Goal: Task Accomplishment & Management: Manage account settings

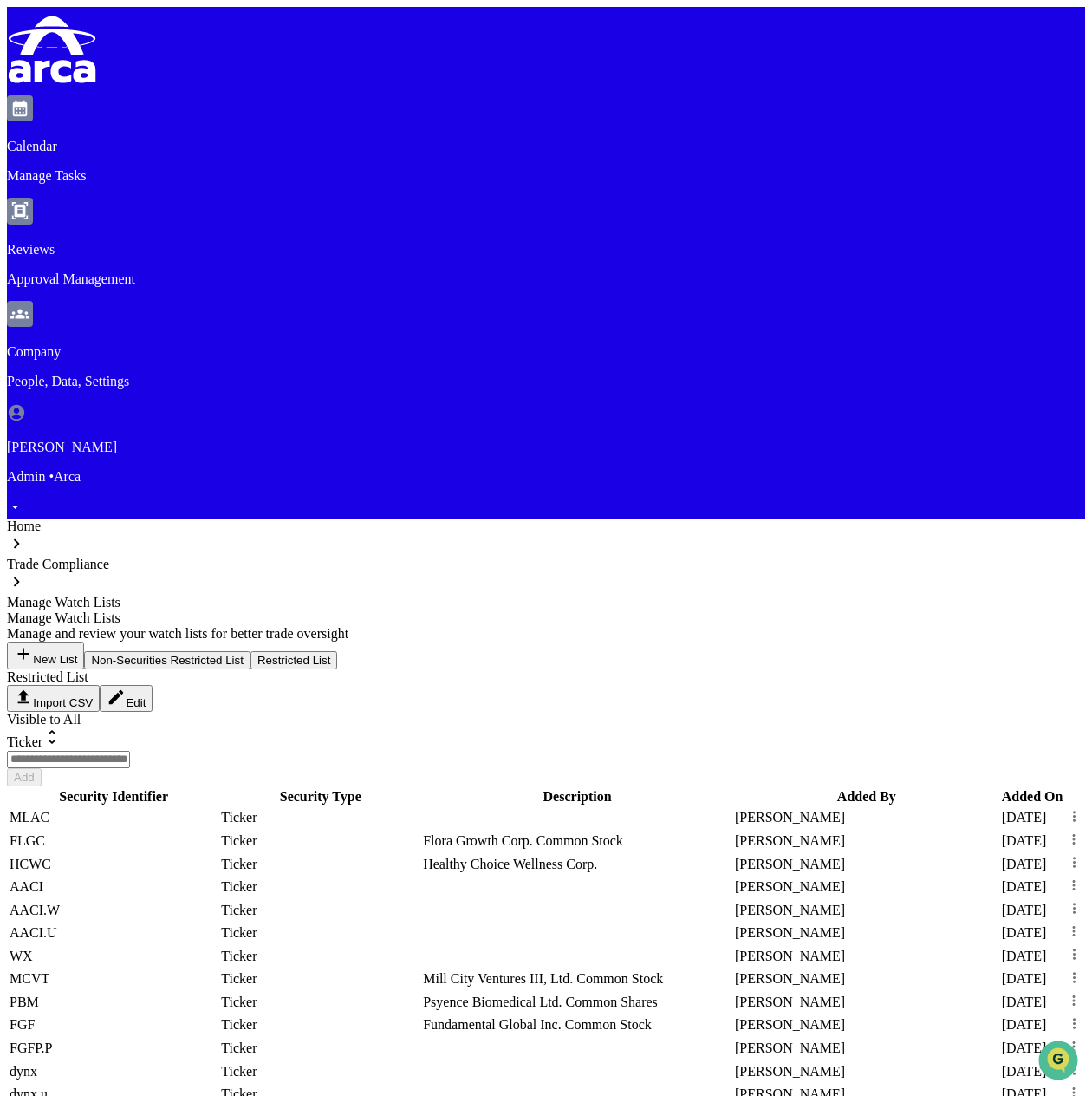
click at [119, 651] on button "Non-Securities Restricted List" at bounding box center [167, 660] width 166 height 18
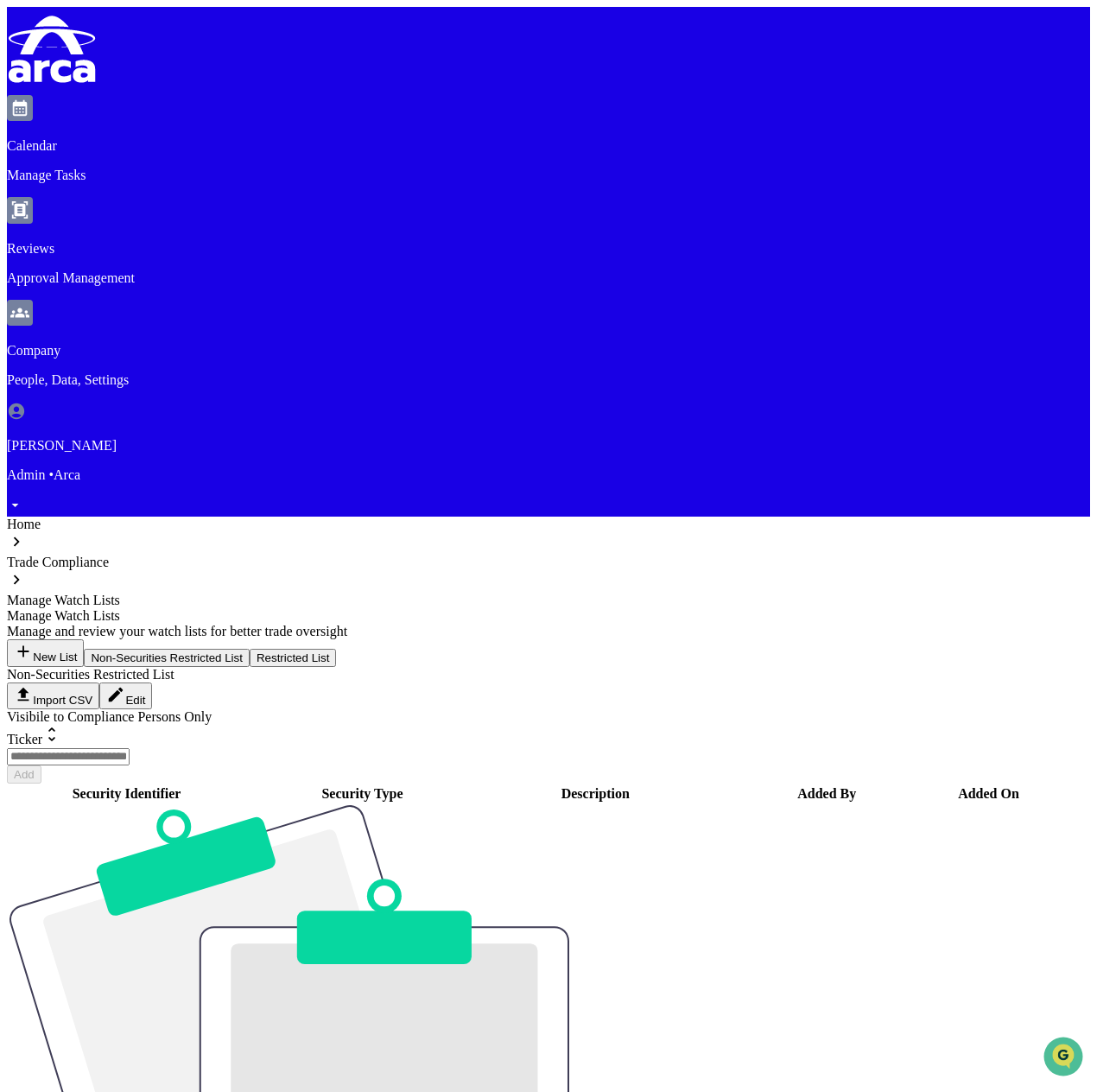
click at [433, 709] on div "Visibile to Compliance Persons Only" at bounding box center [548, 716] width 1083 height 15
click at [152, 682] on button "Edit" at bounding box center [125, 695] width 53 height 27
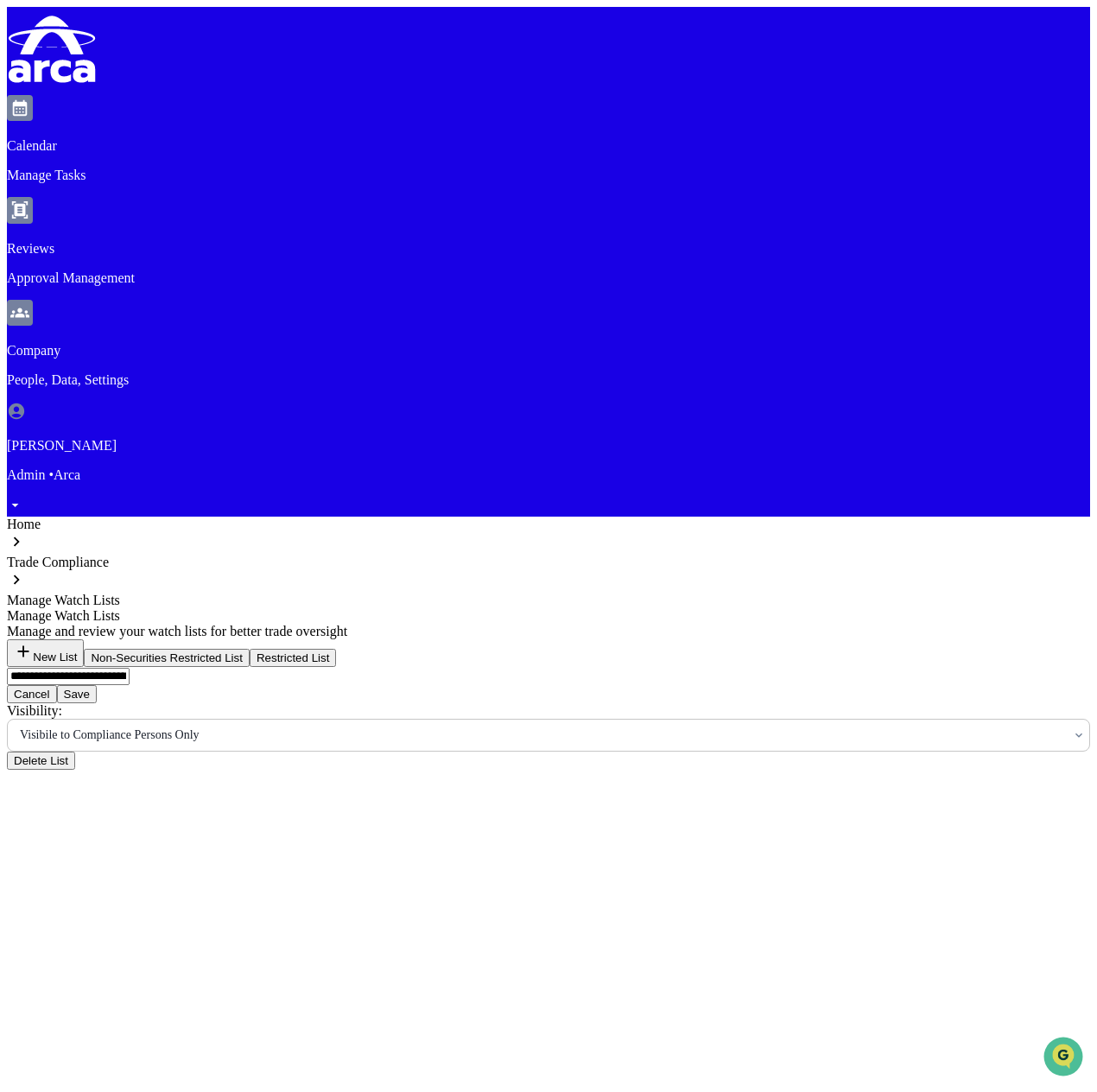
click at [561, 727] on div at bounding box center [541, 735] width 1043 height 17
click at [97, 685] on button "Save" at bounding box center [77, 694] width 39 height 18
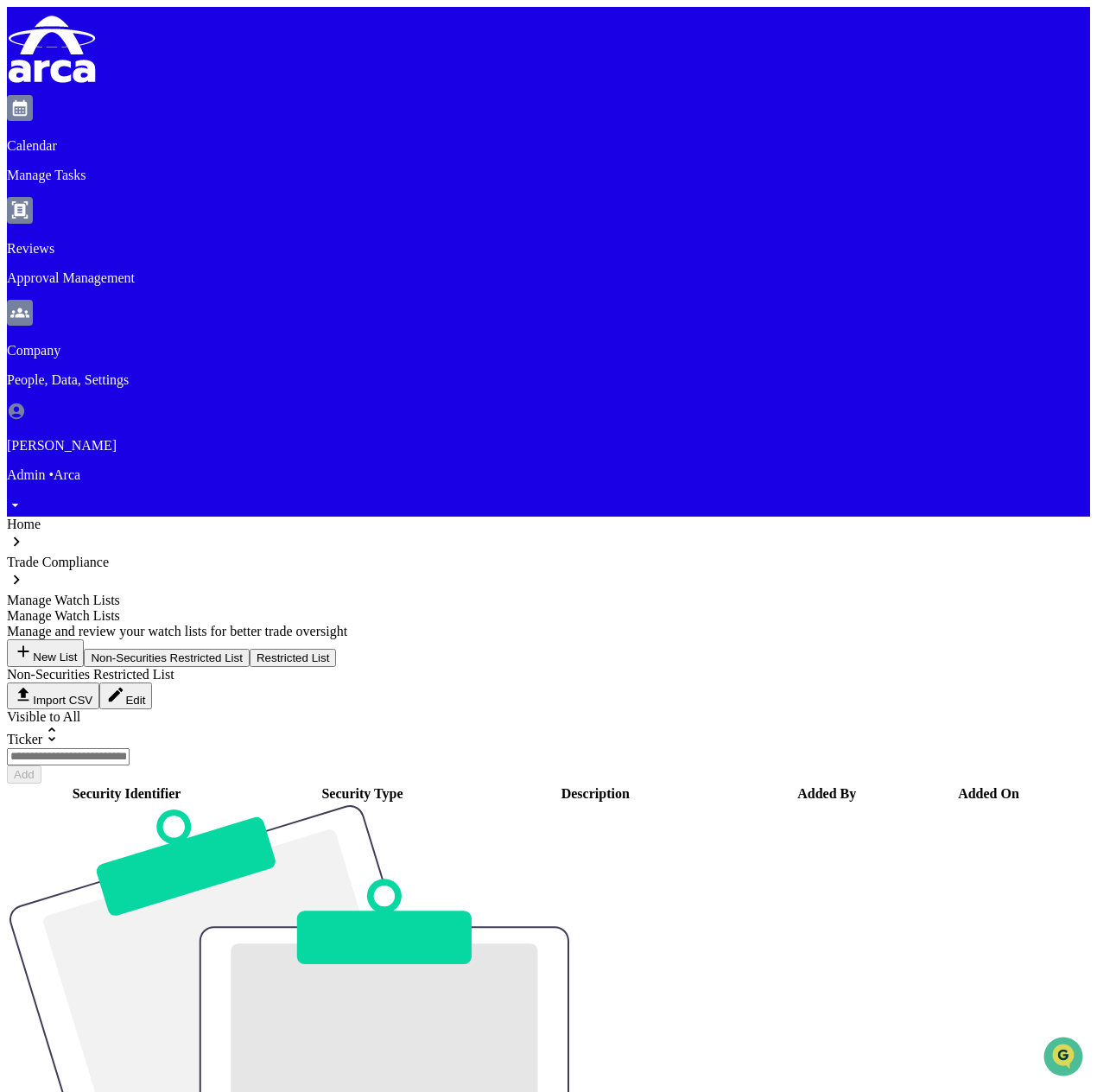
click at [250, 649] on button "Restricted List" at bounding box center [293, 658] width 86 height 18
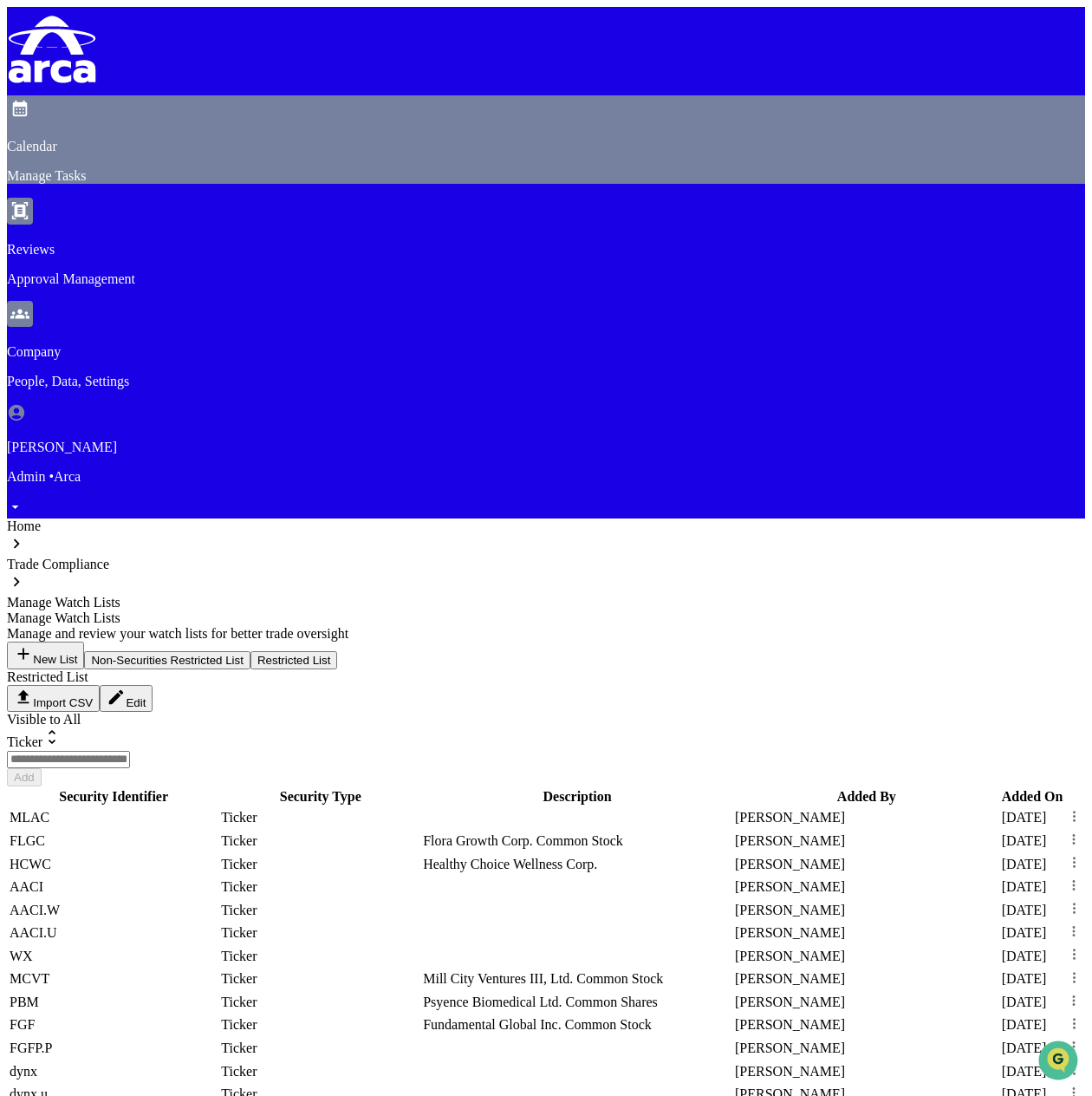
click at [167, 168] on p "Manage Tasks" at bounding box center [546, 175] width 1078 height 15
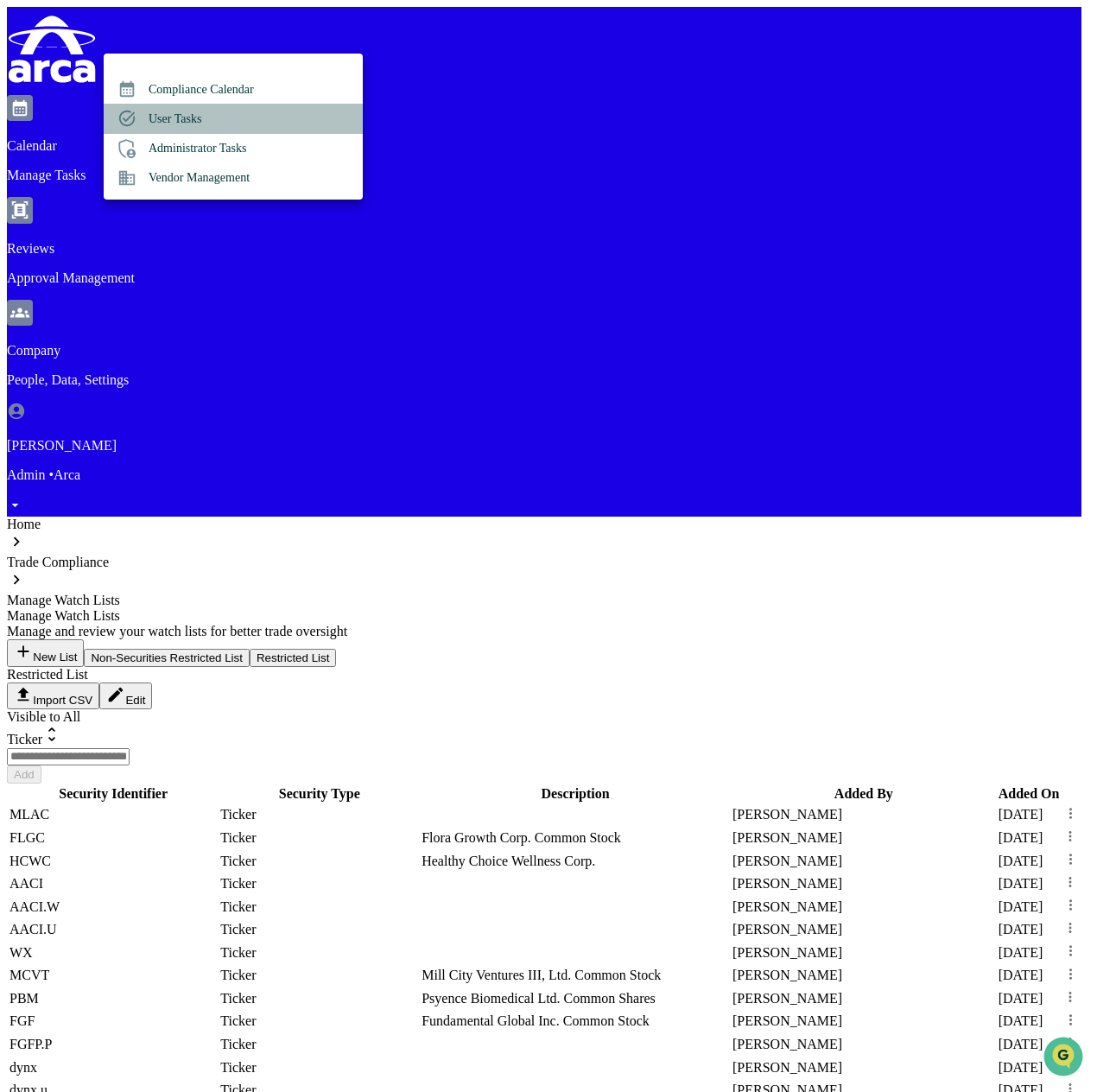
click at [206, 118] on li "User Tasks" at bounding box center [233, 118] width 259 height 30
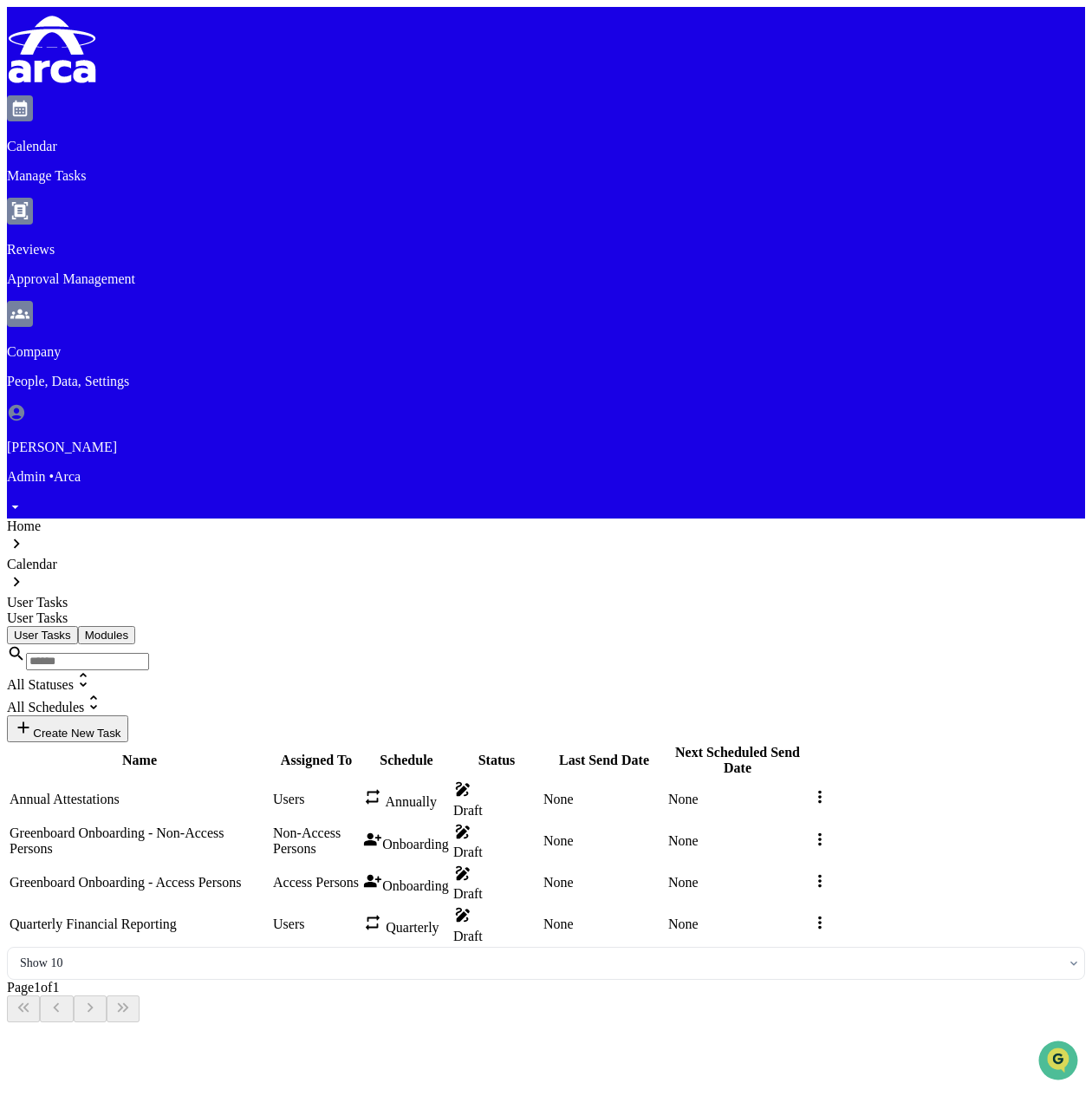
click at [128, 715] on button "Create New Task" at bounding box center [67, 729] width 121 height 27
type input "*"
paste input "**********"
drag, startPoint x: 269, startPoint y: 393, endPoint x: 173, endPoint y: 394, distance: 96.0
click at [173, 394] on body "**********" at bounding box center [550, 759] width 1087 height 1504
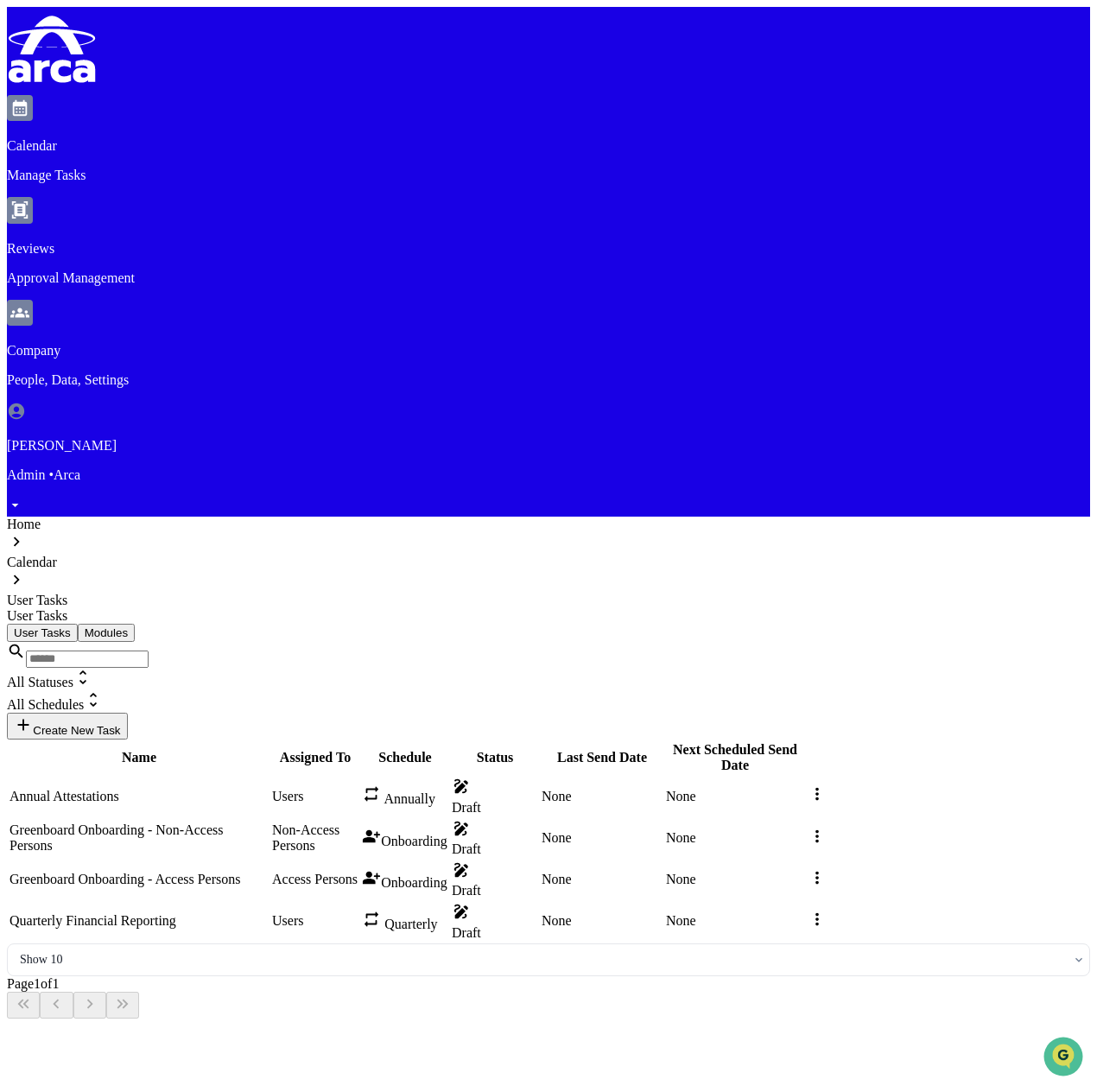
type input "**********"
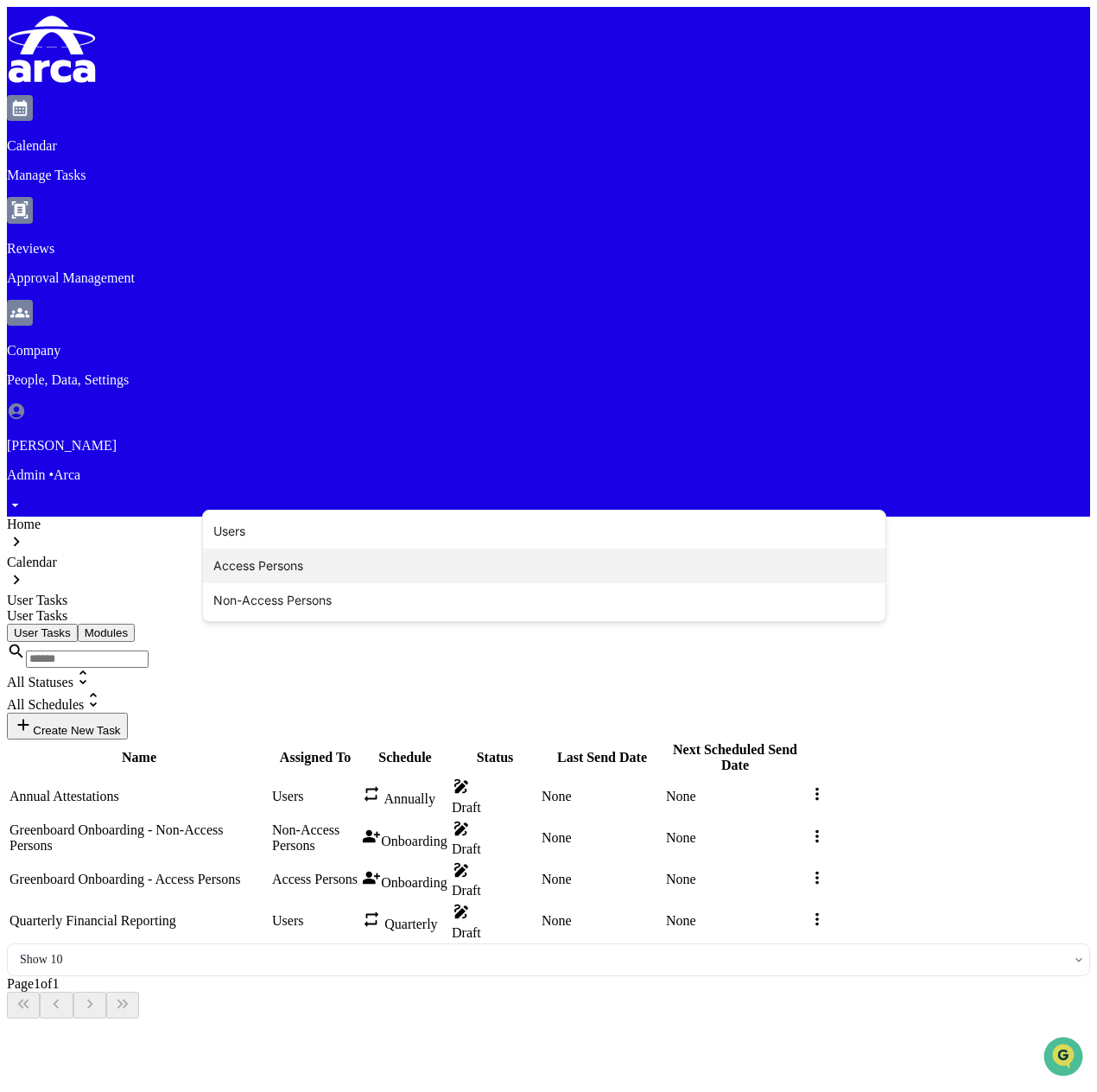
click at [376, 572] on div "Access Persons" at bounding box center [544, 566] width 682 height 35
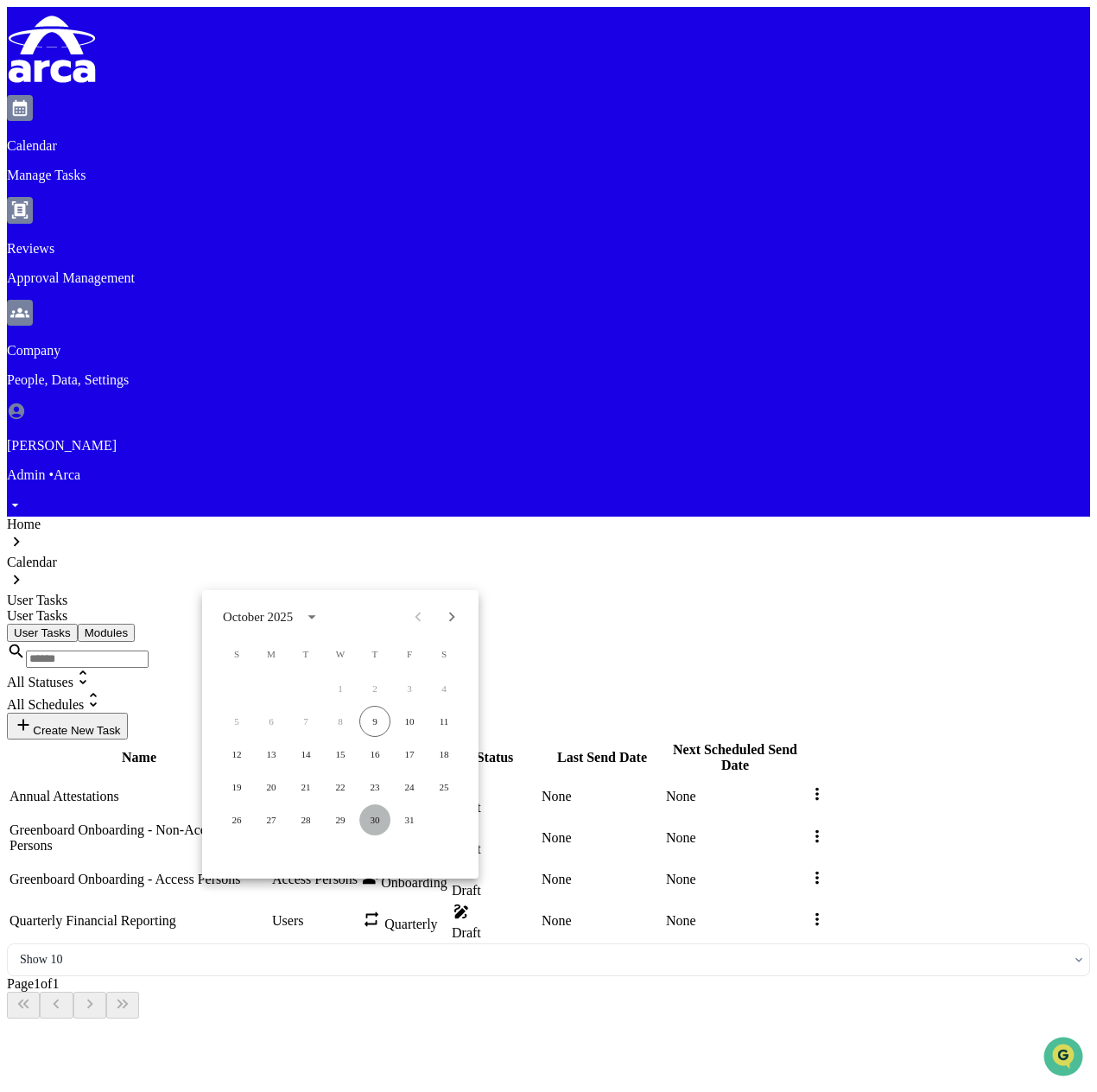
click at [374, 821] on button "30" at bounding box center [374, 819] width 31 height 31
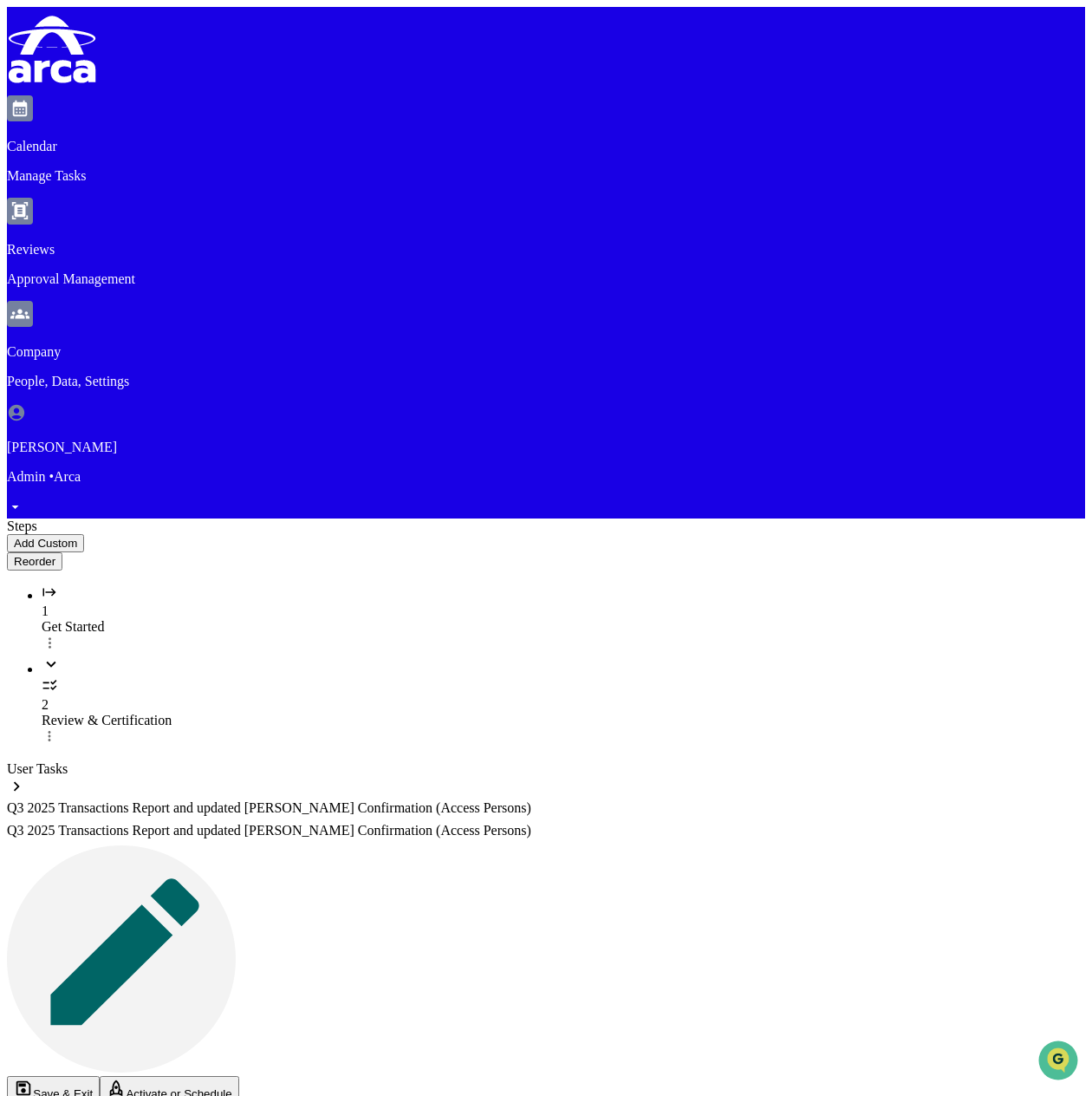
click at [130, 655] on div "2 Review & Certification" at bounding box center [563, 701] width 1044 height 93
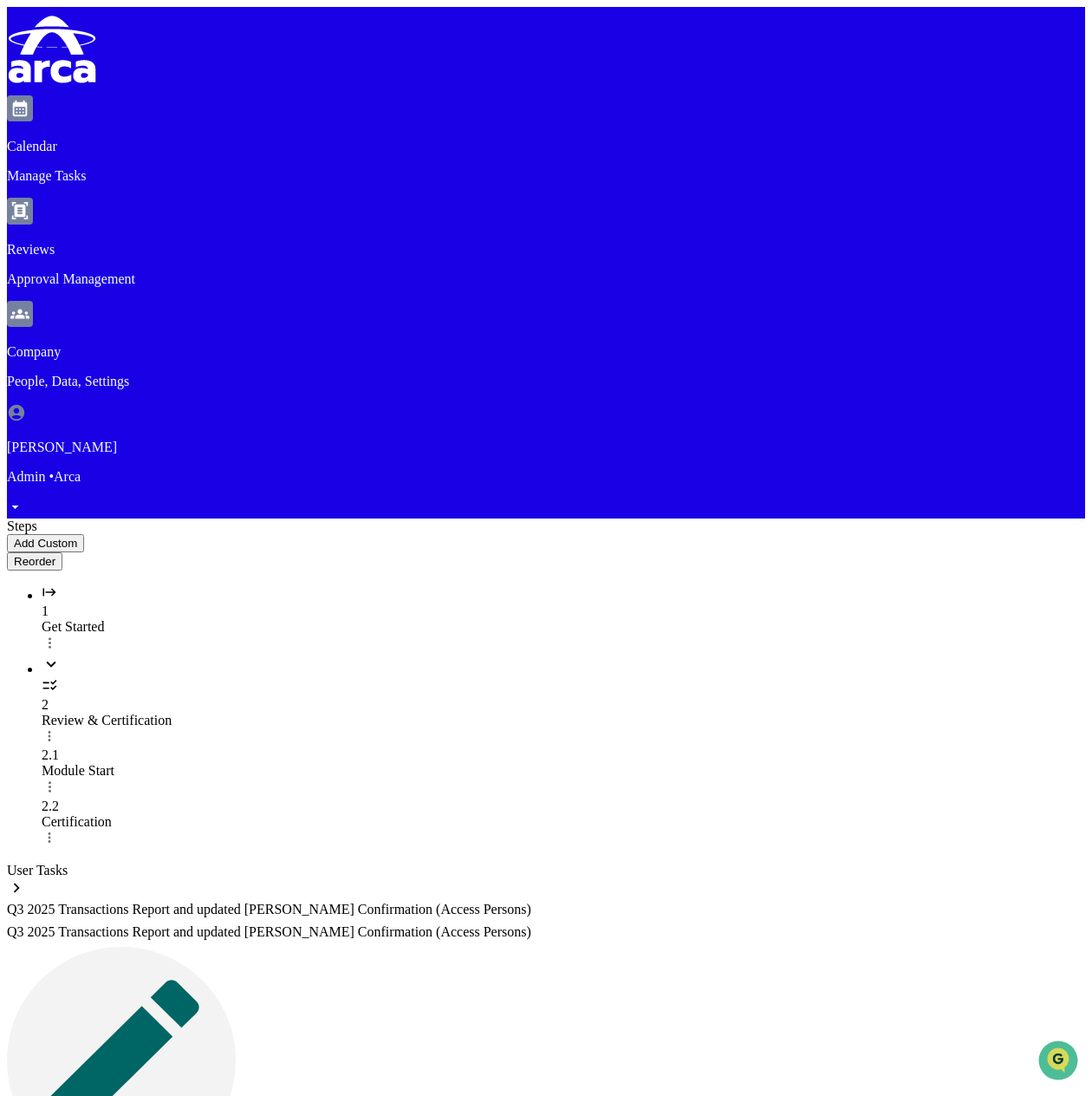
click at [151, 619] on div "Get Started" at bounding box center [563, 626] width 1044 height 15
click at [154, 712] on div "Review & Certification" at bounding box center [563, 720] width 1044 height 15
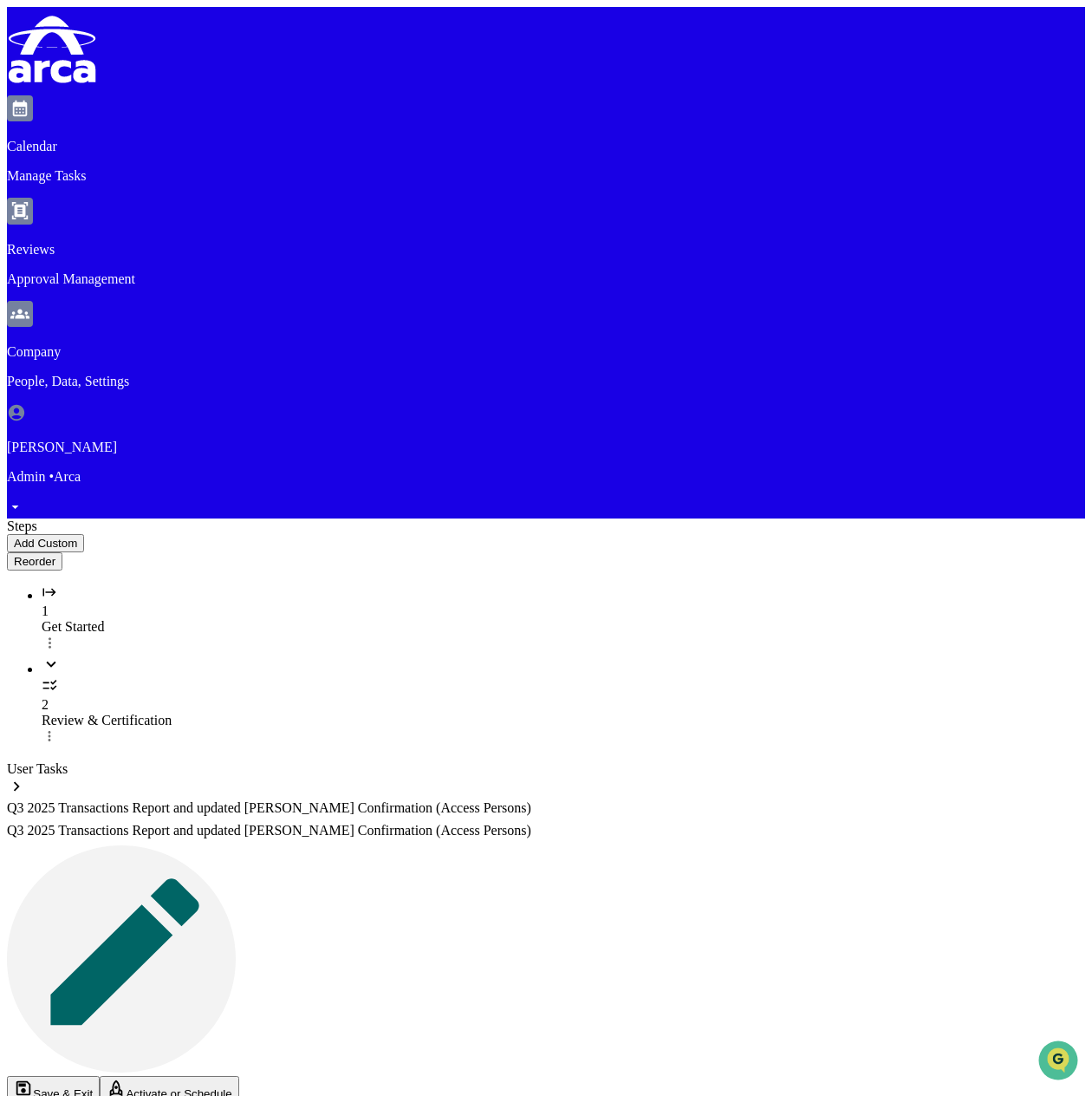
click at [202, 655] on div "2 Review & Certification" at bounding box center [563, 701] width 1044 height 93
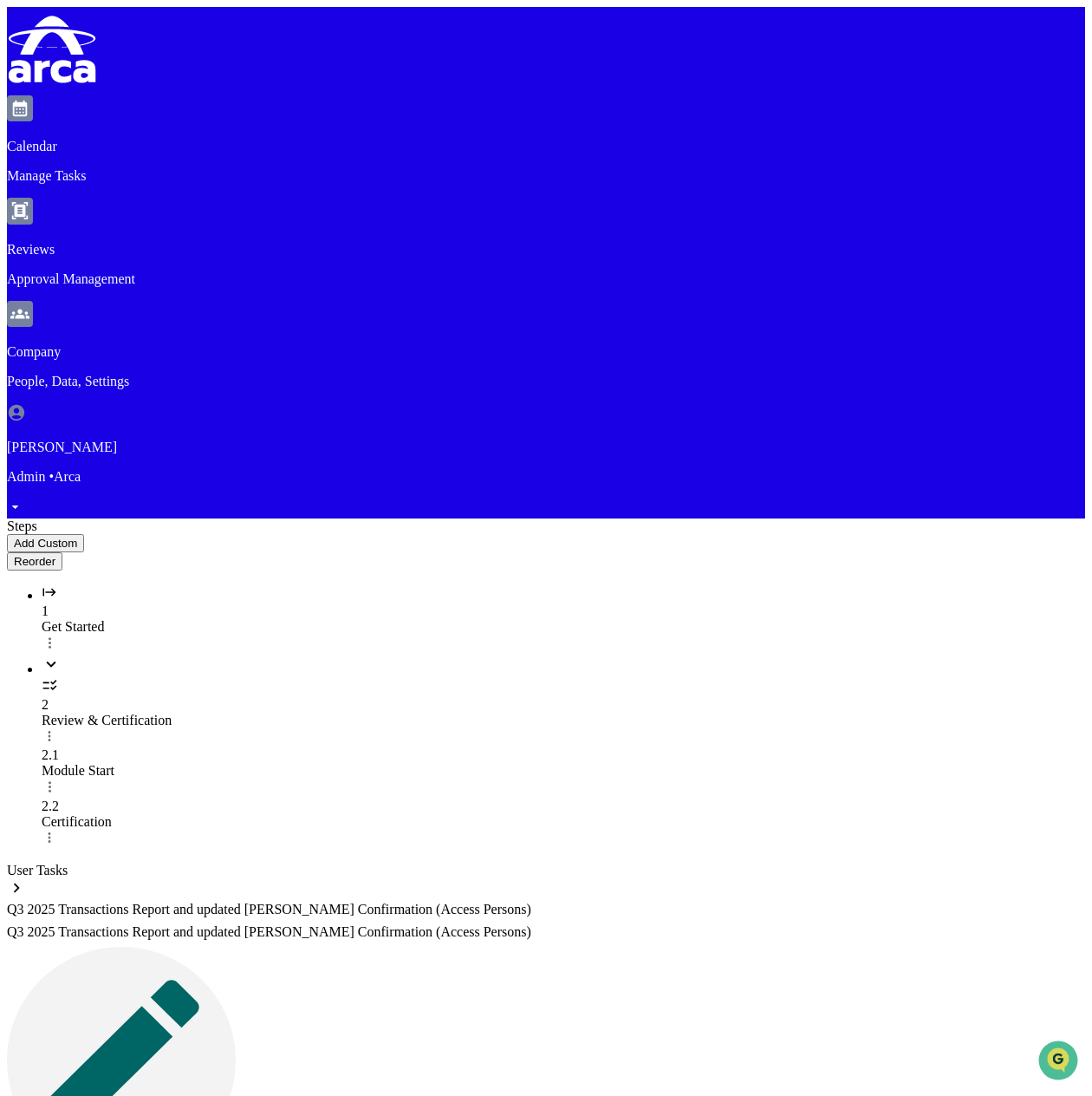
click at [194, 814] on div "Certification" at bounding box center [563, 821] width 1044 height 15
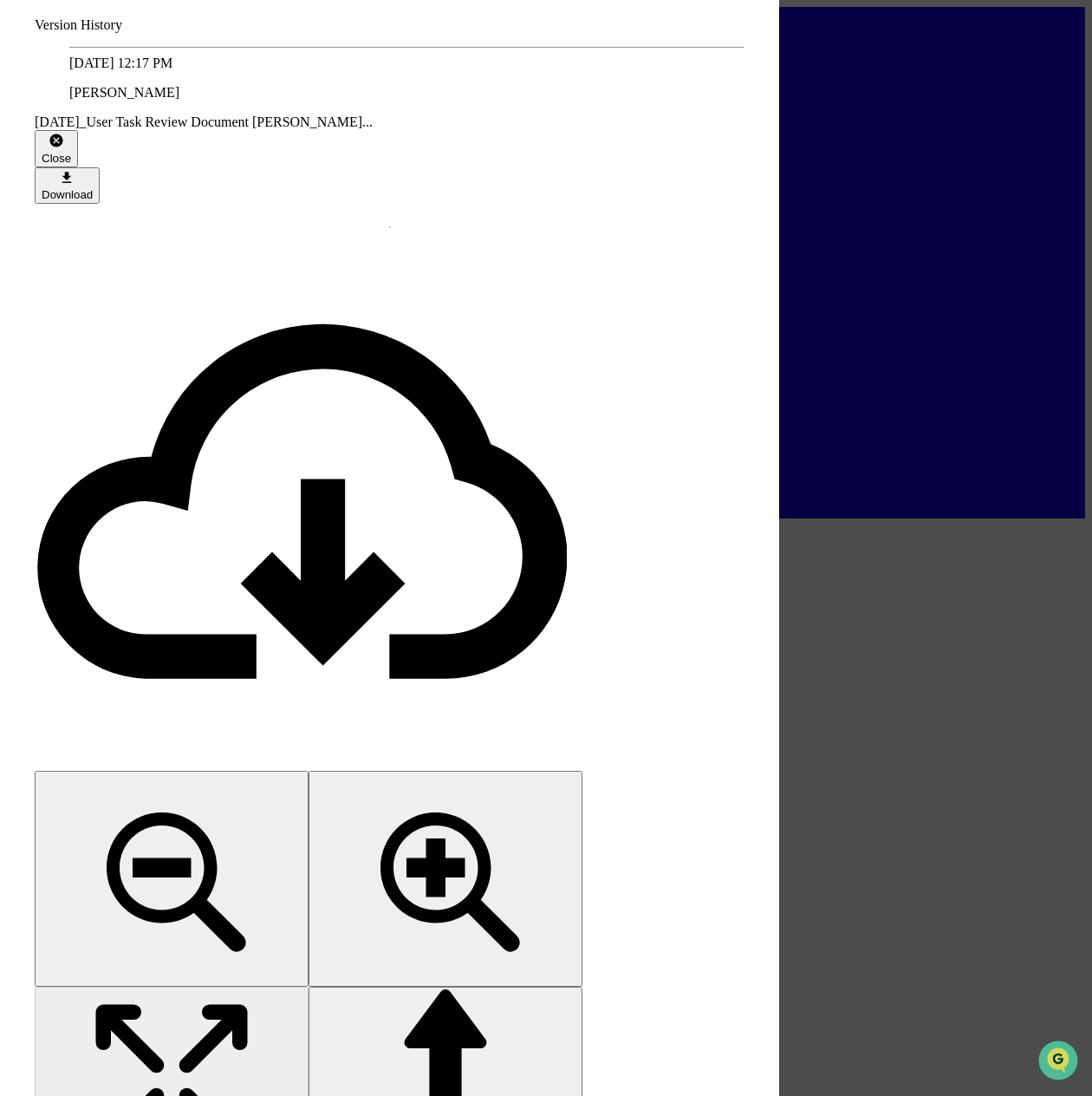
click at [78, 130] on button "Close" at bounding box center [57, 148] width 43 height 37
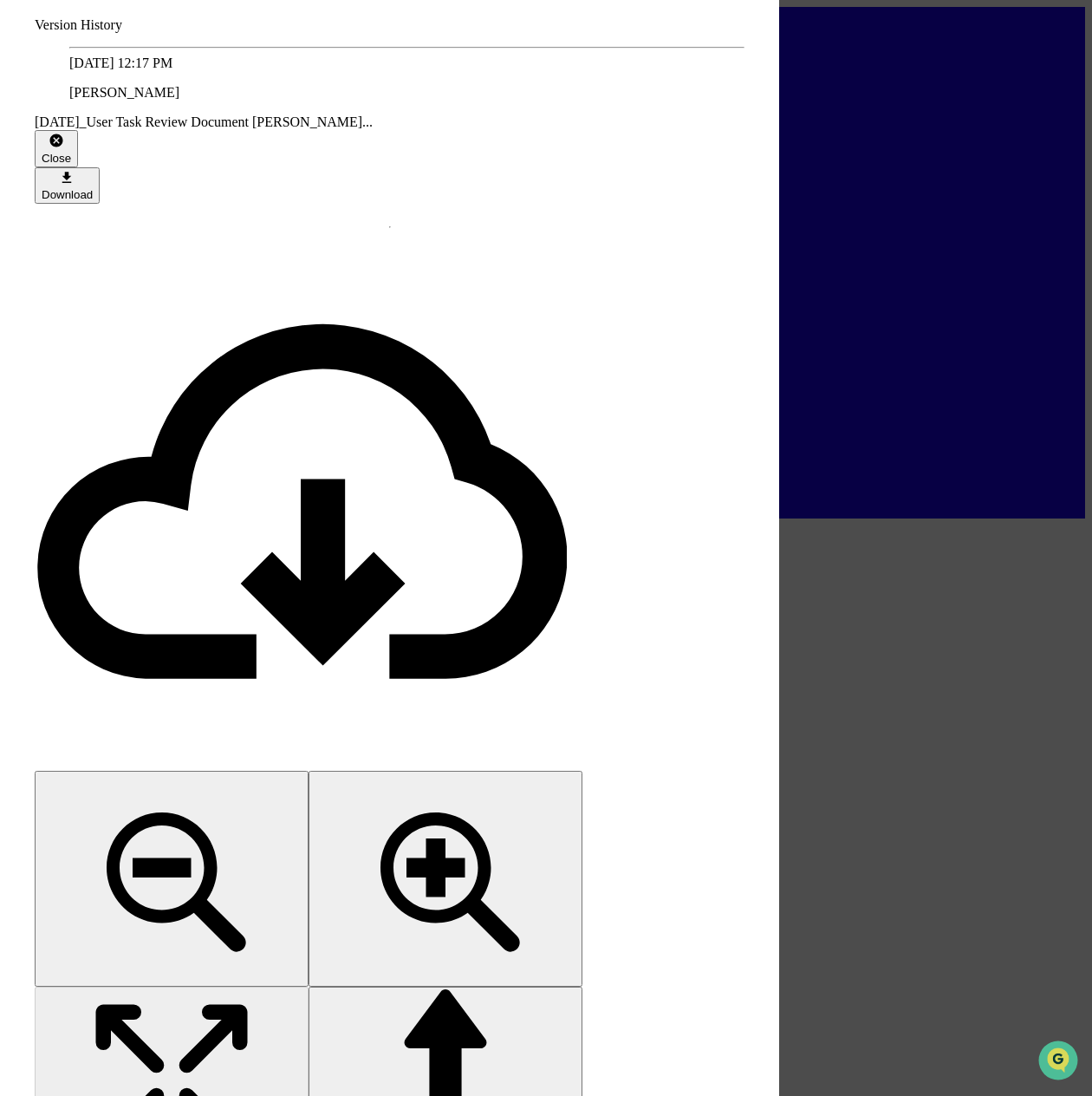
click at [71, 152] on div "Close" at bounding box center [56, 158] width 30 height 13
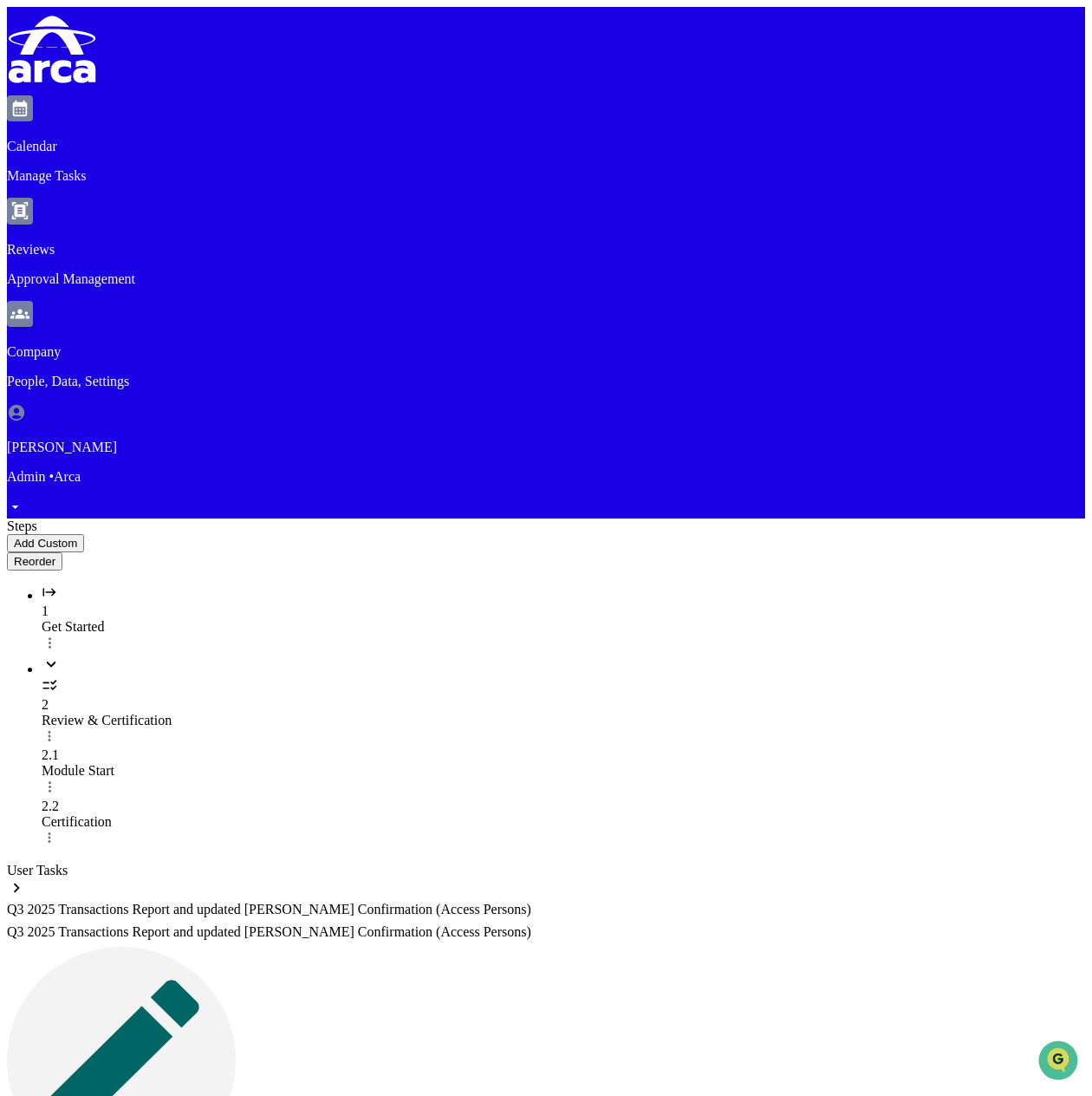
click at [173, 763] on div "Module Start" at bounding box center [563, 770] width 1044 height 15
click at [235, 947] on img at bounding box center [121, 1060] width 229 height 227
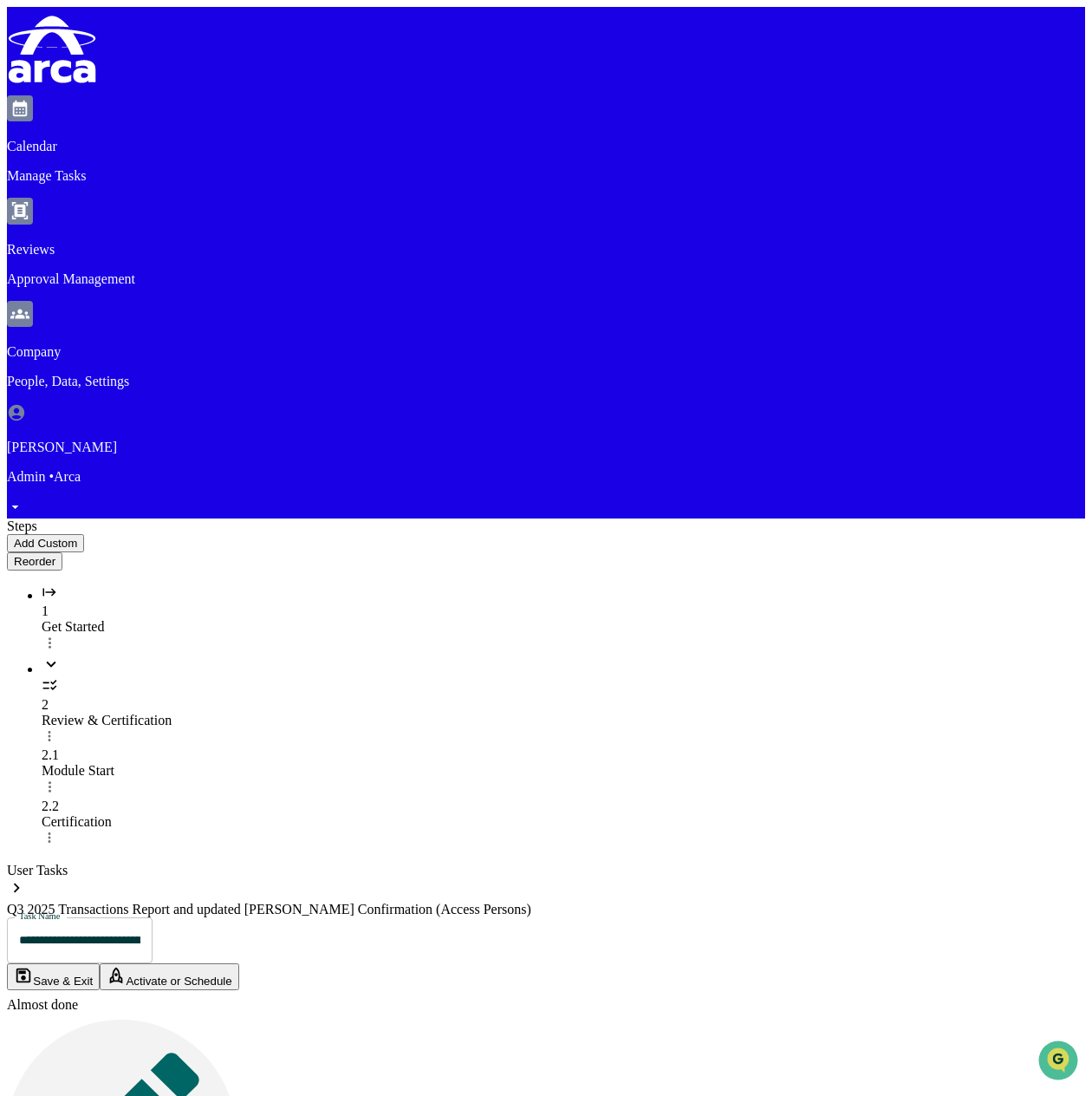
click at [260, 1004] on textarea "**********" at bounding box center [139, 1031] width 242 height 55
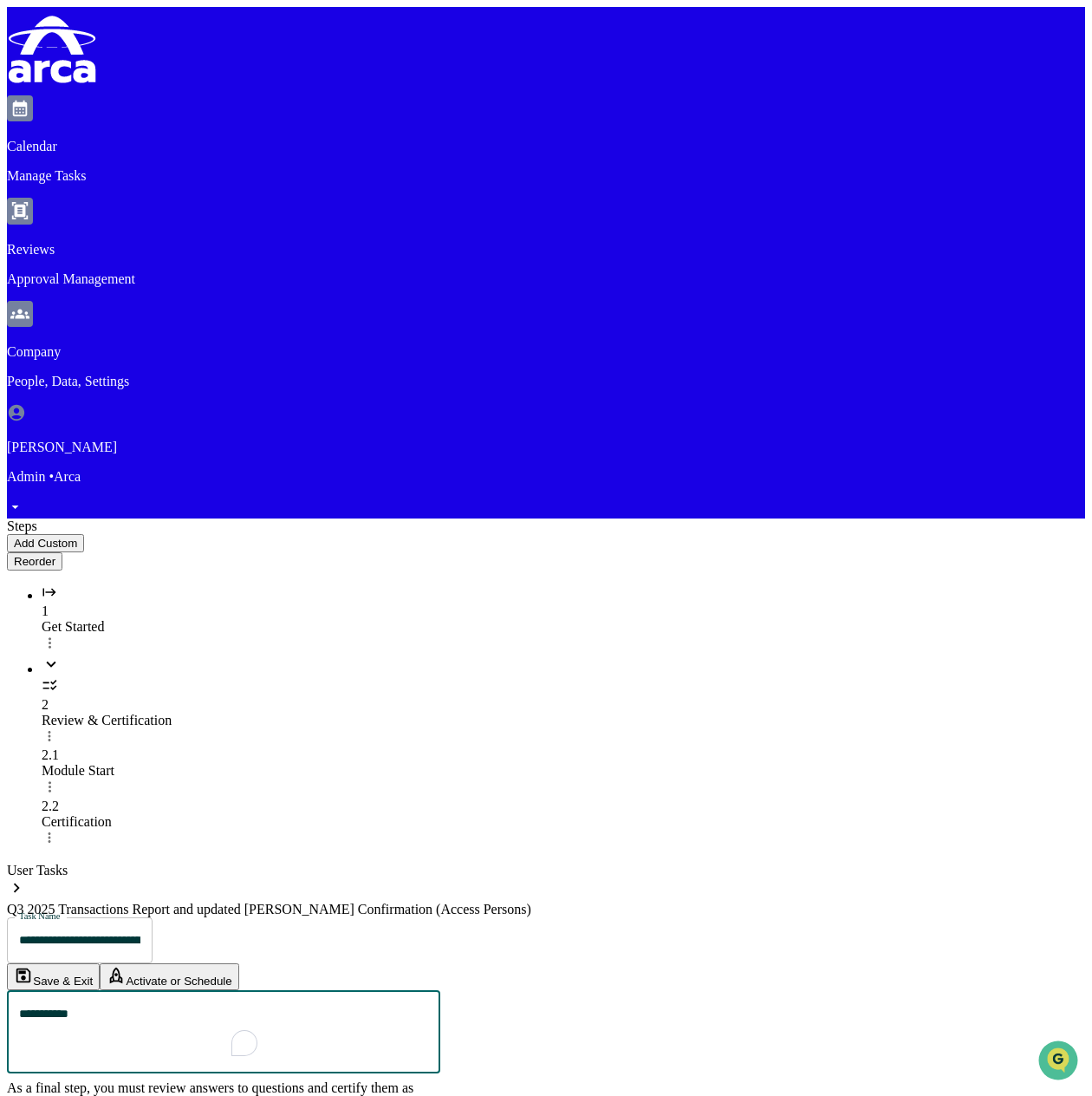
click at [260, 1004] on textarea "**********" at bounding box center [139, 1031] width 242 height 55
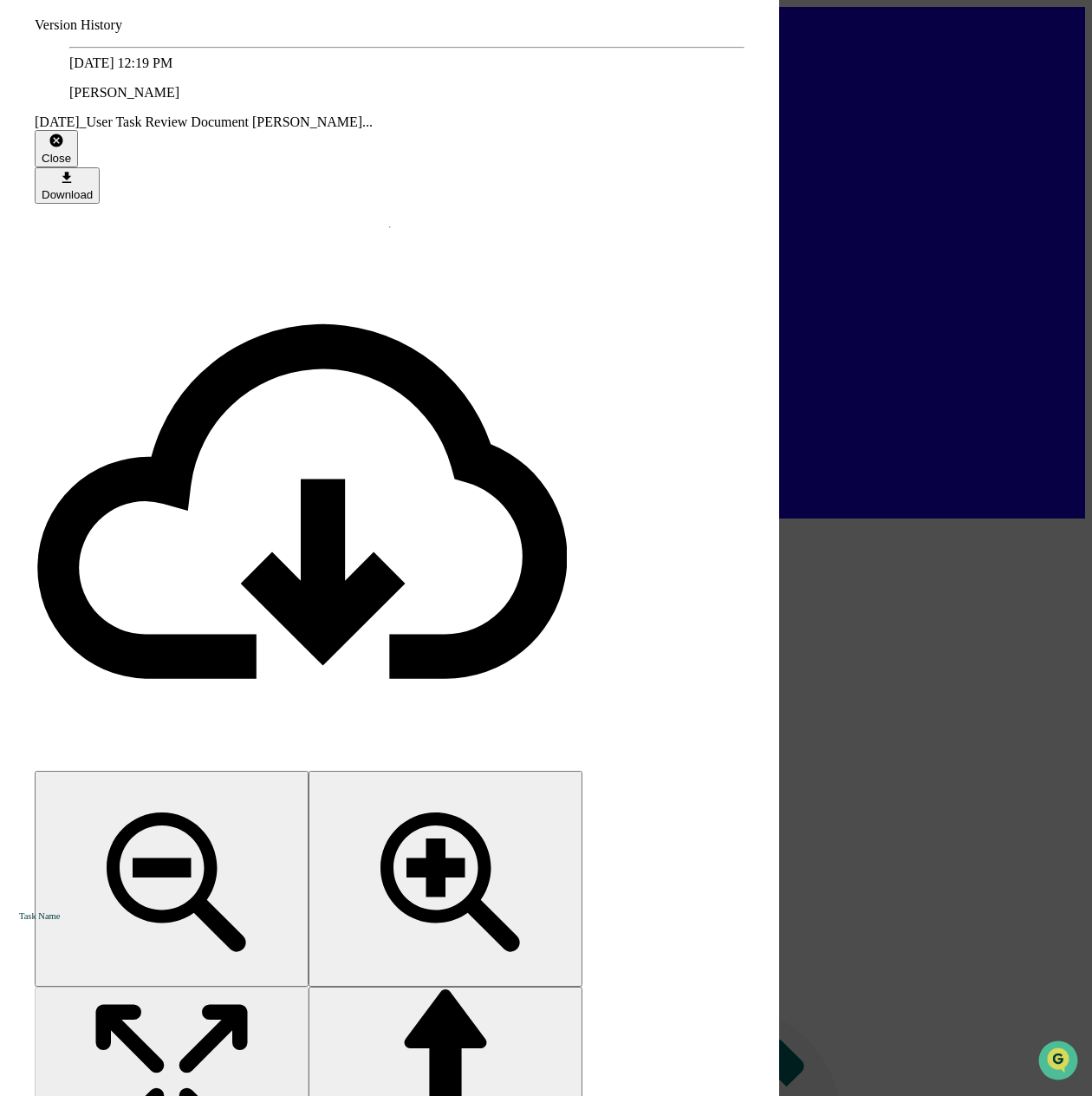
click at [65, 133] on icon "button" at bounding box center [57, 141] width 16 height 16
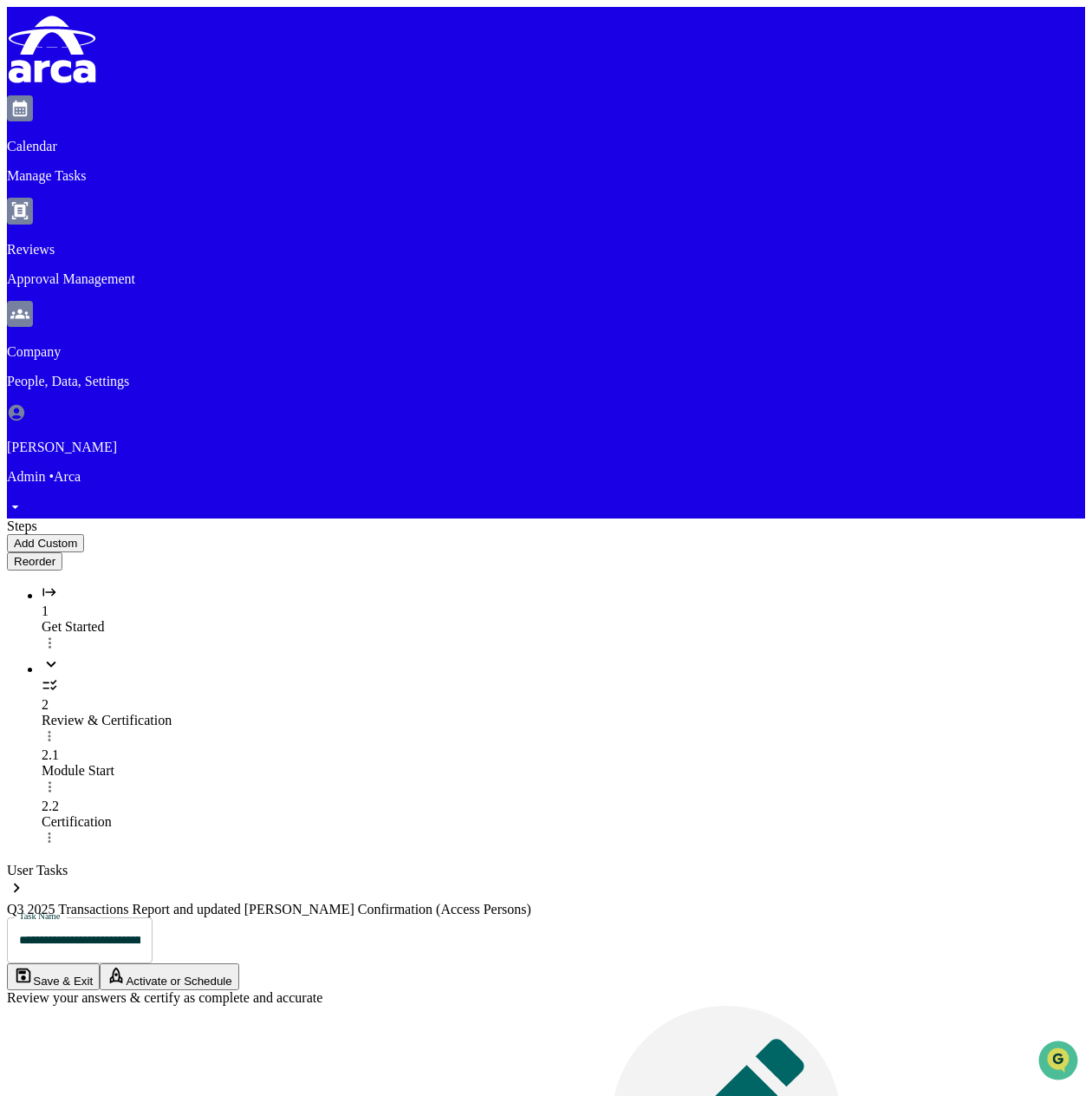
click at [84, 534] on button "Add Custom" at bounding box center [46, 543] width 77 height 18
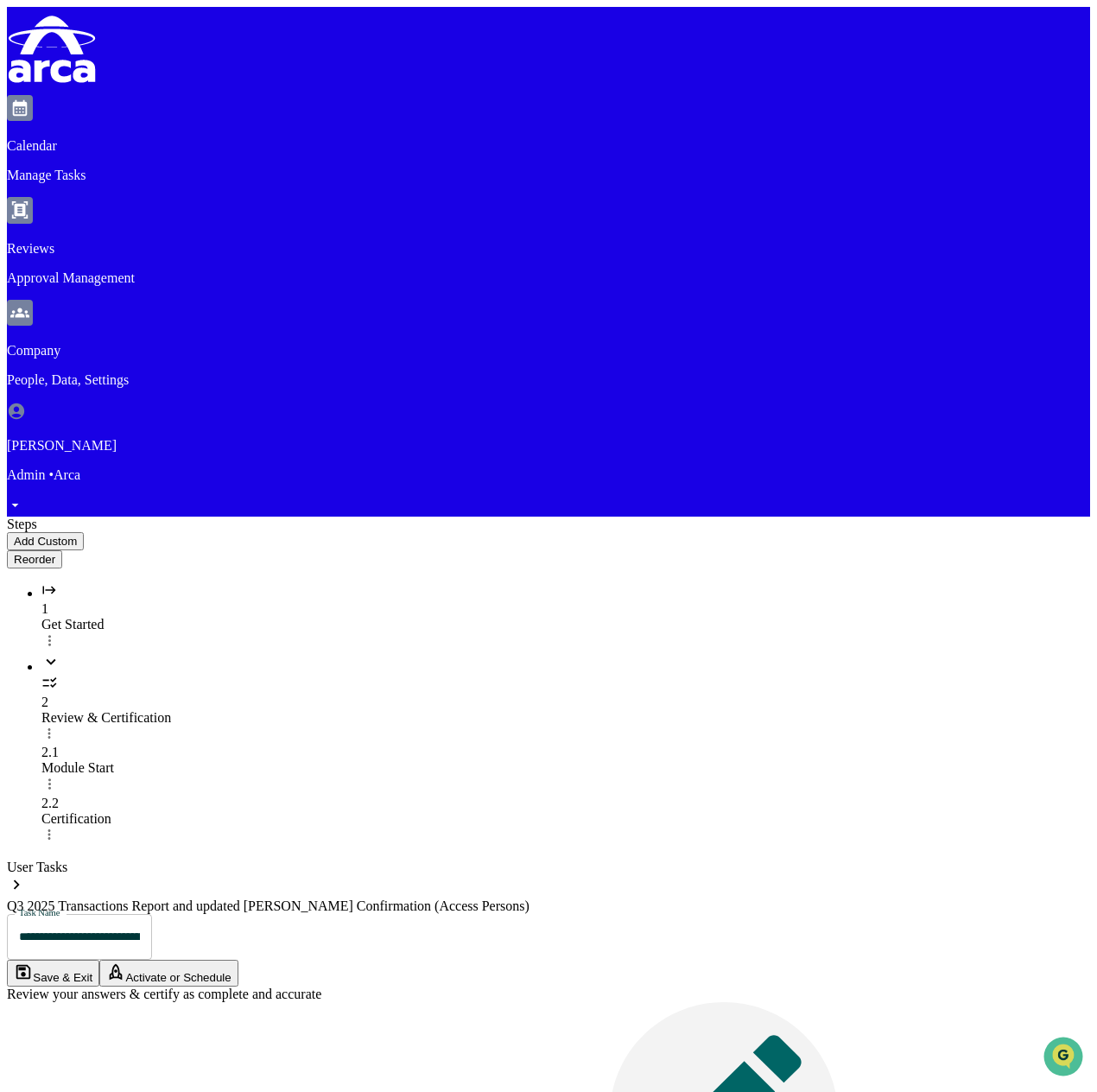
type input "**********"
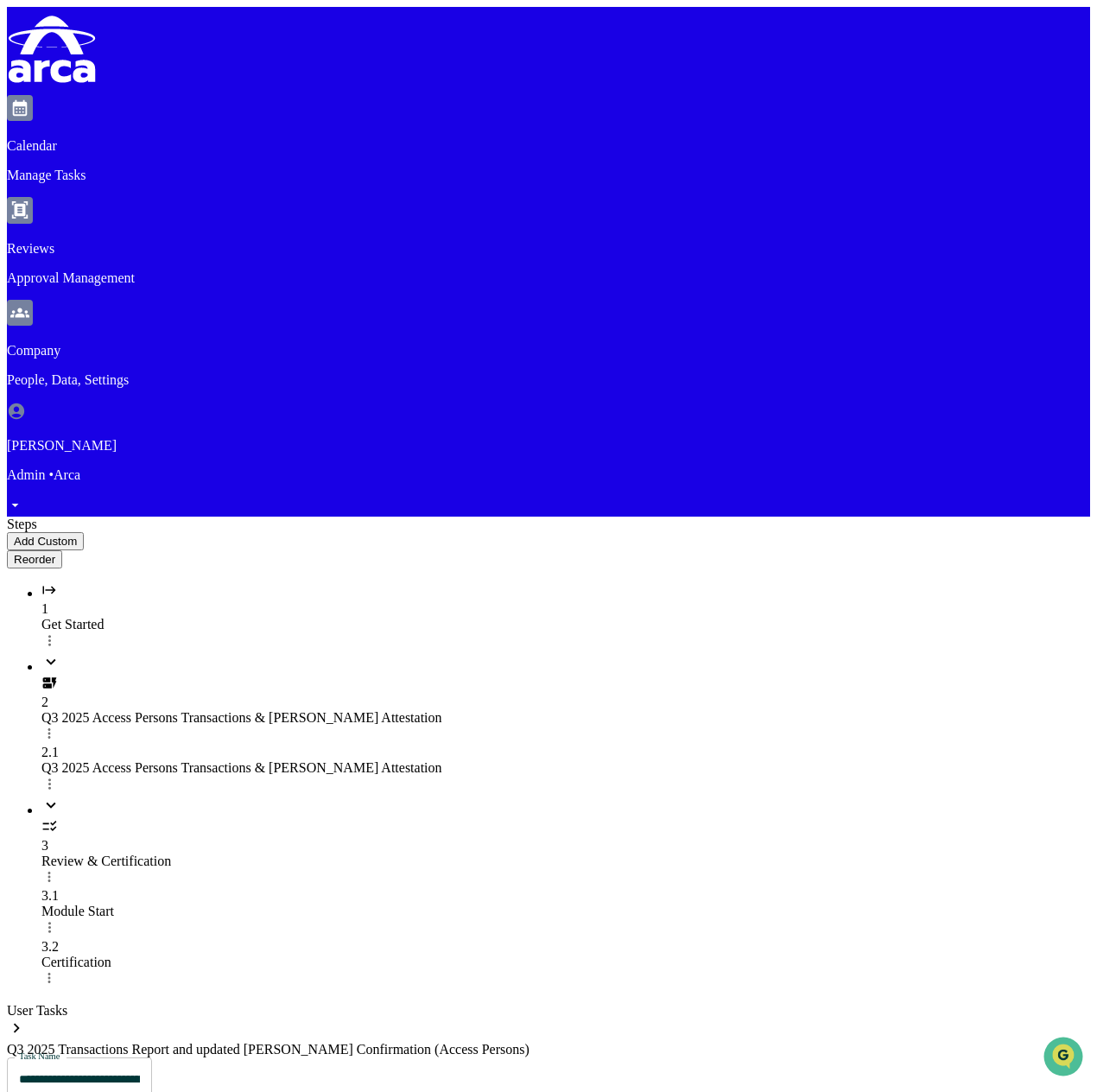
type input "**********"
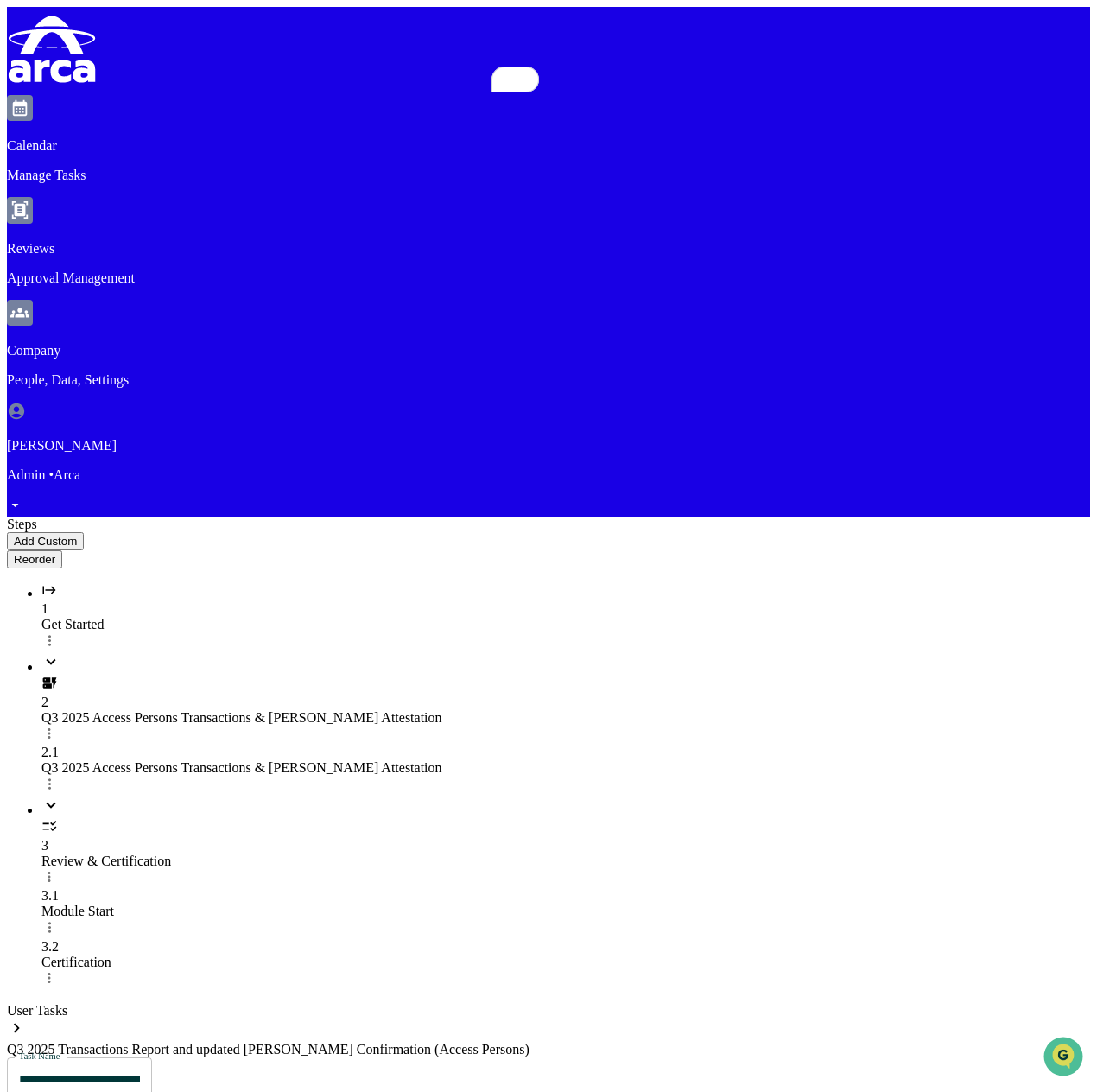
paste textarea "**********"
type textarea "**********"
paste textarea "**********"
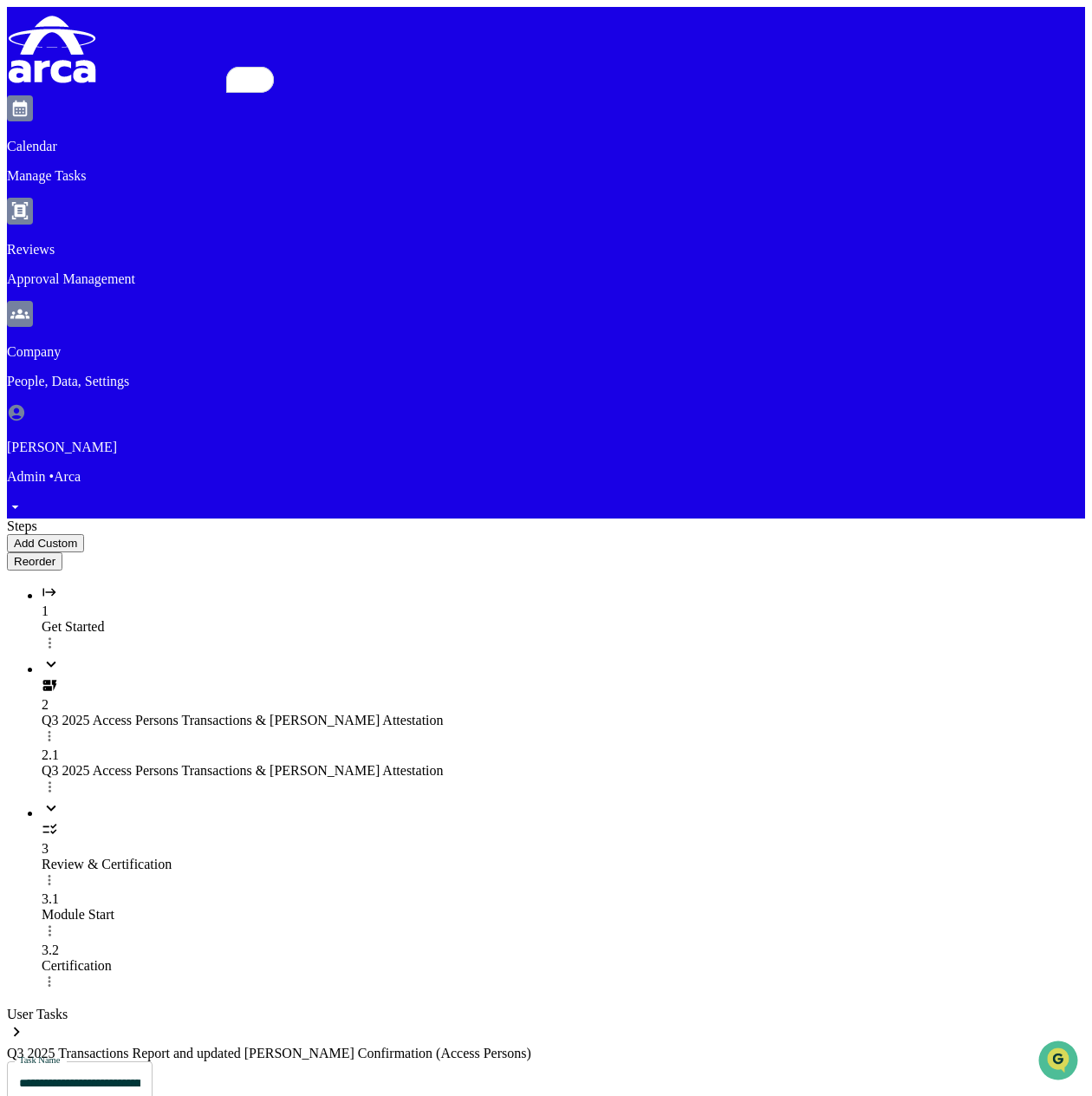
scroll to position [5, 0]
type textarea "**********"
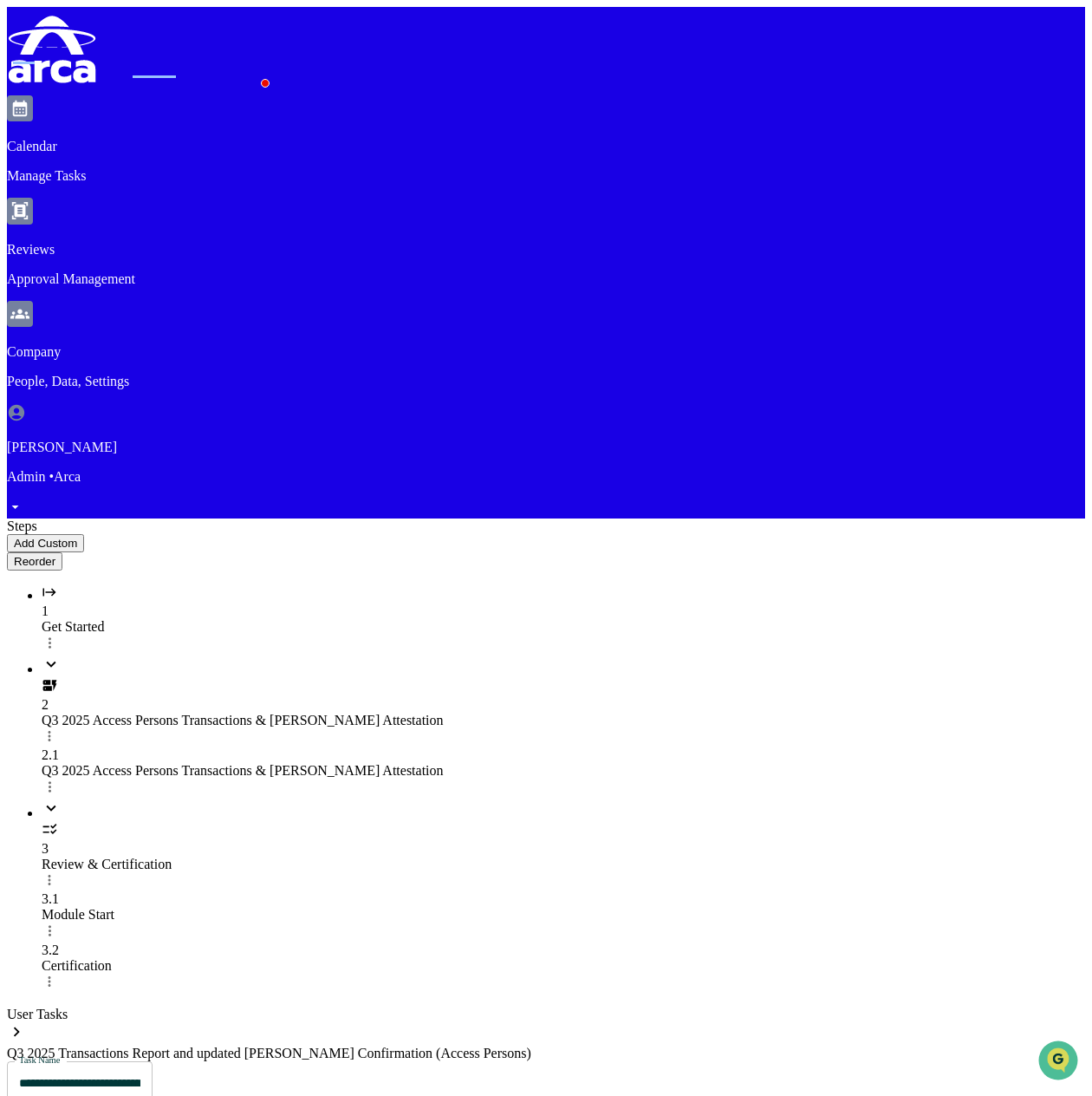
drag, startPoint x: 408, startPoint y: 515, endPoint x: 390, endPoint y: 519, distance: 18.4
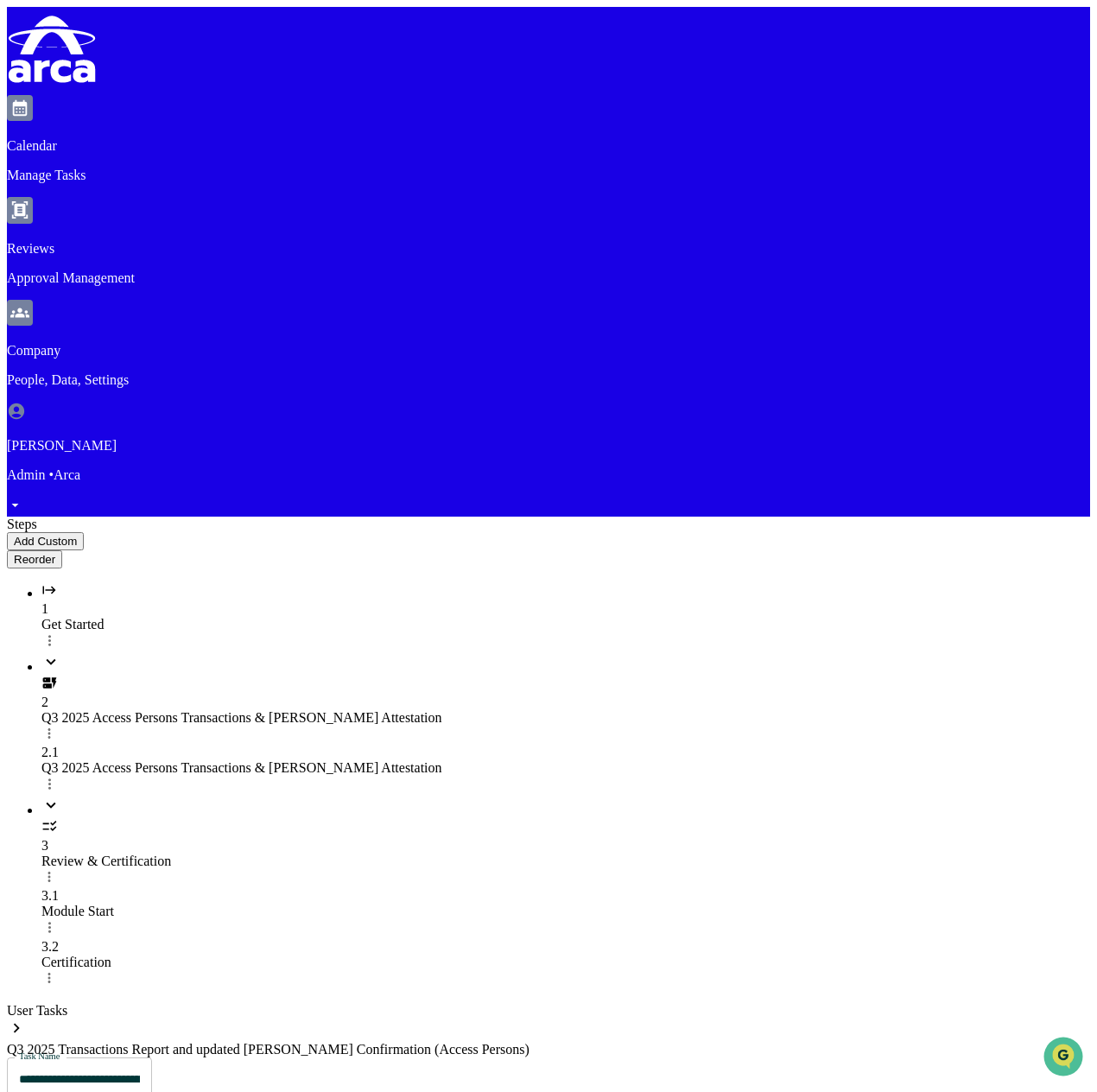
type input "**********"
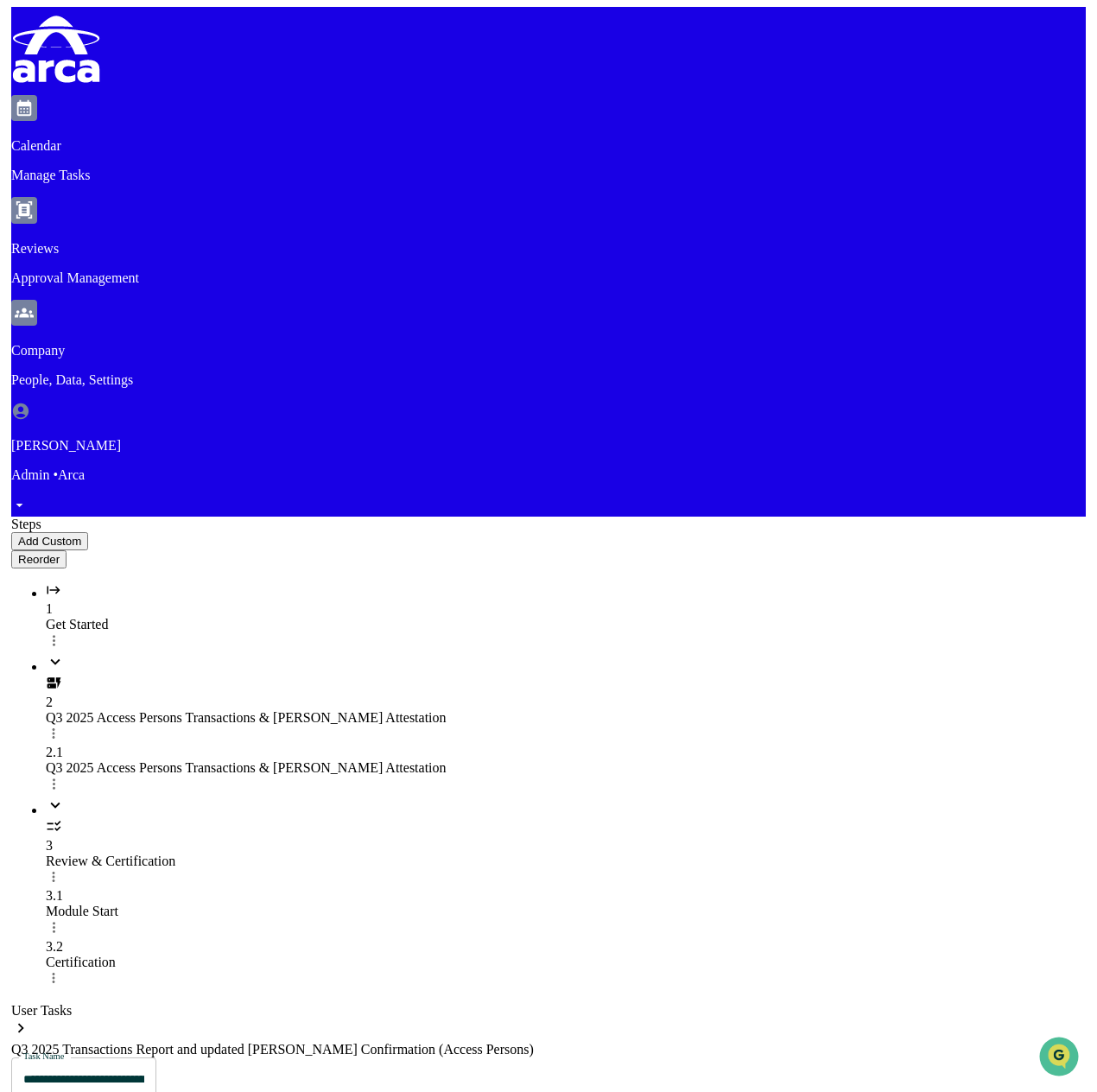
scroll to position [720, 0]
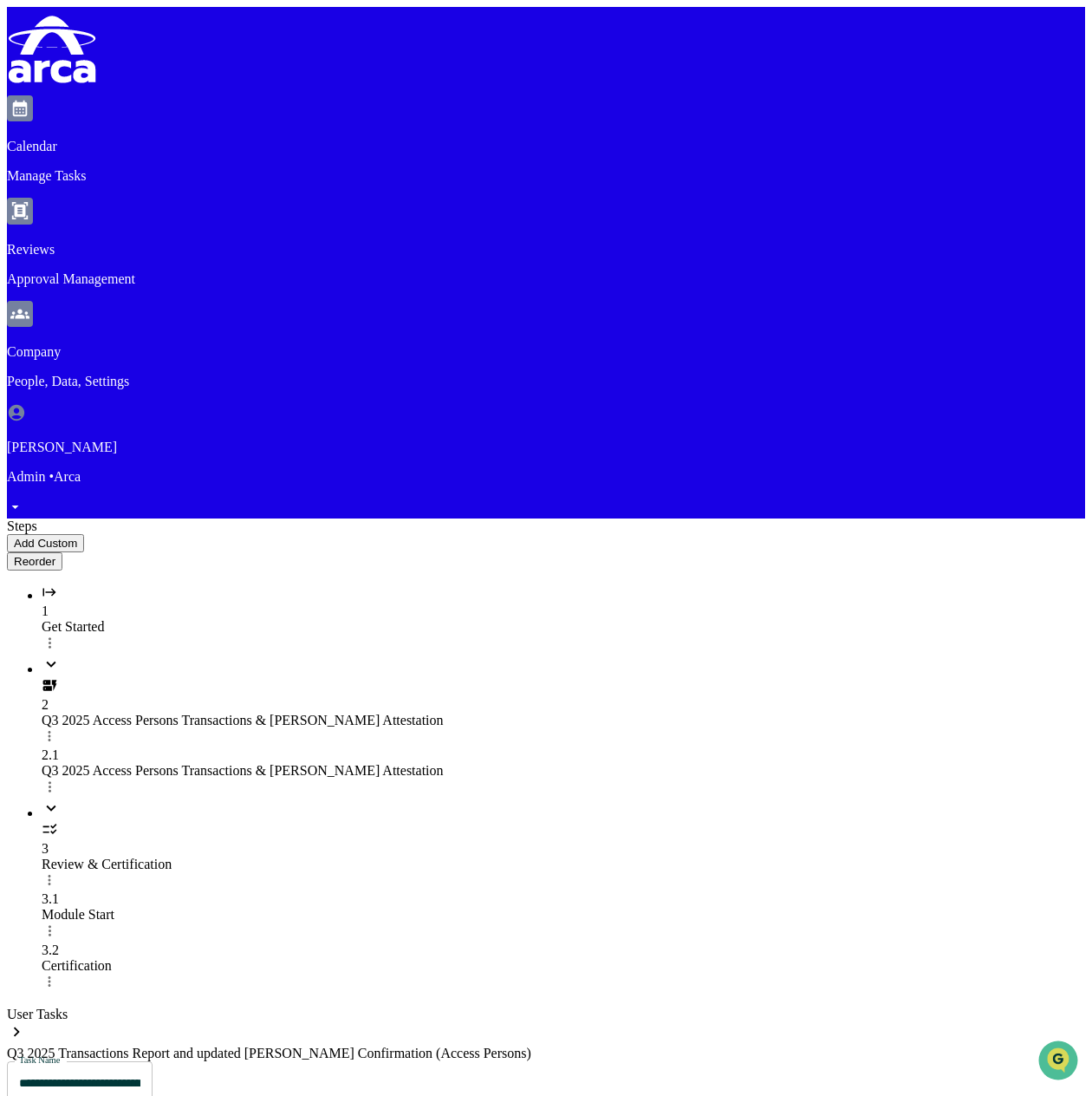
drag, startPoint x: 459, startPoint y: 462, endPoint x: 1061, endPoint y: 85, distance: 710.3
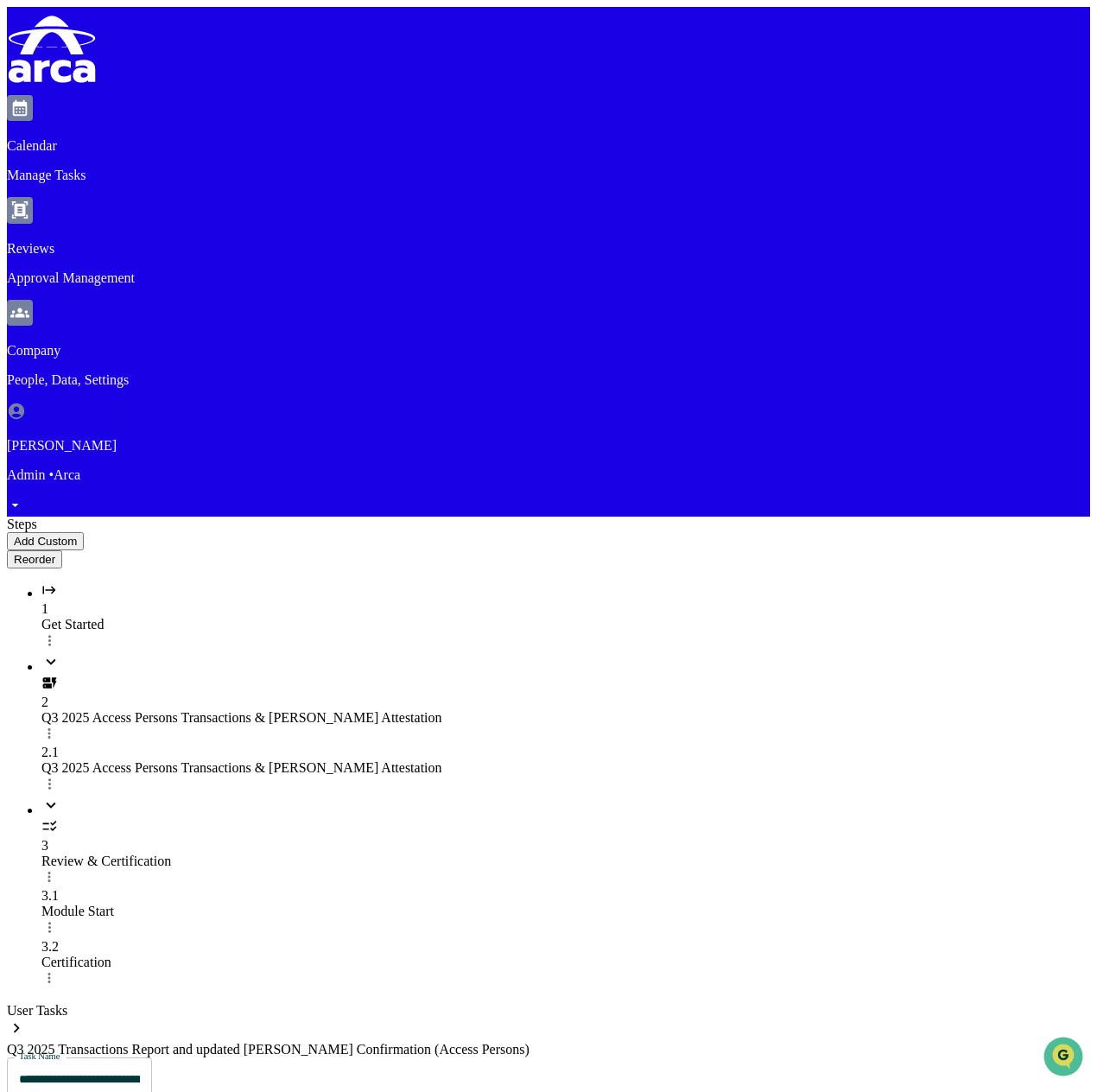
type input "**********"
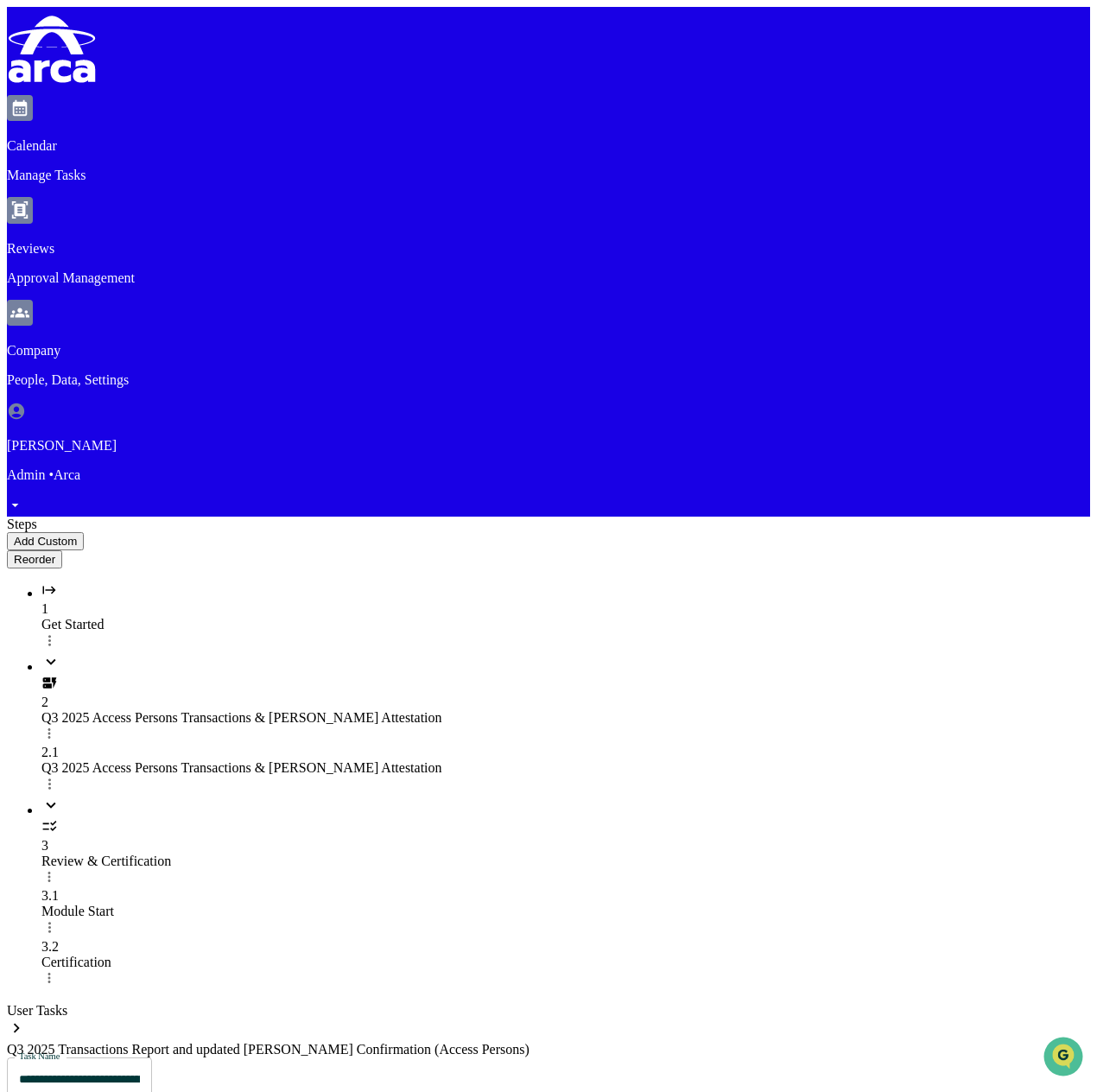
paste input "**********"
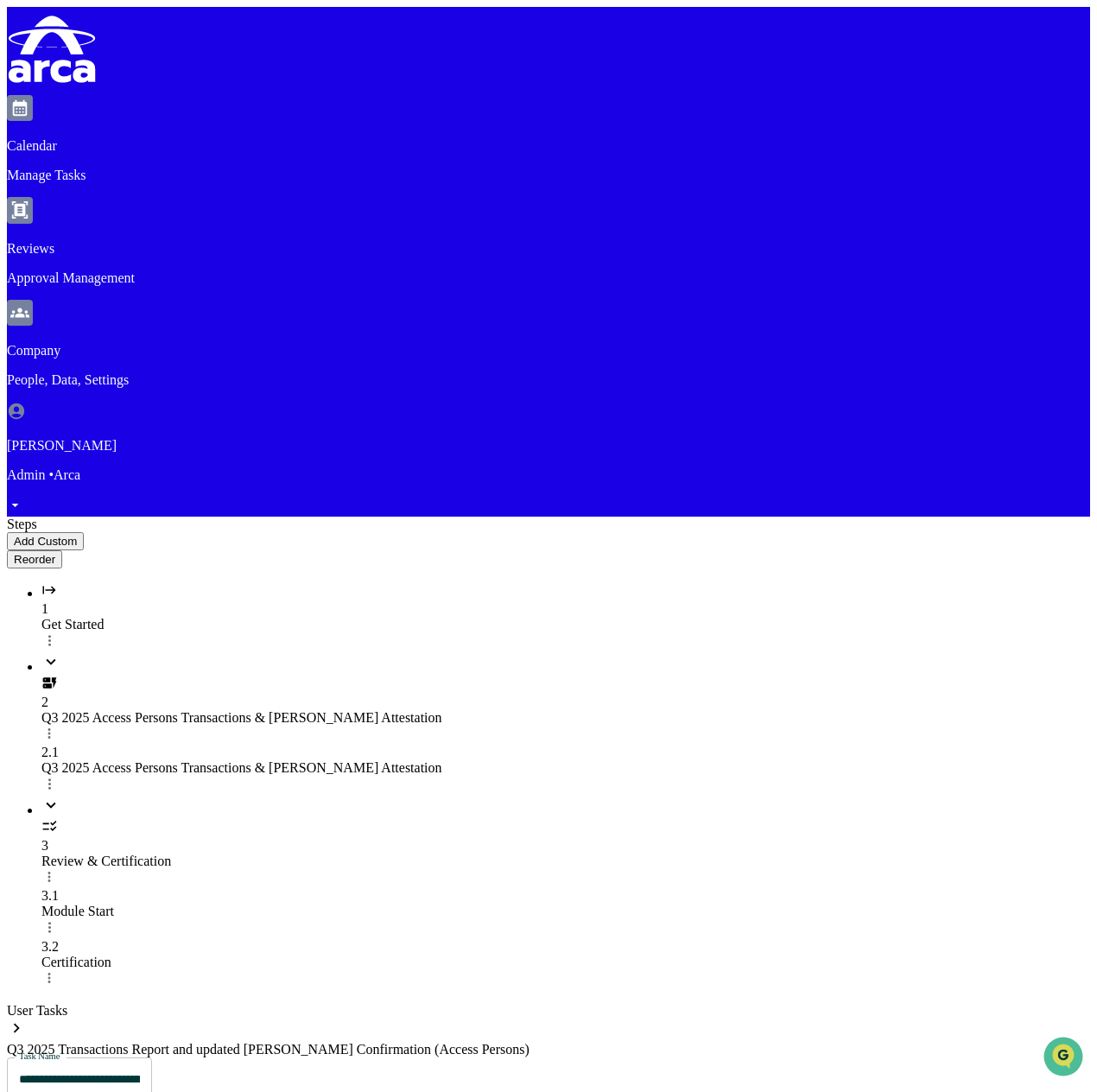
type input "**********"
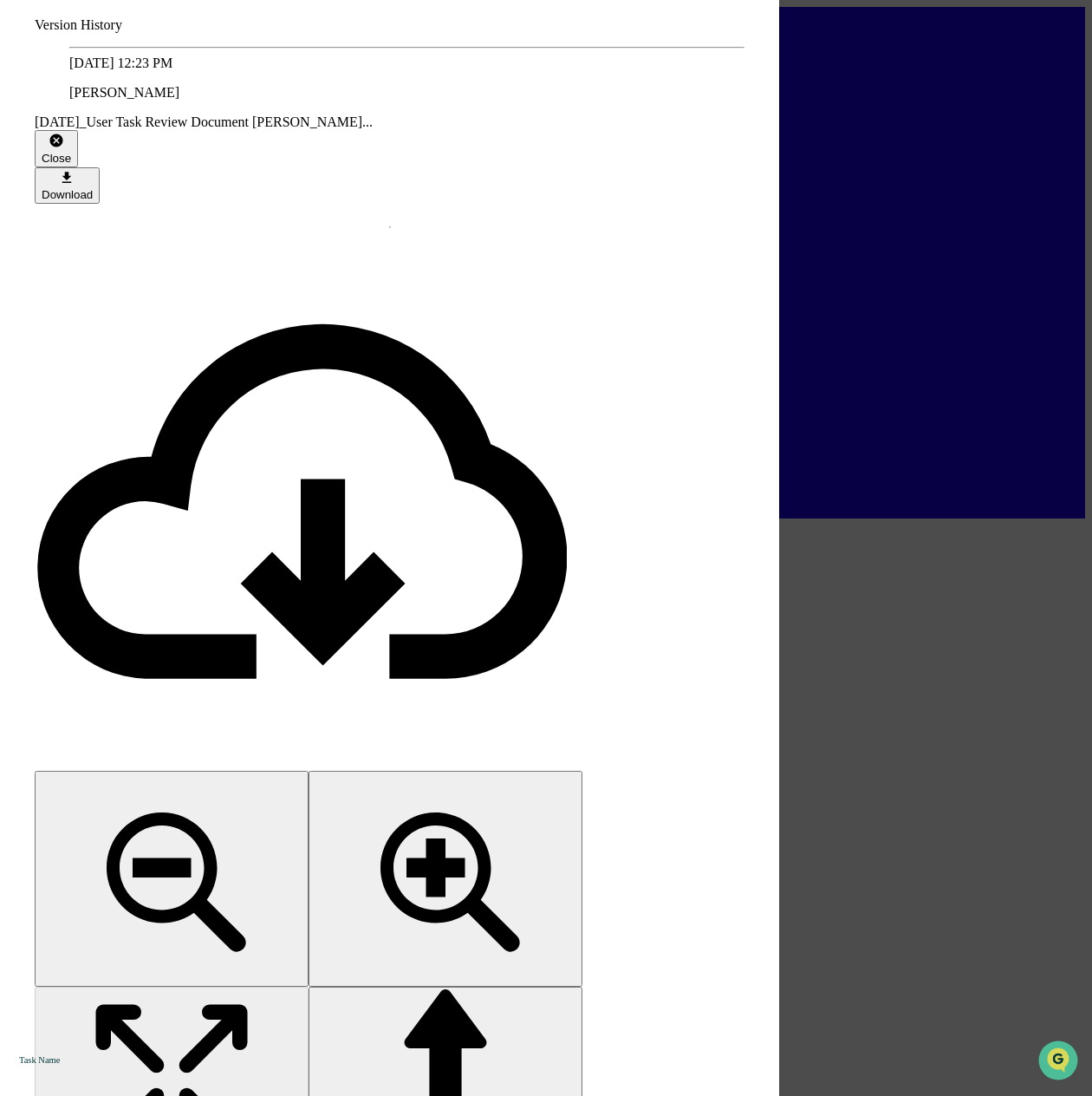
click at [71, 152] on div "Close" at bounding box center [56, 158] width 30 height 13
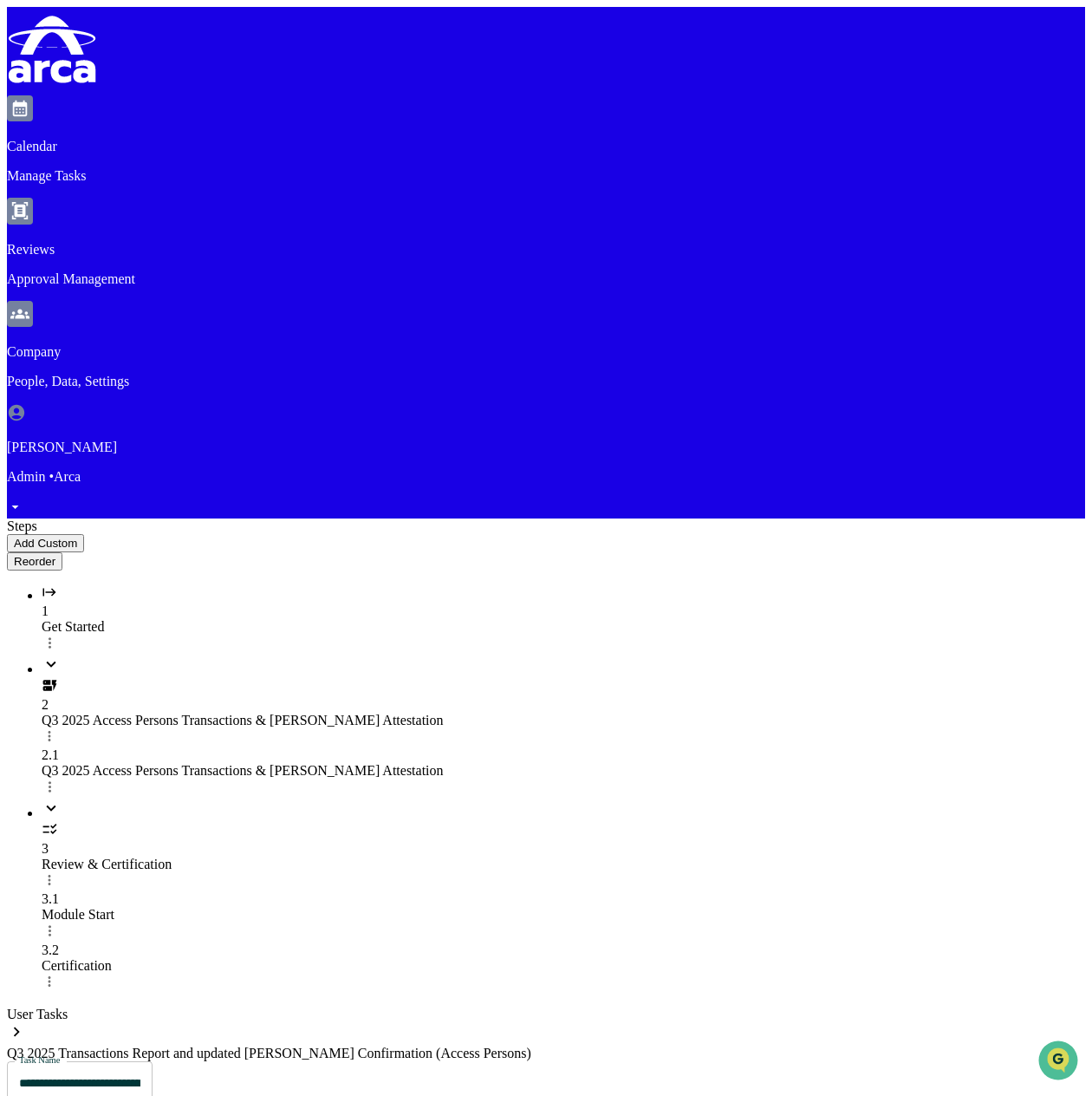
click at [116, 763] on div "Q3 2025 Access Persons Transactions & [PERSON_NAME] Attestation" at bounding box center [563, 770] width 1044 height 15
click at [161, 763] on div "Q3 2025 Access Persons Transactions & [PERSON_NAME] Attestation" at bounding box center [563, 770] width 1044 height 15
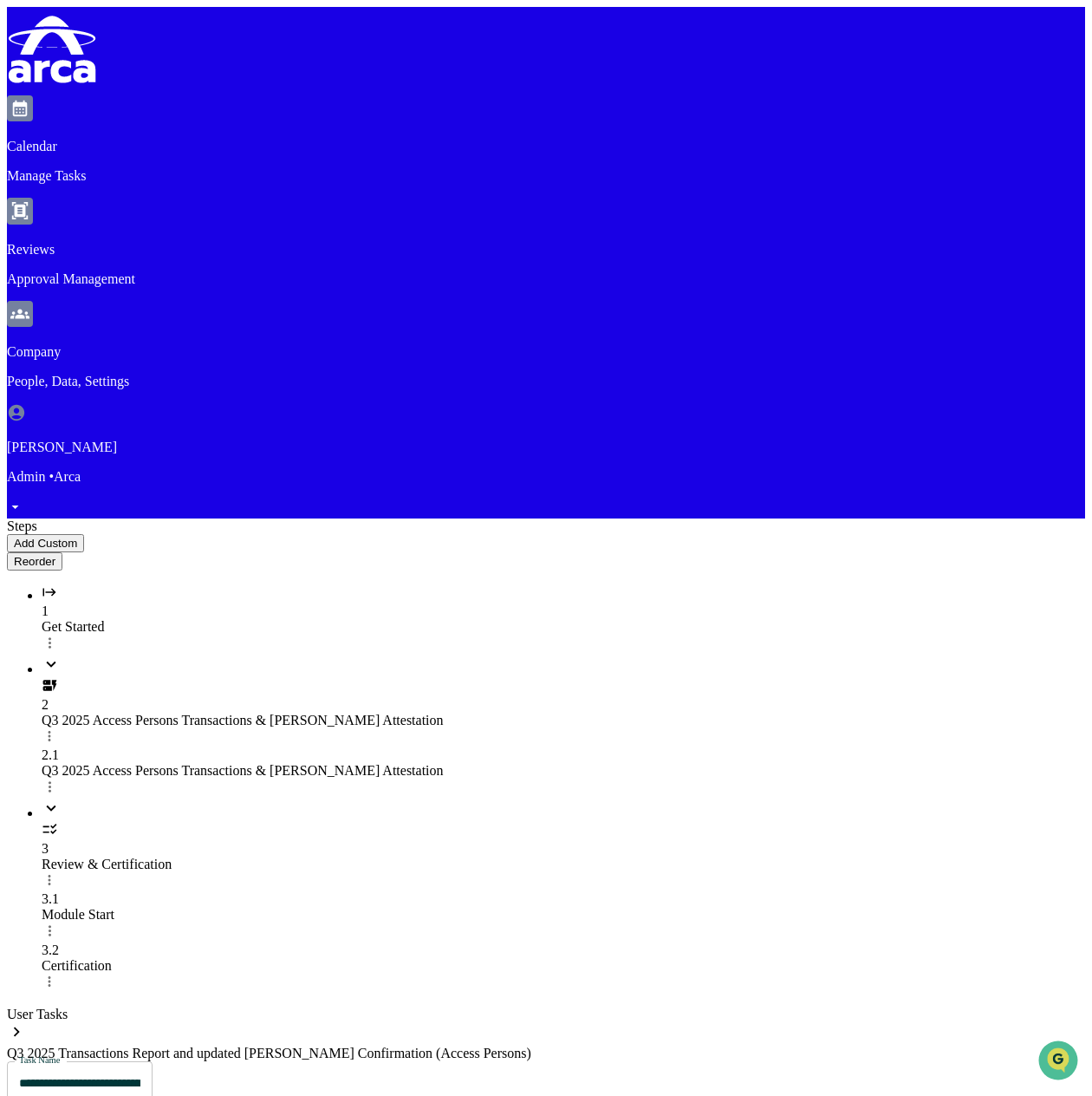
click at [138, 655] on div "2 Q3 2025 Access Persons Transactions & COE Attestation" at bounding box center [563, 701] width 1044 height 93
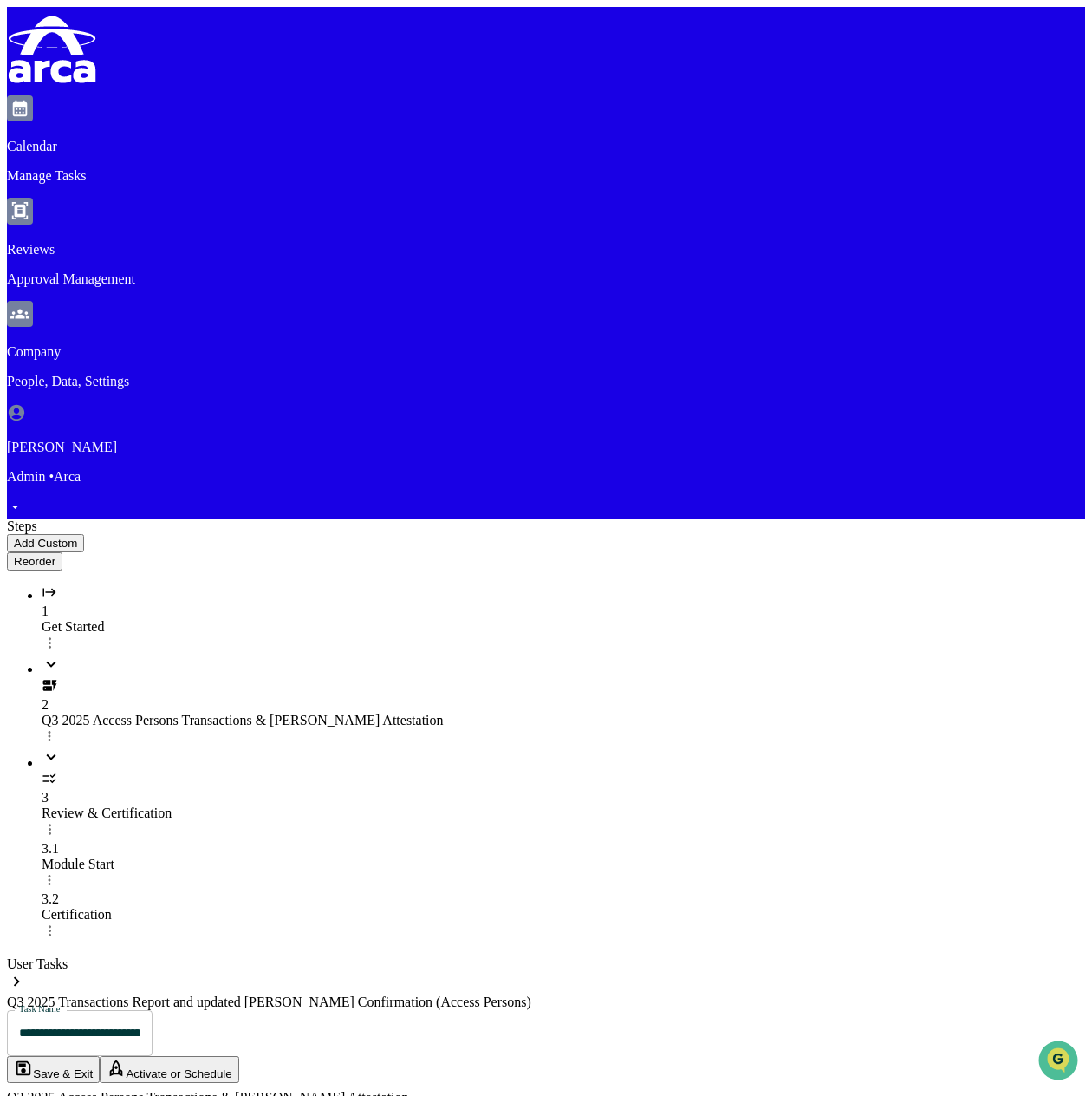
click at [135, 619] on div "Get Started" at bounding box center [563, 626] width 1044 height 15
click at [142, 655] on div "2 Q3 2025 Access Persons Transactions & COE Attestation" at bounding box center [563, 701] width 1044 height 93
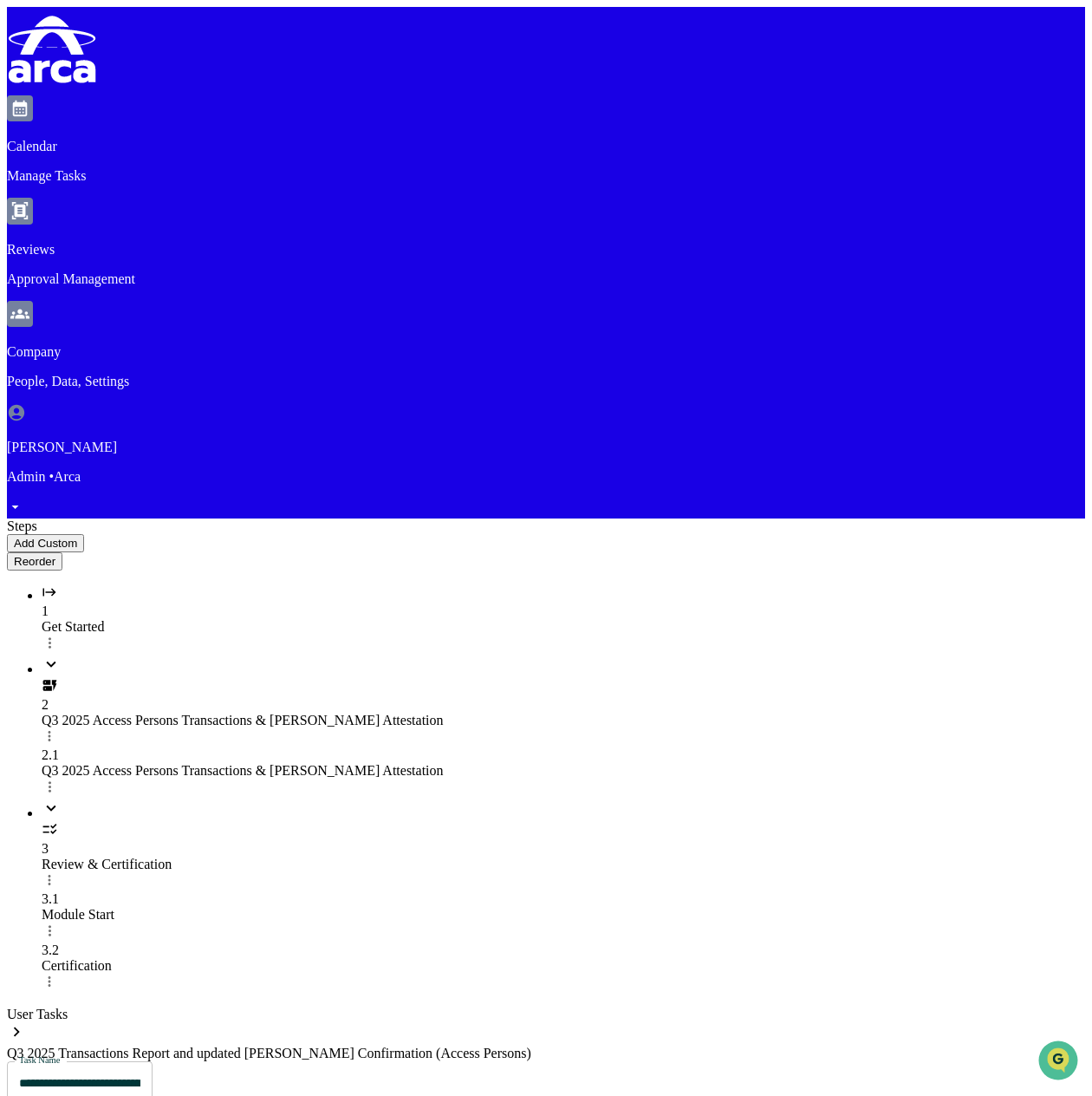
type input "**********"
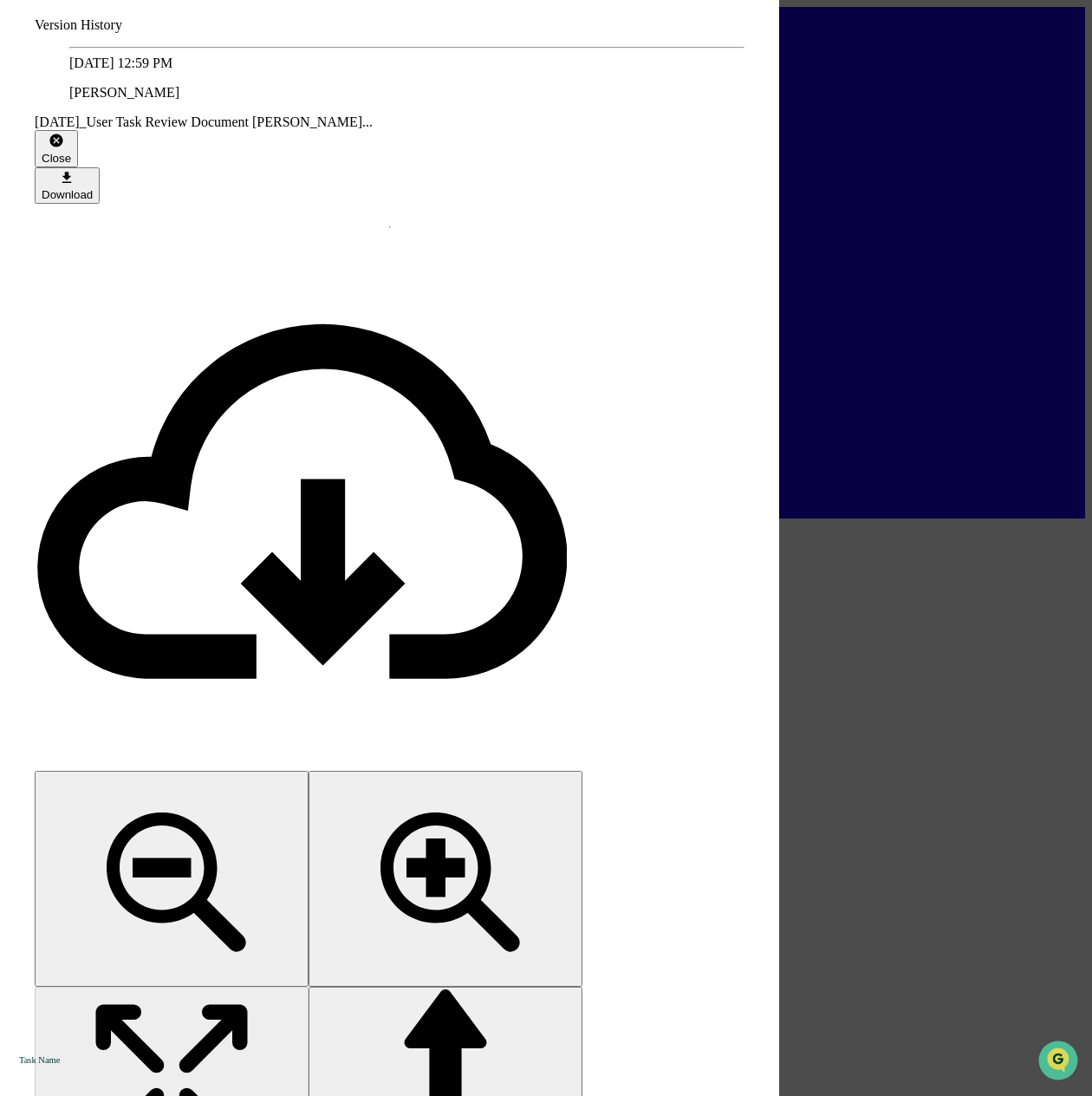
click at [71, 152] on div "Close" at bounding box center [56, 158] width 30 height 13
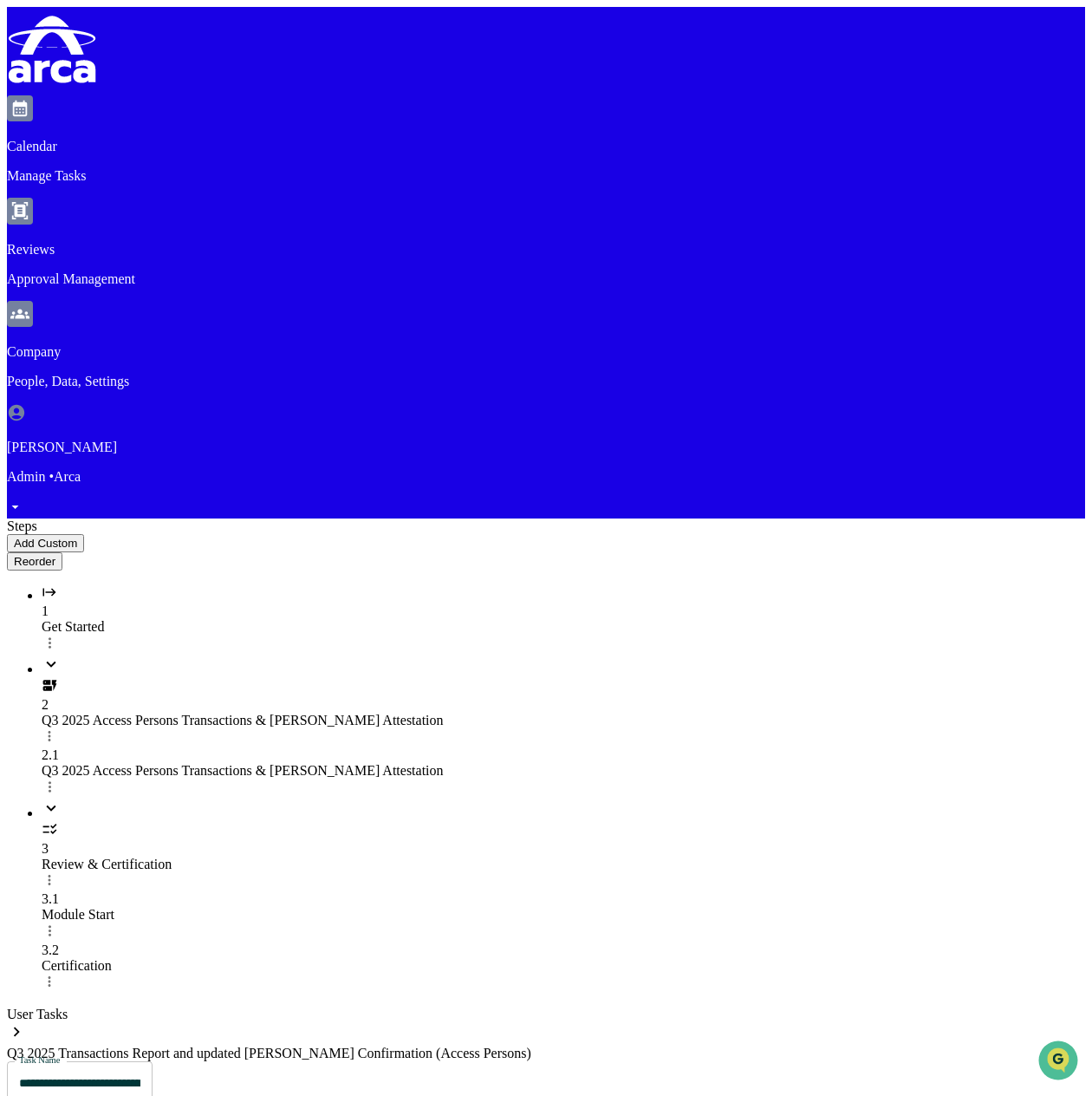
click at [110, 747] on div "2.1 Q3 2025 Access Persons Transactions & COE Attestation" at bounding box center [563, 773] width 1044 height 51
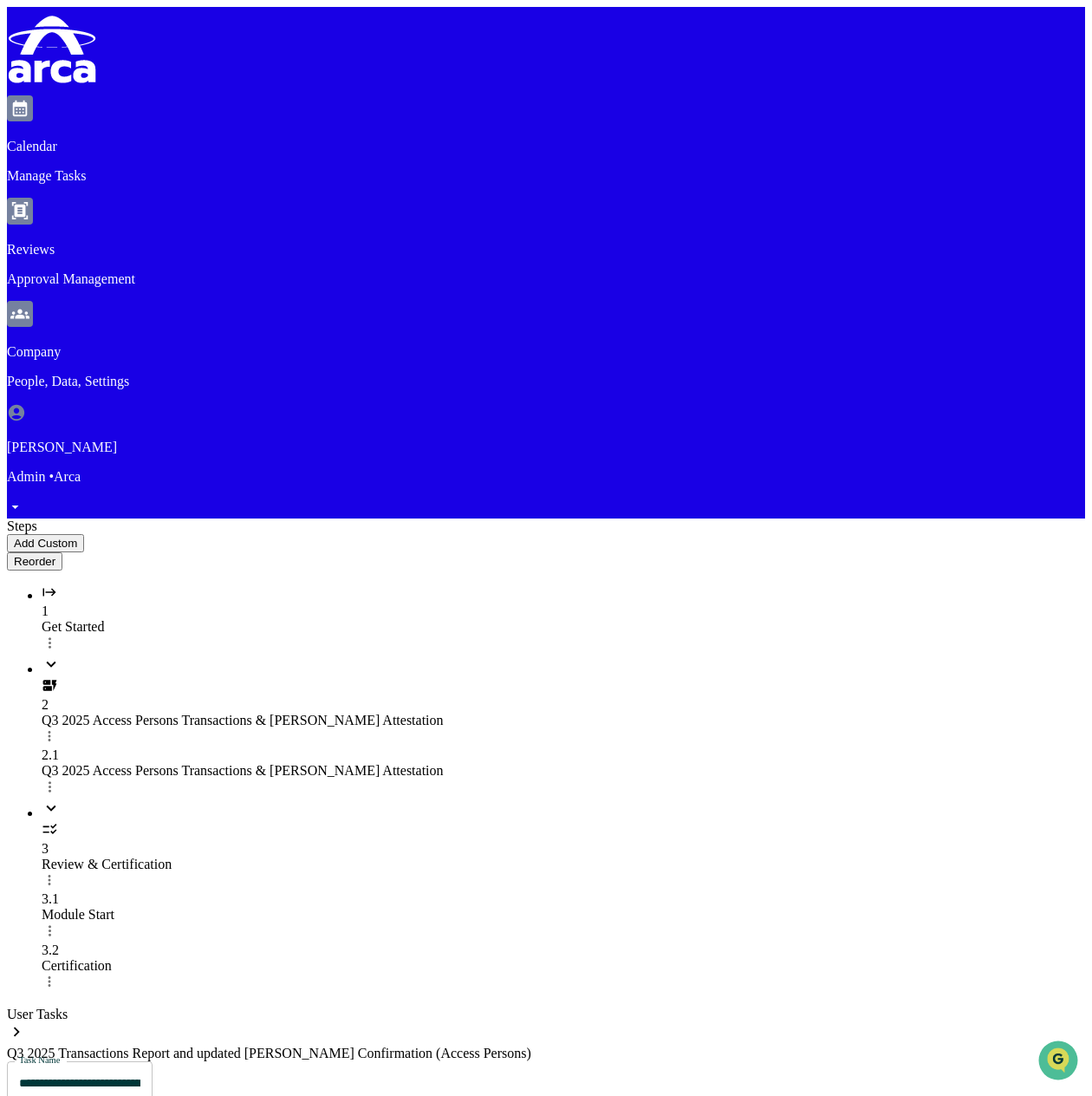
drag, startPoint x: 522, startPoint y: 452, endPoint x: 569, endPoint y: 429, distance: 52.3
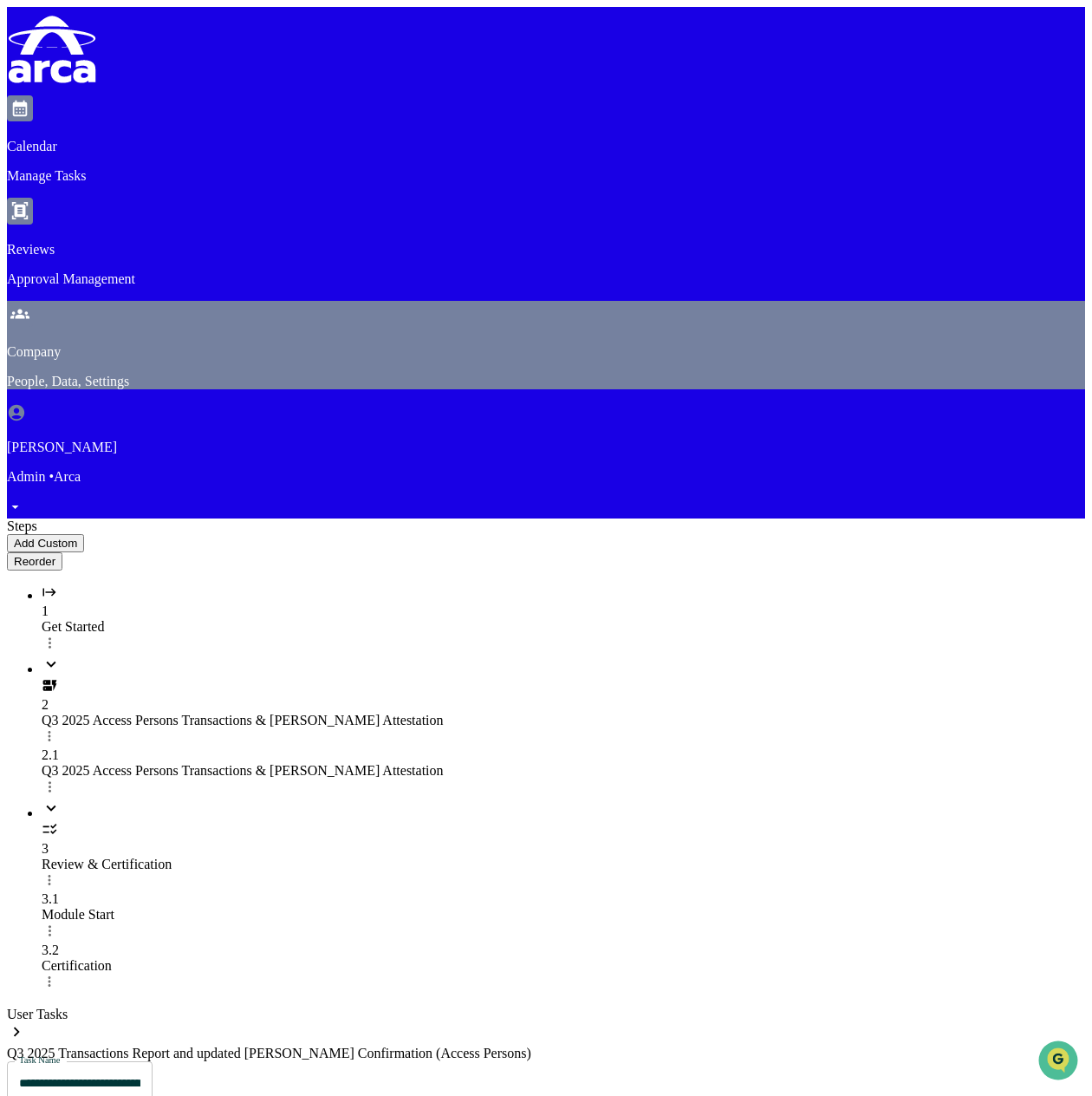
click at [528, 344] on p "Company" at bounding box center [546, 351] width 1078 height 15
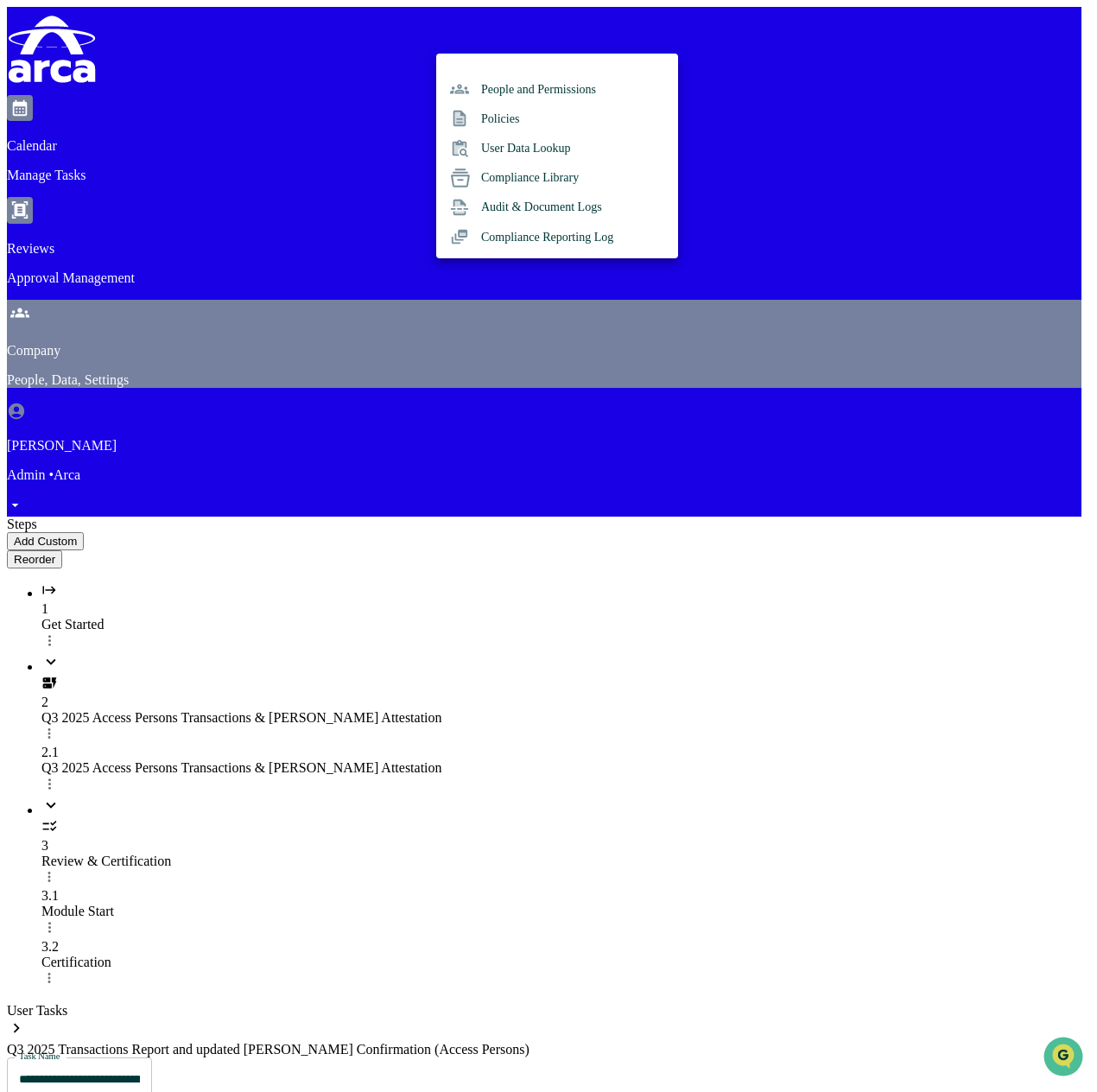
click at [526, 23] on div at bounding box center [548, 546] width 1097 height 1092
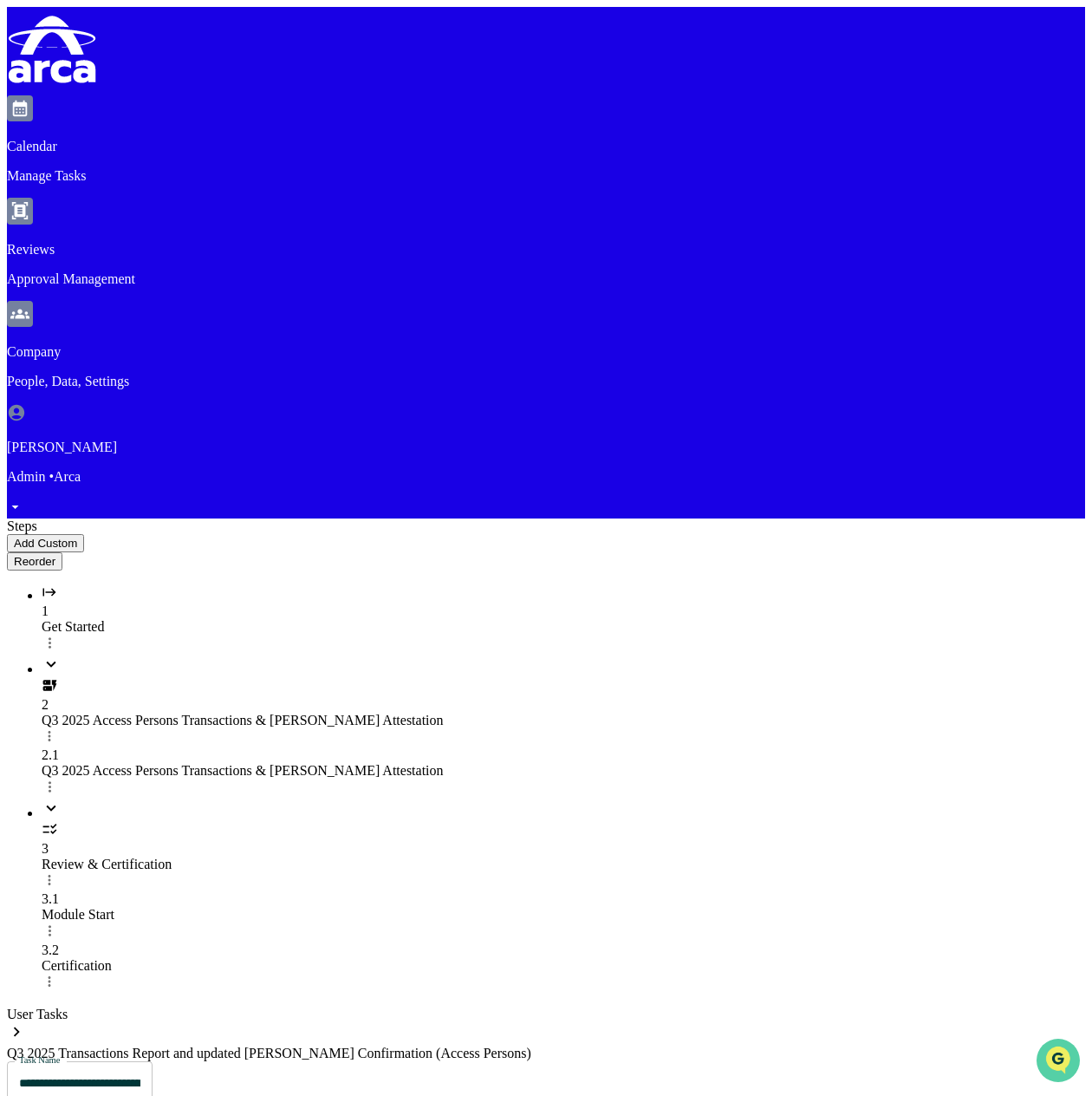
click at [1052, 1056] on img "Open customer support" at bounding box center [1058, 1060] width 43 height 35
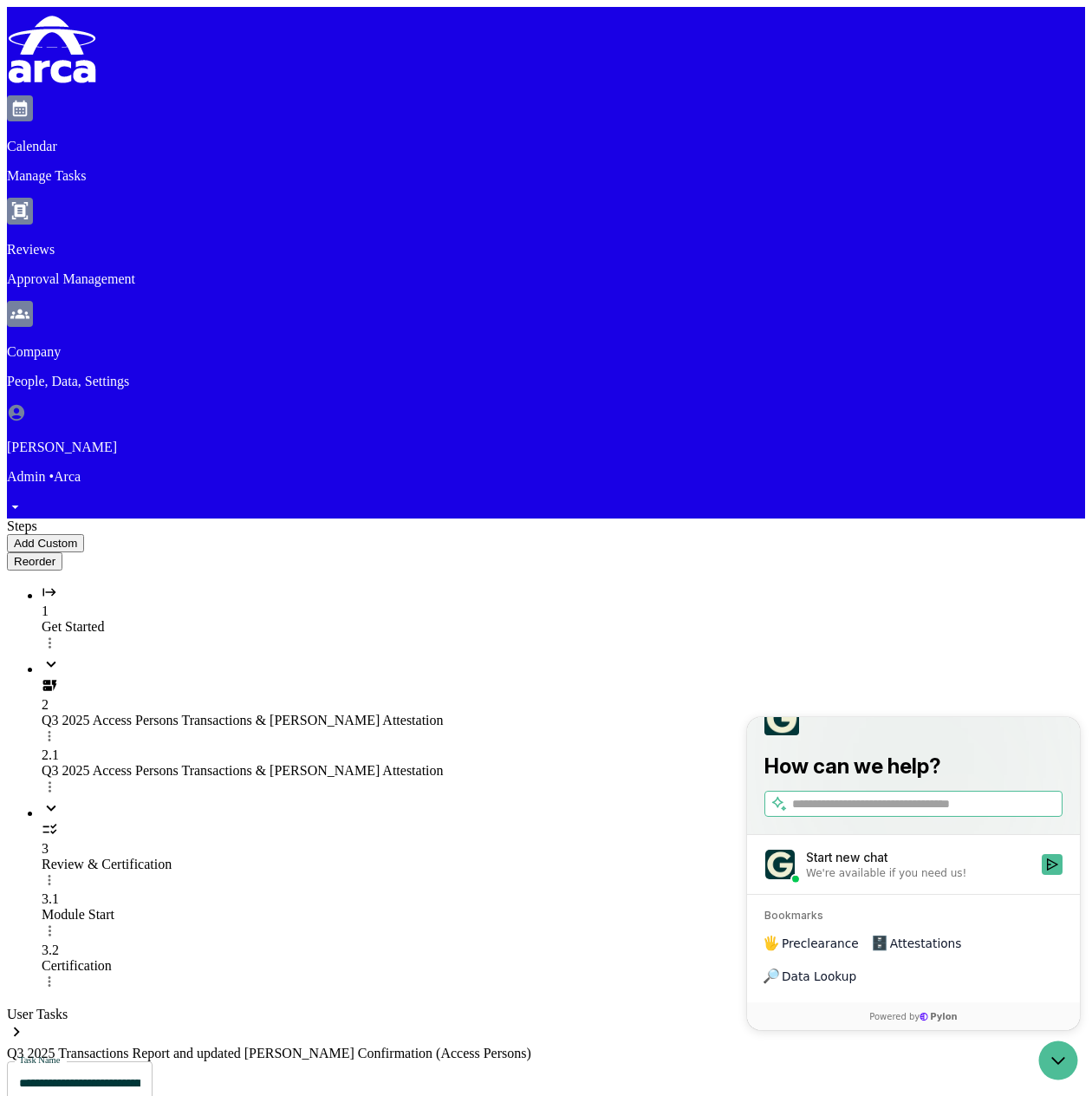
click at [915, 812] on input "search" at bounding box center [925, 803] width 267 height 18
type input "**********"
click at [1049, 808] on icon "Search" at bounding box center [1049, 803] width 9 height 10
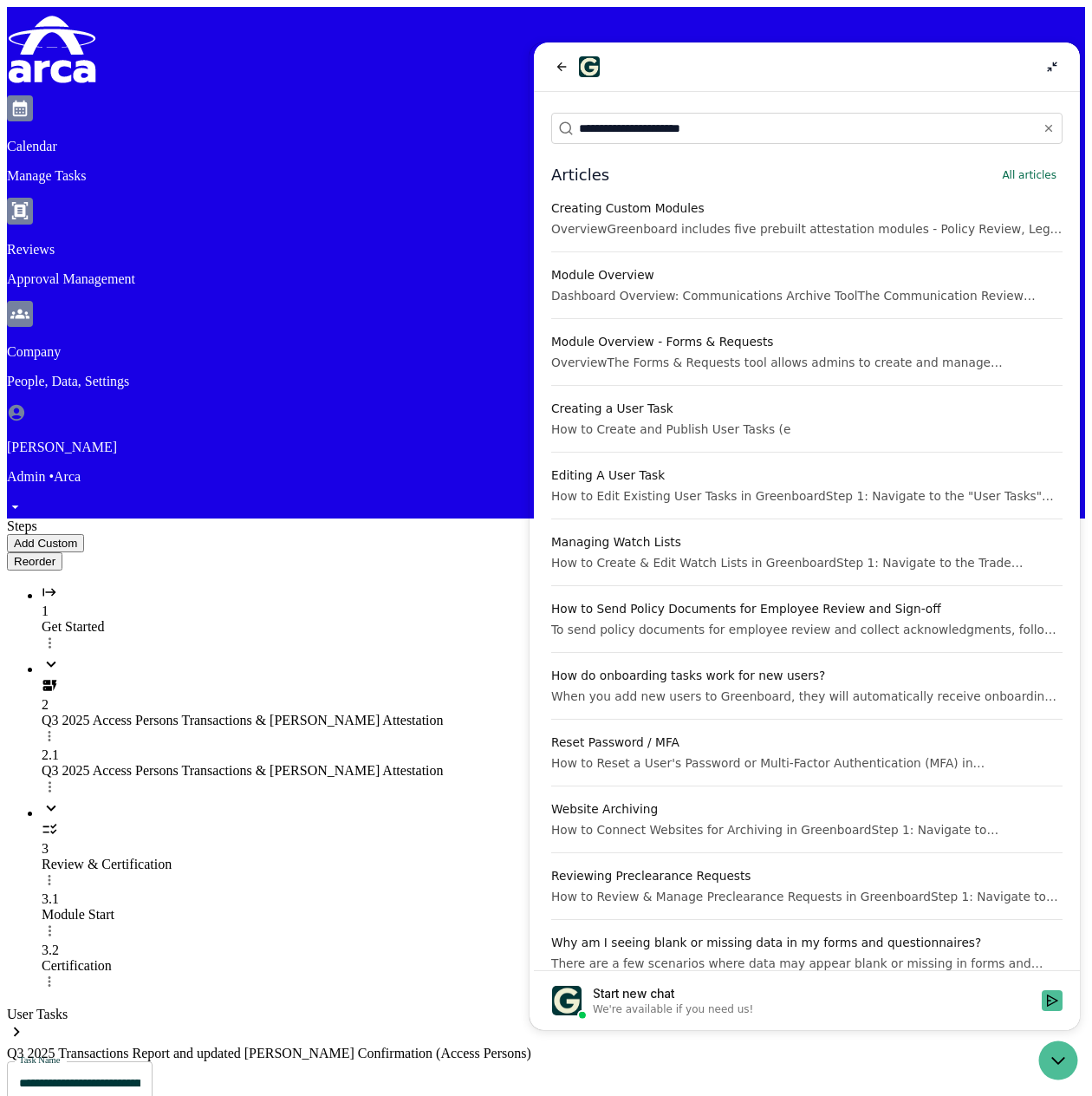
click at [779, 225] on div "OverviewGreenboard includes five prebuilt attestation modules - Policy Review, …" at bounding box center [806, 228] width 511 height 17
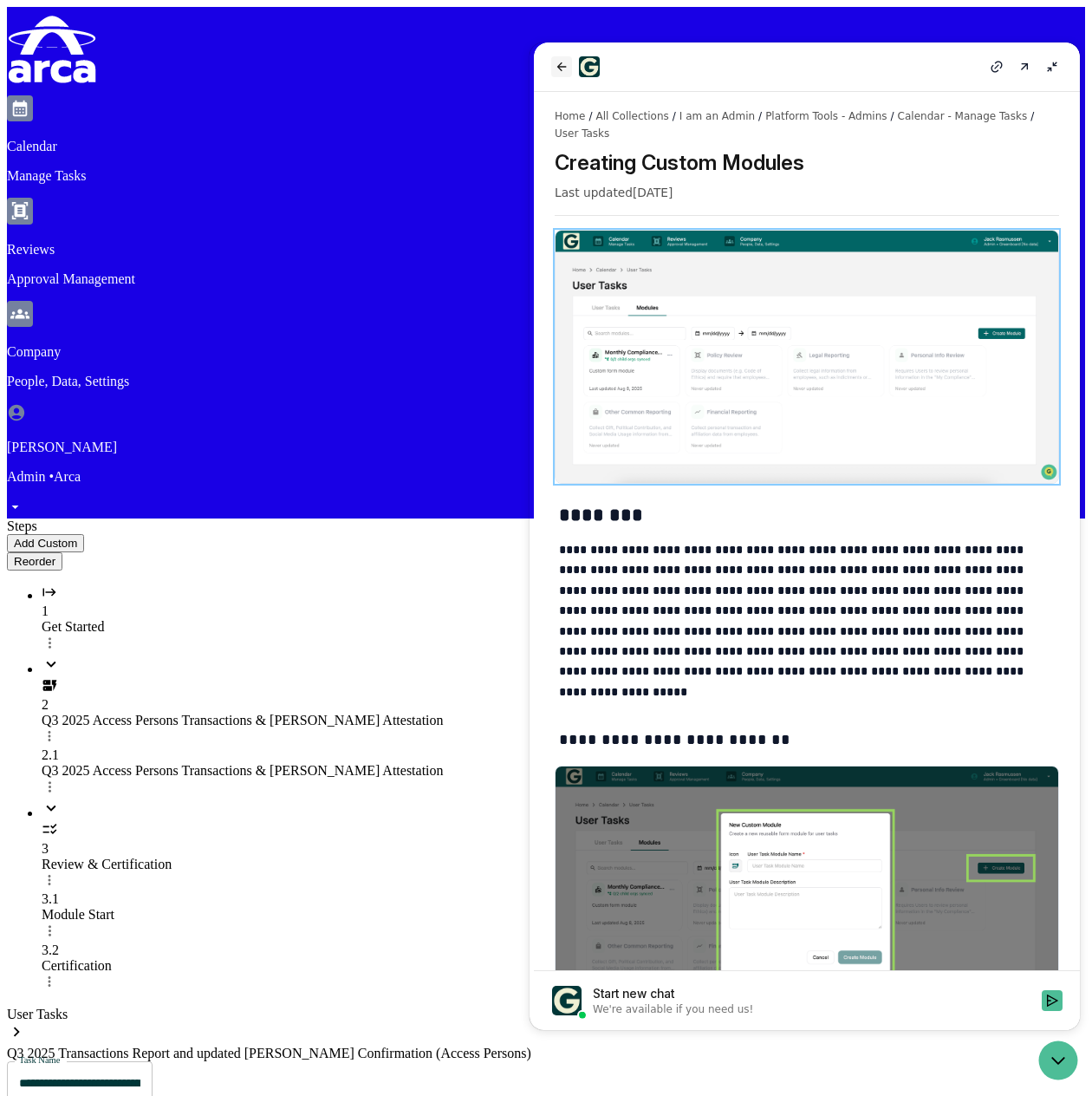
click at [560, 66] on icon "back" at bounding box center [561, 66] width 13 height 13
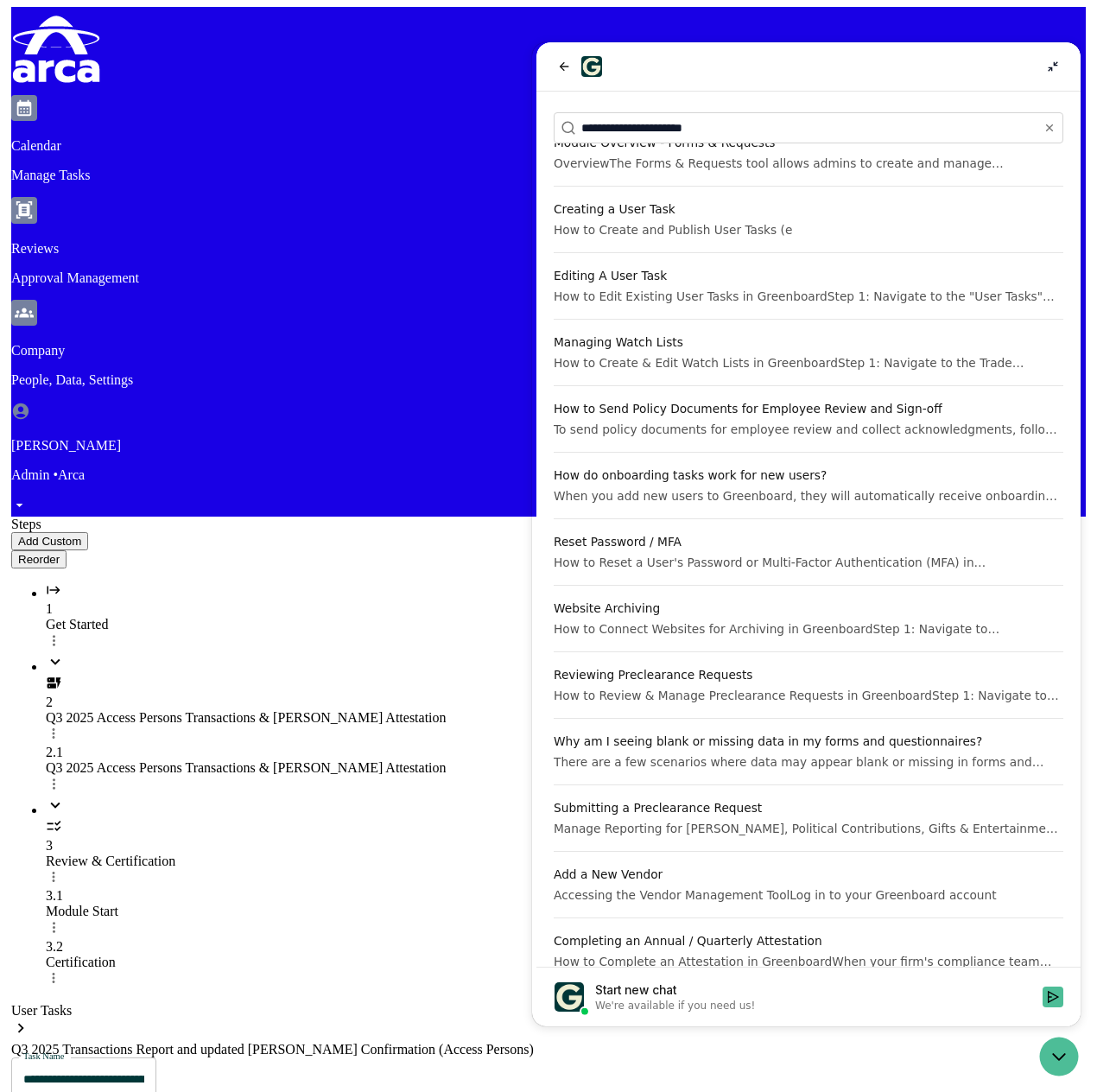
scroll to position [259, 0]
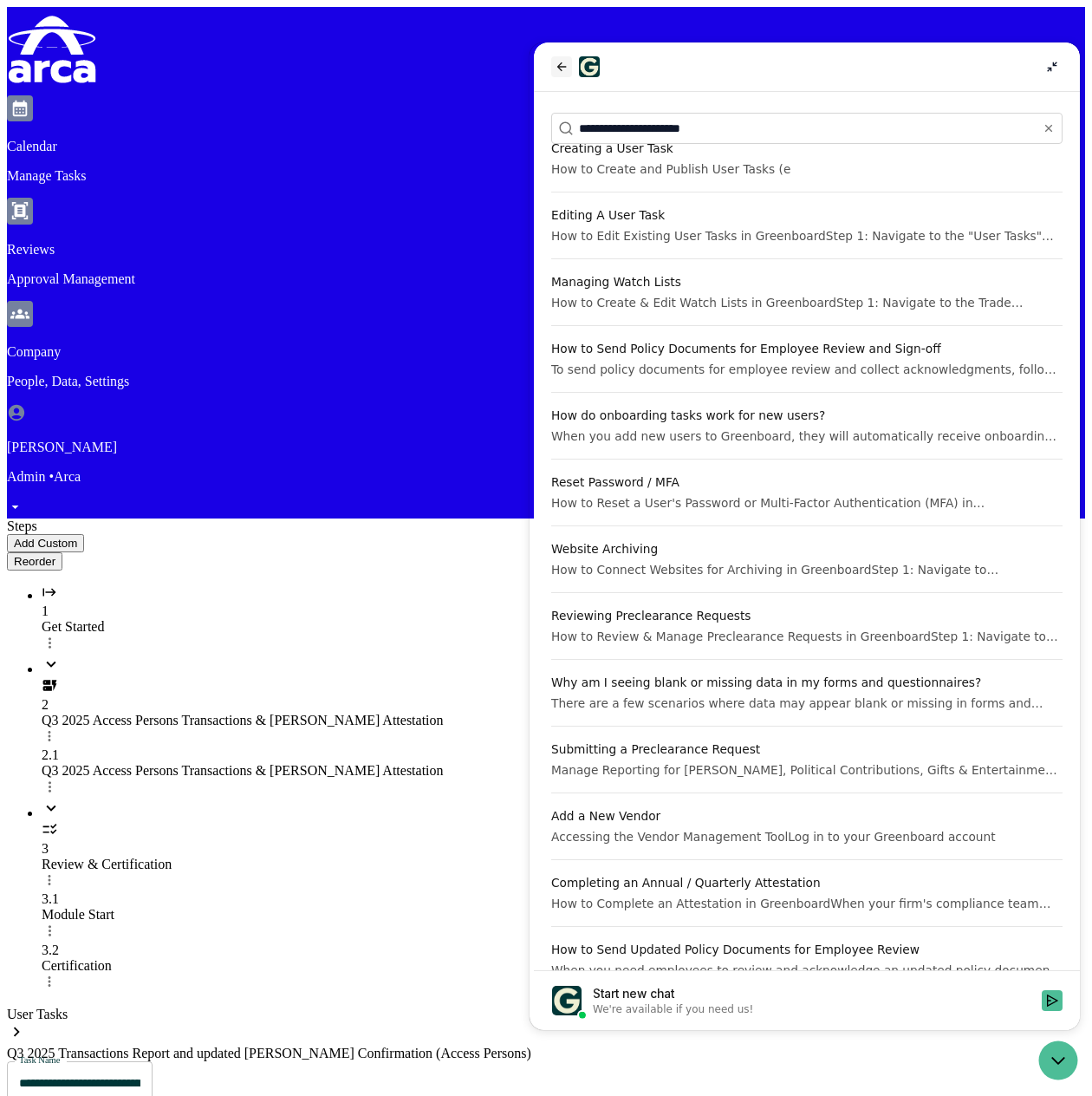
click at [564, 66] on icon "back" at bounding box center [561, 66] width 10 height 9
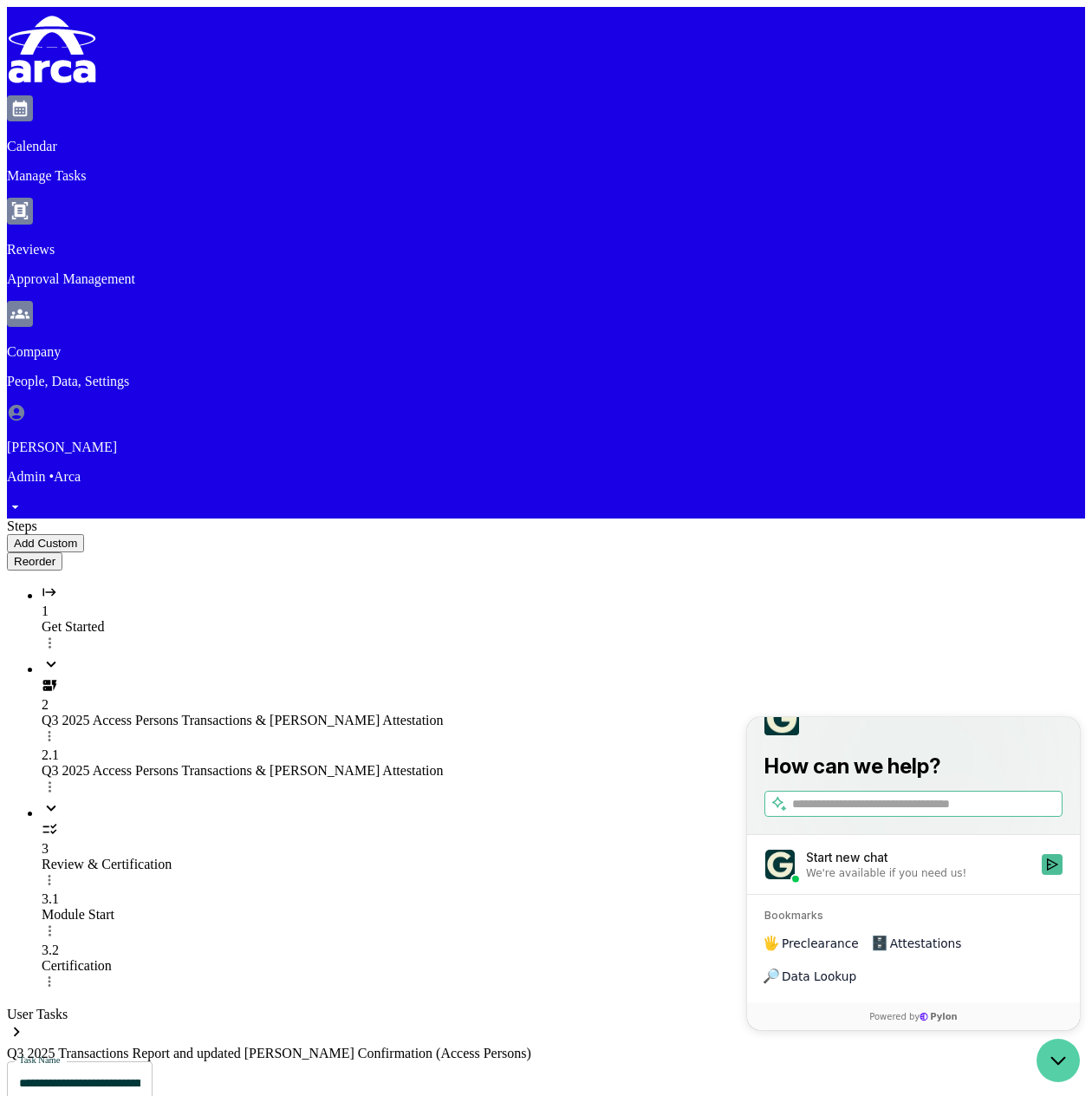
click at [1063, 1063] on icon "Open customer support" at bounding box center [1058, 1060] width 43 height 43
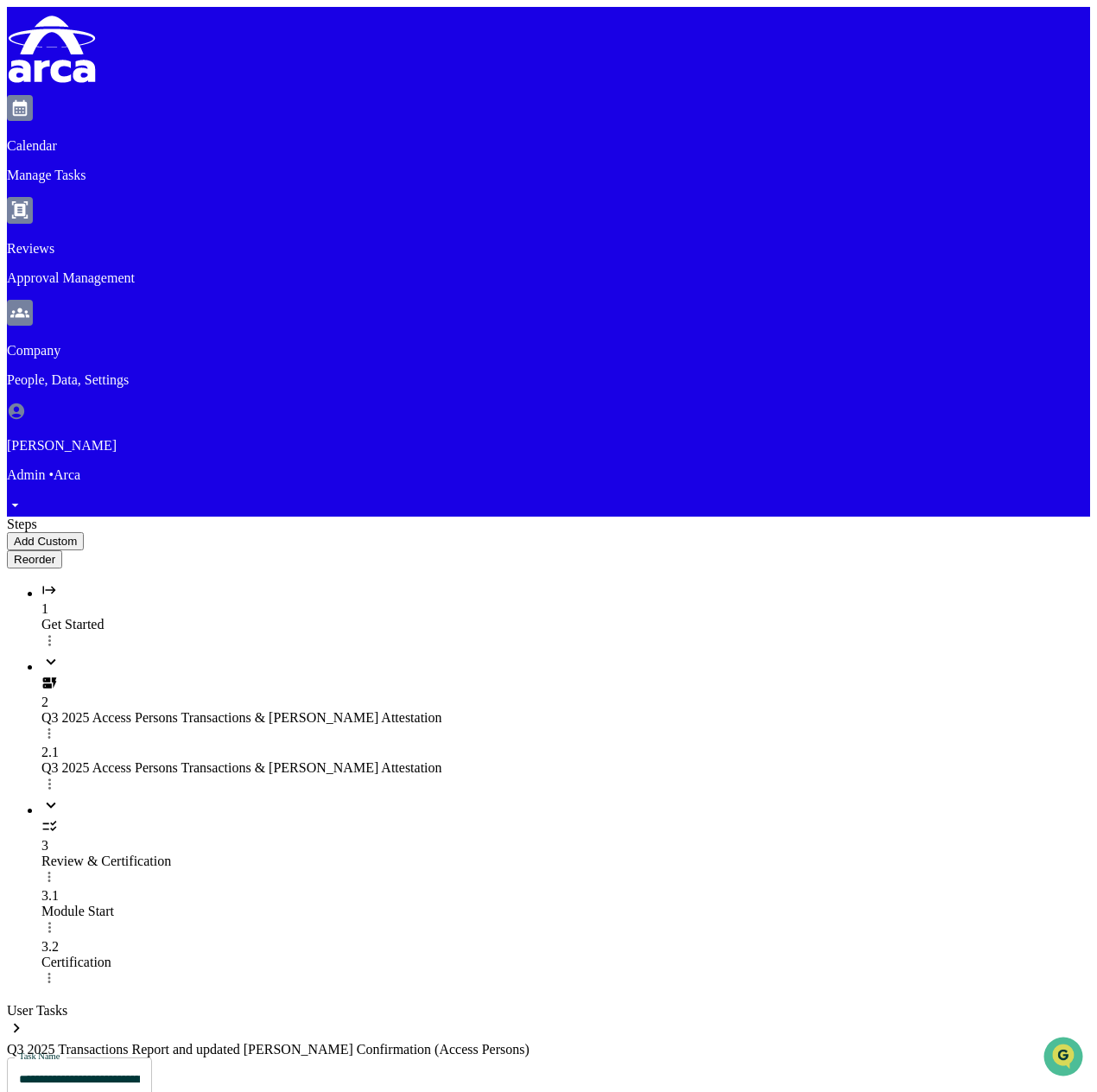
paste input "**********"
type input "**********"
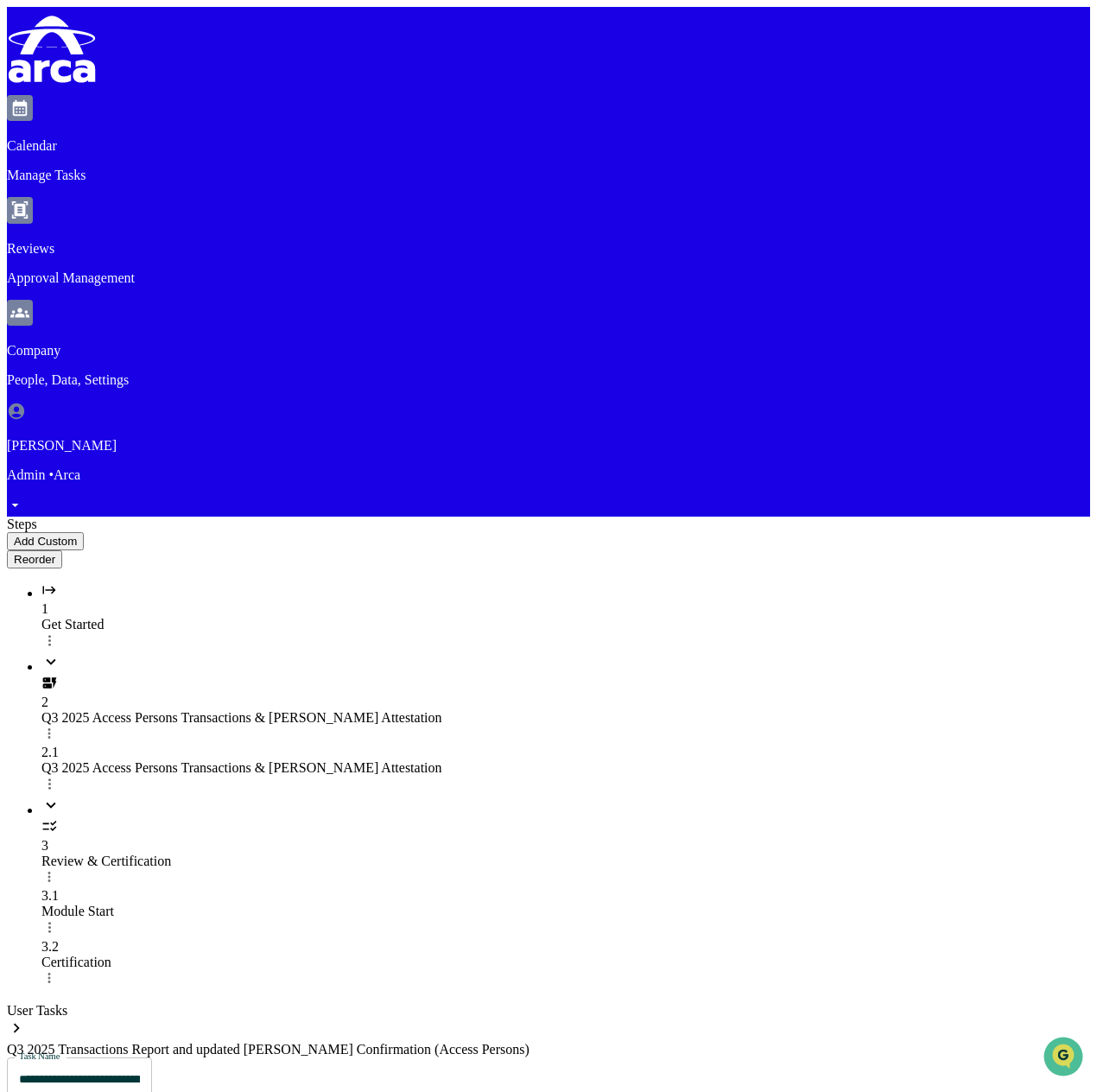
paste input "**********"
type input "**********"
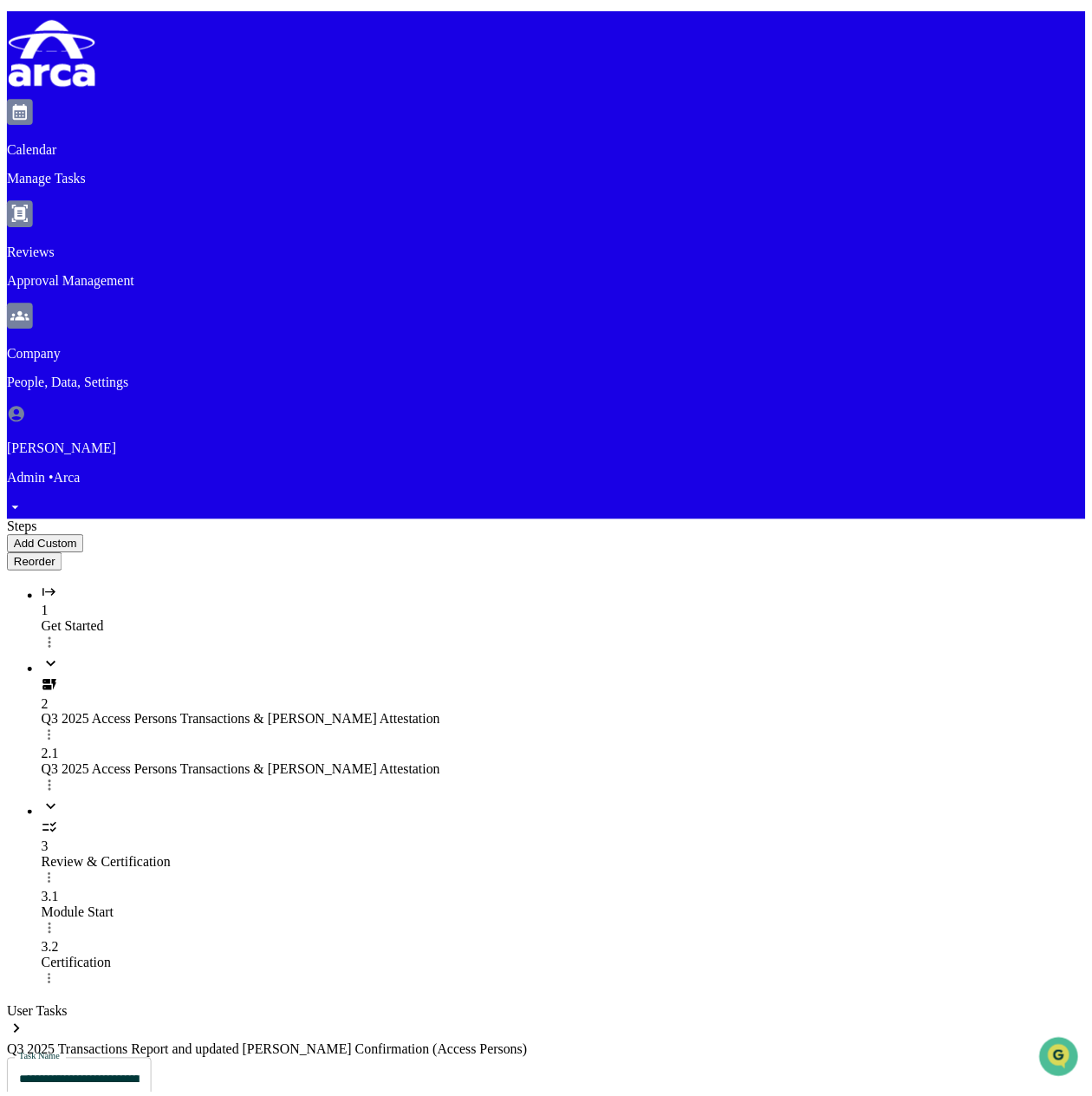
scroll to position [0, 0]
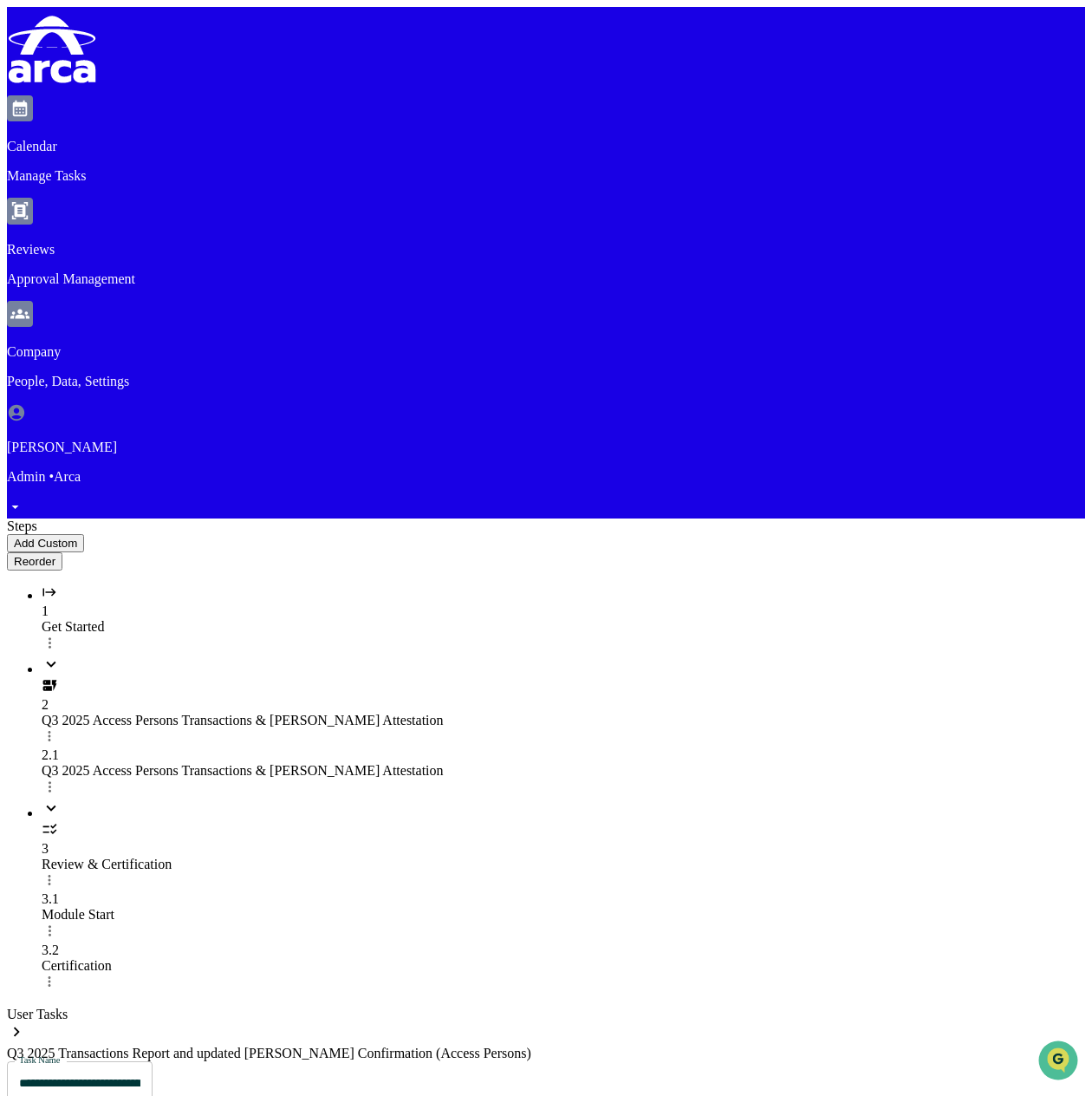
drag, startPoint x: 405, startPoint y: 467, endPoint x: 490, endPoint y: 428, distance: 93.5
drag, startPoint x: 490, startPoint y: 428, endPoint x: 475, endPoint y: 445, distance: 22.7
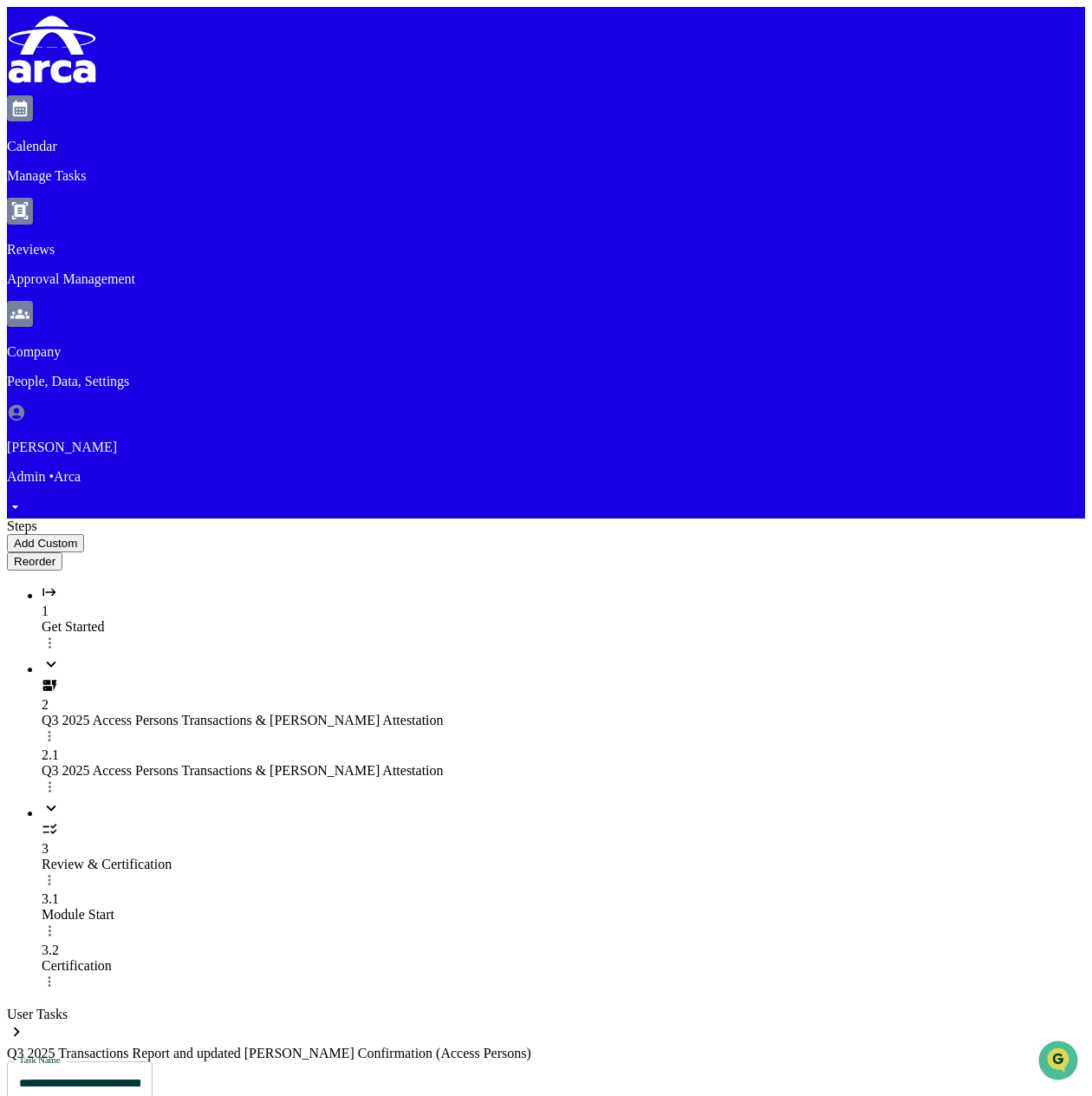
scroll to position [520, 0]
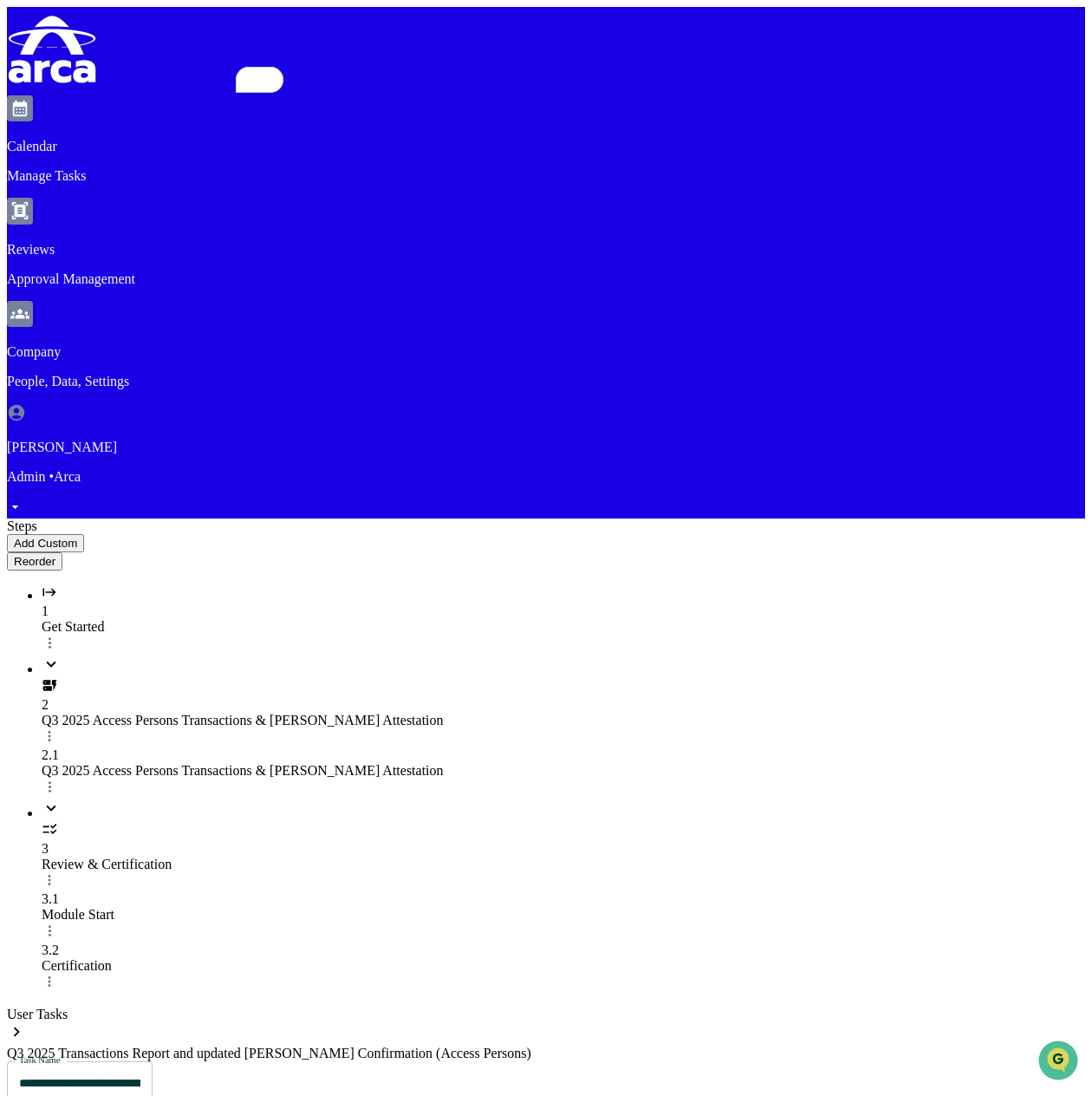
type input "**********"
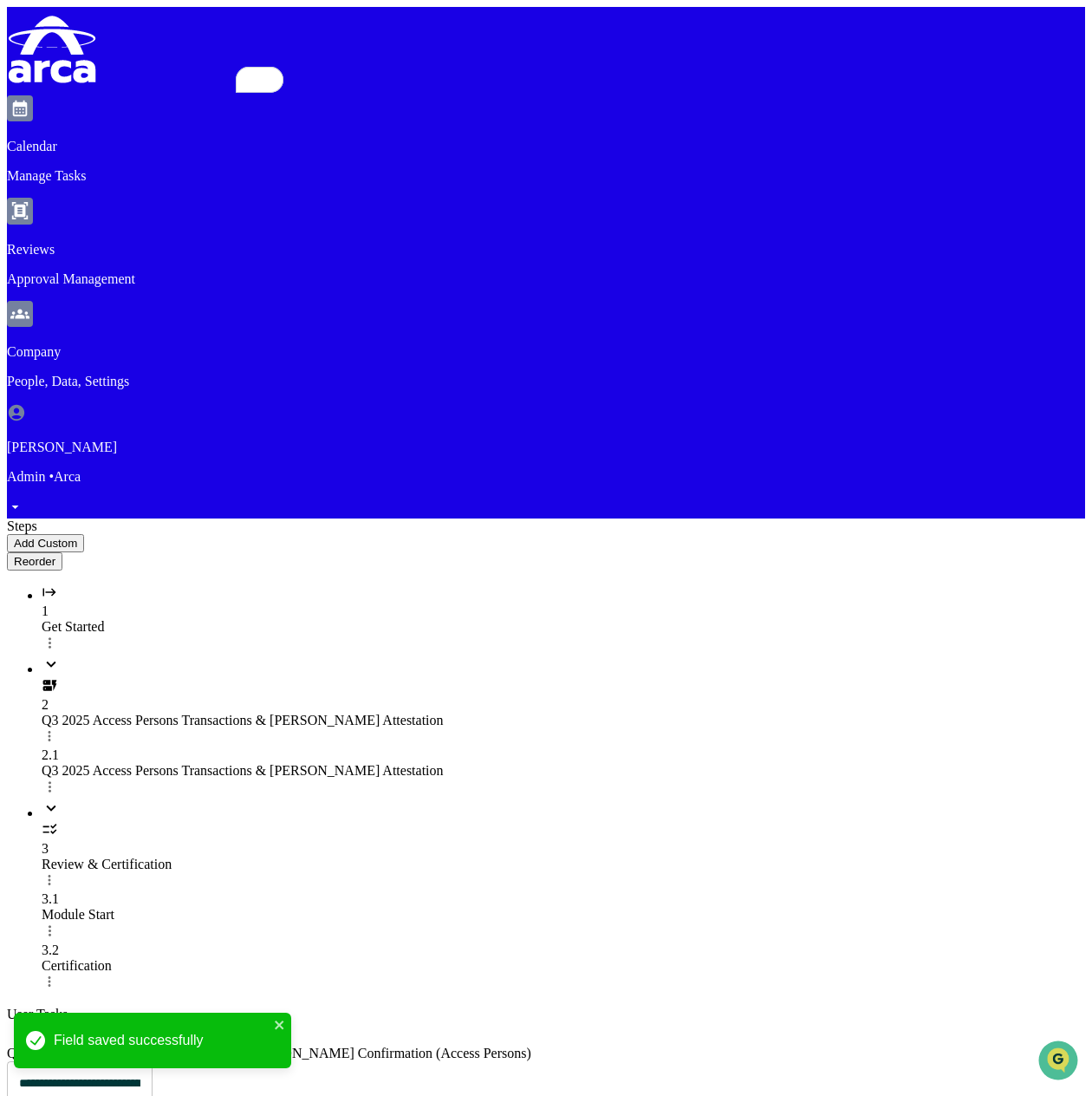
drag, startPoint x: 513, startPoint y: 522, endPoint x: 406, endPoint y: 507, distance: 108.0
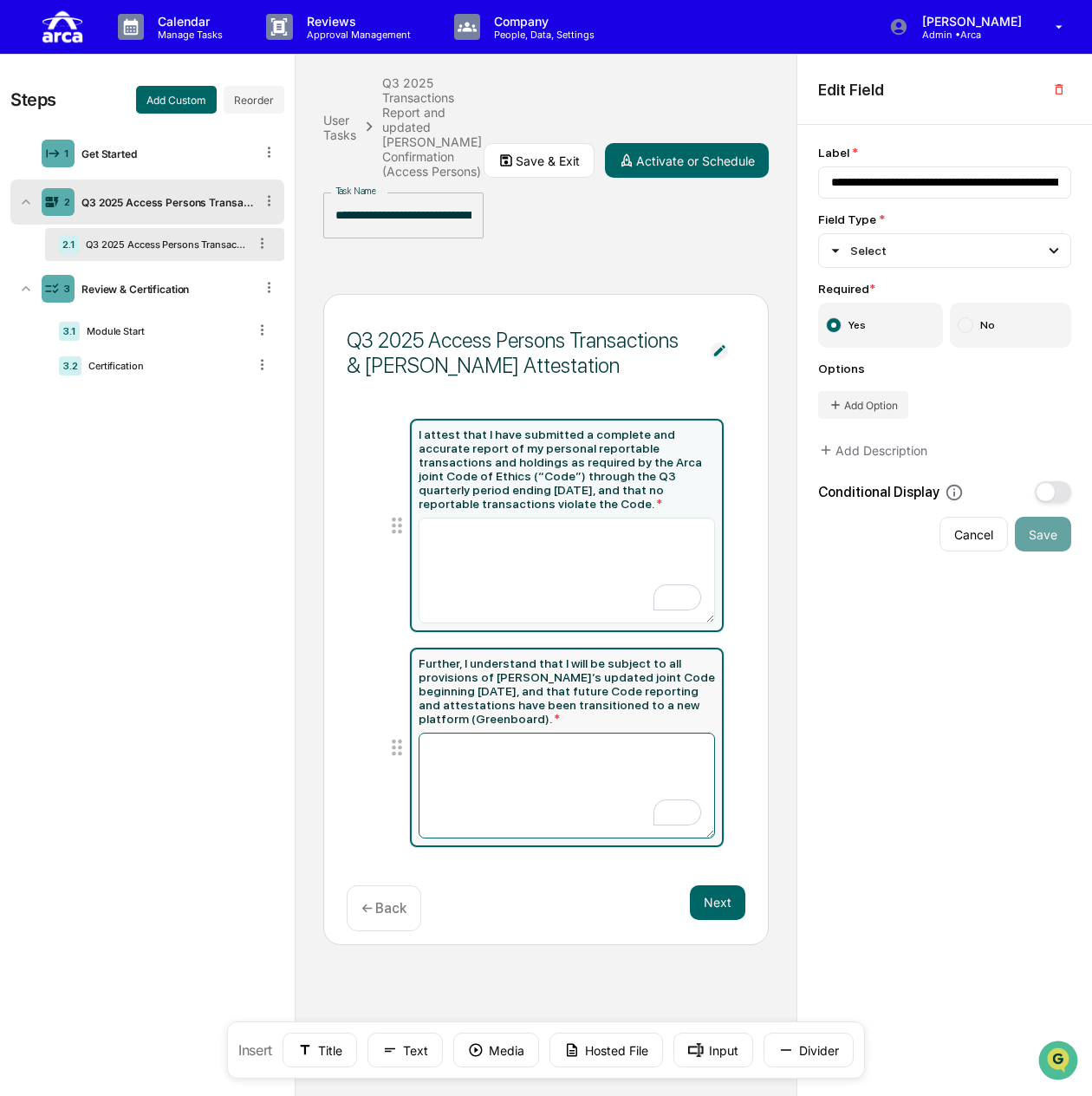
click at [523, 732] on textarea "To enrich screen reader interactions, please activate Accessibility in Grammarl…" at bounding box center [567, 785] width 297 height 106
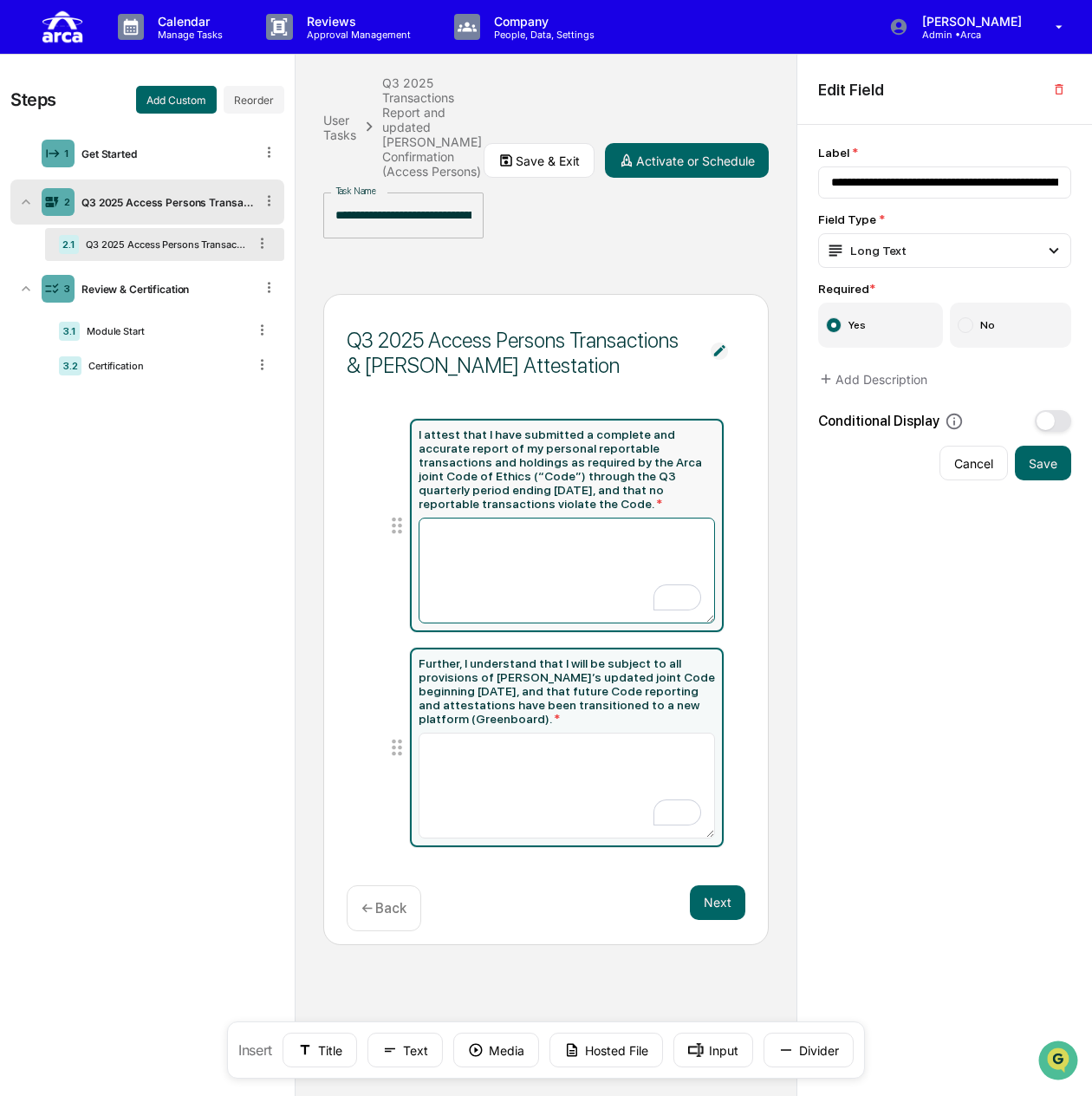
click at [600, 544] on textarea "To enrich screen reader interactions, please activate Accessibility in Grammarl…" at bounding box center [567, 570] width 297 height 106
type input "**********"
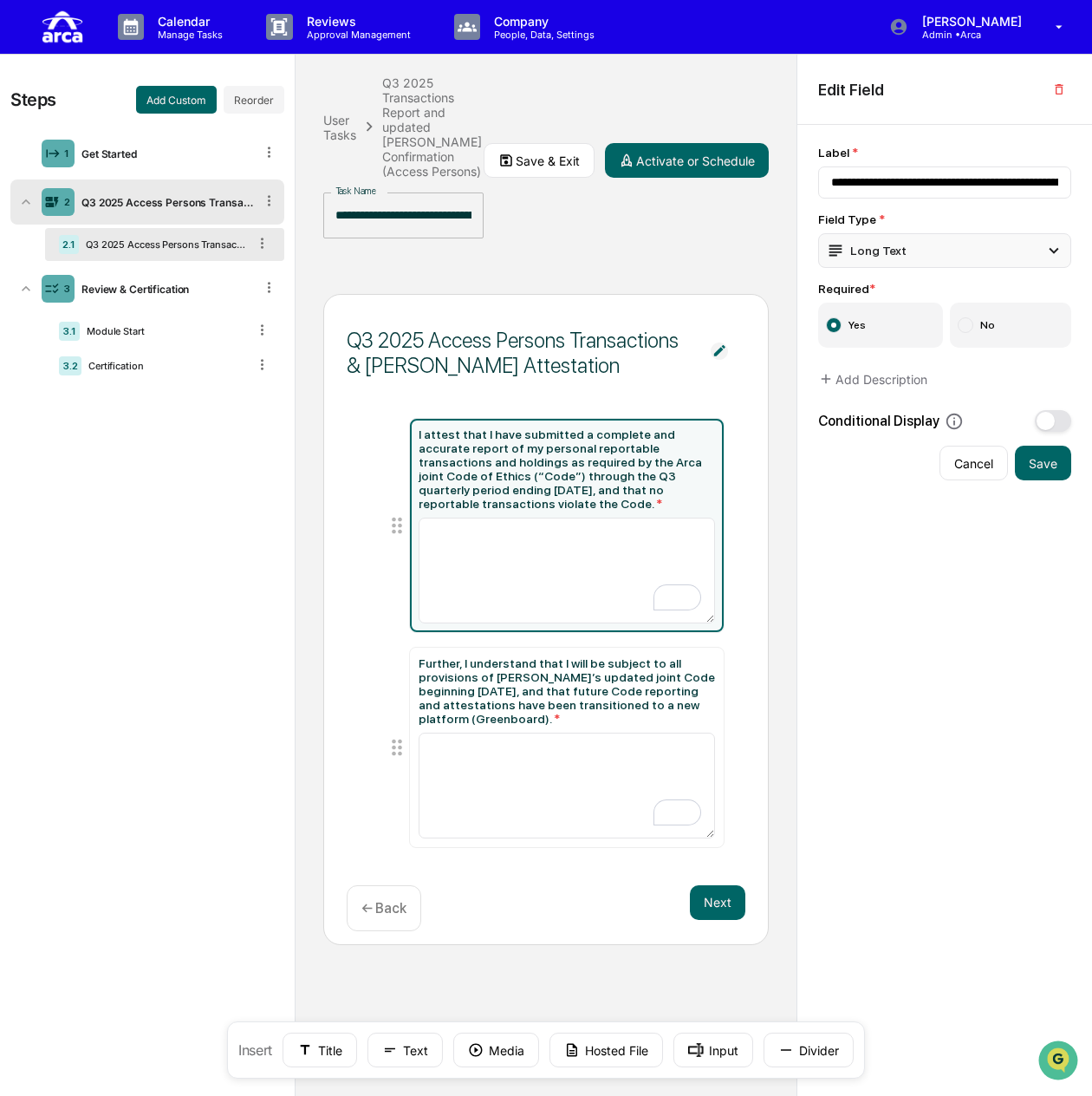
click at [894, 247] on div "Long Text" at bounding box center [867, 250] width 81 height 19
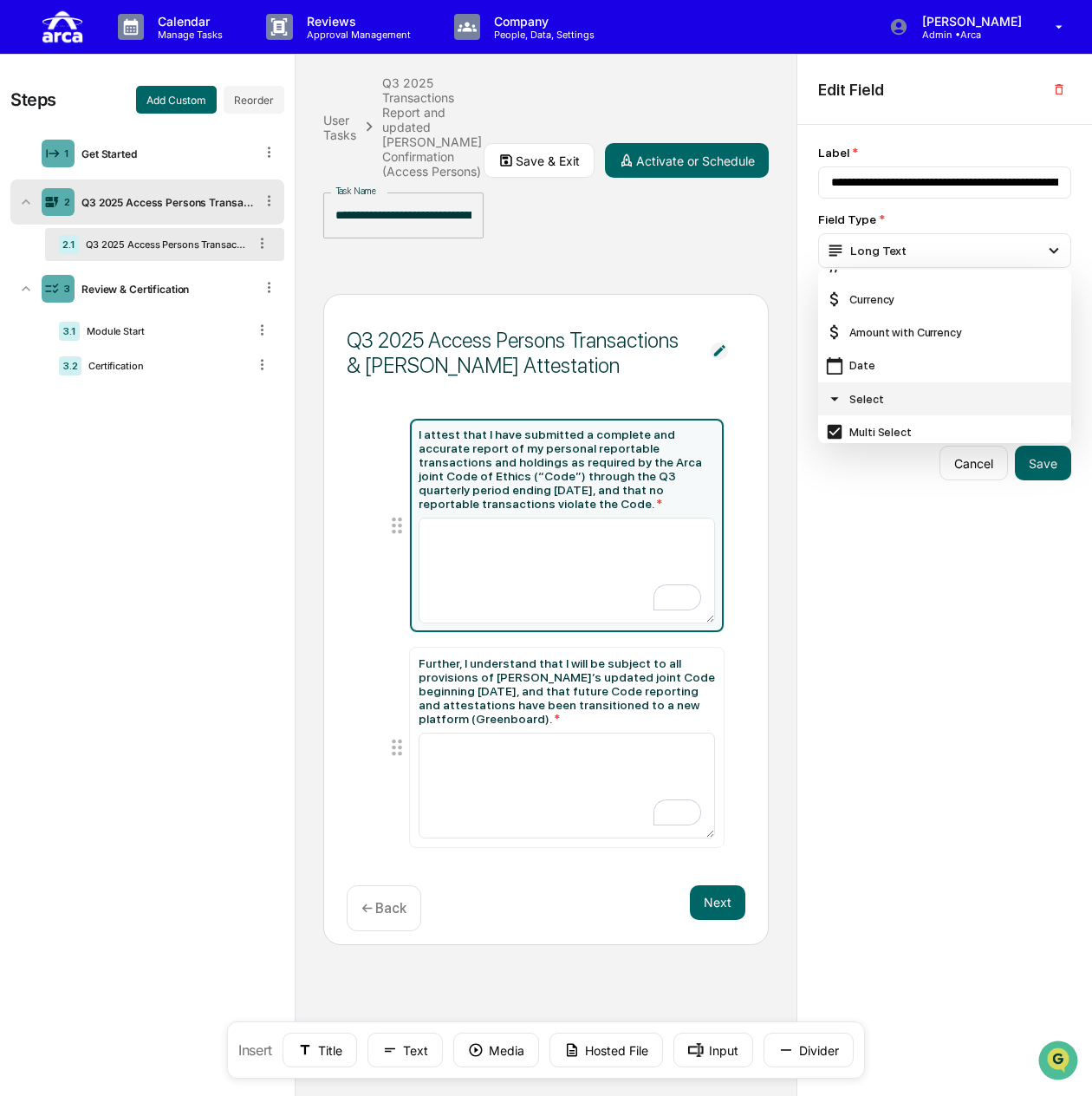
click at [894, 400] on div "Select" at bounding box center [945, 398] width 239 height 19
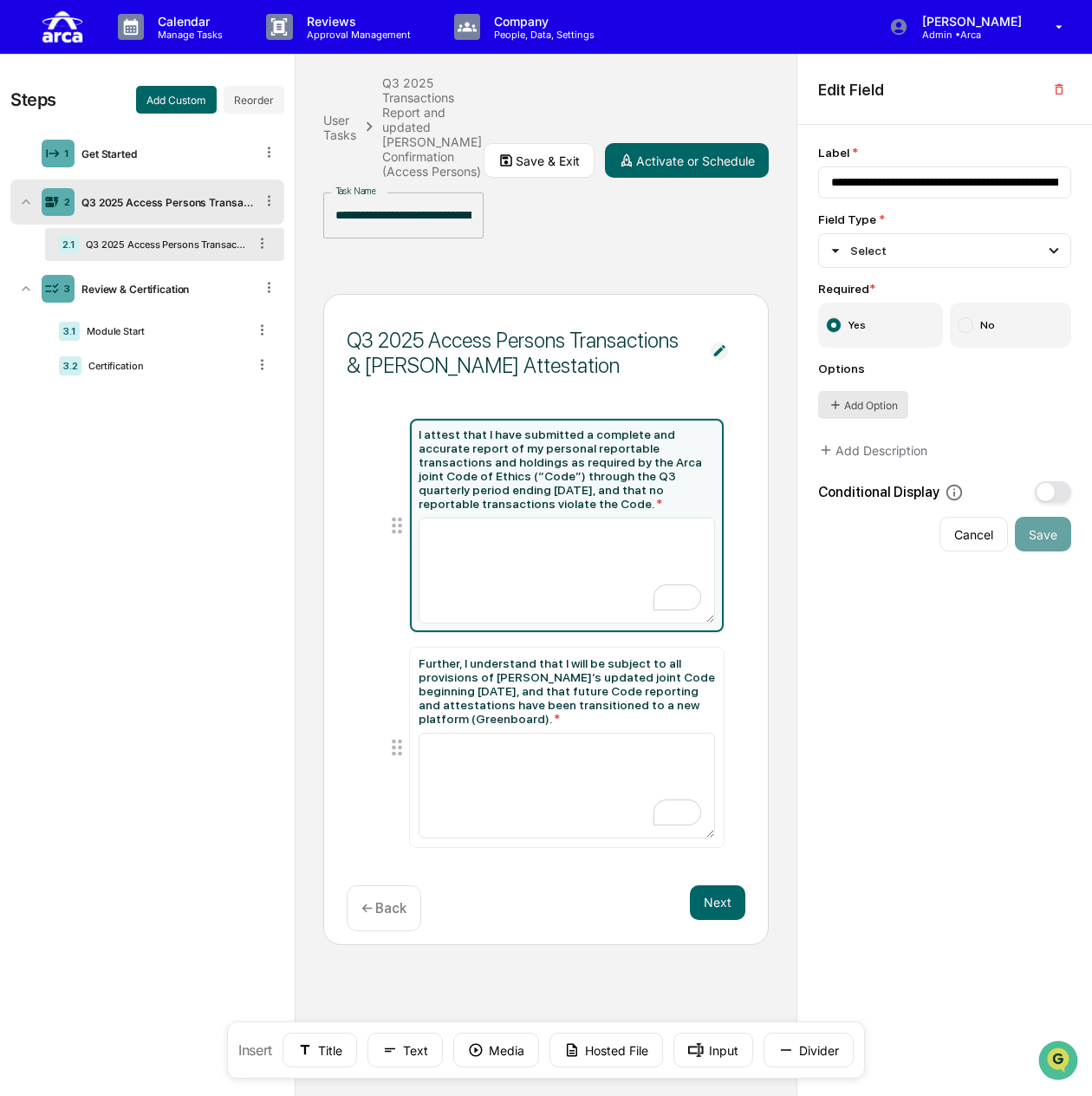
click at [867, 406] on button "Add Option" at bounding box center [863, 404] width 90 height 28
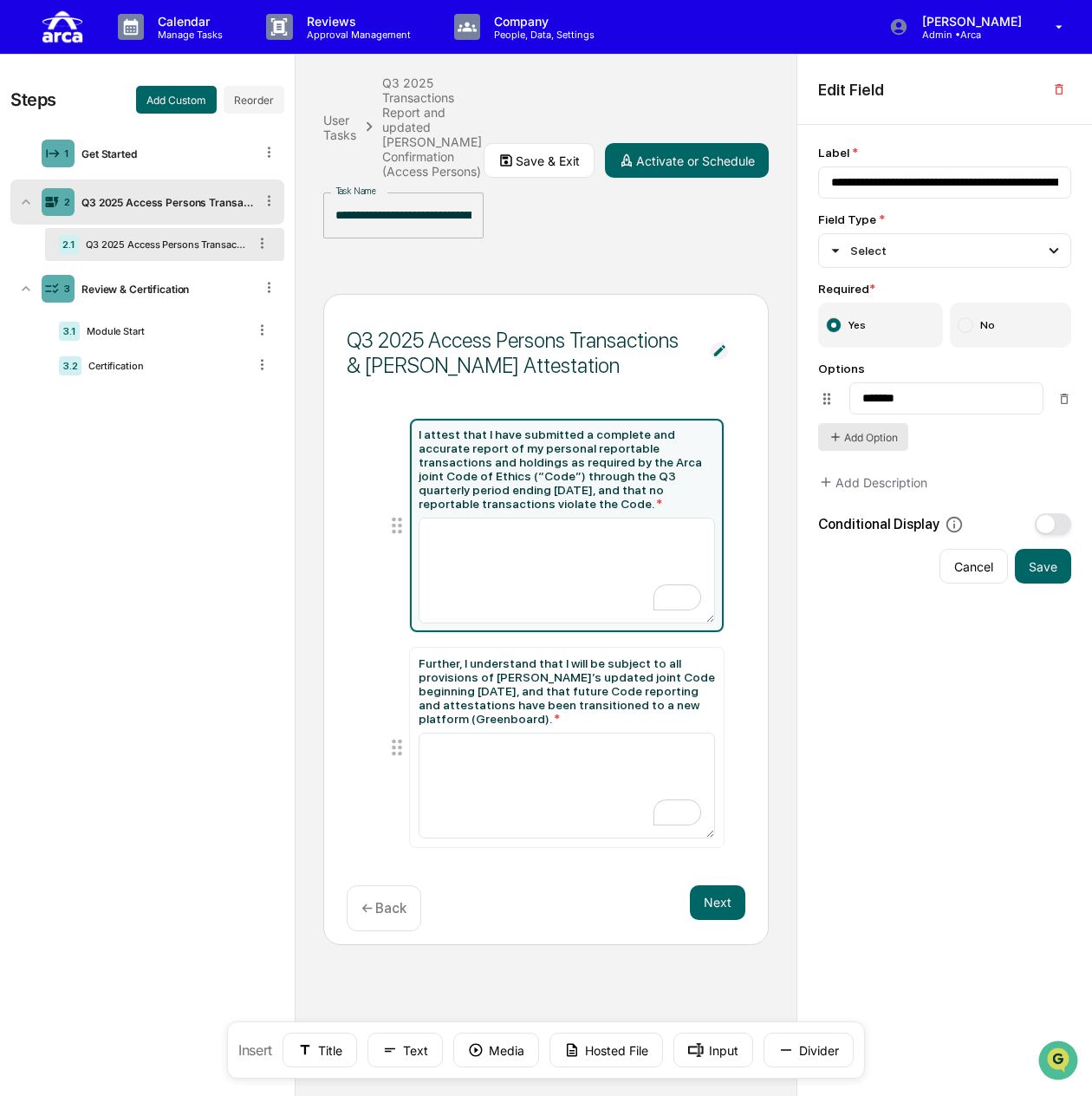
type input "*******"
click at [878, 432] on button "Add Option" at bounding box center [863, 437] width 90 height 28
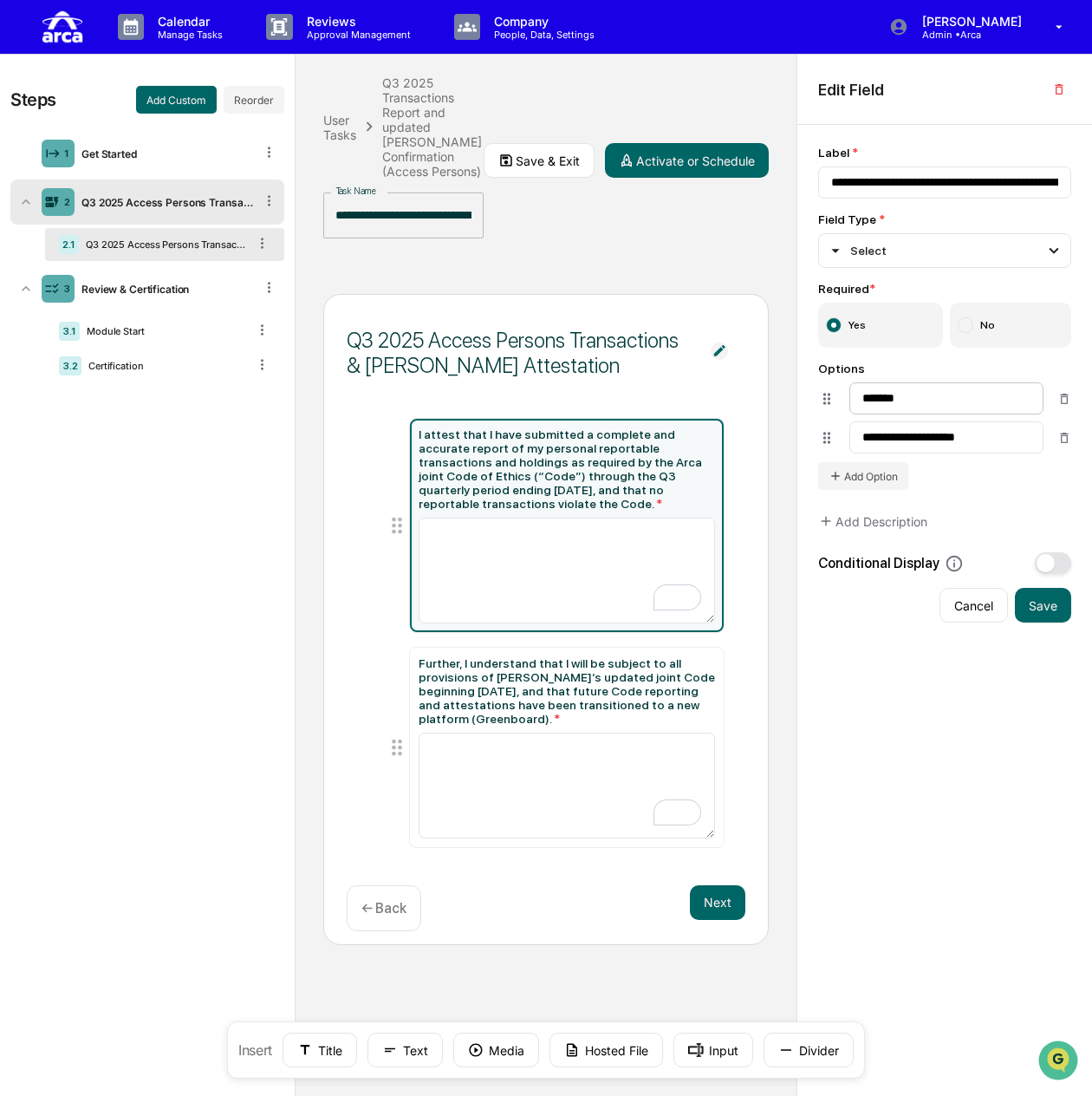
type input "**********"
drag, startPoint x: 913, startPoint y: 398, endPoint x: 836, endPoint y: 392, distance: 77.2
click at [836, 392] on li "*******" at bounding box center [945, 393] width 253 height 32
type input "*"
type input "*********"
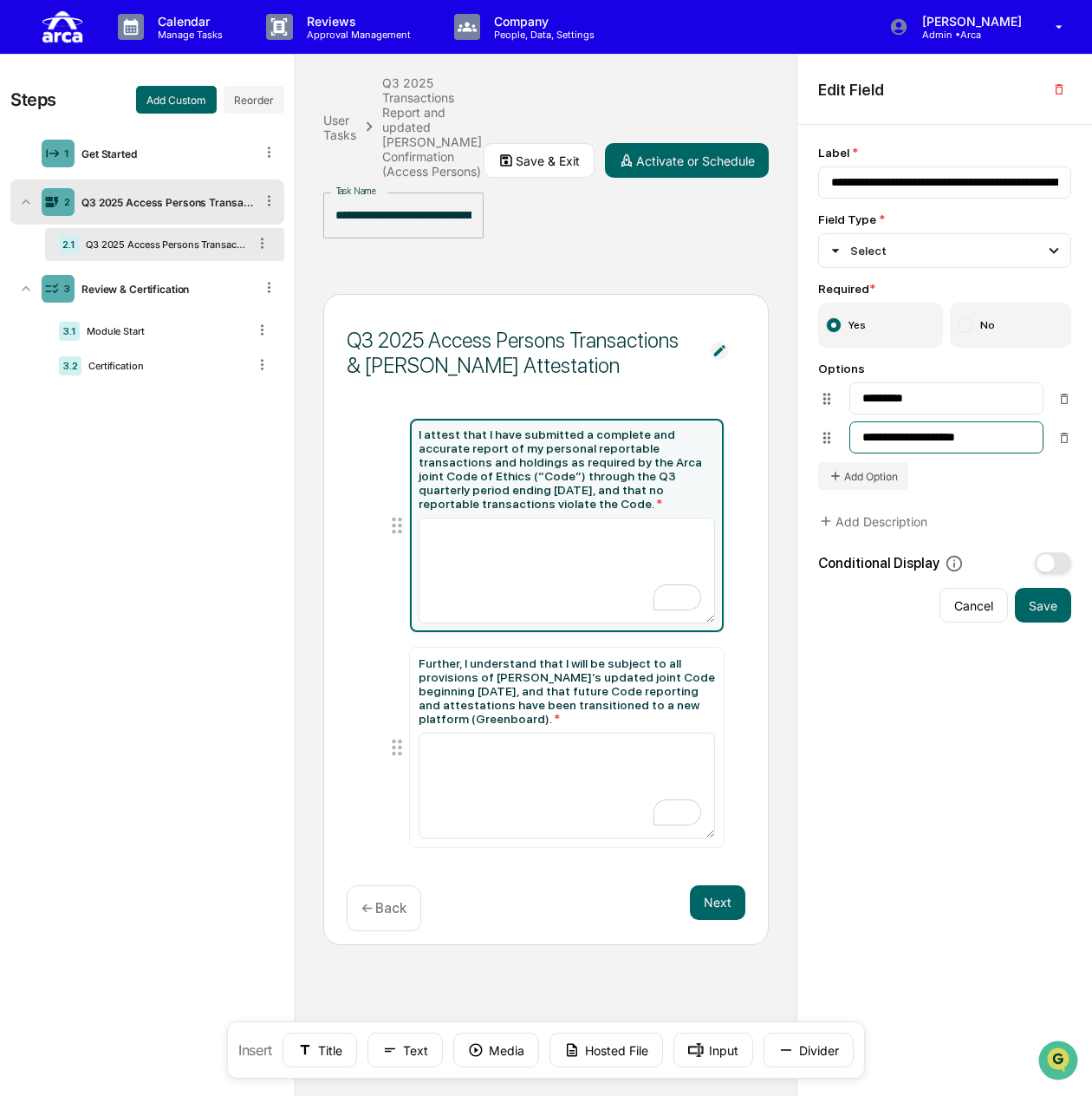
click at [1005, 446] on input "**********" at bounding box center [947, 438] width 194 height 32
click at [1046, 556] on span "button" at bounding box center [1045, 564] width 18 height 18
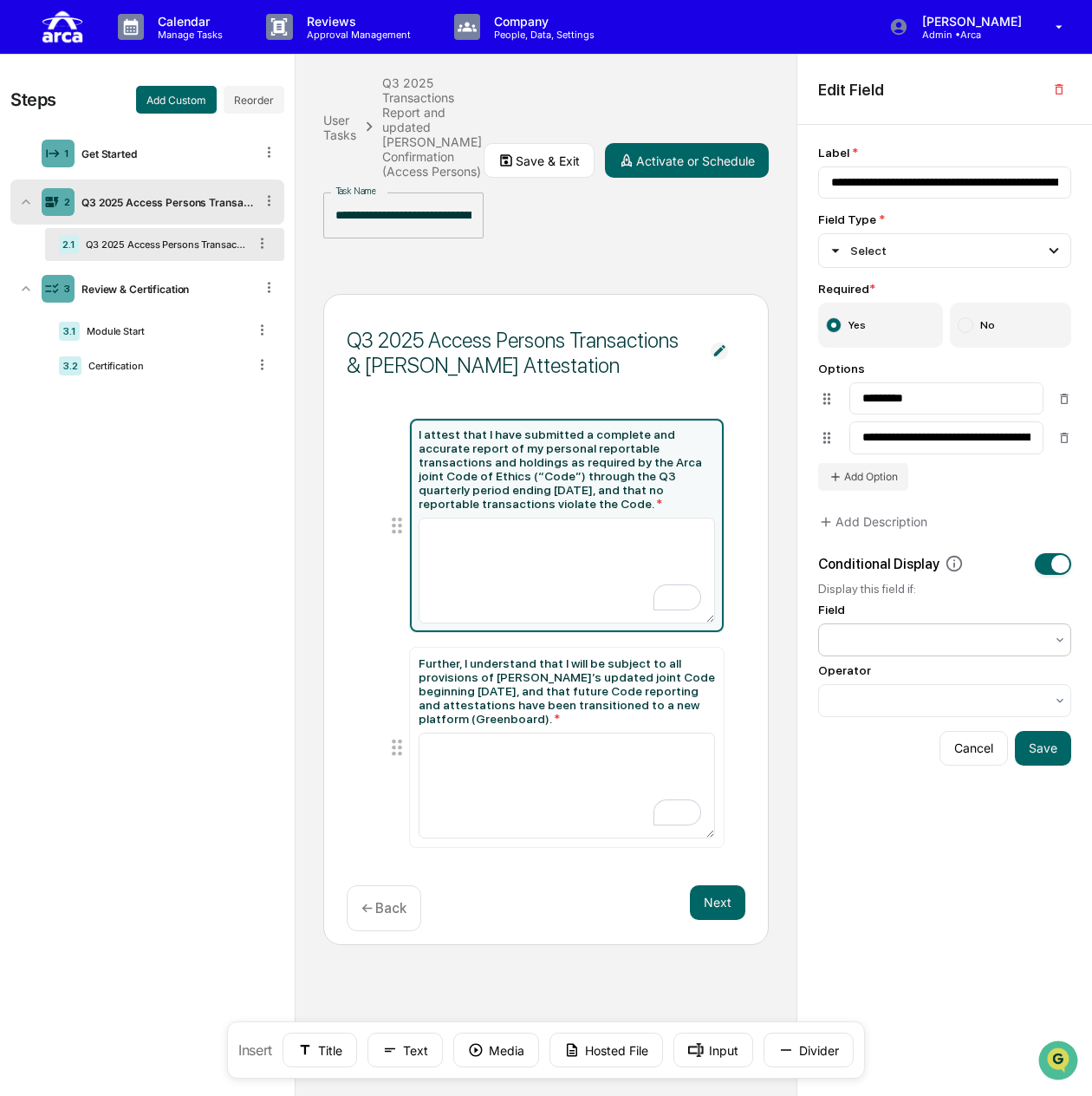
click at [894, 644] on div at bounding box center [937, 640] width 213 height 17
click at [1026, 635] on div at bounding box center [937, 640] width 213 height 17
click at [933, 684] on div "Operator" at bounding box center [945, 690] width 253 height 54
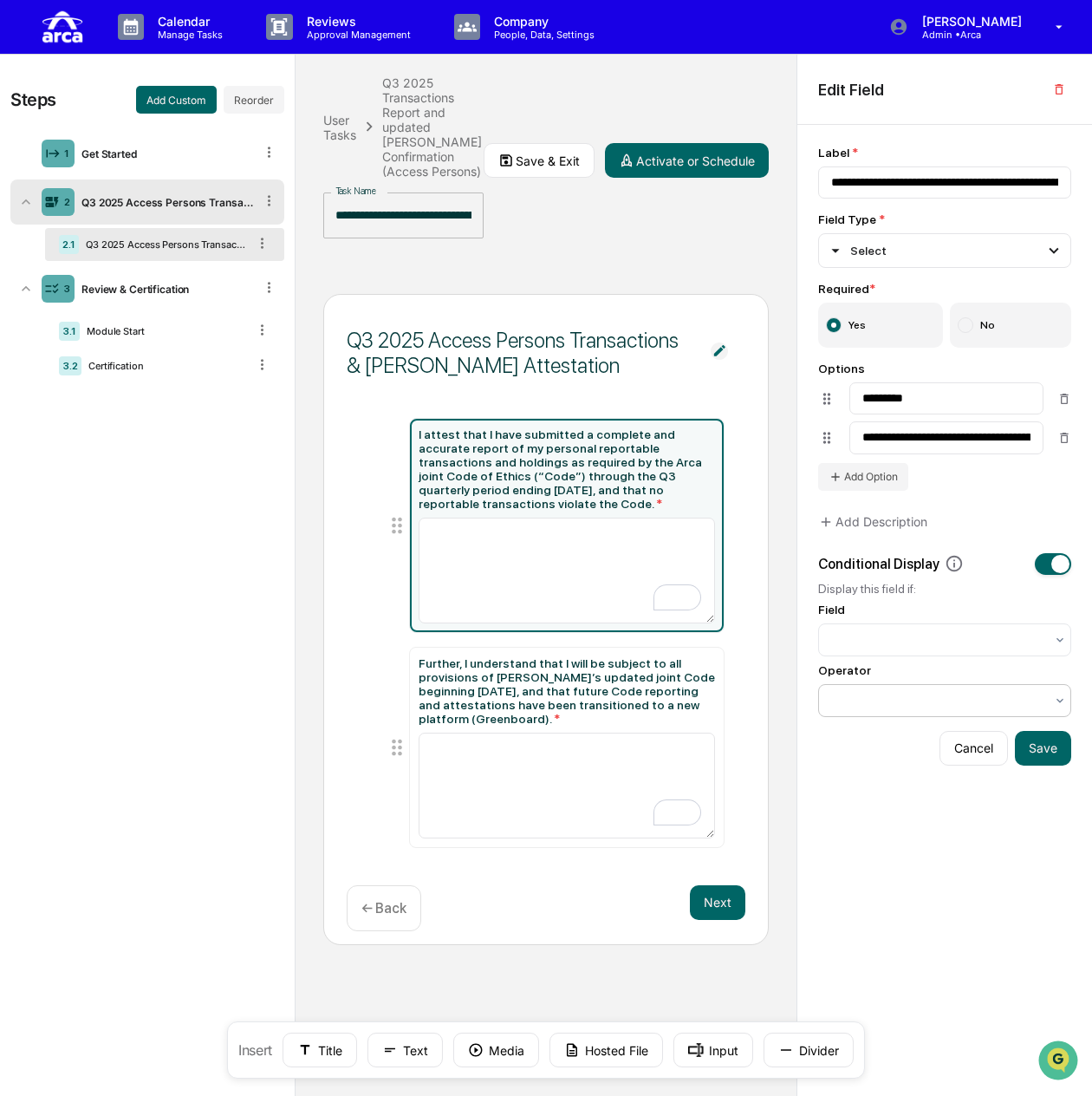
click at [930, 693] on div at bounding box center [938, 700] width 231 height 24
click at [976, 440] on input "**********" at bounding box center [947, 438] width 194 height 32
click at [917, 443] on input "**********" at bounding box center [947, 438] width 194 height 32
click at [968, 639] on div at bounding box center [937, 640] width 213 height 17
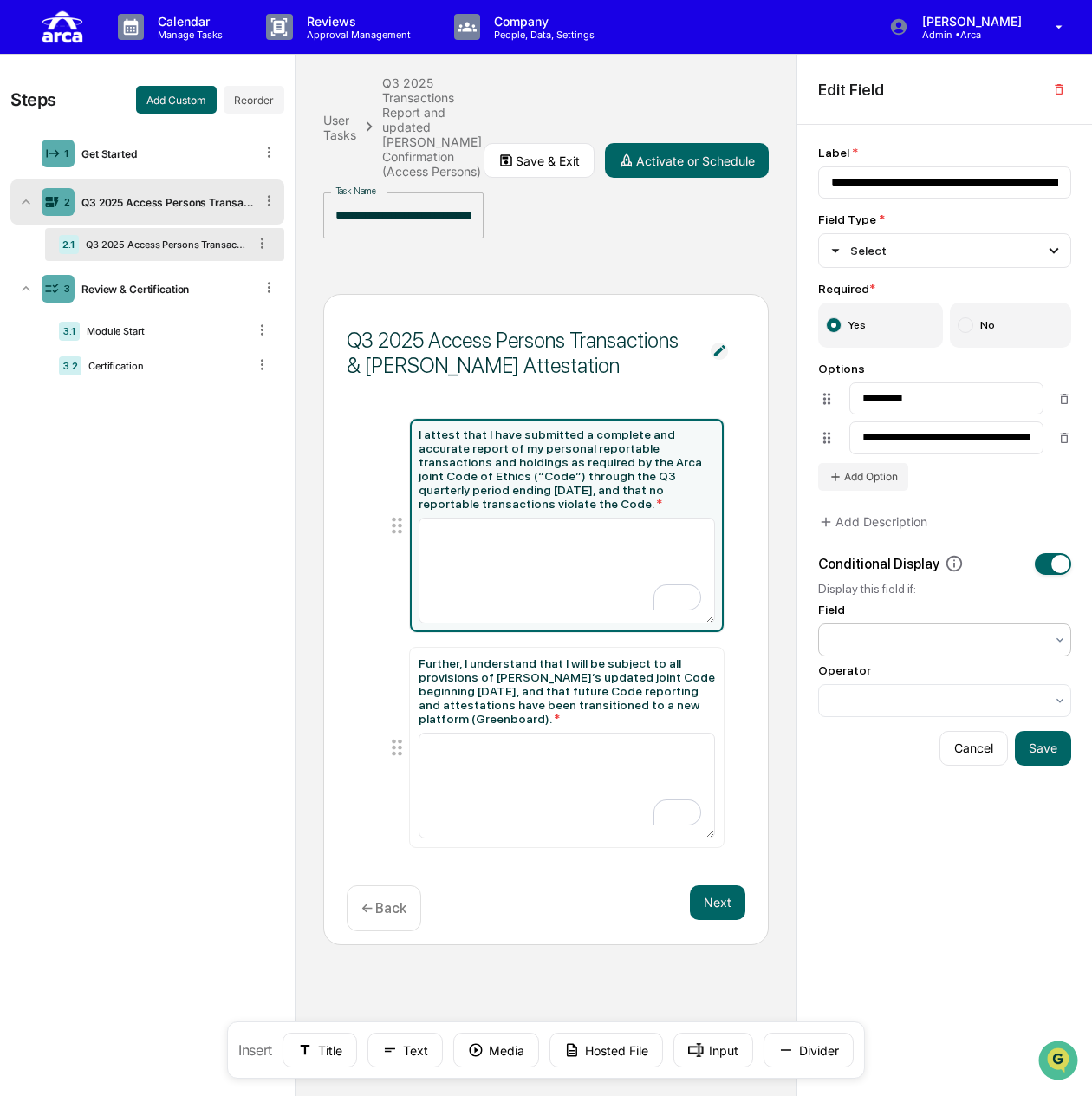
click at [981, 491] on div "**********" at bounding box center [945, 431] width 253 height 571
click at [938, 700] on div at bounding box center [937, 700] width 213 height 17
click at [929, 691] on div "is empty" at bounding box center [938, 700] width 231 height 24
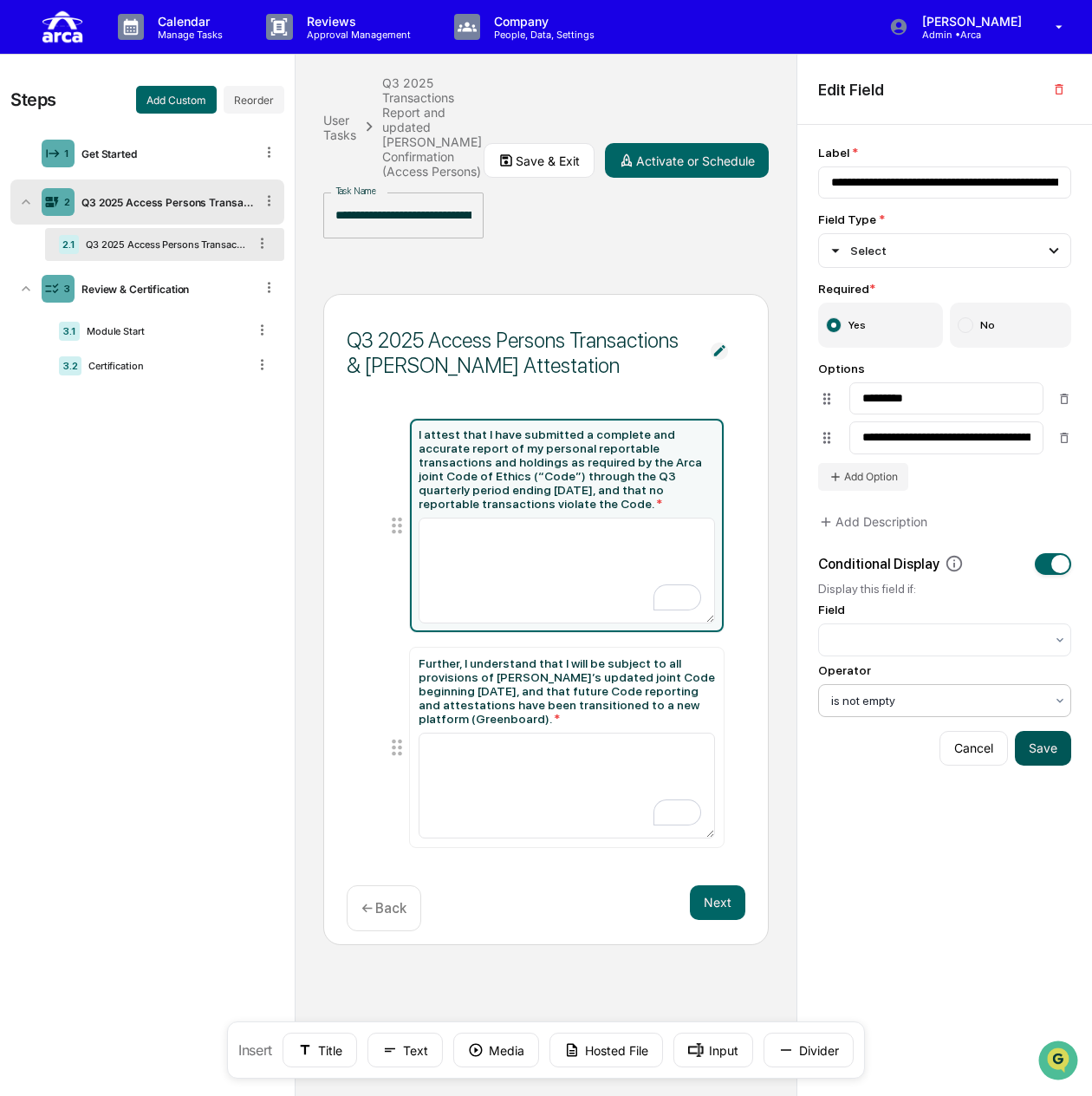
click at [1055, 750] on button "Save" at bounding box center [1043, 747] width 57 height 35
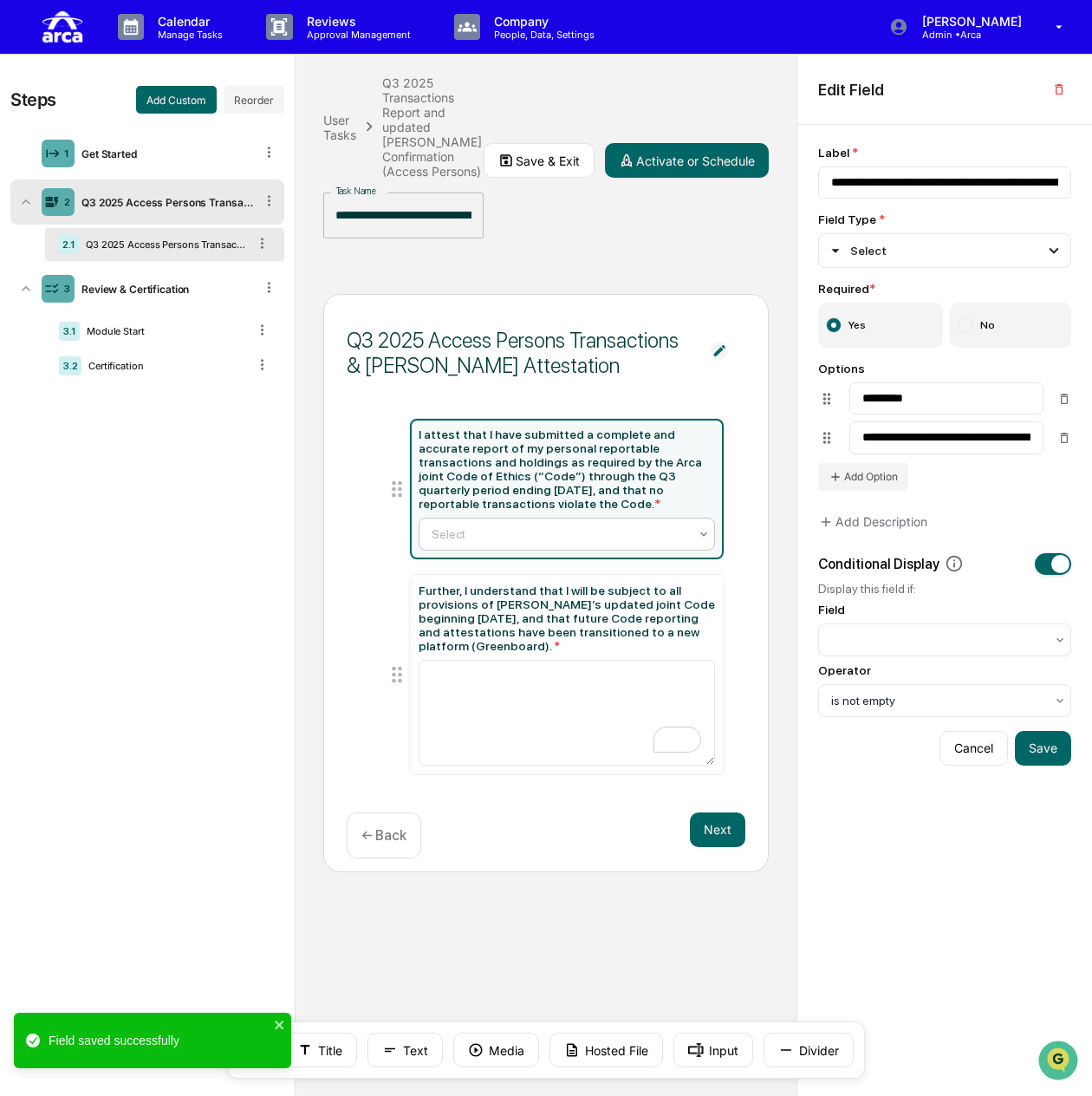
click at [611, 530] on div "Select" at bounding box center [560, 534] width 275 height 24
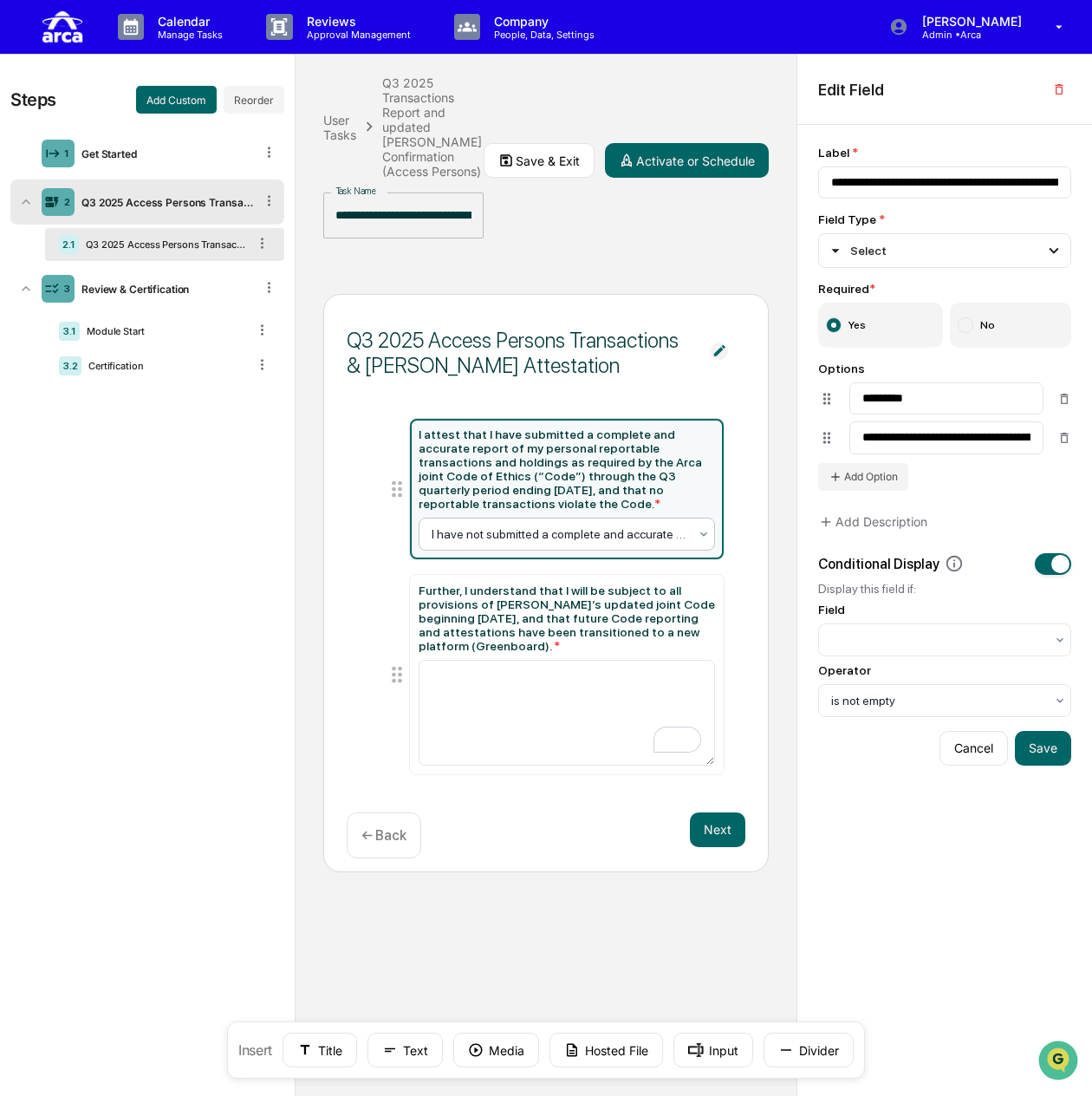
click at [658, 526] on div at bounding box center [560, 534] width 258 height 17
click at [596, 526] on div at bounding box center [560, 534] width 258 height 17
click at [1002, 438] on input "**********" at bounding box center [947, 438] width 194 height 32
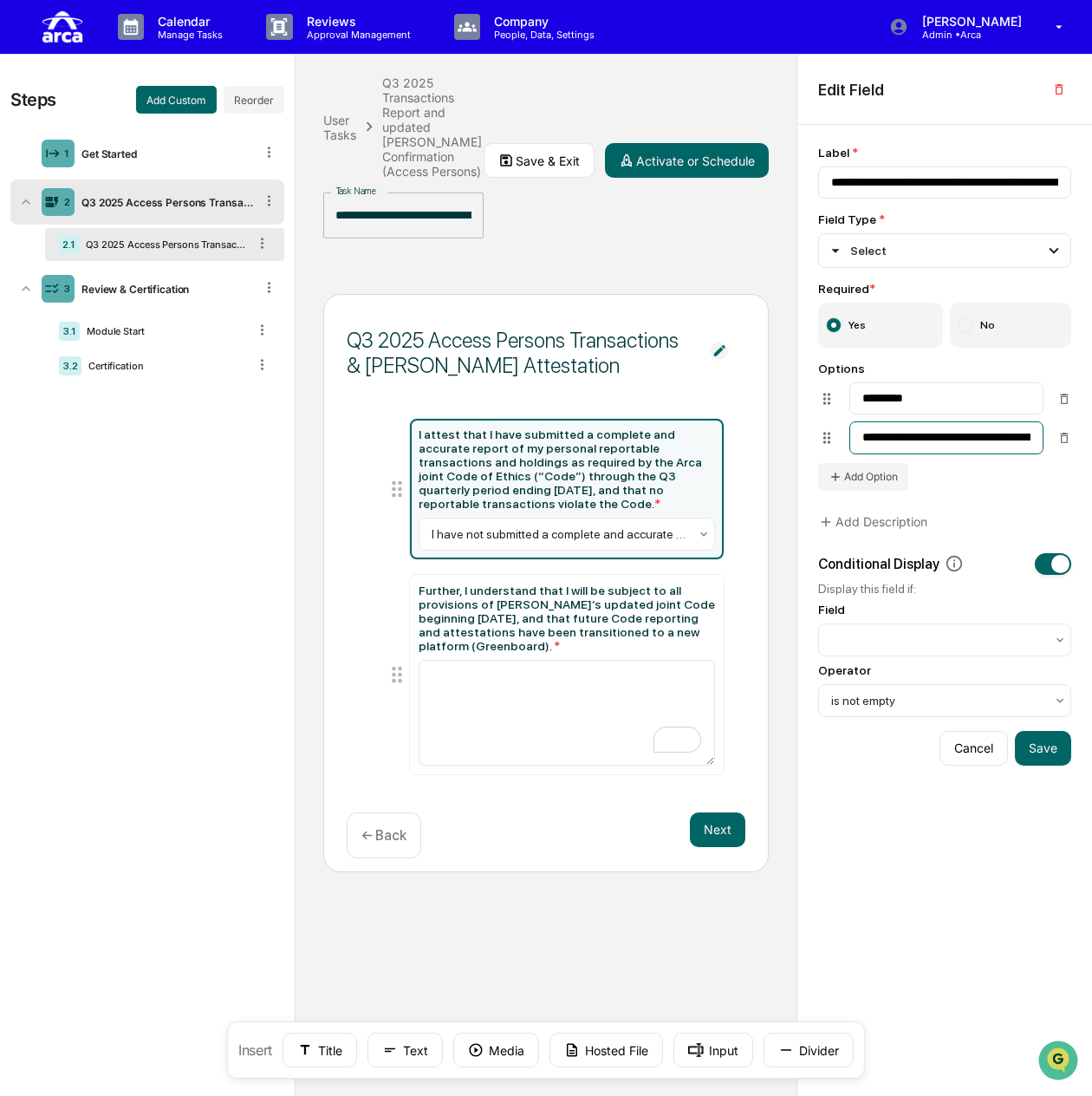
click at [1018, 445] on input "**********" at bounding box center [947, 438] width 194 height 32
type input "**********"
click at [1005, 482] on div "**********" at bounding box center [945, 425] width 253 height 128
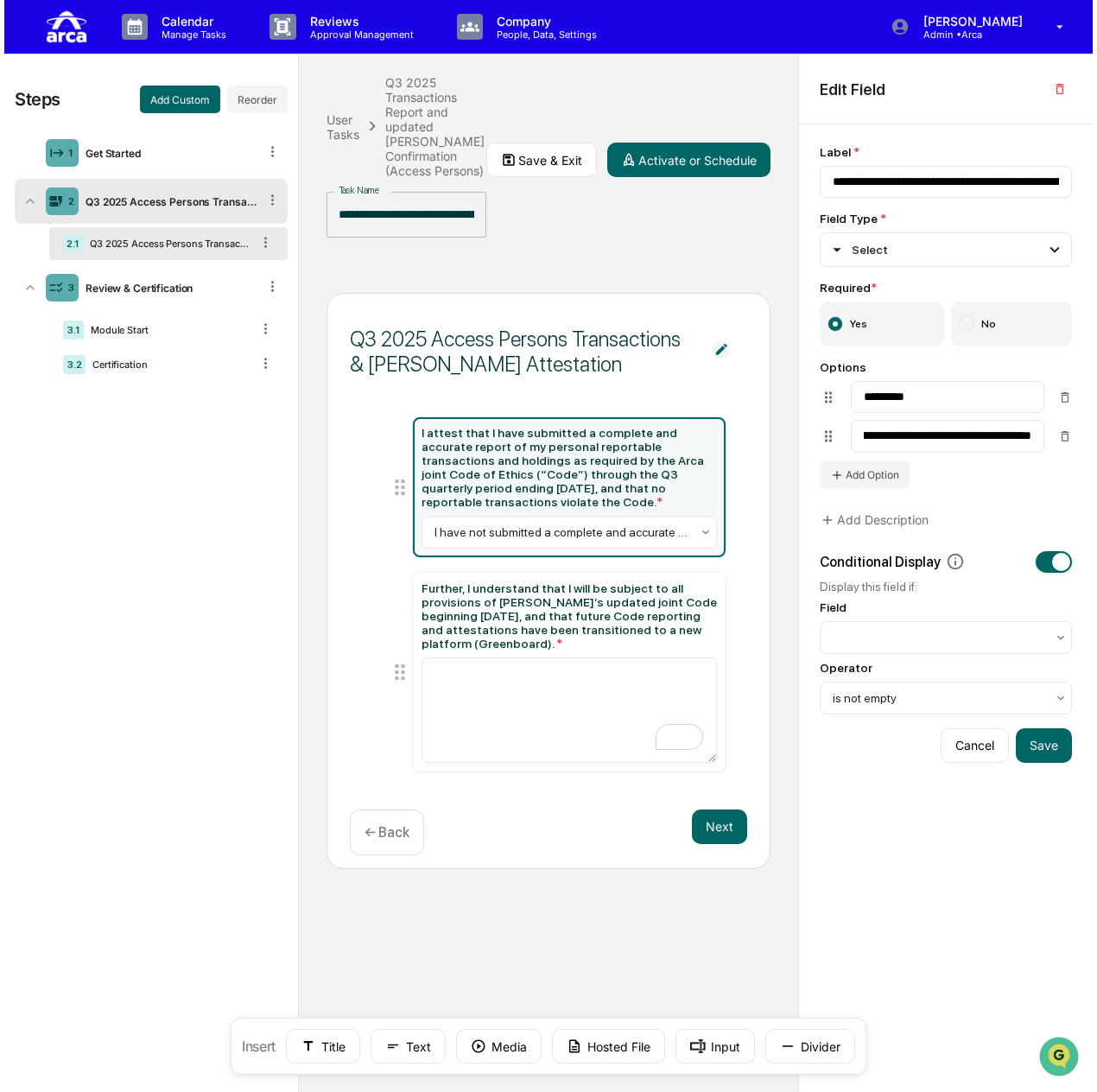
scroll to position [0, 0]
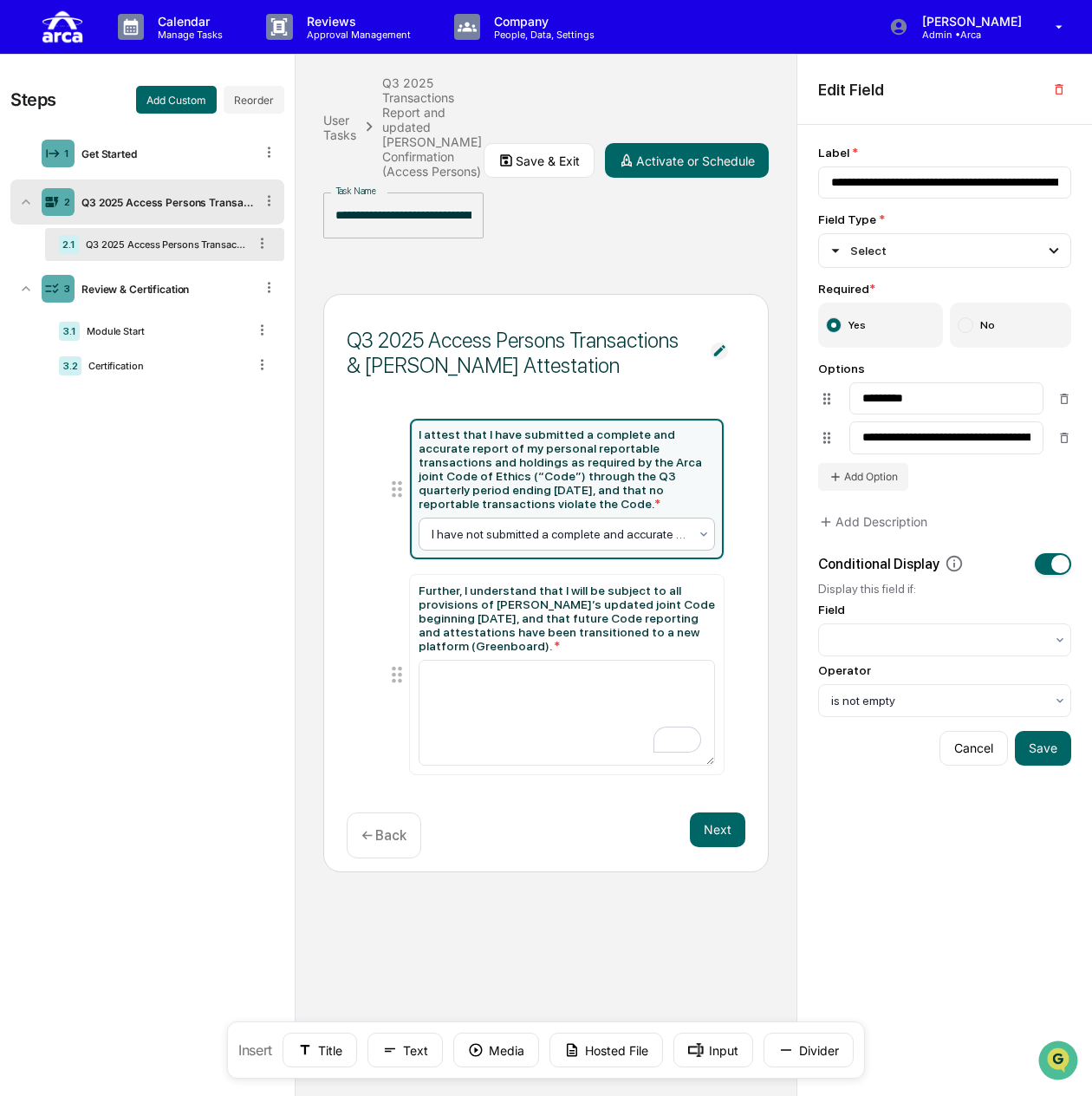
click at [608, 526] on div at bounding box center [560, 534] width 258 height 17
click at [1008, 476] on div "**********" at bounding box center [945, 425] width 253 height 128
click at [1051, 747] on button "Save" at bounding box center [1043, 747] width 57 height 35
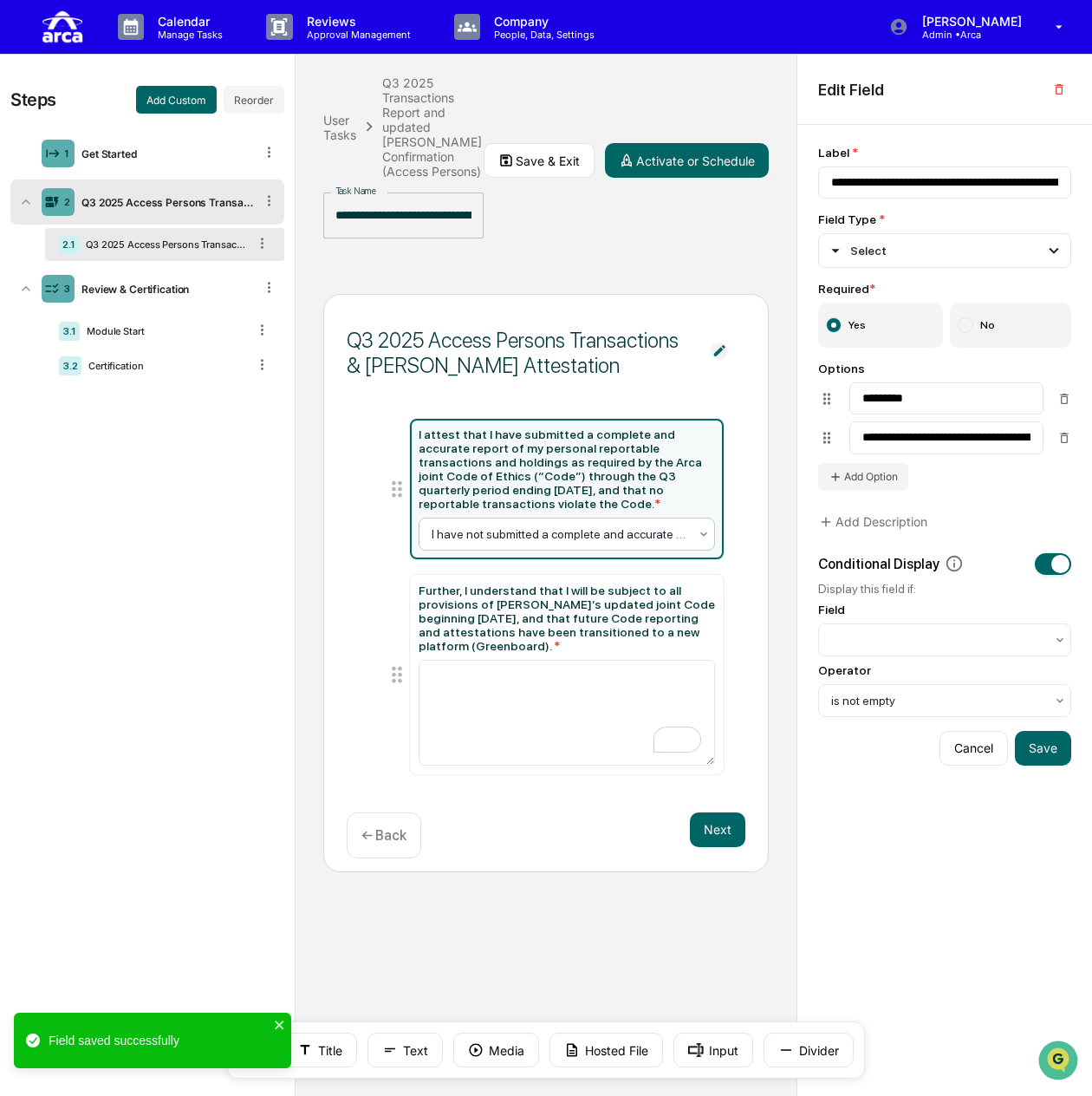
click at [550, 517] on div "I have not submitted a complete and accurate report of my personal reportable t…" at bounding box center [567, 534] width 297 height 33
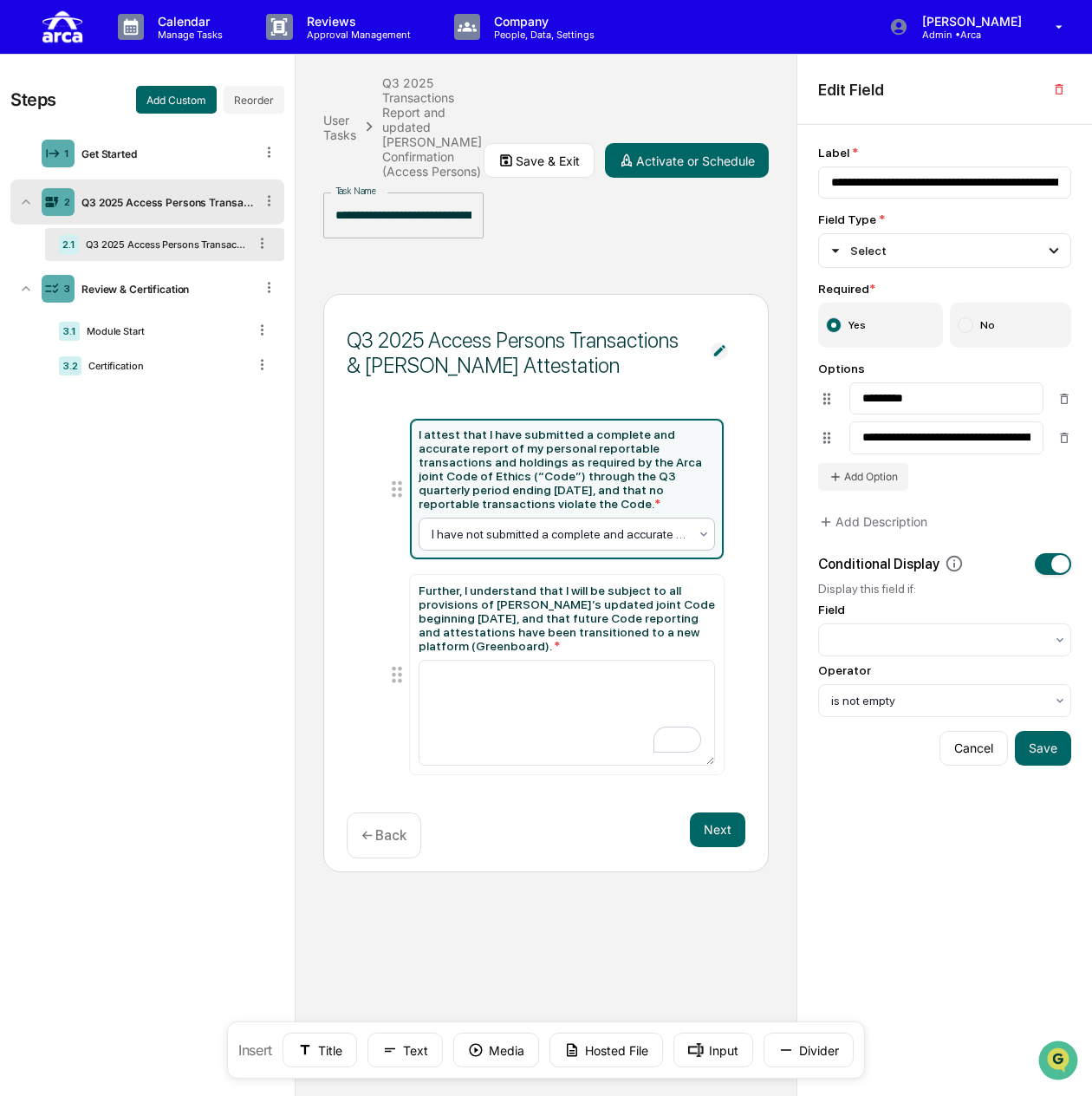
click at [973, 477] on div "**********" at bounding box center [945, 425] width 253 height 128
click at [895, 478] on button "Add Option" at bounding box center [863, 476] width 90 height 28
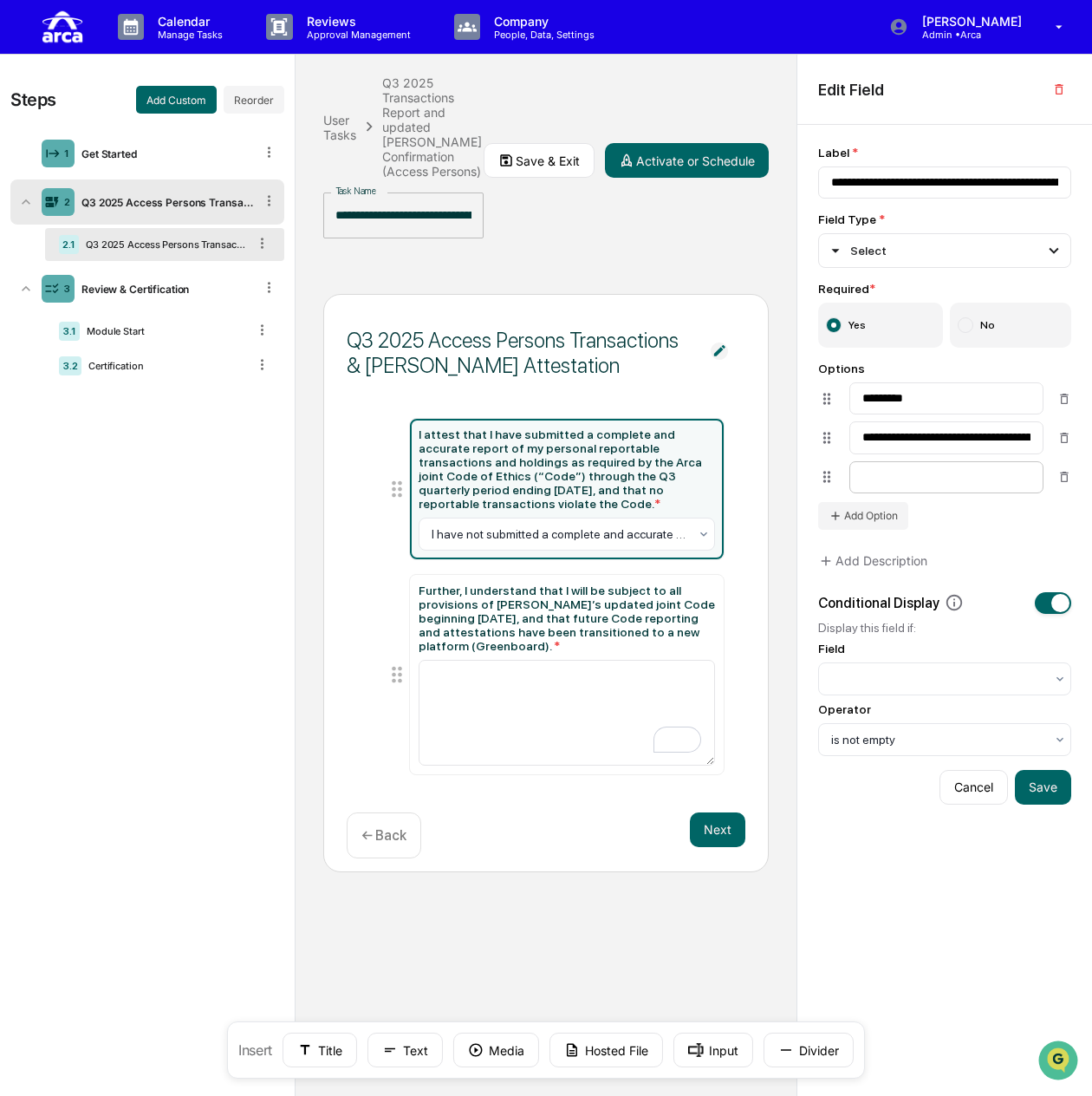
click at [992, 482] on input at bounding box center [947, 477] width 194 height 32
click at [1071, 482] on div "**********" at bounding box center [945, 611] width 295 height 972
click at [1064, 478] on icon at bounding box center [1063, 476] width 13 height 13
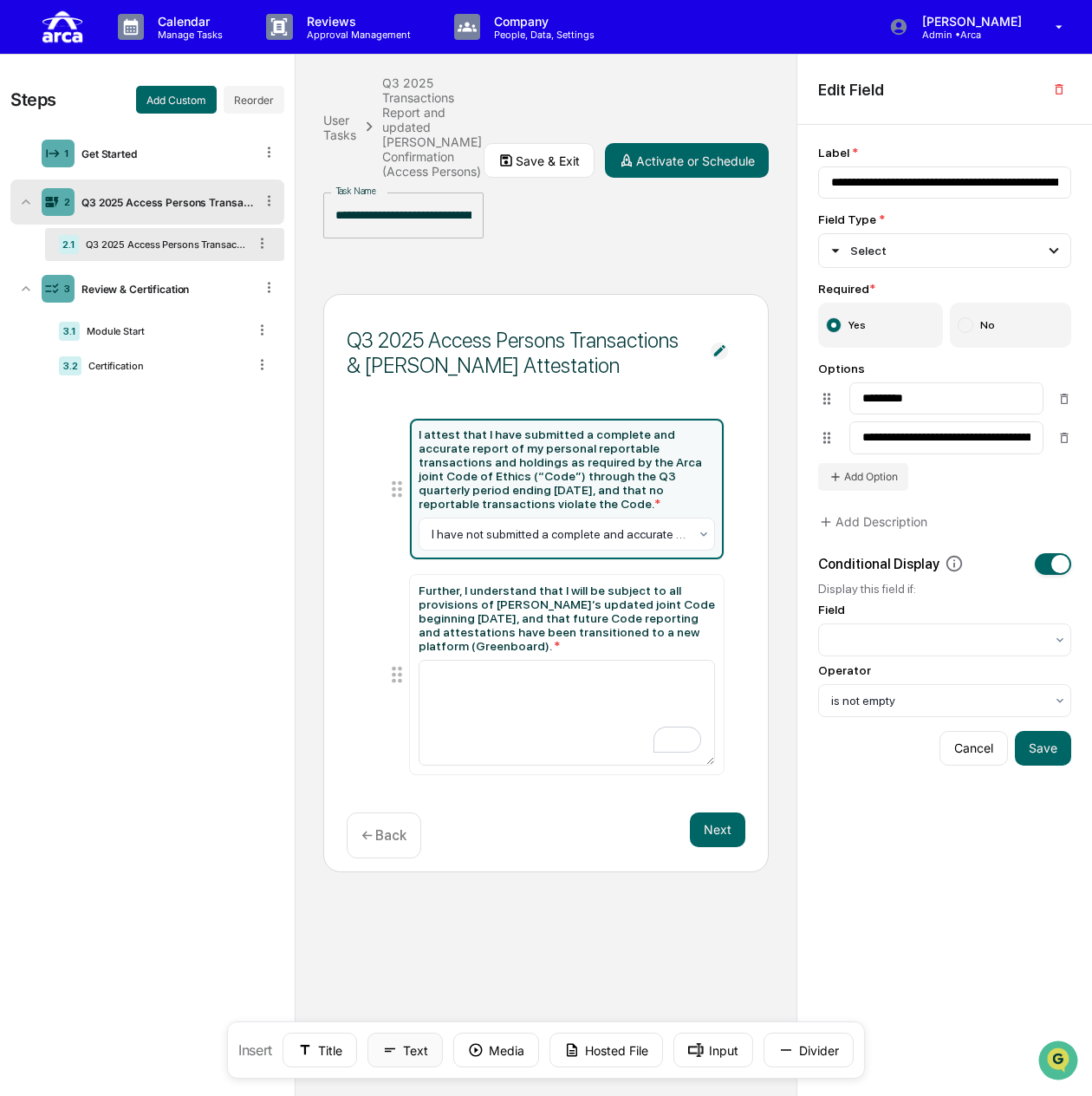
click at [427, 1053] on button "Text" at bounding box center [405, 1049] width 75 height 35
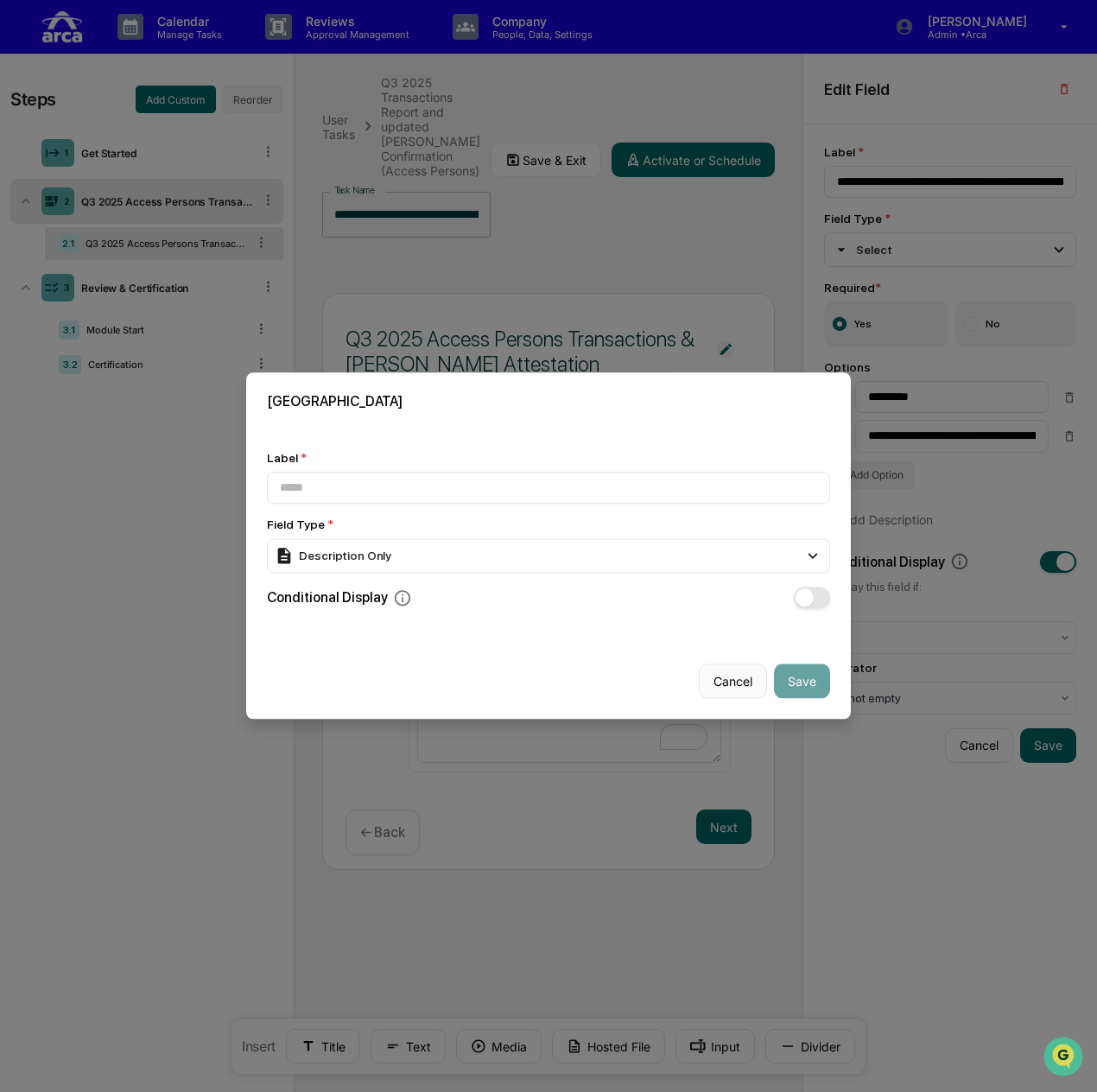
click at [725, 681] on button "Cancel" at bounding box center [733, 681] width 68 height 35
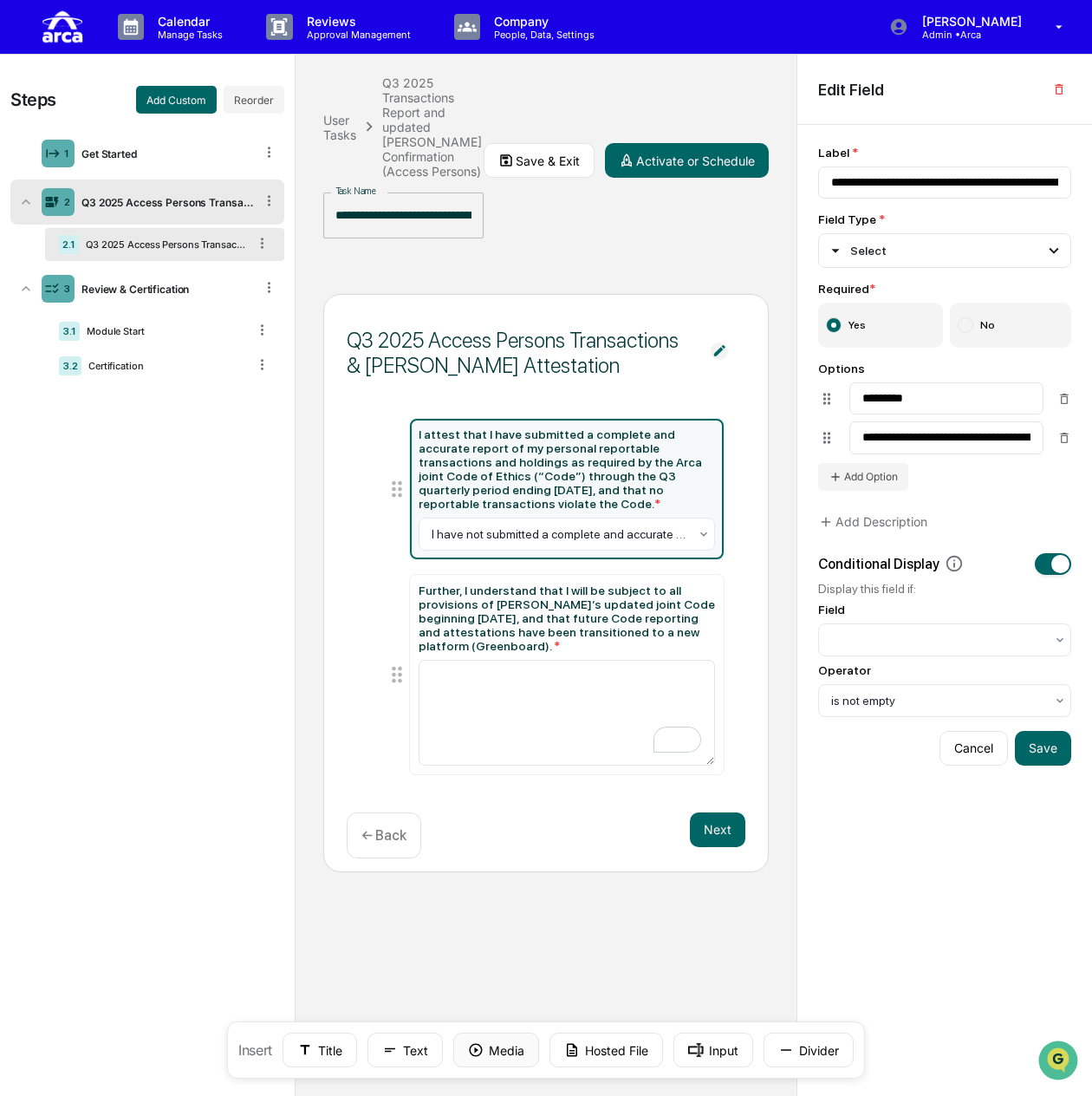
click at [502, 1047] on button "Media" at bounding box center [497, 1049] width 86 height 35
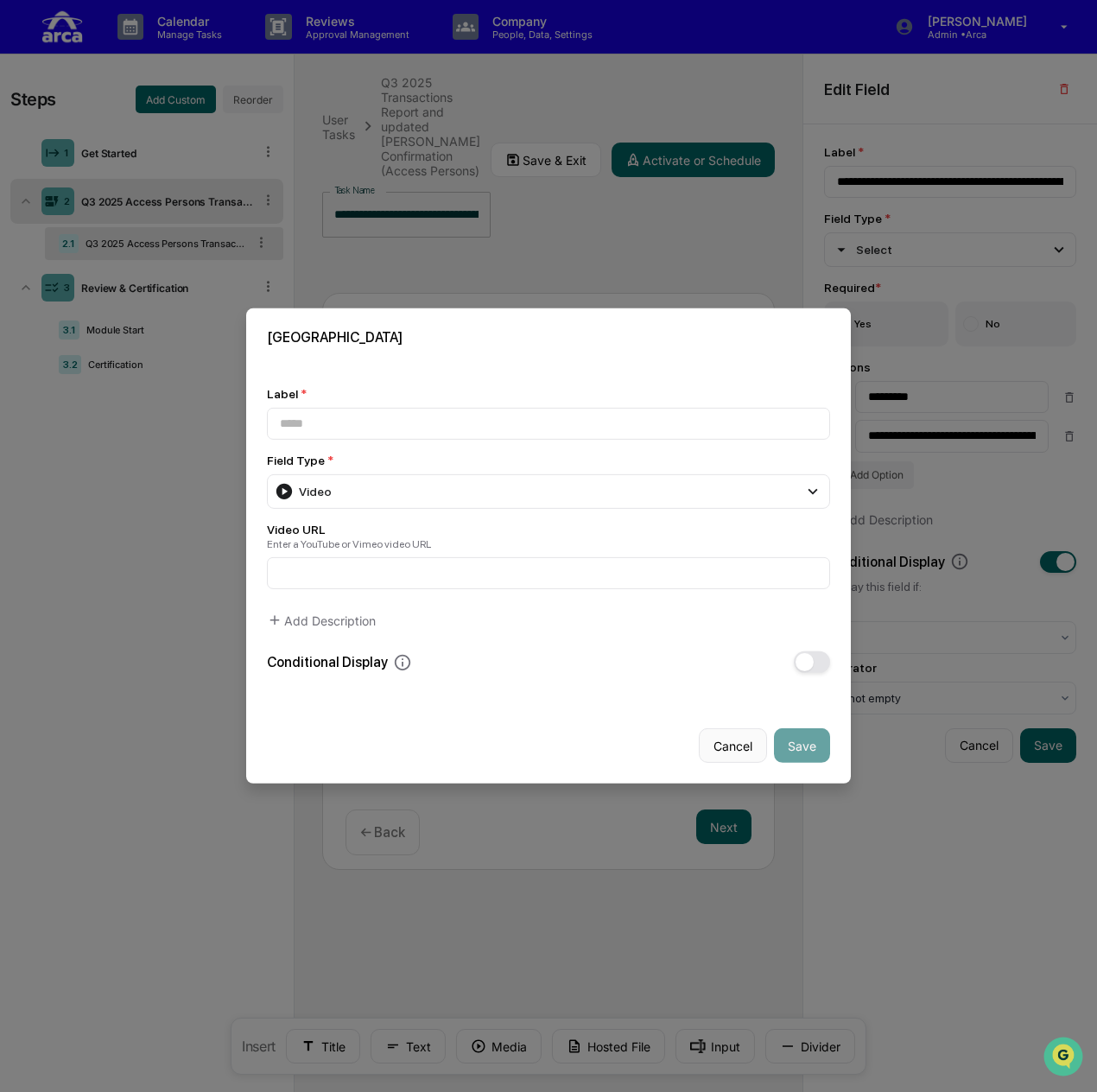
click at [737, 735] on button "Cancel" at bounding box center [733, 745] width 68 height 35
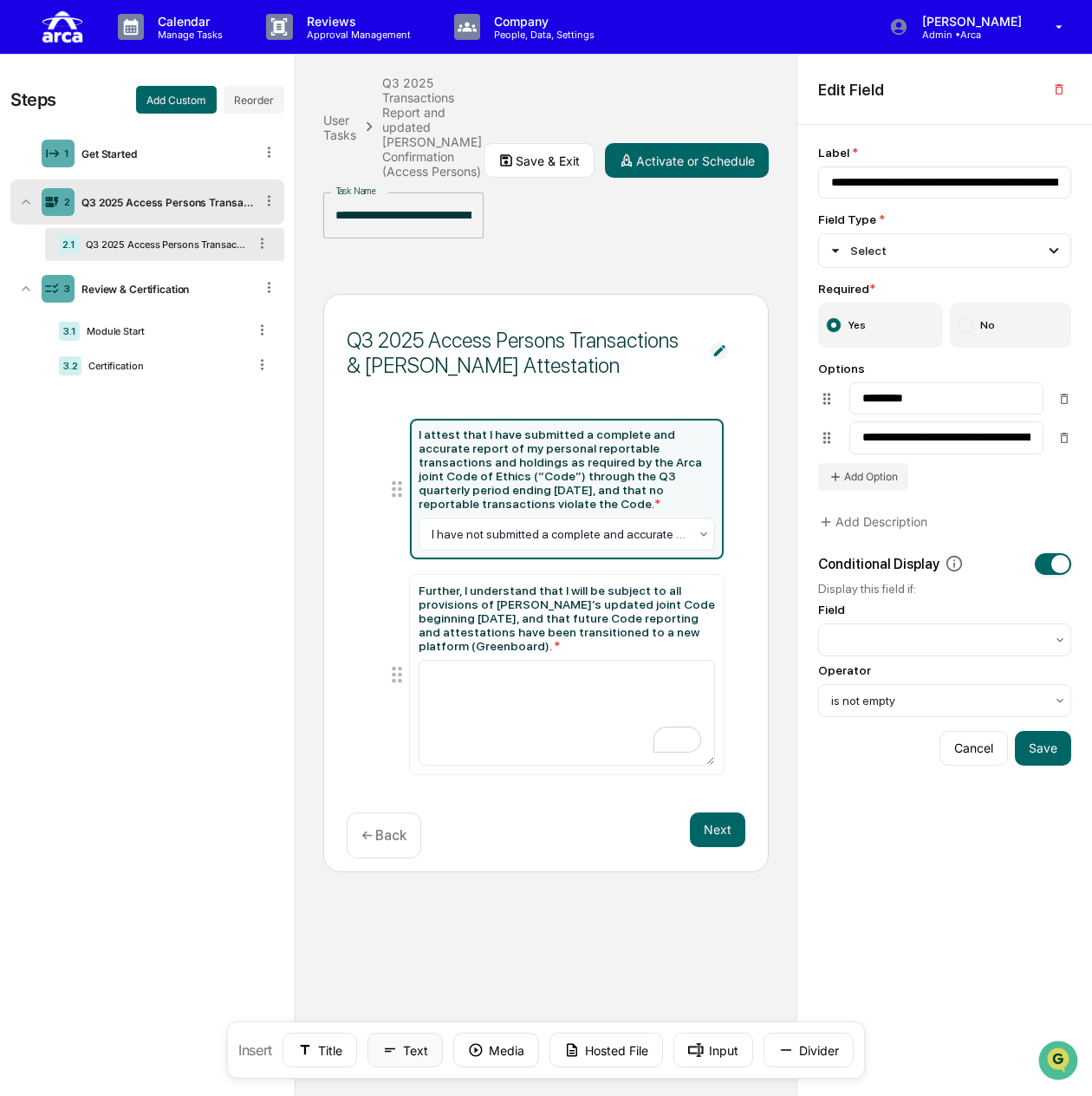
click at [392, 1052] on icon at bounding box center [390, 1049] width 15 height 15
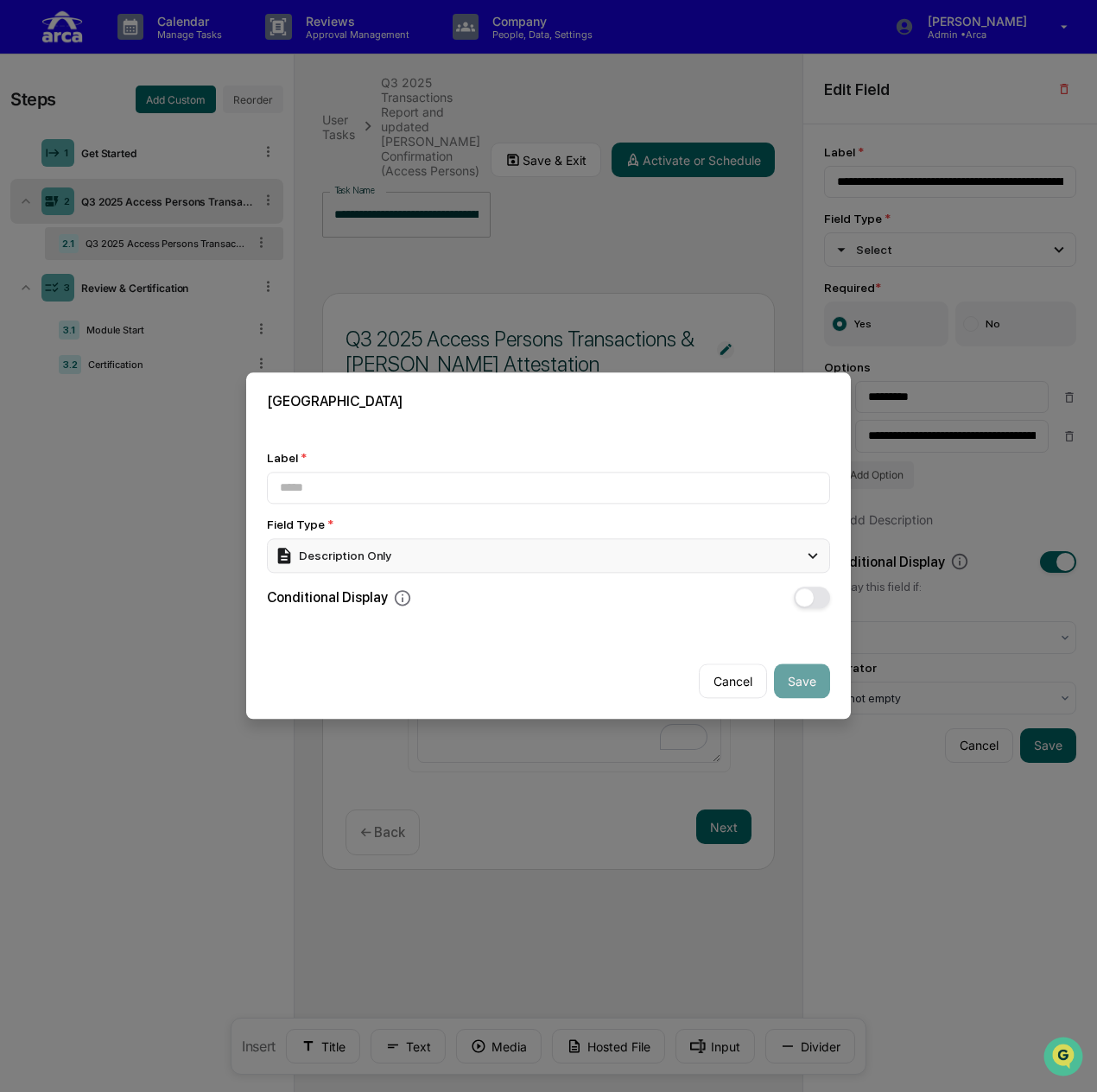
click at [453, 546] on div "Description Only" at bounding box center [548, 555] width 563 height 35
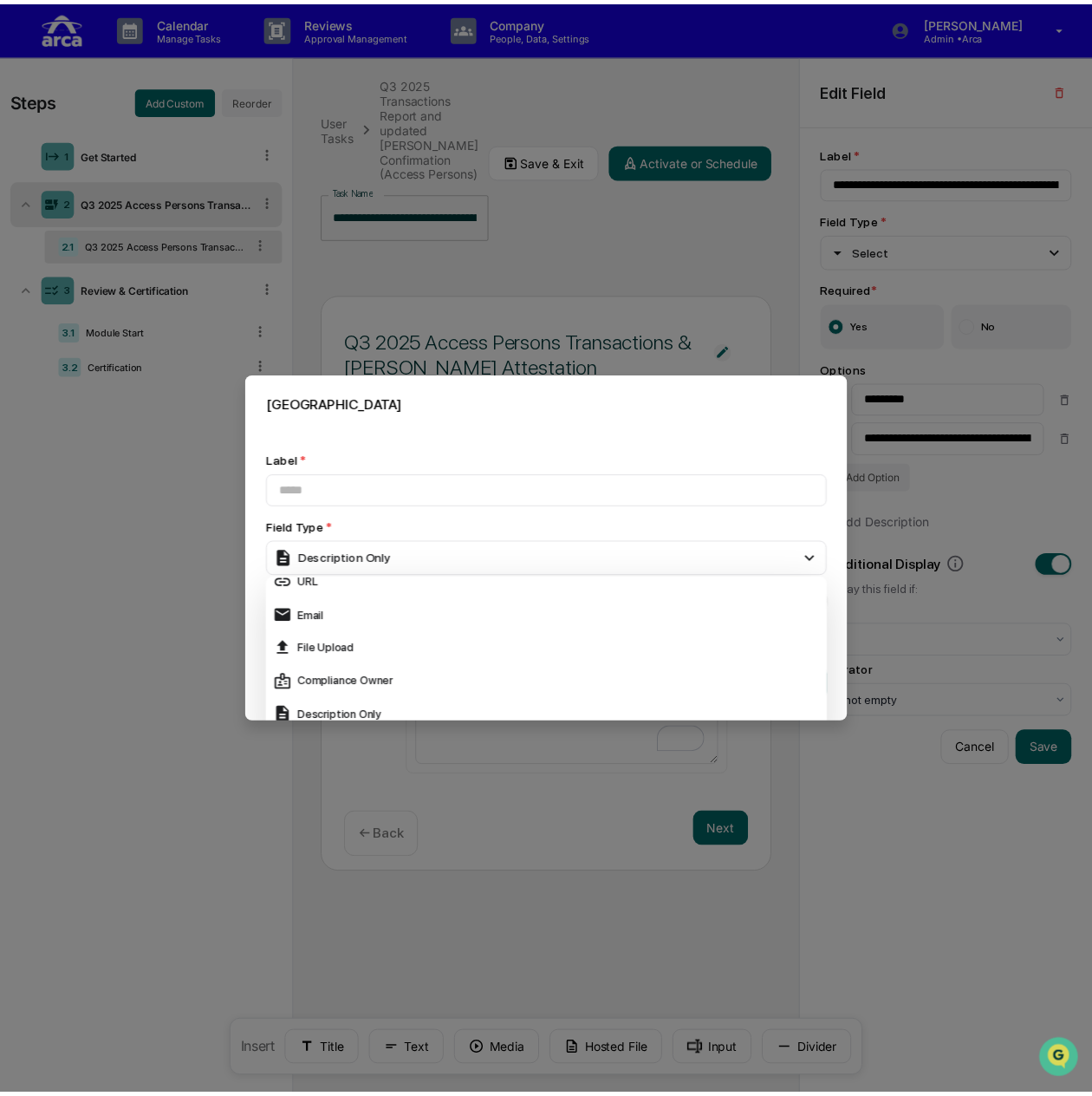
scroll to position [347, 0]
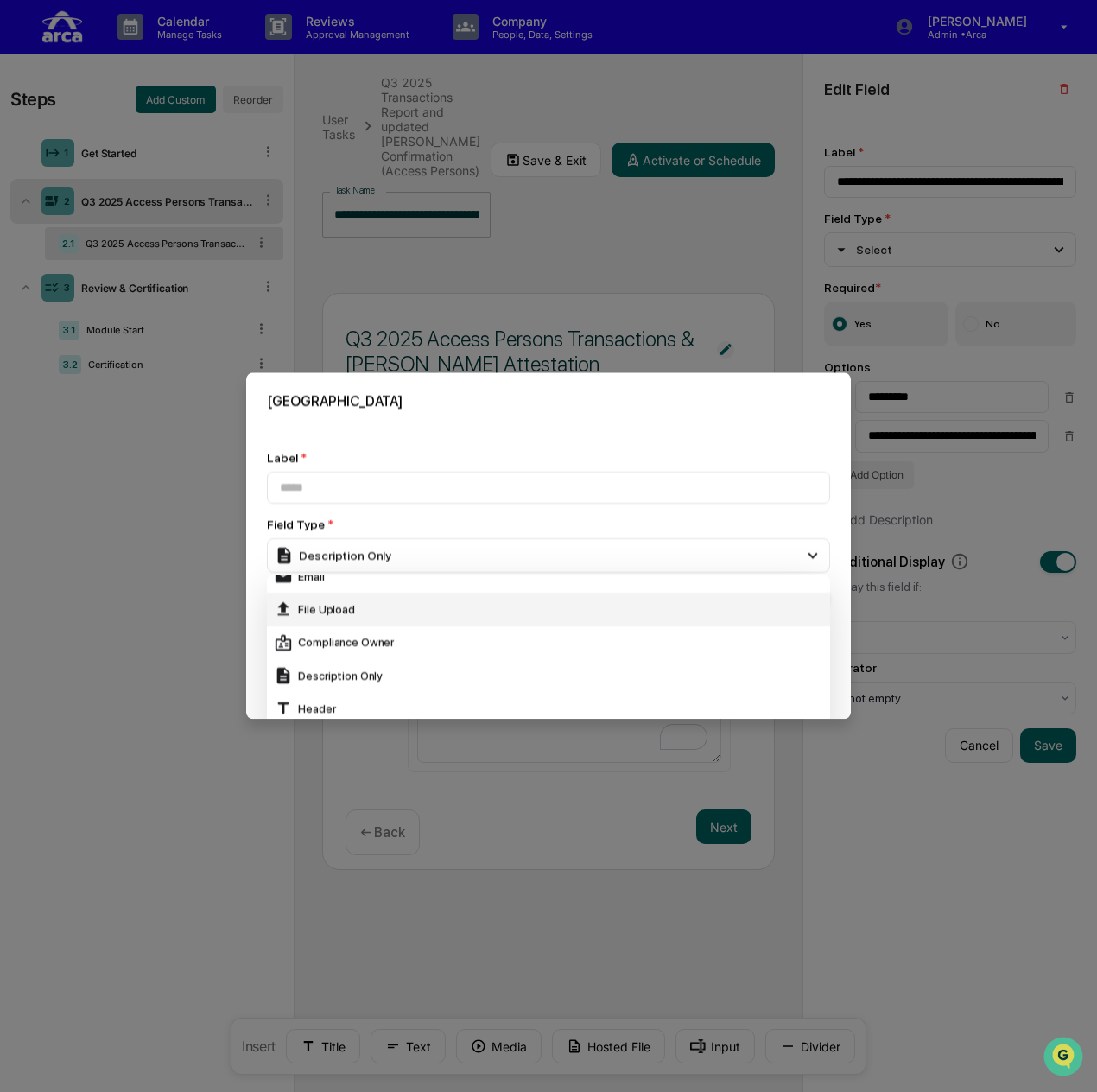
click at [430, 601] on div "File Upload" at bounding box center [548, 610] width 549 height 19
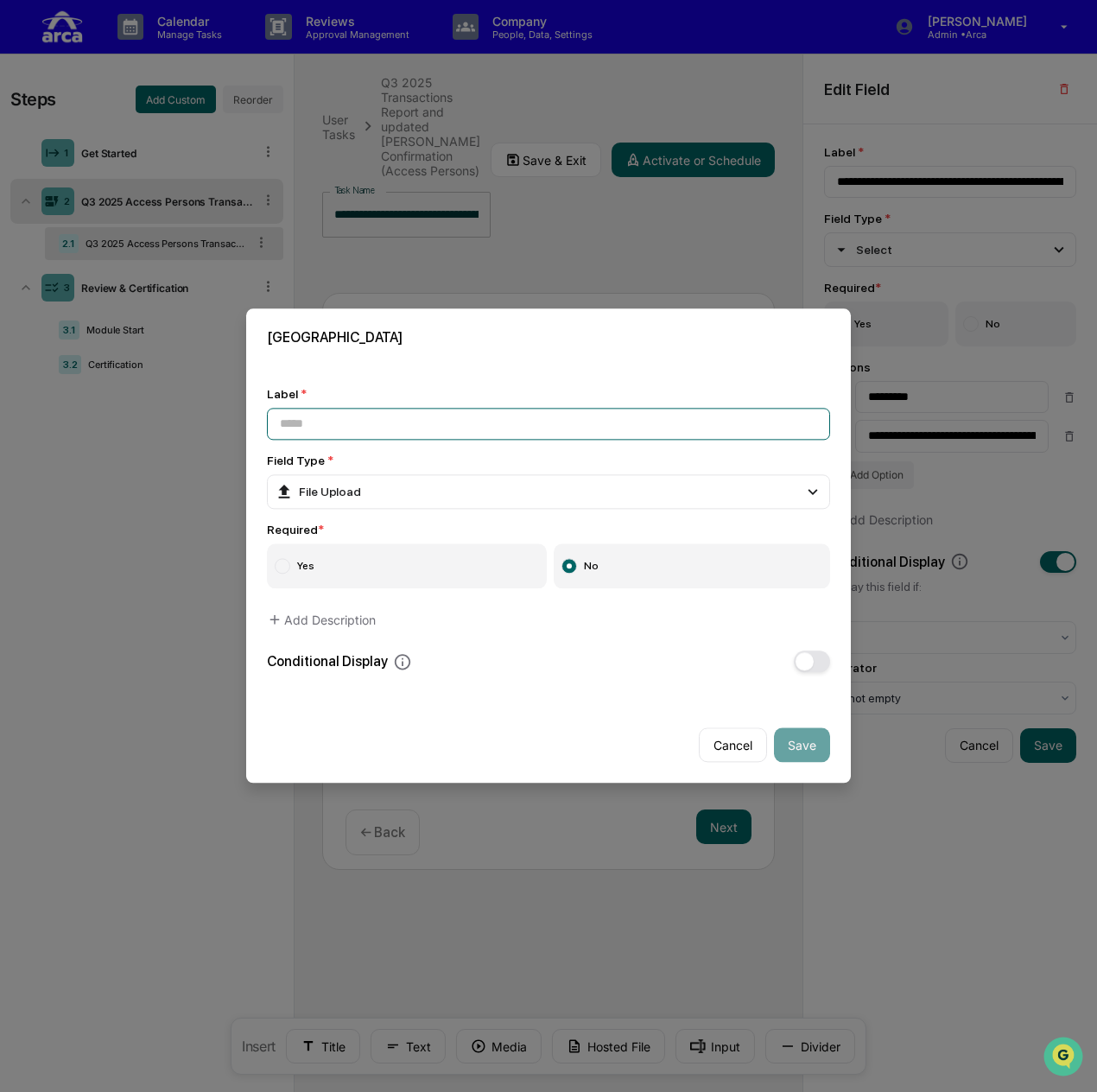
click at [370, 414] on input at bounding box center [548, 423] width 563 height 32
click at [491, 420] on input "**********" at bounding box center [548, 423] width 563 height 32
click at [549, 422] on input "**********" at bounding box center [548, 423] width 563 height 32
drag, startPoint x: 319, startPoint y: 422, endPoint x: 259, endPoint y: 419, distance: 60.1
click at [259, 419] on div "**********" at bounding box center [548, 529] width 604 height 327
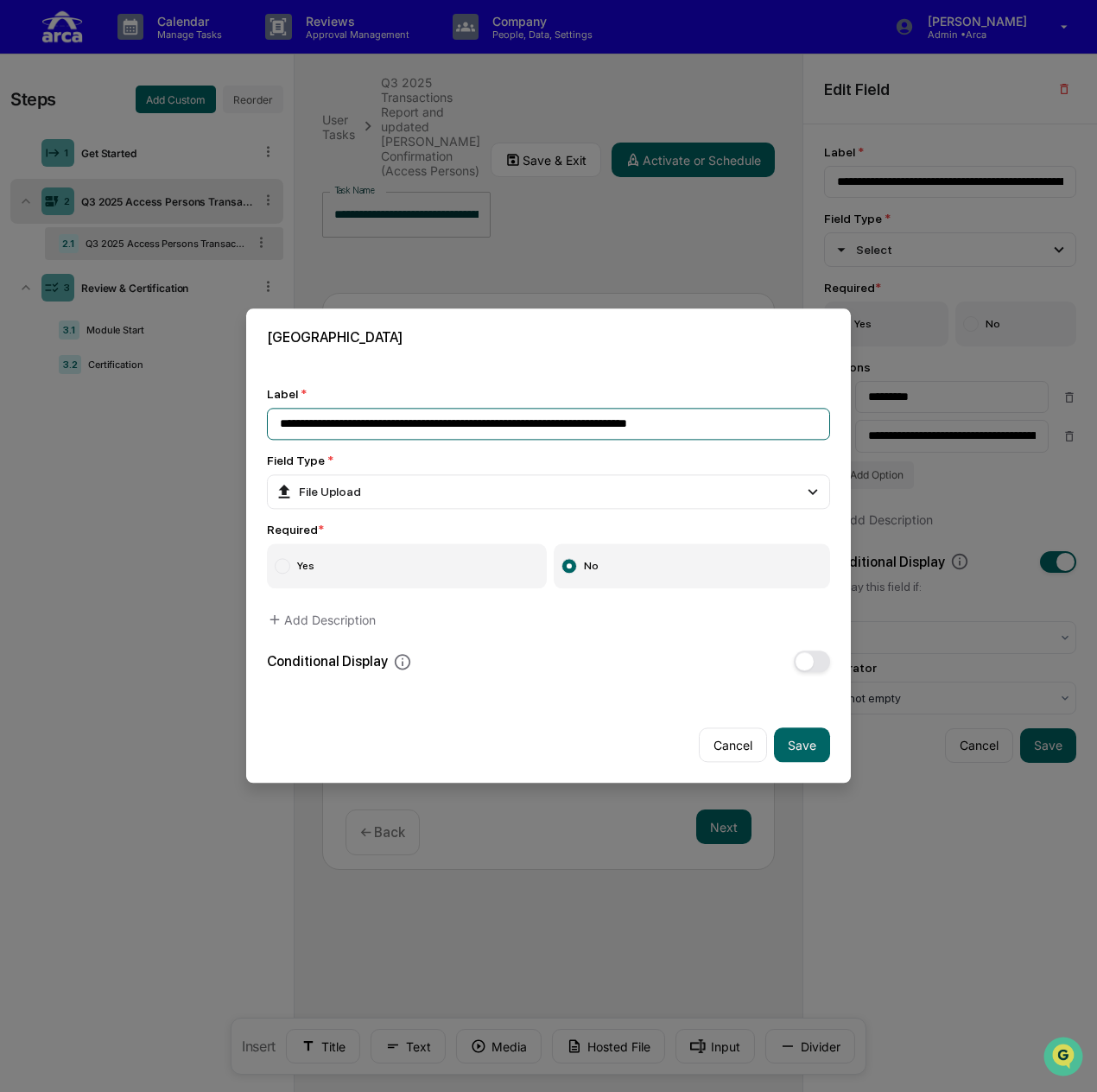
type input "**********"
click at [803, 661] on span "button" at bounding box center [804, 662] width 18 height 18
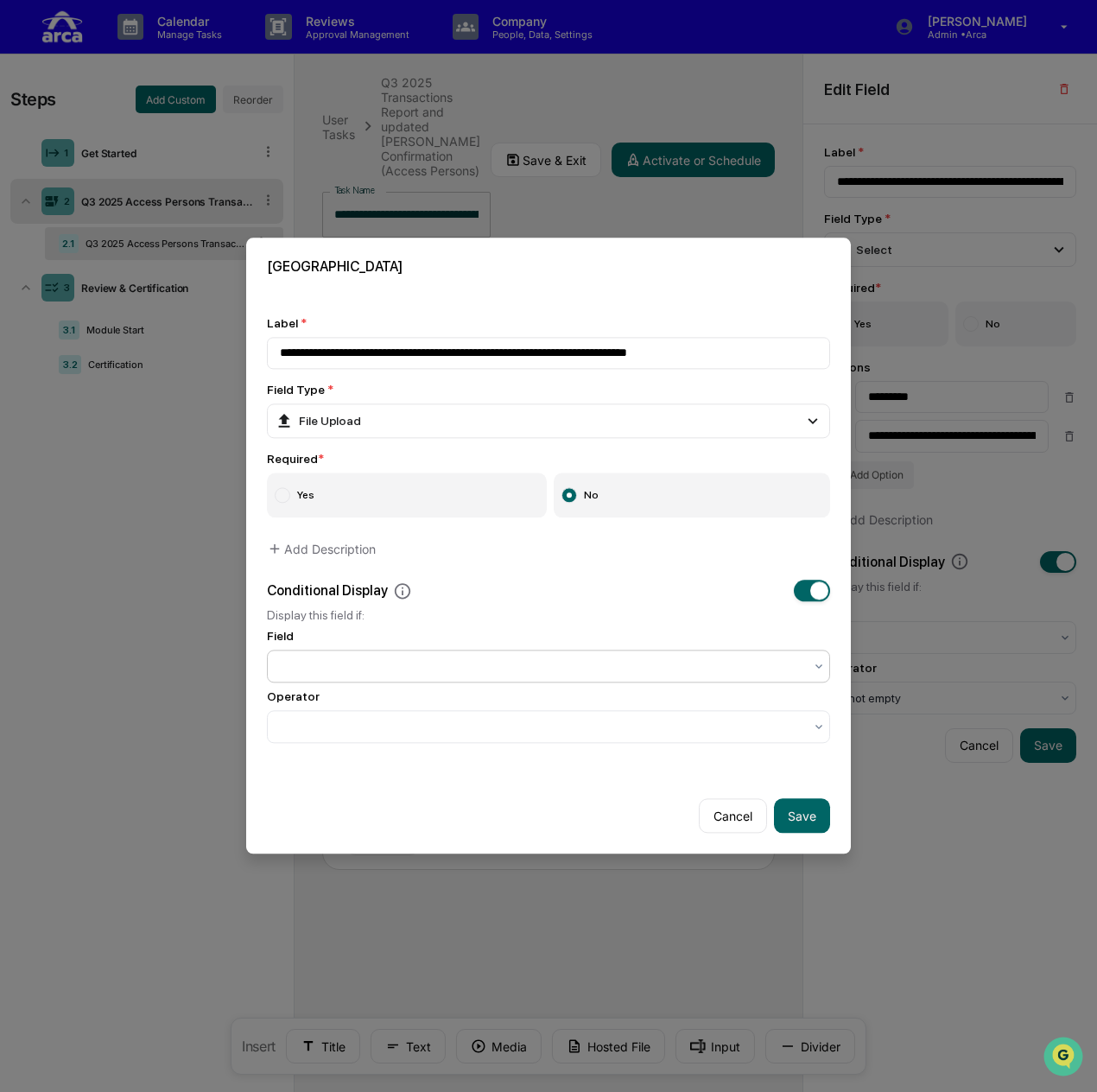
click at [591, 663] on div at bounding box center [541, 666] width 523 height 17
click at [592, 660] on div at bounding box center [541, 666] width 523 height 17
click at [559, 658] on div at bounding box center [541, 666] width 523 height 17
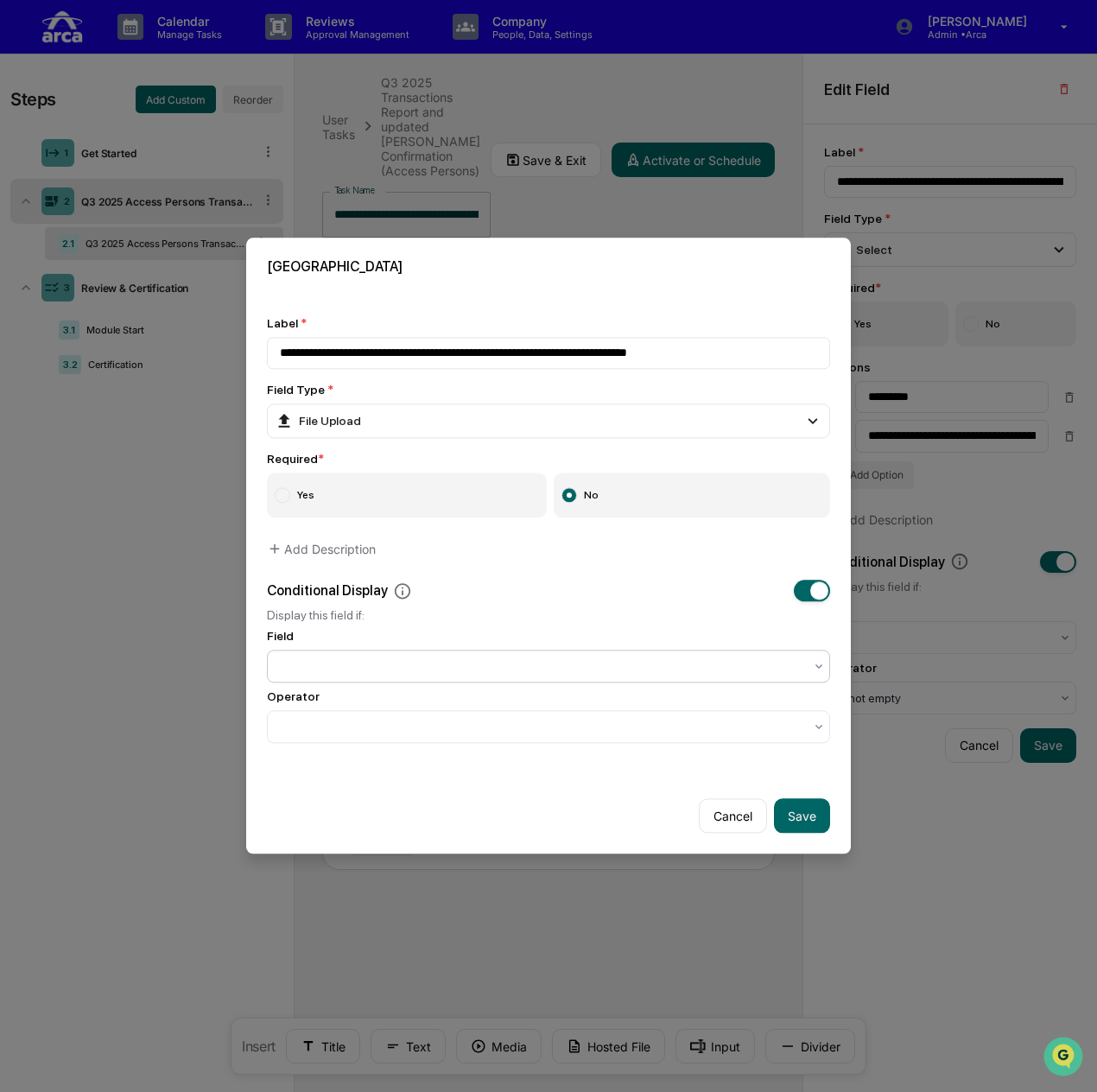
click at [591, 720] on div at bounding box center [541, 727] width 523 height 17
click at [793, 813] on button "Save" at bounding box center [802, 816] width 56 height 35
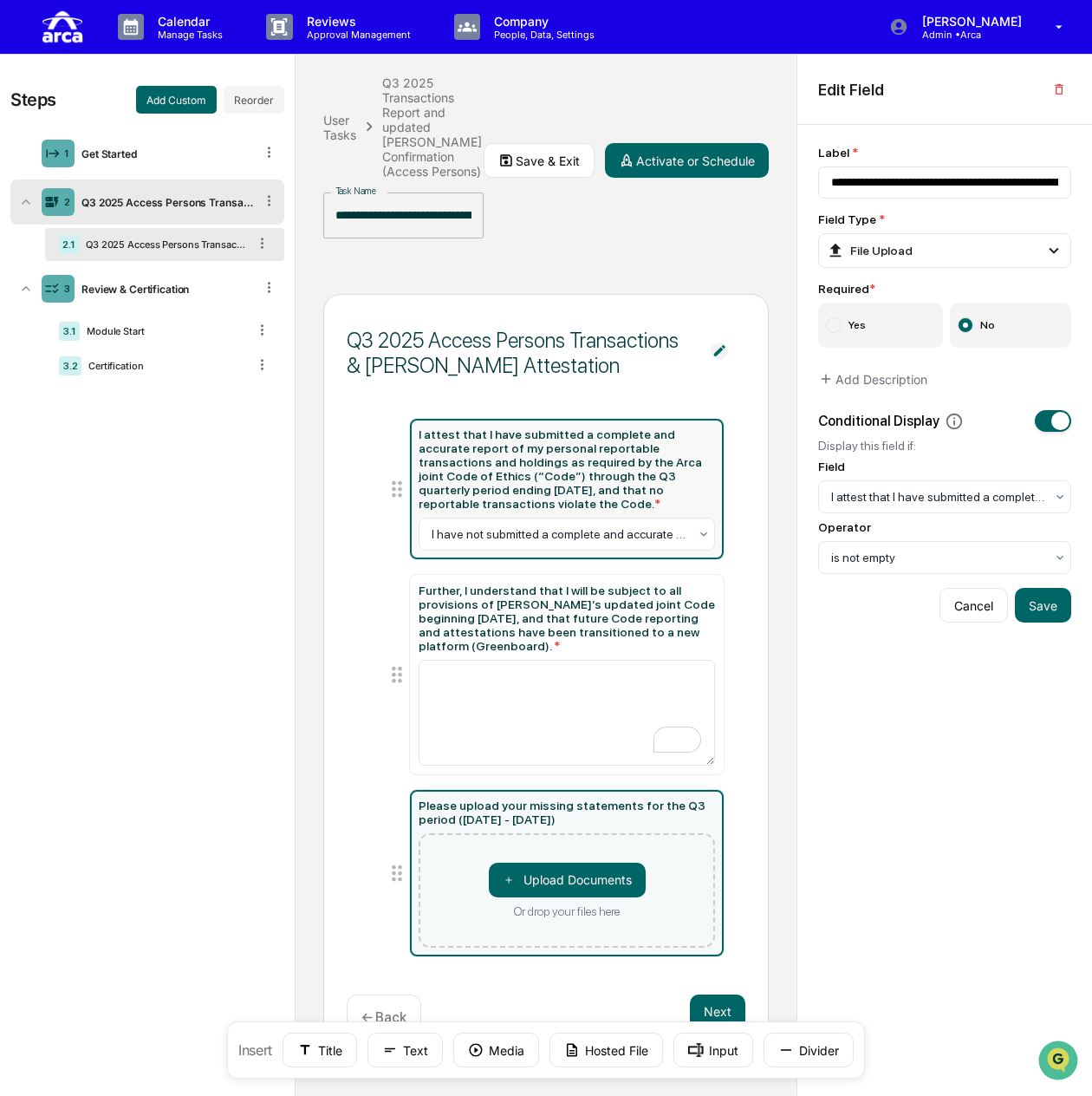
click at [579, 464] on div "I attest that I have submitted a complete and accurate report of my personal re…" at bounding box center [567, 469] width 297 height 84
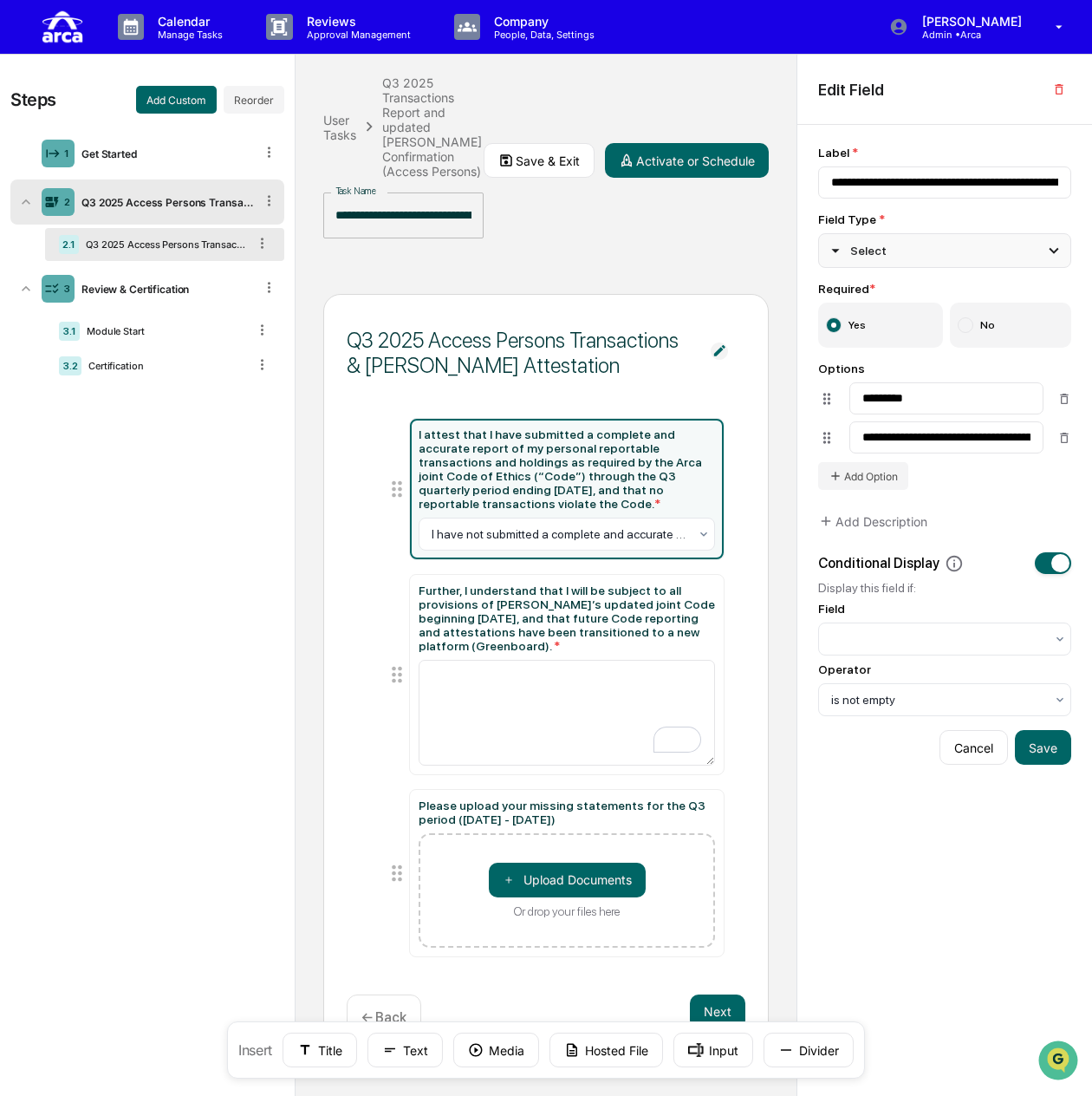
click at [918, 250] on div "Select" at bounding box center [945, 251] width 253 height 35
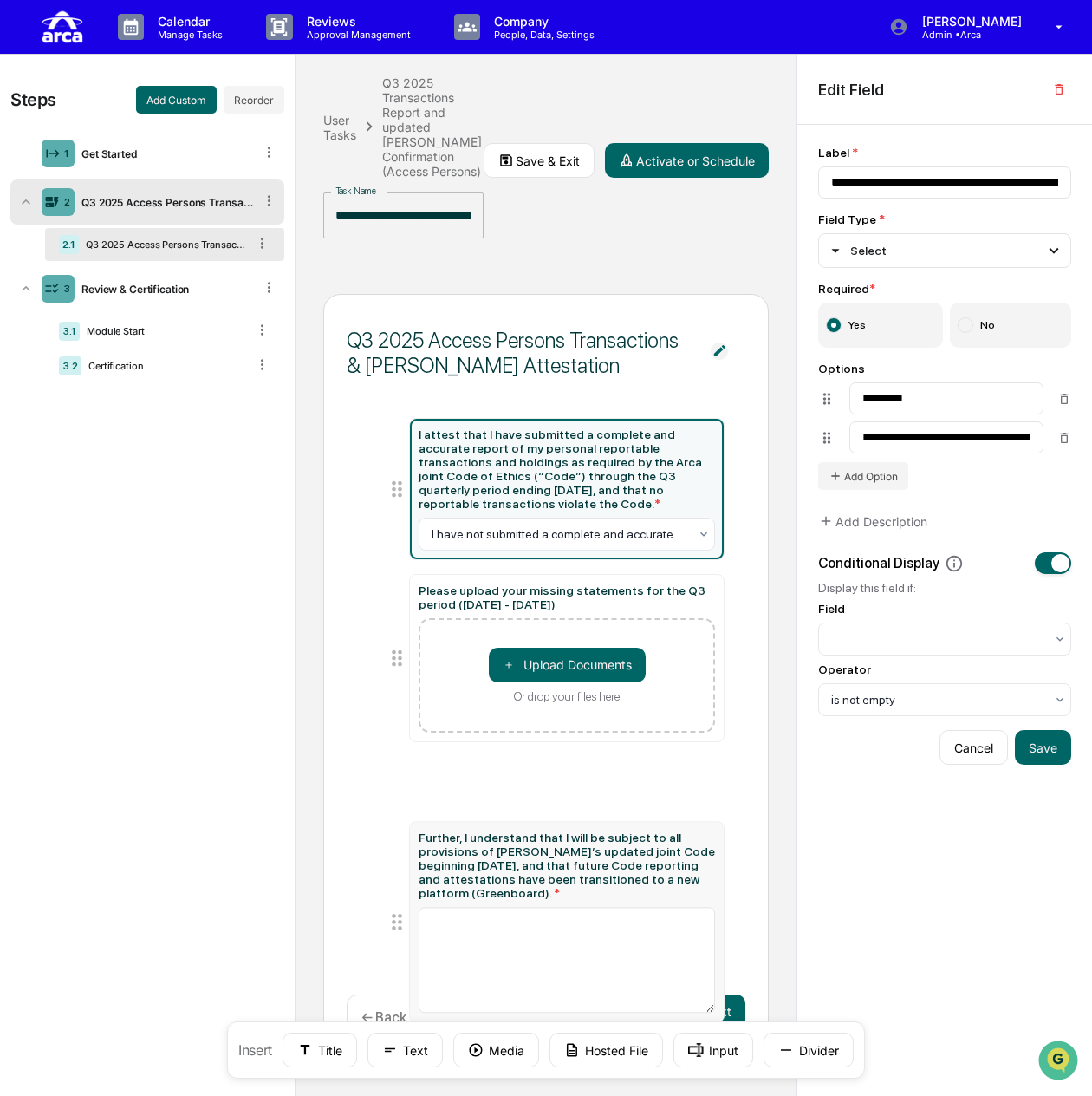
drag, startPoint x: 393, startPoint y: 646, endPoint x: 384, endPoint y: 854, distance: 208.2
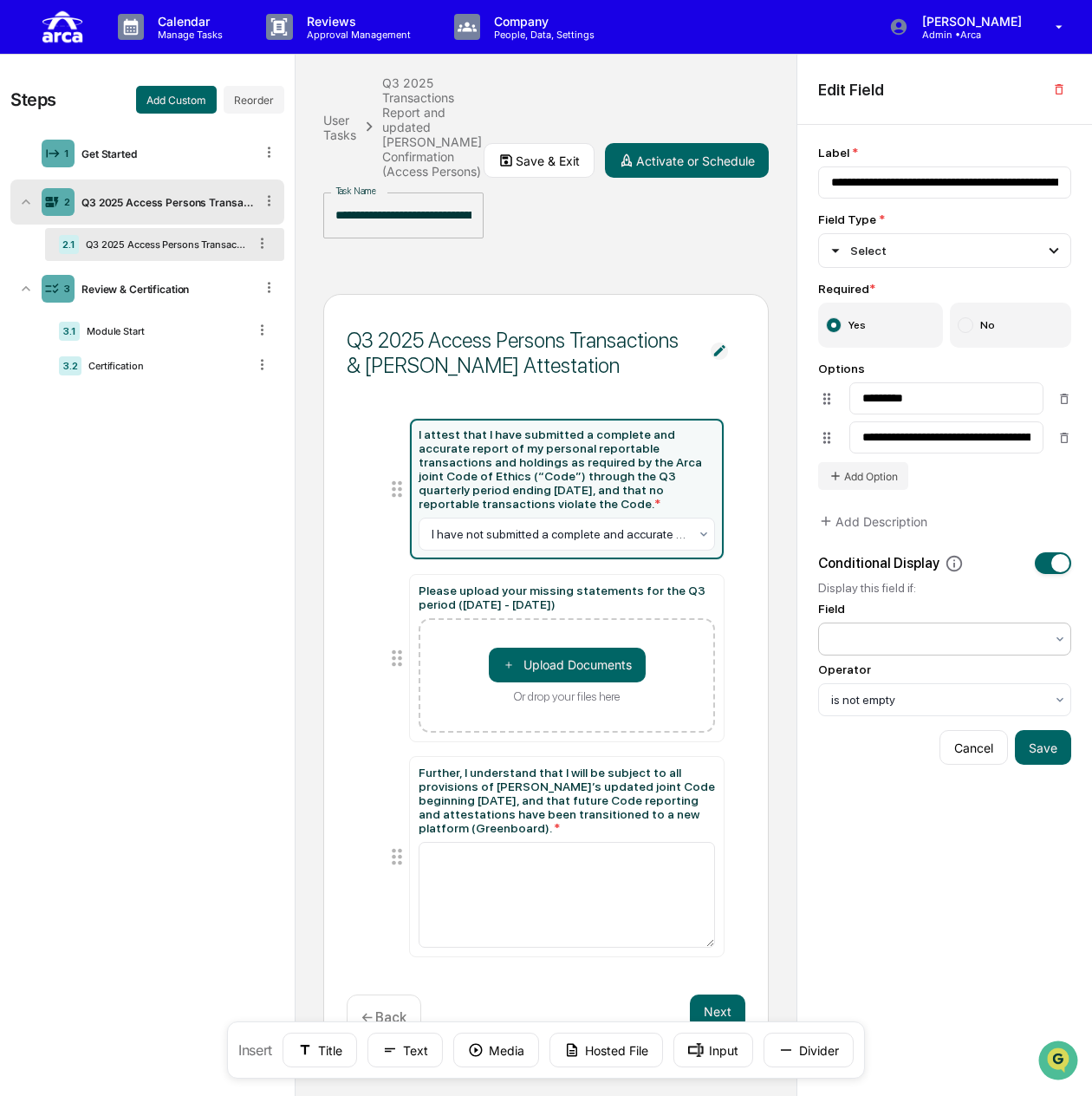
click at [1004, 644] on div at bounding box center [937, 639] width 213 height 17
click at [397, 646] on icon at bounding box center [396, 658] width 24 height 24
click at [987, 242] on div "Select" at bounding box center [945, 251] width 253 height 35
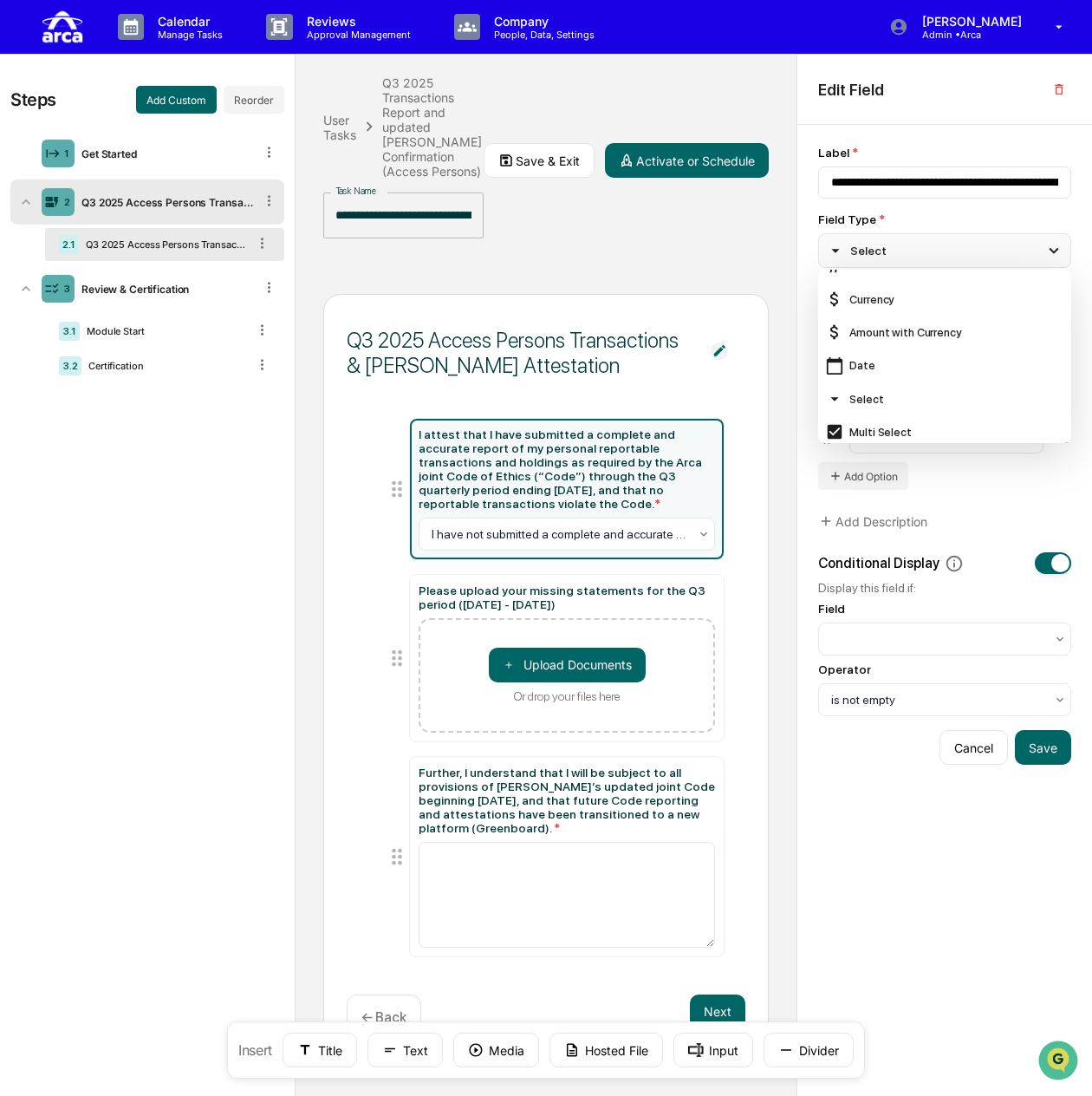
click at [987, 242] on div "Select" at bounding box center [945, 251] width 253 height 35
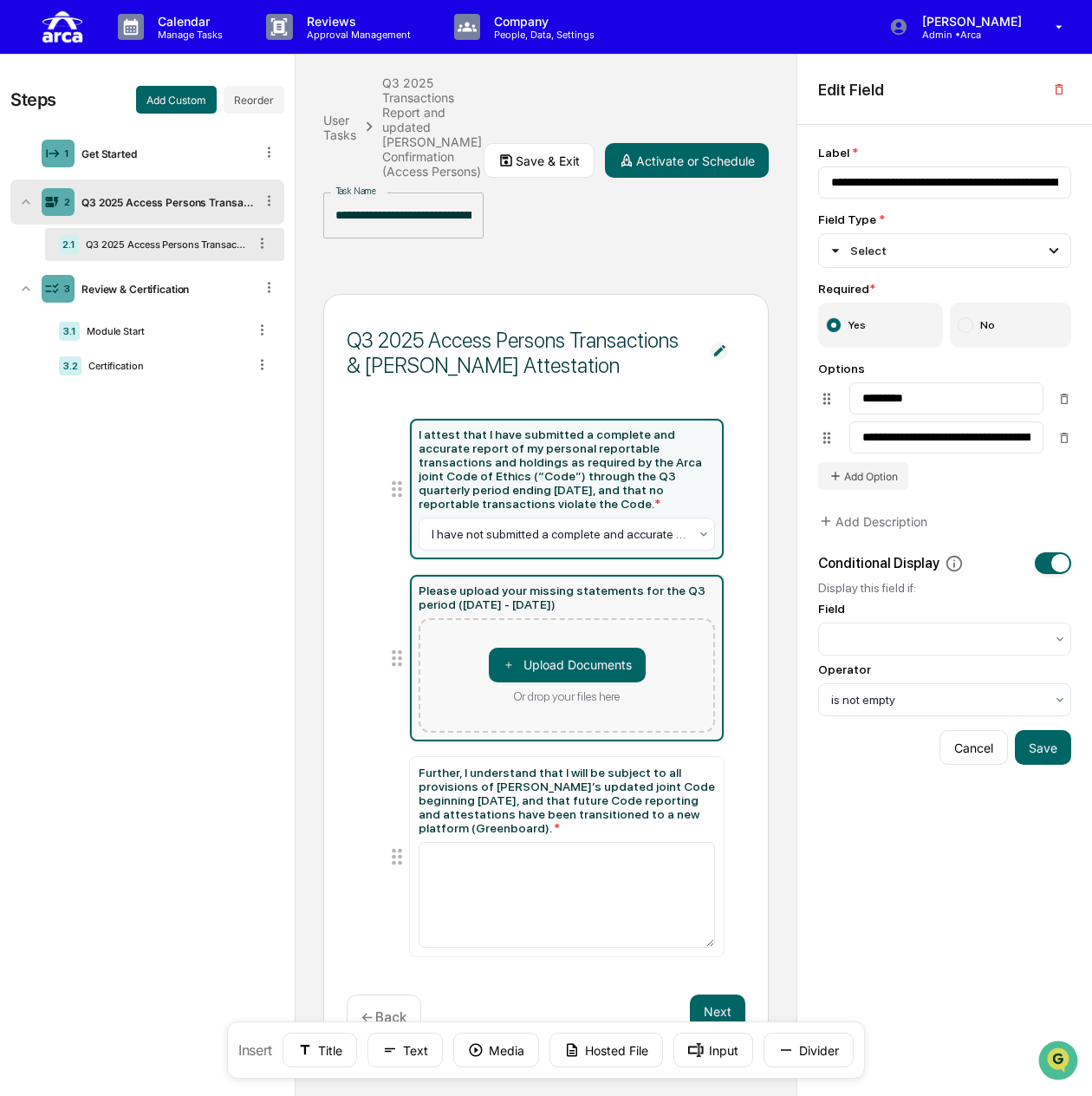
click at [608, 588] on div "Please upload your missing statements for the Q3 period (July 2025 - Sept 2025)" at bounding box center [567, 597] width 297 height 28
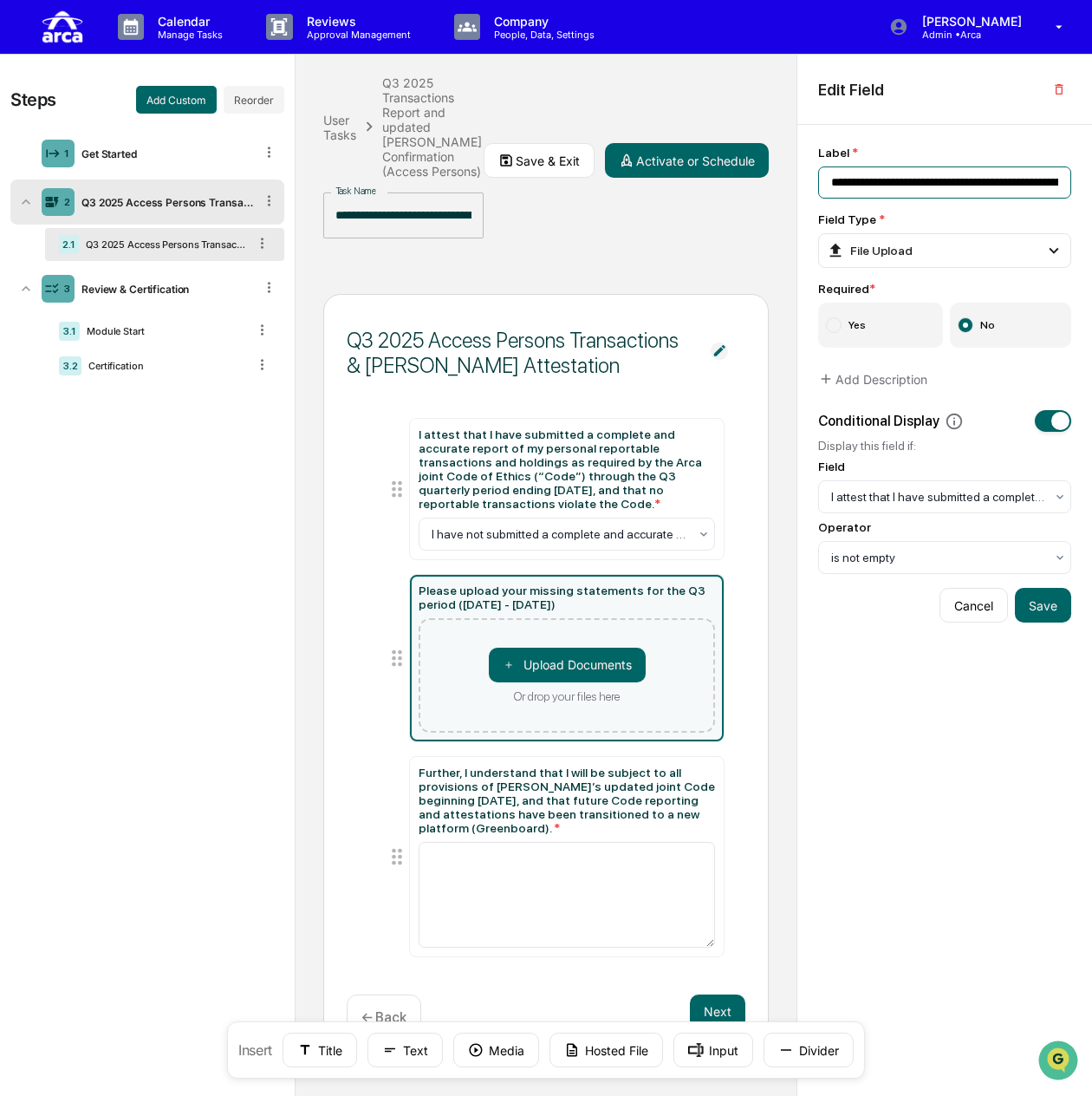
click at [1041, 176] on input "**********" at bounding box center [945, 182] width 253 height 32
click at [1036, 594] on button "Save" at bounding box center [1043, 605] width 57 height 35
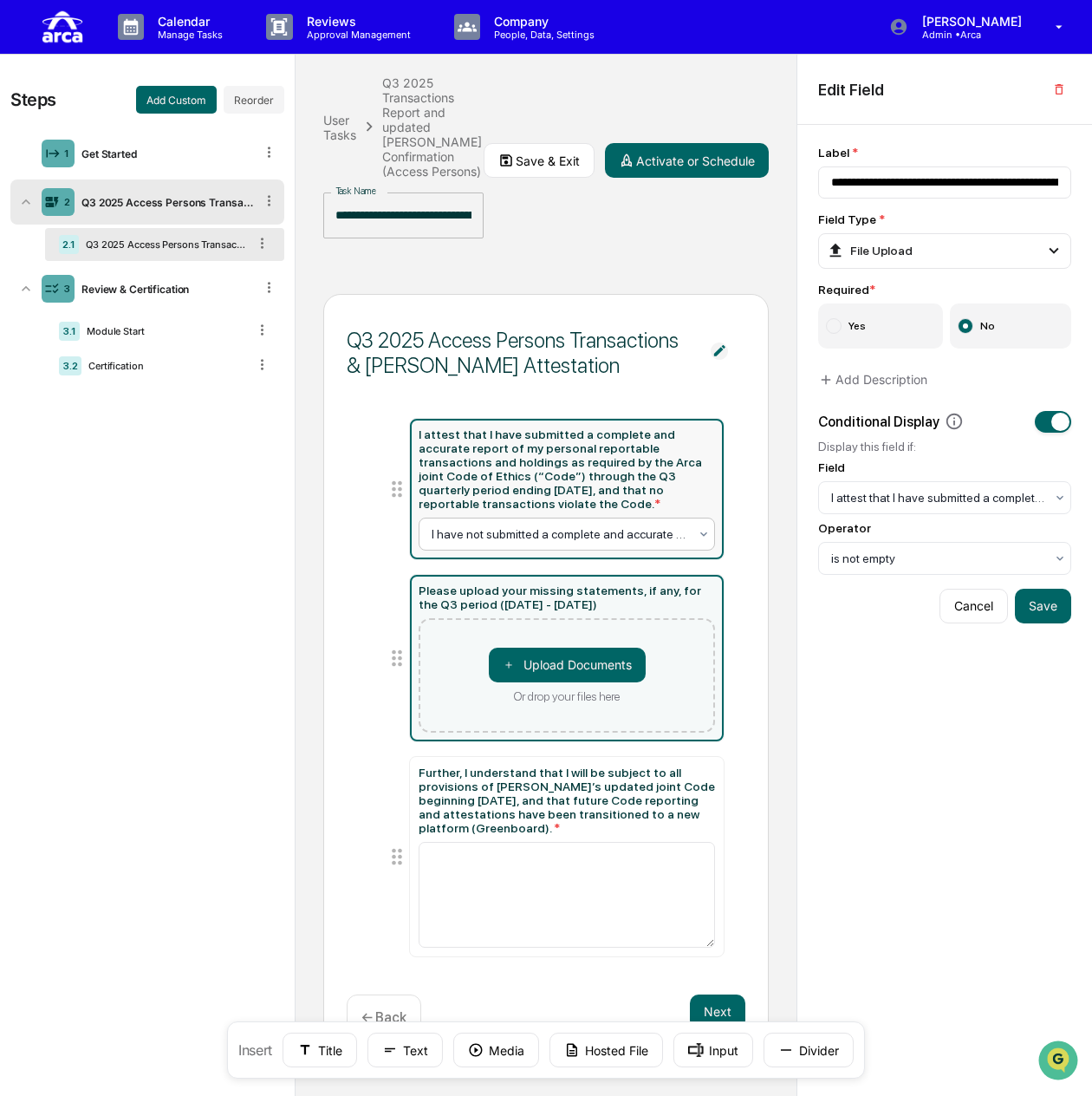
click at [574, 526] on div at bounding box center [560, 534] width 258 height 17
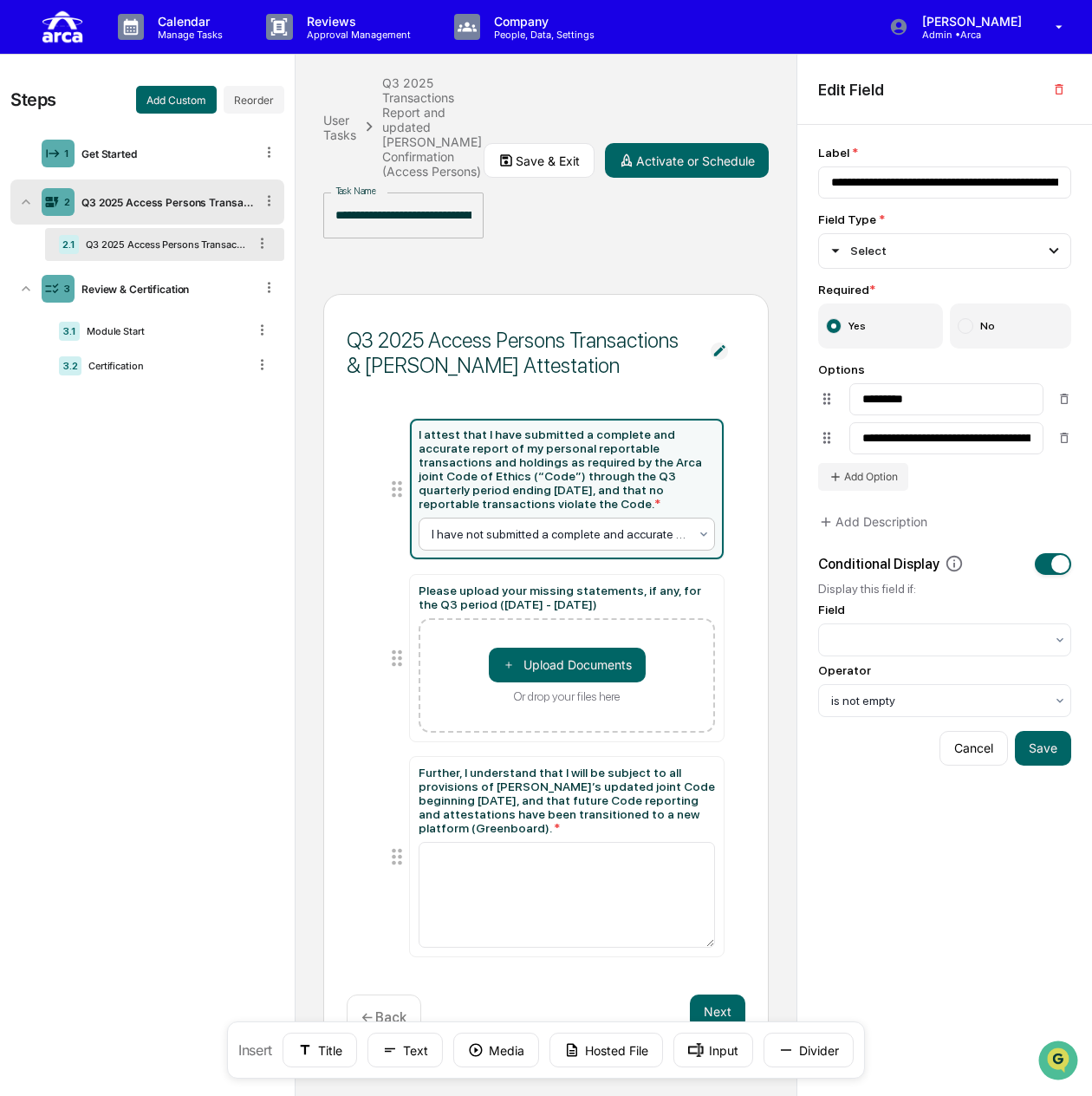
click at [548, 526] on div at bounding box center [560, 534] width 258 height 17
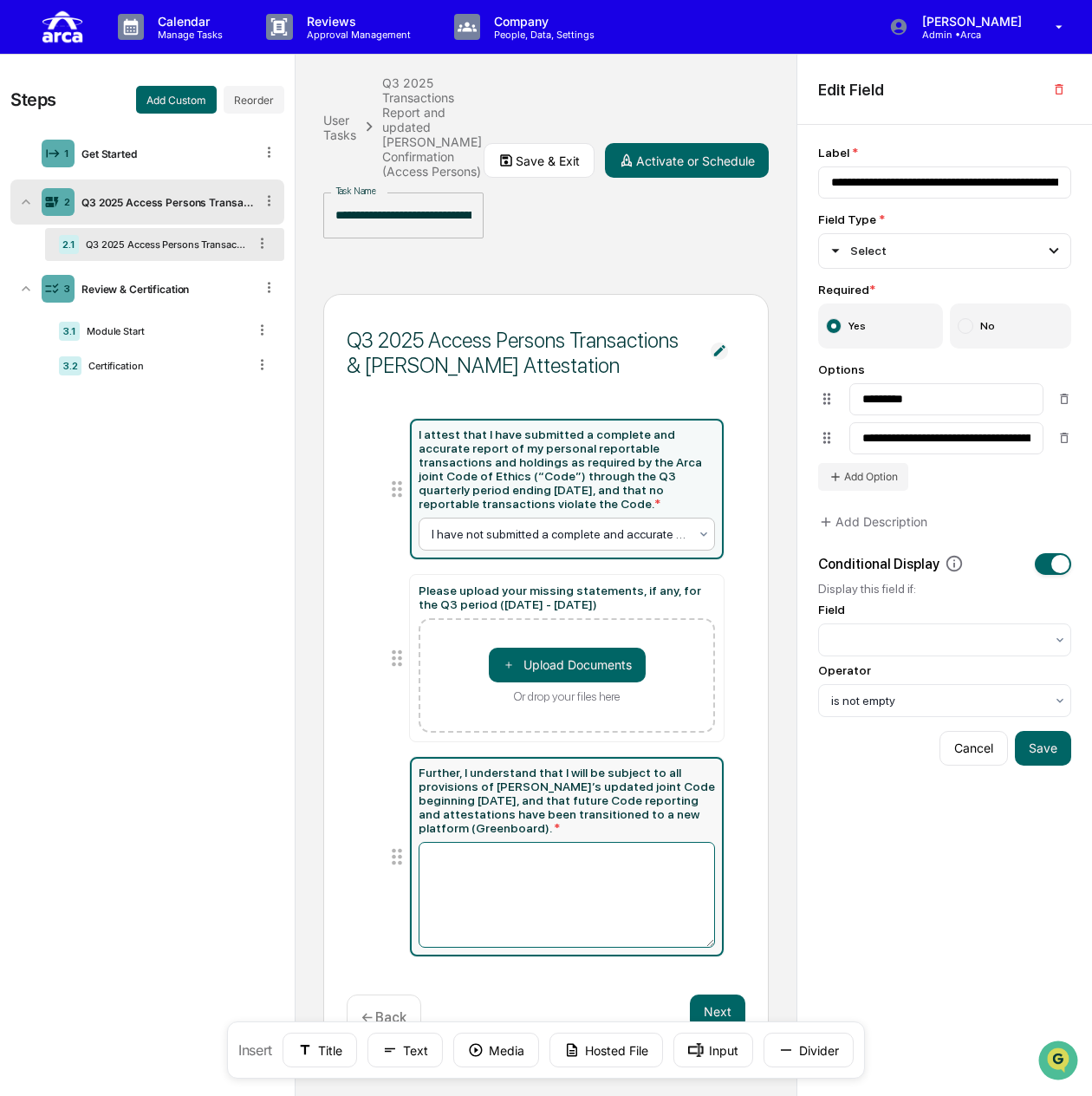
click at [670, 842] on textarea "To enrich screen reader interactions, please activate Accessibility in Grammarl…" at bounding box center [567, 895] width 297 height 106
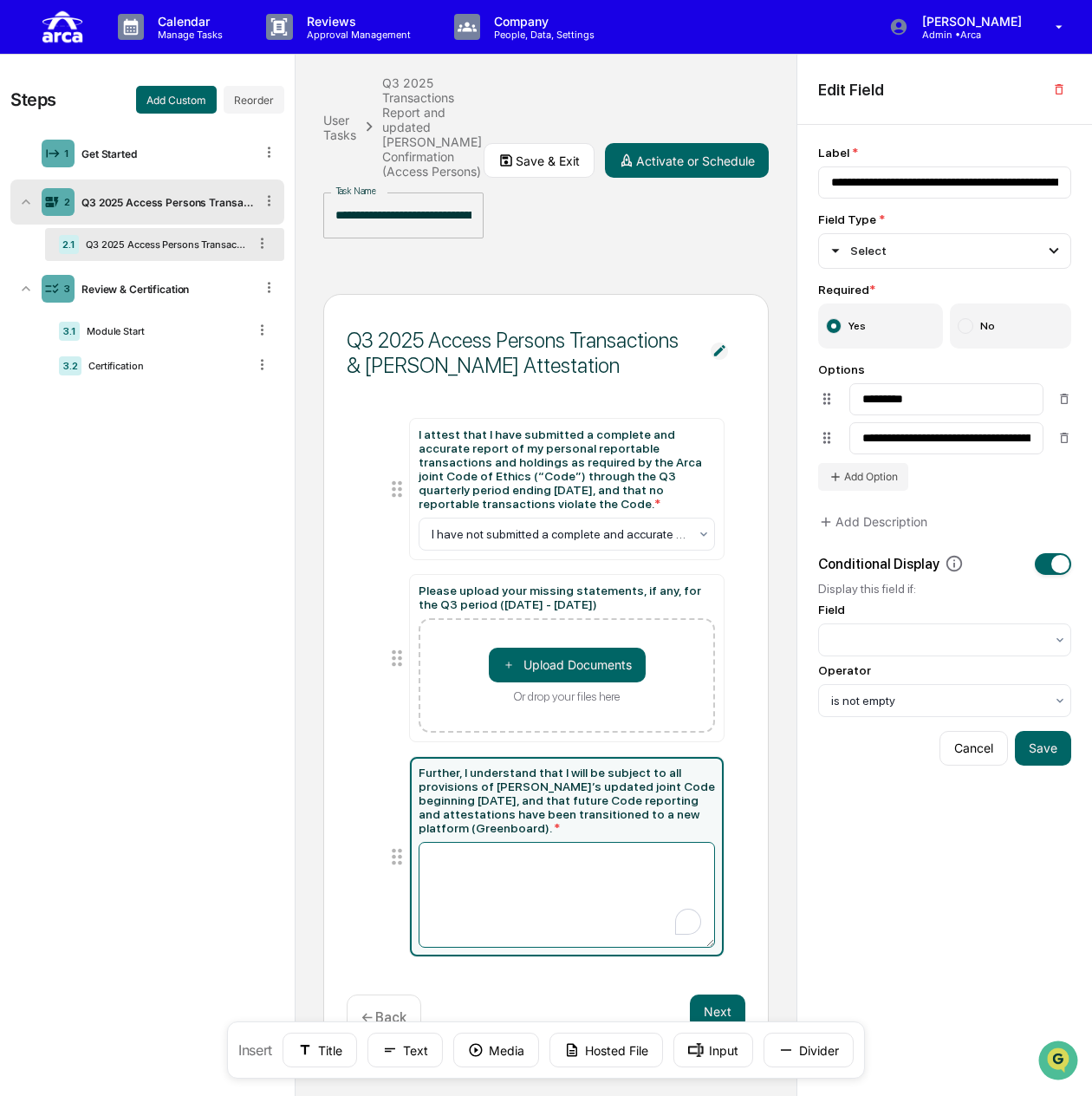
type input "**********"
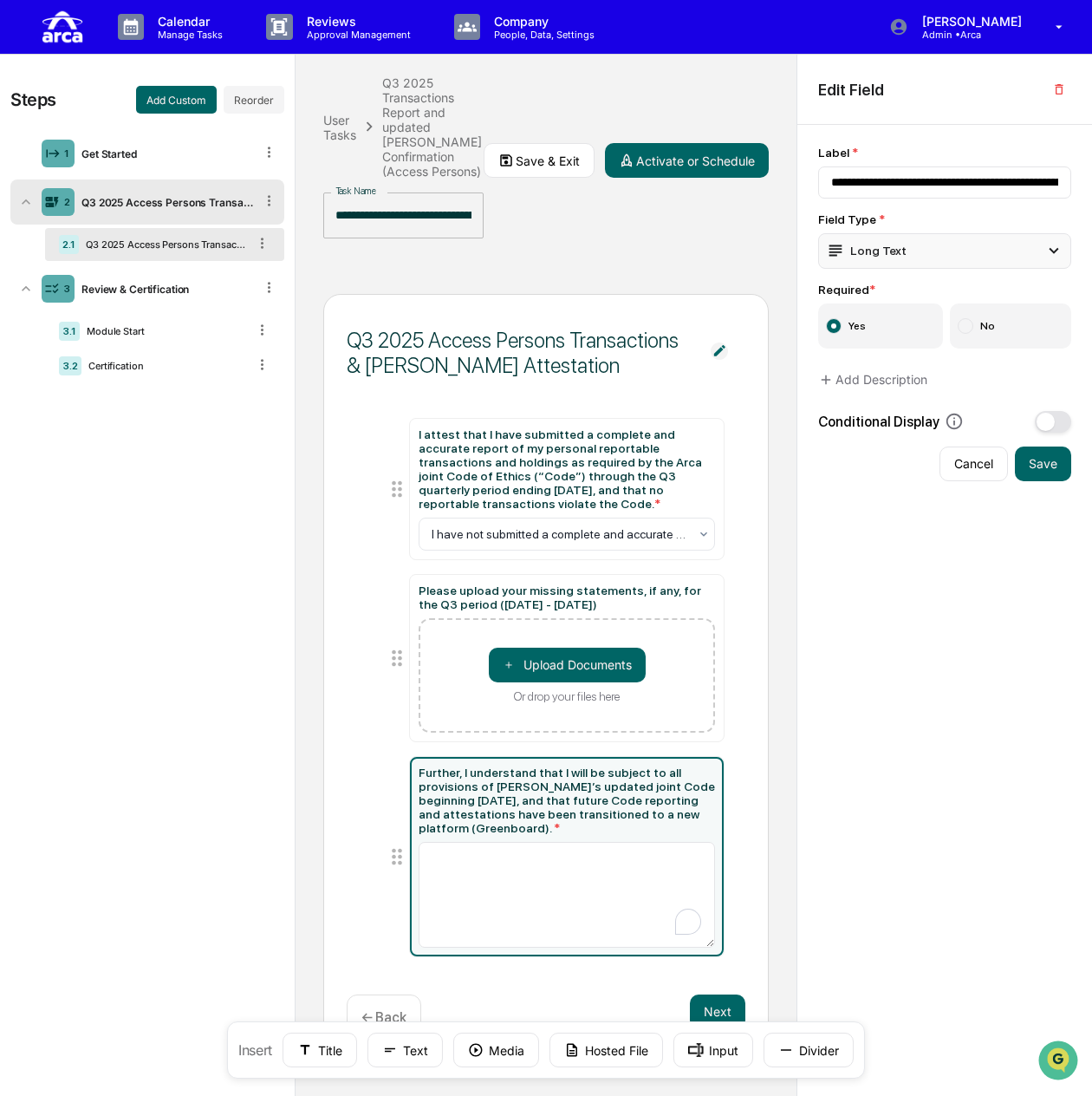
click at [974, 249] on div "Long Text" at bounding box center [945, 251] width 253 height 35
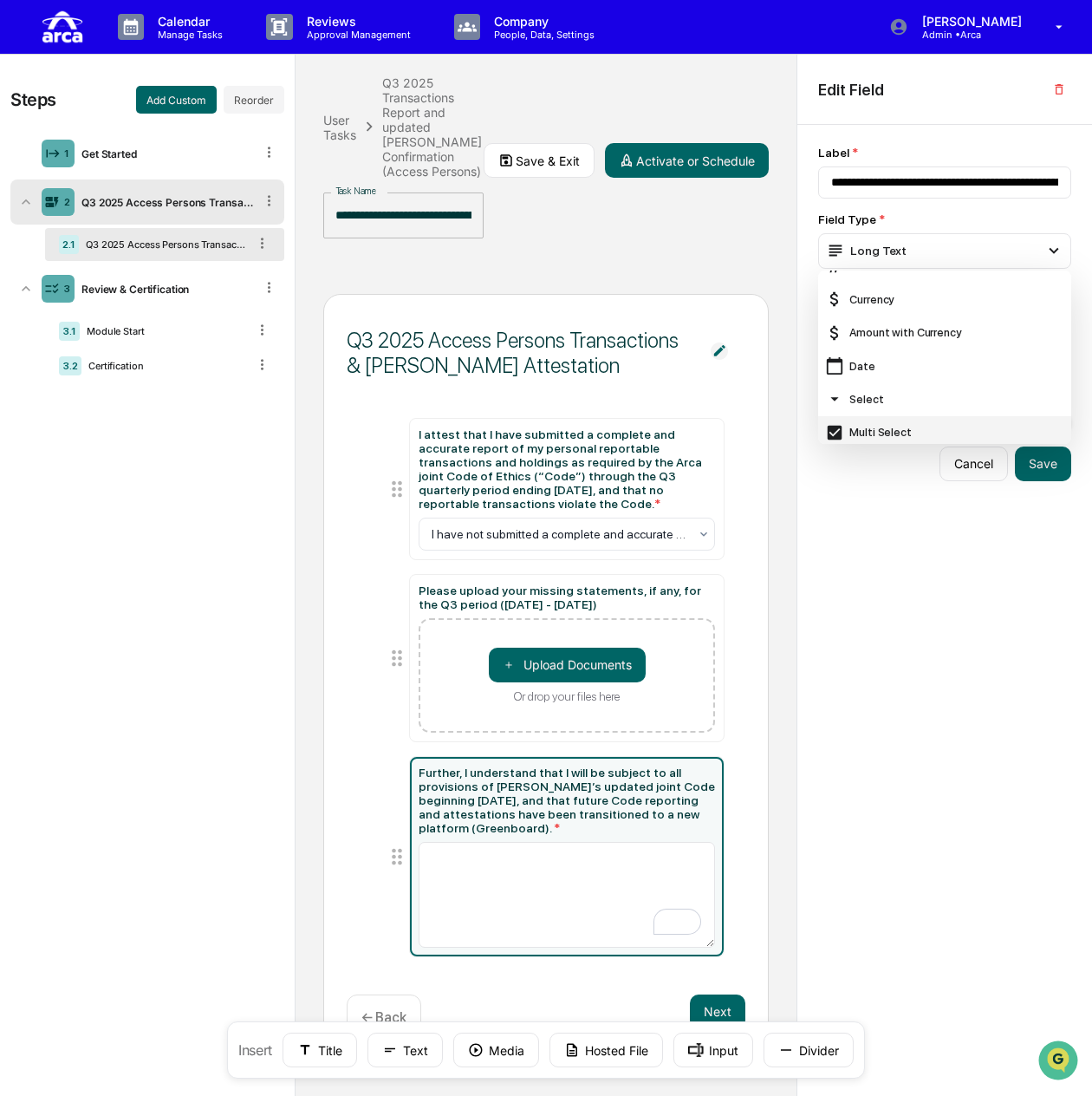
scroll to position [173, 0]
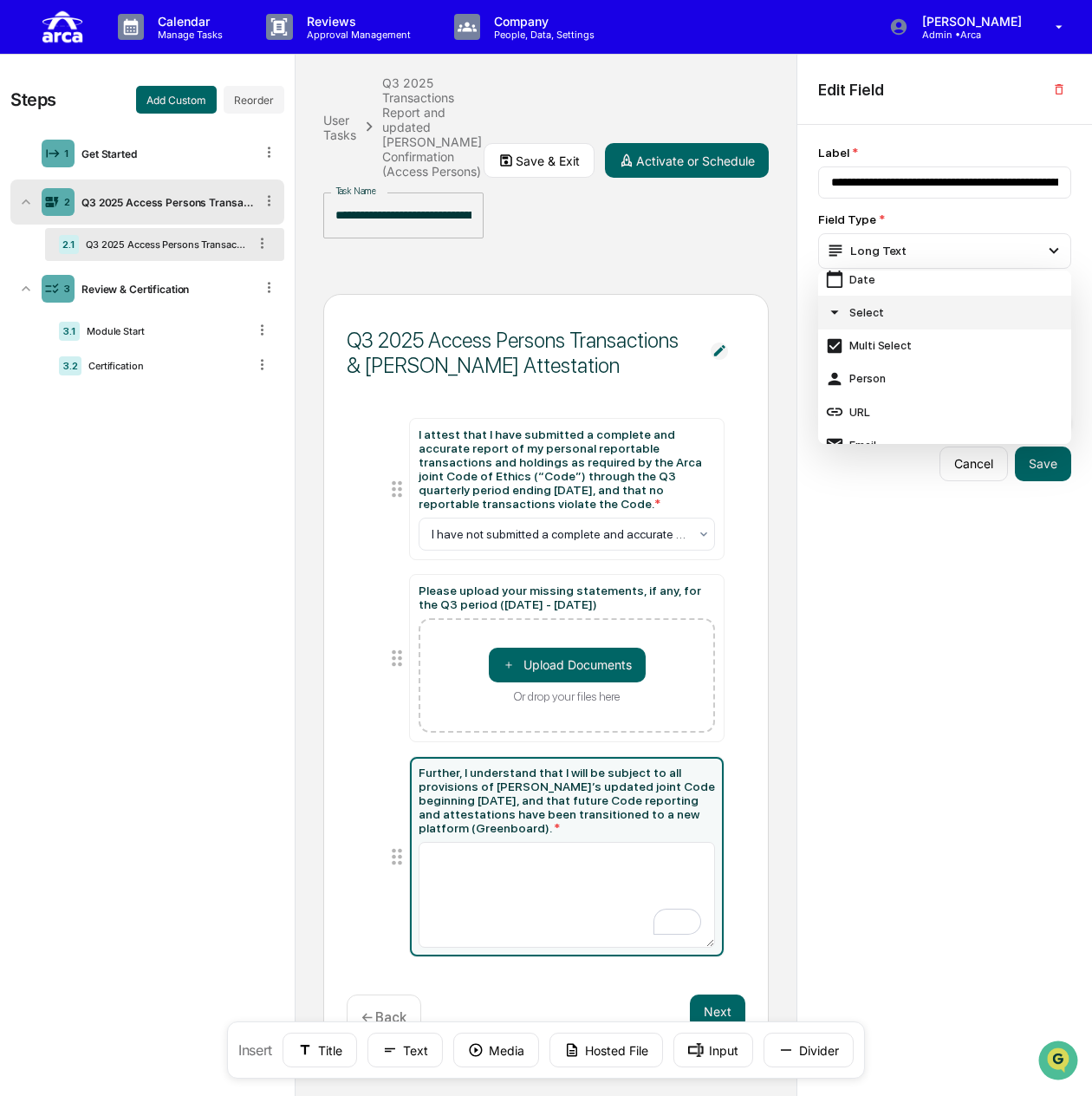
click at [906, 309] on div "Select" at bounding box center [945, 312] width 239 height 19
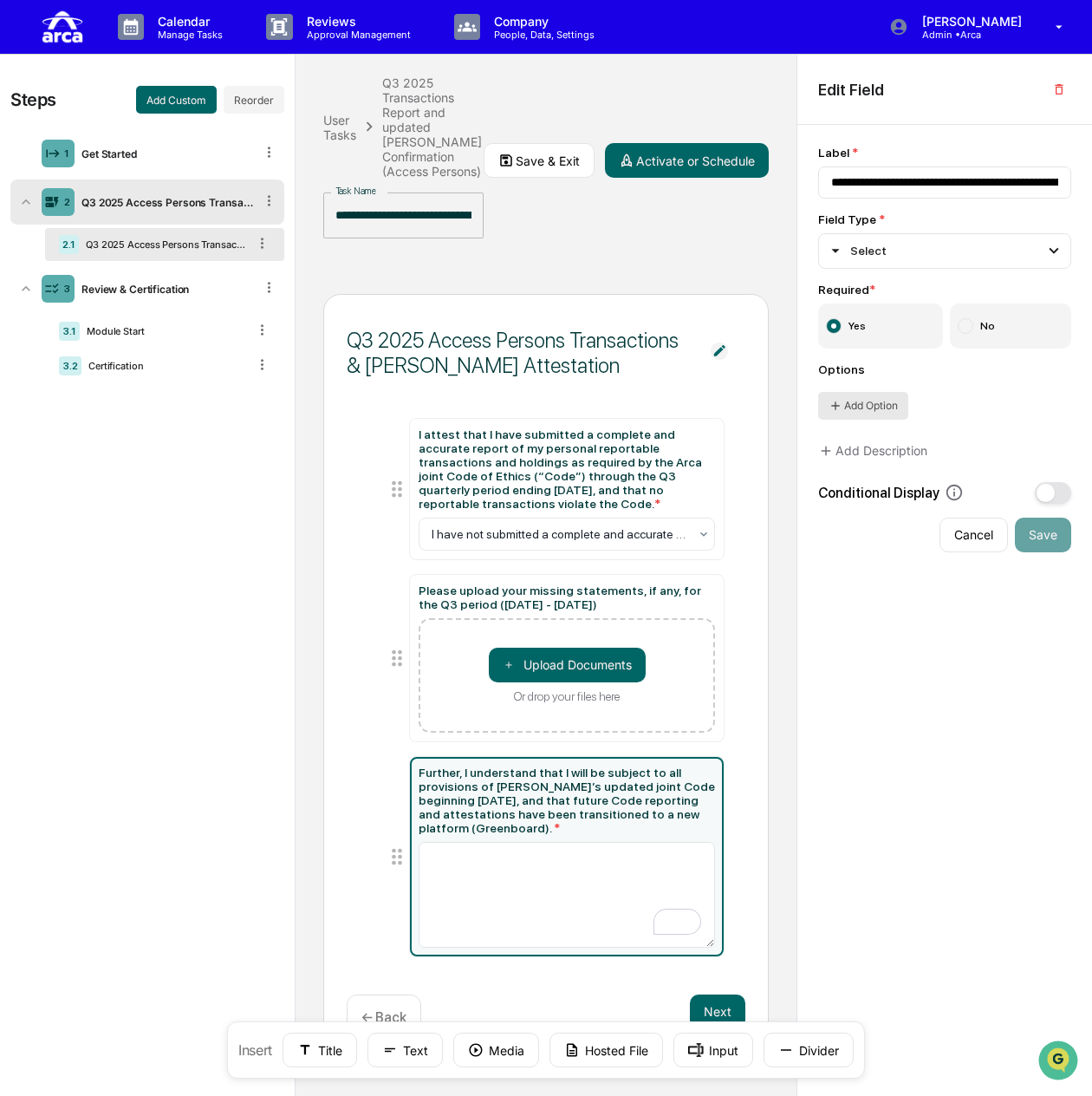
click at [872, 405] on button "Add Option" at bounding box center [863, 405] width 90 height 28
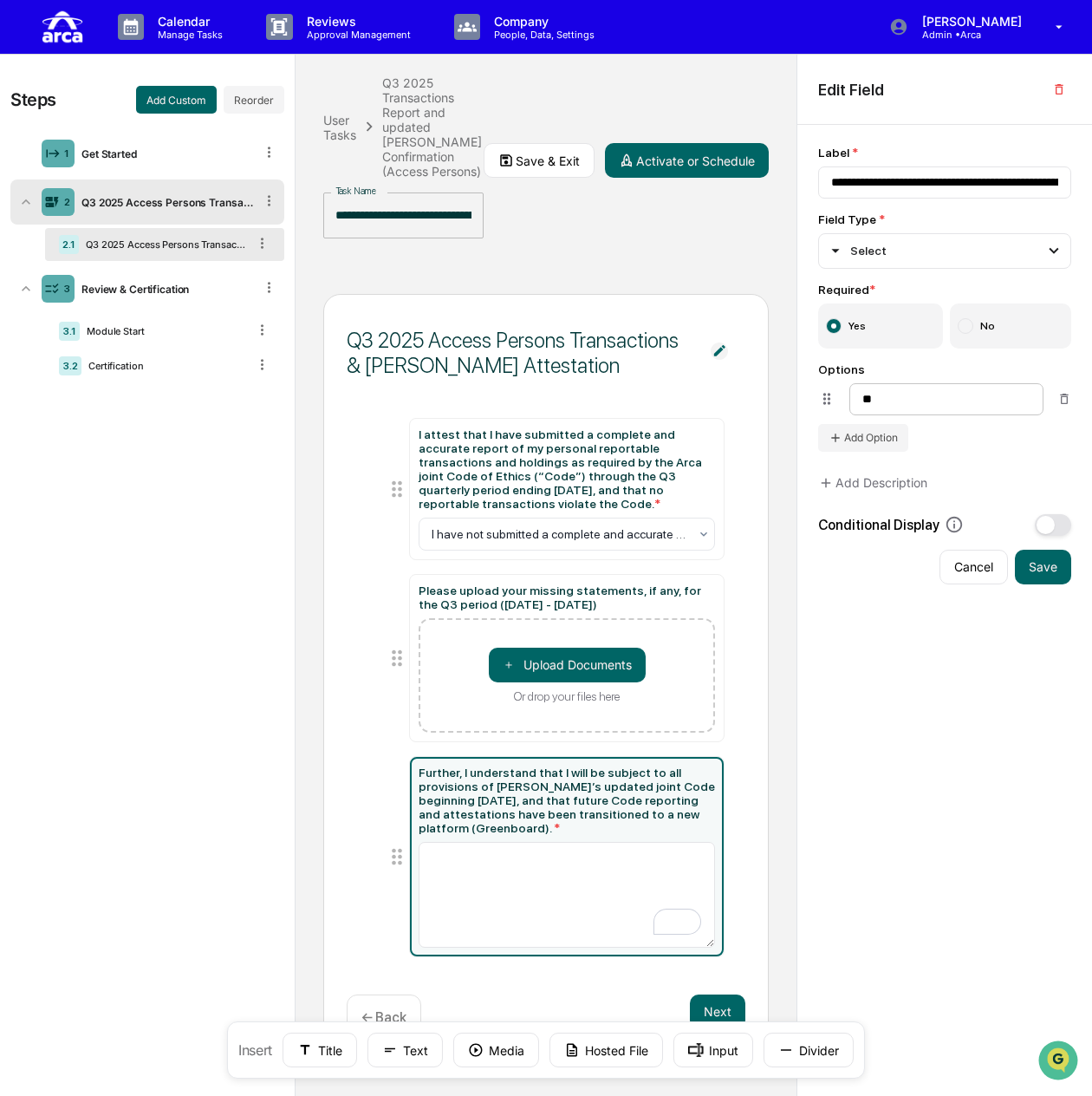
type input "*"
drag, startPoint x: 939, startPoint y: 392, endPoint x: 800, endPoint y: 402, distance: 139.4
click at [800, 402] on div "**********" at bounding box center [945, 611] width 295 height 972
type input "********"
click at [982, 460] on div "**********" at bounding box center [945, 340] width 253 height 390
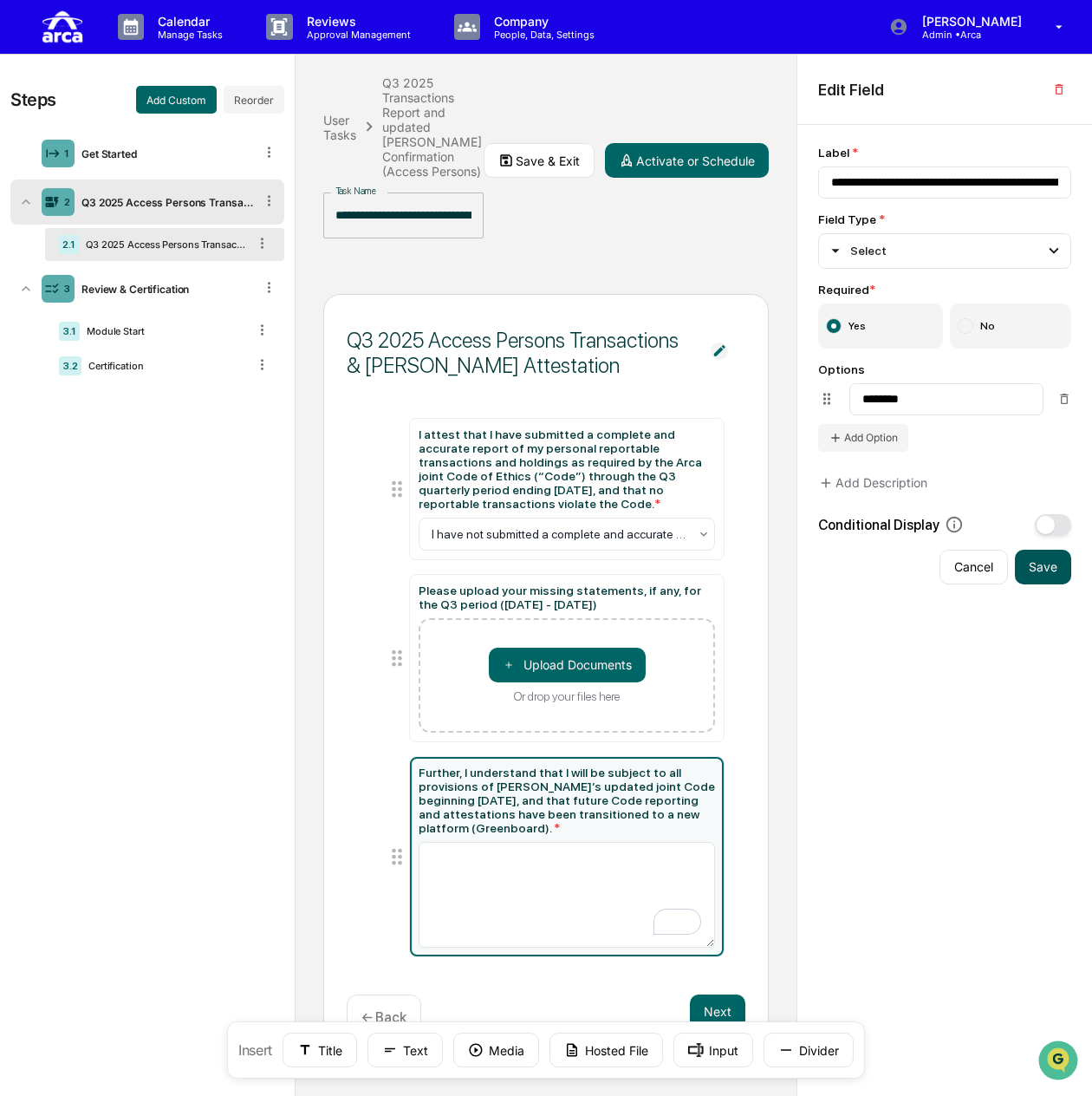
click at [1052, 569] on button "Save" at bounding box center [1043, 567] width 57 height 35
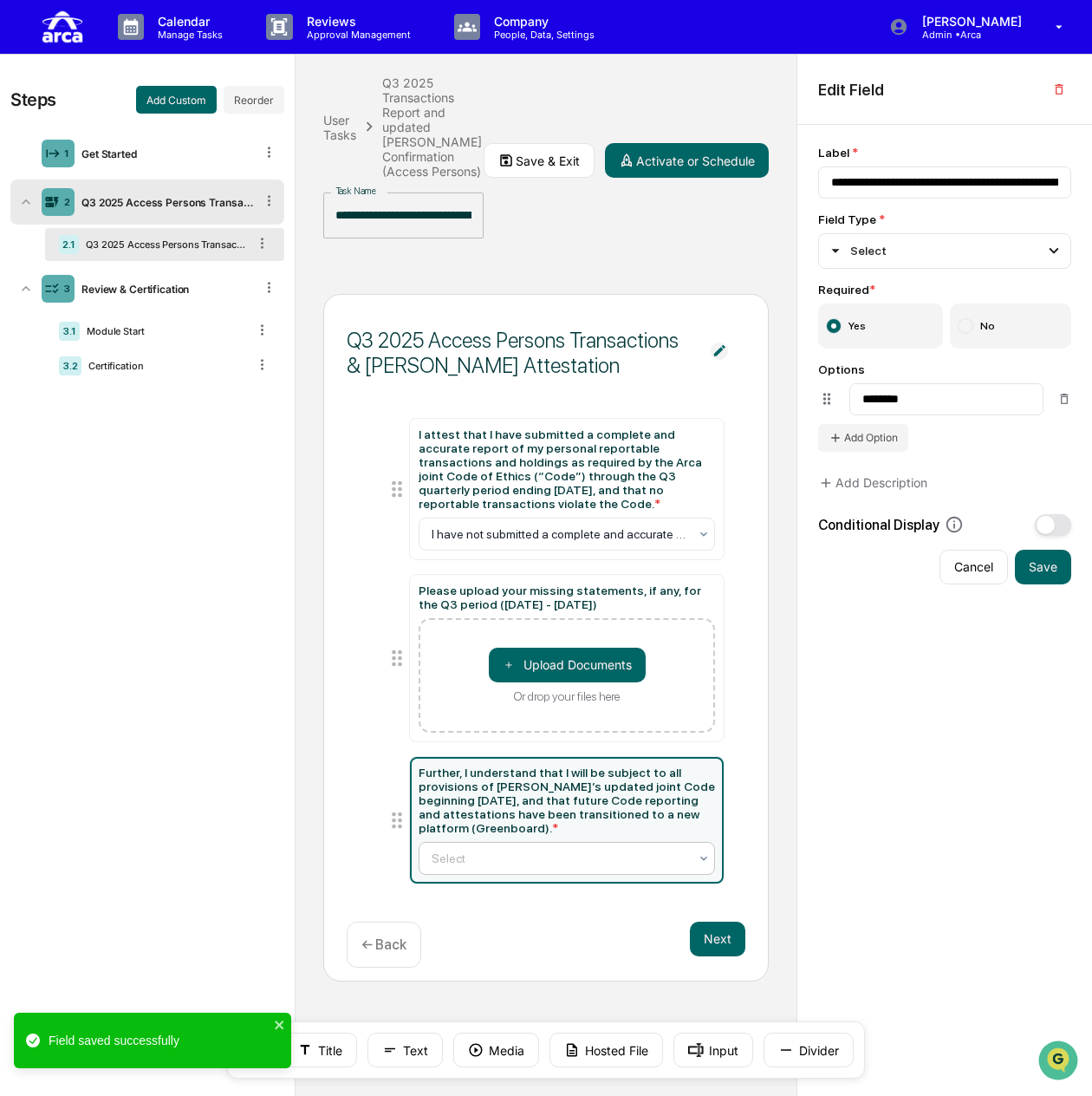
click at [511, 846] on div "Select" at bounding box center [560, 858] width 275 height 24
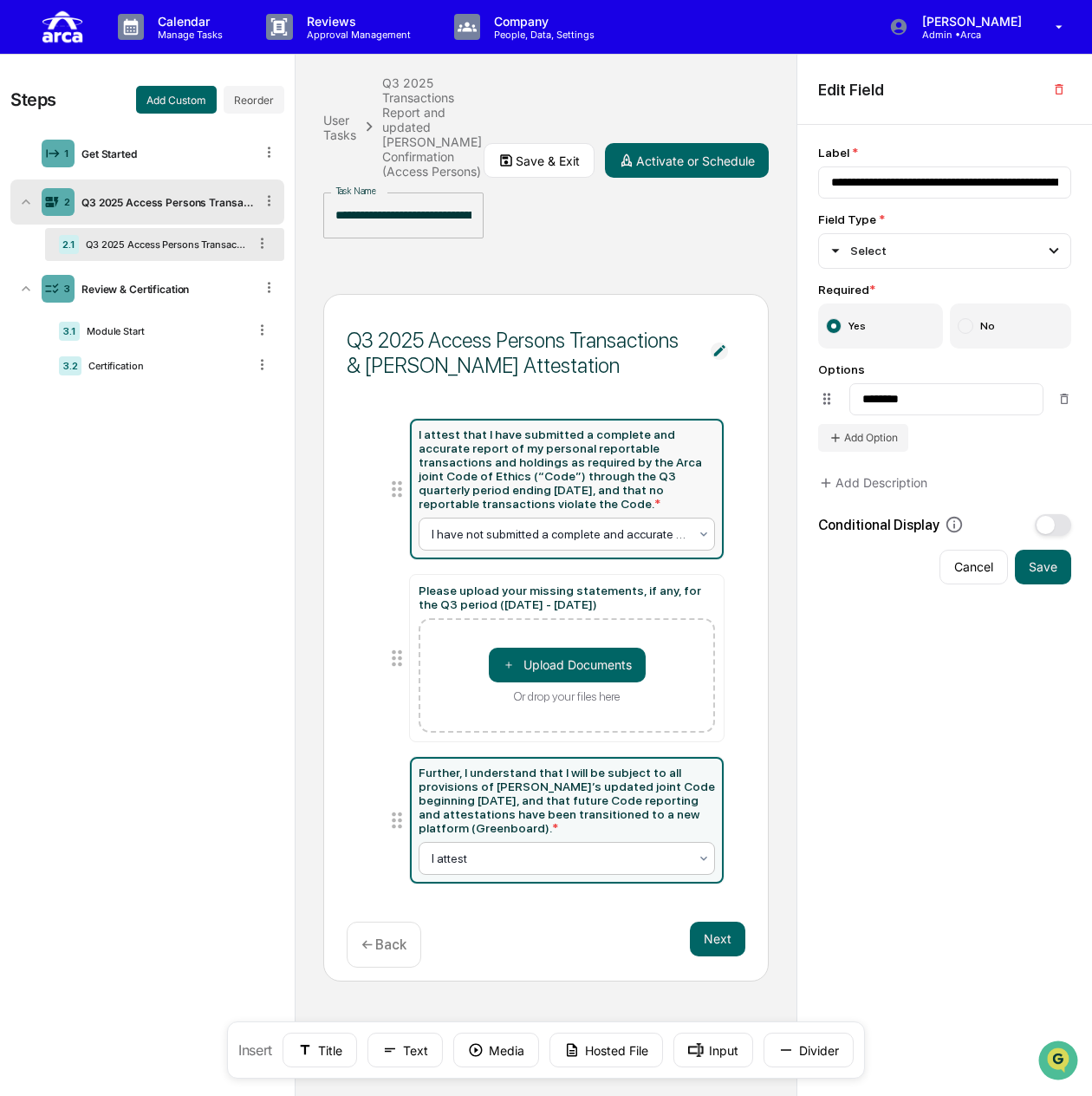
click at [617, 526] on div at bounding box center [560, 534] width 258 height 17
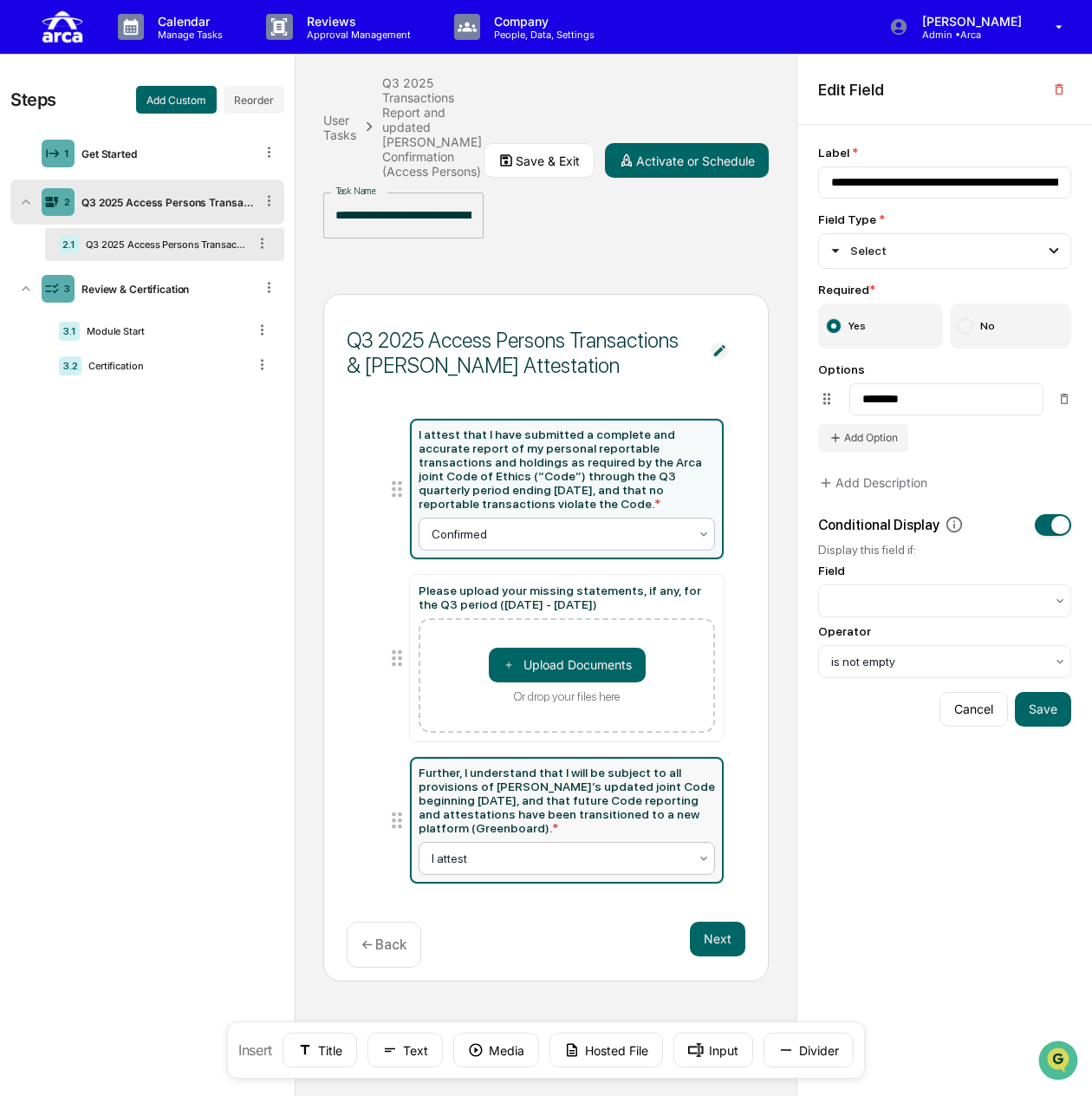
click at [543, 850] on div at bounding box center [560, 858] width 258 height 17
type input "**********"
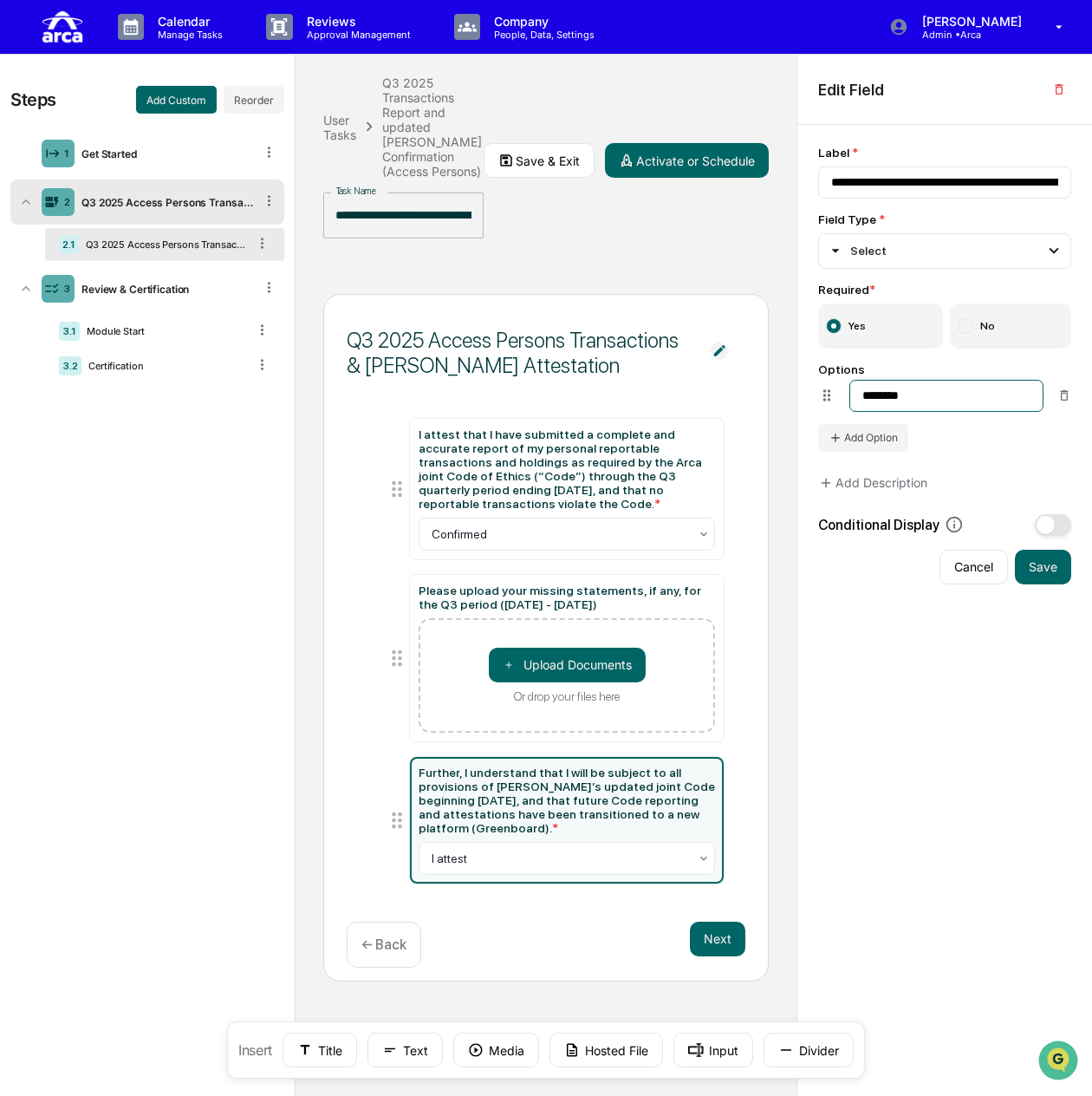
drag, startPoint x: 920, startPoint y: 403, endPoint x: 844, endPoint y: 400, distance: 76.1
click at [844, 400] on li "********" at bounding box center [945, 396] width 253 height 32
type input "*********"
click at [1047, 583] on button "Save" at bounding box center [1043, 567] width 57 height 35
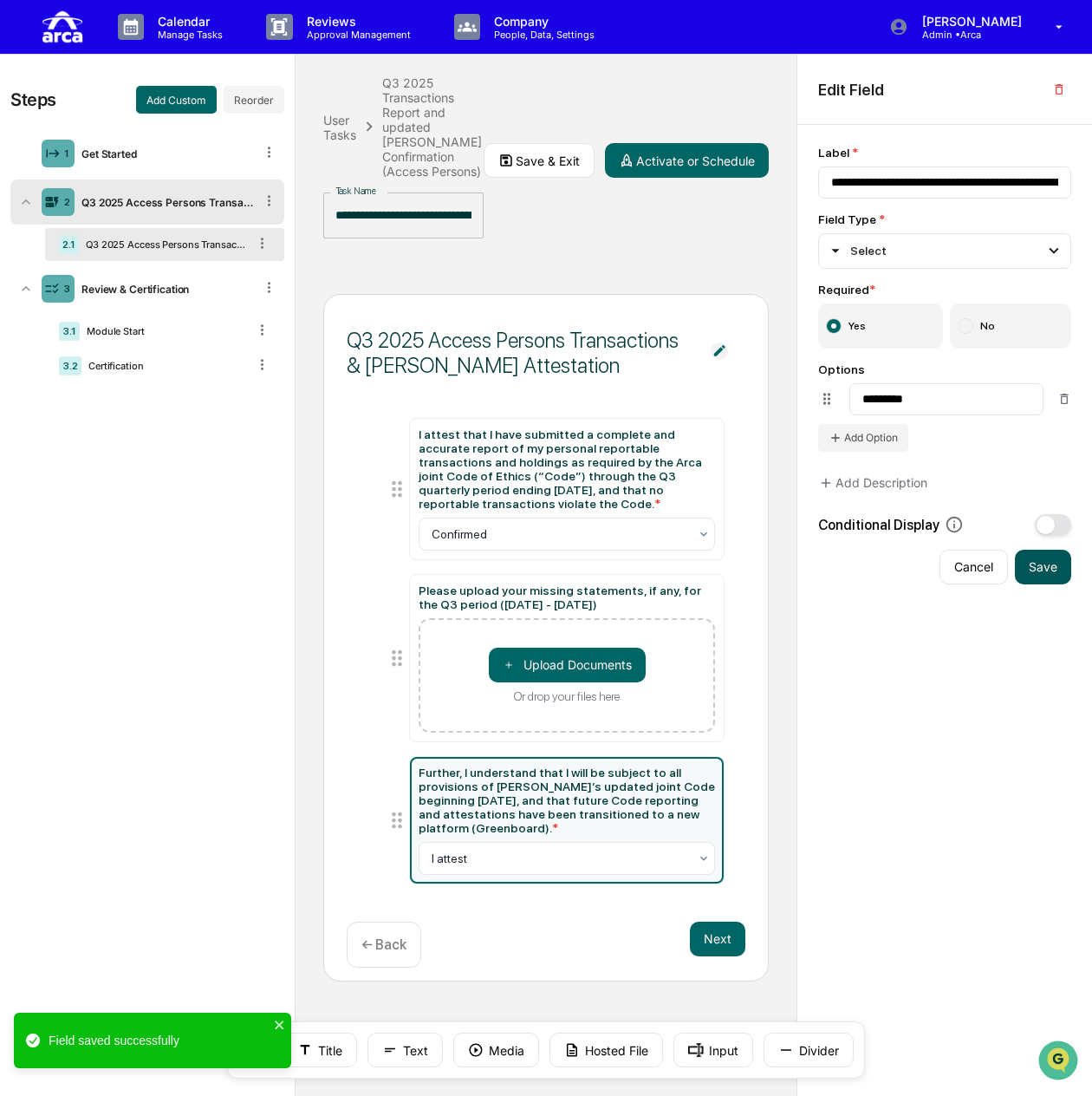
click at [1044, 575] on button "Save" at bounding box center [1043, 567] width 57 height 35
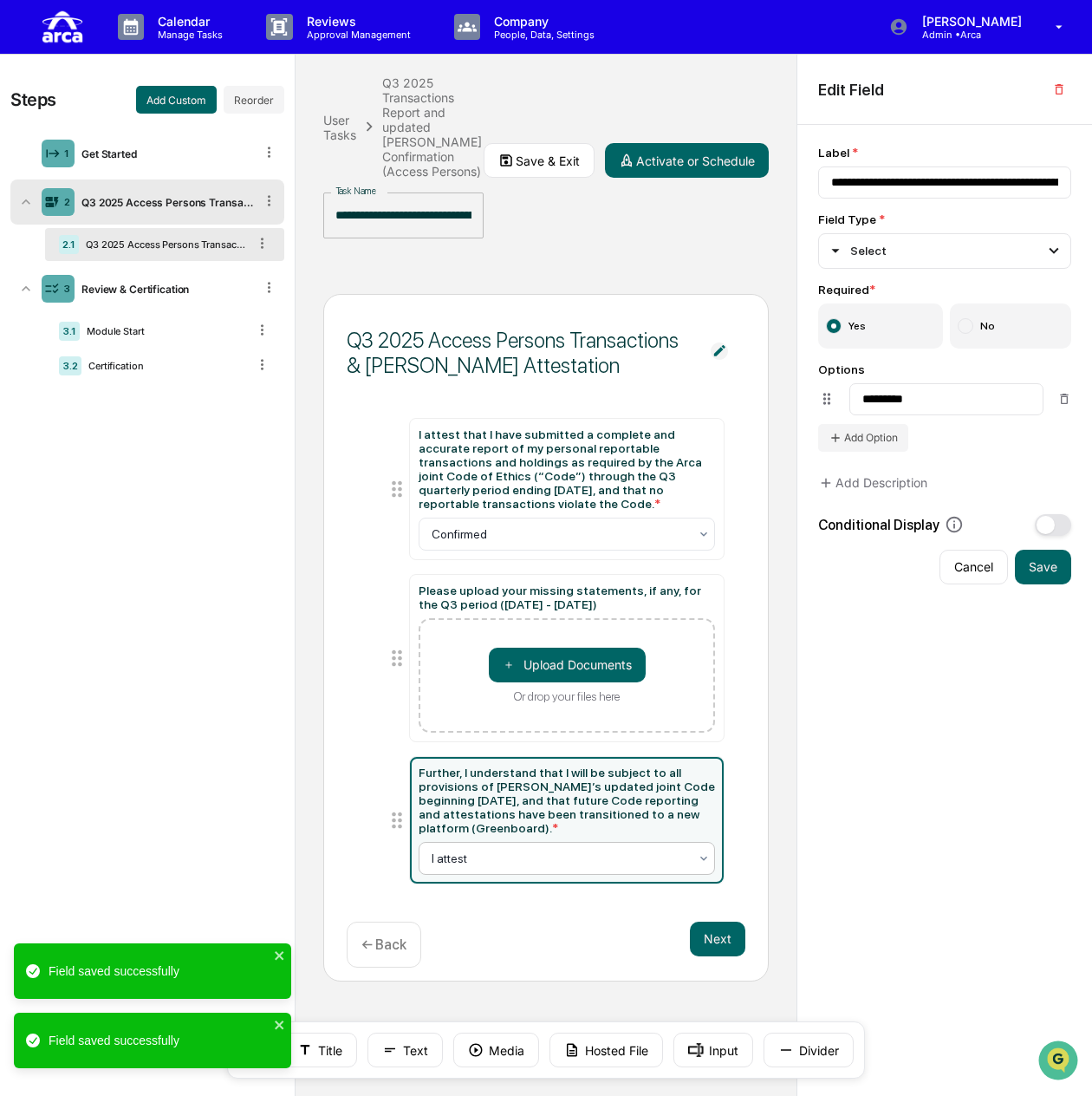
click at [537, 842] on div "I attest" at bounding box center [567, 858] width 297 height 33
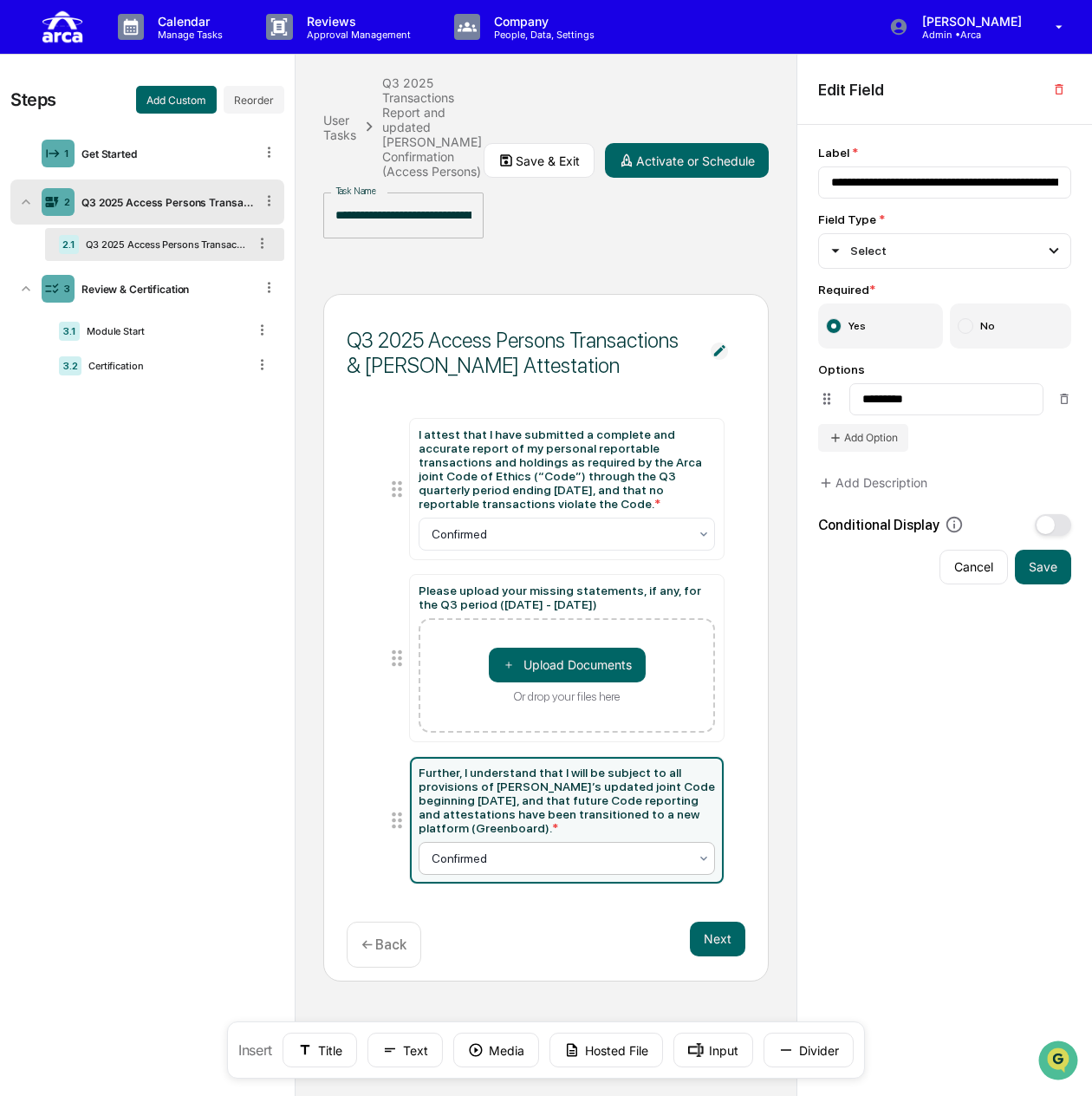
click at [525, 850] on div at bounding box center [560, 858] width 258 height 17
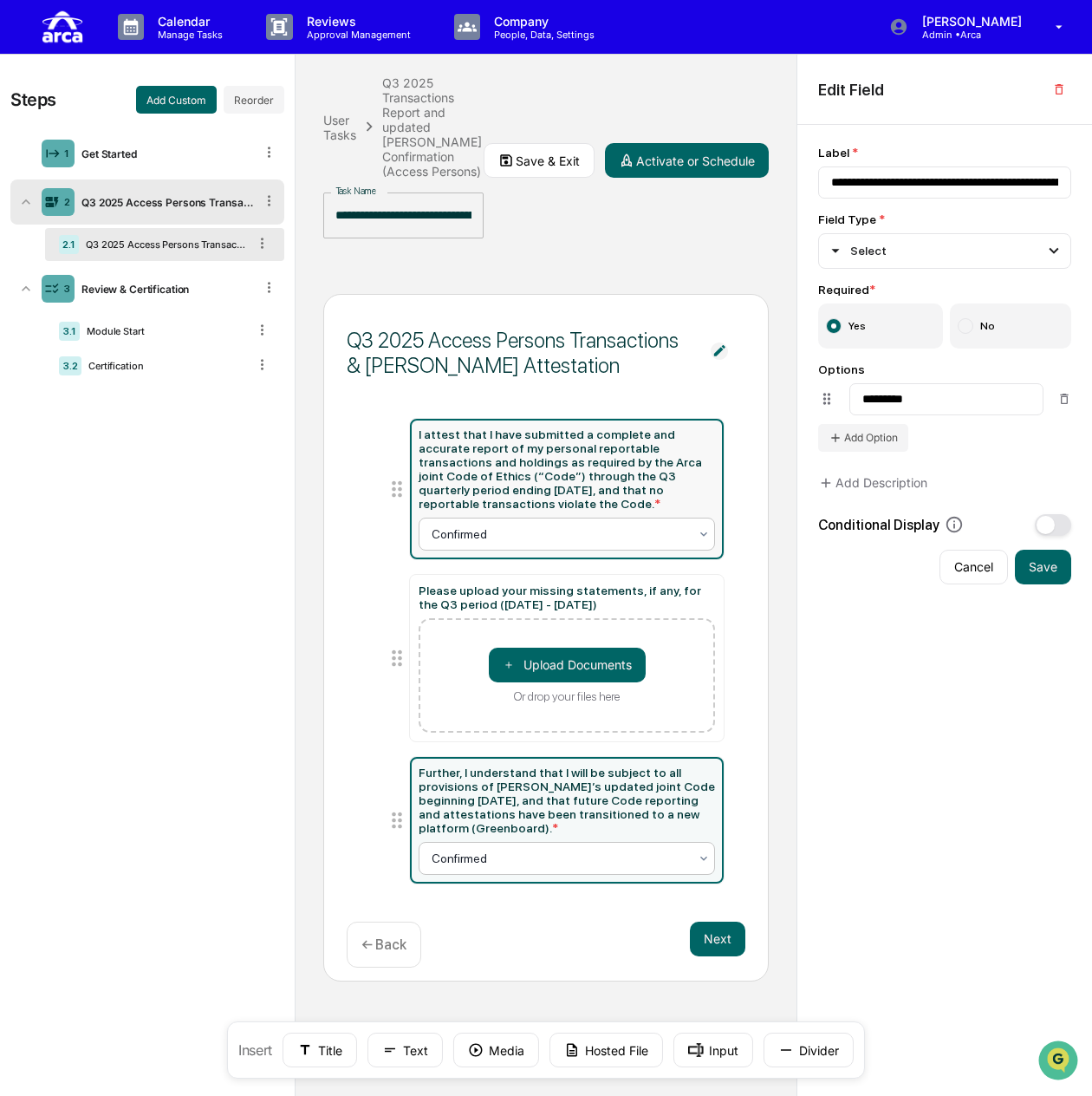
click at [627, 532] on div "Confirmed" at bounding box center [567, 534] width 297 height 33
type input "**********"
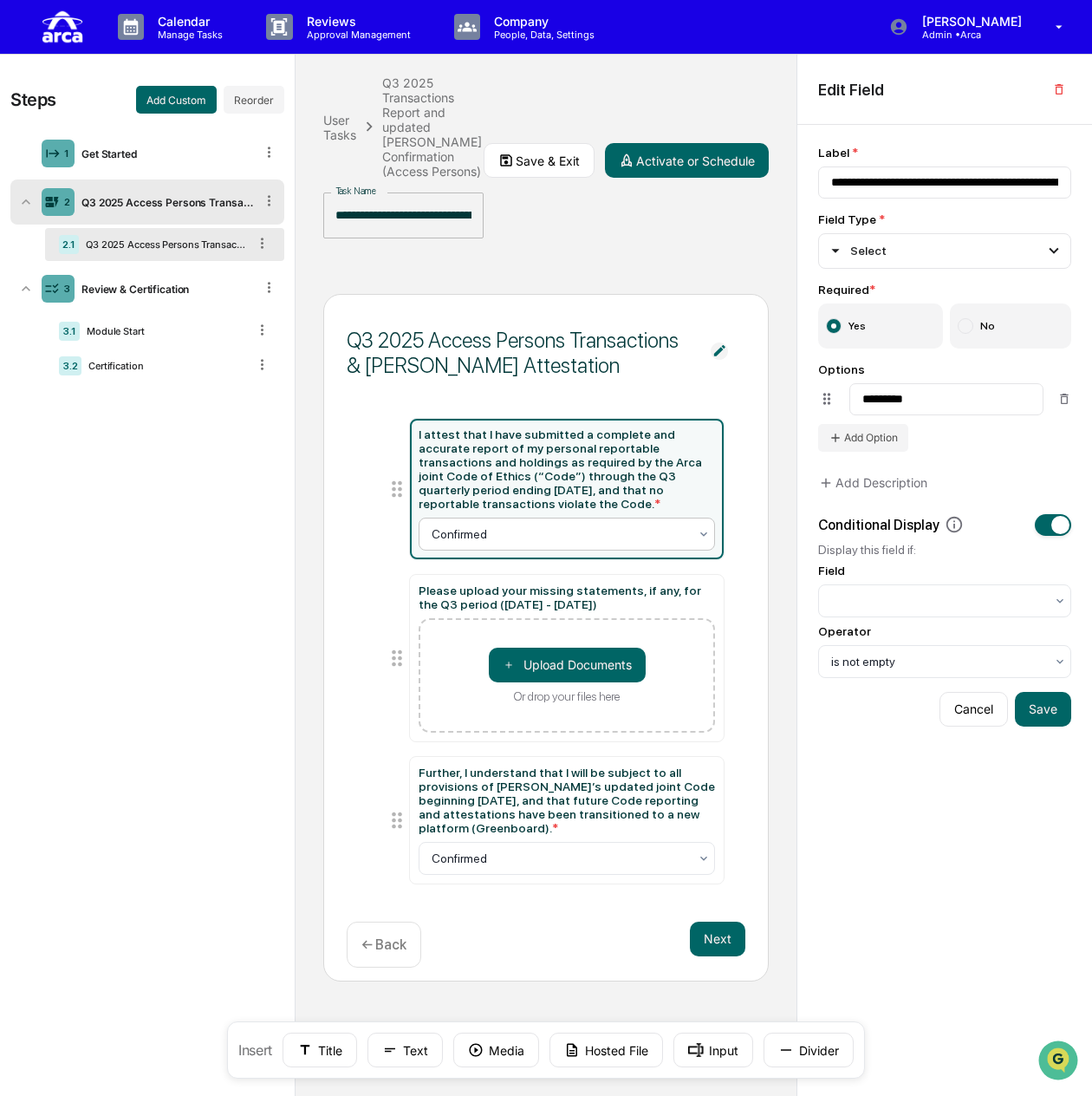
click at [725, 922] on button "Next" at bounding box center [718, 939] width 56 height 35
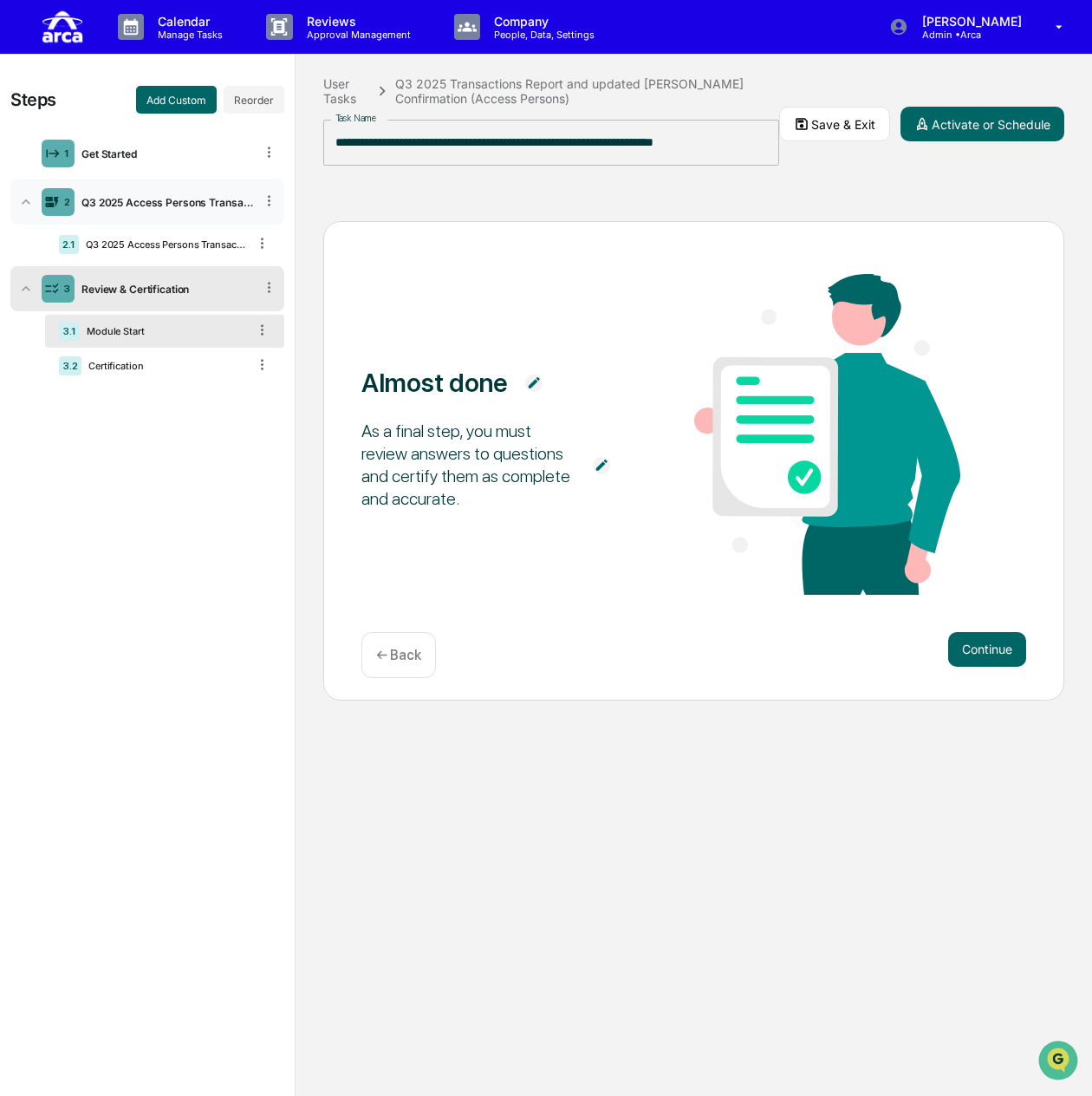
click at [144, 202] on div "Q3 2025 Access Persons Transactions & [PERSON_NAME] Attestation" at bounding box center [164, 202] width 180 height 13
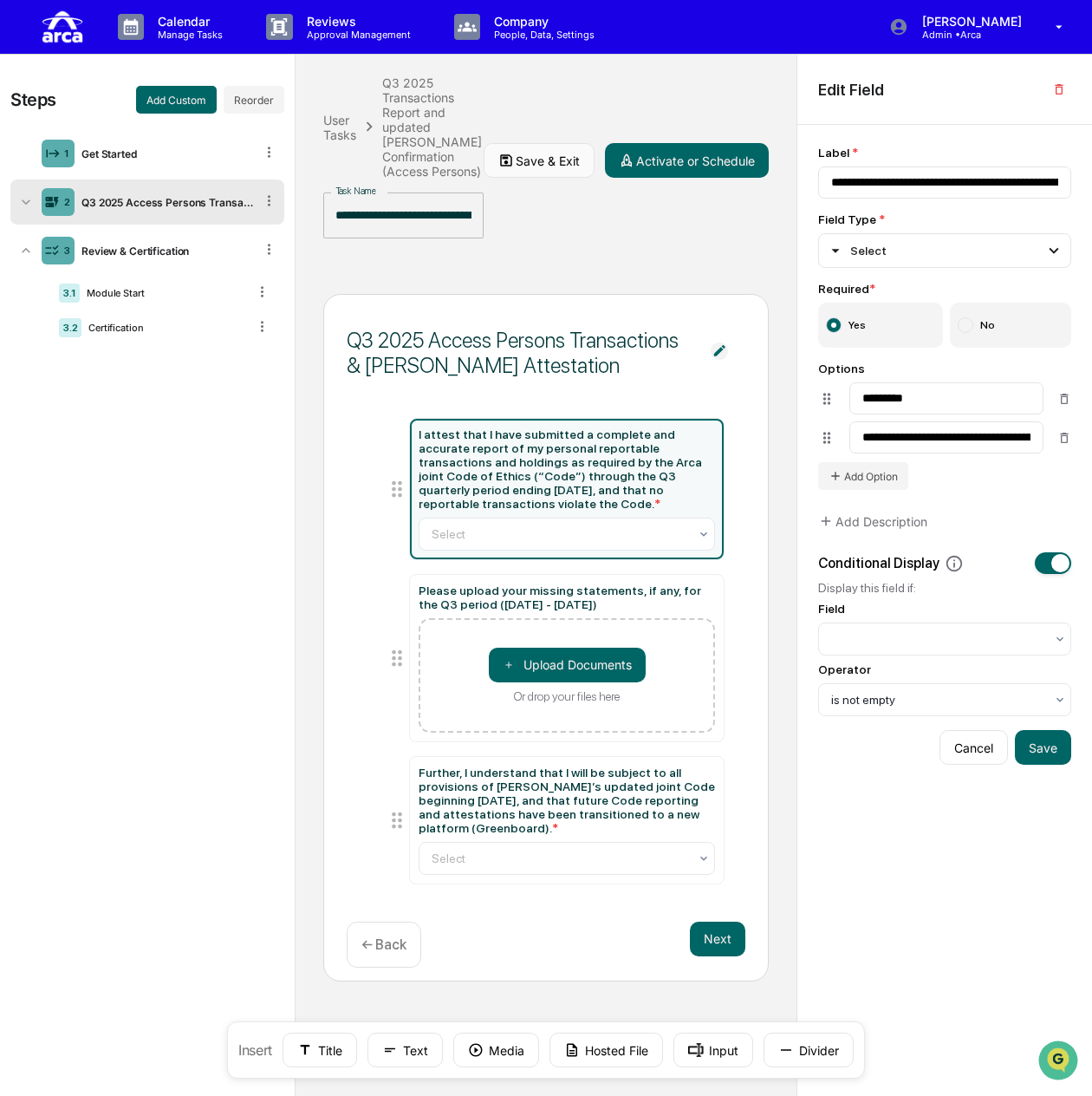
click at [535, 146] on button "Save & Exit" at bounding box center [539, 160] width 111 height 35
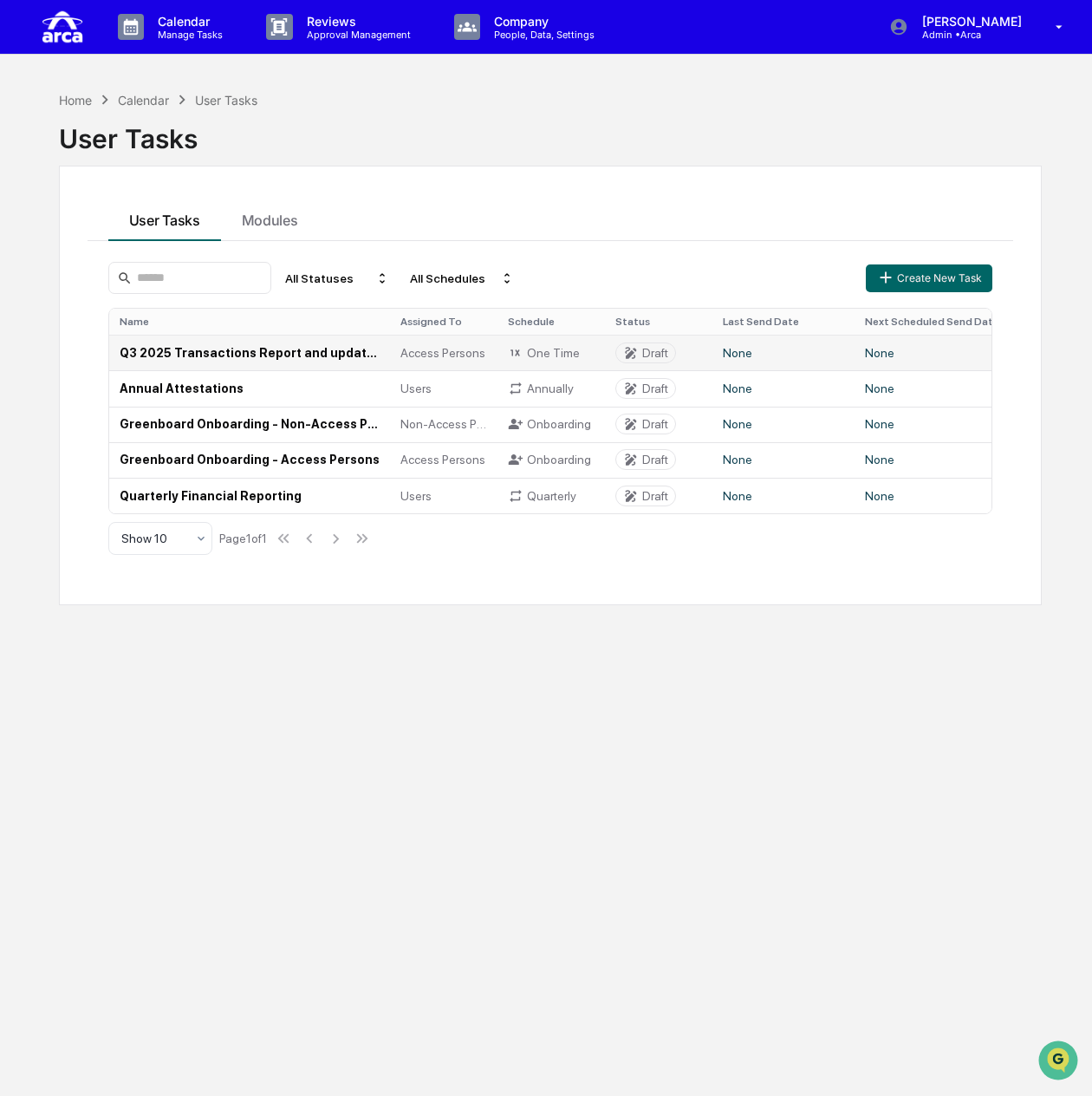
click at [304, 349] on td "Q3 2025 Transactions Report and updated [PERSON_NAME] Confirmation (Access Pers…" at bounding box center [250, 352] width 281 height 36
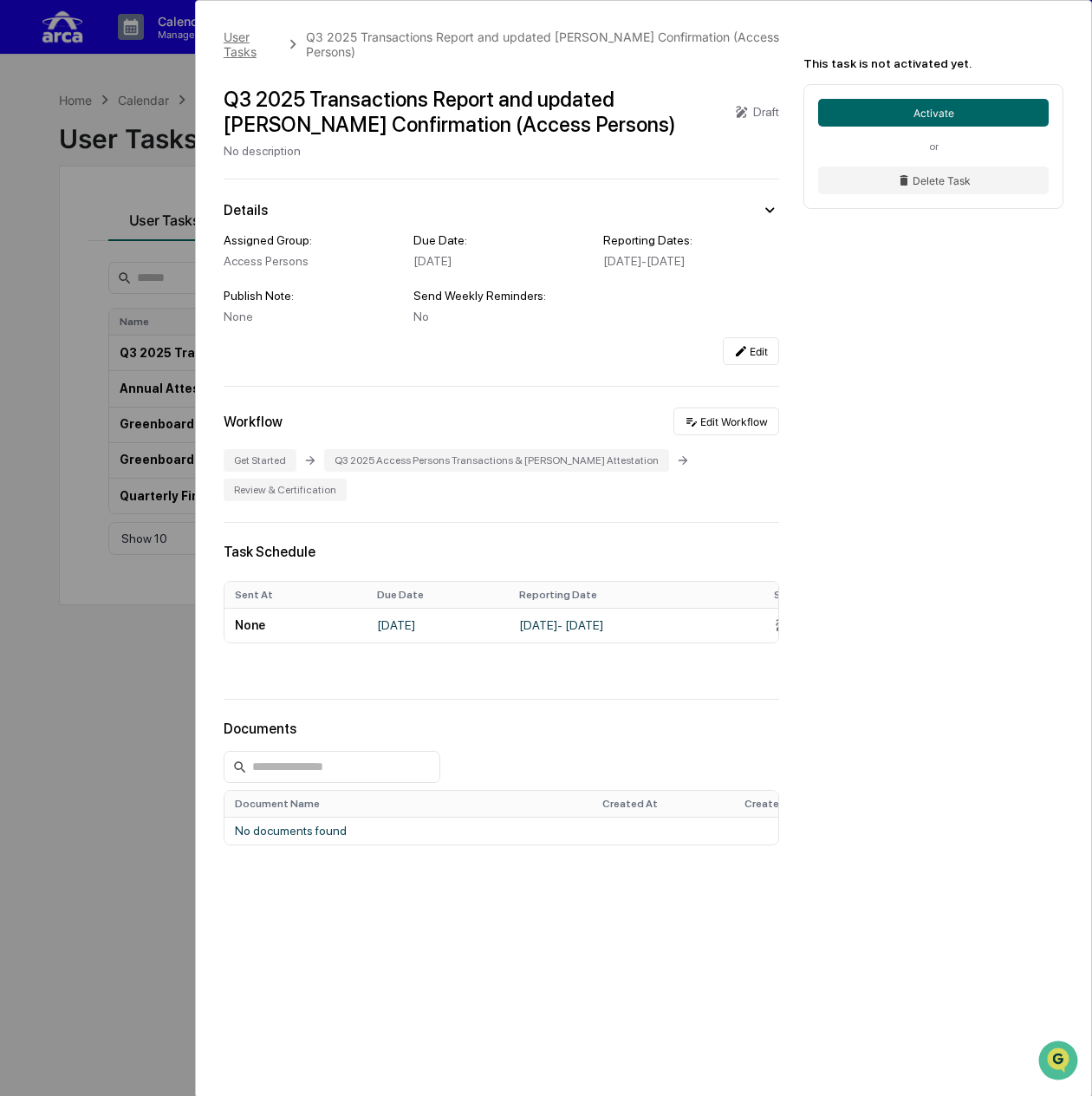
click at [274, 37] on div "User Tasks" at bounding box center [251, 44] width 57 height 30
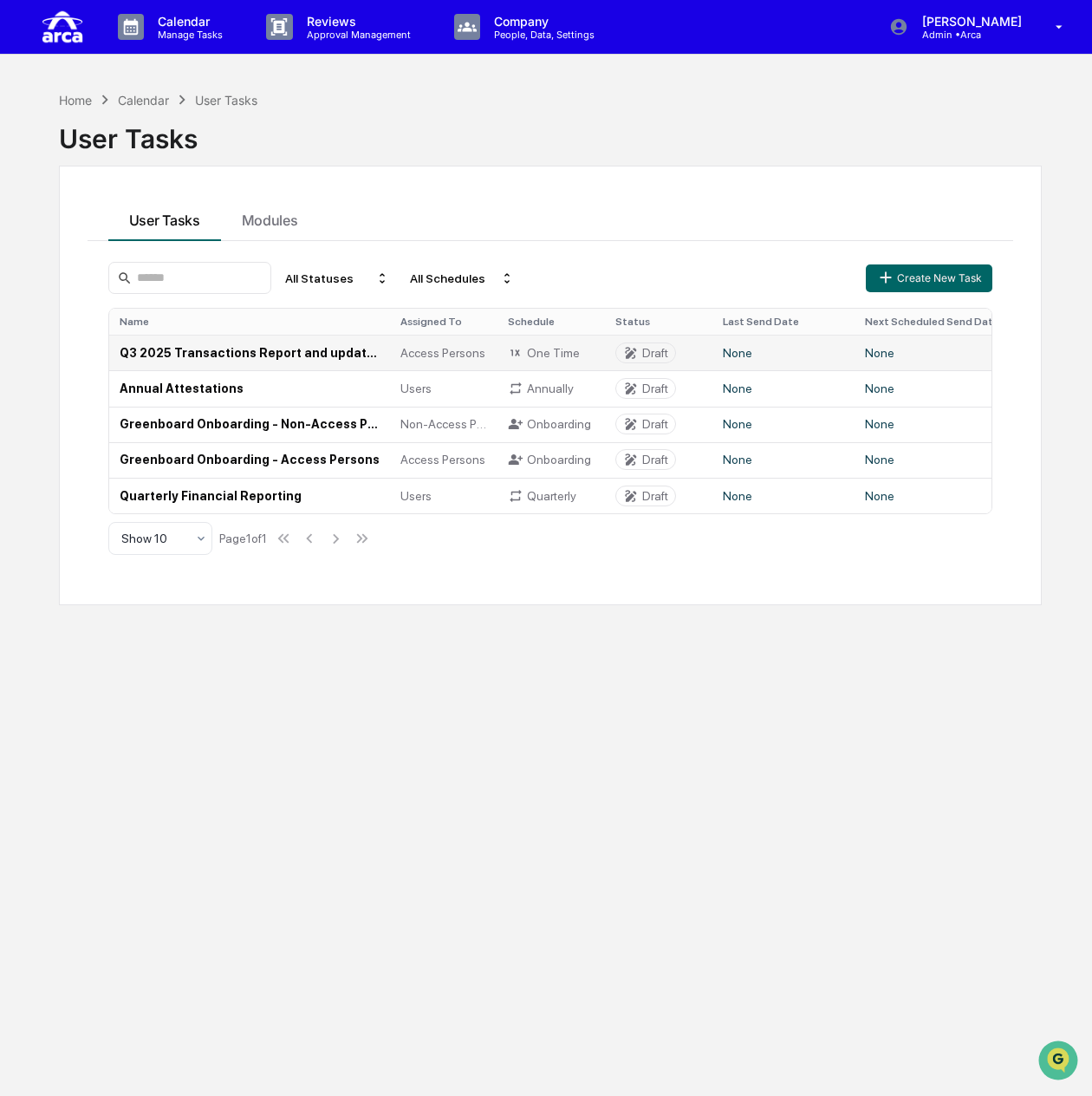
click at [656, 357] on div "Draft" at bounding box center [655, 352] width 26 height 13
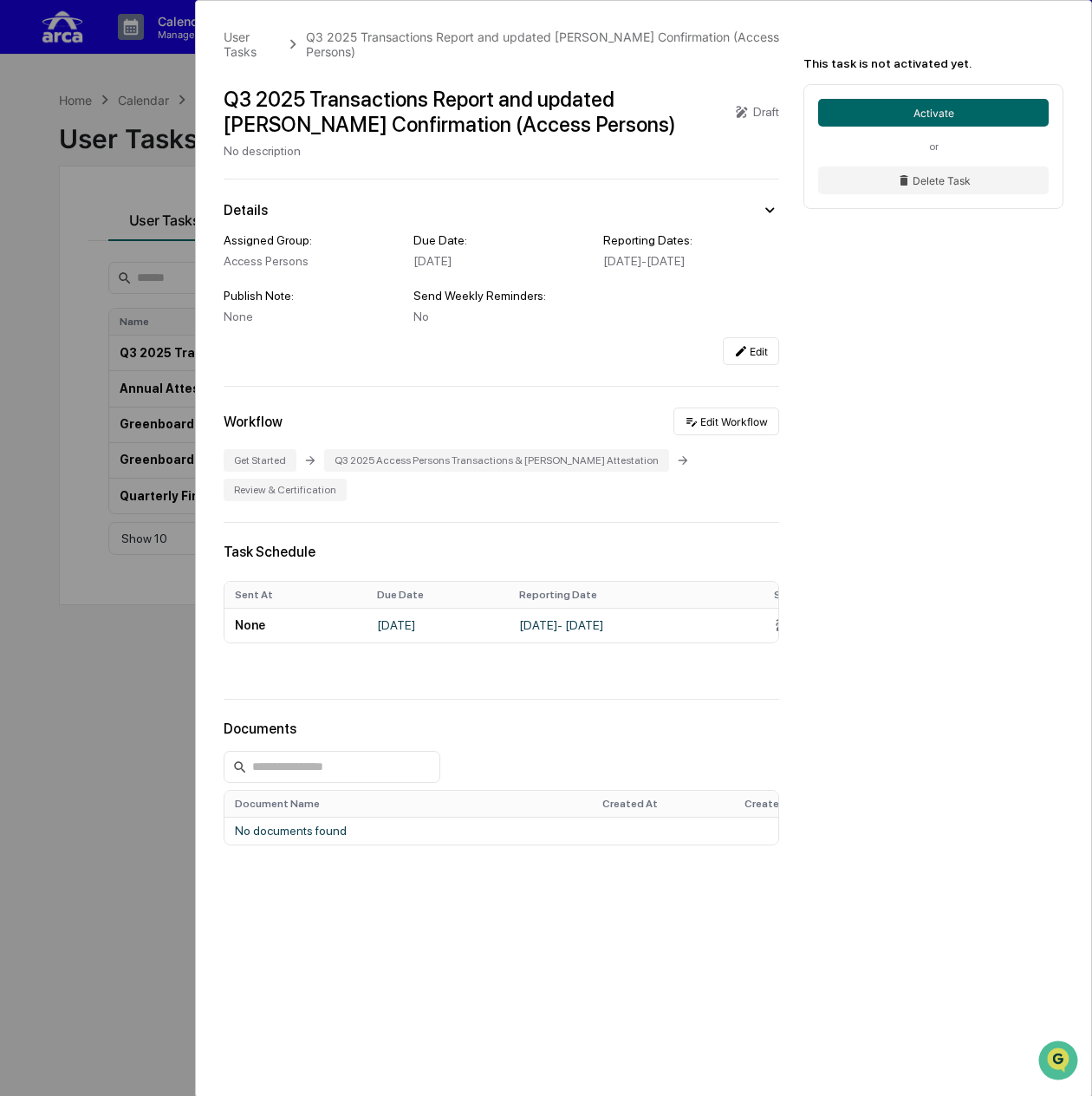
click at [741, 106] on icon at bounding box center [741, 112] width 12 height 13
click at [762, 200] on icon at bounding box center [769, 209] width 19 height 19
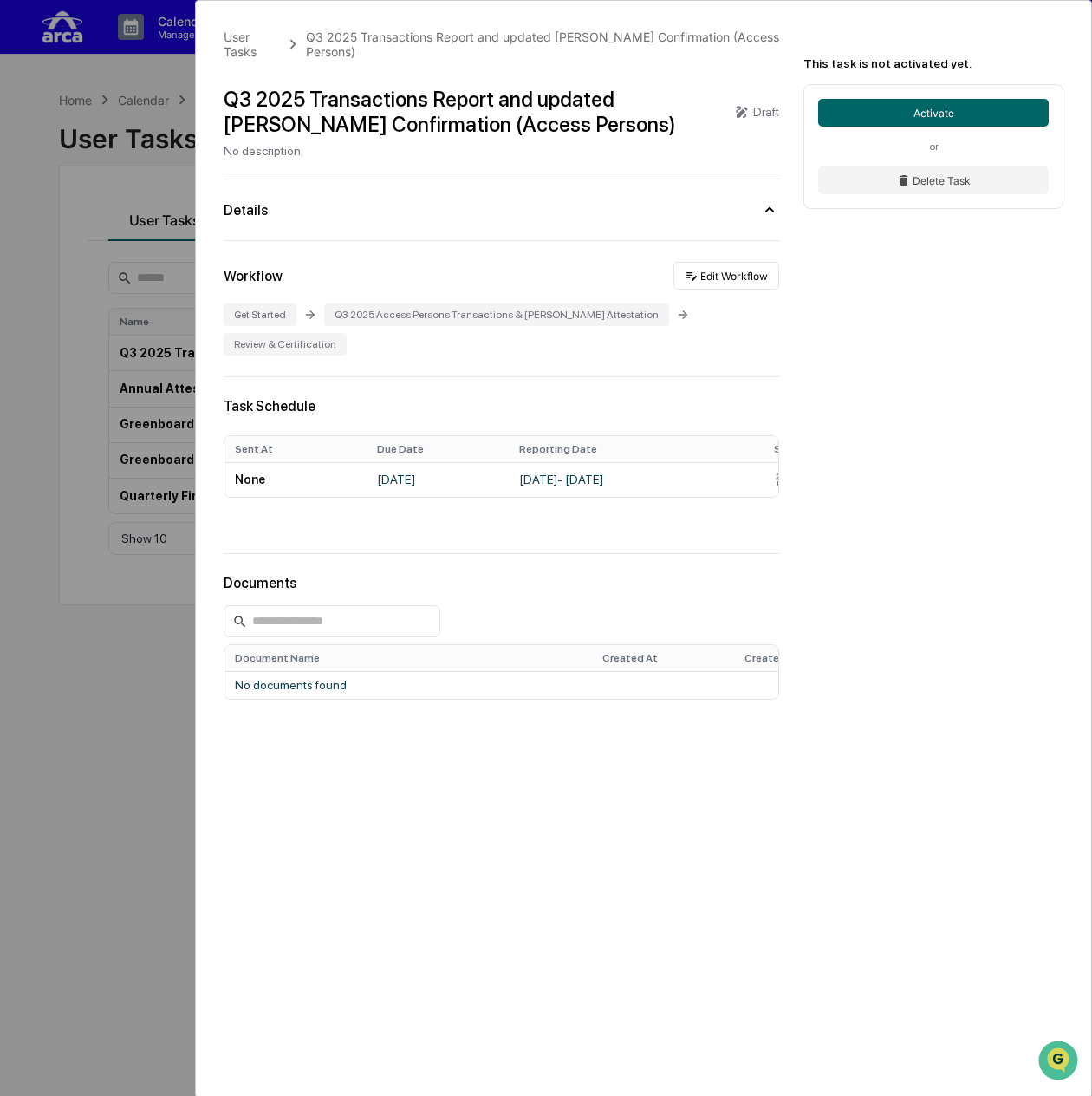
click at [765, 200] on icon at bounding box center [769, 209] width 19 height 19
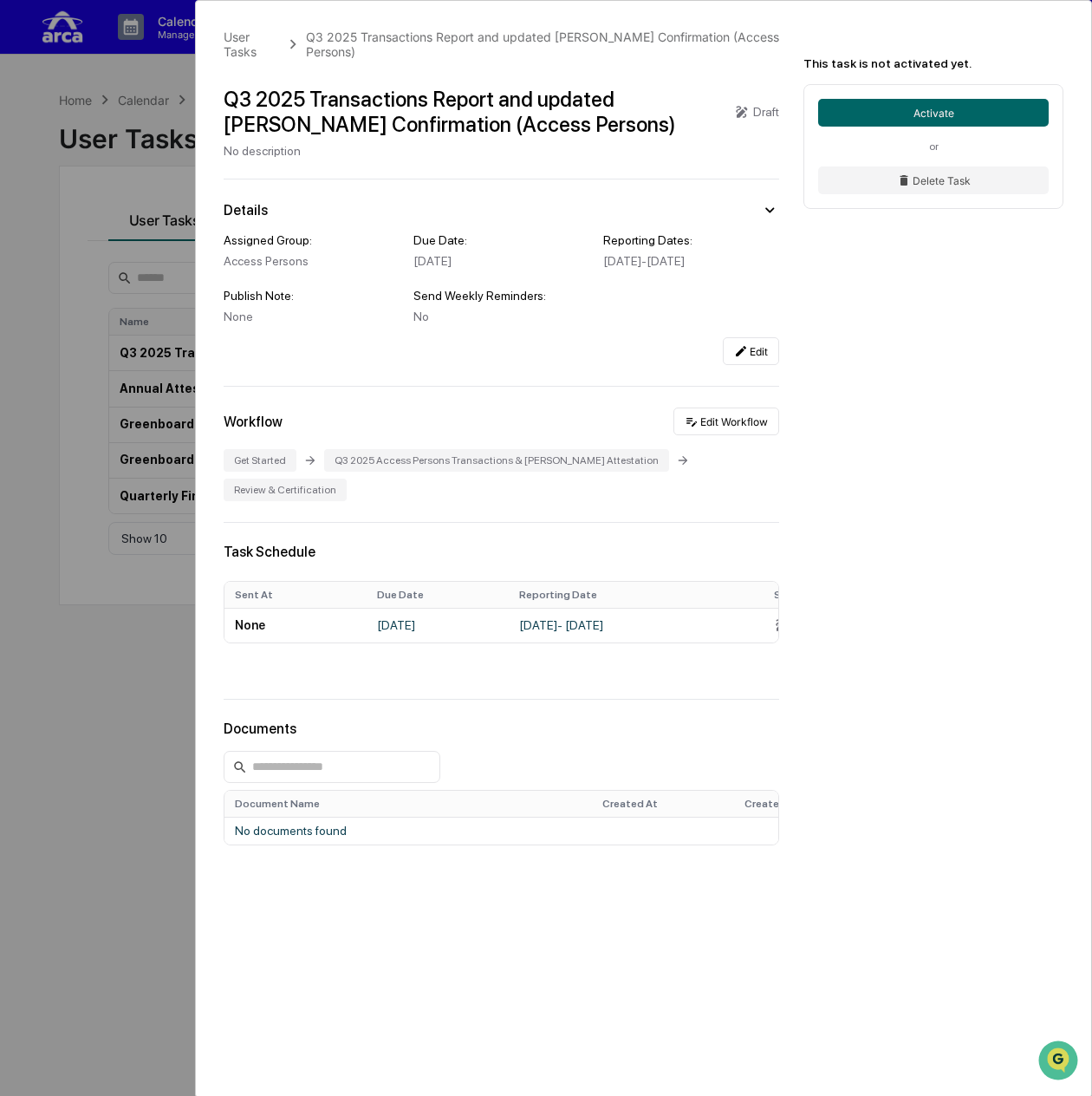
click at [100, 403] on div "User Tasks Q3 2025 Transactions Report and updated COE Confirmation (Access Per…" at bounding box center [546, 548] width 1092 height 1096
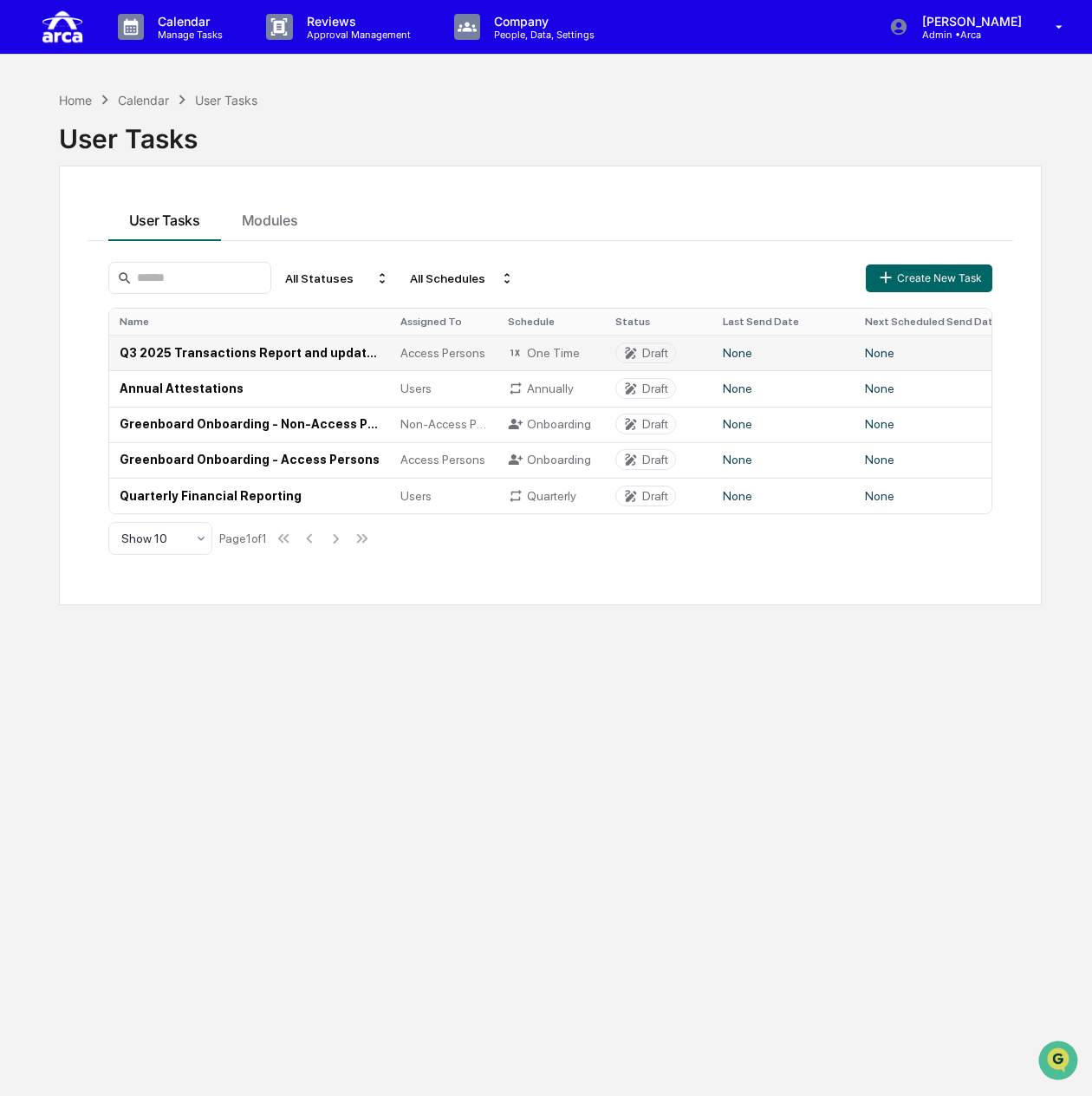
click at [201, 353] on td "Q3 2025 Transactions Report and updated [PERSON_NAME] Confirmation (Access Pers…" at bounding box center [250, 352] width 281 height 36
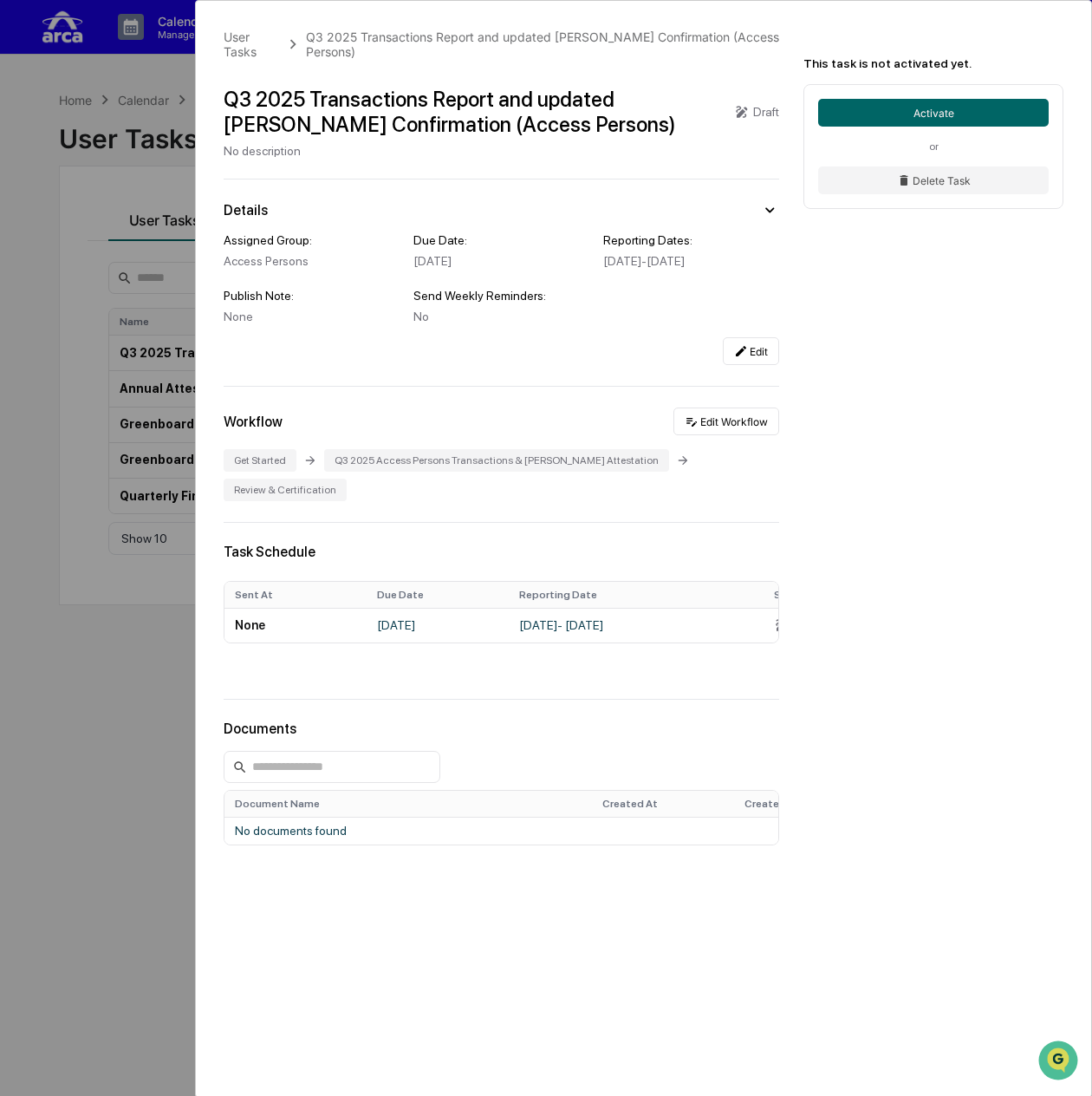
click at [79, 358] on div "User Tasks Q3 2025 Transactions Report and updated COE Confirmation (Access Per…" at bounding box center [546, 548] width 1092 height 1096
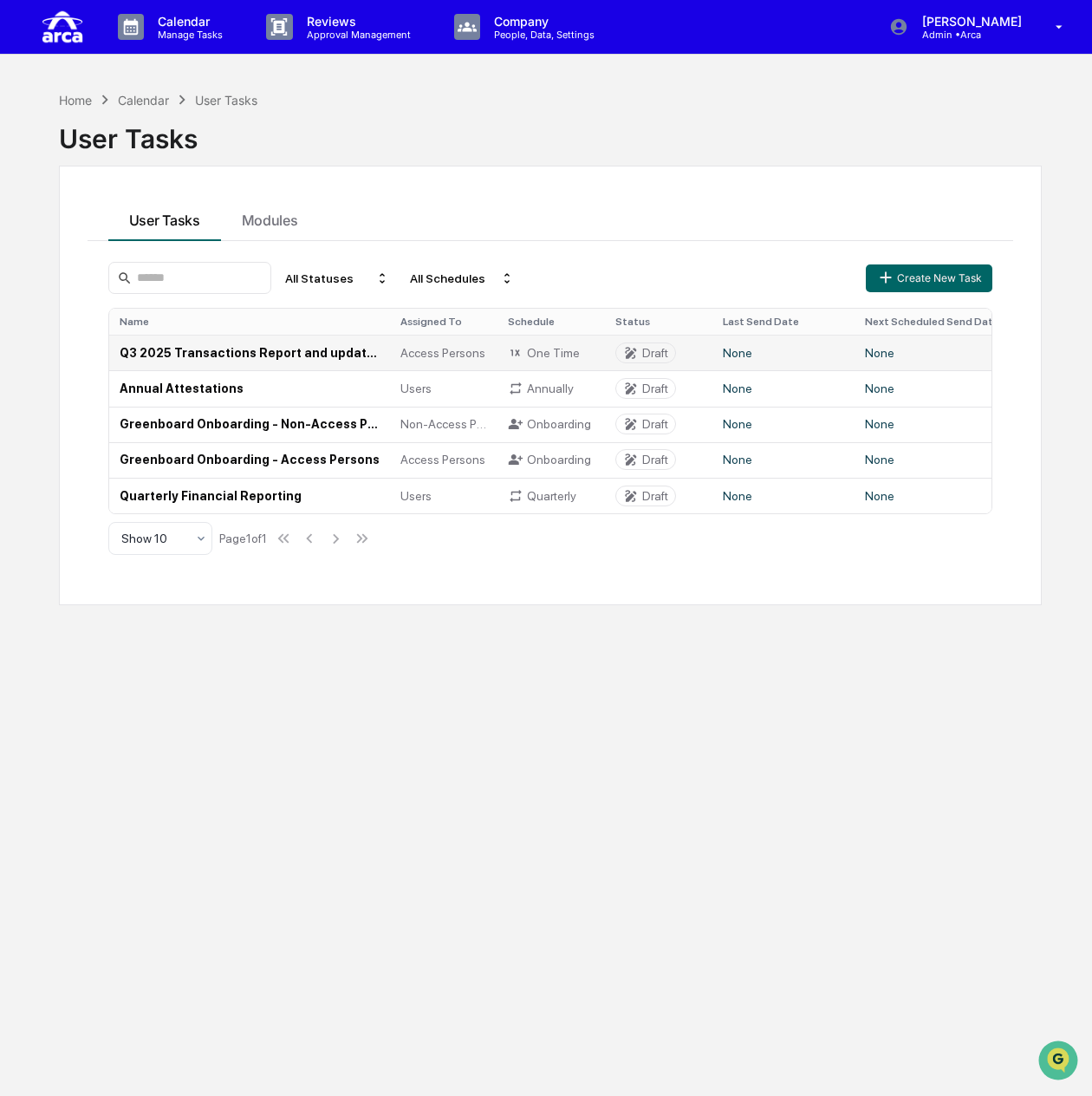
click at [227, 356] on td "Q3 2025 Transactions Report and updated [PERSON_NAME] Confirmation (Access Pers…" at bounding box center [250, 352] width 281 height 36
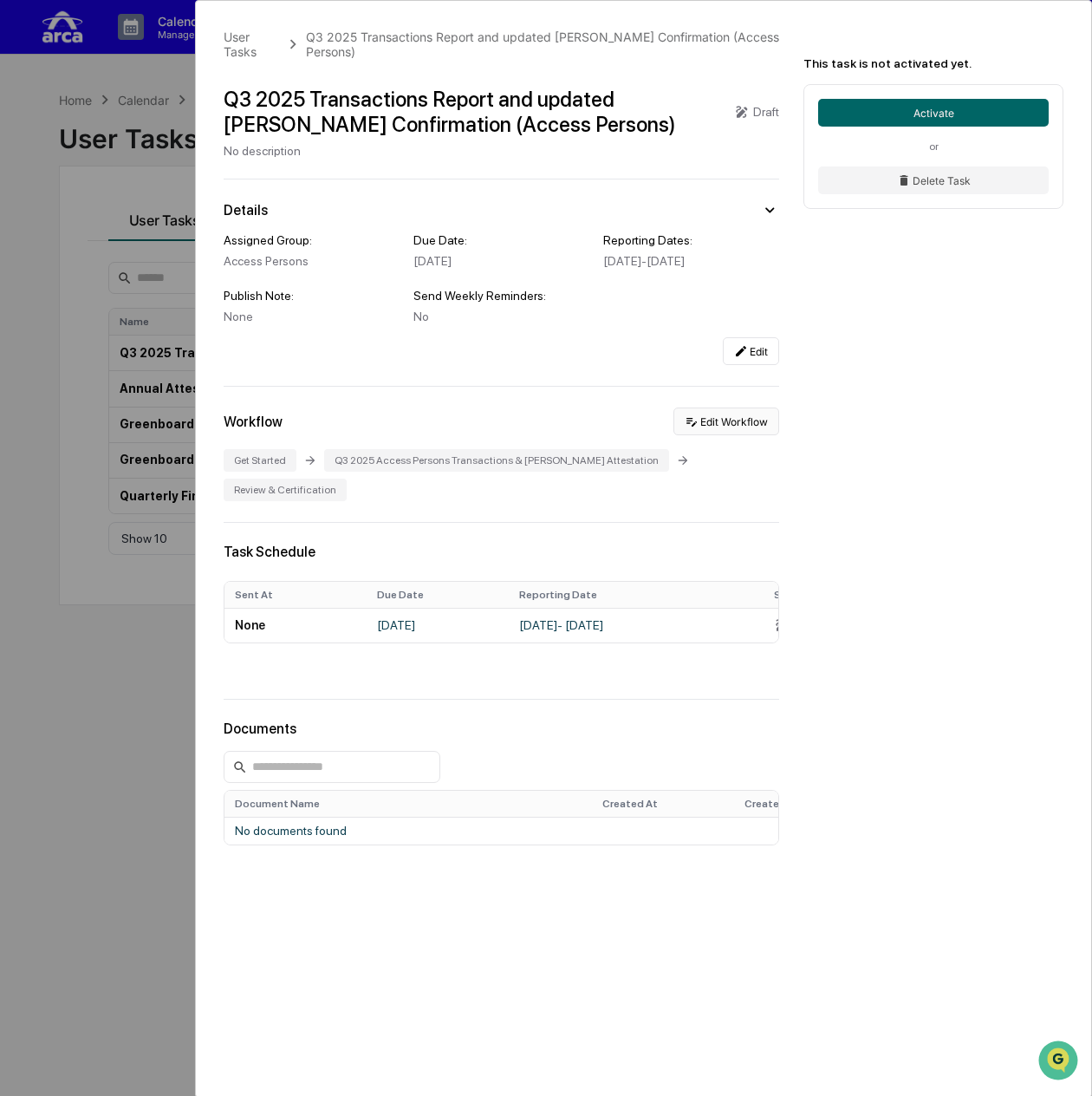
click at [740, 428] on button "Edit Workflow" at bounding box center [727, 421] width 106 height 28
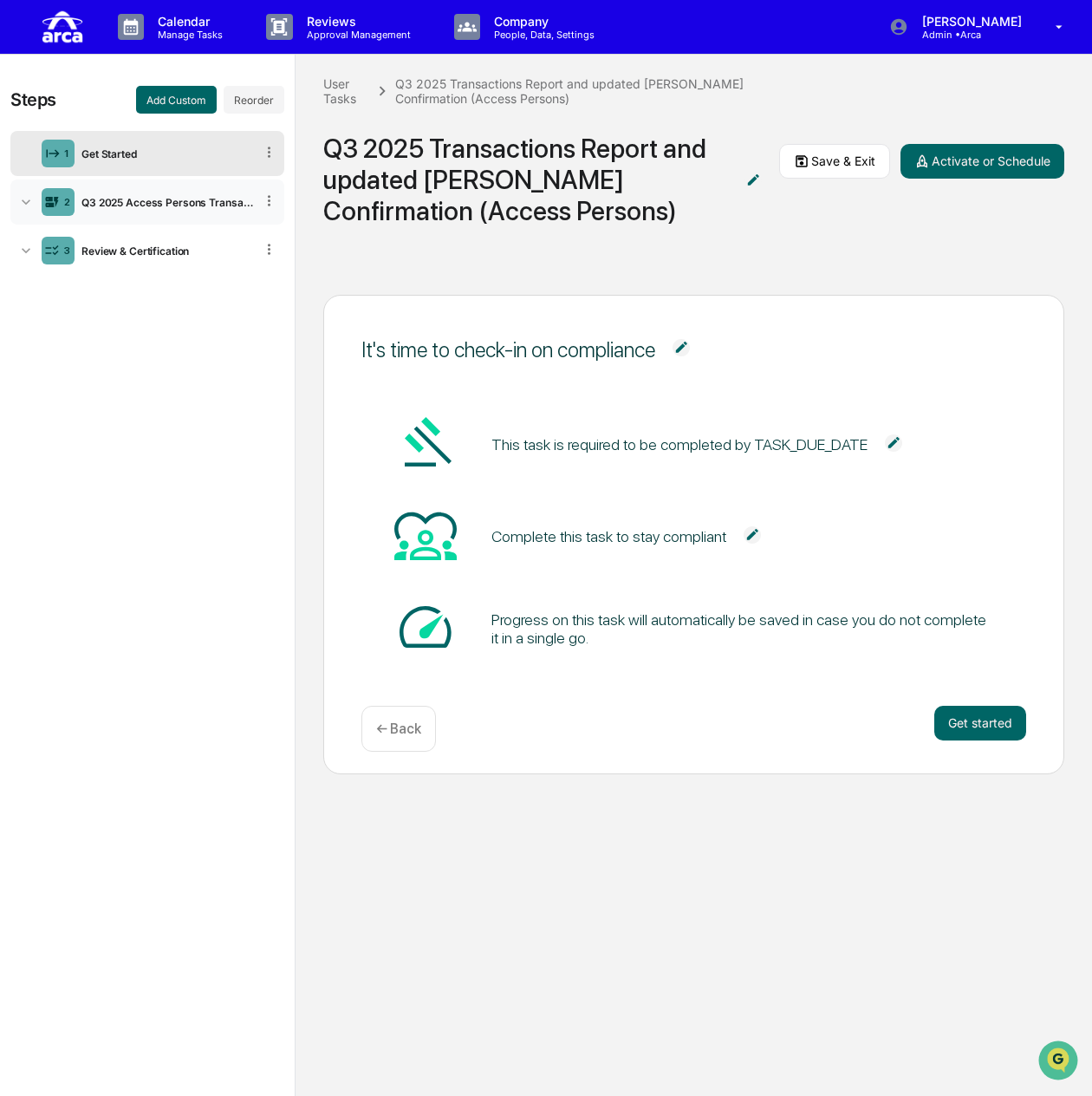
click at [127, 199] on div "Q3 2025 Access Persons Transactions & [PERSON_NAME] Attestation" at bounding box center [164, 202] width 180 height 13
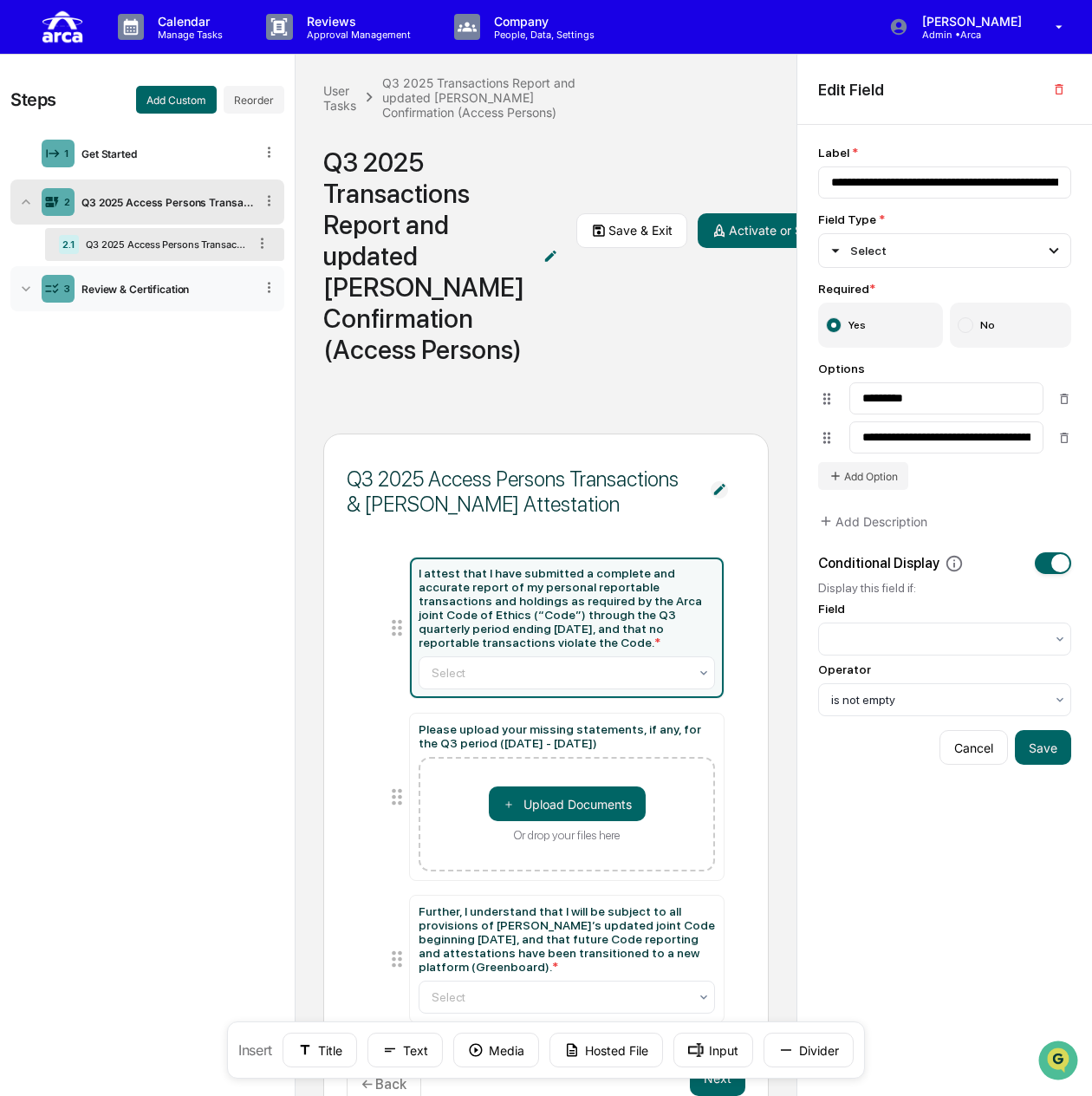
click at [147, 297] on div "3 Review & Certification" at bounding box center [147, 288] width 274 height 45
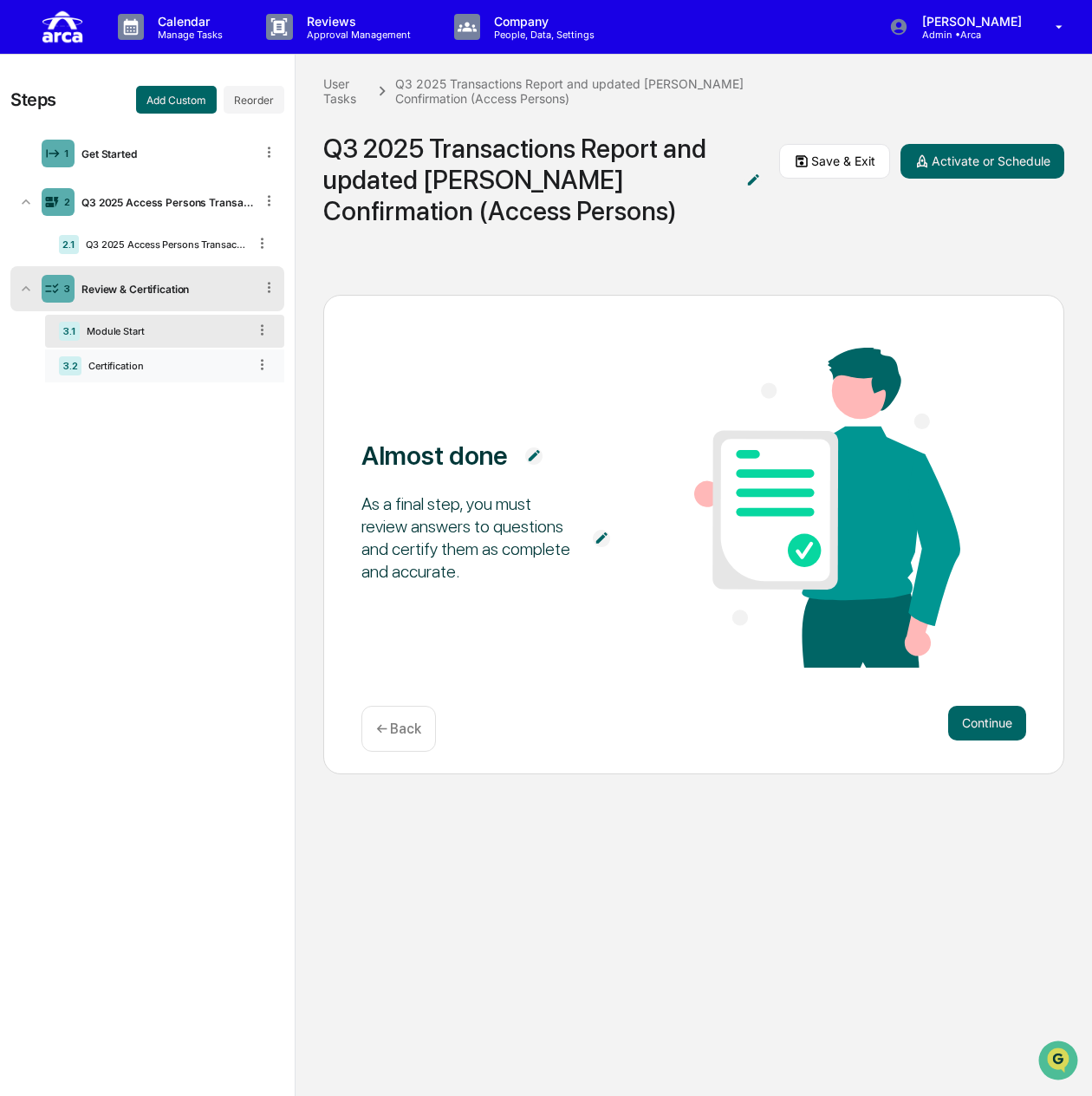
click at [91, 359] on div "Certification" at bounding box center [164, 366] width 165 height 13
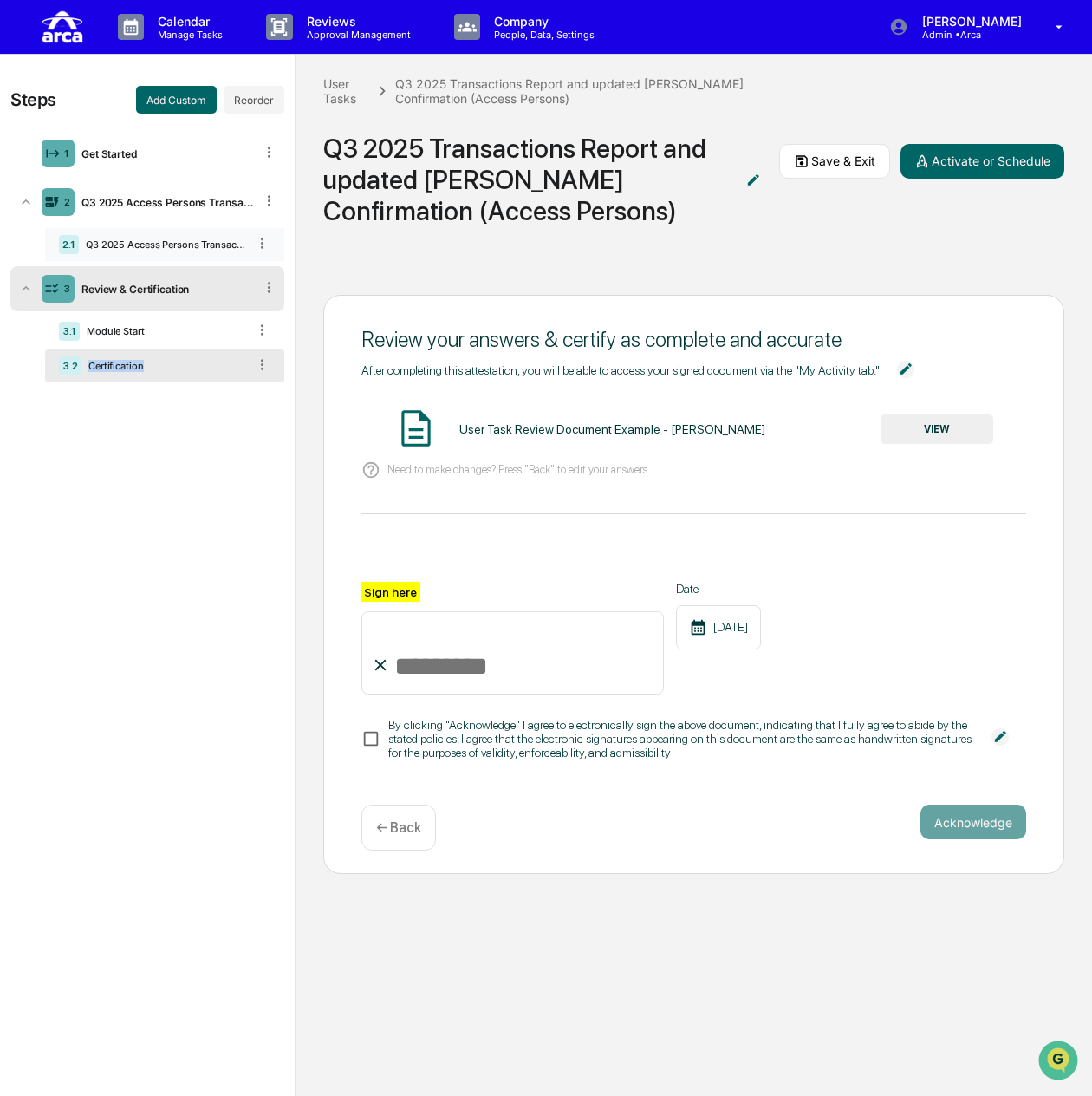
click at [149, 240] on div "Q3 2025 Access Persons Transactions & [PERSON_NAME] Attestation" at bounding box center [163, 244] width 168 height 13
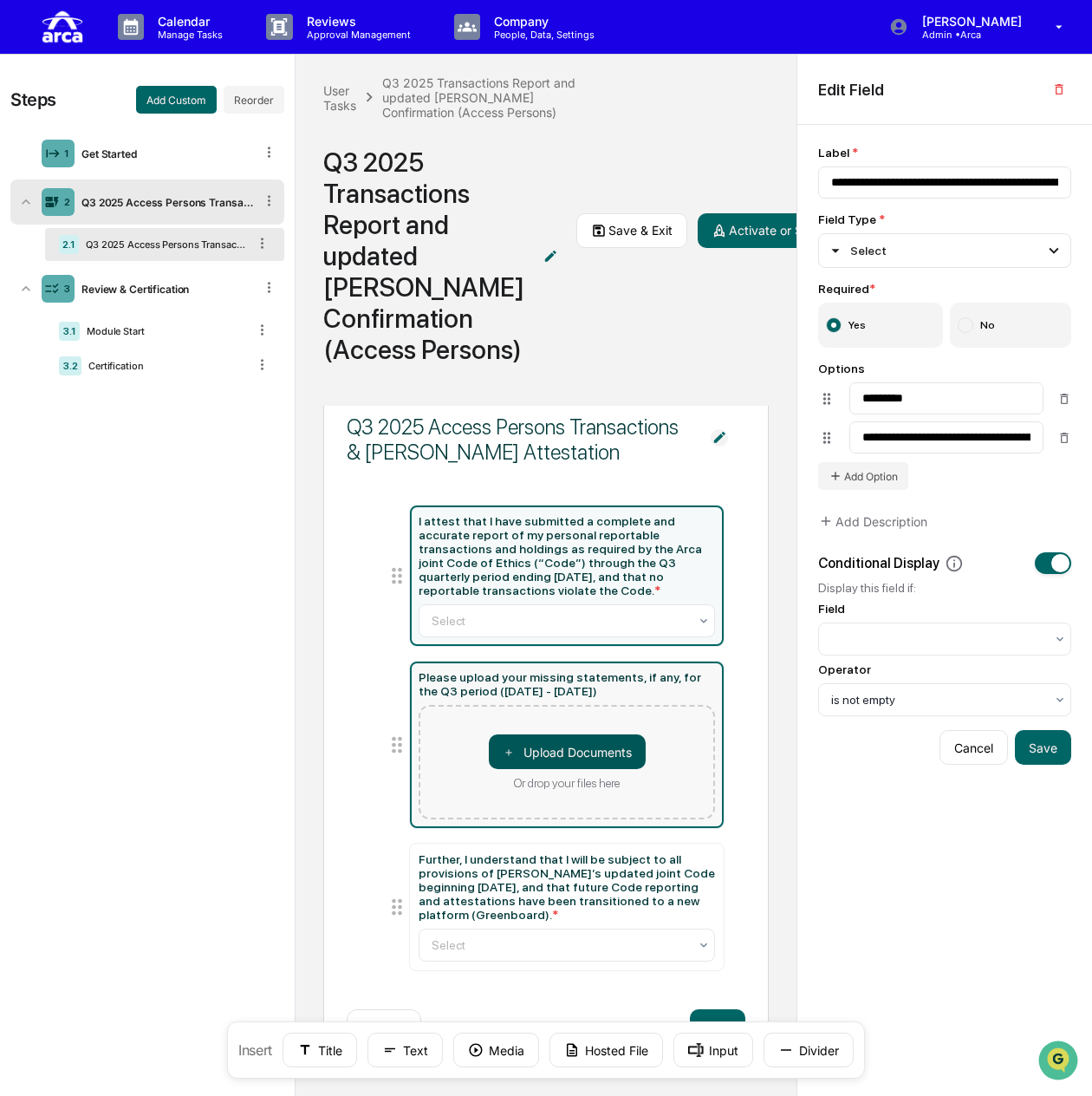
click at [558, 752] on button "＋ Upload Documents" at bounding box center [567, 751] width 157 height 35
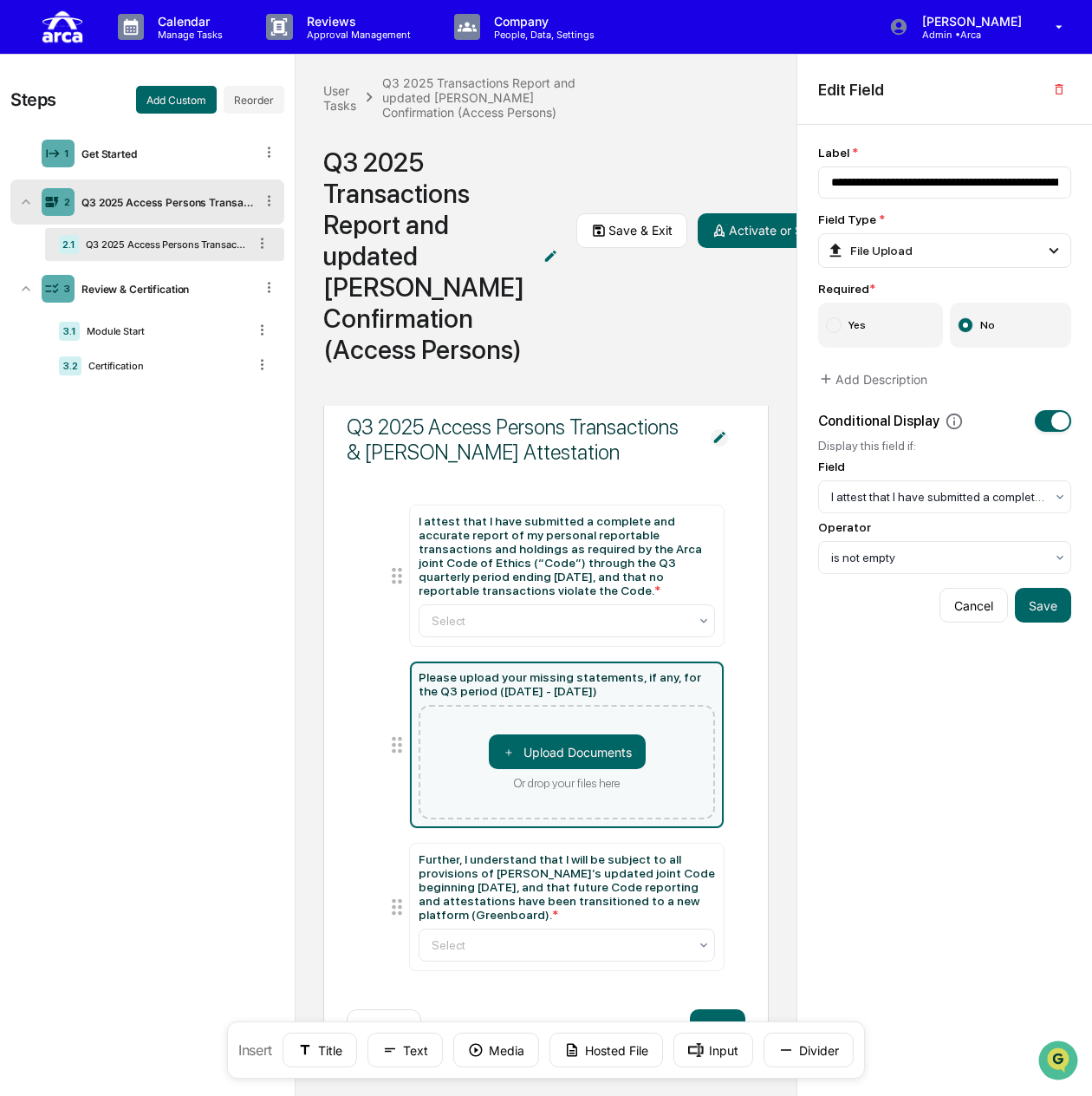
scroll to position [101, 0]
click at [593, 597] on div "I attest that I have submitted a complete and accurate report of my personal re…" at bounding box center [567, 575] width 297 height 123
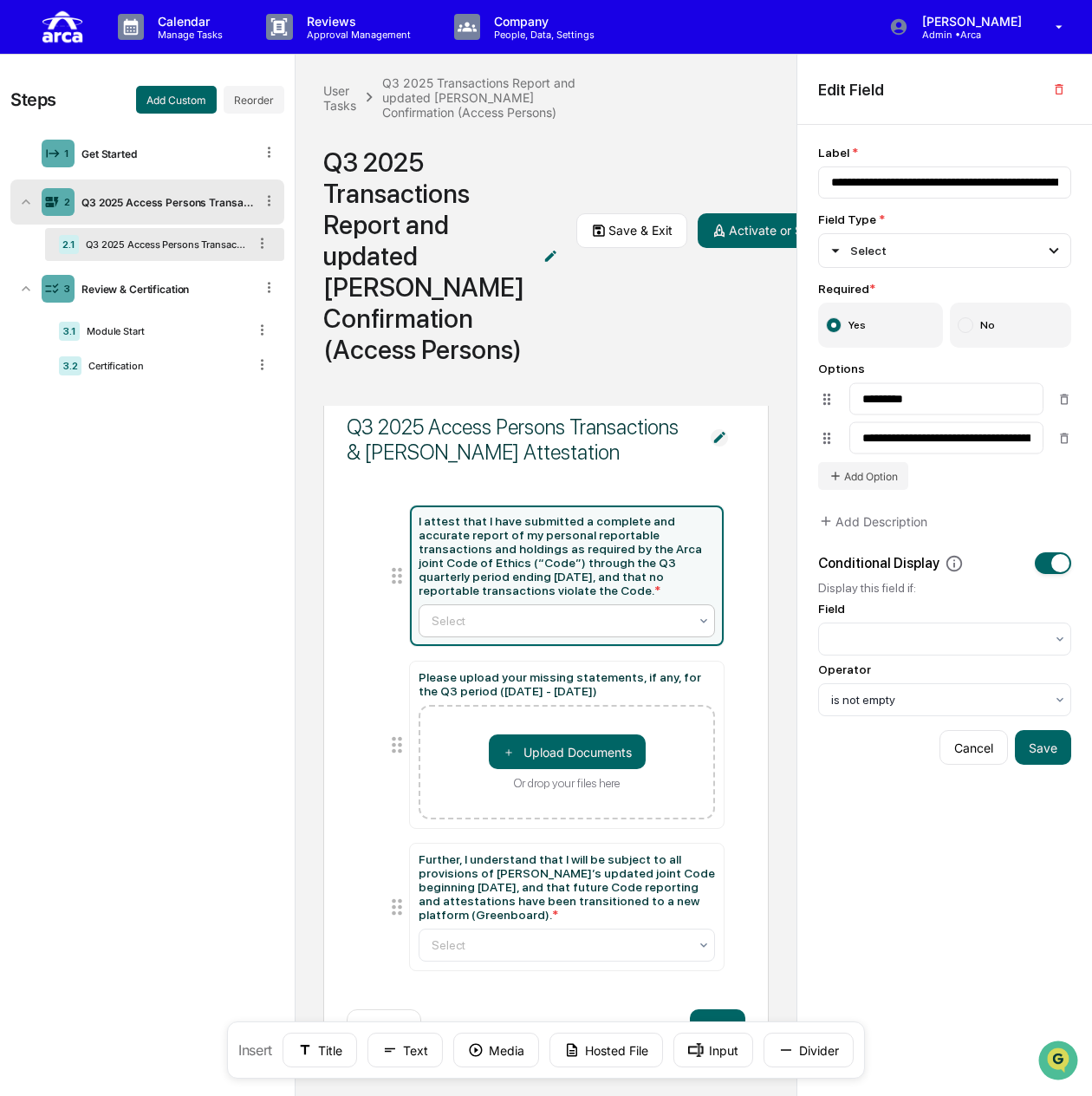
click at [587, 626] on div at bounding box center [560, 620] width 258 height 17
click at [606, 406] on div "User Tasks Q3 2025 Transactions Report and updated [PERSON_NAME] Confirmation (…" at bounding box center [546, 230] width 501 height 351
click at [517, 612] on div at bounding box center [560, 620] width 258 height 17
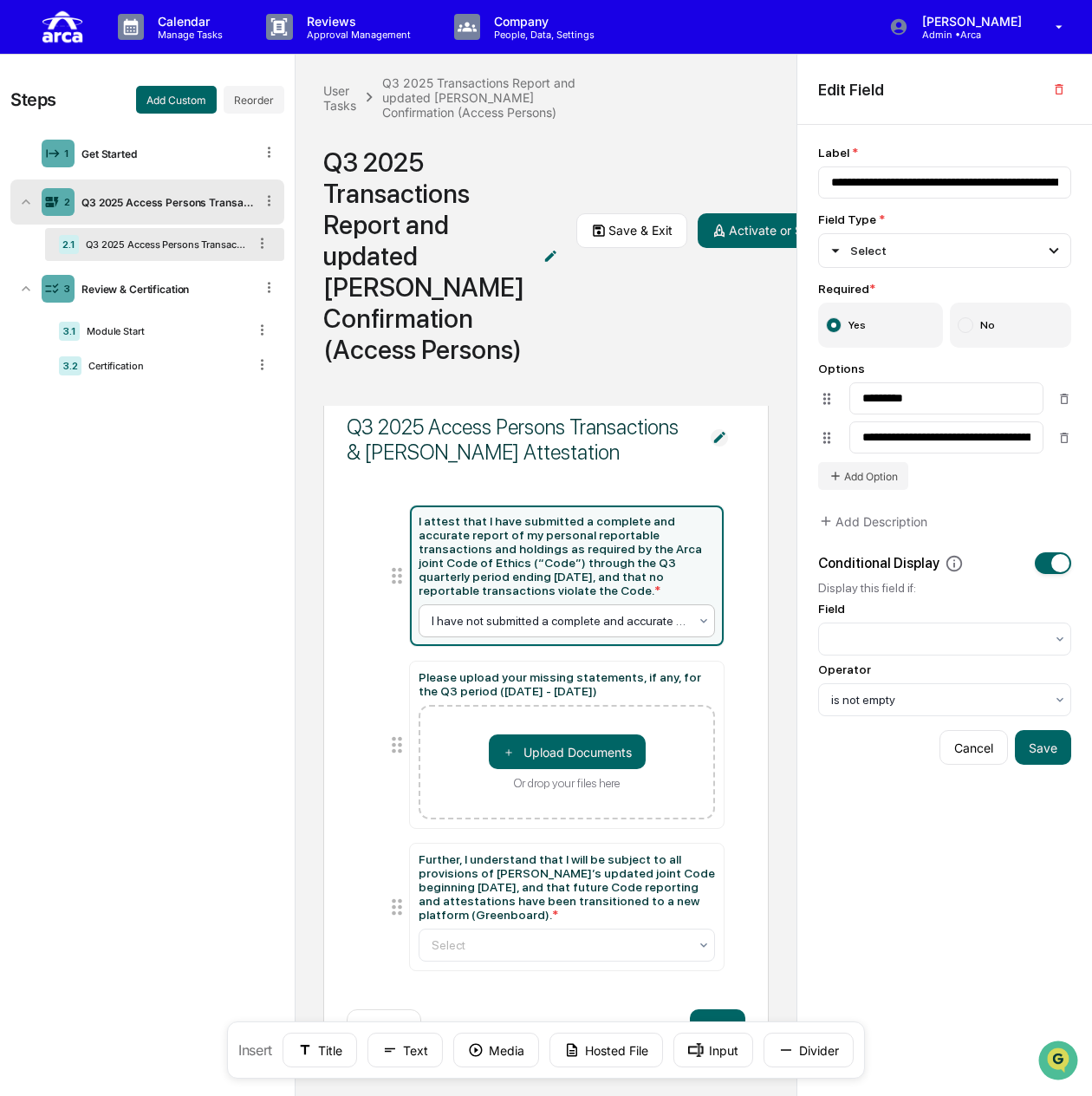
click at [611, 612] on div at bounding box center [560, 620] width 258 height 17
click at [629, 622] on div at bounding box center [560, 620] width 258 height 17
click at [623, 331] on div "User Tasks Q3 2025 Transactions Report and updated [PERSON_NAME] Confirmation (…" at bounding box center [546, 230] width 501 height 351
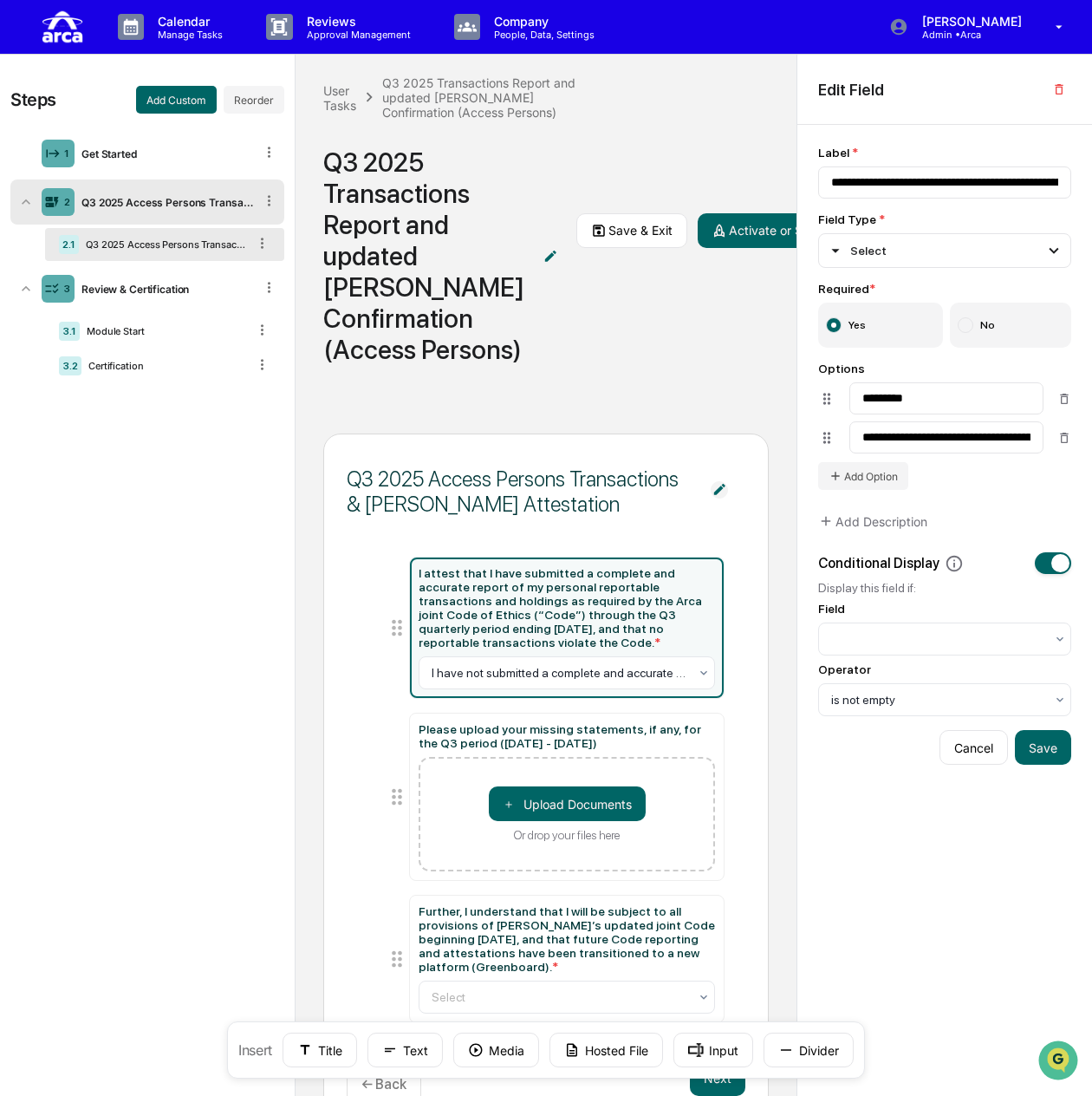
scroll to position [0, 0]
click at [567, 681] on div at bounding box center [560, 672] width 258 height 17
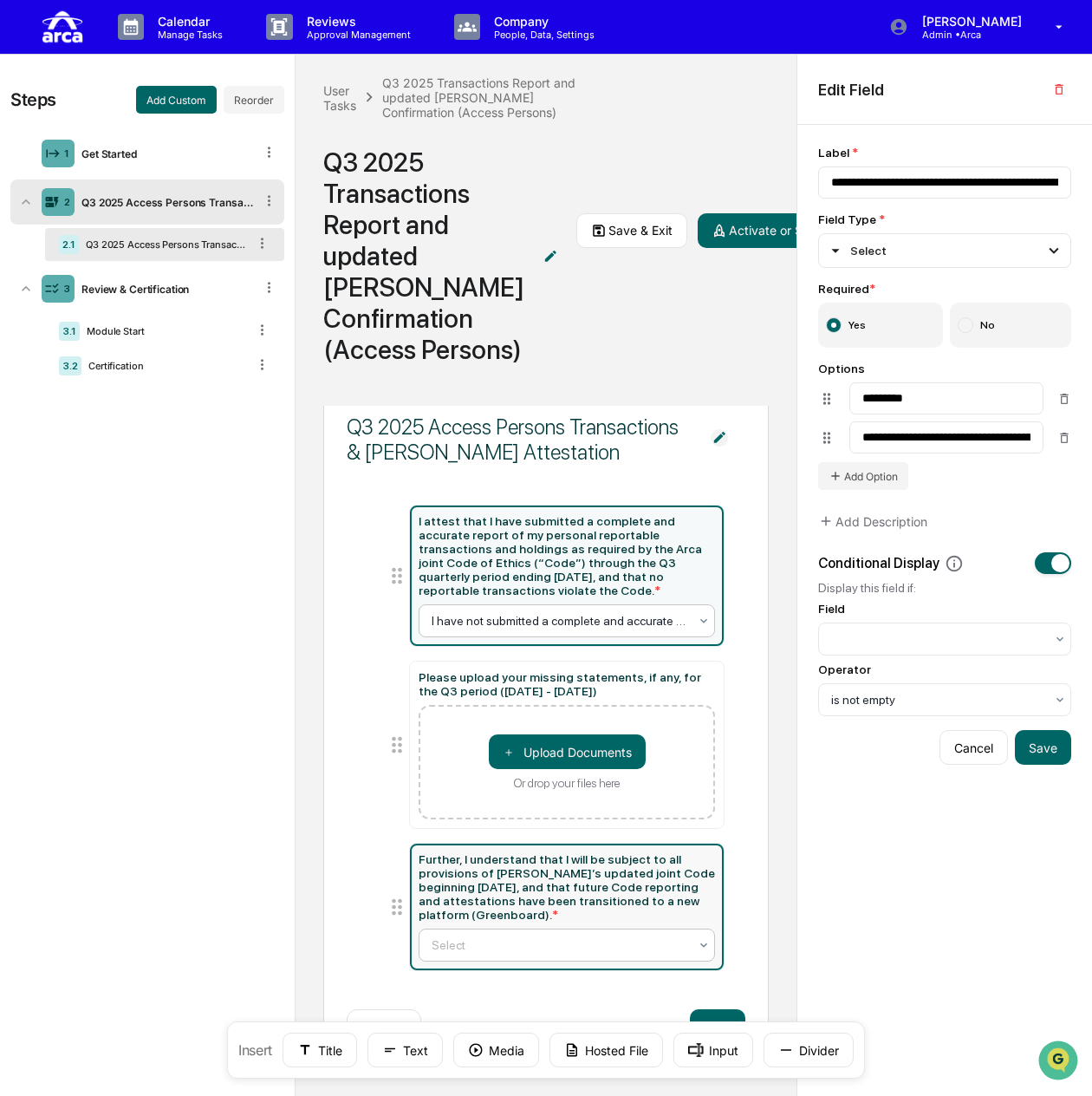
click at [600, 945] on div at bounding box center [560, 944] width 258 height 17
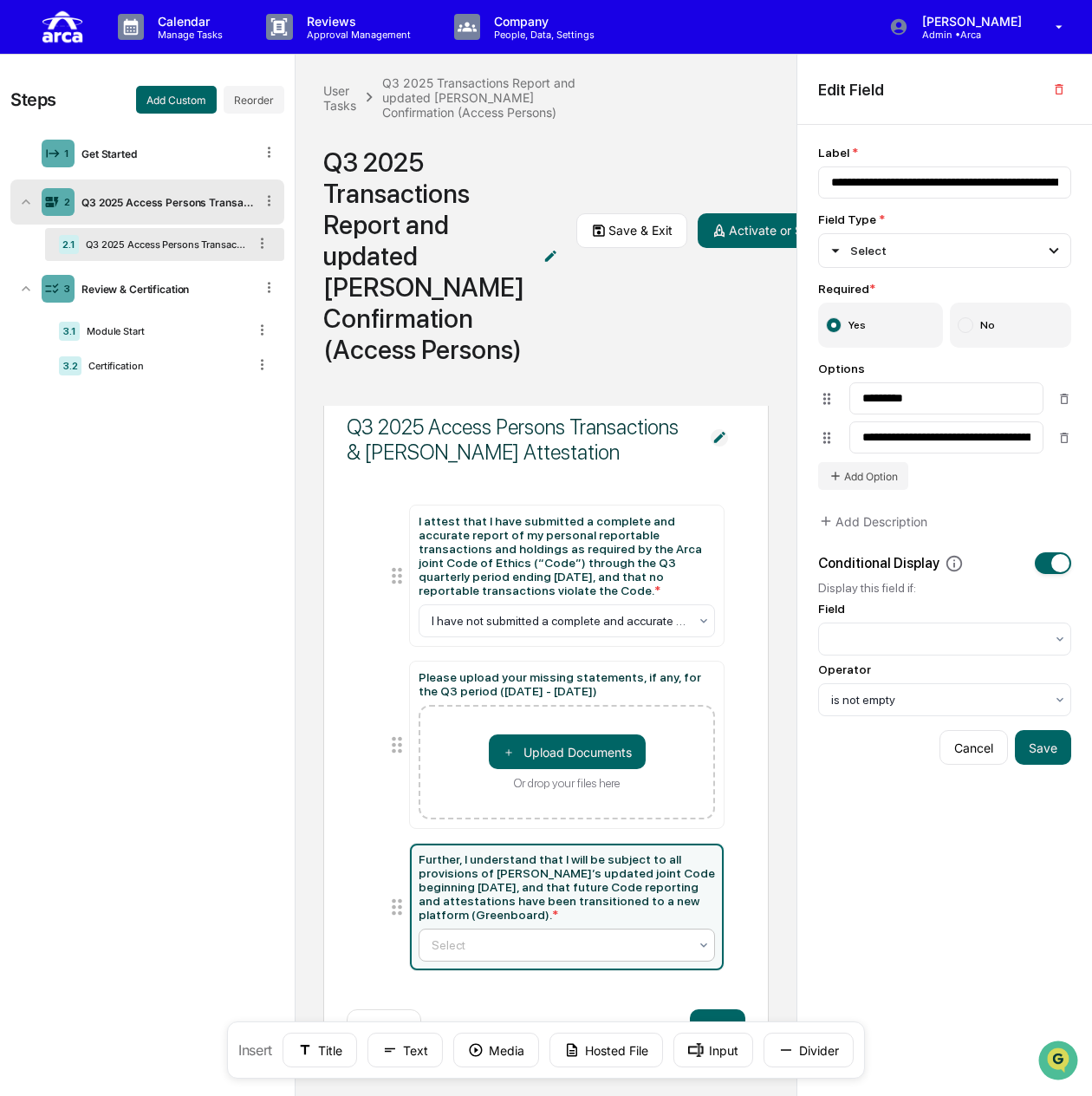
type input "**********"
click at [762, 871] on div "Q3 2025 Access Persons Transactions & COE Attestation I attest that I have subm…" at bounding box center [546, 751] width 501 height 691
click at [621, 948] on div at bounding box center [560, 944] width 258 height 17
click at [1049, 600] on button "Save" at bounding box center [1043, 605] width 57 height 35
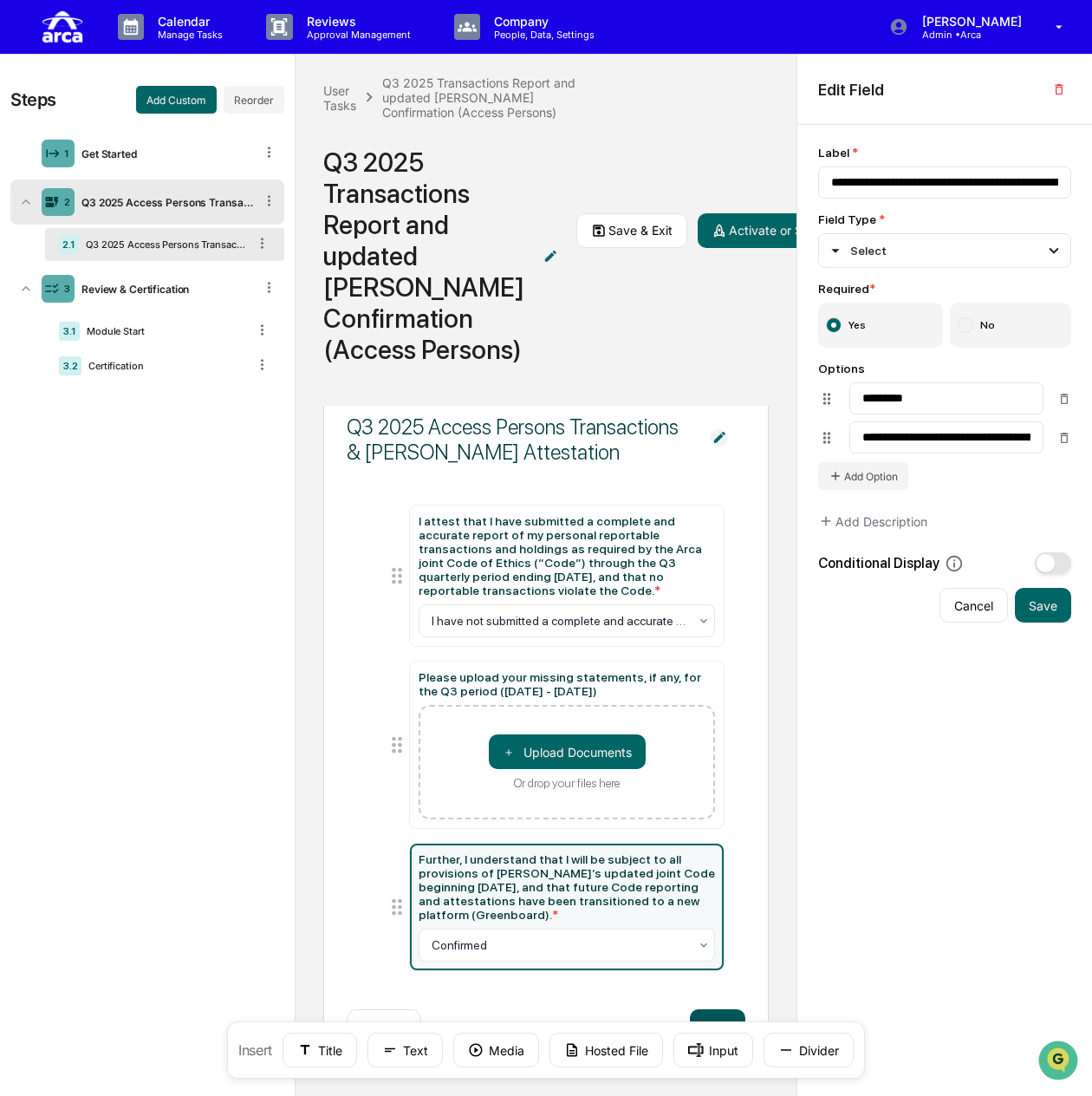
click at [707, 1014] on button "Next" at bounding box center [718, 1026] width 56 height 35
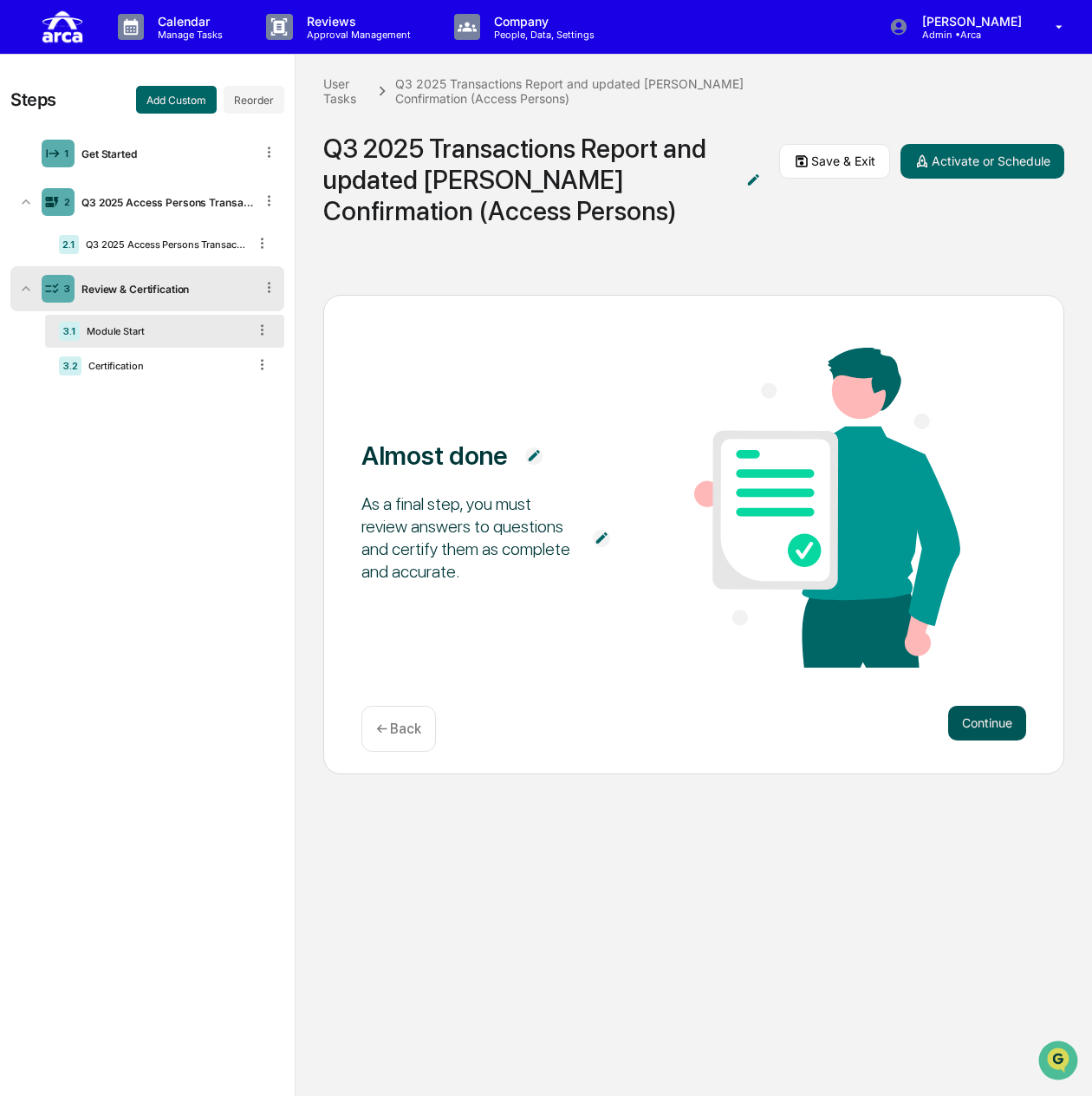
click at [995, 714] on button "Continue" at bounding box center [987, 722] width 78 height 35
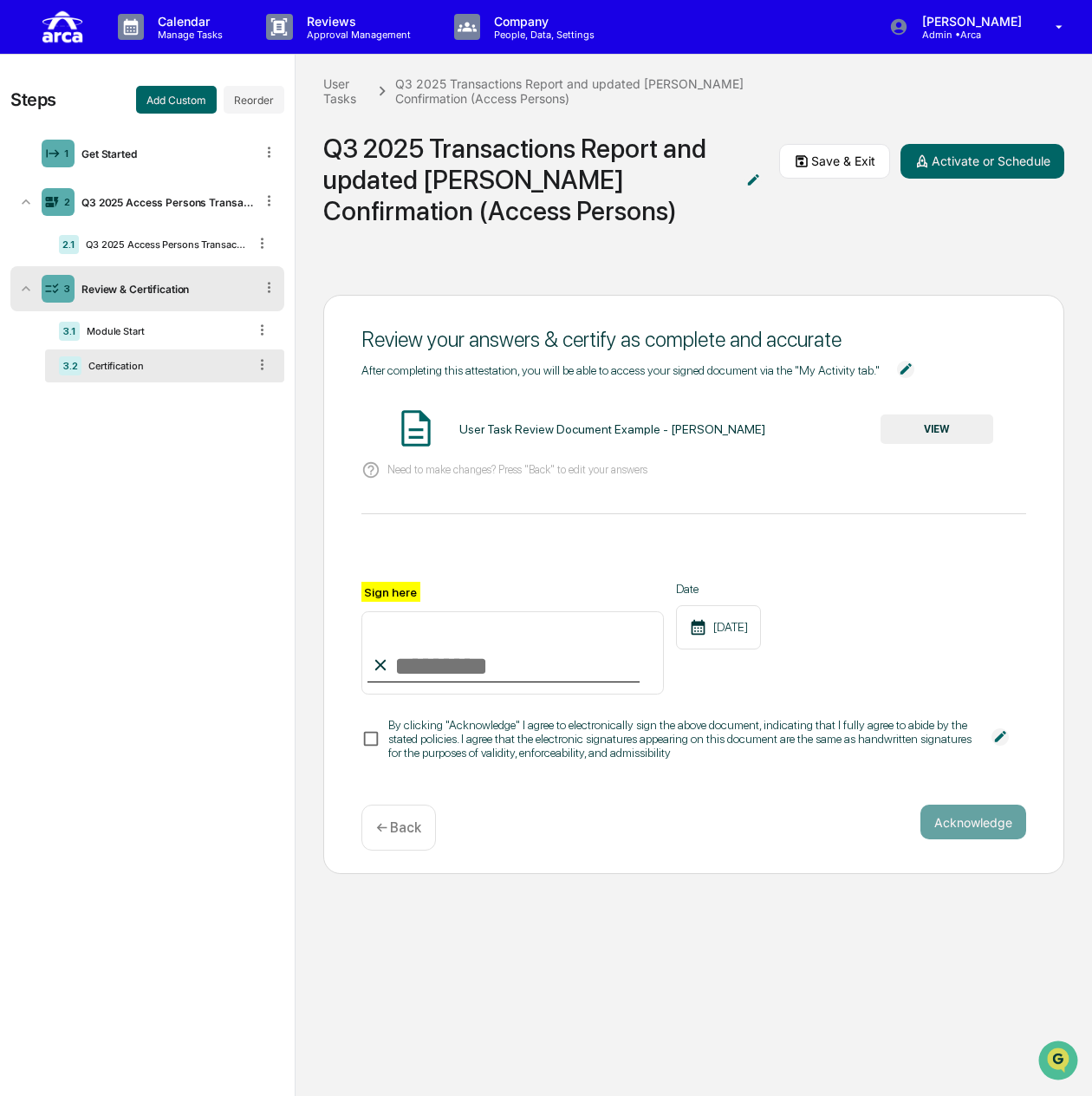
click at [436, 669] on input "Sign here" at bounding box center [512, 652] width 303 height 84
click at [480, 670] on input "Sign here" at bounding box center [512, 652] width 303 height 84
click at [702, 759] on div "By clicking "Acknowledge" I agree to electronically sign the above document, in…" at bounding box center [681, 738] width 586 height 41
click at [425, 668] on input "Sign here" at bounding box center [512, 652] width 303 height 84
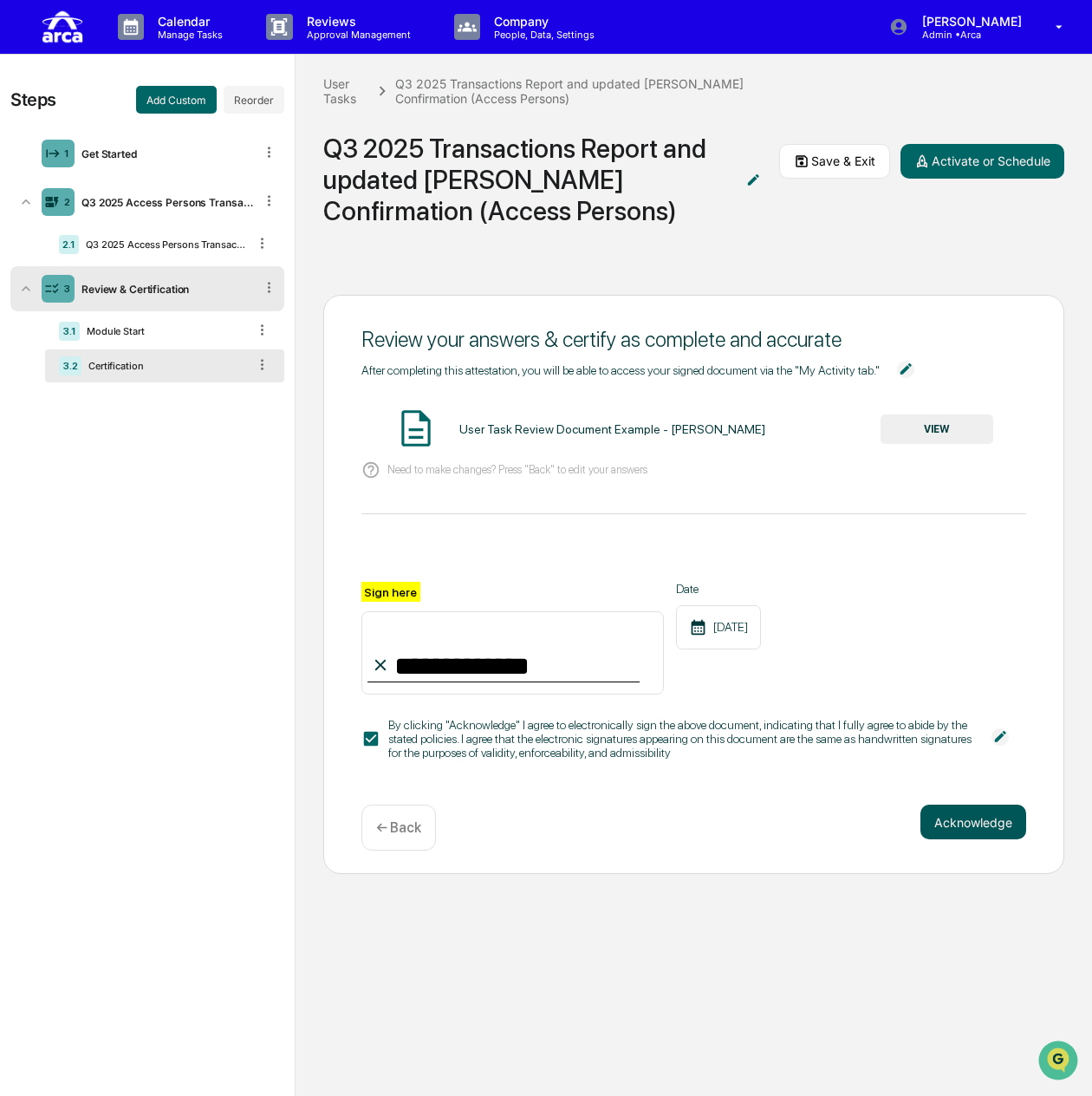
type input "**********"
click at [954, 828] on button "Acknowledge" at bounding box center [973, 822] width 106 height 35
click at [982, 828] on button "Acknowledge" at bounding box center [973, 822] width 106 height 35
click at [939, 812] on button "Acknowledge" at bounding box center [973, 822] width 106 height 35
click at [751, 183] on img at bounding box center [753, 180] width 17 height 17
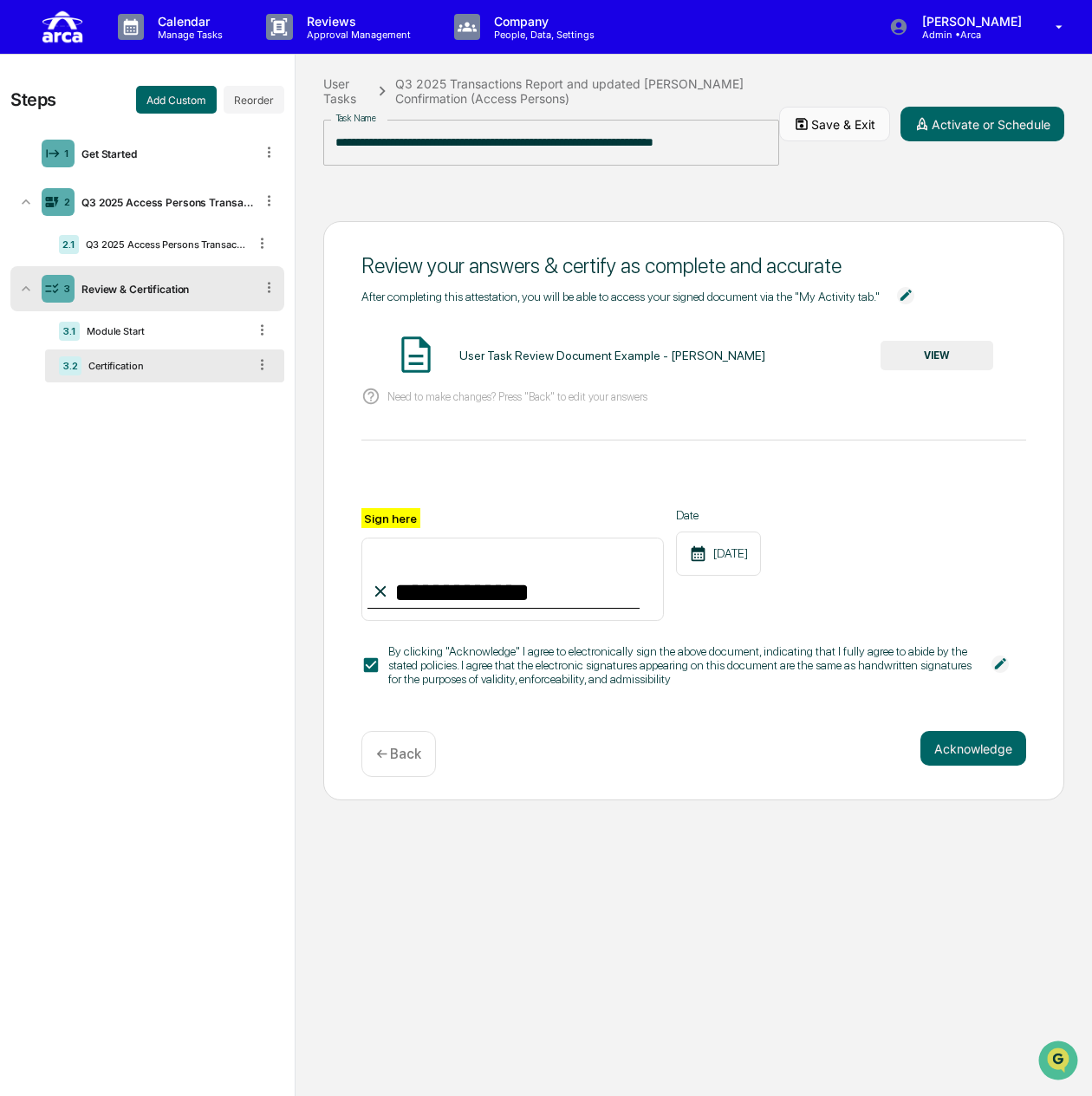
click at [828, 133] on button "Save & Exit" at bounding box center [835, 124] width 111 height 35
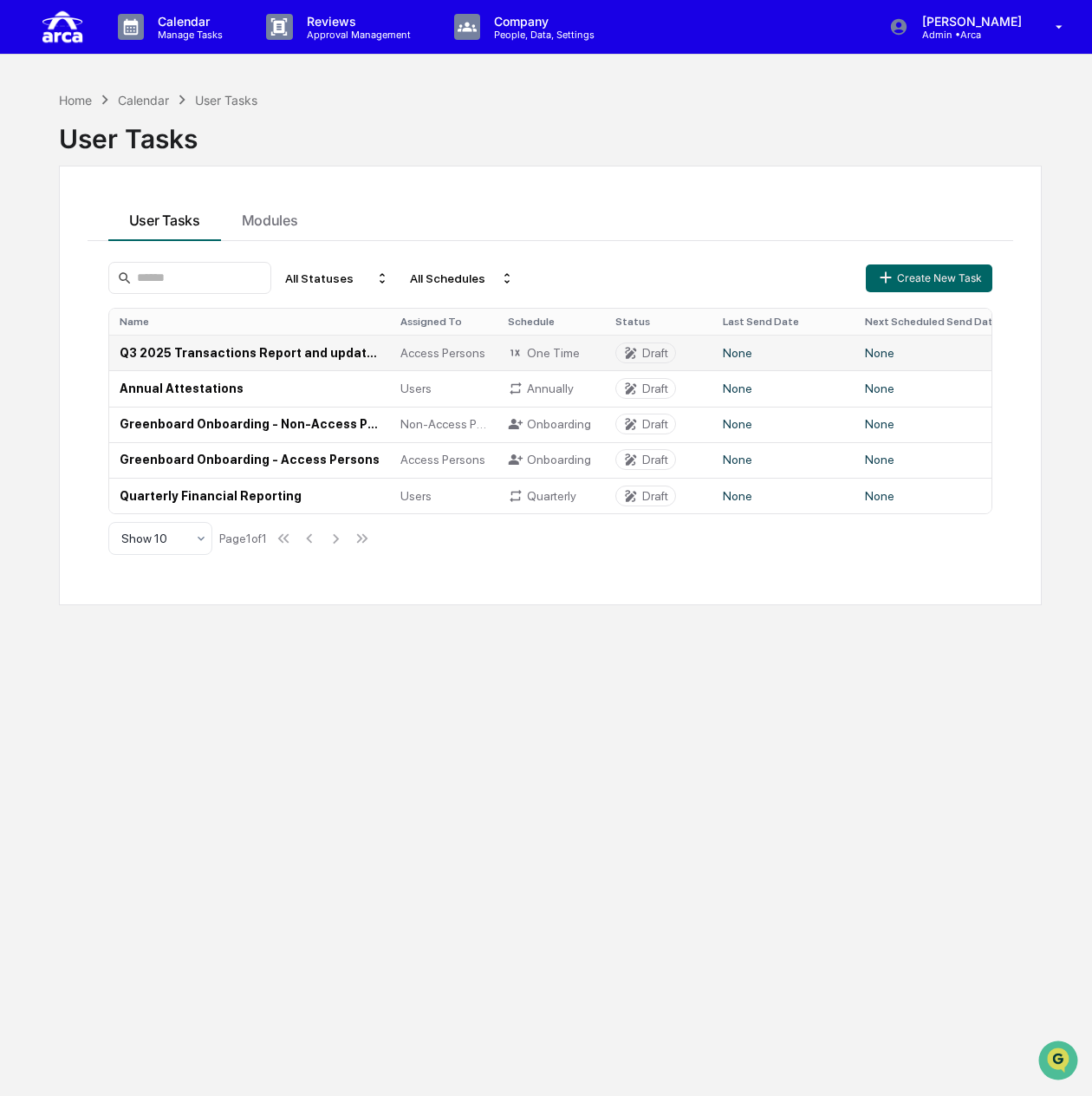
click at [244, 358] on td "Q3 2025 Transactions Report and updated [PERSON_NAME] Confirmation (Access Pers…" at bounding box center [250, 352] width 281 height 36
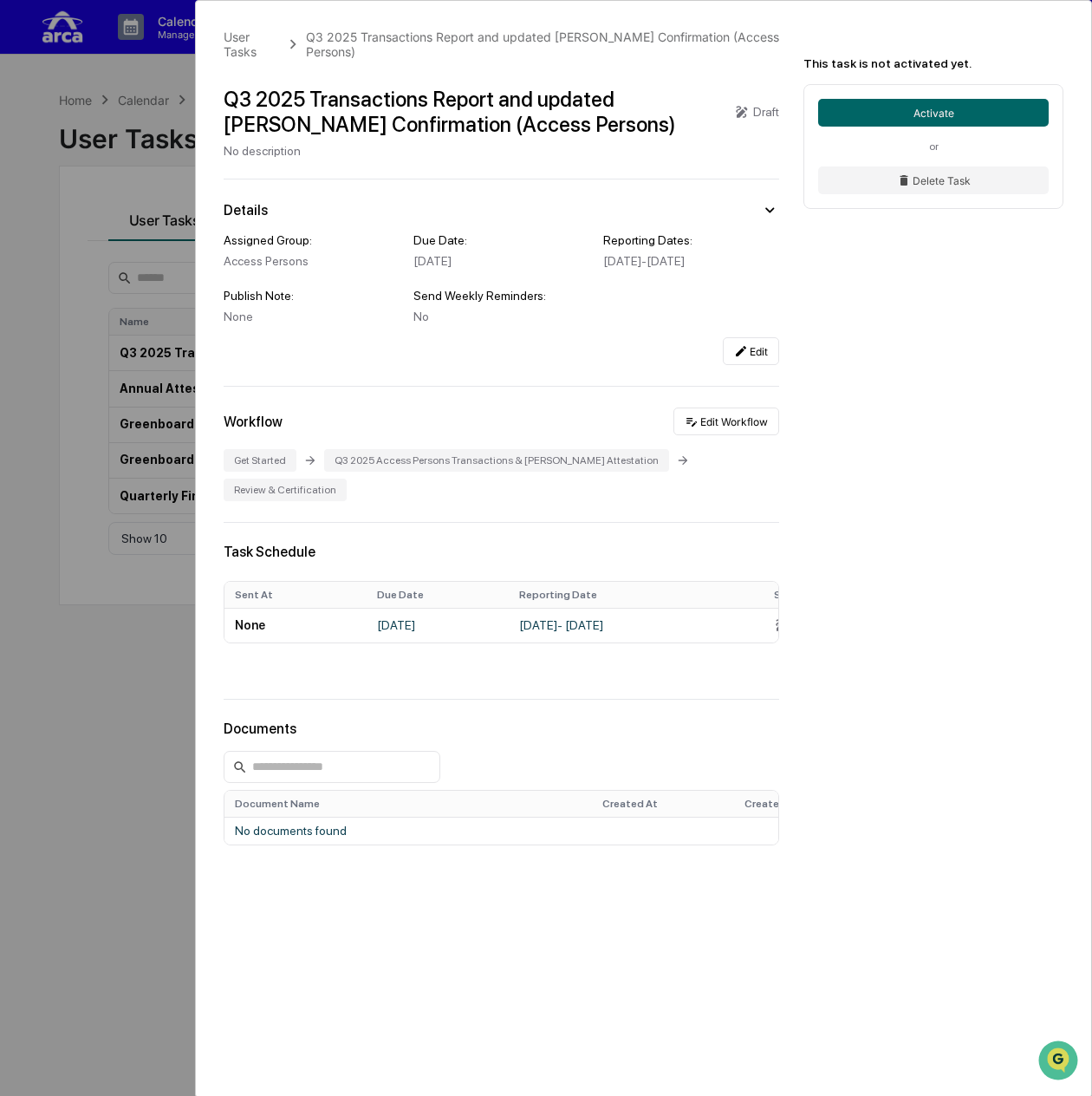
click at [116, 155] on div "User Tasks Q3 2025 Transactions Report and updated COE Confirmation (Access Per…" at bounding box center [546, 548] width 1092 height 1096
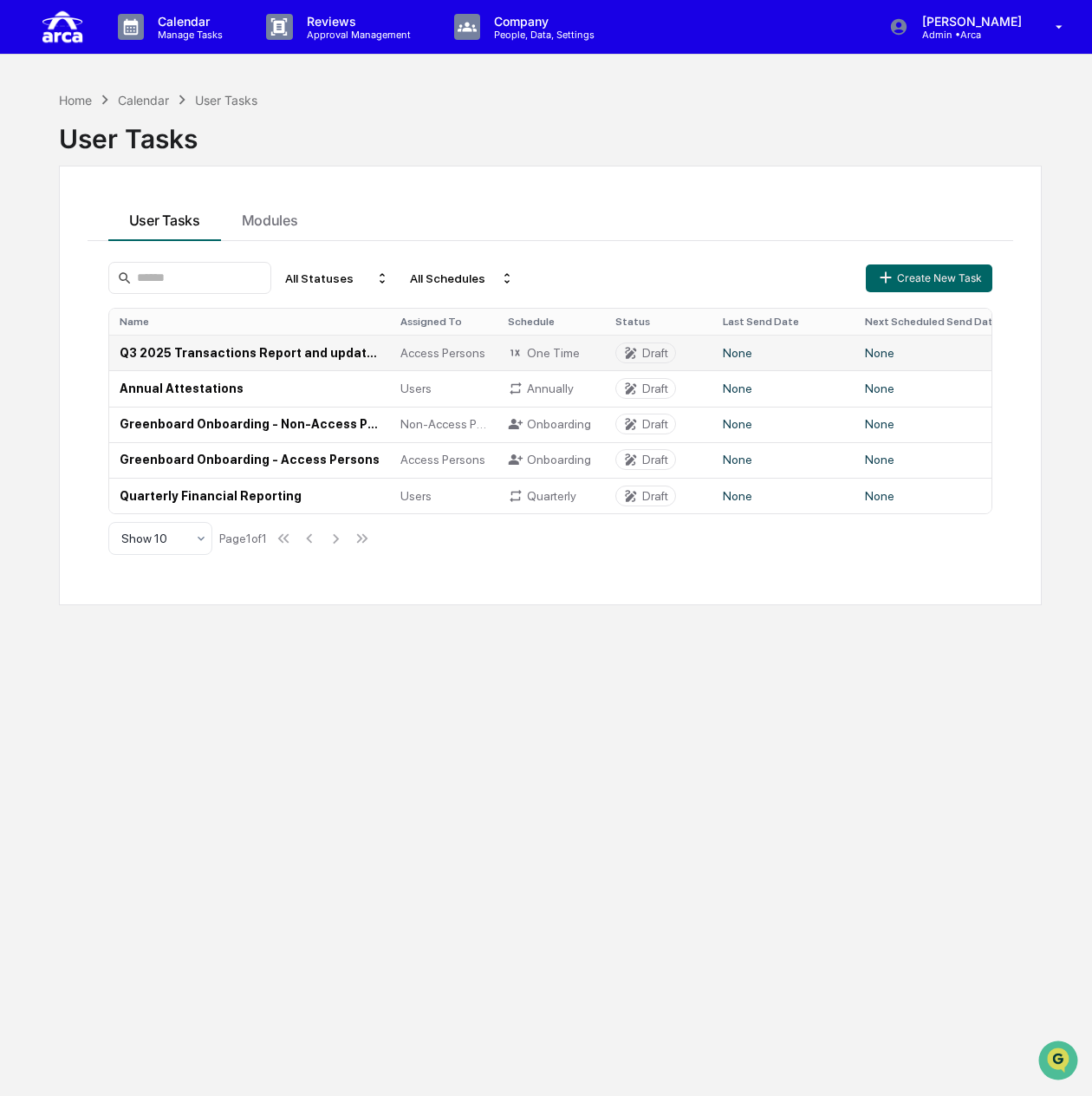
click at [260, 352] on td "Q3 2025 Transactions Report and updated [PERSON_NAME] Confirmation (Access Pers…" at bounding box center [250, 352] width 281 height 36
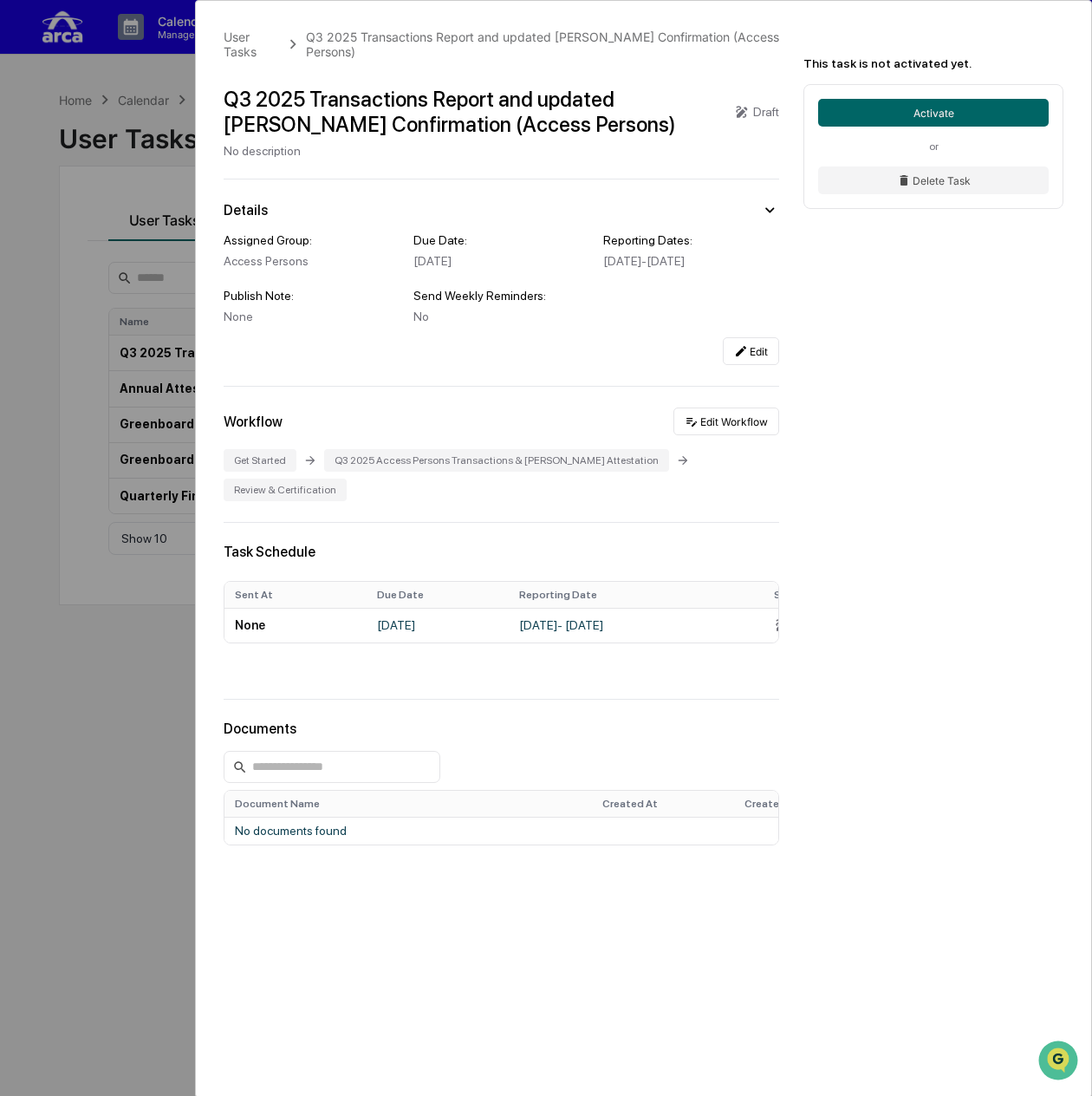
click at [127, 135] on div "User Tasks Q3 2025 Transactions Report and updated COE Confirmation (Access Per…" at bounding box center [546, 548] width 1092 height 1096
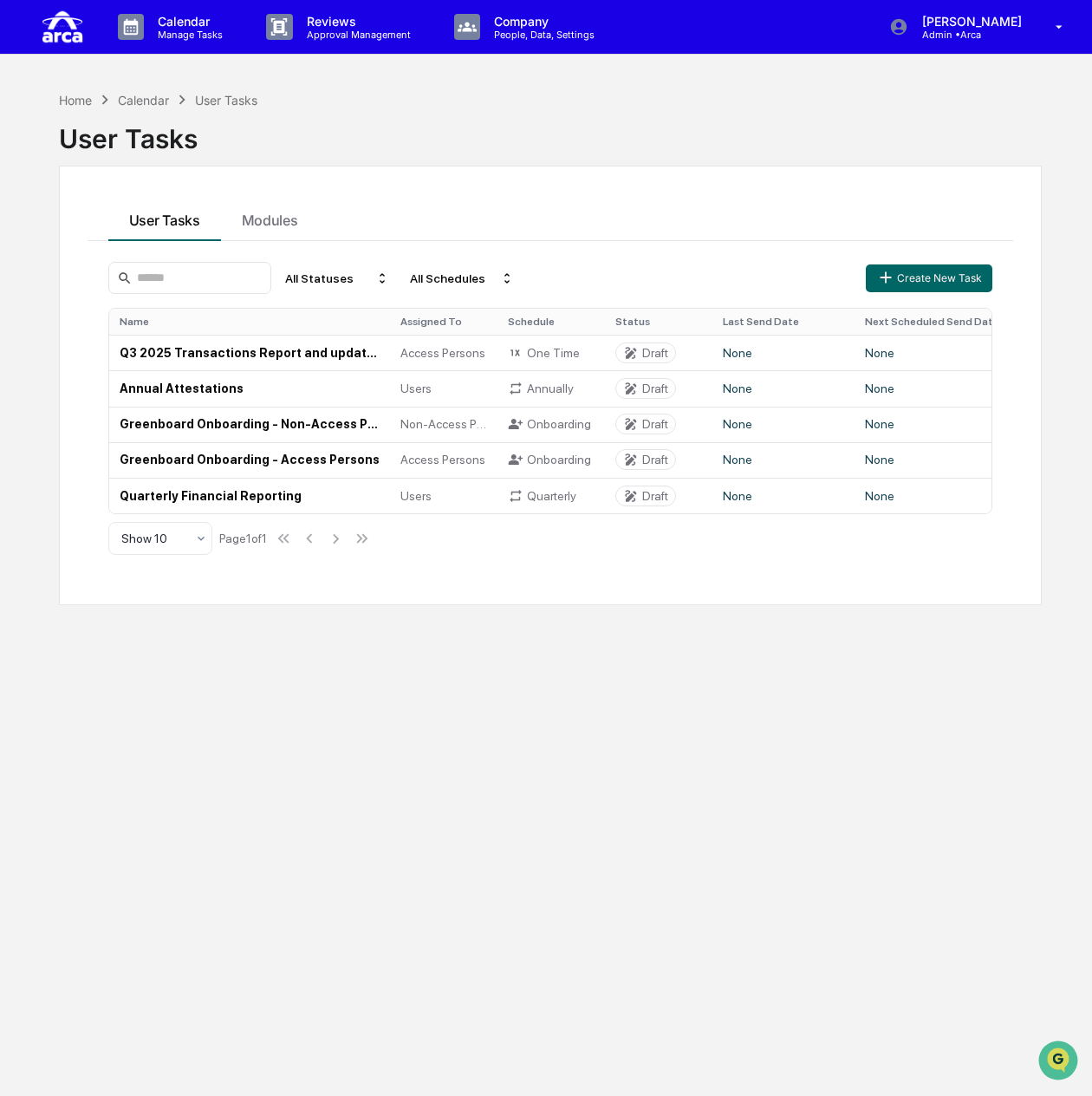
click at [144, 103] on div "Calendar" at bounding box center [143, 100] width 51 height 14
click at [198, 107] on div "Home Calendar User Tasks" at bounding box center [159, 99] width 199 height 19
click at [215, 101] on div "User Tasks" at bounding box center [225, 100] width 62 height 14
click at [100, 107] on icon at bounding box center [104, 99] width 19 height 19
click at [57, 105] on div "Home Calendar User Tasks User Tasks User Tasks Modules All Statuses All Schedul…" at bounding box center [550, 631] width 1035 height 1096
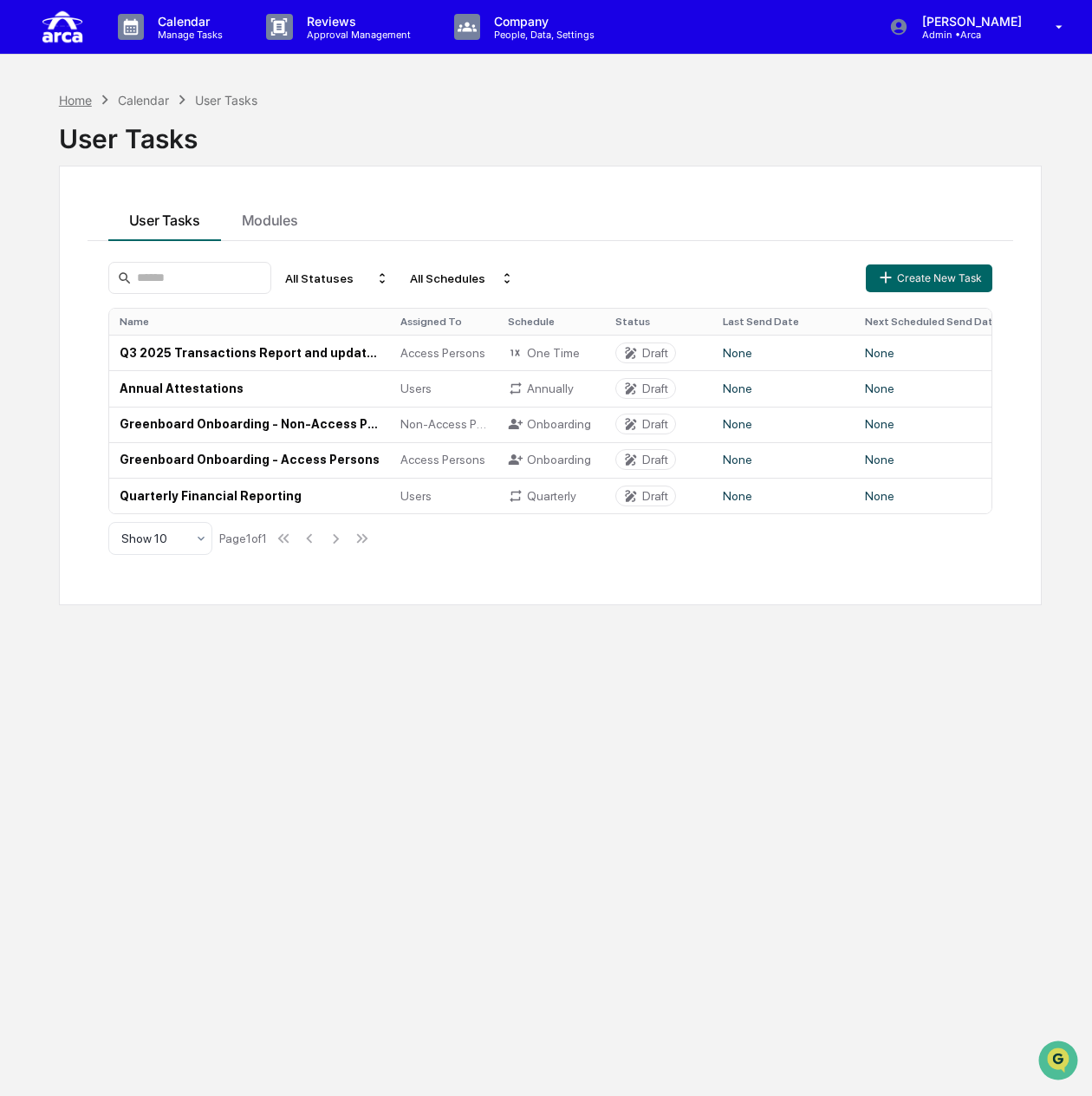
click at [80, 100] on div "Home" at bounding box center [75, 100] width 33 height 14
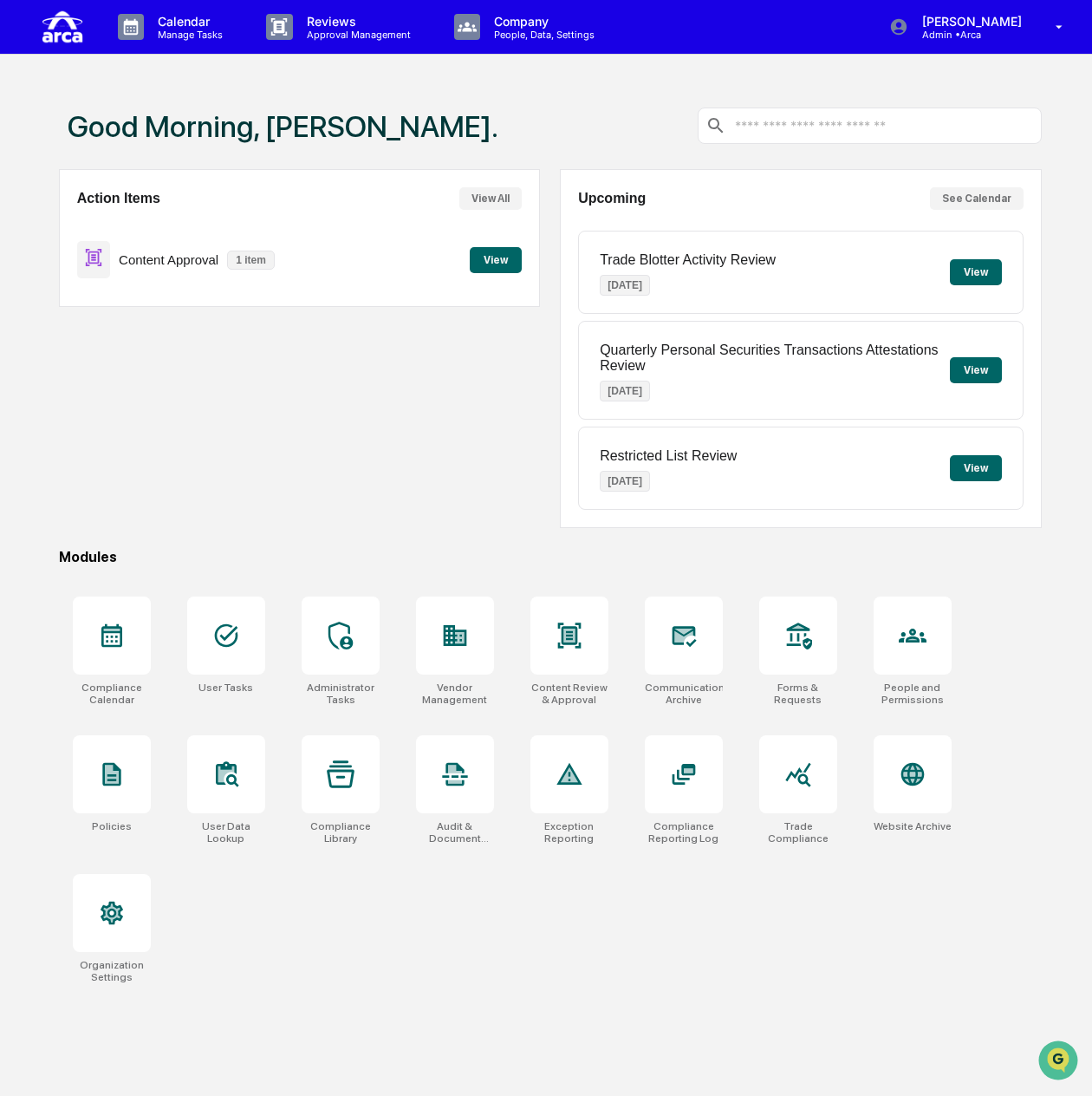
click at [247, 262] on p "1 item" at bounding box center [251, 260] width 48 height 19
click at [482, 254] on button "View" at bounding box center [496, 260] width 52 height 26
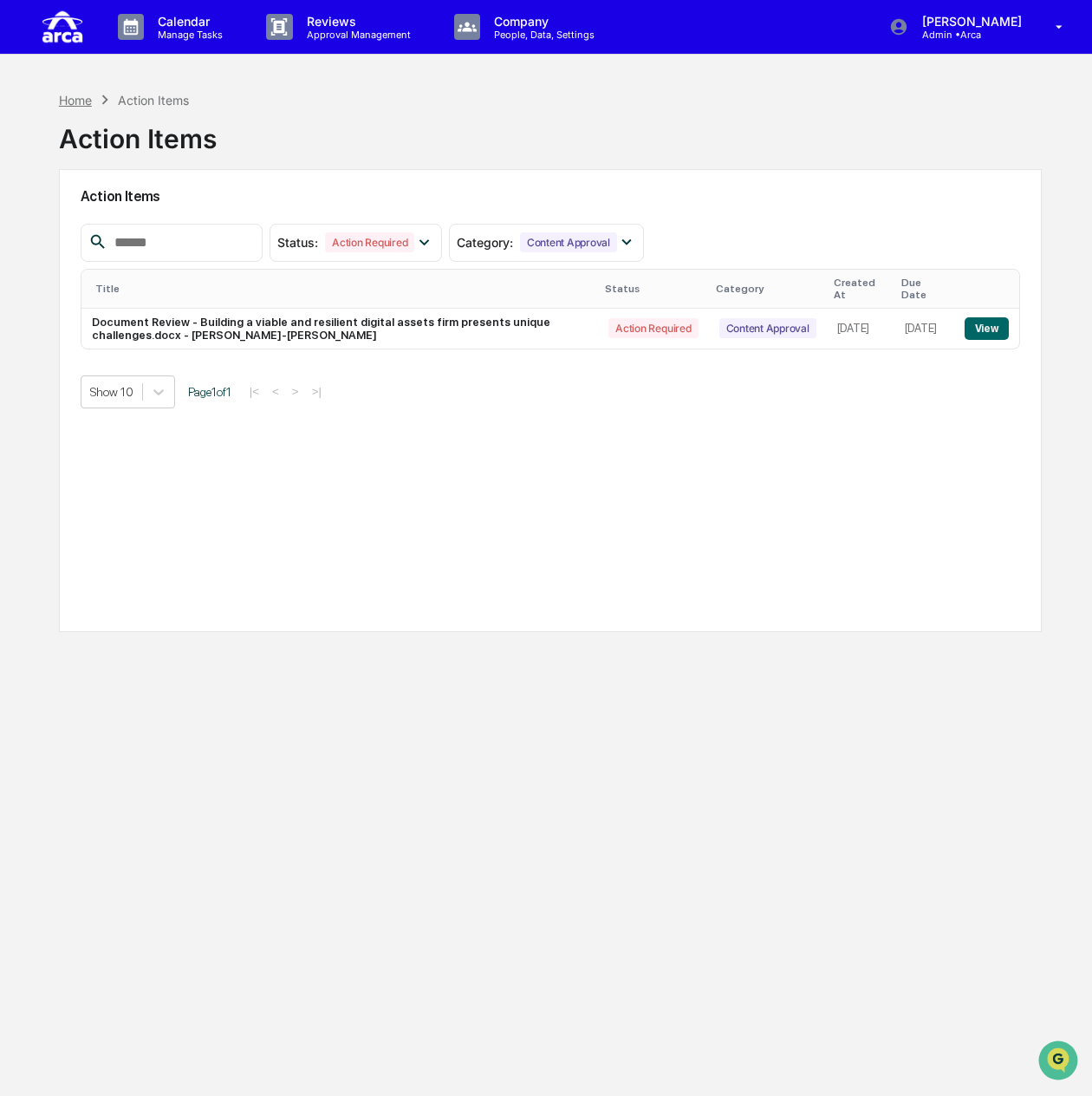
click at [70, 103] on div "Home" at bounding box center [75, 100] width 33 height 14
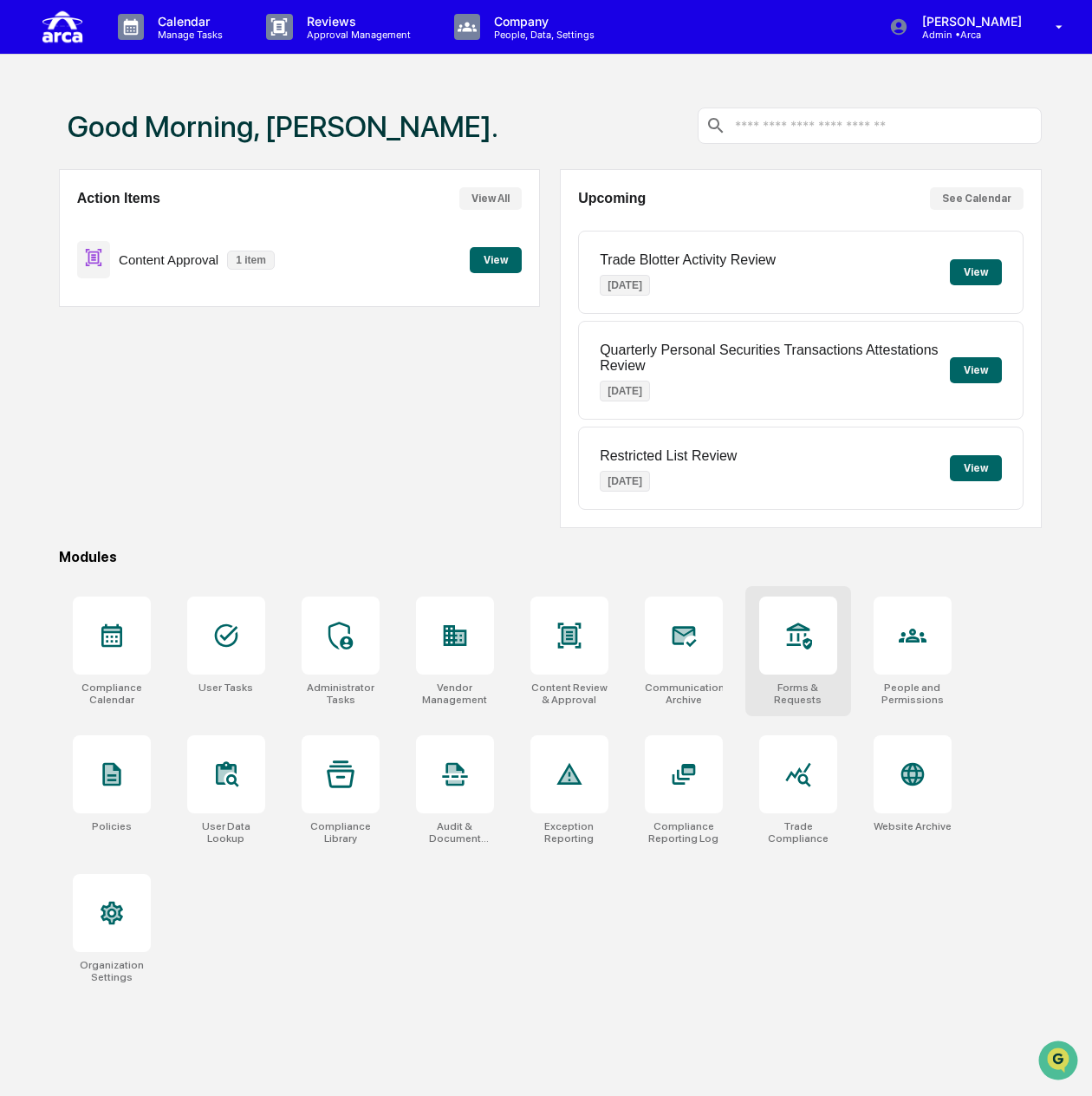
click at [806, 651] on div at bounding box center [797, 635] width 78 height 78
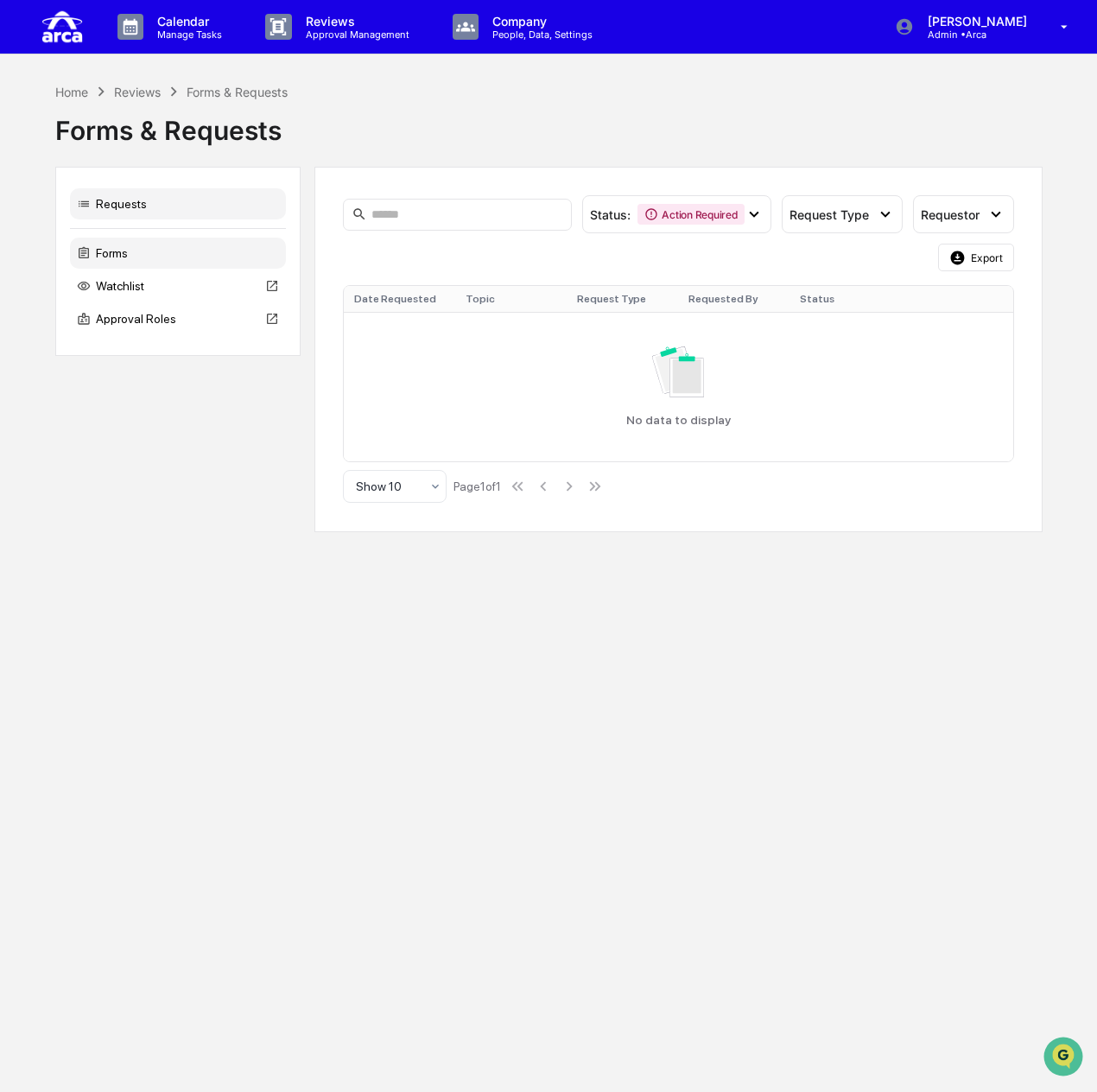
click at [117, 252] on div "Forms" at bounding box center [177, 252] width 216 height 31
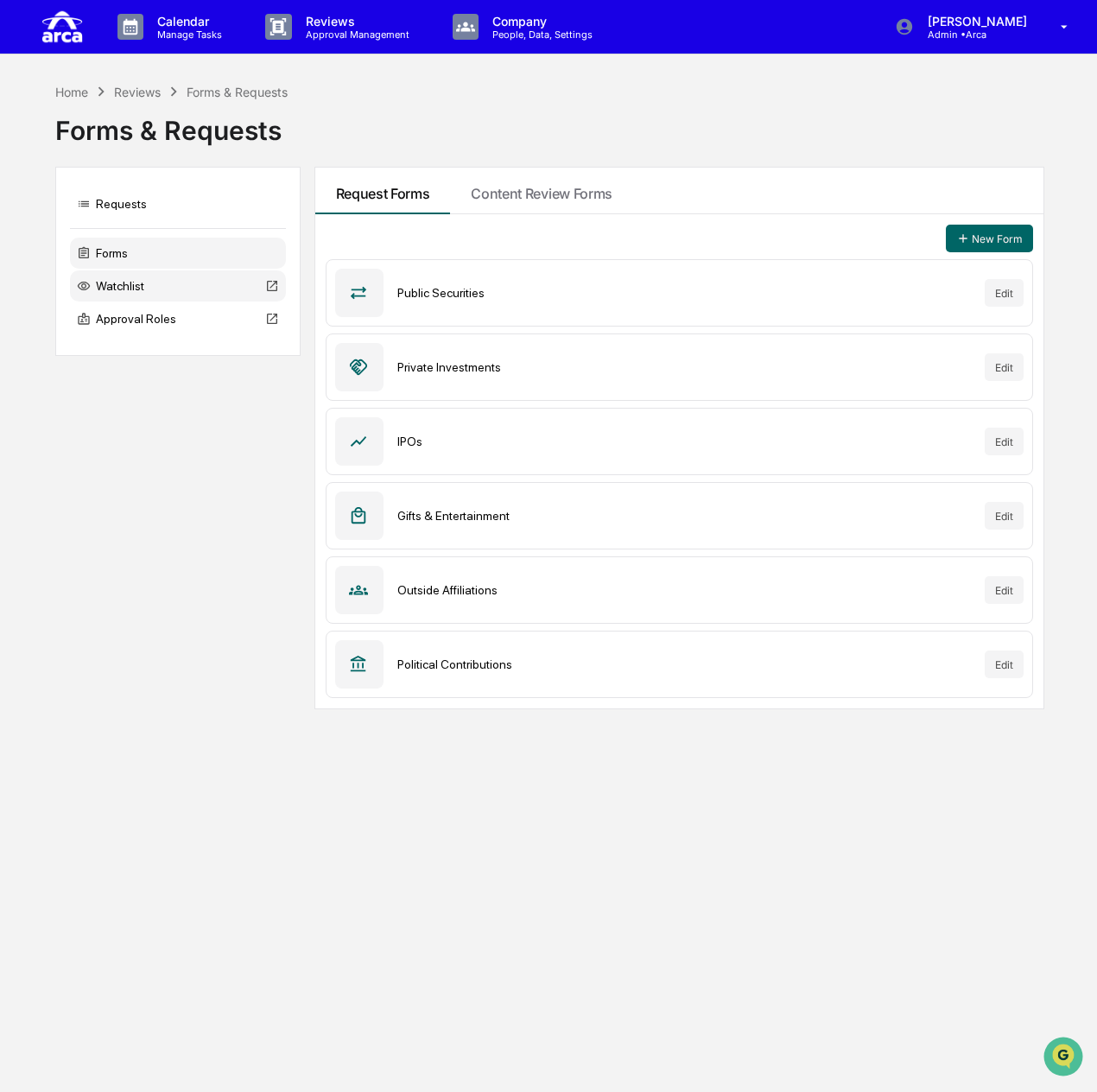
click at [119, 285] on div "Watchlist" at bounding box center [177, 286] width 216 height 31
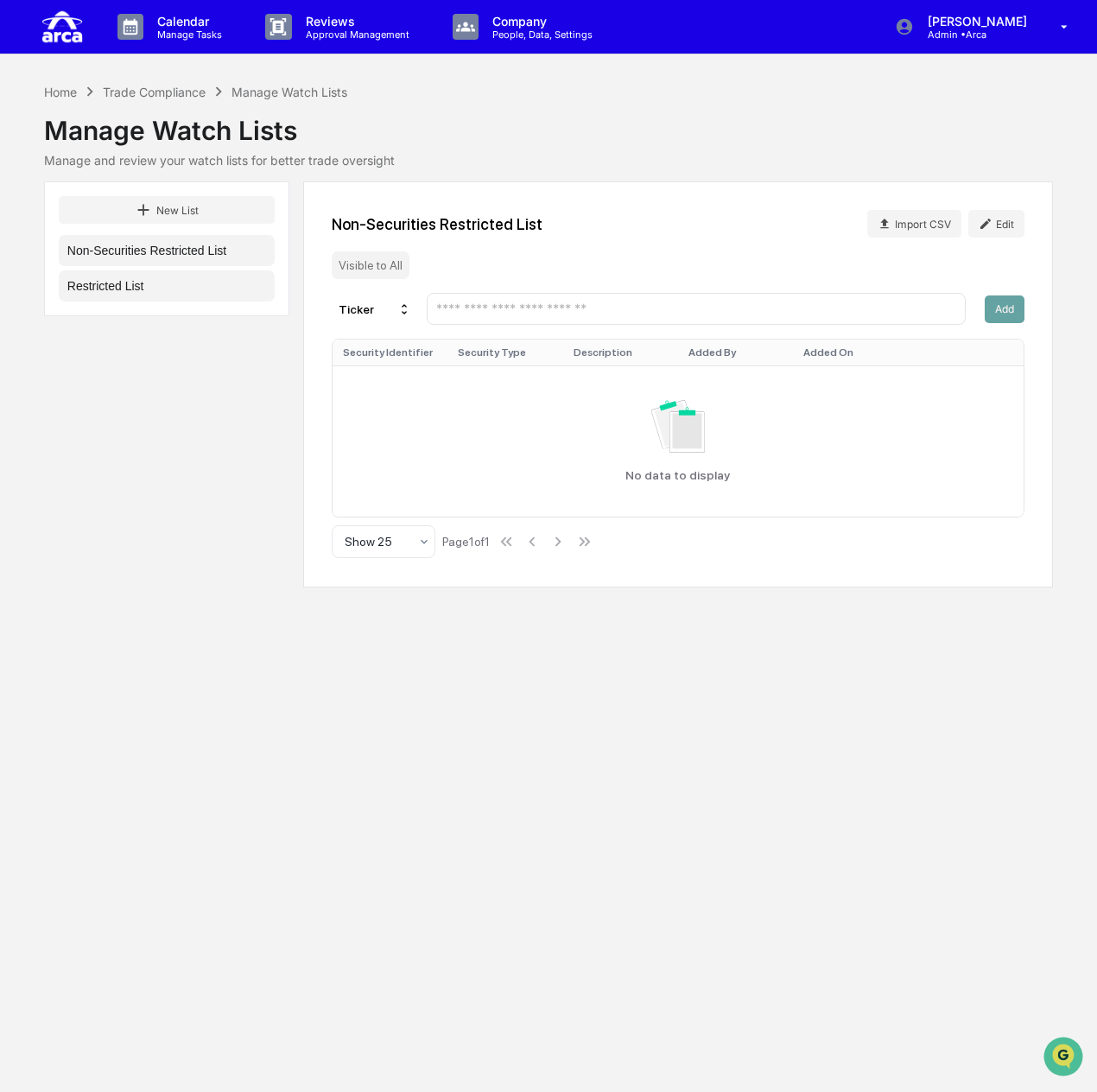
click at [169, 291] on button "Restricted List" at bounding box center [166, 286] width 216 height 31
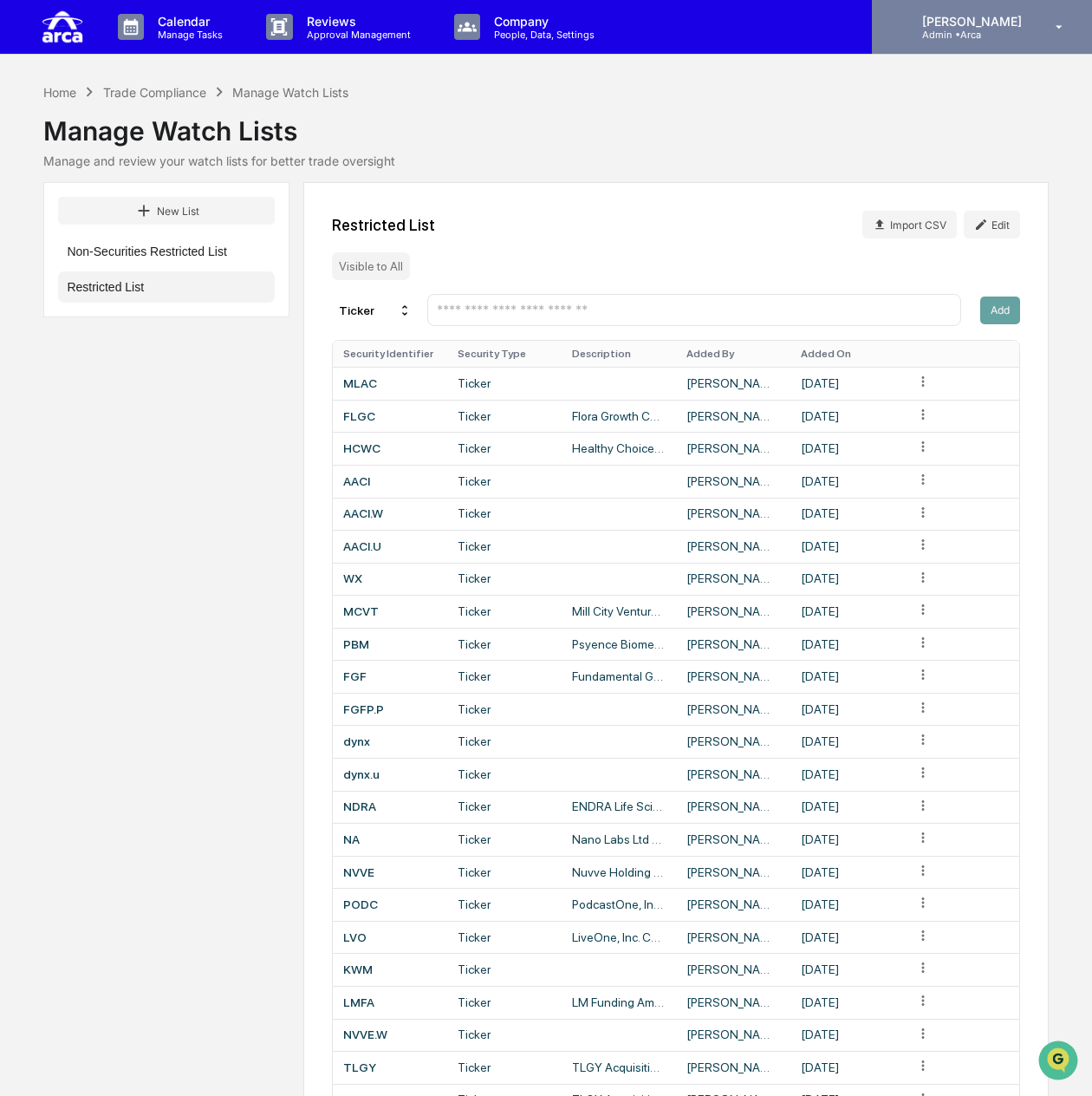
click at [1027, 35] on p "Admin • Arca" at bounding box center [969, 35] width 122 height 13
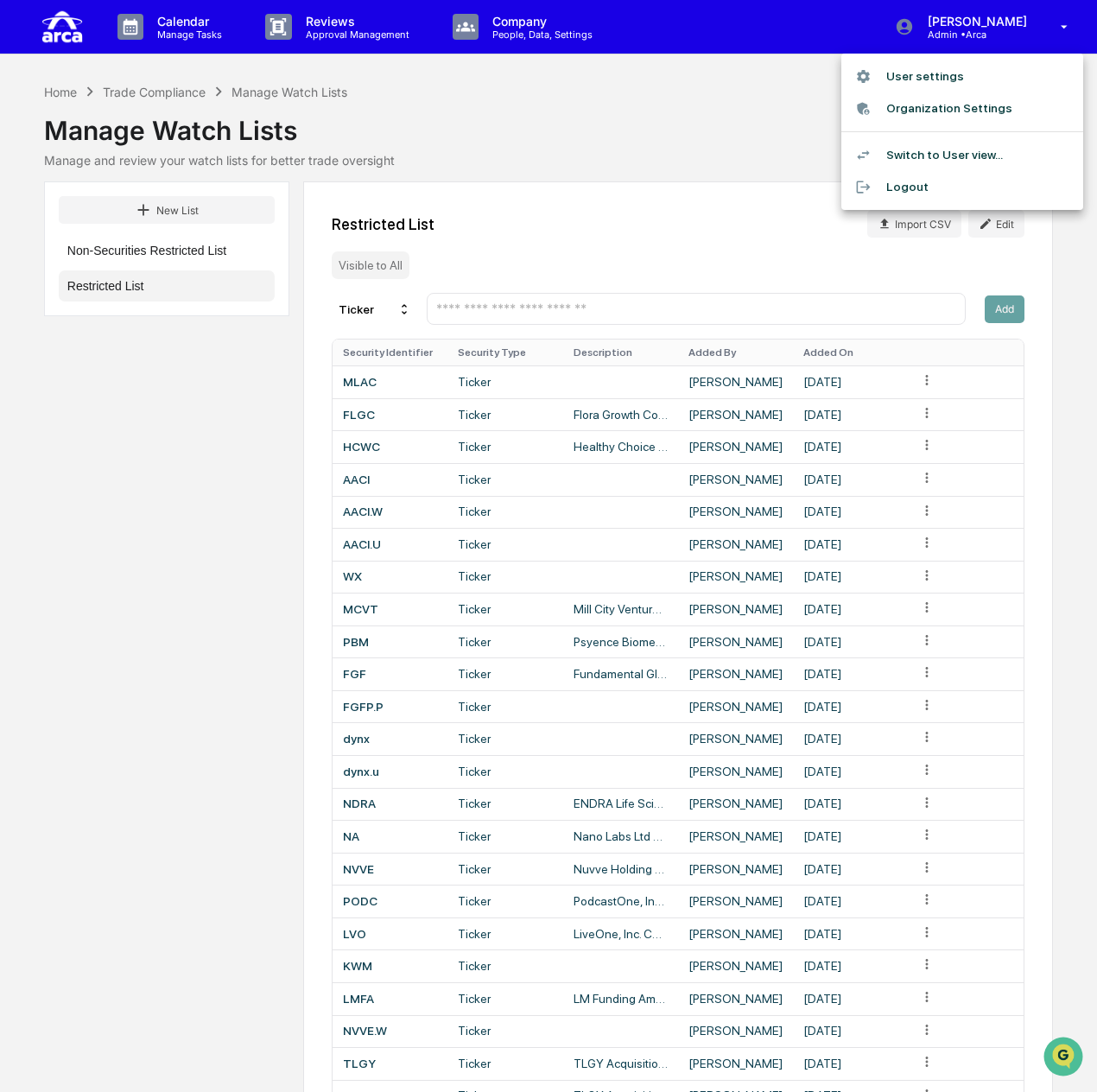
click at [941, 150] on li "Switch to User view..." at bounding box center [962, 155] width 242 height 32
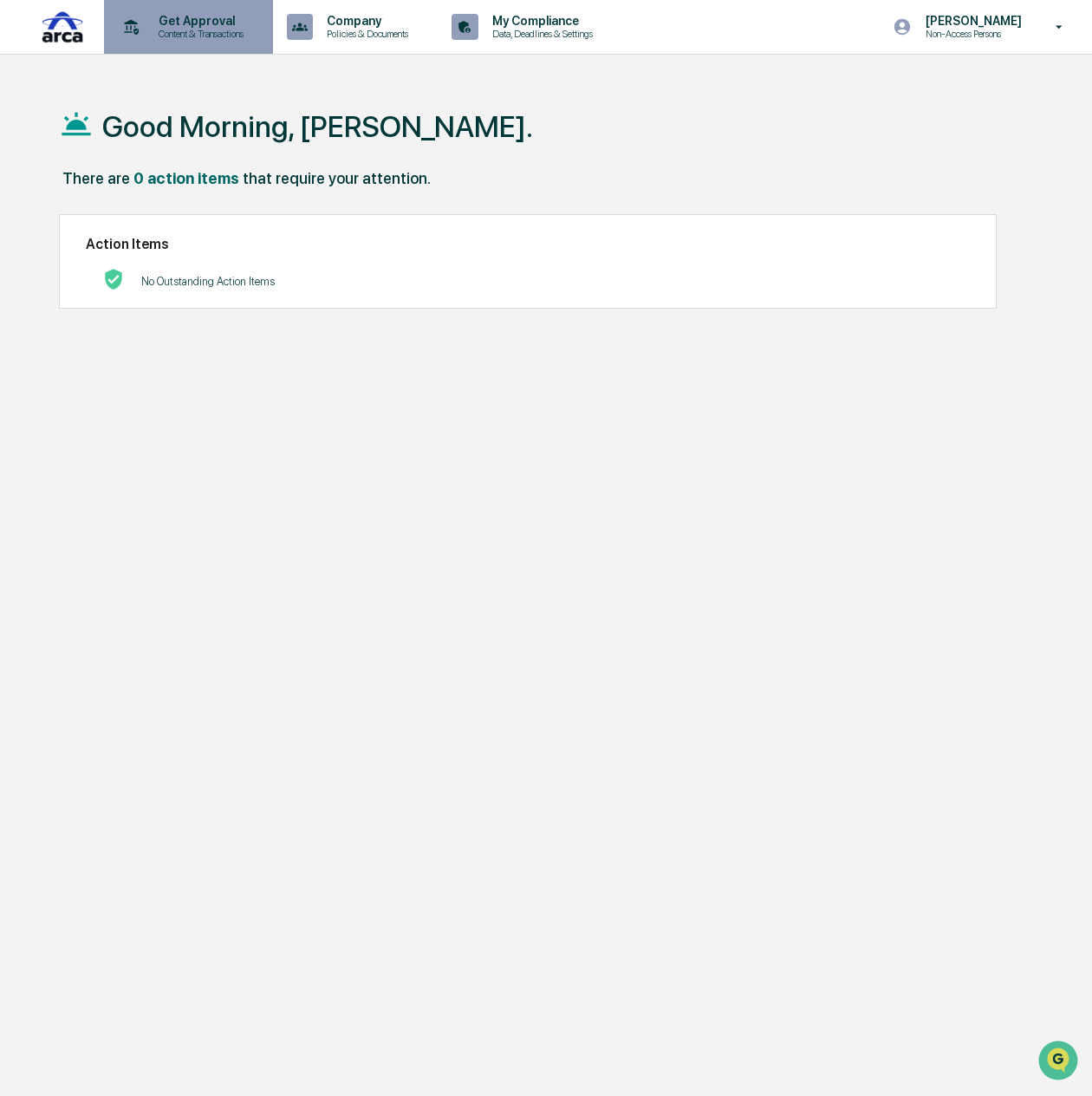
click at [212, 23] on p "Get Approval" at bounding box center [198, 20] width 108 height 13
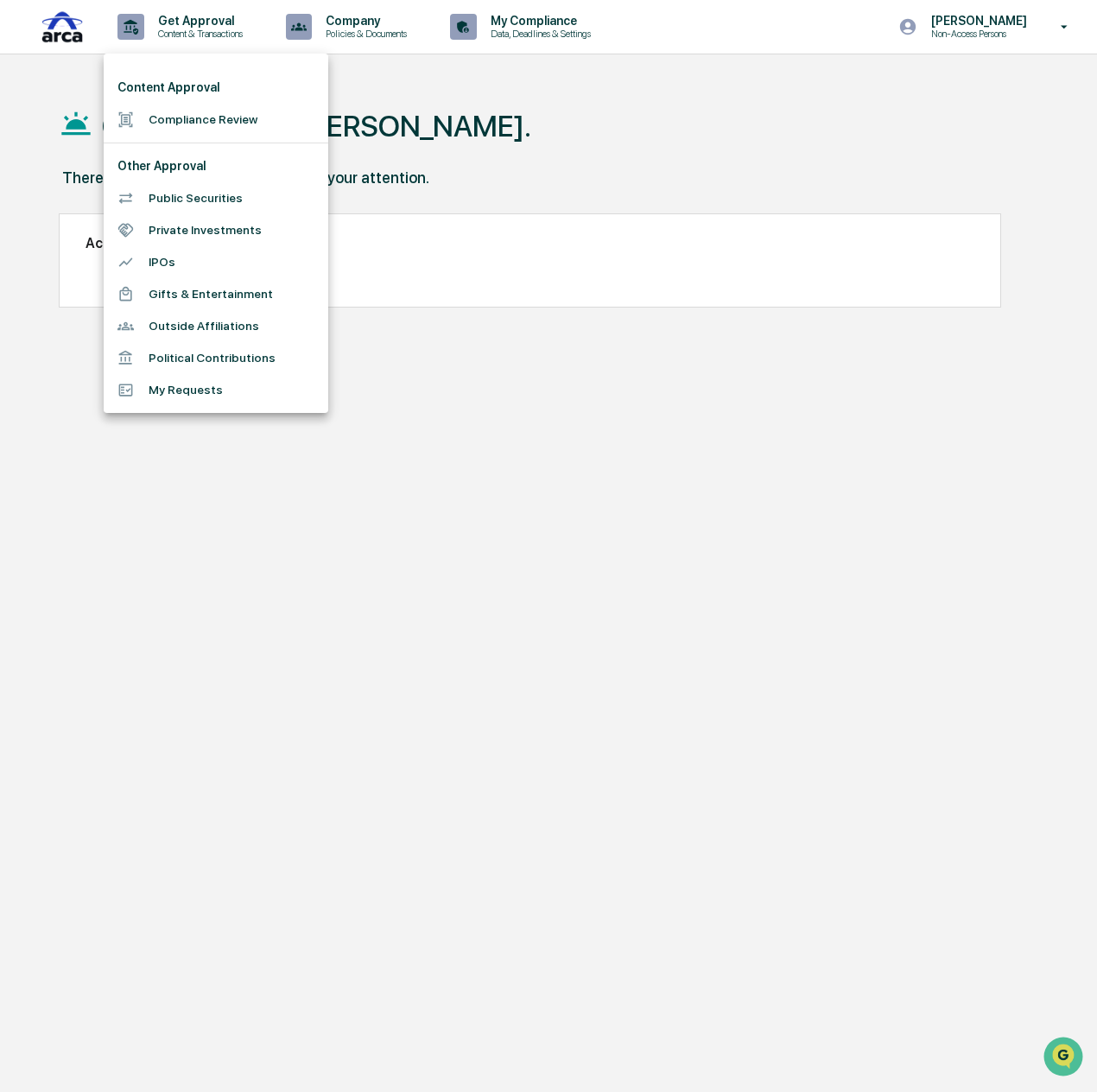
click at [197, 231] on li "Private Investments" at bounding box center [216, 230] width 225 height 32
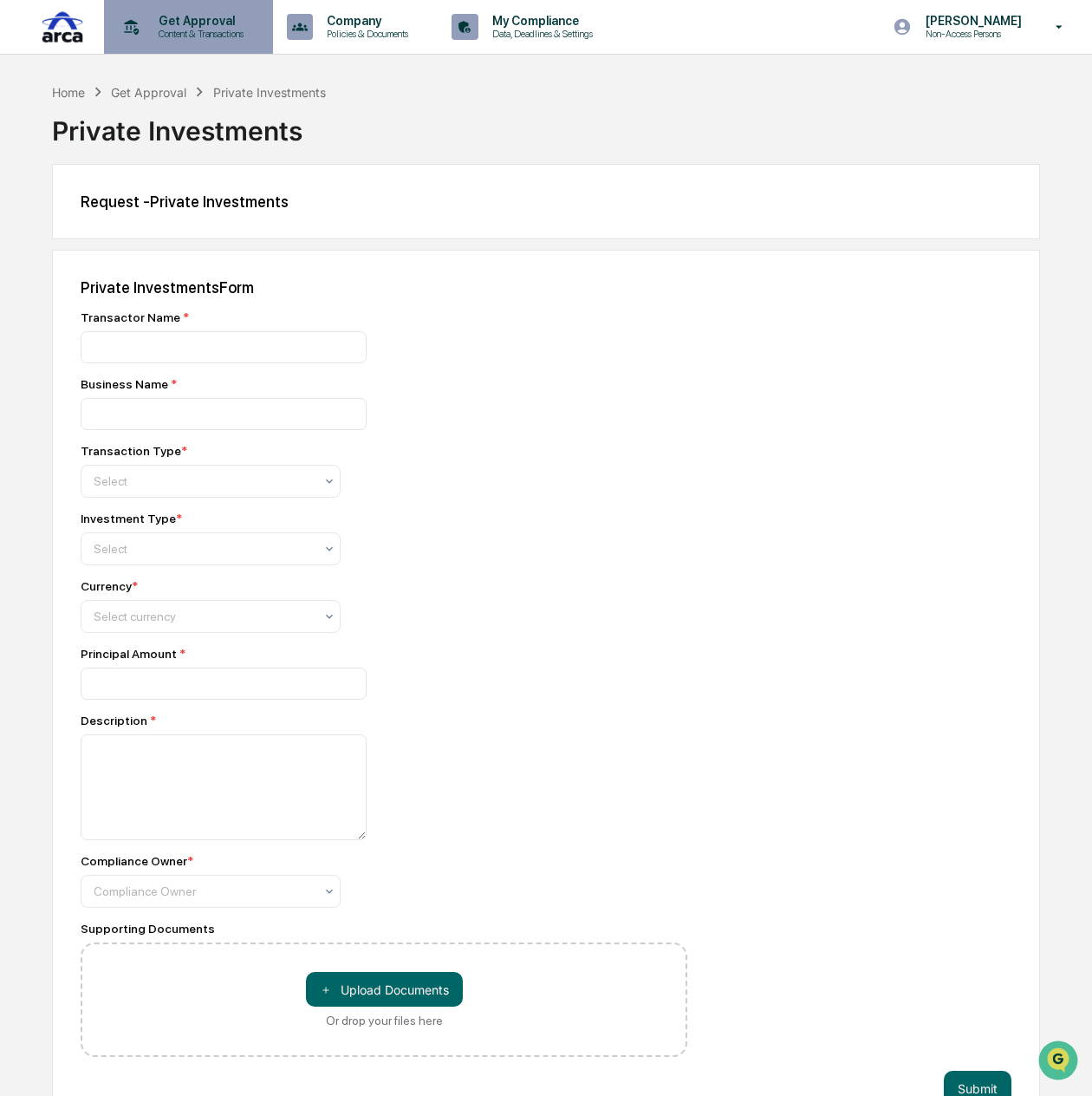
click at [183, 30] on p "Content & Transactions" at bounding box center [198, 34] width 108 height 13
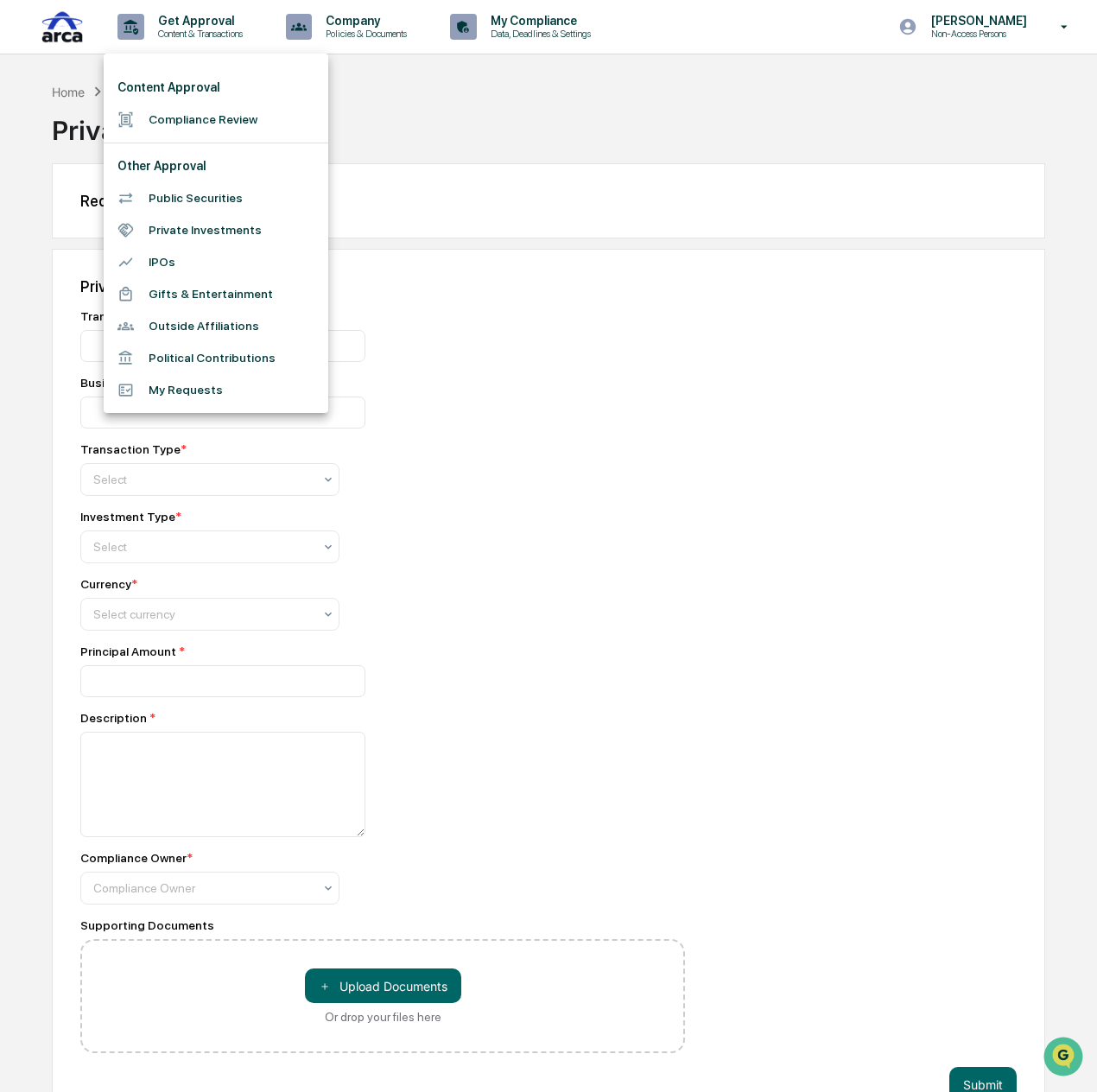
click at [179, 194] on li "Public Securities" at bounding box center [216, 199] width 225 height 32
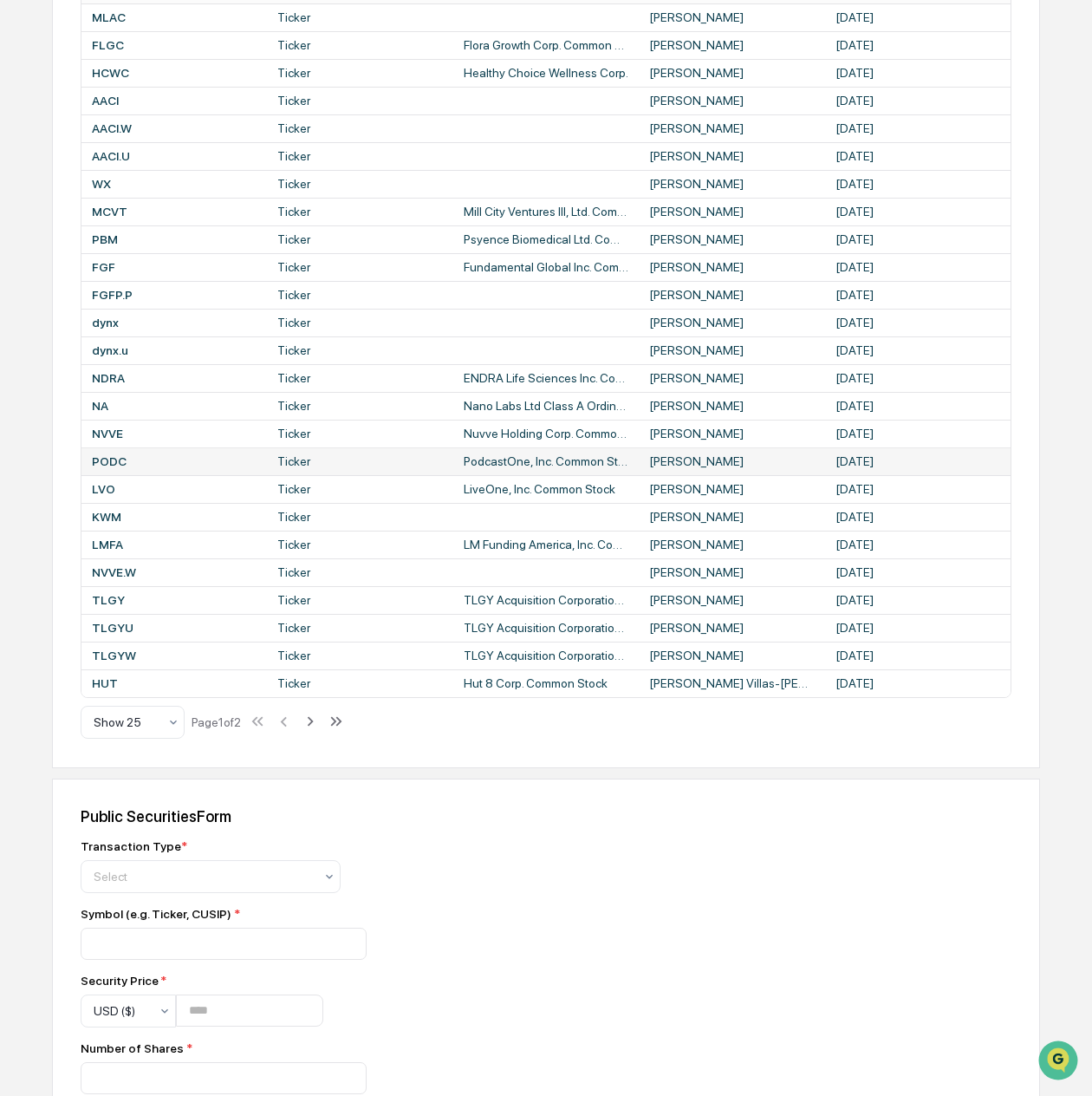
scroll to position [433, 0]
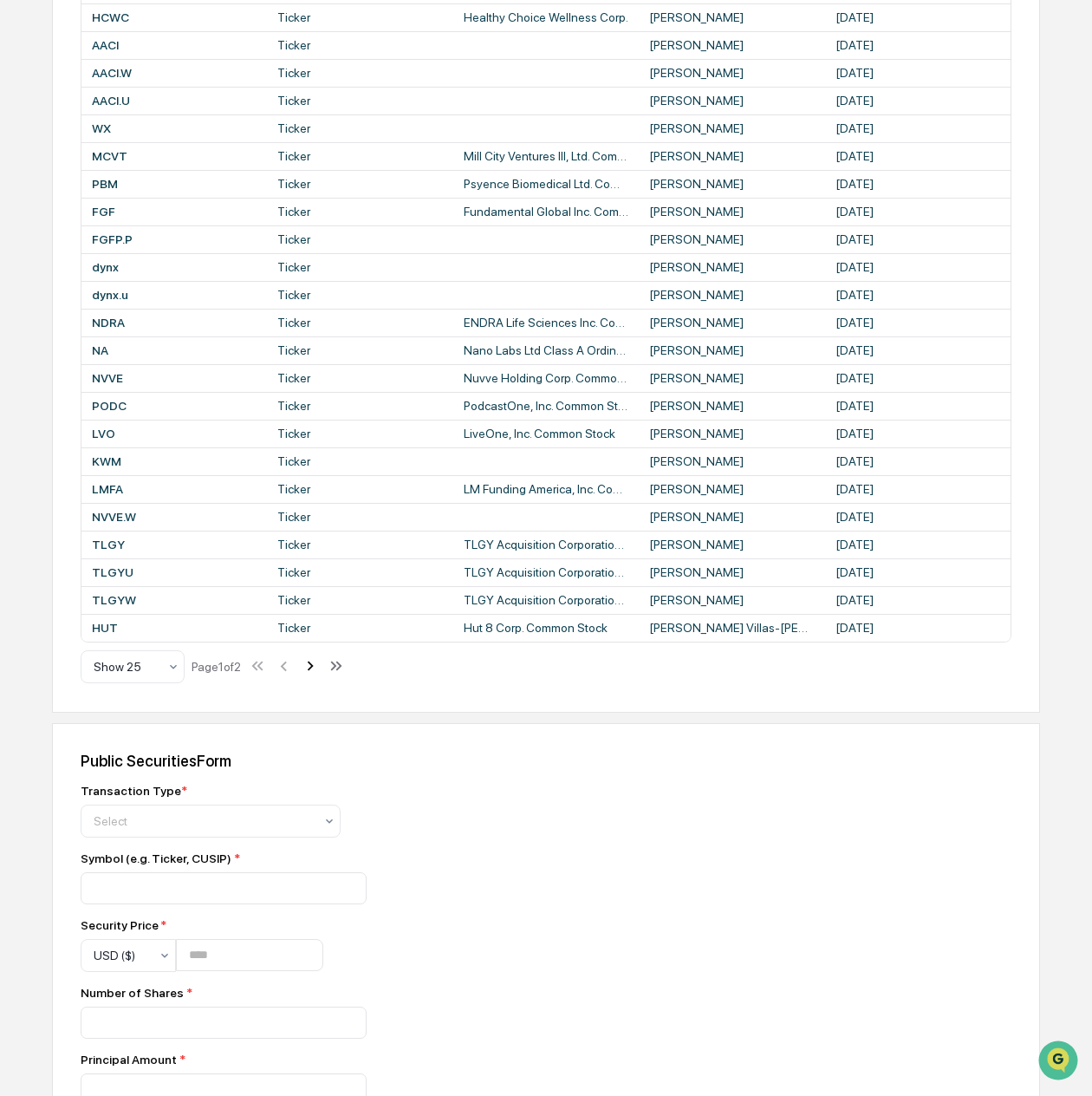
click at [312, 676] on icon at bounding box center [310, 665] width 19 height 19
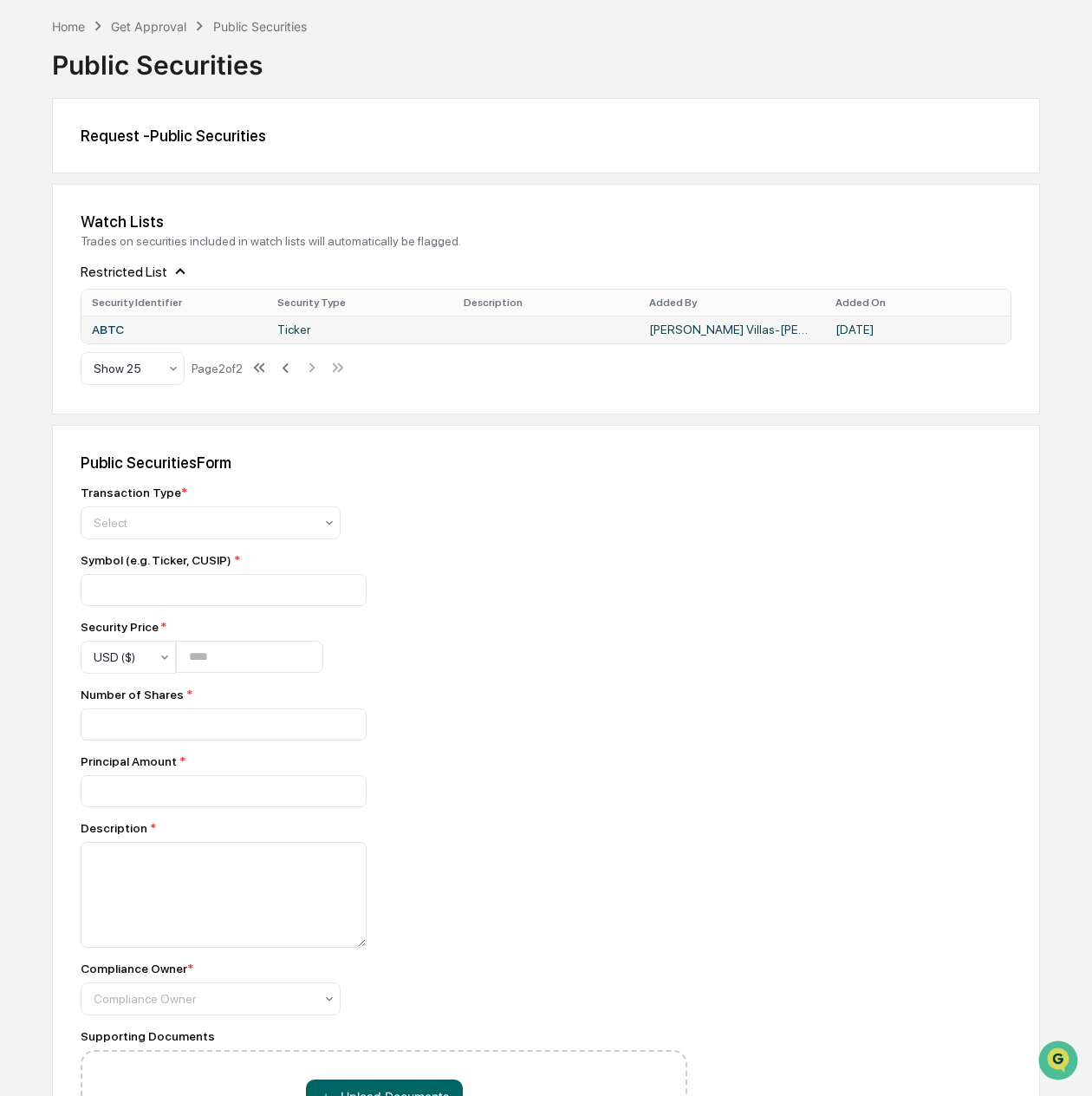
scroll to position [45, 0]
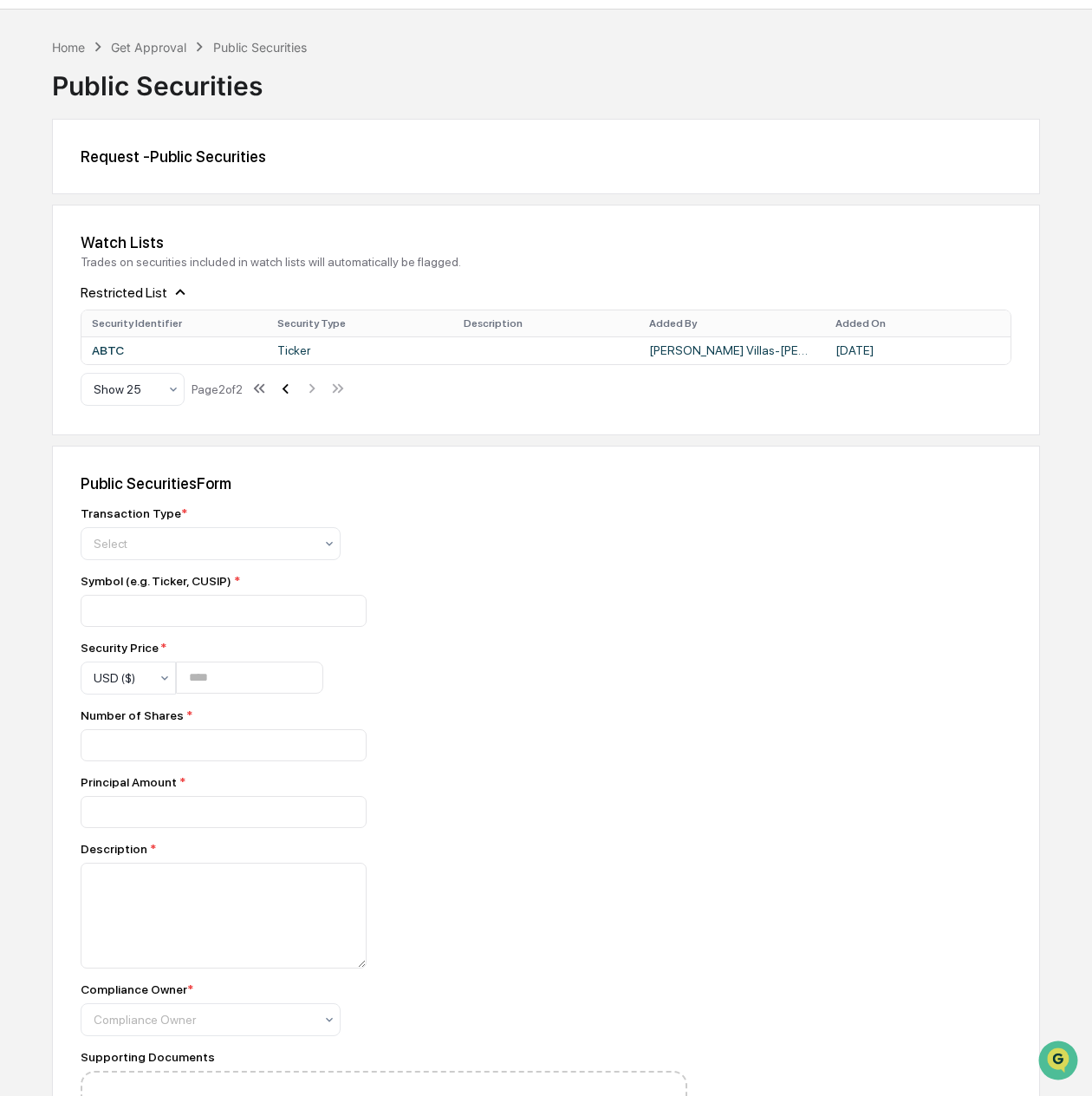
click at [295, 394] on icon at bounding box center [285, 388] width 19 height 19
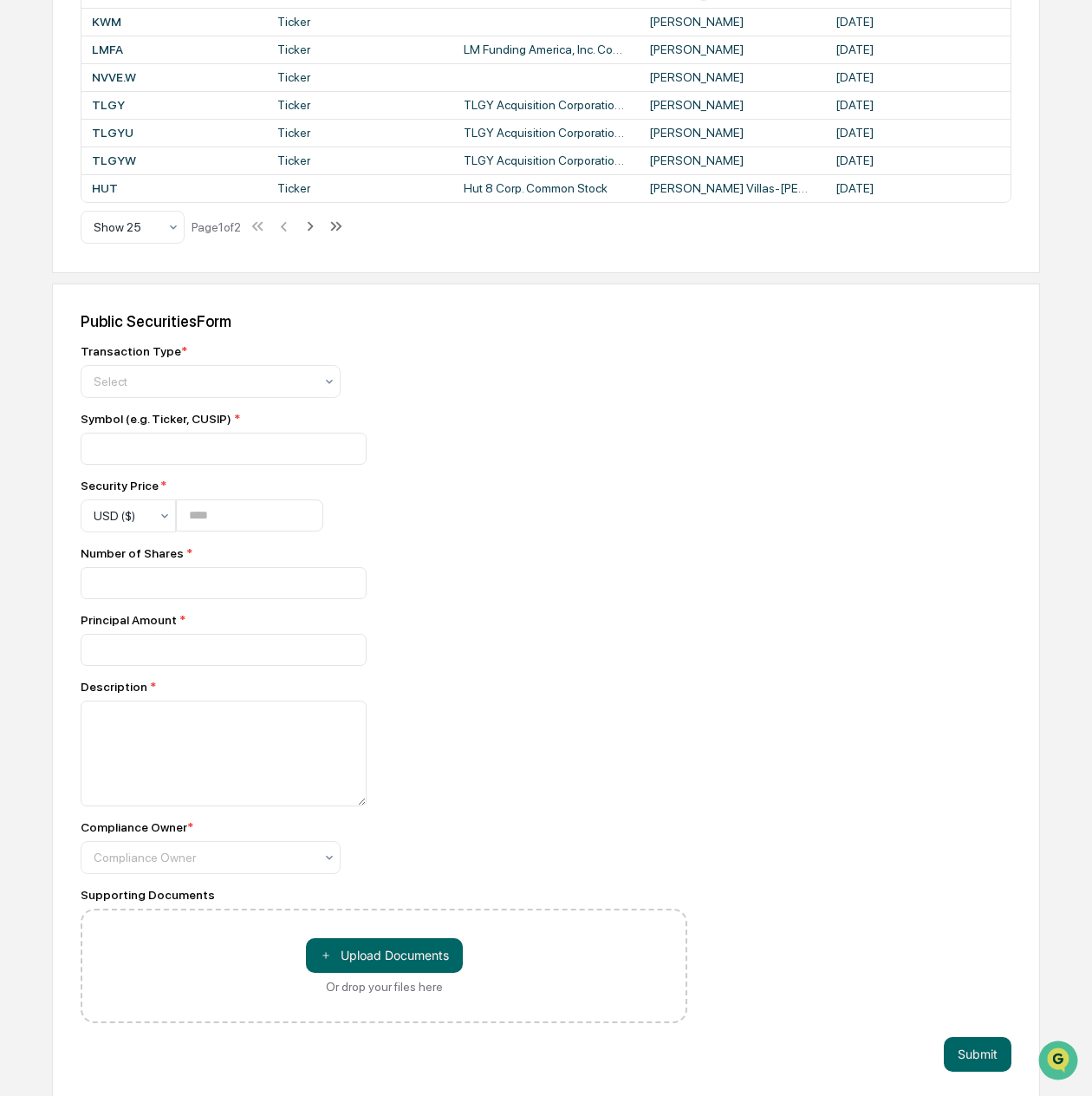
scroll to position [898, 0]
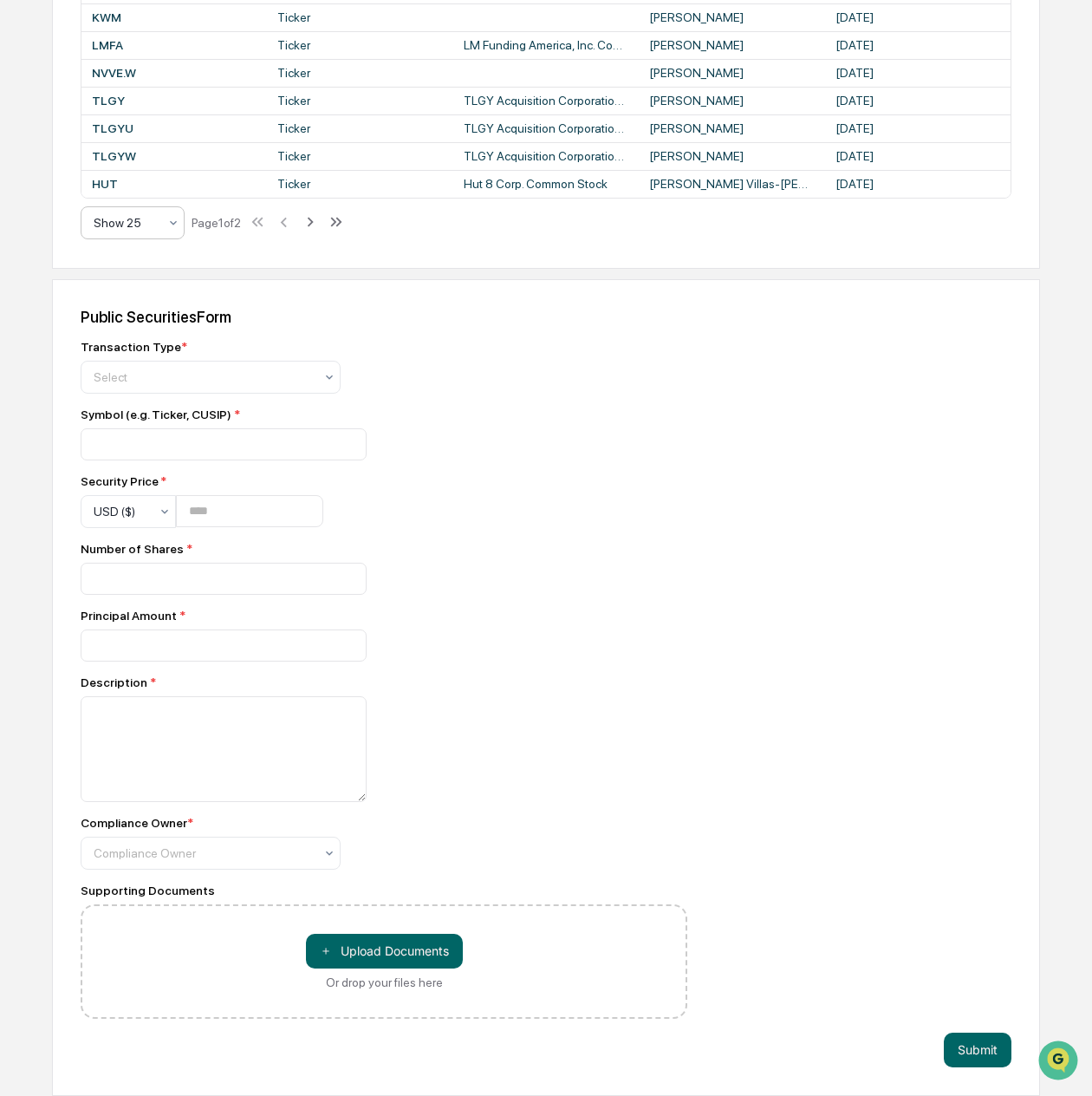
click at [132, 217] on div at bounding box center [125, 222] width 64 height 17
click at [129, 401] on div "Show 100" at bounding box center [133, 398] width 102 height 35
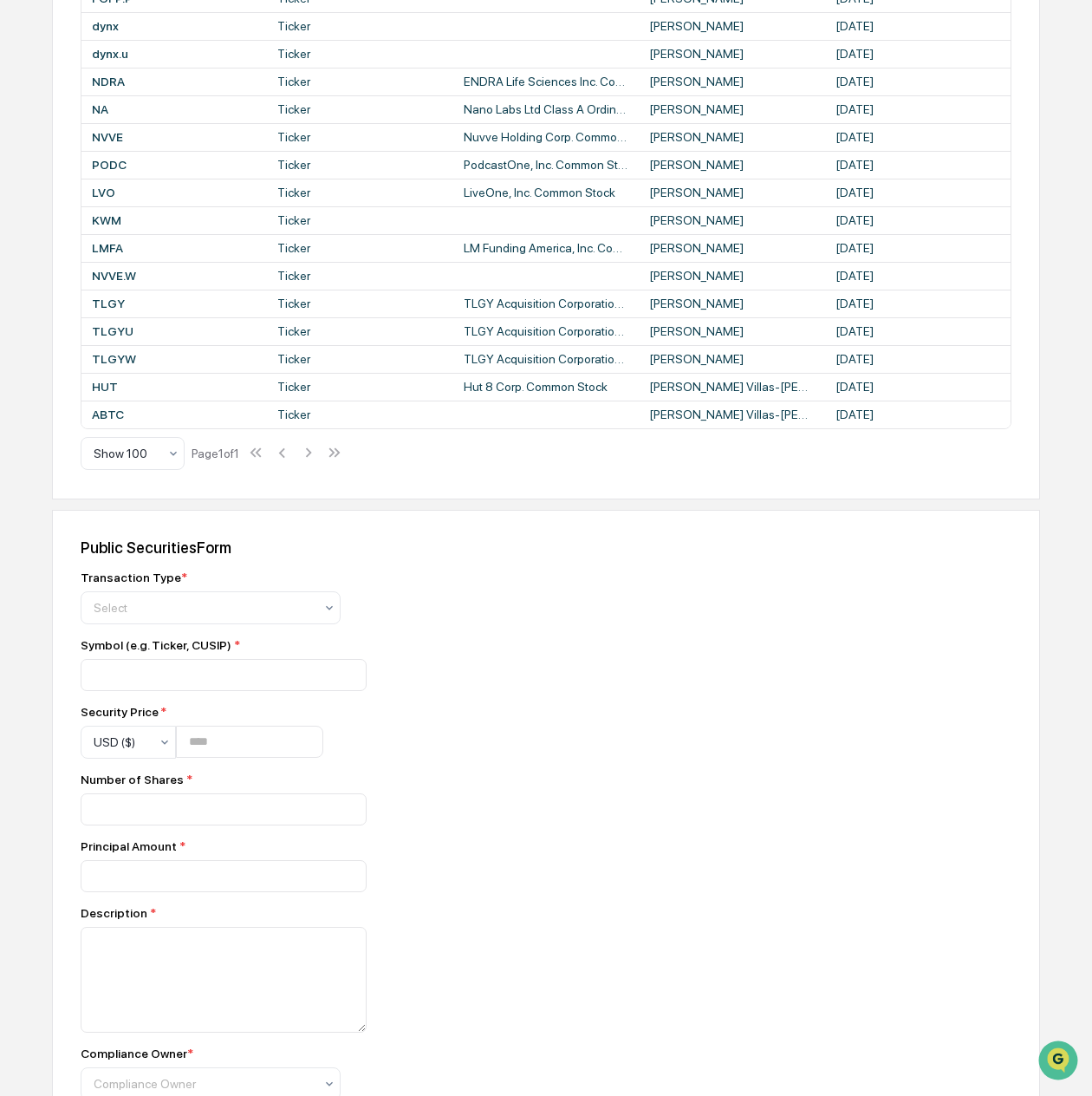
scroll to position [694, 0]
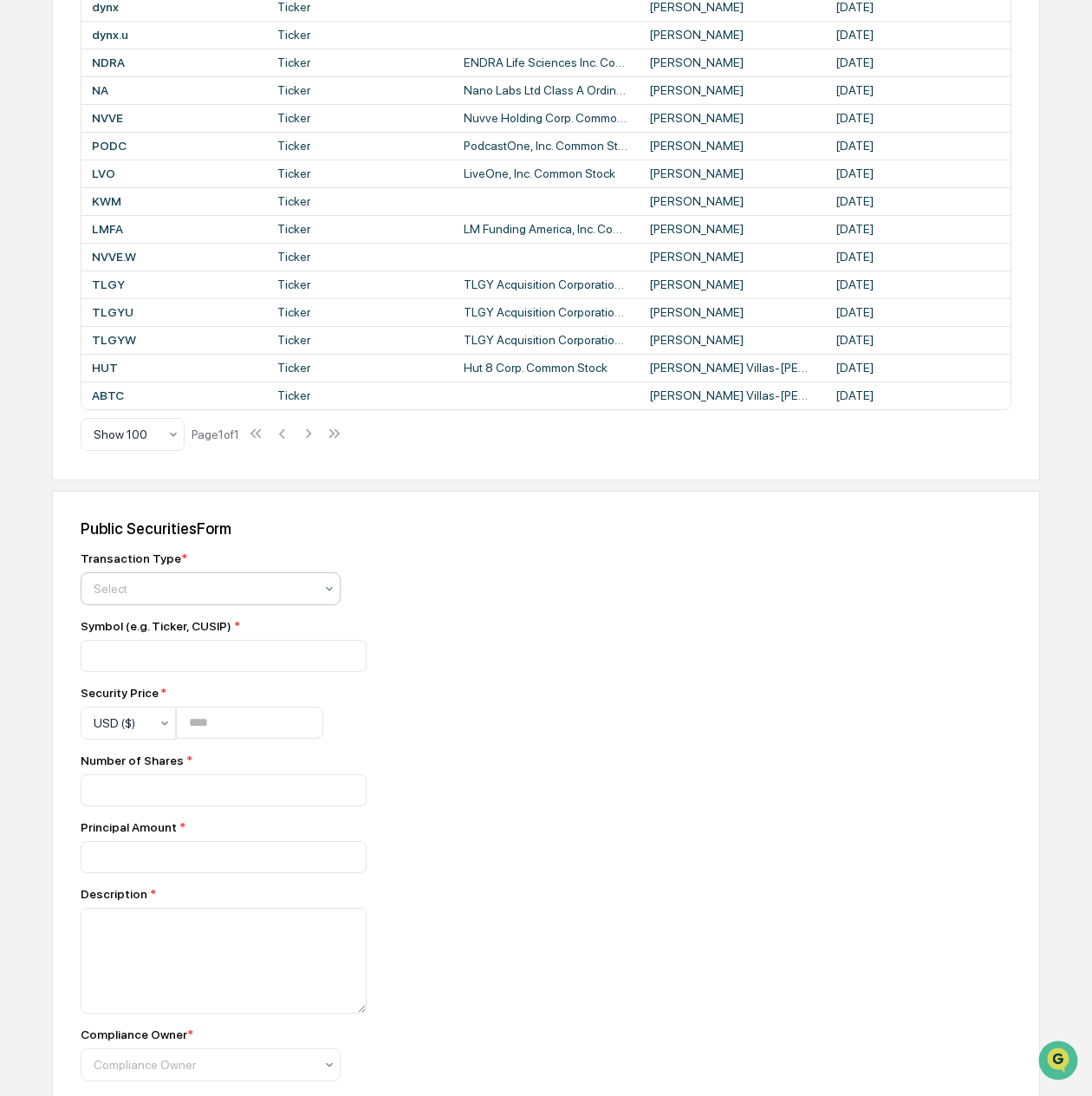
click at [261, 597] on div at bounding box center [203, 588] width 220 height 17
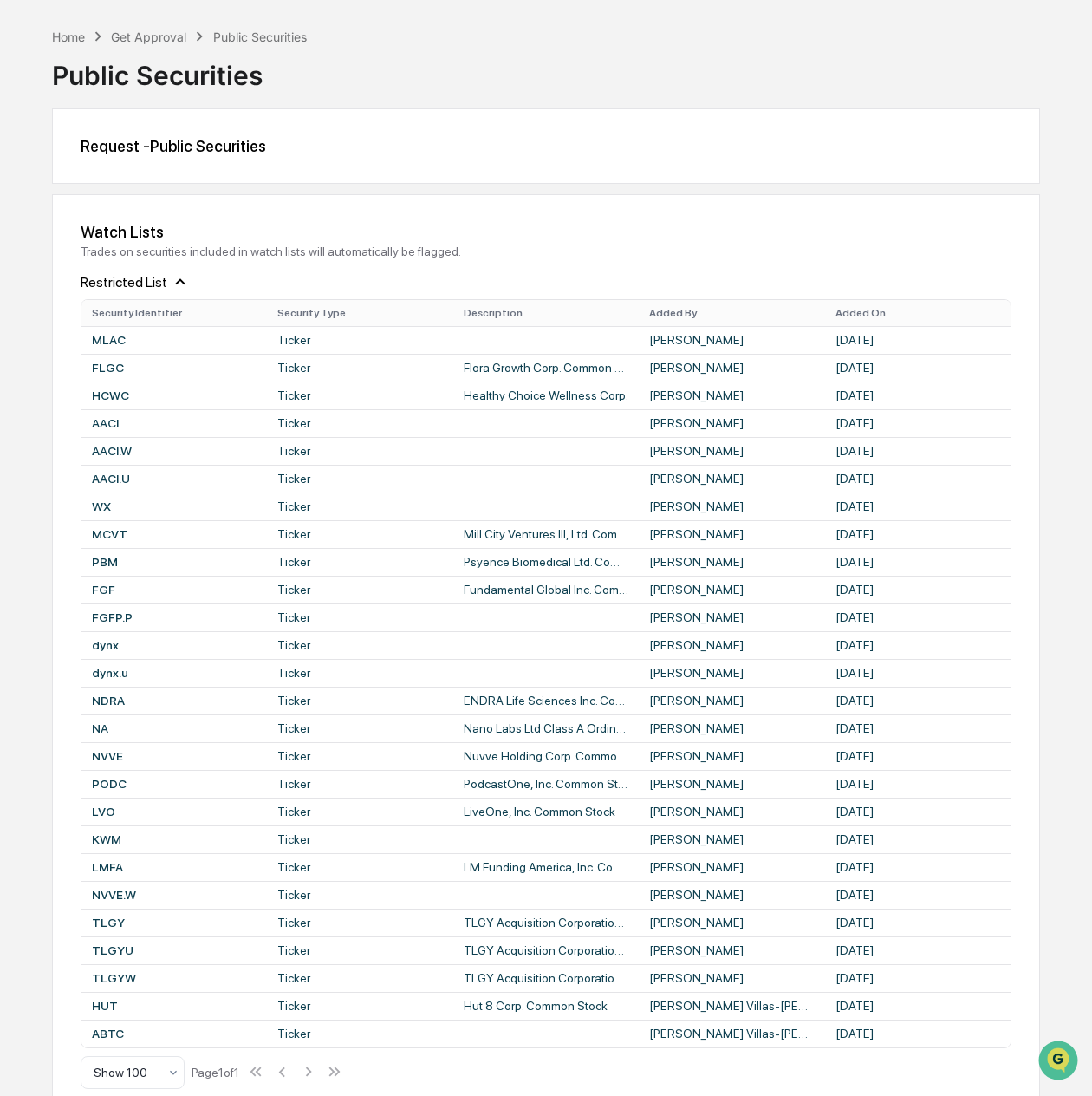
scroll to position [0, 0]
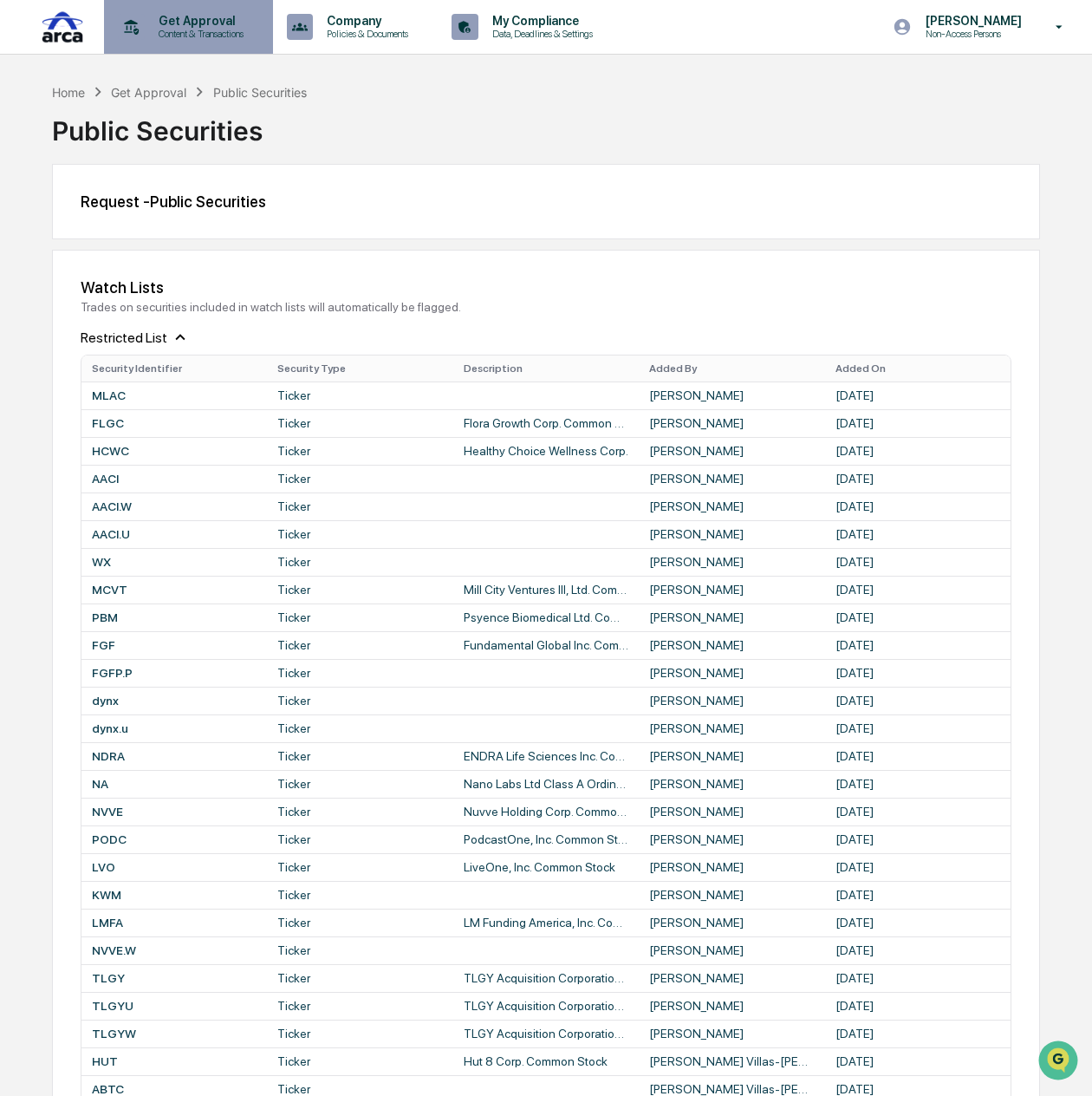
click at [237, 39] on p "Content & Transactions" at bounding box center [198, 34] width 108 height 13
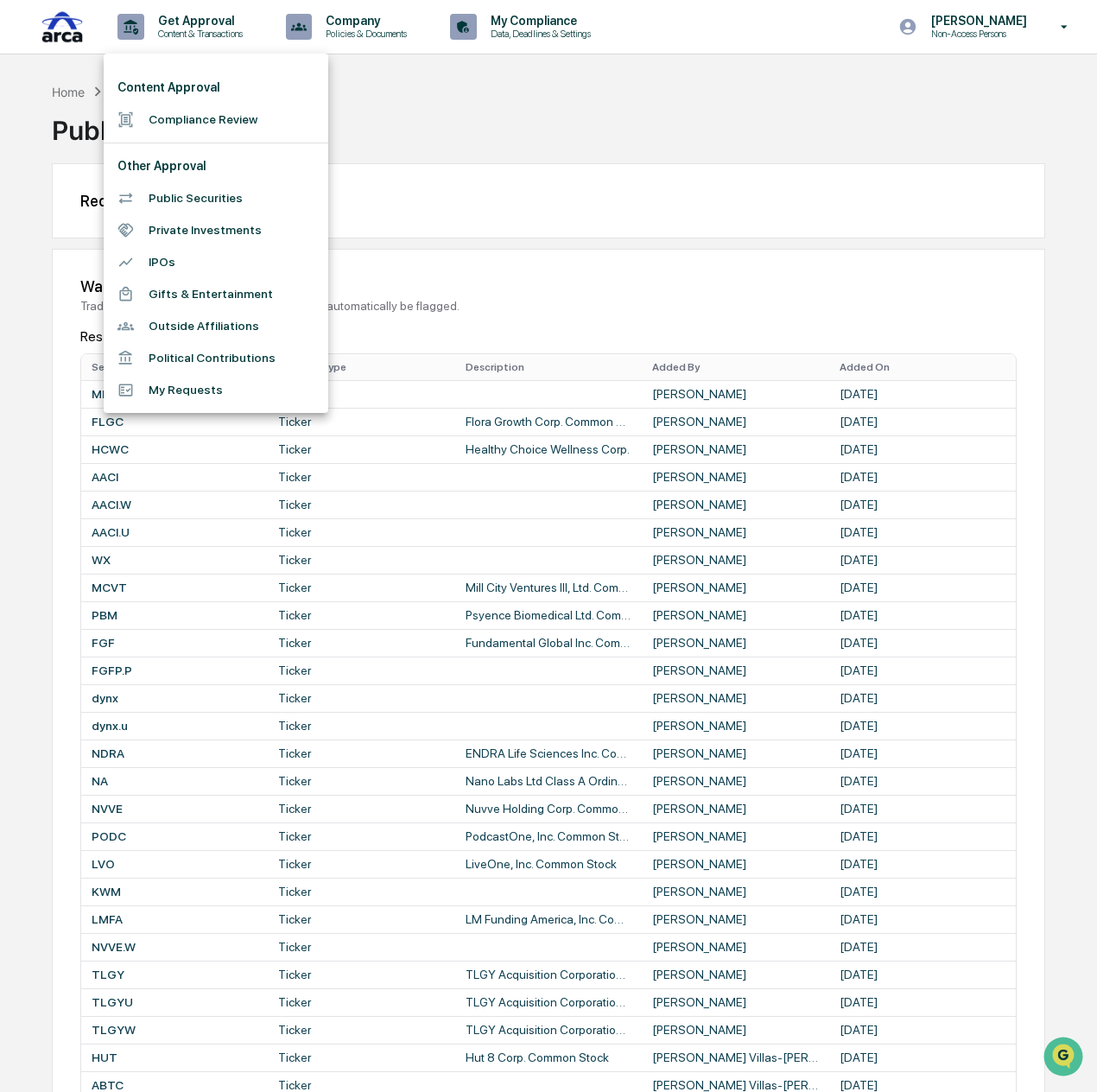
click at [1021, 24] on div at bounding box center [548, 546] width 1097 height 1092
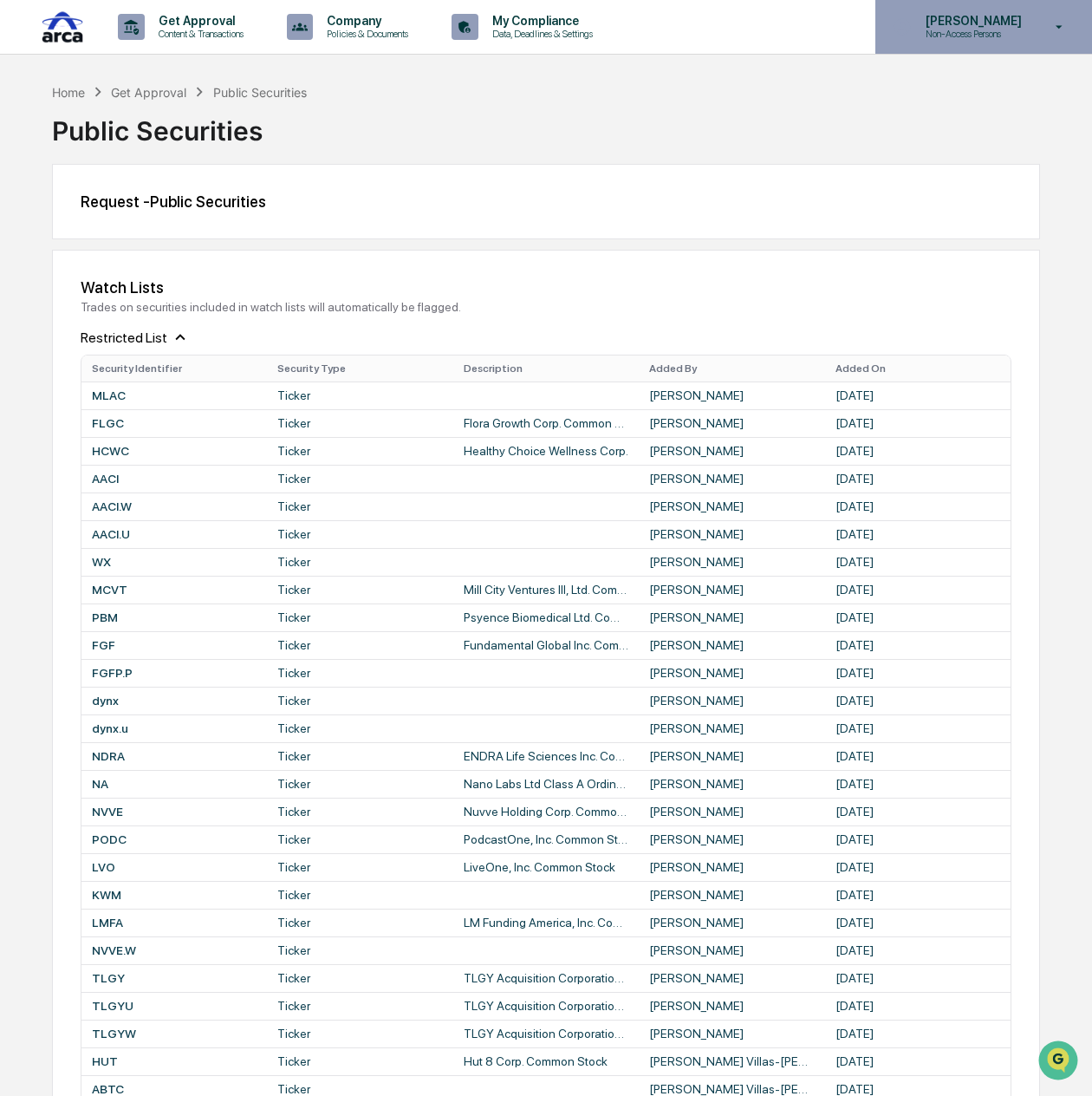
click at [956, 27] on p "[PERSON_NAME]" at bounding box center [971, 20] width 119 height 13
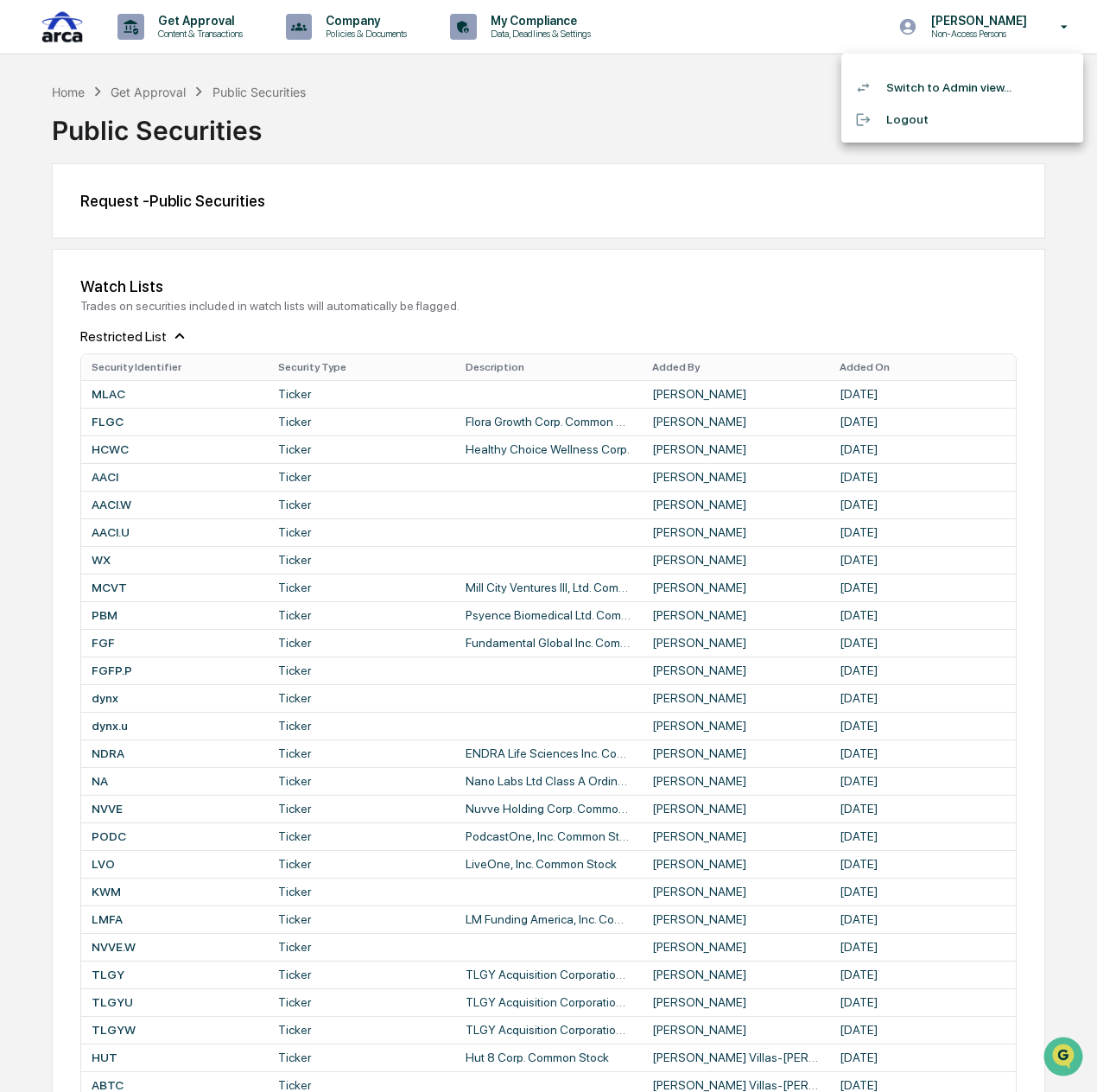
click at [940, 94] on li "Switch to Admin view..." at bounding box center [962, 88] width 242 height 32
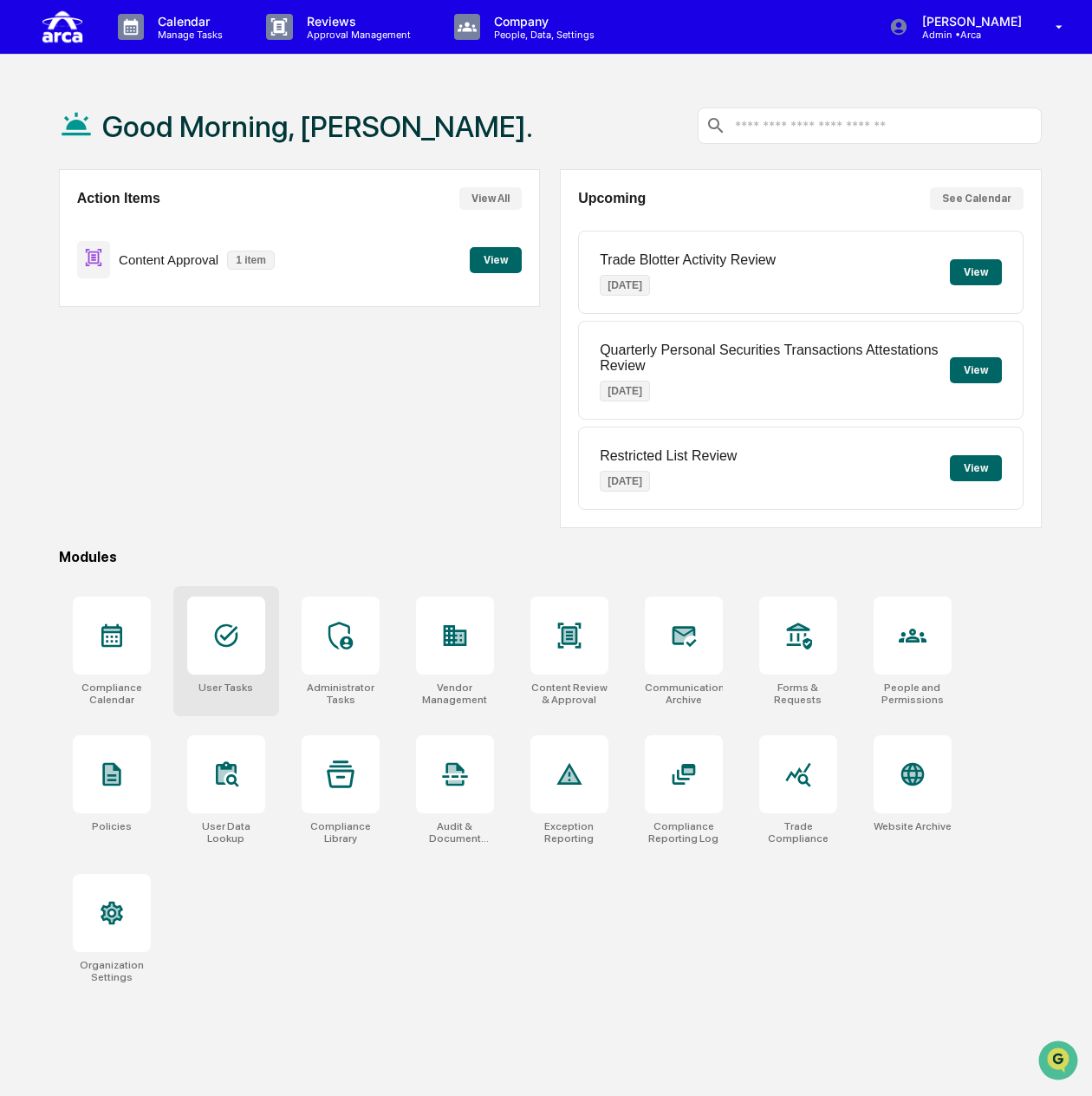
click at [225, 636] on icon at bounding box center [225, 636] width 23 height 23
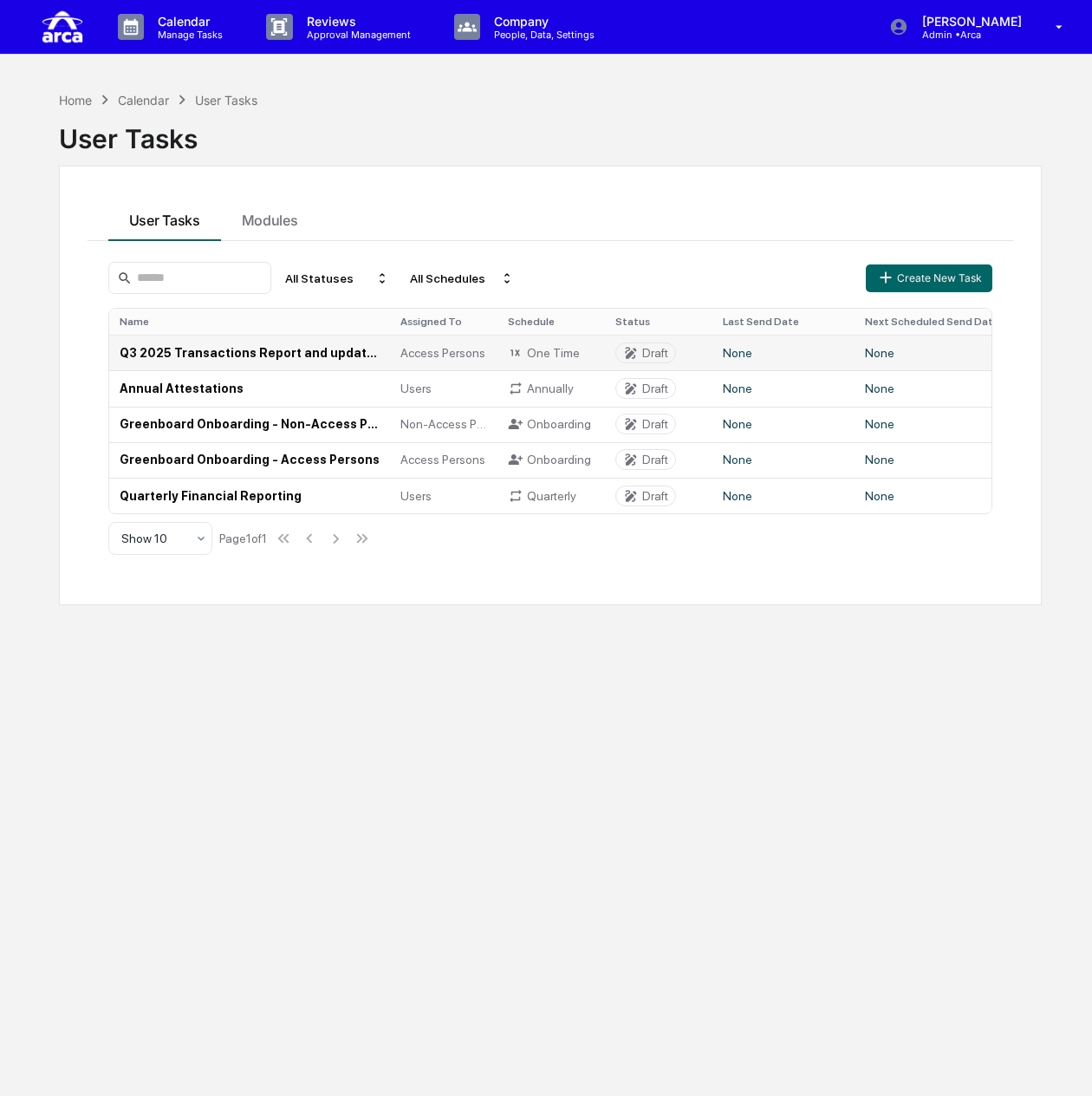
click at [269, 346] on td "Q3 2025 Transactions Report and updated [PERSON_NAME] Confirmation (Access Pers…" at bounding box center [250, 352] width 281 height 36
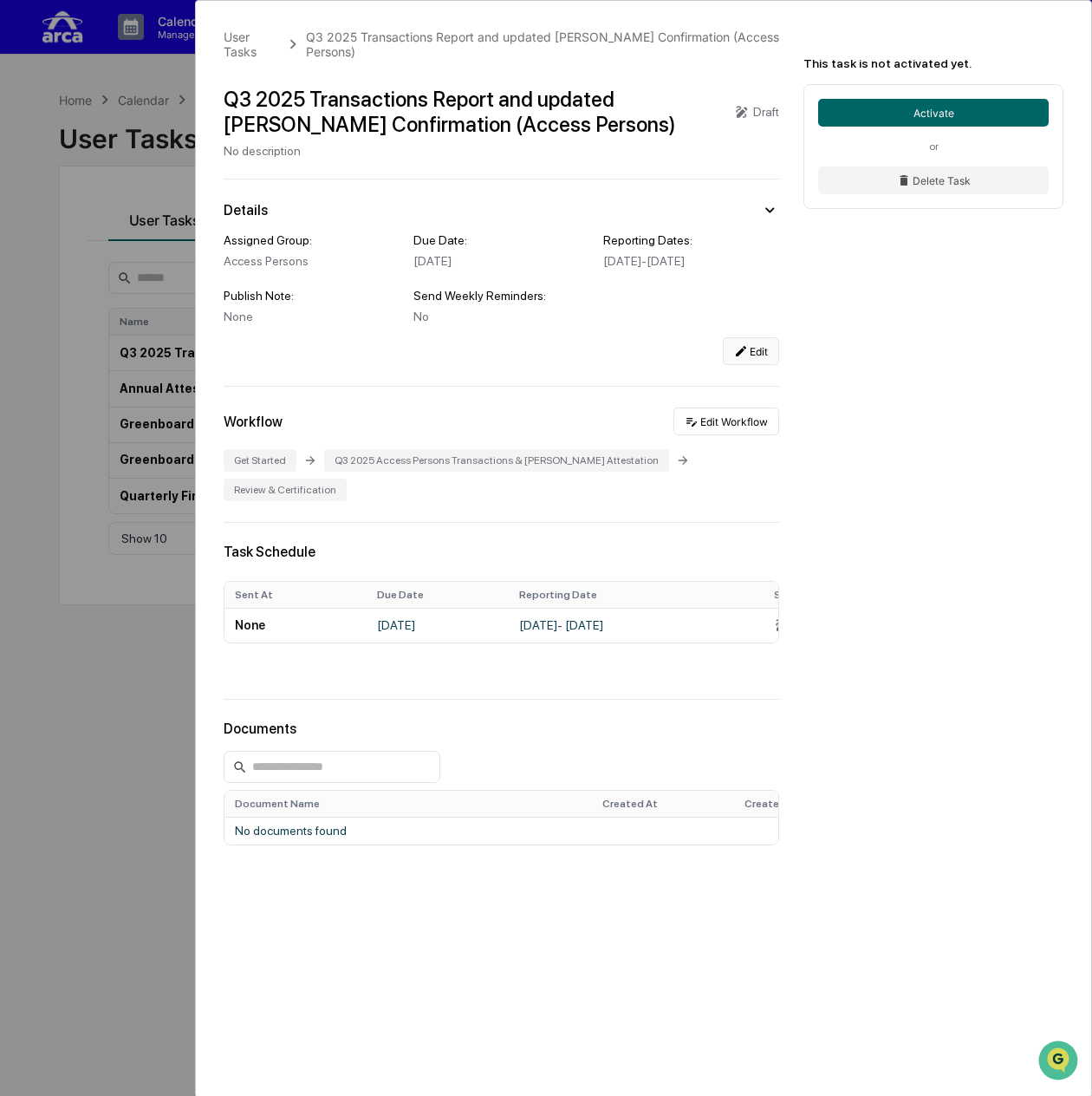
click at [773, 359] on button "Edit" at bounding box center [751, 350] width 57 height 28
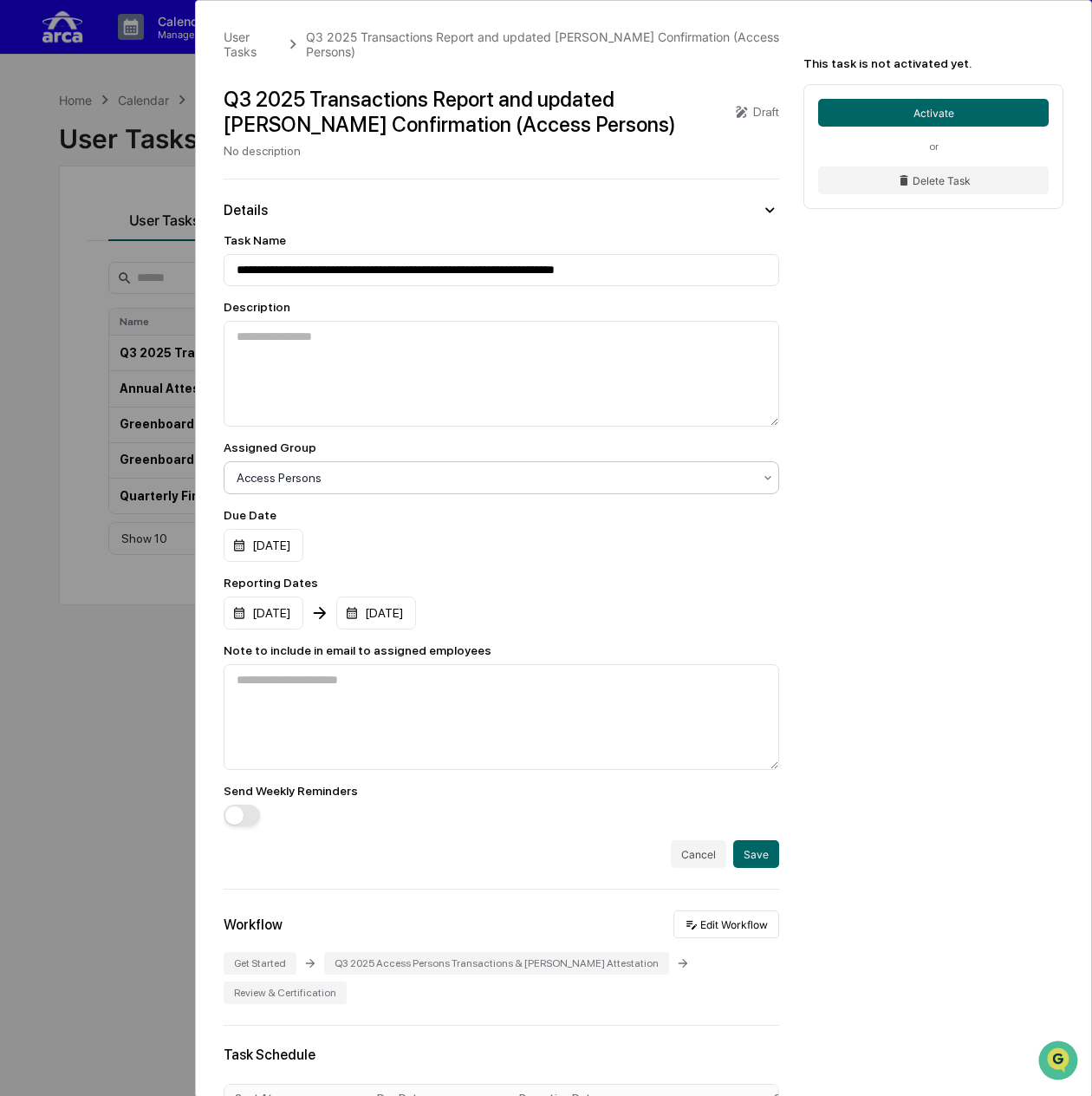
click at [432, 471] on div at bounding box center [494, 477] width 515 height 17
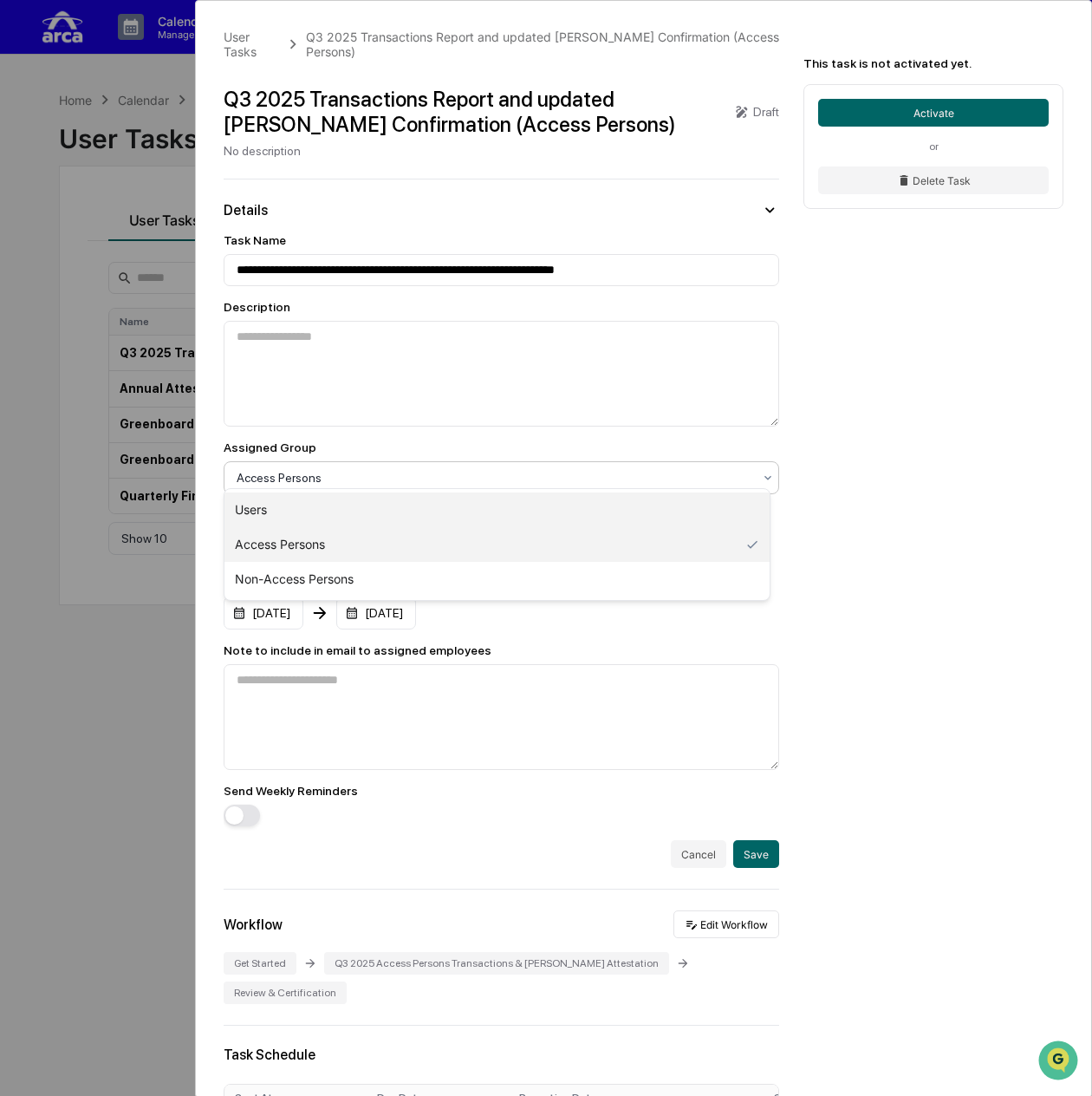
click at [401, 510] on div "Users" at bounding box center [497, 509] width 545 height 35
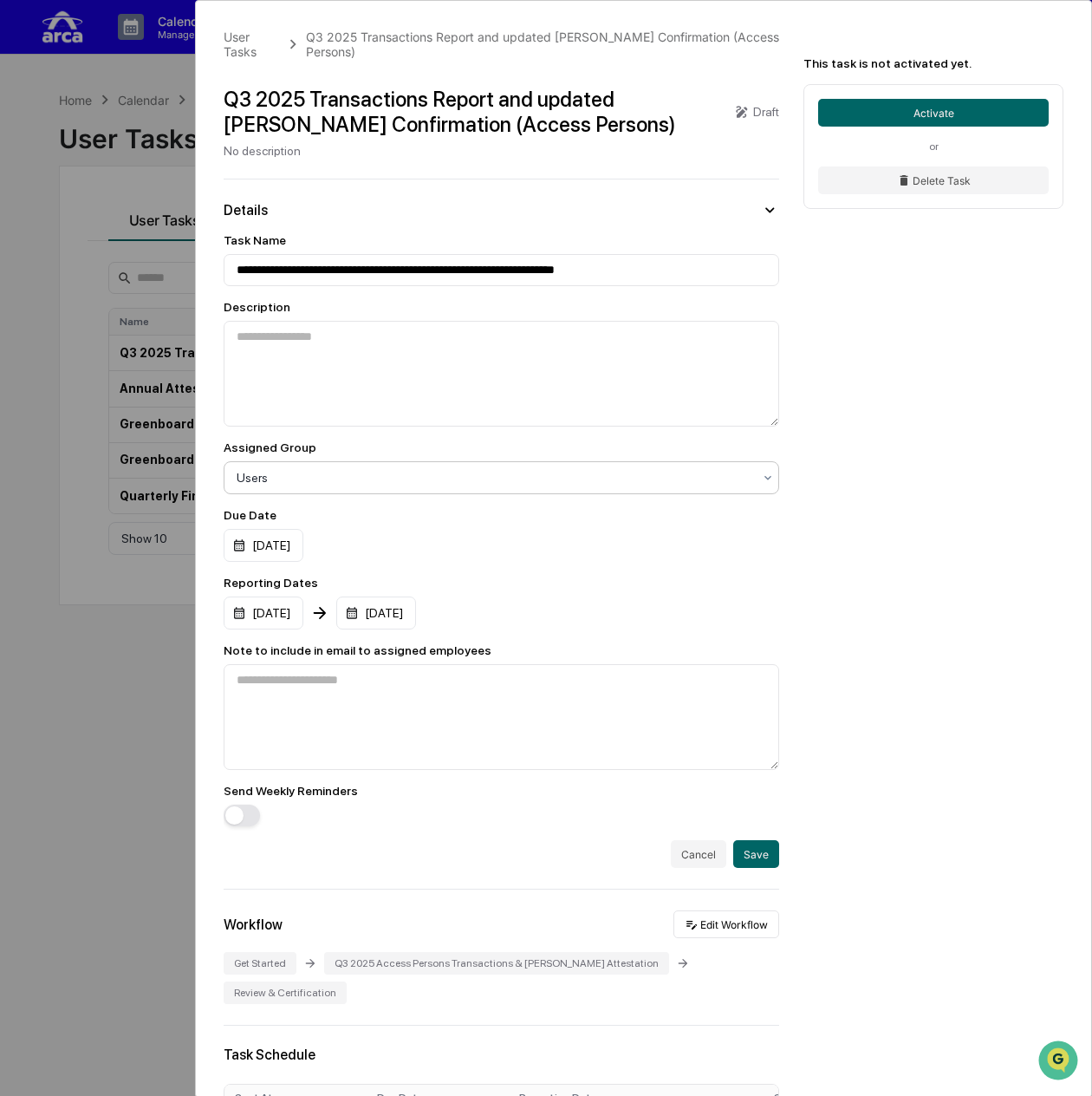
click at [410, 469] on div at bounding box center [494, 477] width 515 height 17
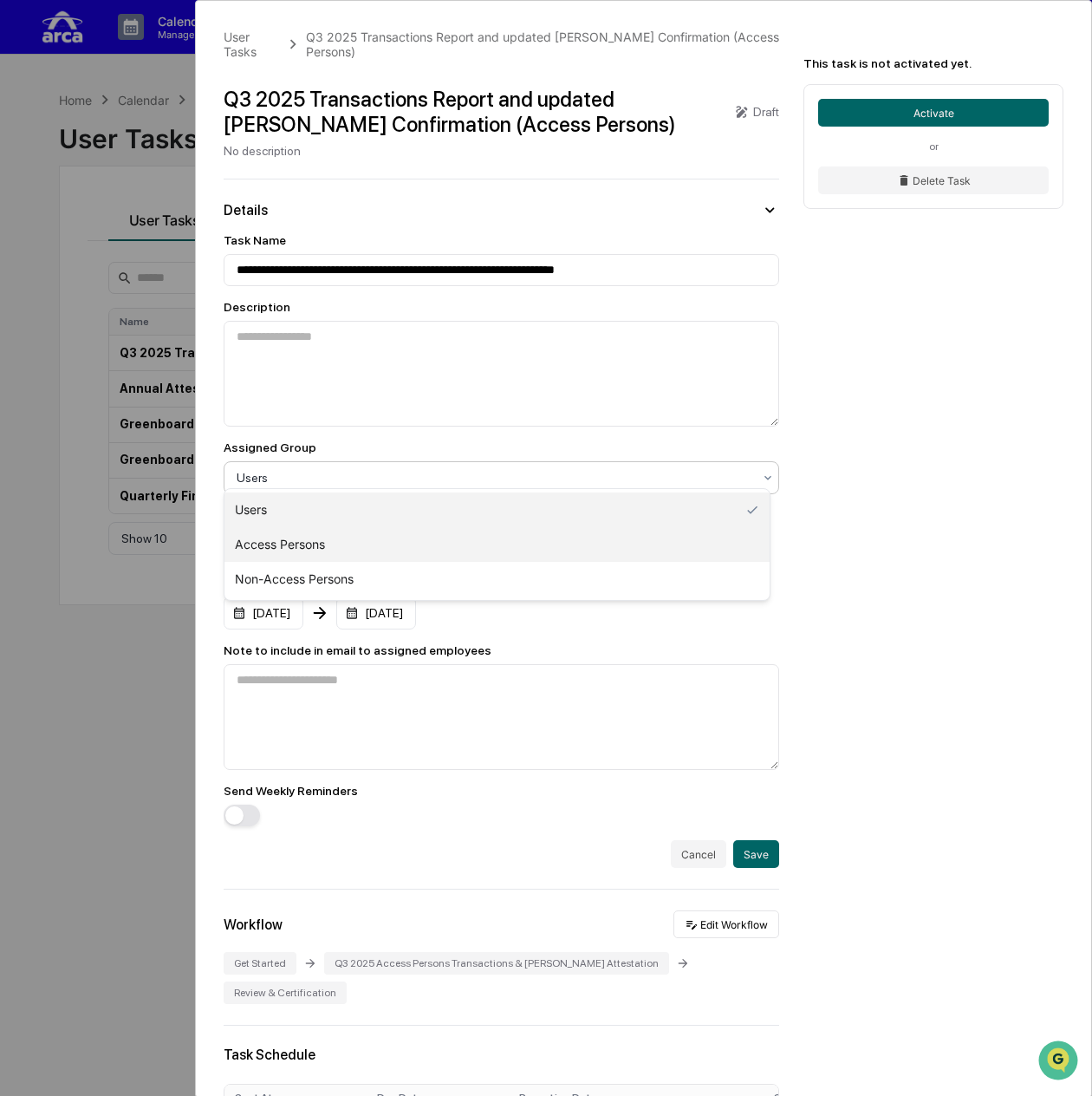
click at [382, 538] on div "Access Persons" at bounding box center [497, 544] width 545 height 35
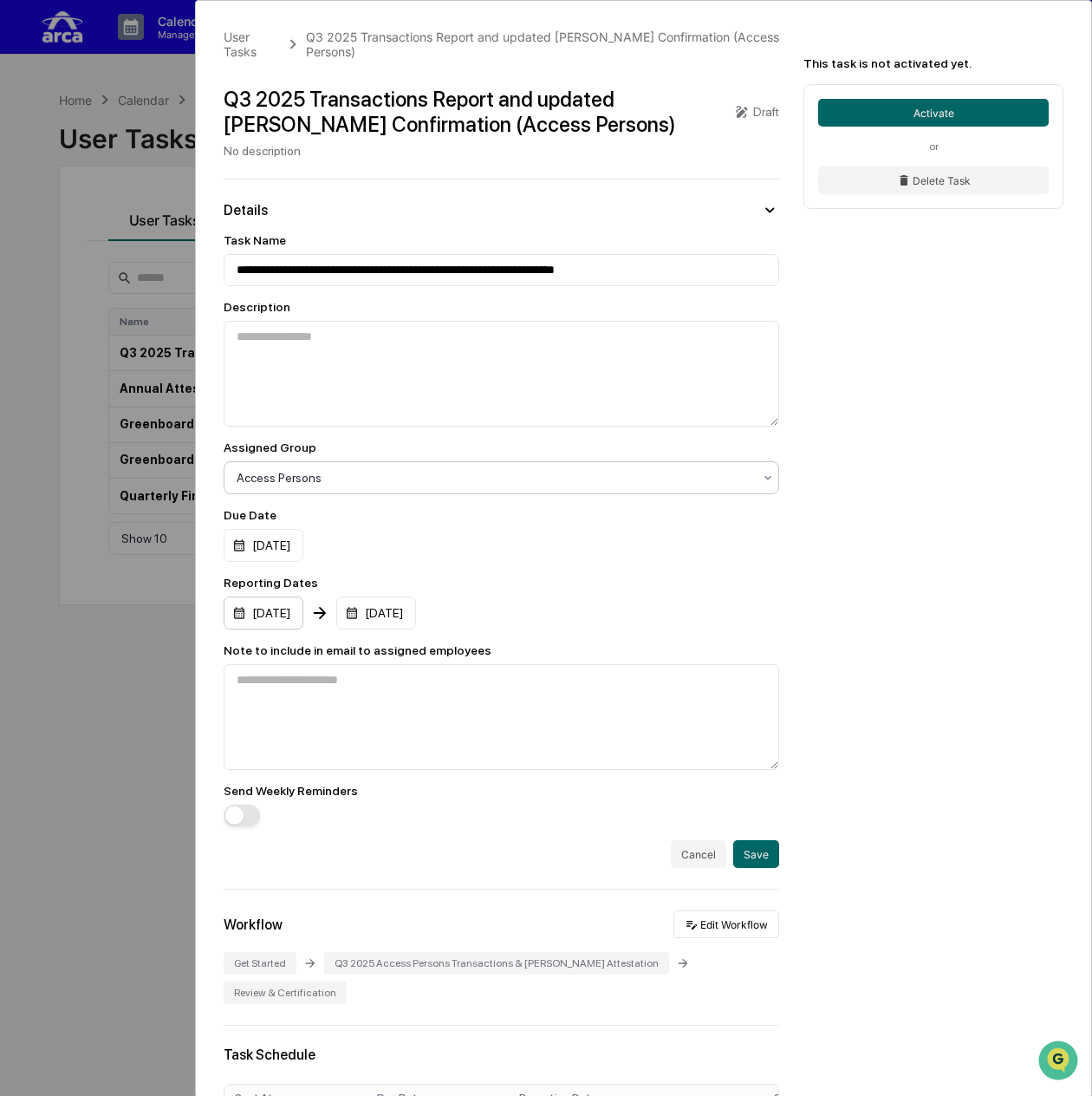
click at [296, 603] on div "[DATE]" at bounding box center [263, 613] width 80 height 33
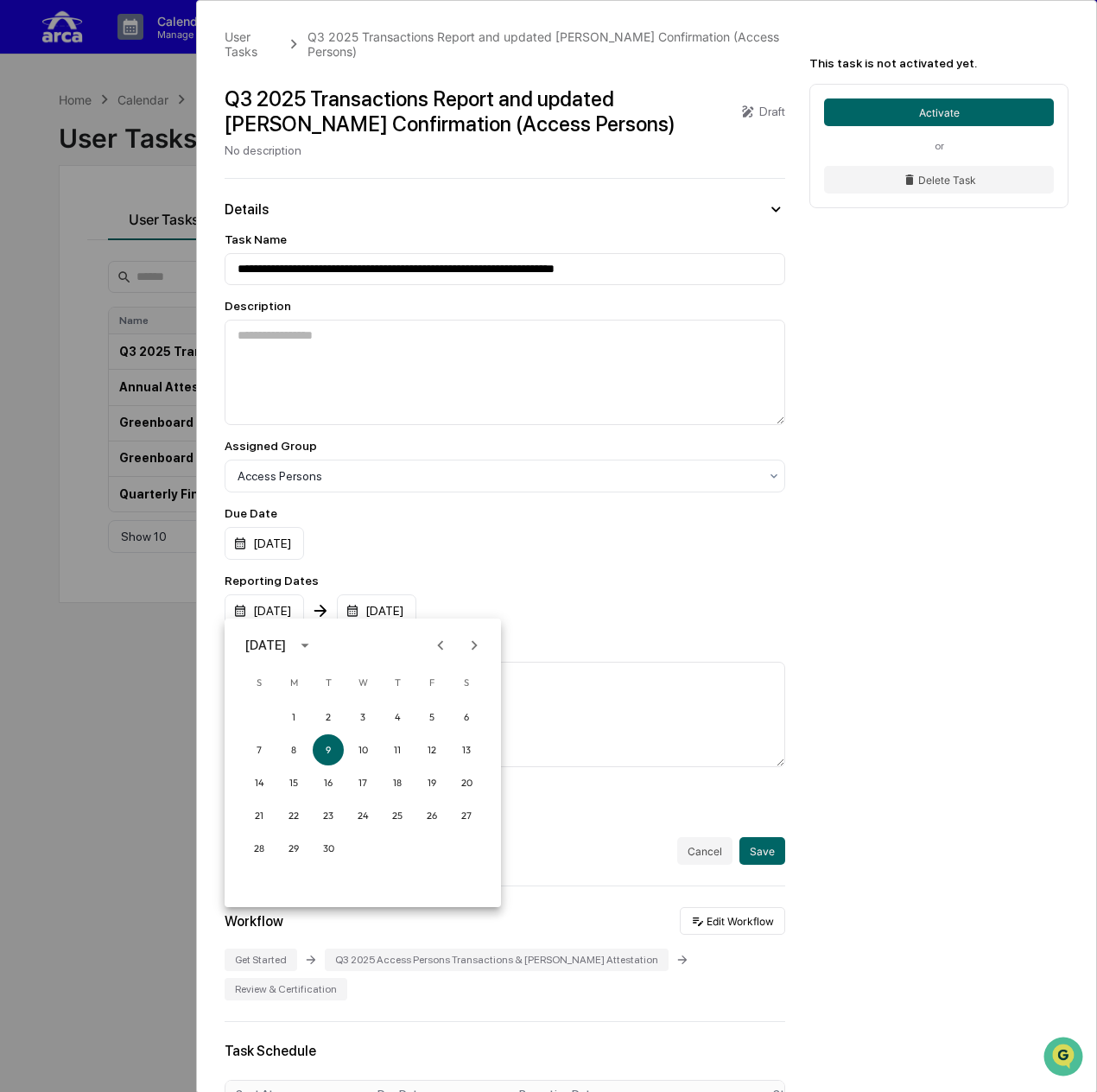
click at [438, 645] on icon "Previous month" at bounding box center [440, 644] width 6 height 10
click at [328, 711] on button "1" at bounding box center [327, 717] width 31 height 31
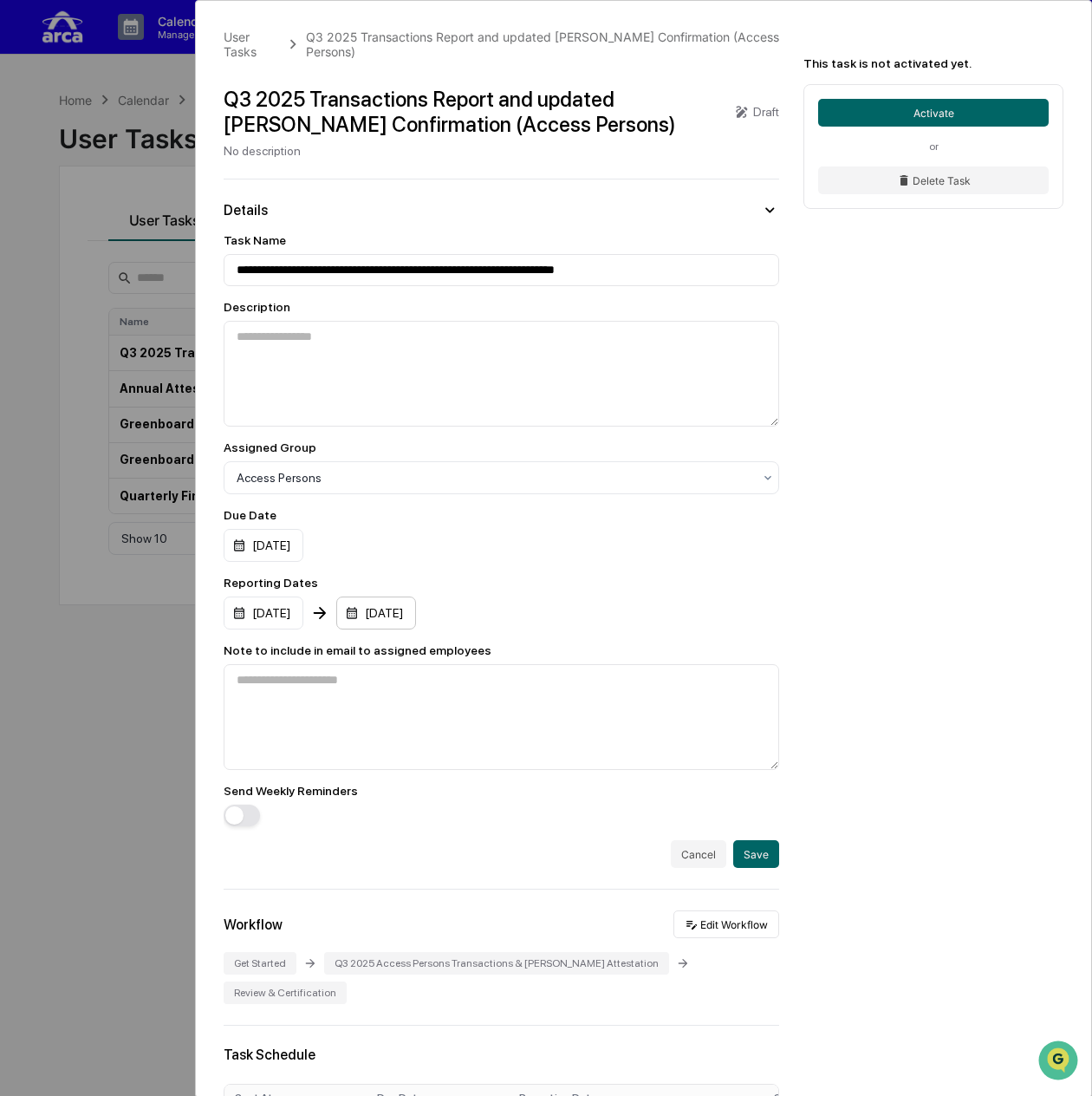
click at [416, 605] on div "[DATE]" at bounding box center [375, 613] width 80 height 33
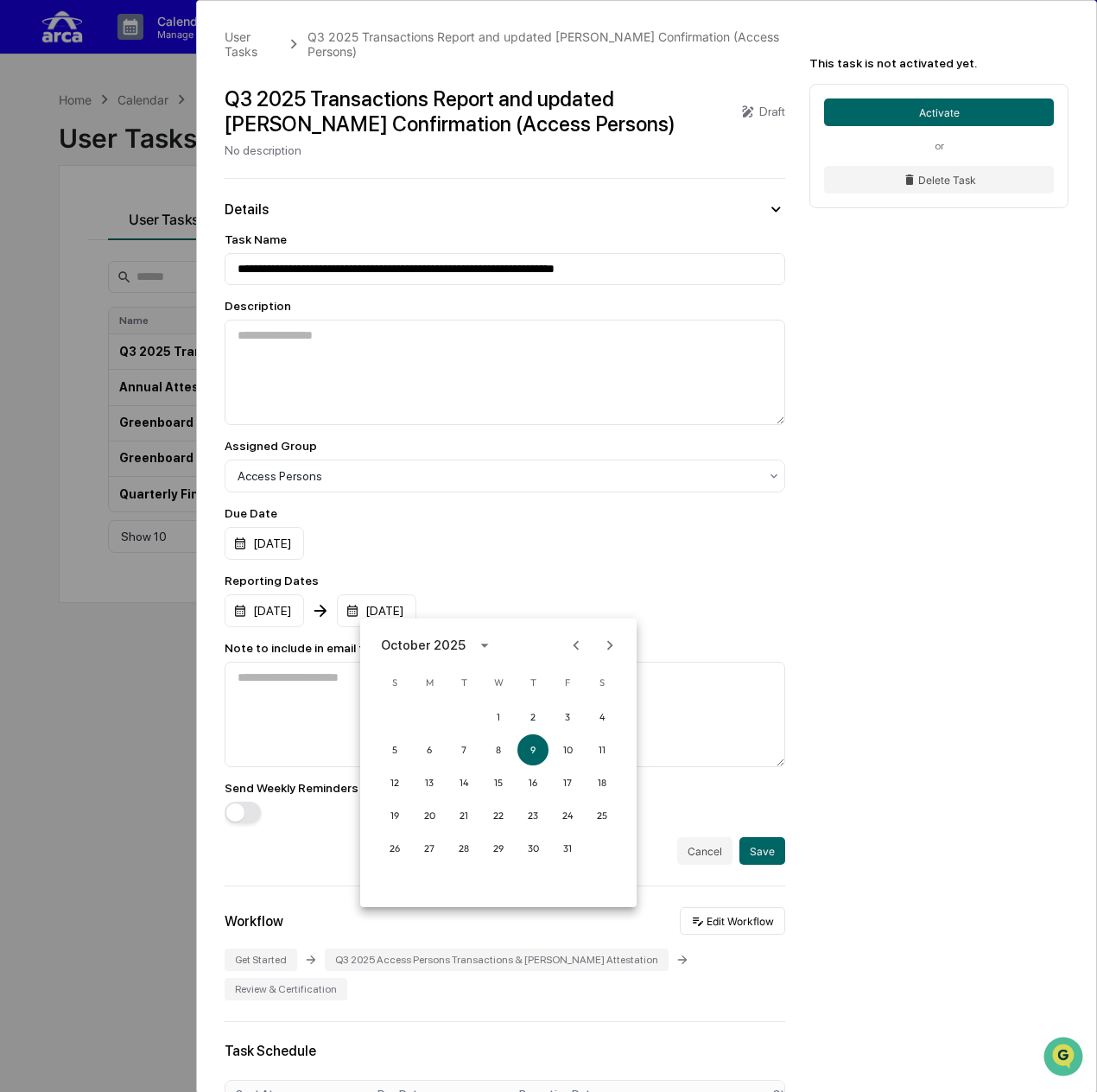
click at [571, 651] on icon "Previous month" at bounding box center [575, 644] width 19 height 19
click at [457, 846] on button "30" at bounding box center [463, 848] width 31 height 31
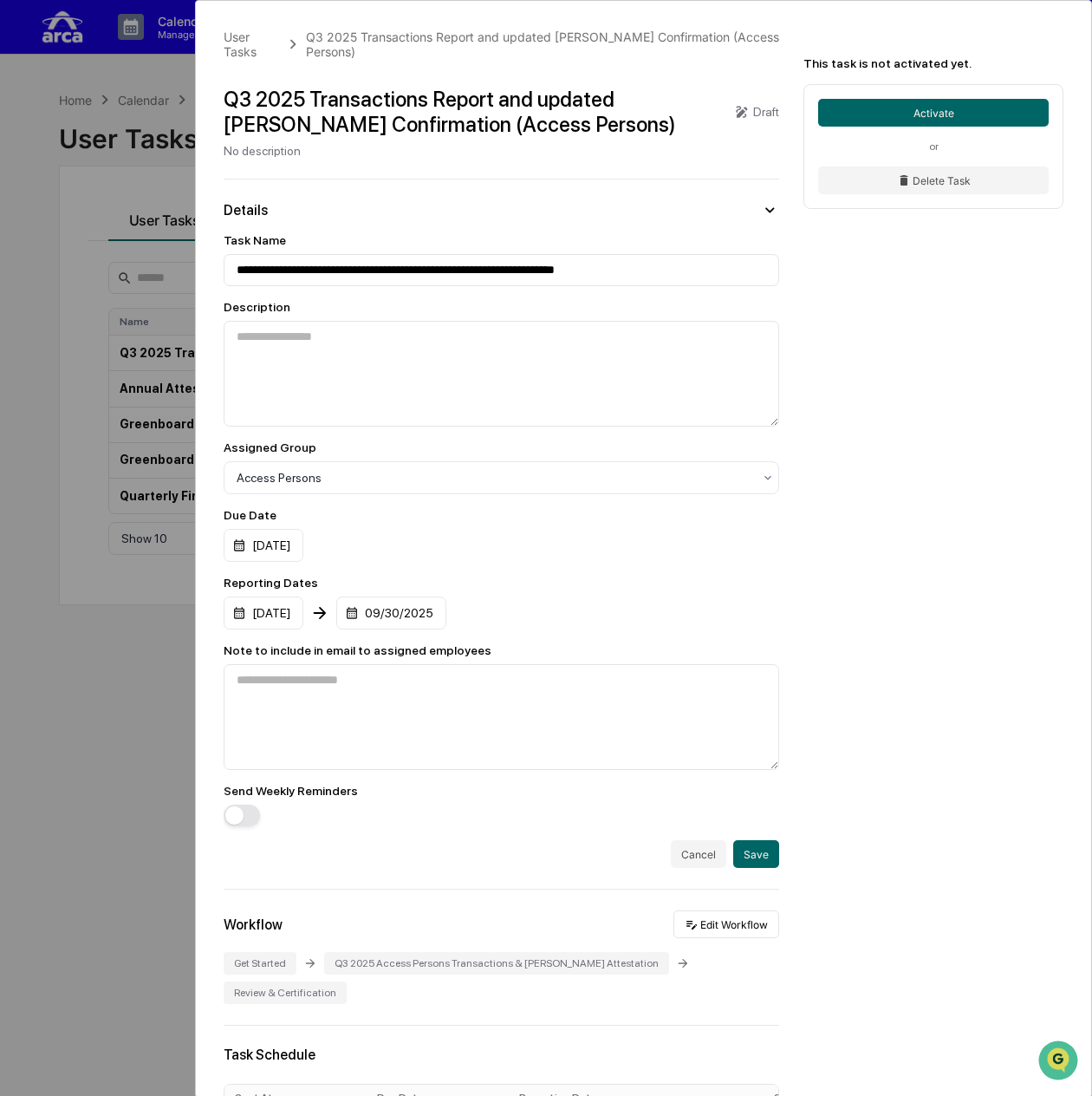
click at [549, 597] on div "[DATE] [DATE]" at bounding box center [501, 613] width 556 height 33
click at [754, 842] on button "Save" at bounding box center [755, 853] width 46 height 28
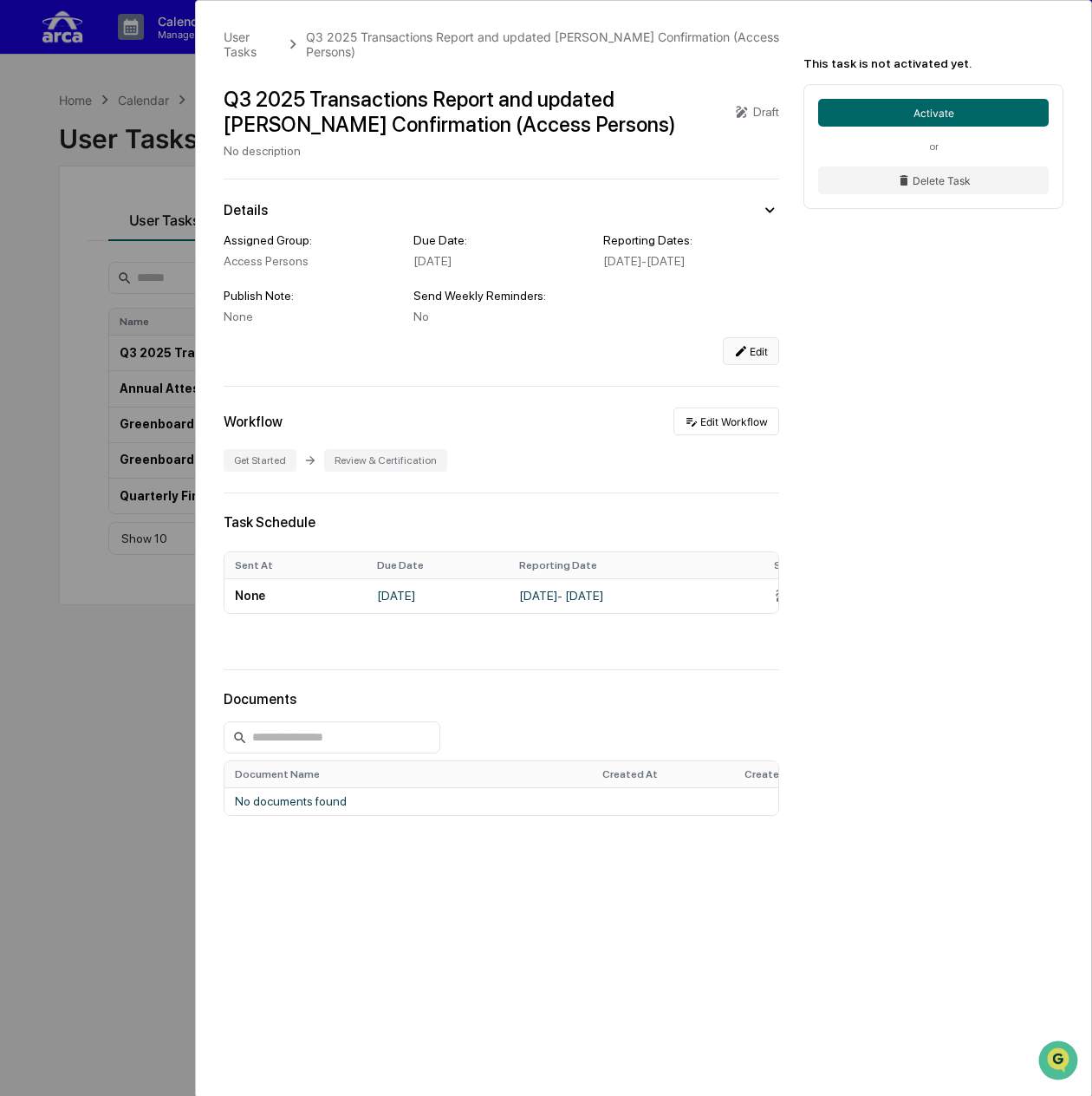
click at [753, 351] on button "Edit" at bounding box center [751, 350] width 57 height 28
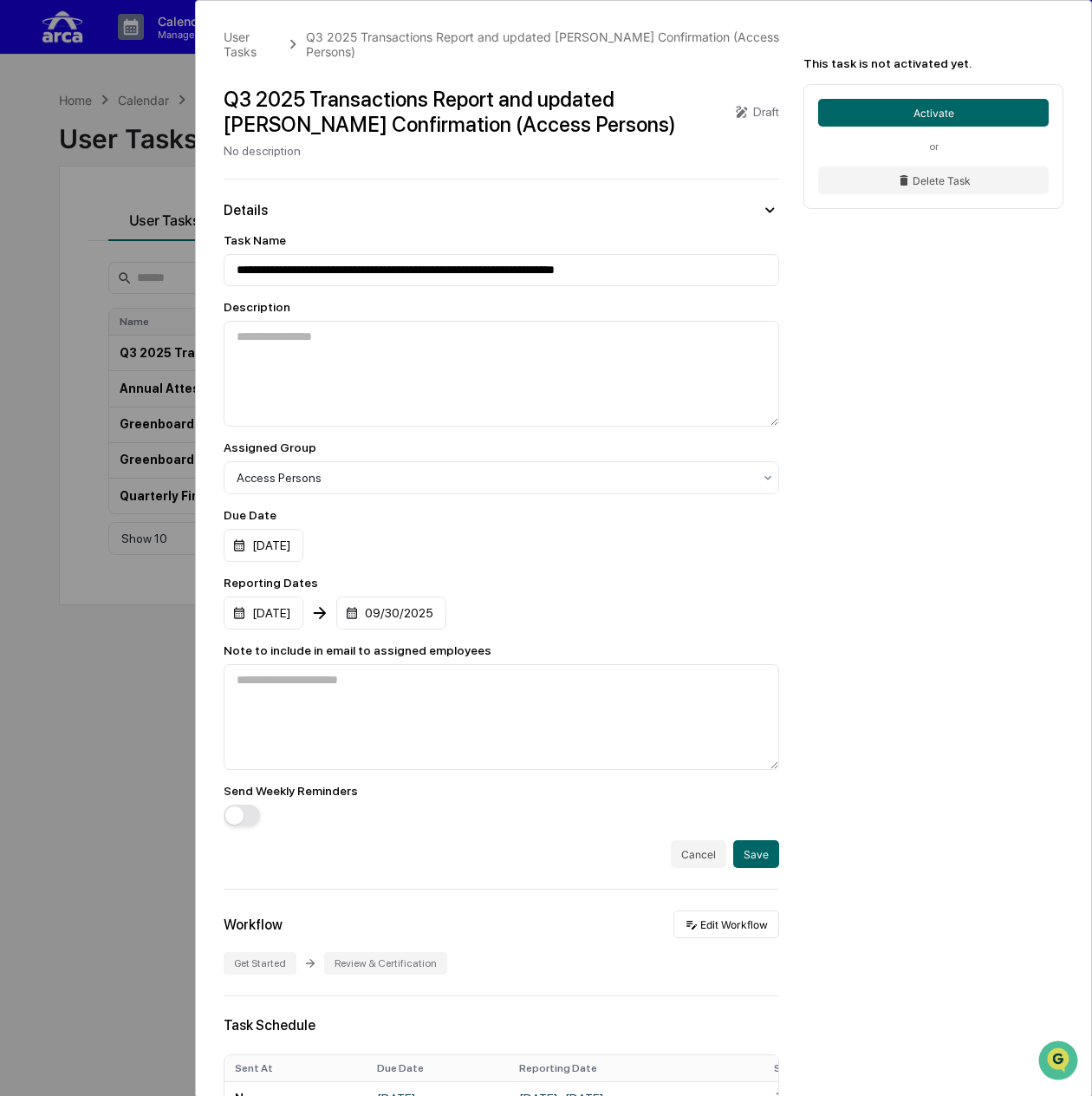
click at [257, 785] on div "Send Weekly Reminders" at bounding box center [501, 790] width 556 height 13
click at [235, 806] on span "button" at bounding box center [234, 815] width 18 height 18
click at [748, 849] on button "Save" at bounding box center [755, 853] width 46 height 28
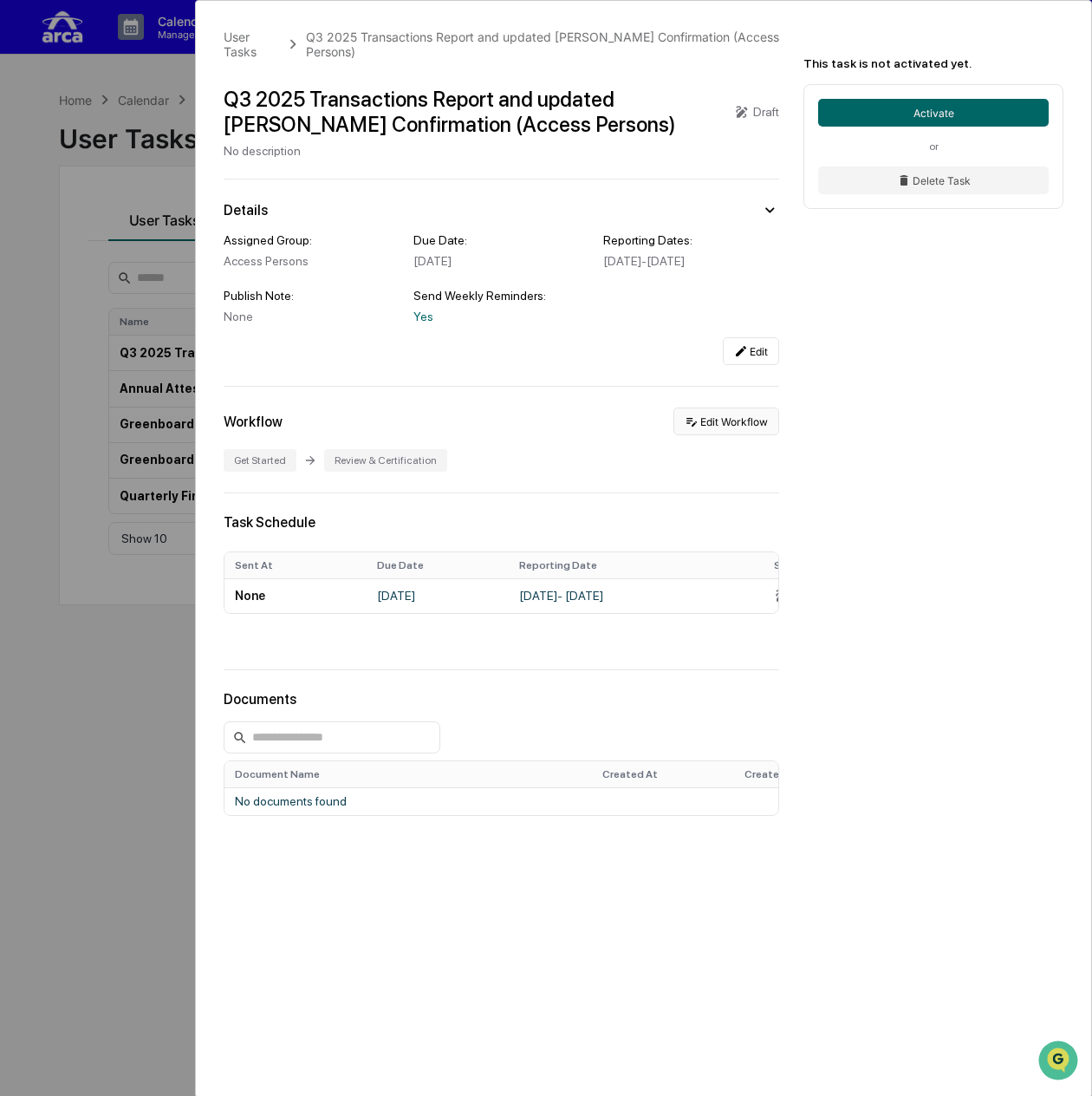
click at [721, 419] on button "Edit Workflow" at bounding box center [727, 421] width 106 height 28
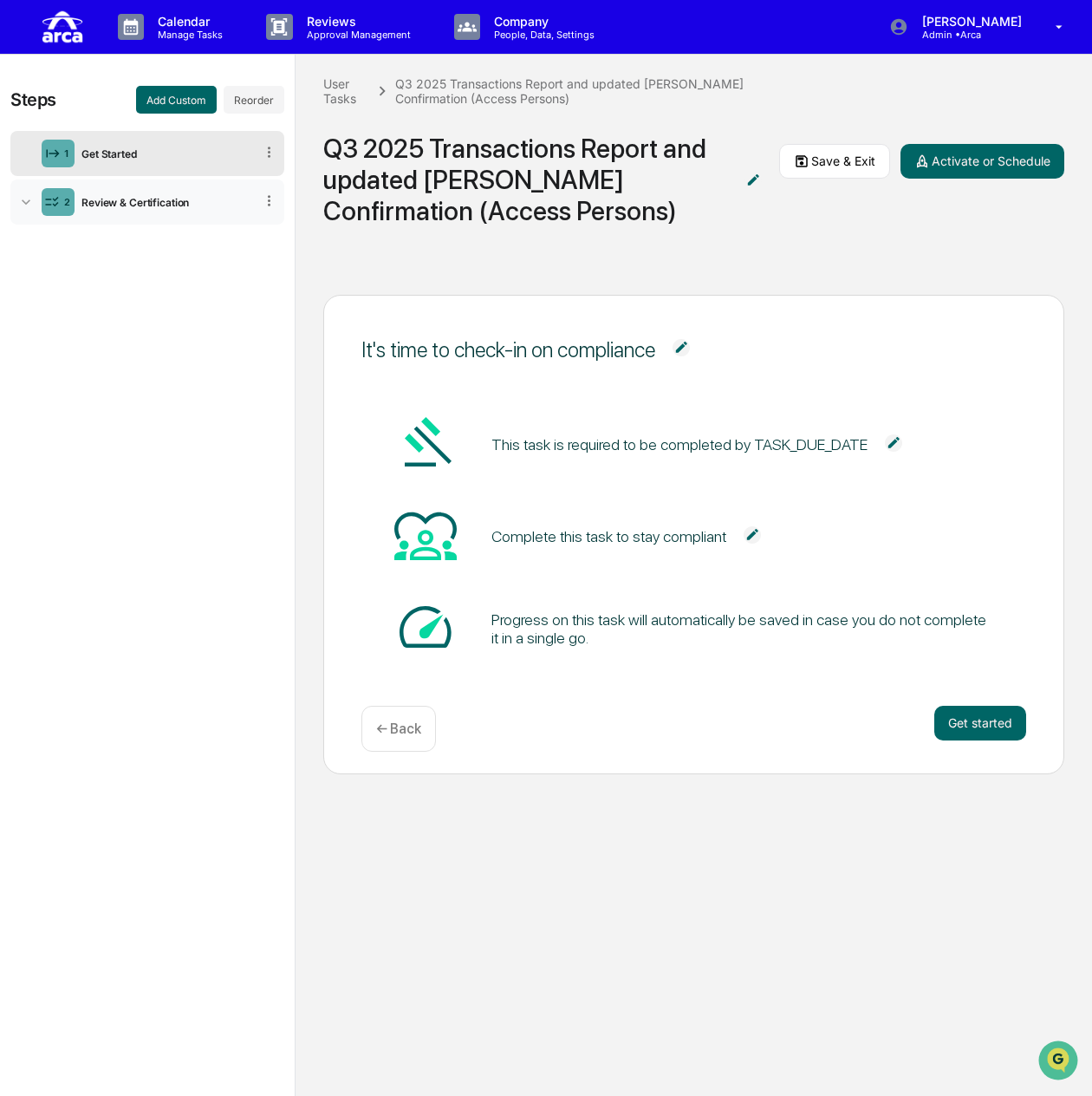
click at [172, 202] on div "Review & Certification" at bounding box center [164, 202] width 180 height 13
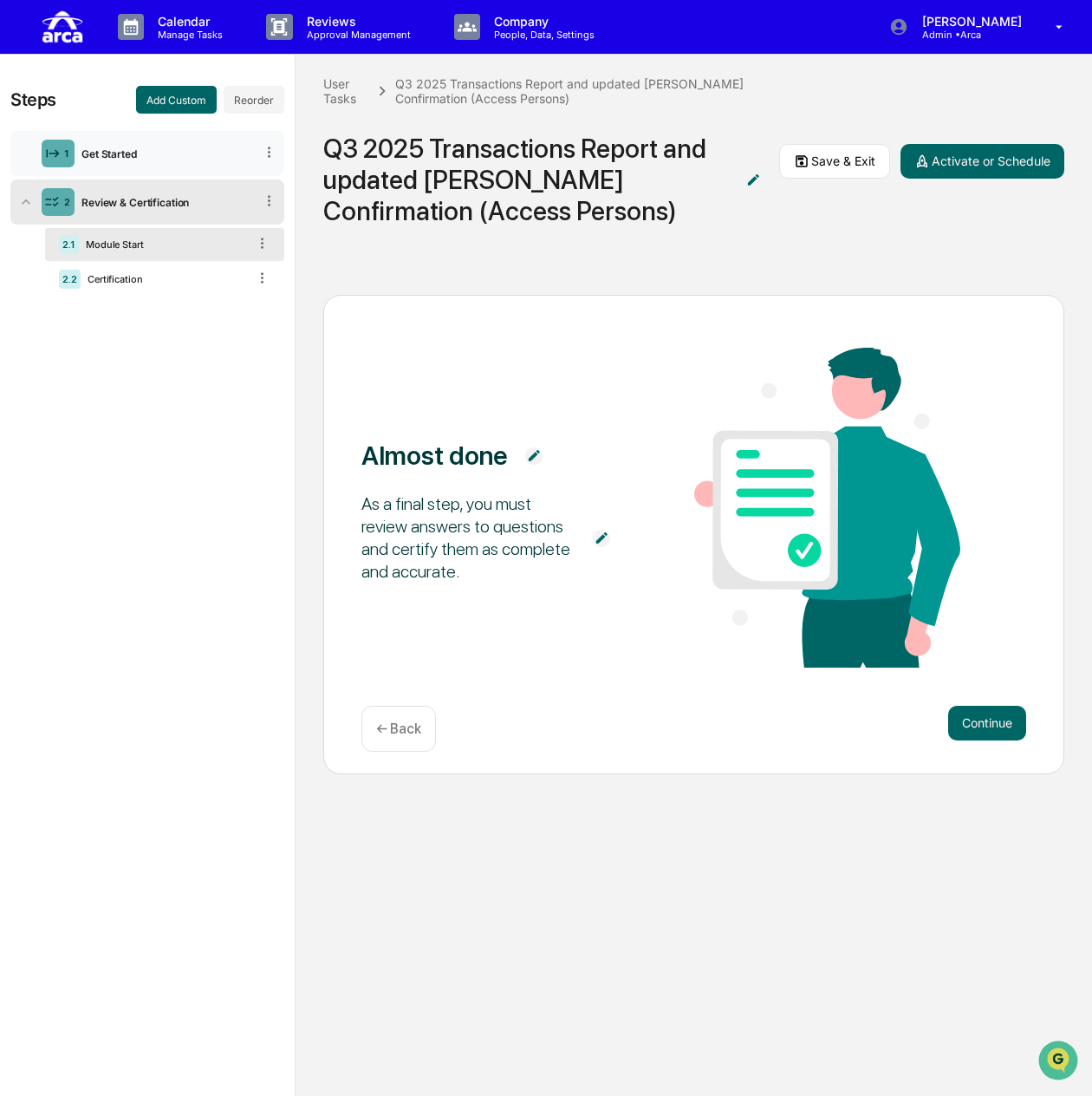
click at [172, 141] on div "1 Get Started" at bounding box center [147, 154] width 274 height 45
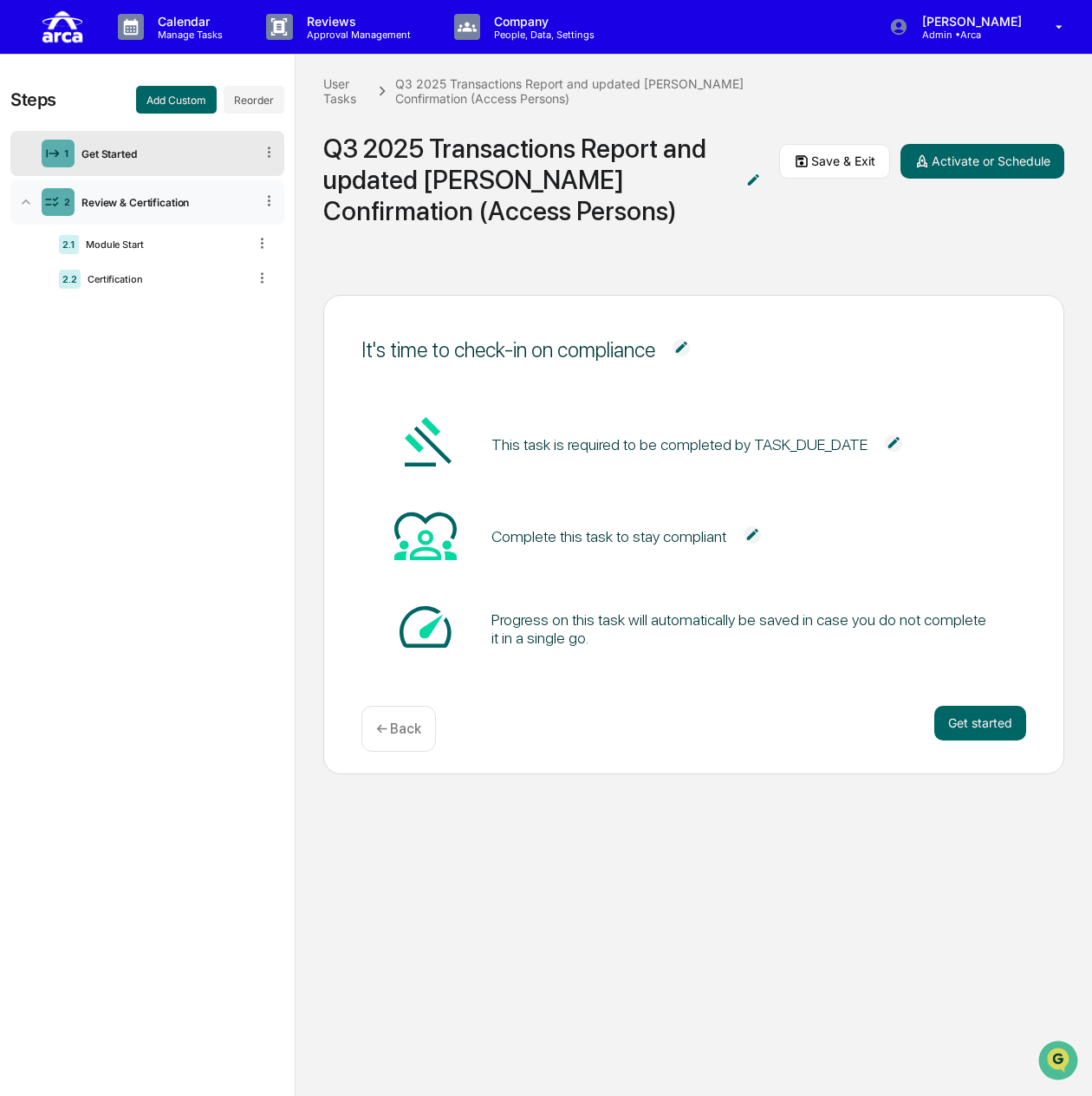
click at [187, 202] on div "Review & Certification" at bounding box center [164, 202] width 180 height 13
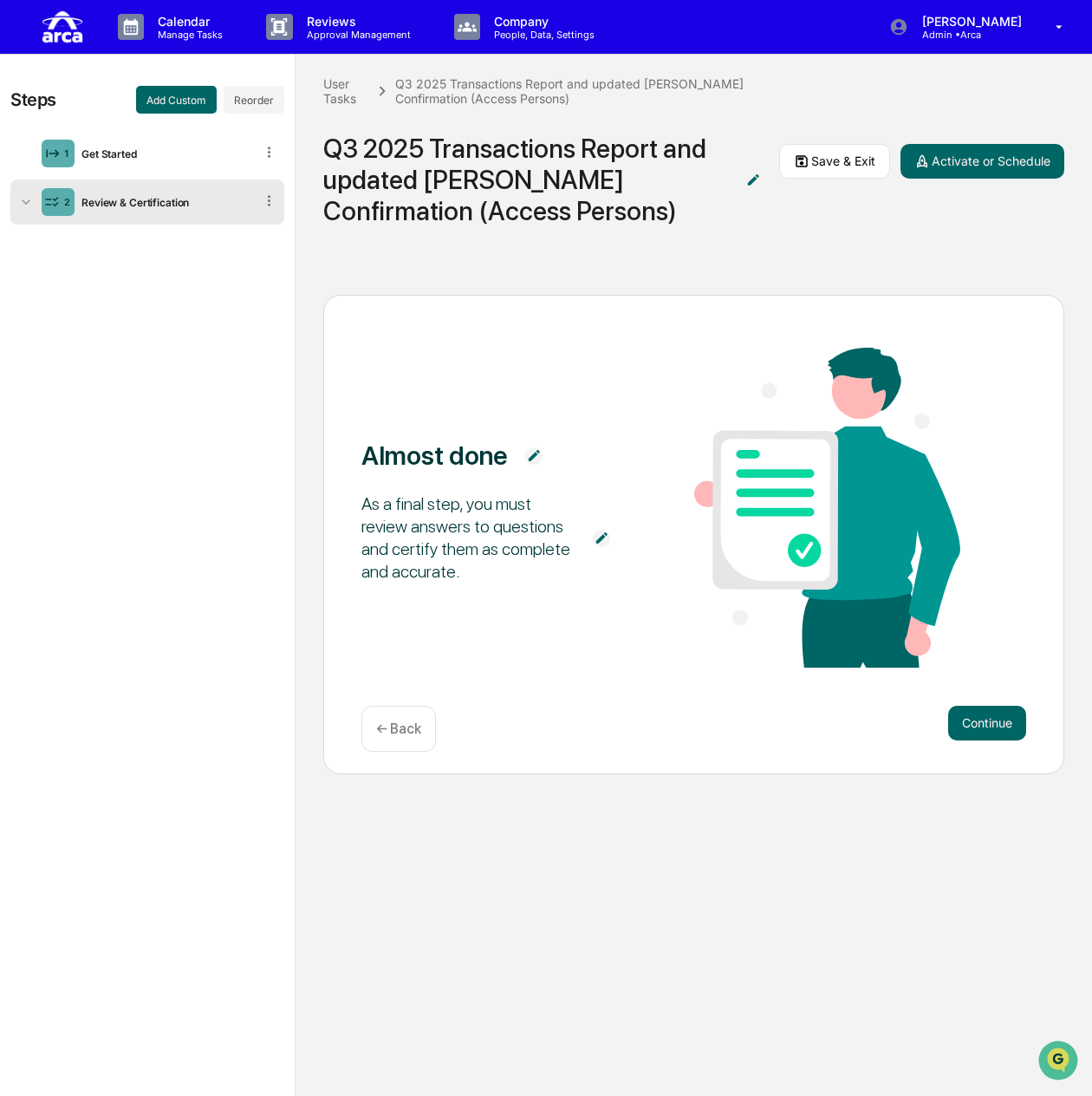
click at [400, 726] on p "← Back" at bounding box center [399, 729] width 45 height 16
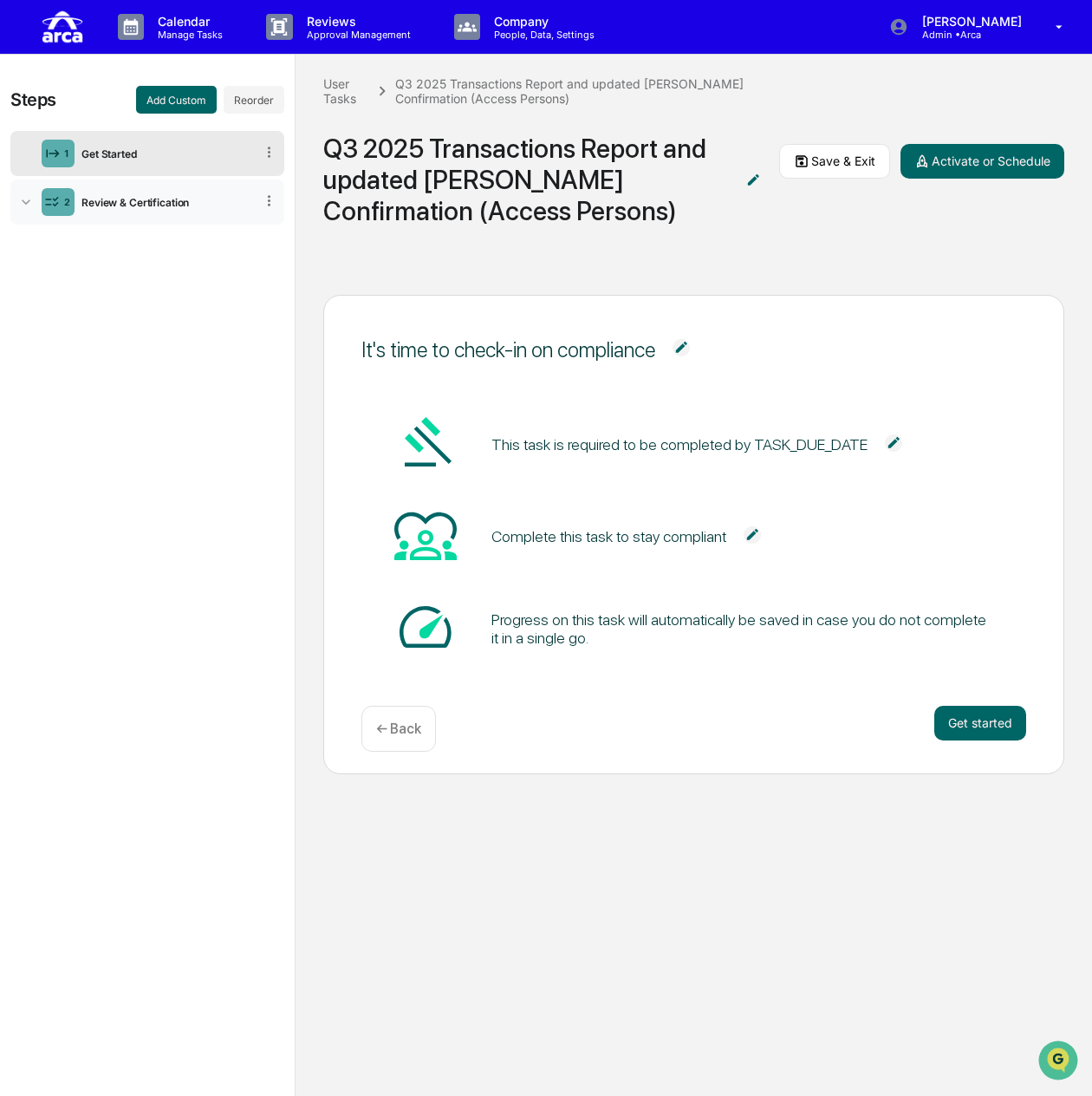
click at [162, 202] on div "Review & Certification" at bounding box center [164, 202] width 180 height 13
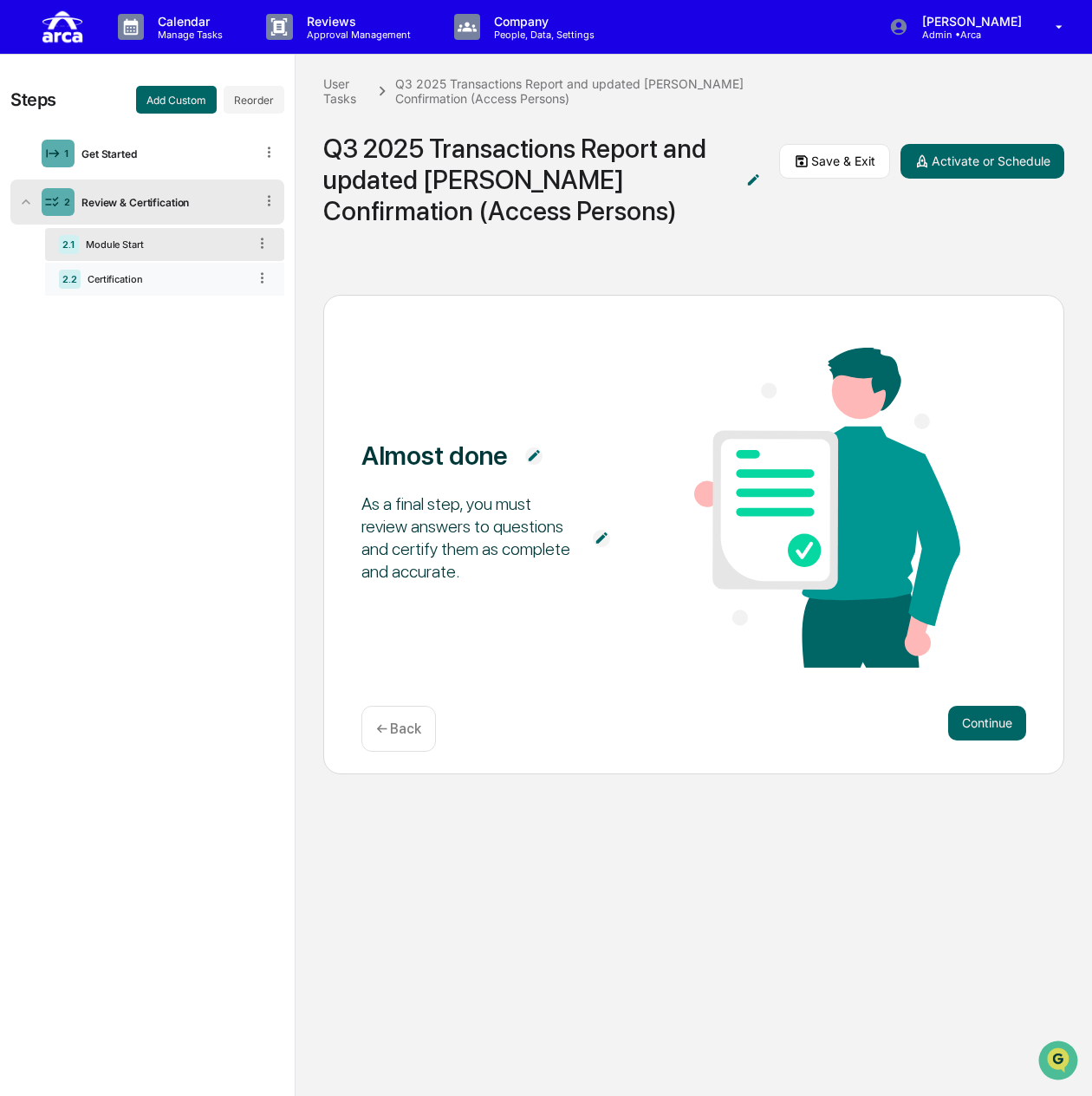
click at [122, 288] on div "2.2 Certification" at bounding box center [164, 278] width 239 height 33
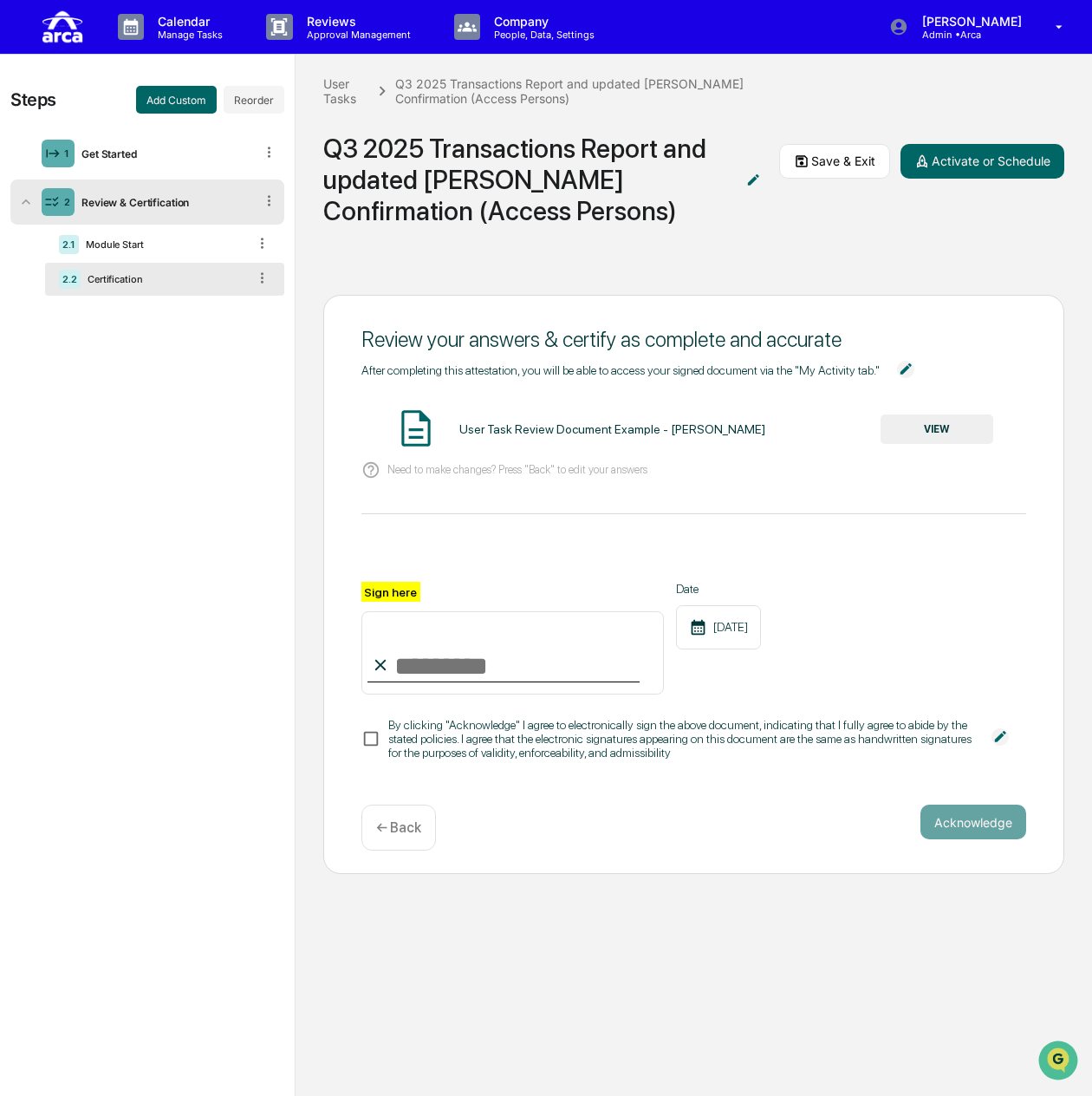
click at [169, 205] on div "Review & Certification" at bounding box center [164, 202] width 180 height 13
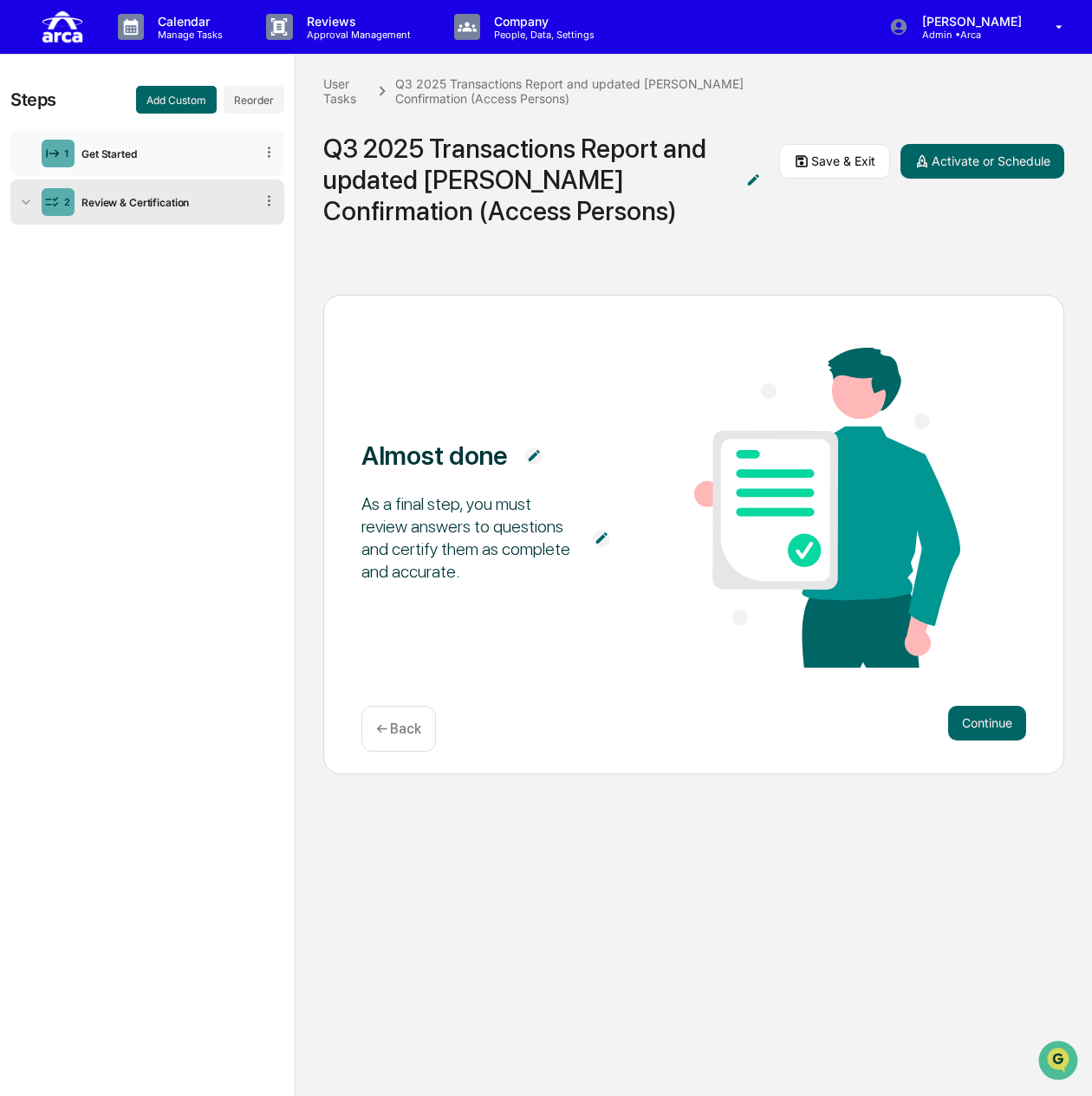
click at [172, 162] on div "1 Get Started" at bounding box center [147, 154] width 274 height 45
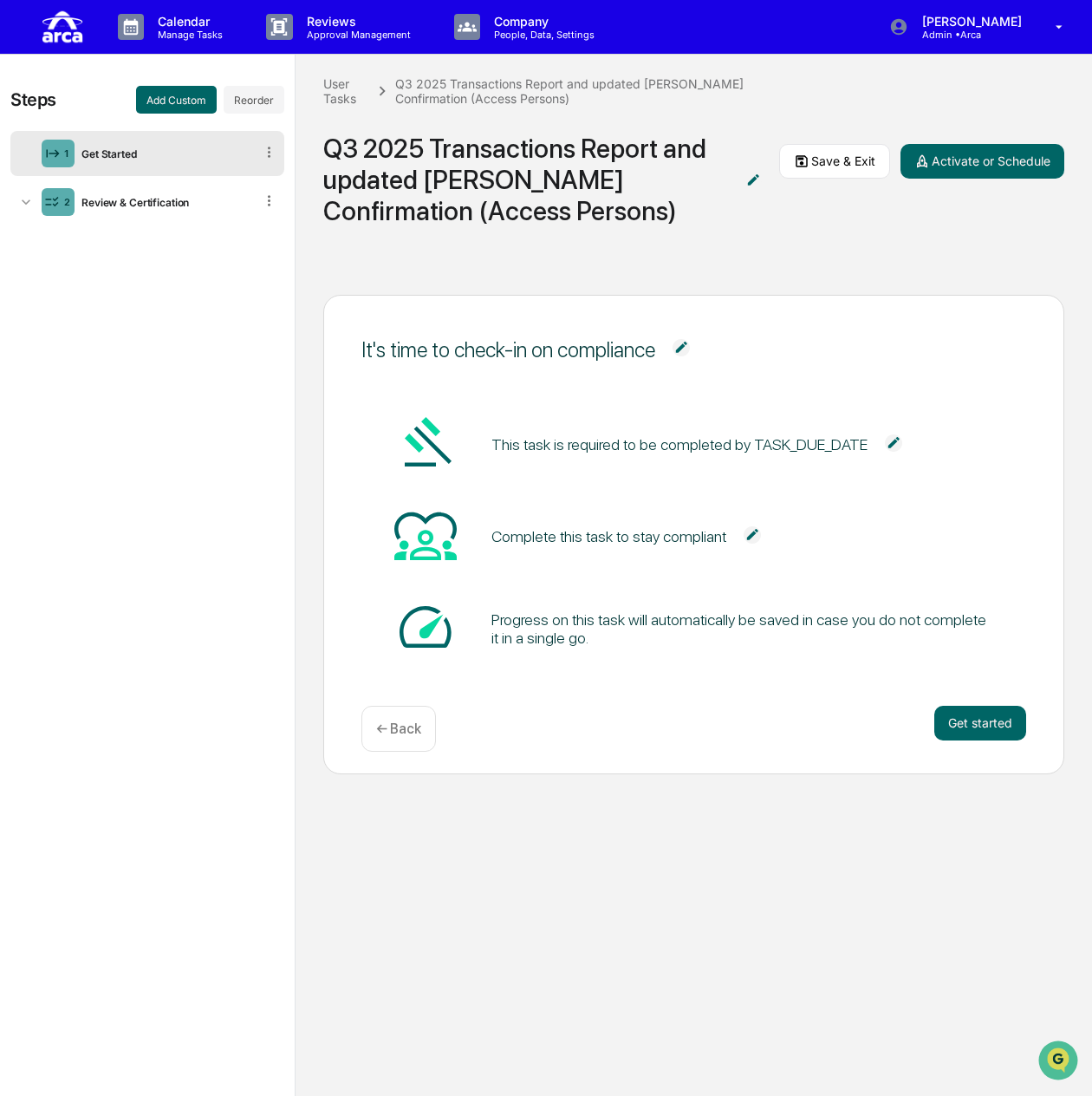
click at [418, 724] on p "← Back" at bounding box center [399, 729] width 45 height 16
click at [348, 98] on div "User Tasks" at bounding box center [346, 91] width 46 height 30
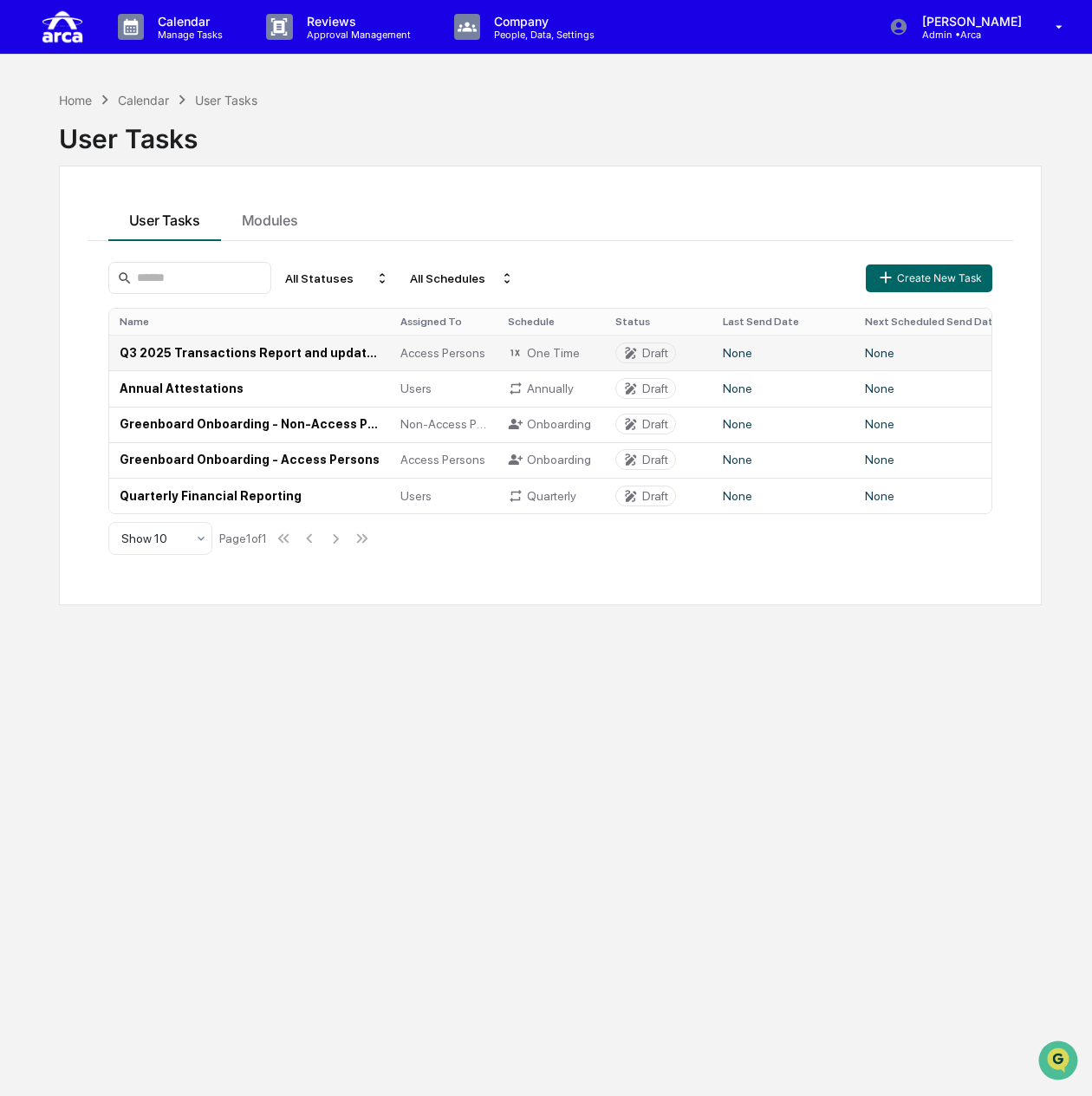
click at [200, 349] on td "Q3 2025 Transactions Report and updated [PERSON_NAME] Confirmation (Access Pers…" at bounding box center [250, 352] width 281 height 36
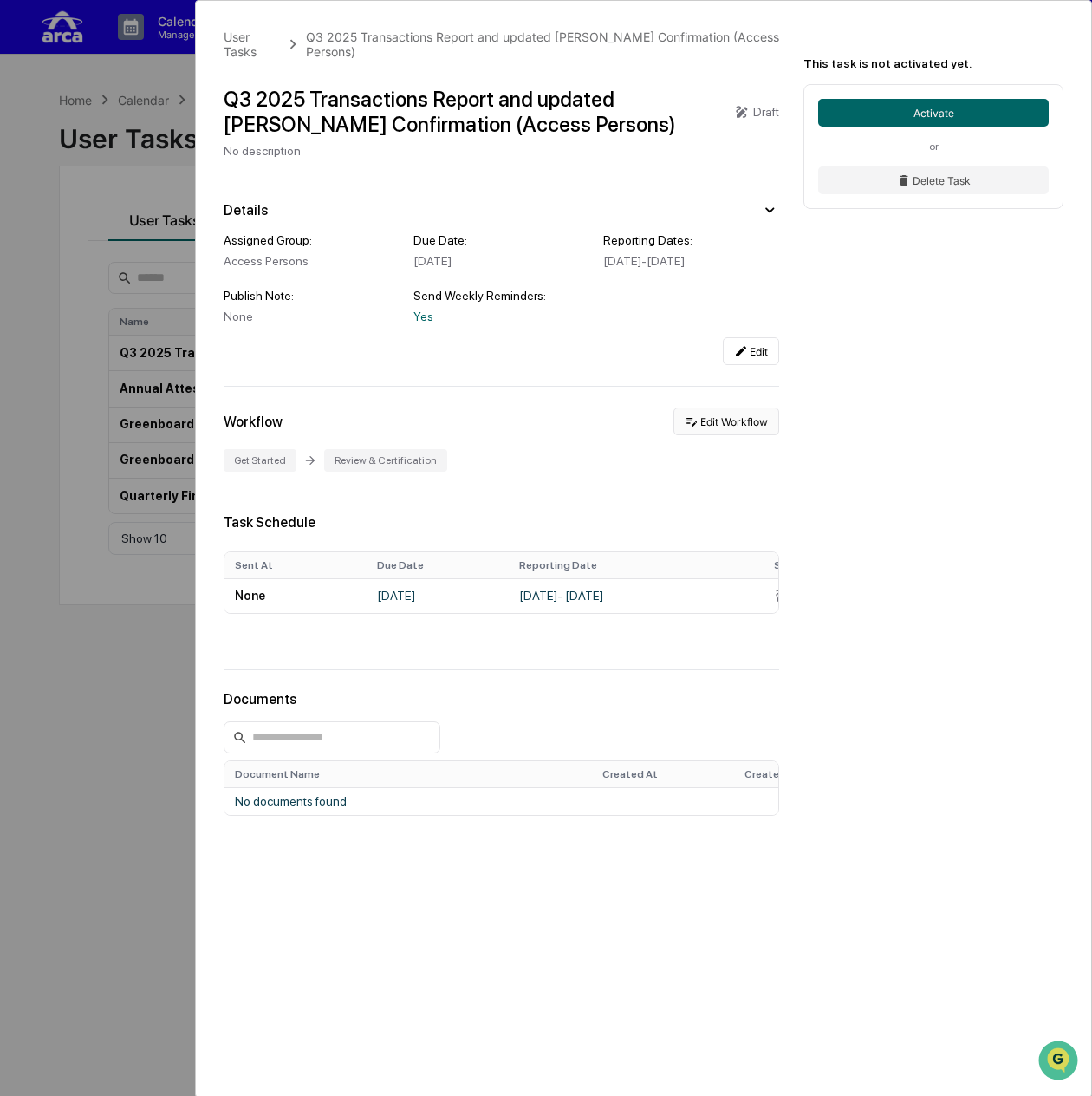
click at [749, 426] on button "Edit Workflow" at bounding box center [727, 421] width 106 height 28
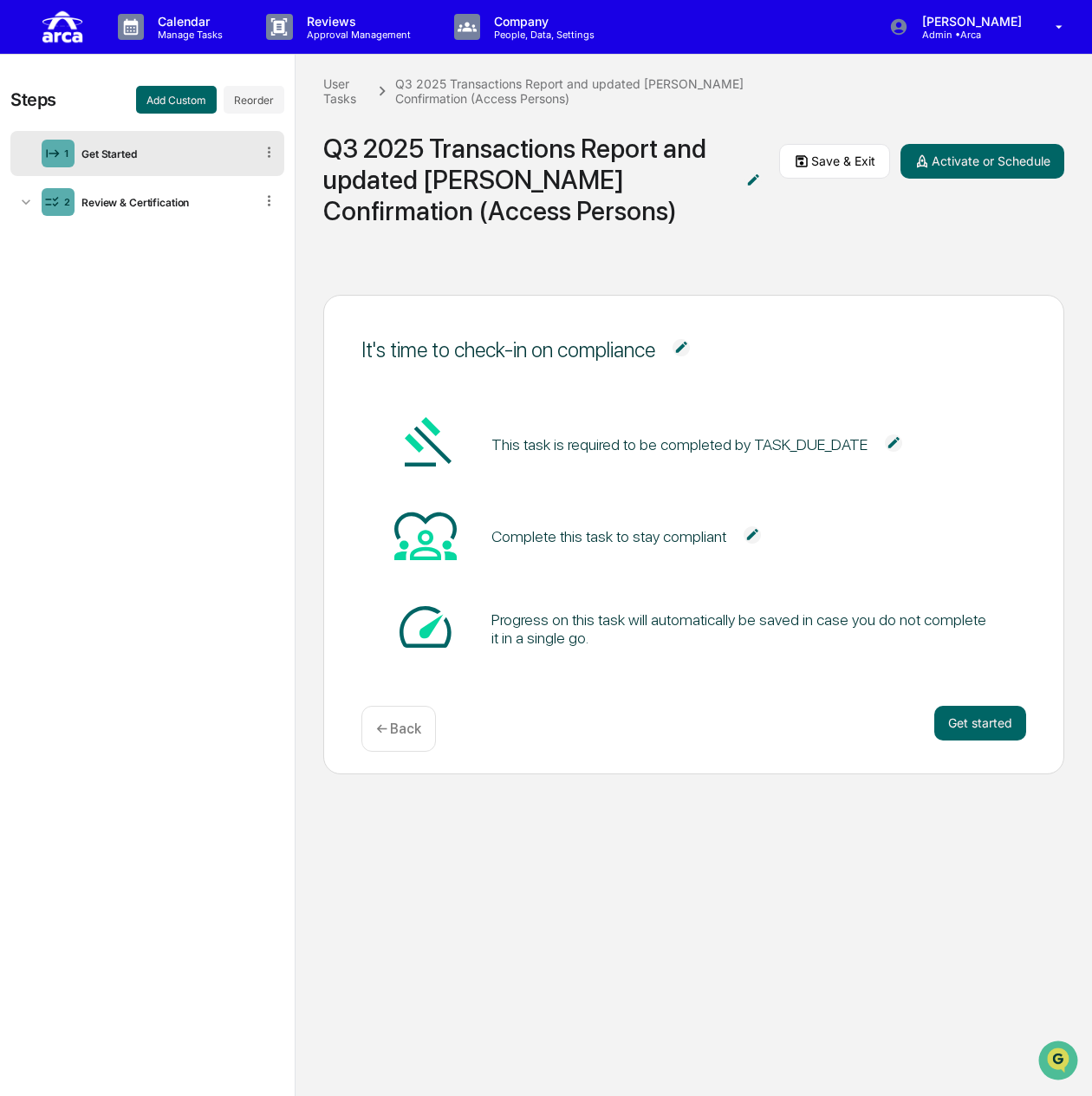
click at [885, 435] on img at bounding box center [893, 442] width 17 height 17
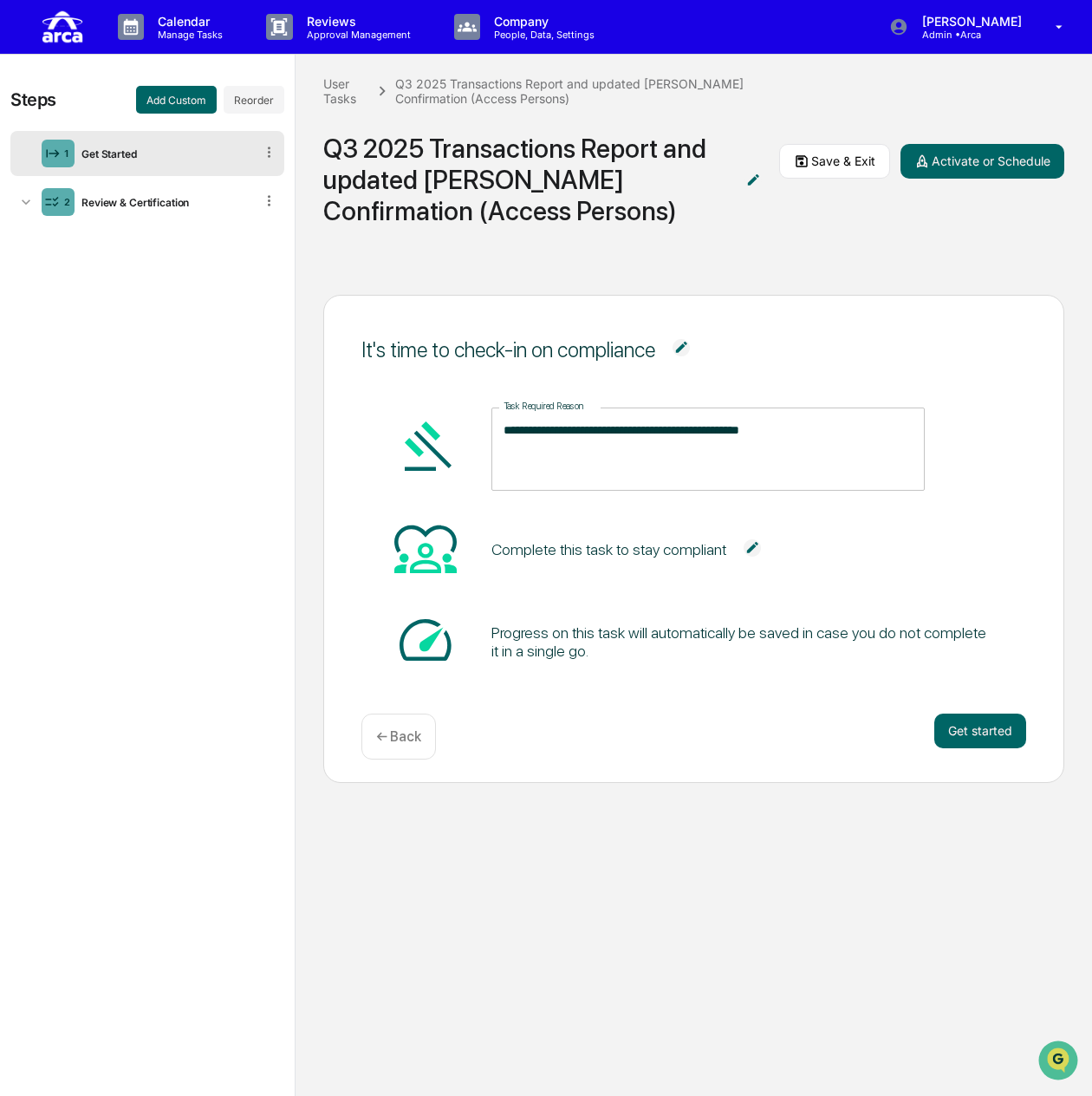
click at [878, 435] on textarea "**********" at bounding box center [708, 448] width 409 height 55
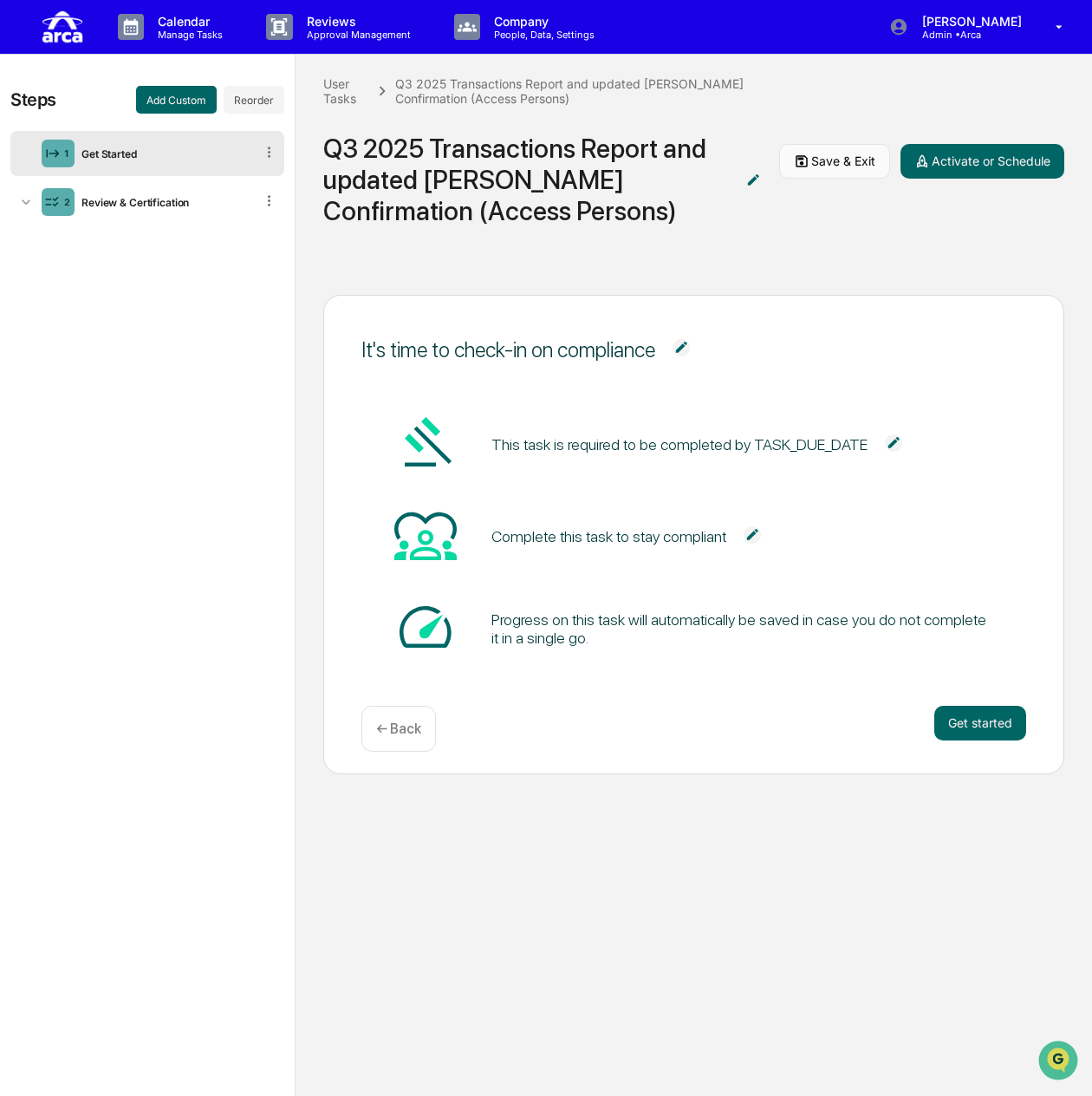
click at [813, 160] on button "Save & Exit" at bounding box center [835, 161] width 111 height 35
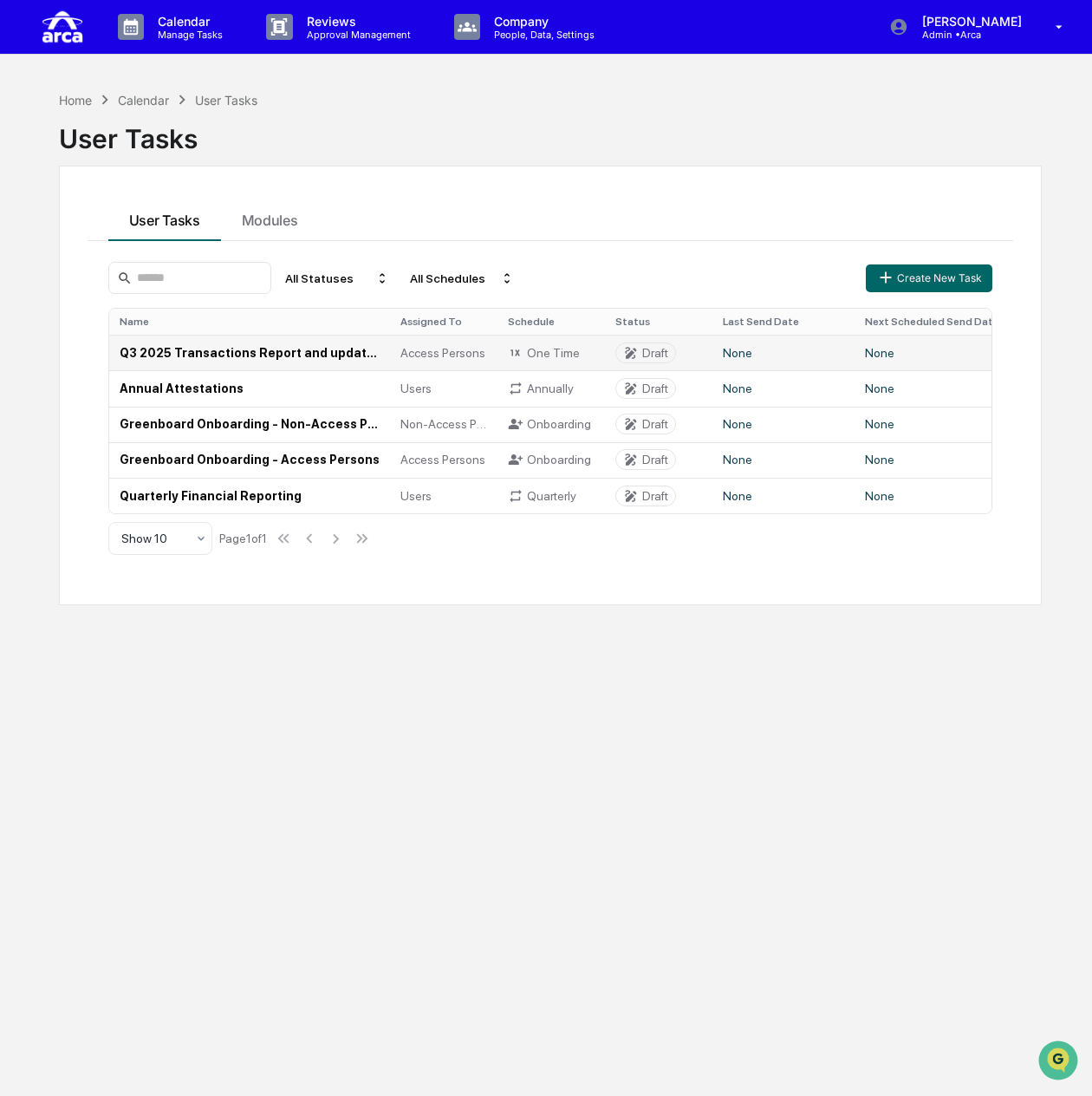
click at [233, 358] on td "Q3 2025 Transactions Report and updated [PERSON_NAME] Confirmation (Access Pers…" at bounding box center [250, 352] width 281 height 36
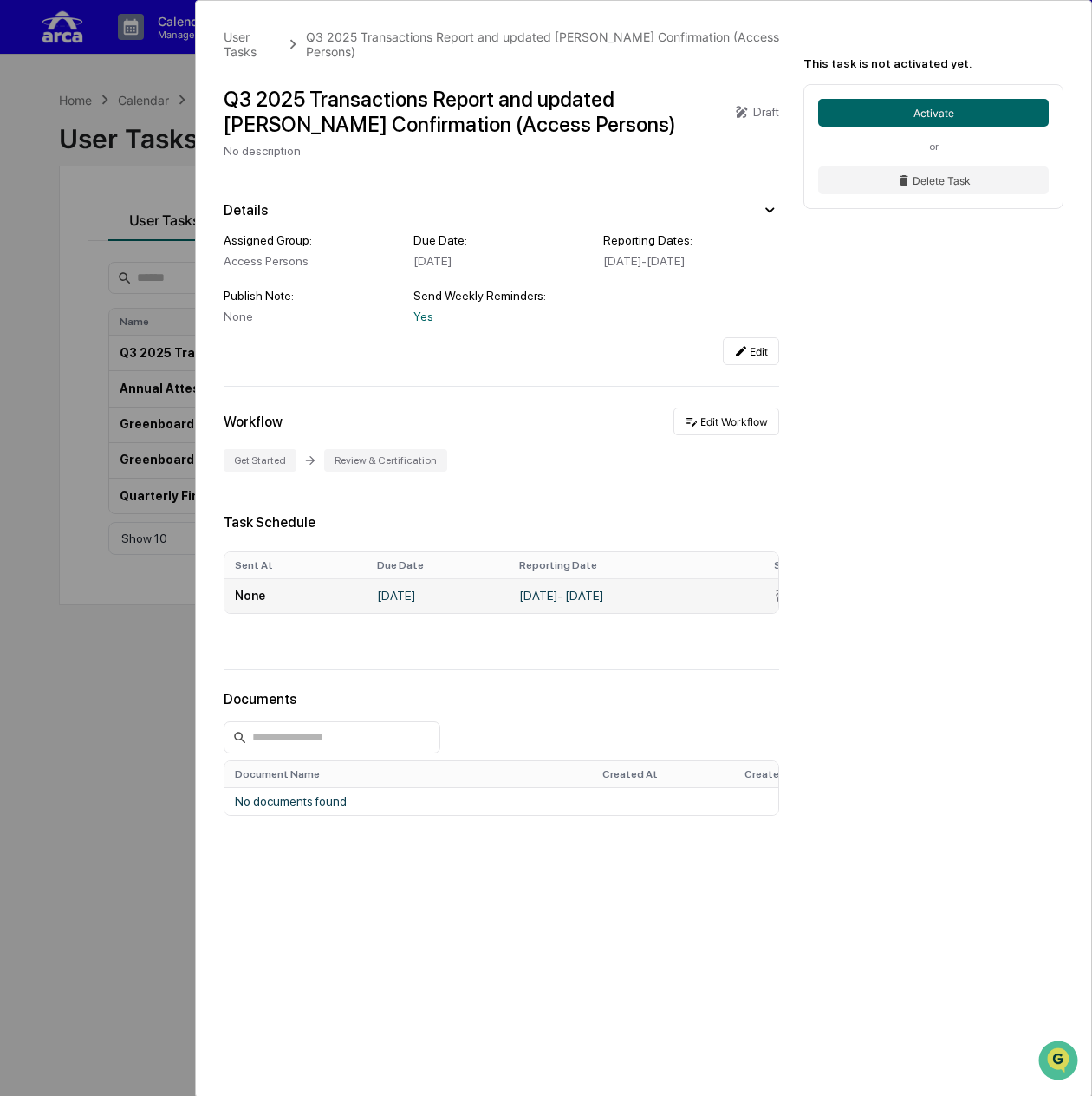
click at [656, 592] on td "[DATE] - [DATE]" at bounding box center [636, 596] width 255 height 35
click at [536, 602] on td "[DATE] - [DATE]" at bounding box center [636, 596] width 255 height 35
click at [436, 613] on td "[DATE]" at bounding box center [437, 596] width 142 height 35
click at [428, 606] on td "[DATE]" at bounding box center [437, 596] width 142 height 35
click at [764, 430] on button "Edit Workflow" at bounding box center [727, 421] width 106 height 28
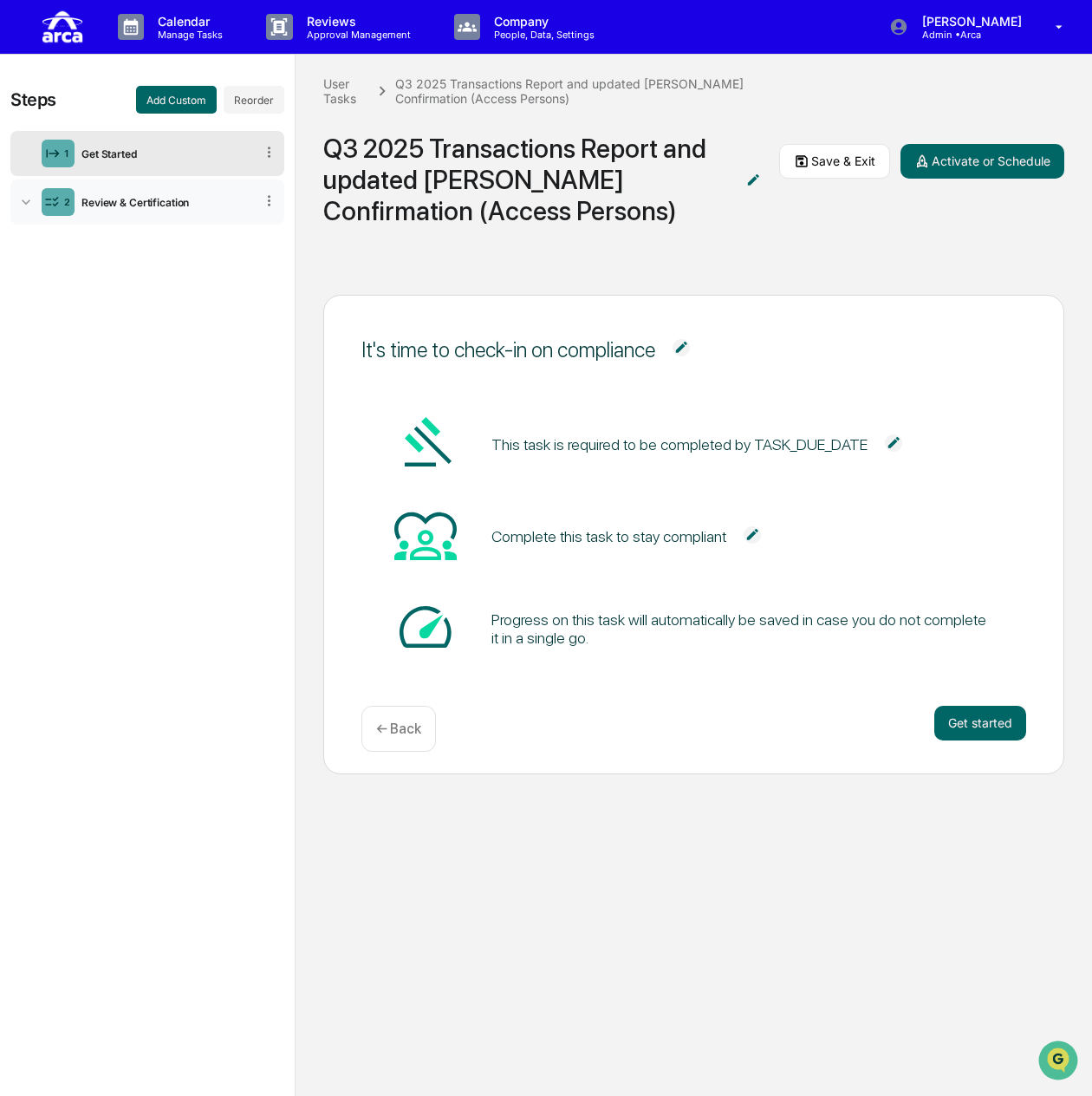
click at [26, 204] on icon at bounding box center [26, 202] width 9 height 5
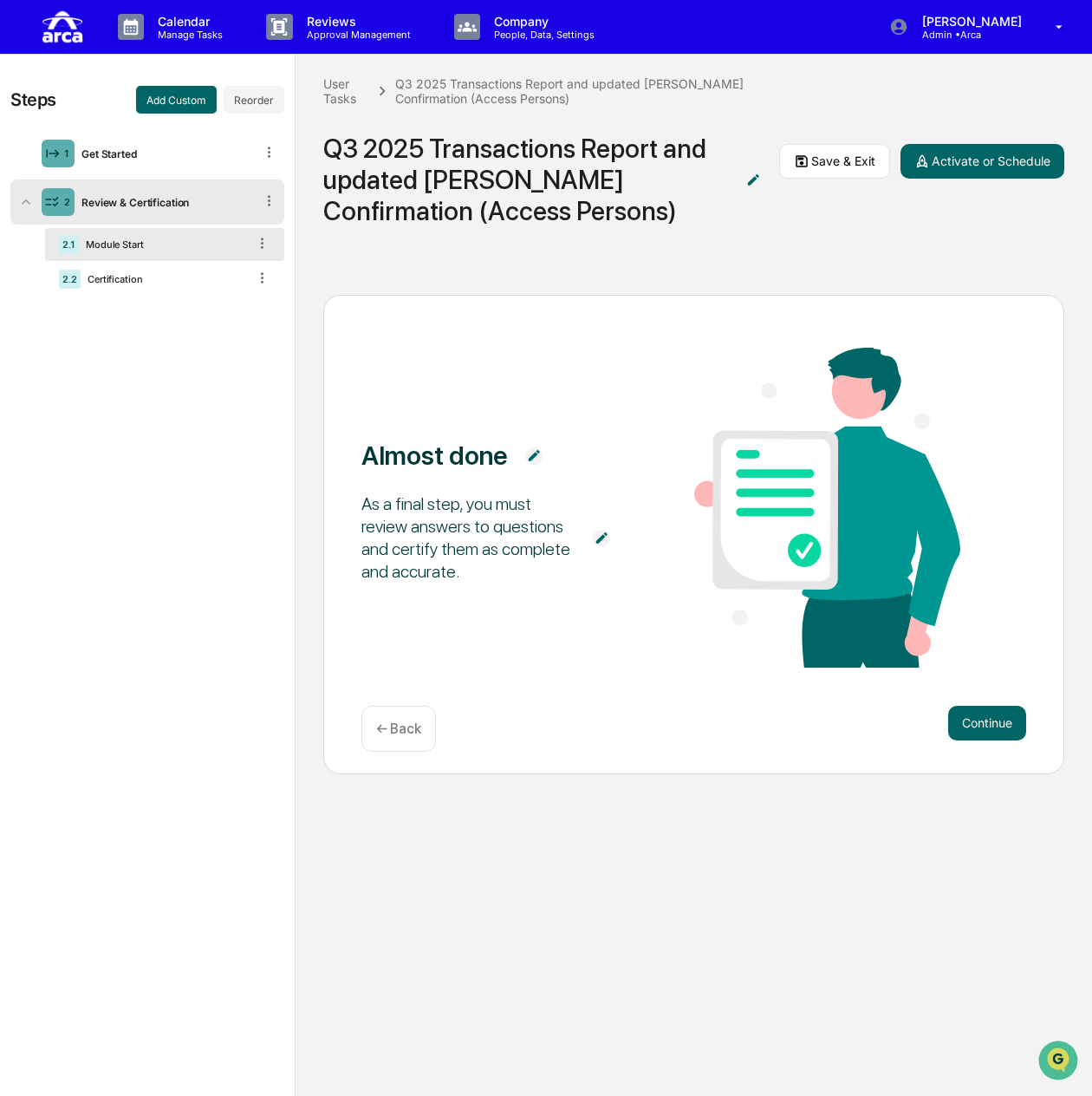
click at [136, 244] on div "Module Start" at bounding box center [163, 244] width 168 height 13
click at [216, 152] on div "Get Started" at bounding box center [164, 154] width 180 height 13
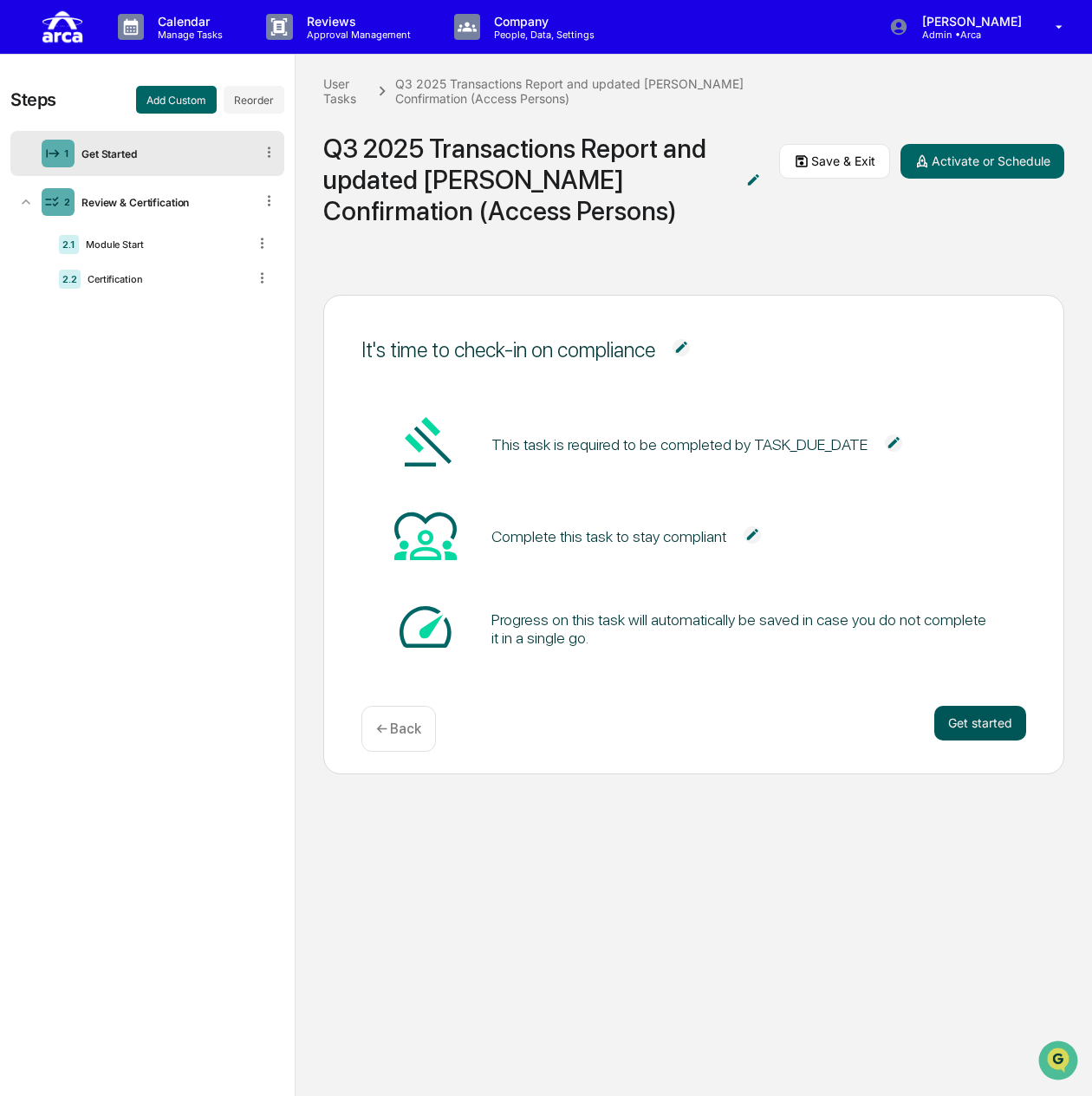
click at [953, 715] on button "Get started" at bounding box center [980, 722] width 92 height 35
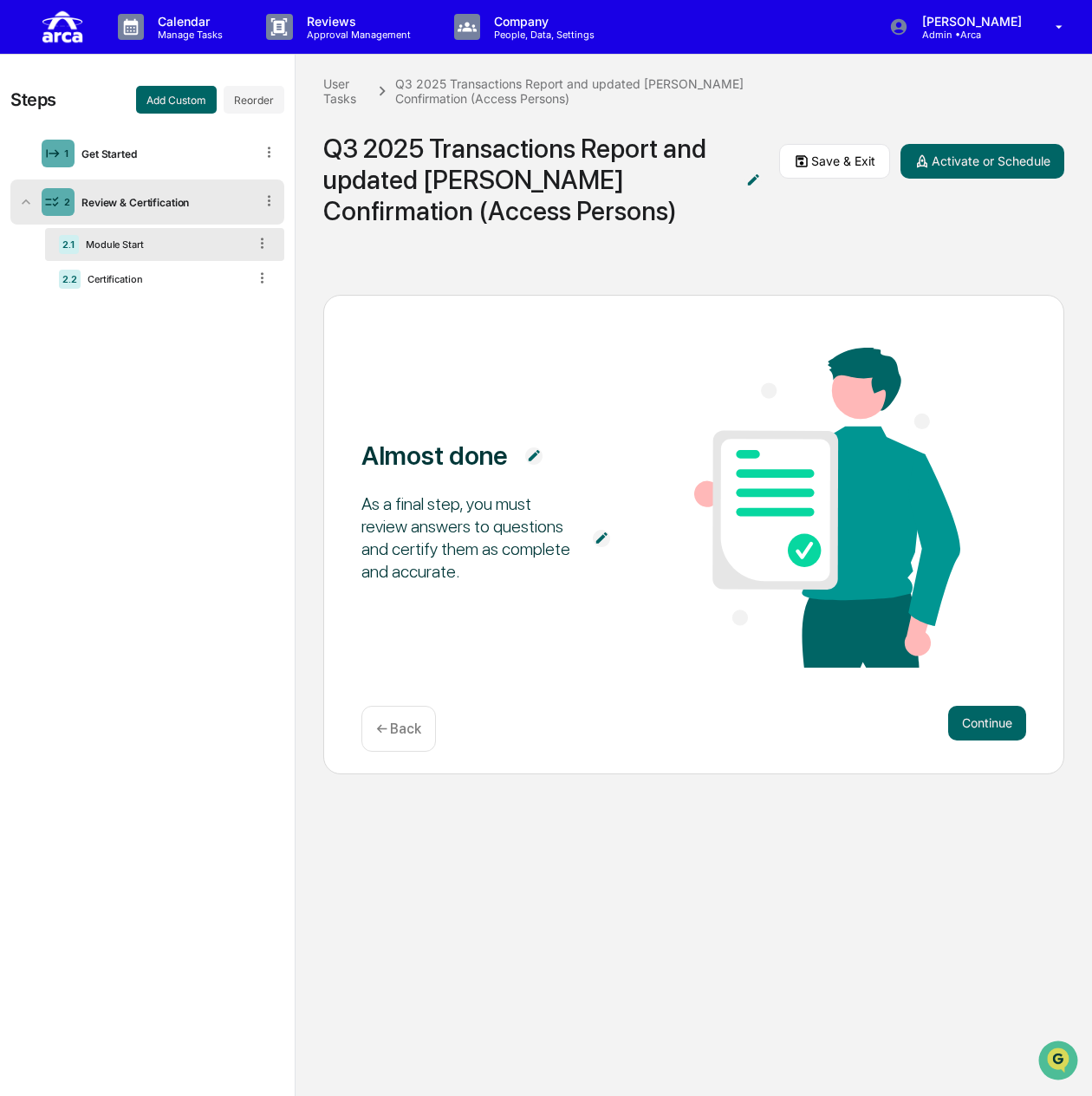
click at [533, 454] on img at bounding box center [533, 455] width 17 height 17
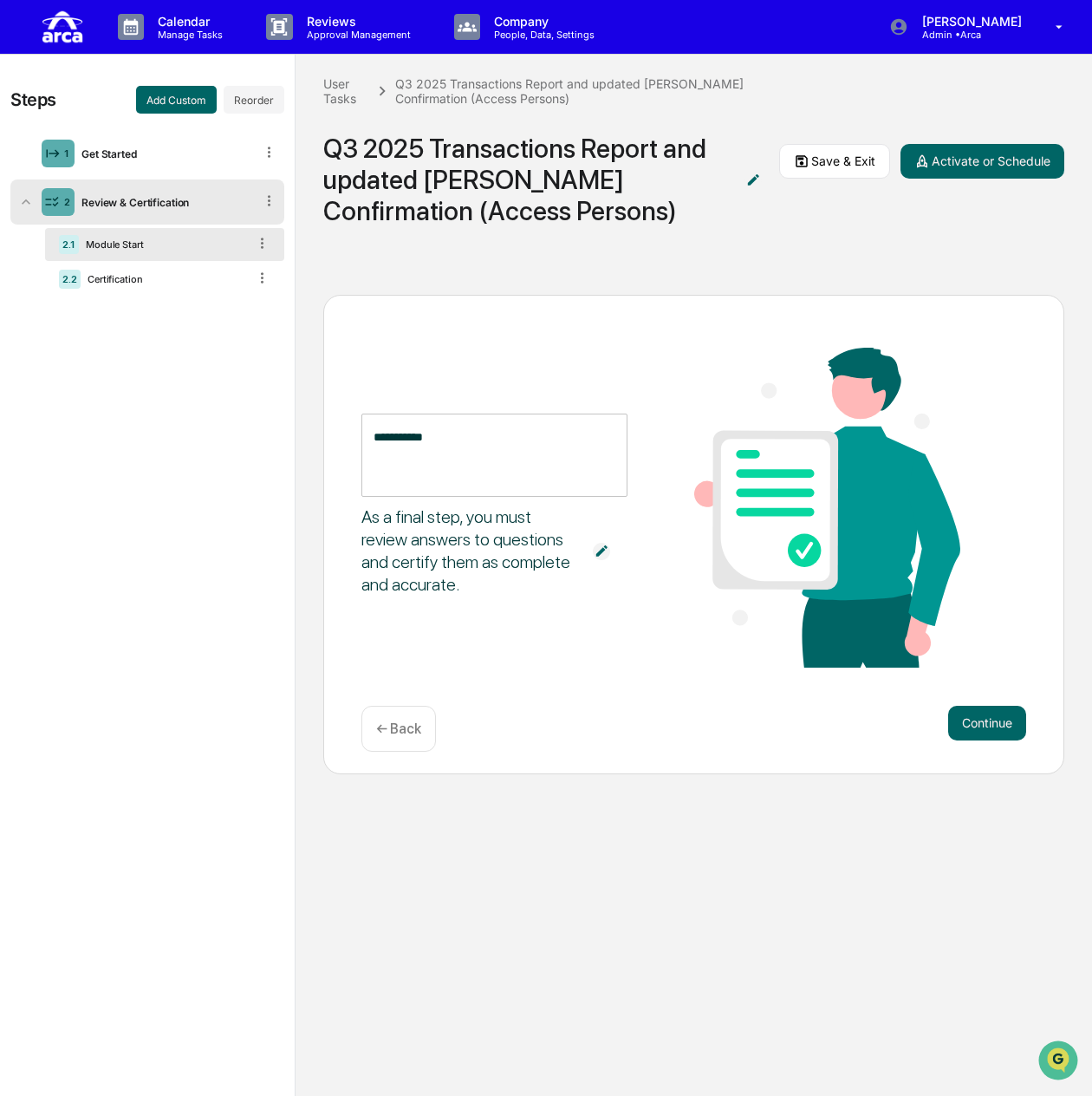
click at [533, 454] on textarea "**********" at bounding box center [494, 455] width 242 height 55
click at [441, 566] on div "As a final step, you must review answers to questions and certify them as compl…" at bounding box center [468, 551] width 214 height 90
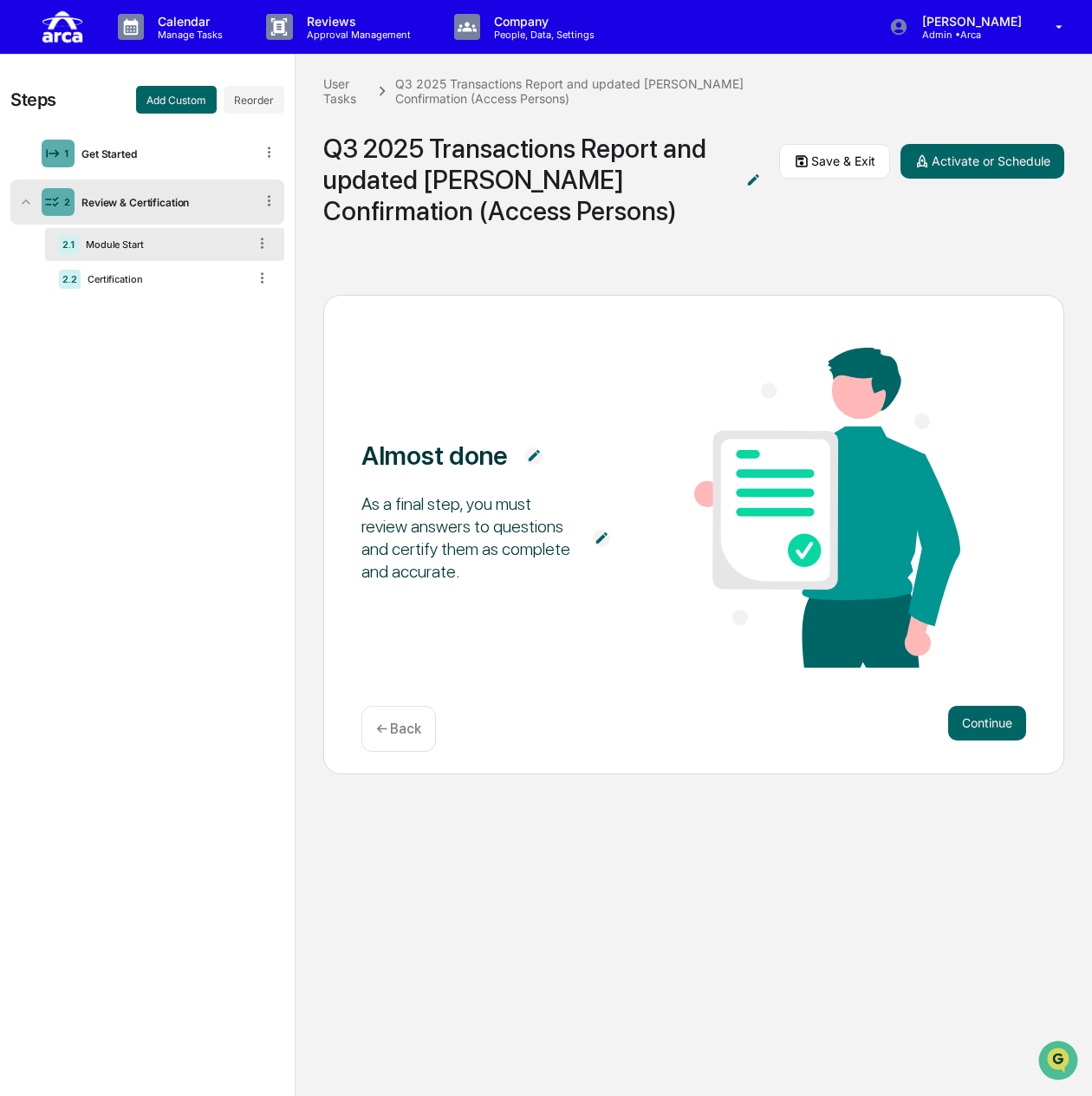
click at [600, 538] on img at bounding box center [601, 538] width 17 height 17
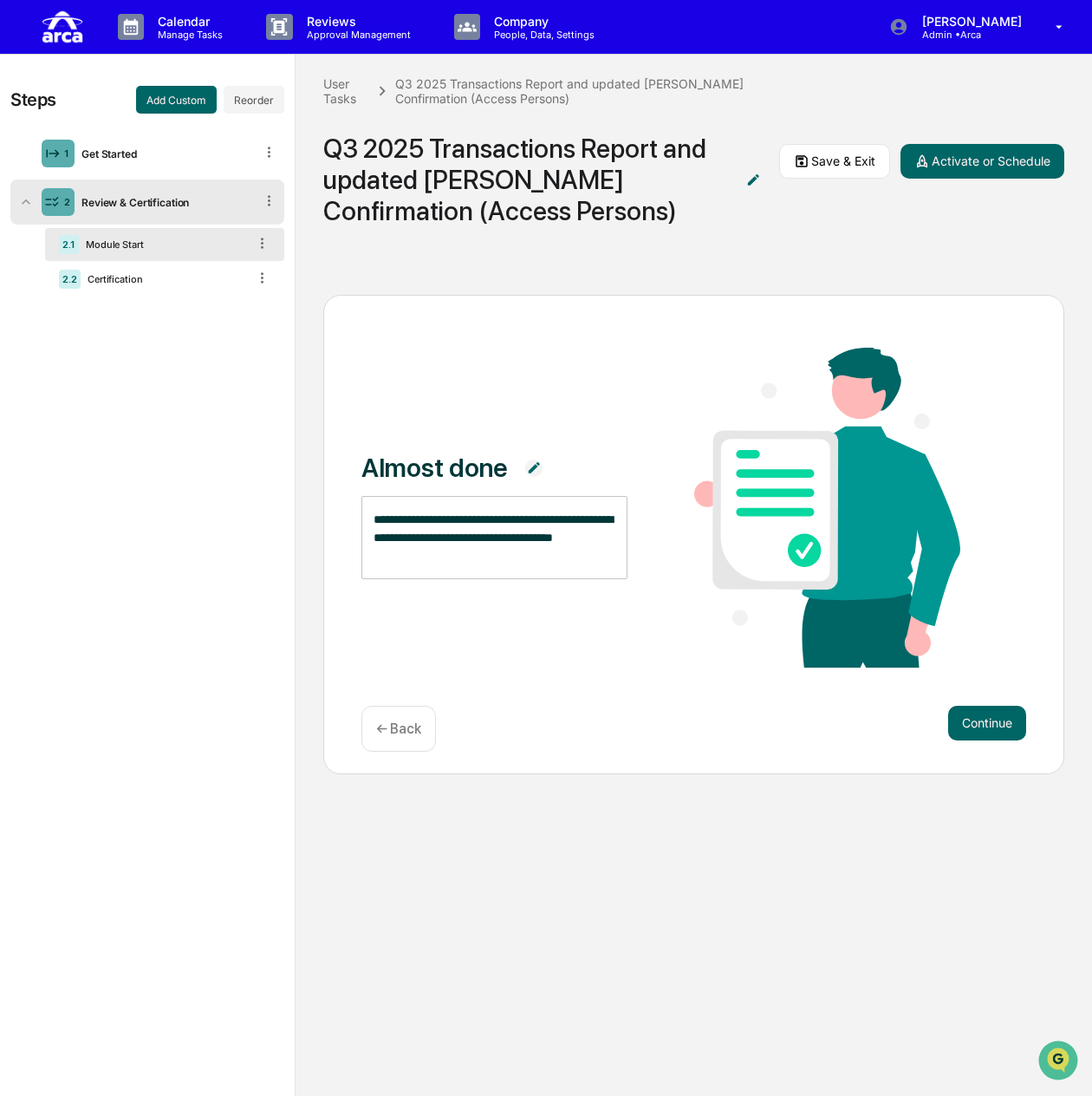
click at [602, 388] on div "**********" at bounding box center [693, 509] width 665 height 324
click at [991, 714] on button "Continue" at bounding box center [987, 722] width 78 height 35
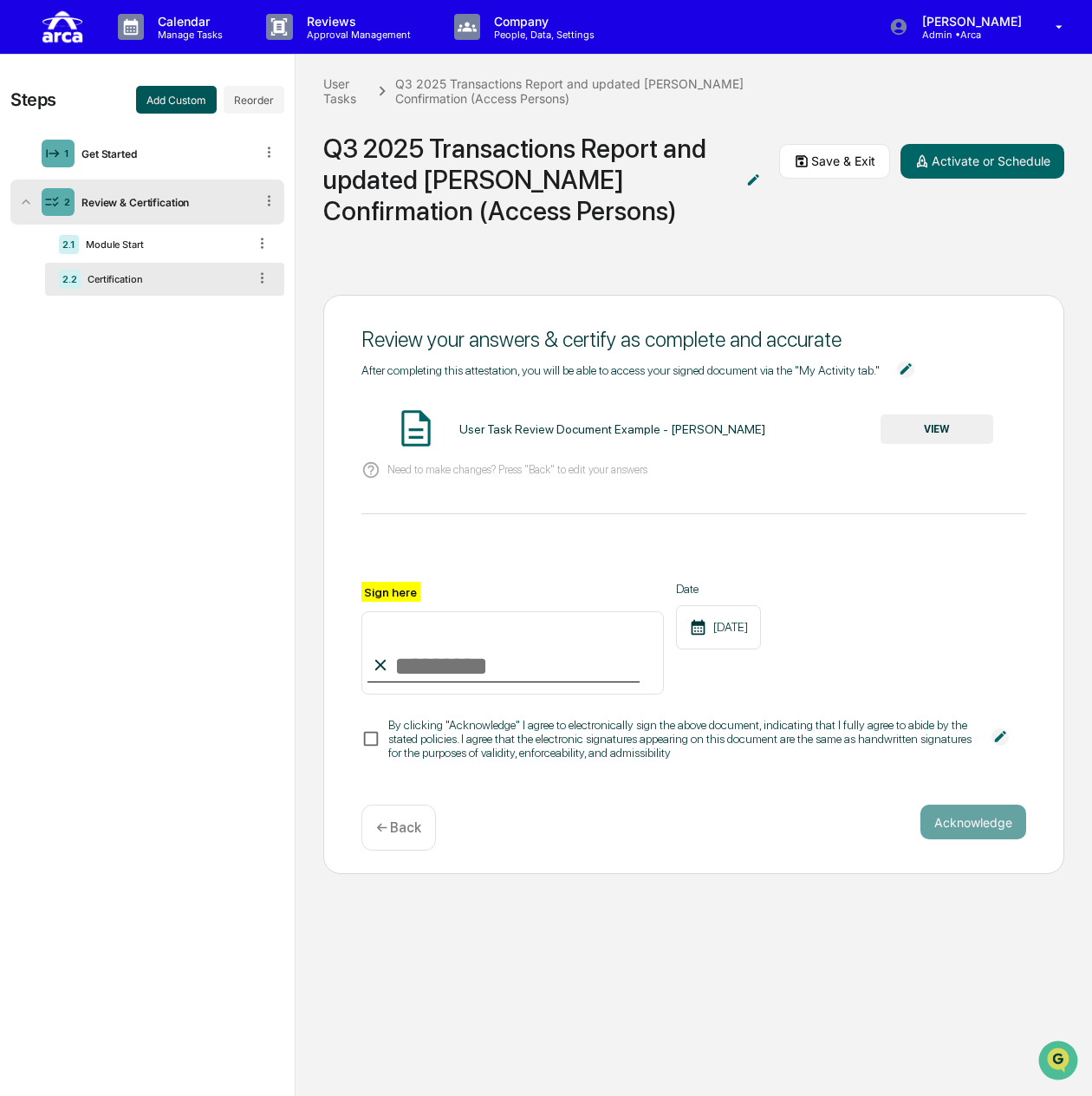
click at [201, 100] on button "Add Custom" at bounding box center [177, 100] width 81 height 28
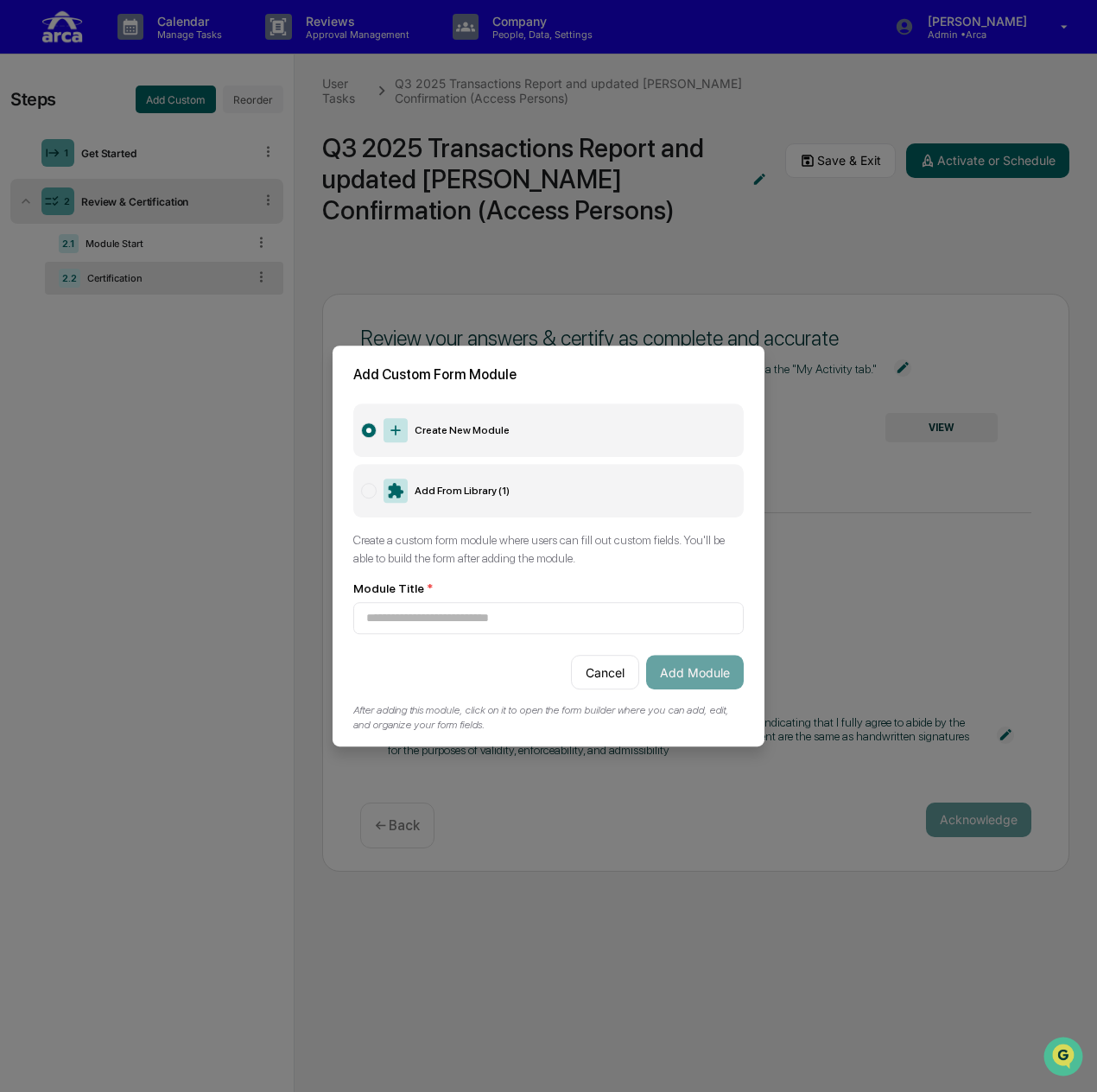
click at [448, 483] on label "Add From Library ( 1 )" at bounding box center [548, 491] width 390 height 54
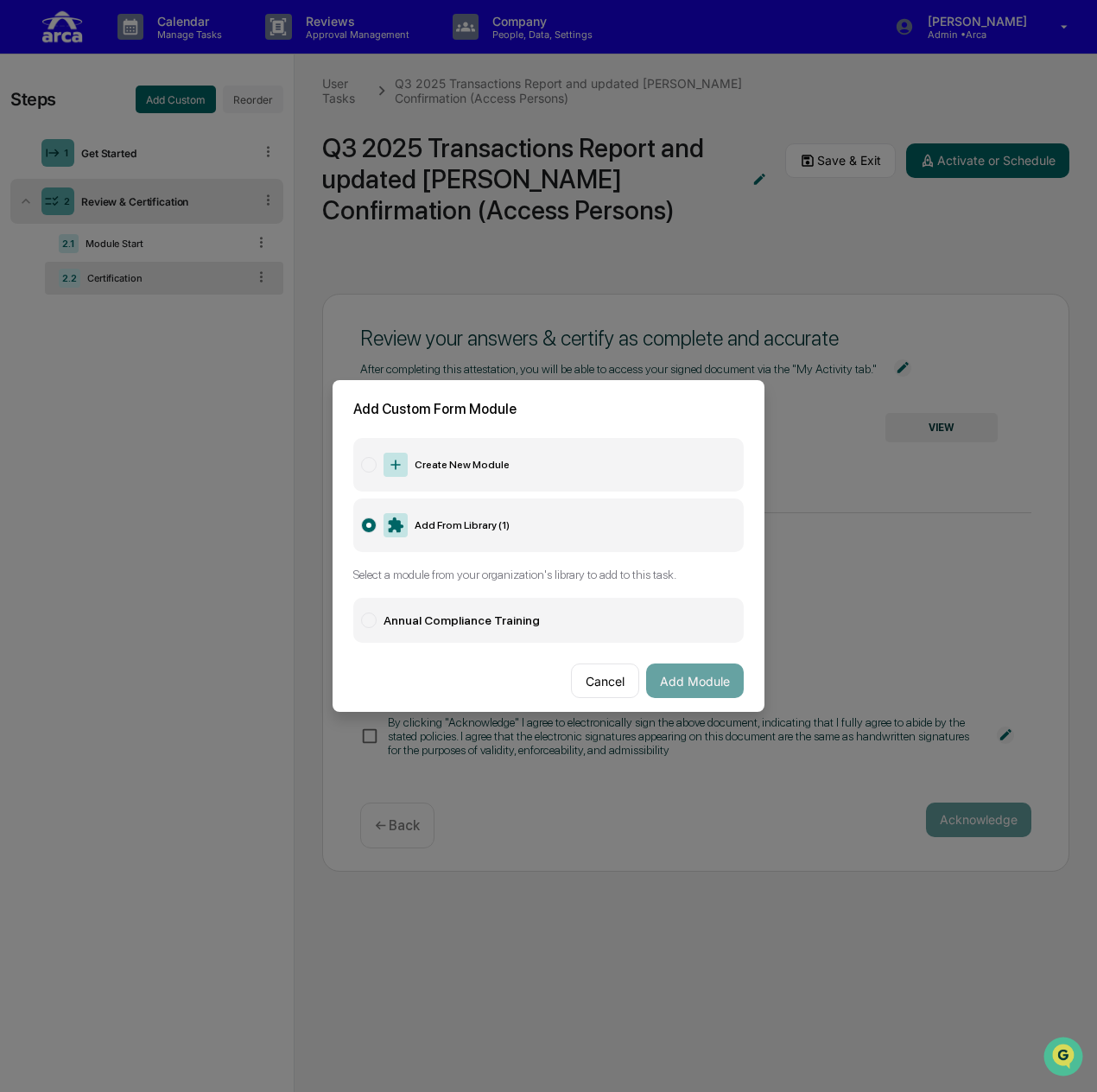
click at [625, 610] on label "Annual Compliance Training" at bounding box center [548, 620] width 390 height 45
click at [489, 454] on label "Create New Module" at bounding box center [548, 465] width 390 height 54
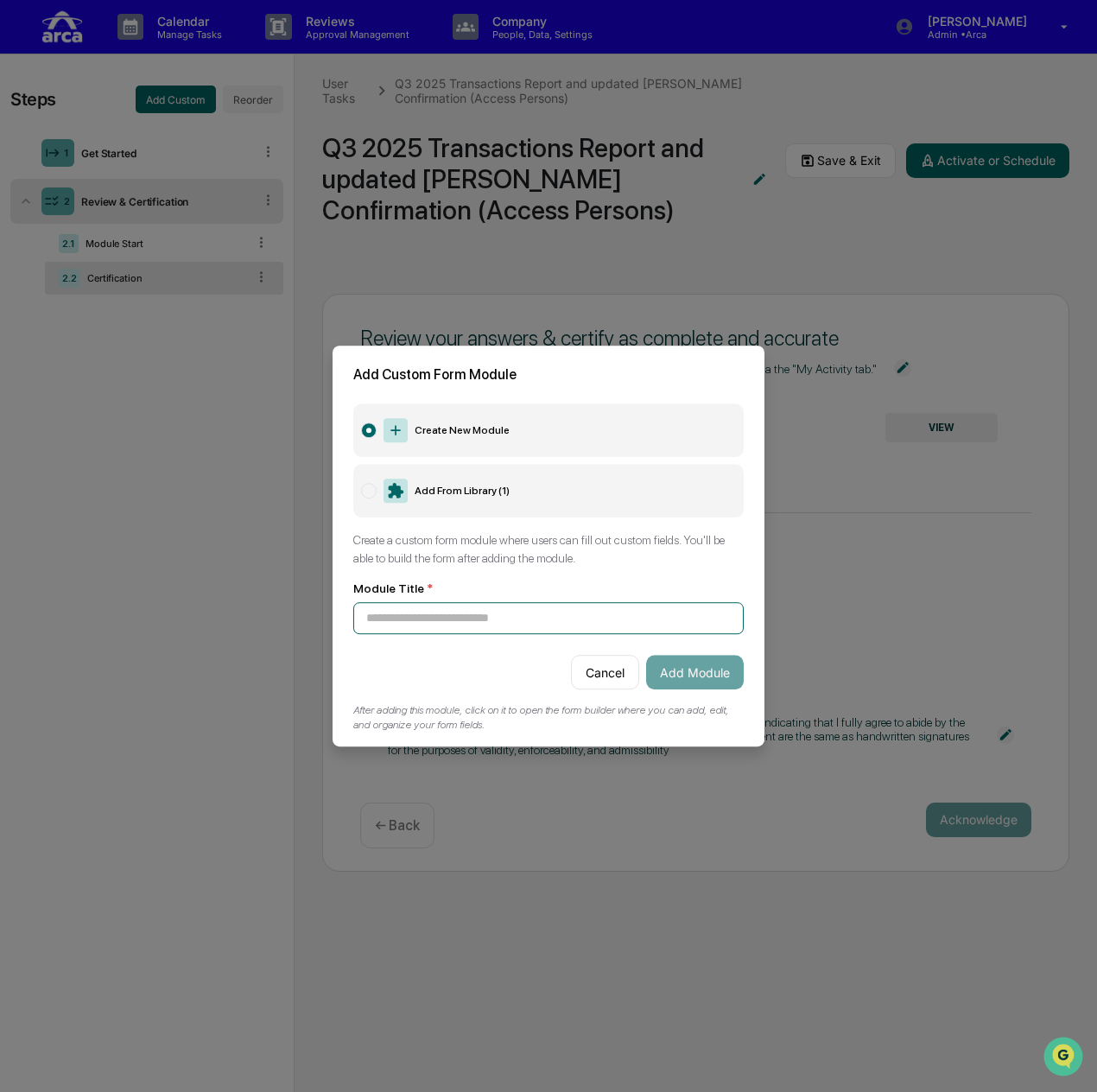
click at [452, 612] on input at bounding box center [548, 619] width 390 height 32
click at [454, 609] on input at bounding box center [548, 619] width 390 height 32
paste input "**********"
type input "**********"
click at [707, 661] on button "Add Module" at bounding box center [694, 671] width 98 height 35
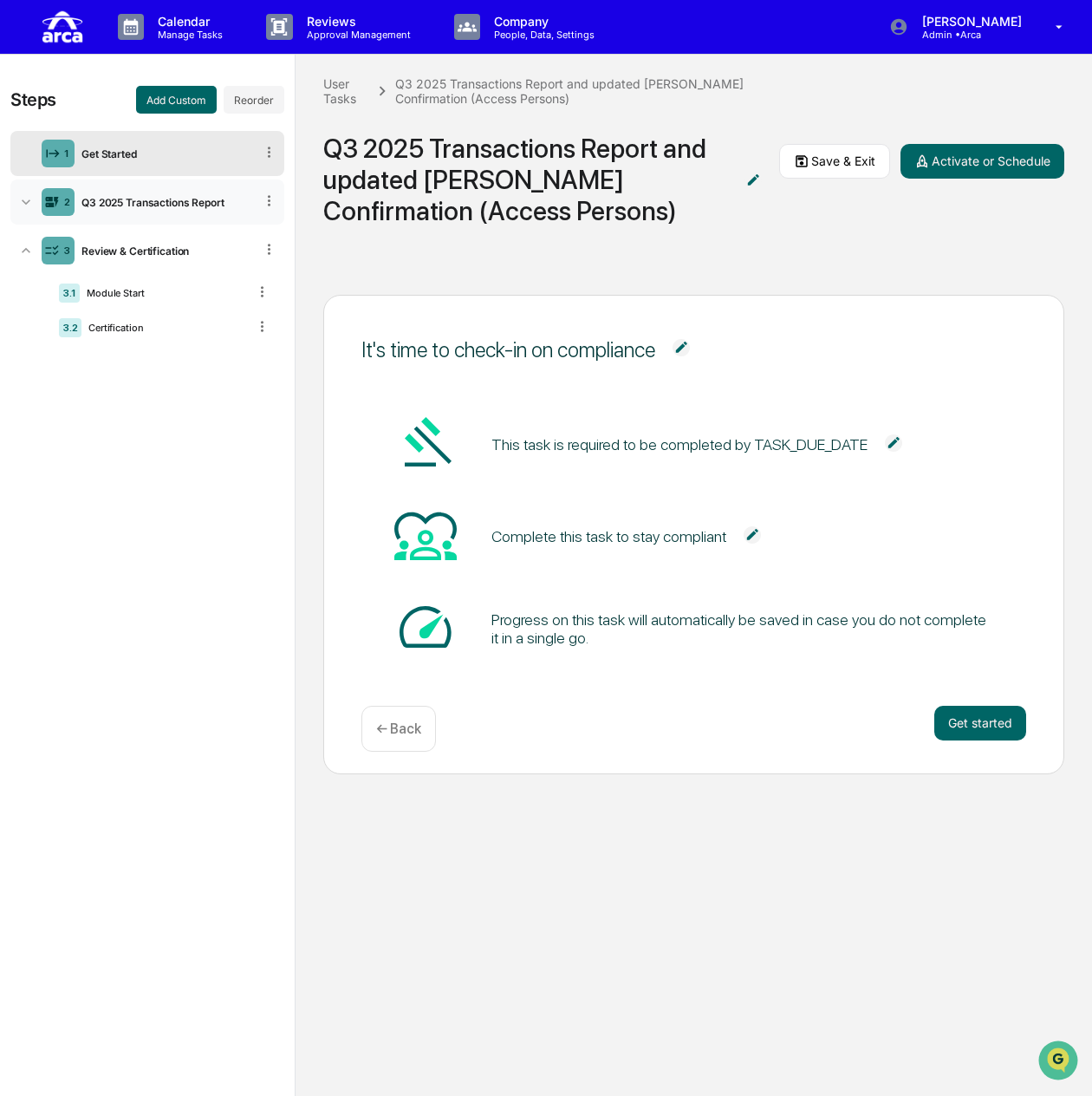
click at [200, 212] on div "2 Q3 2025 Transactions Report" at bounding box center [147, 202] width 274 height 45
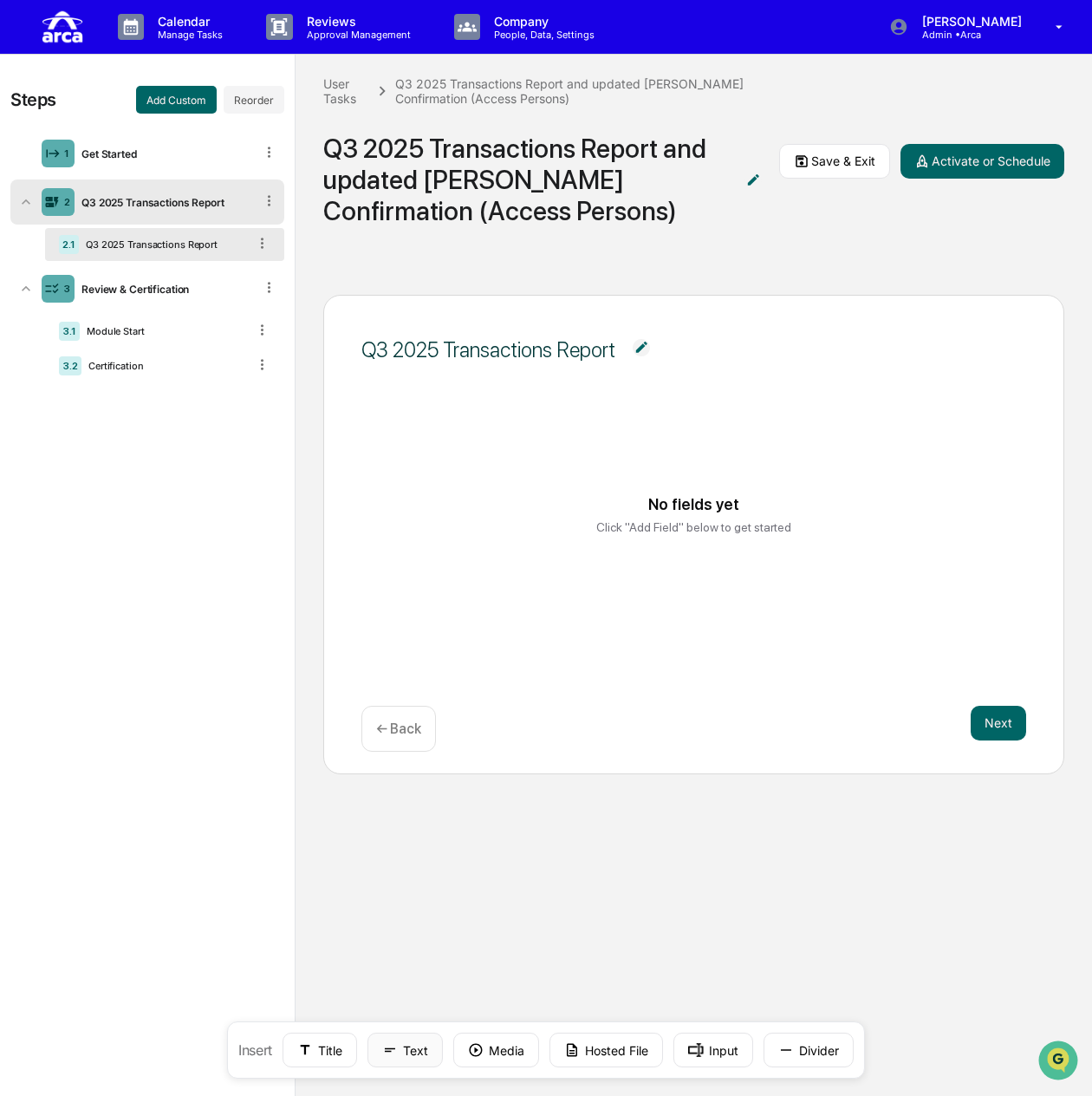
click at [395, 1048] on icon at bounding box center [390, 1049] width 15 height 15
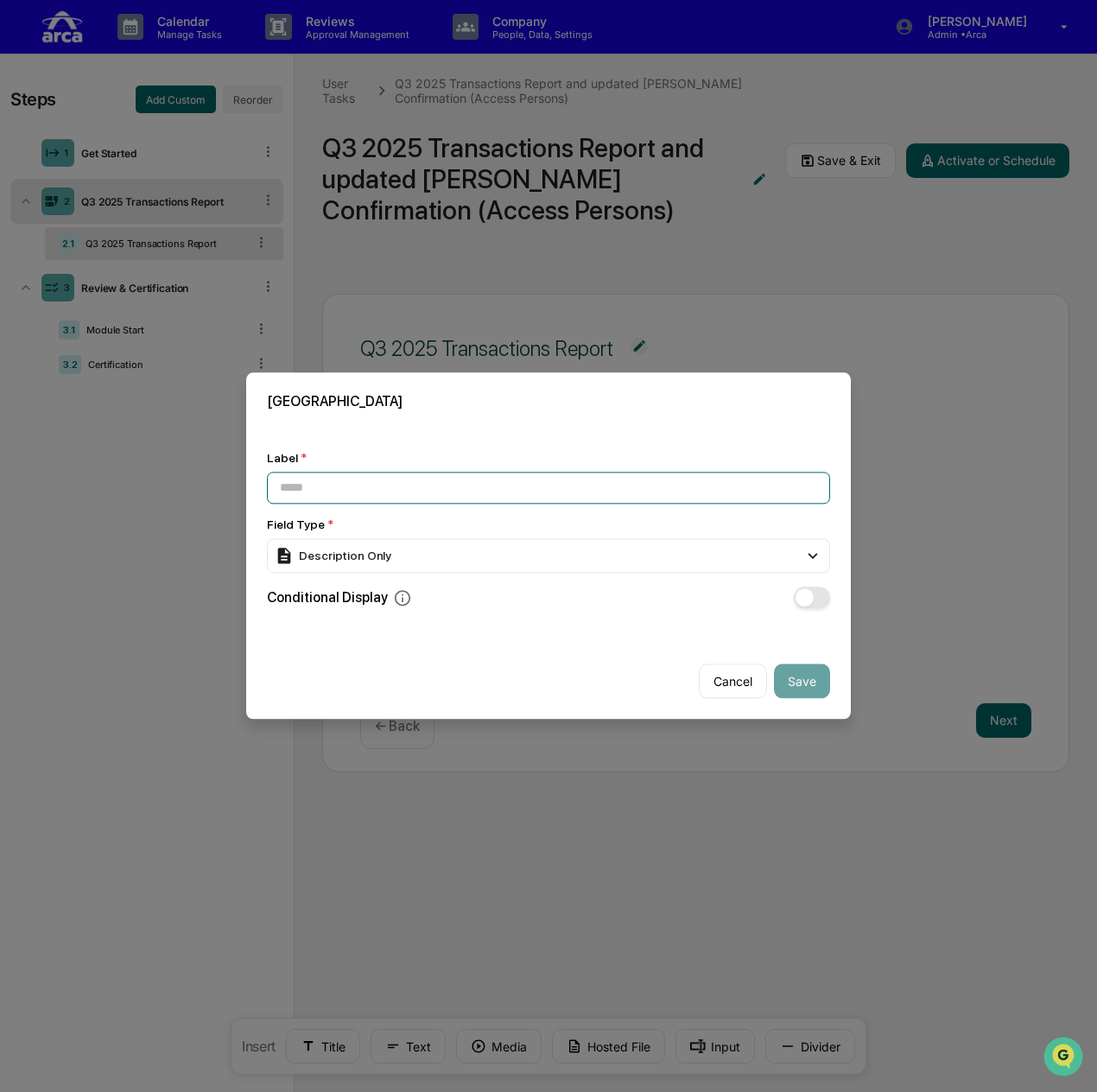
click at [368, 483] on input at bounding box center [548, 488] width 563 height 32
paste input "**********"
type input "**********"
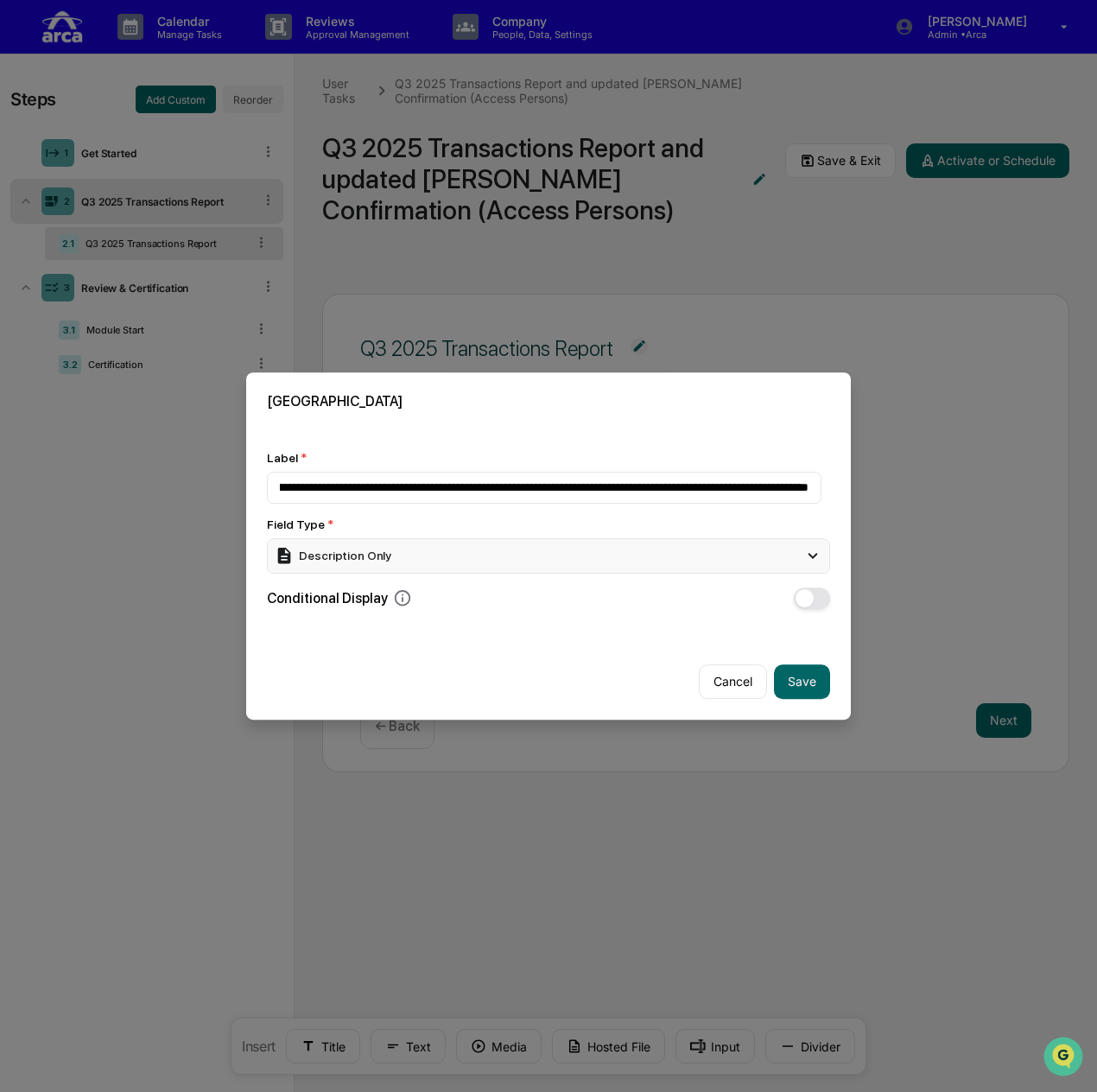
click at [460, 549] on div "Description Only" at bounding box center [548, 556] width 563 height 35
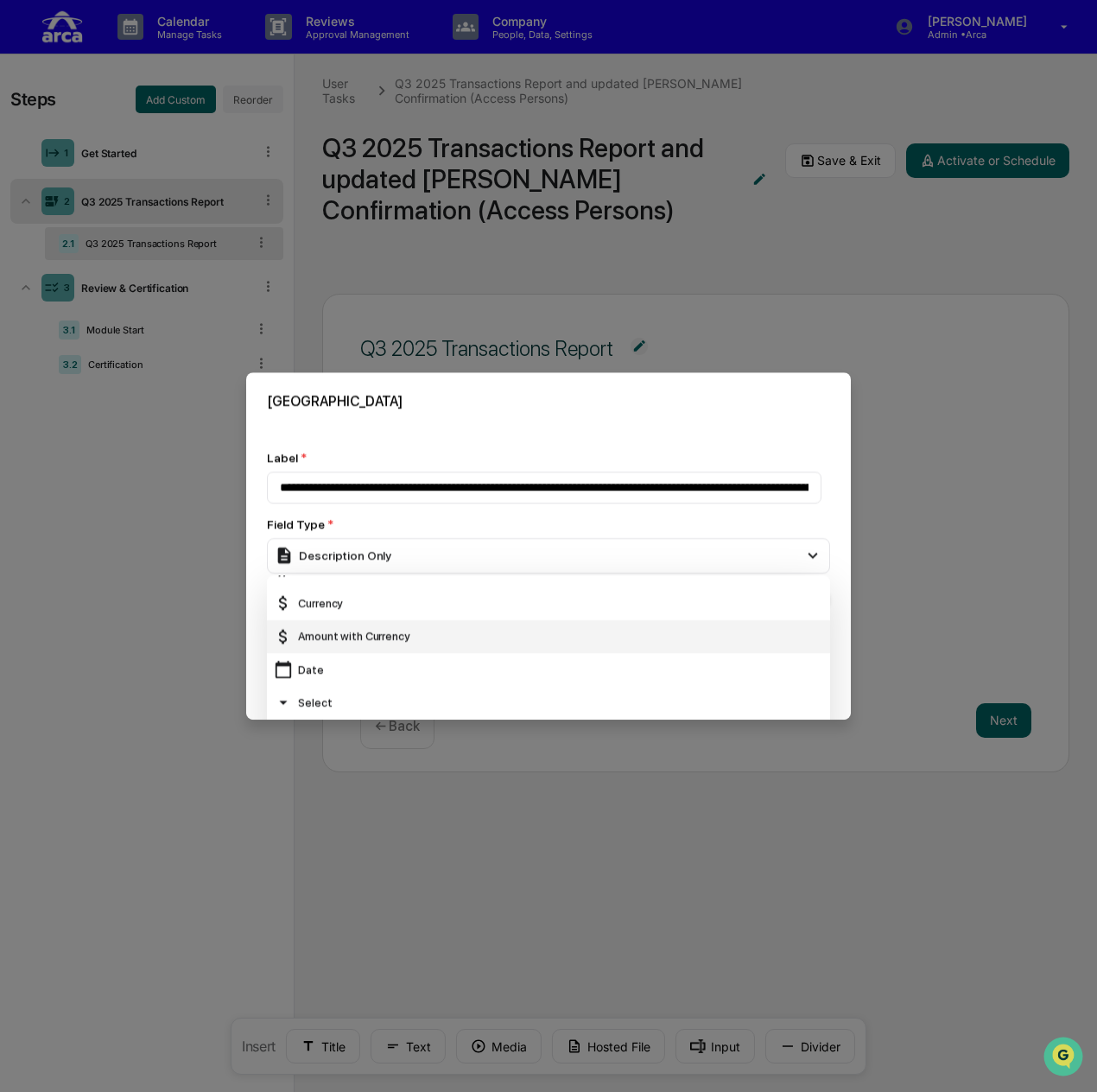
scroll to position [86, 0]
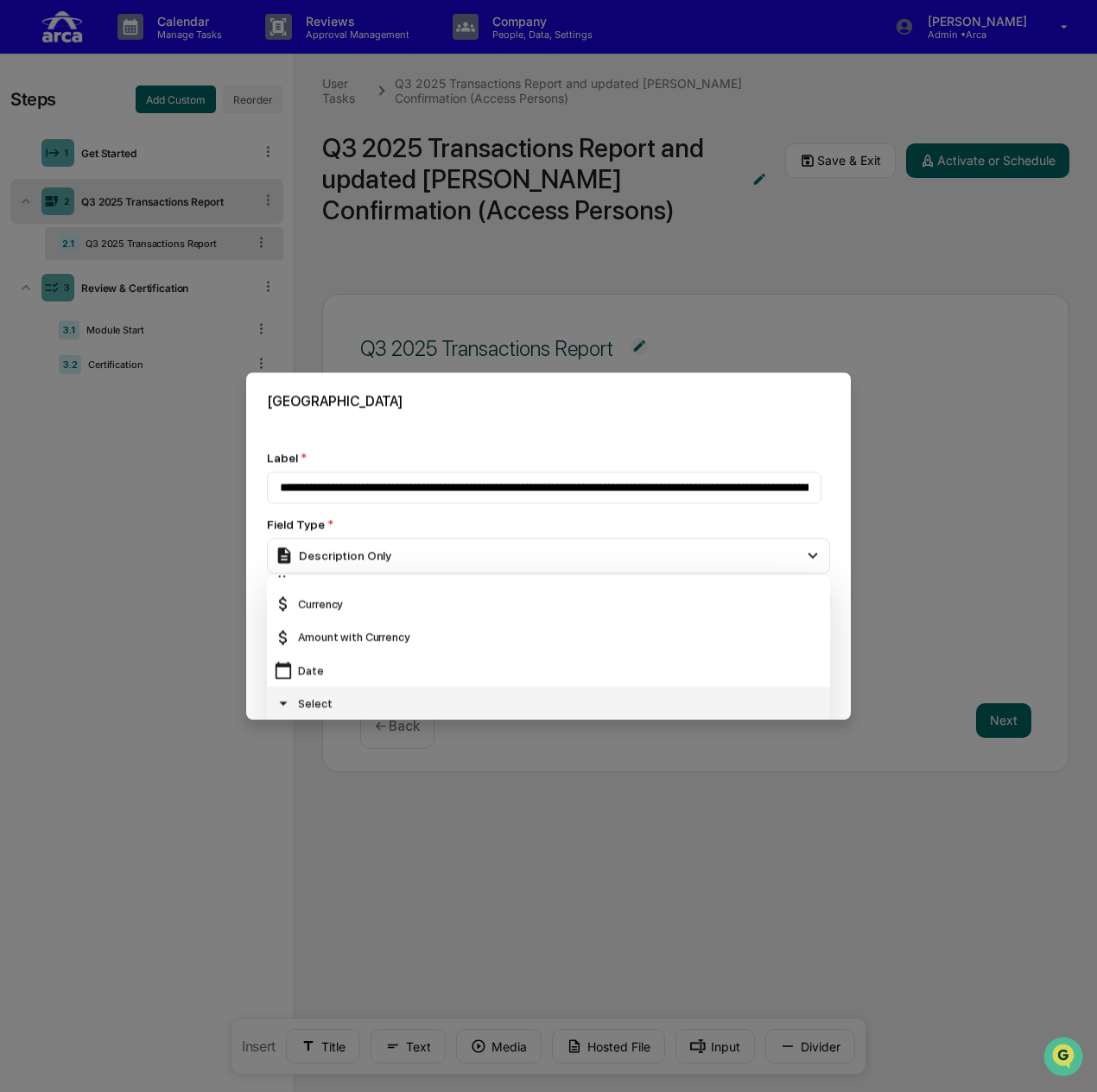
click at [385, 695] on div "Select" at bounding box center [548, 703] width 549 height 19
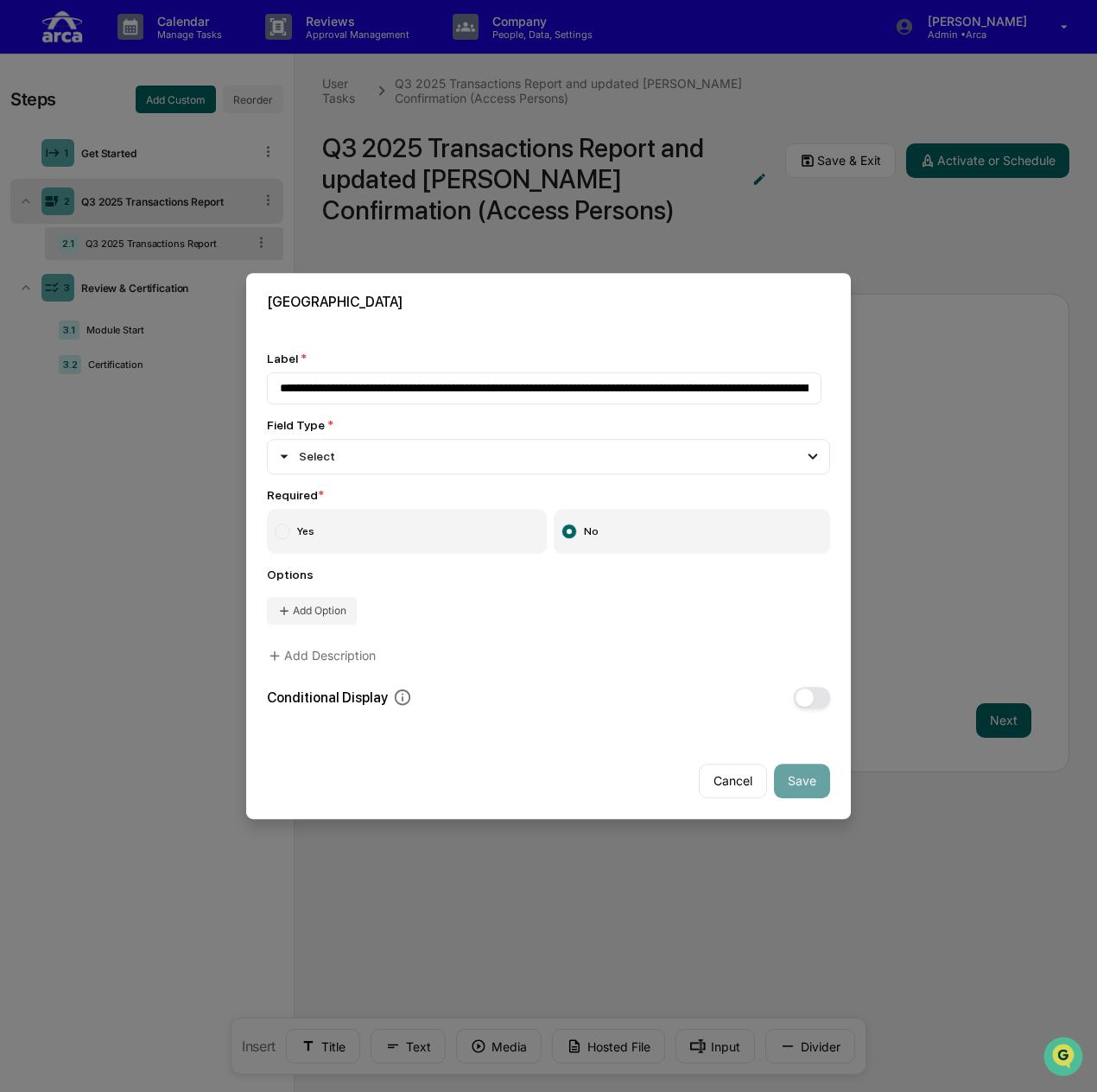
click at [474, 534] on label "Yes" at bounding box center [406, 531] width 280 height 45
click at [327, 601] on button "Add Option" at bounding box center [311, 610] width 89 height 28
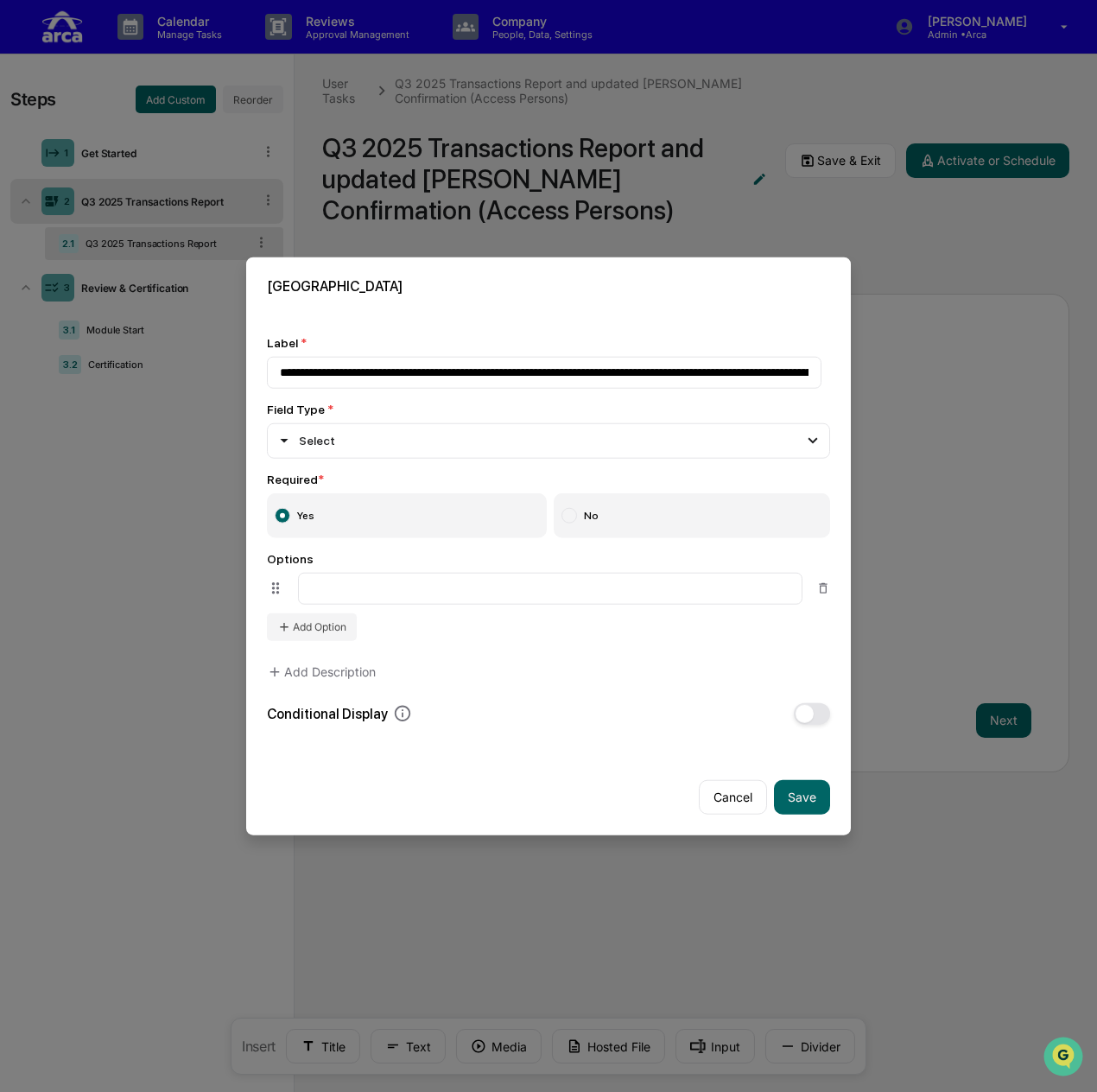
click at [344, 638] on div "**********" at bounding box center [548, 530] width 563 height 388
click at [339, 627] on button "Add Option" at bounding box center [311, 626] width 89 height 28
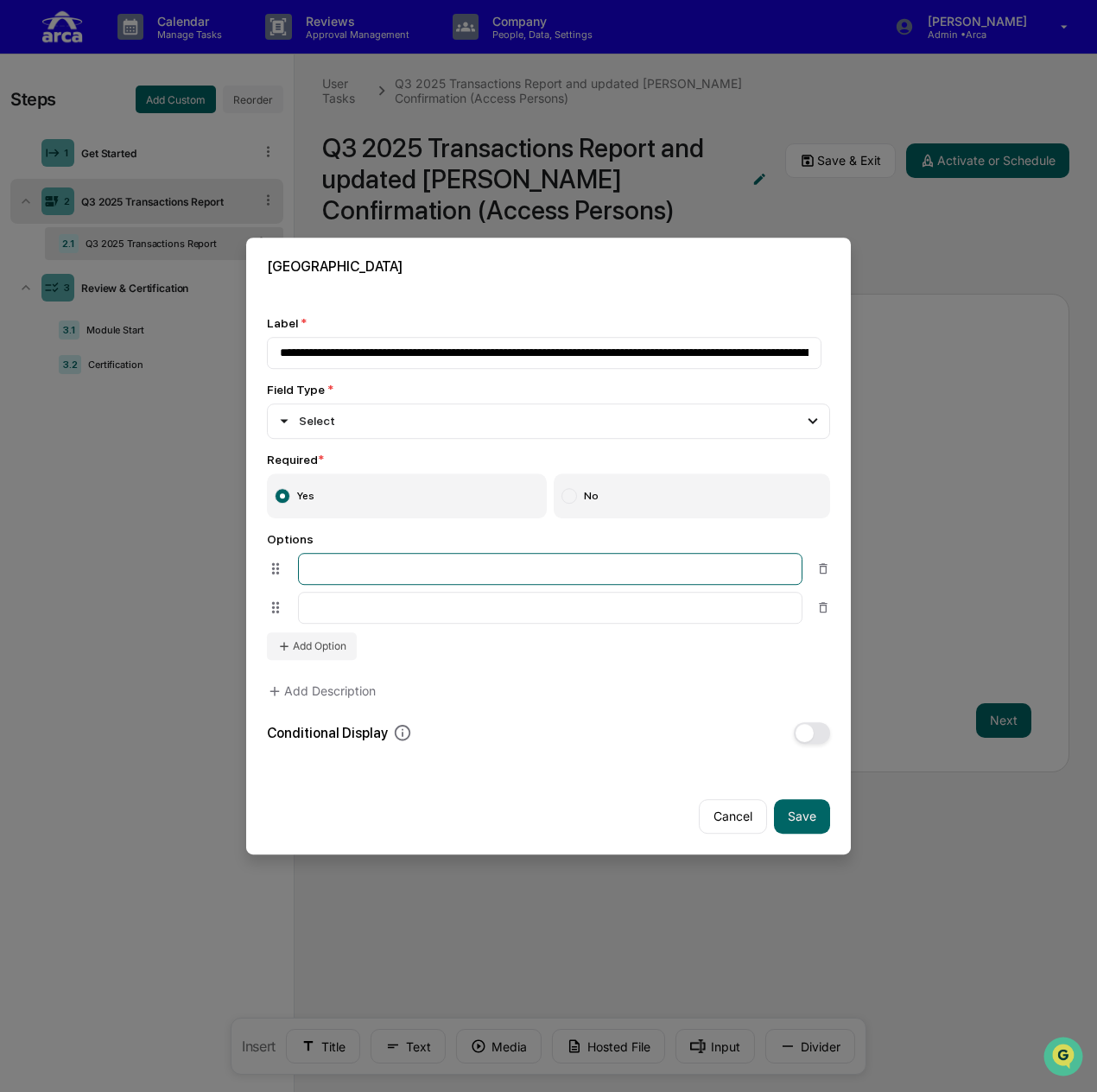
click at [359, 567] on input at bounding box center [550, 569] width 505 height 32
type input "**********"
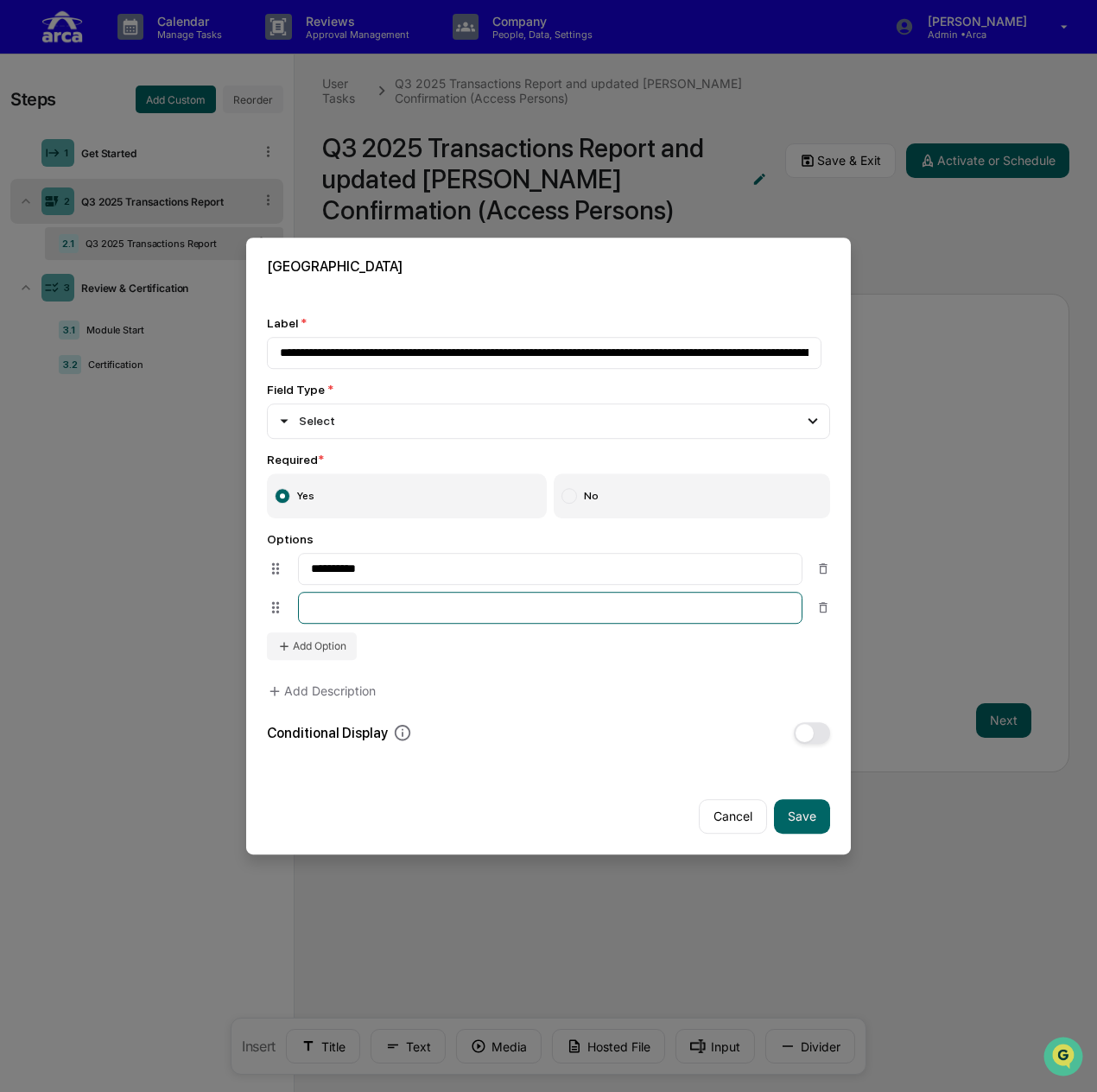
click at [344, 595] on input at bounding box center [550, 608] width 505 height 32
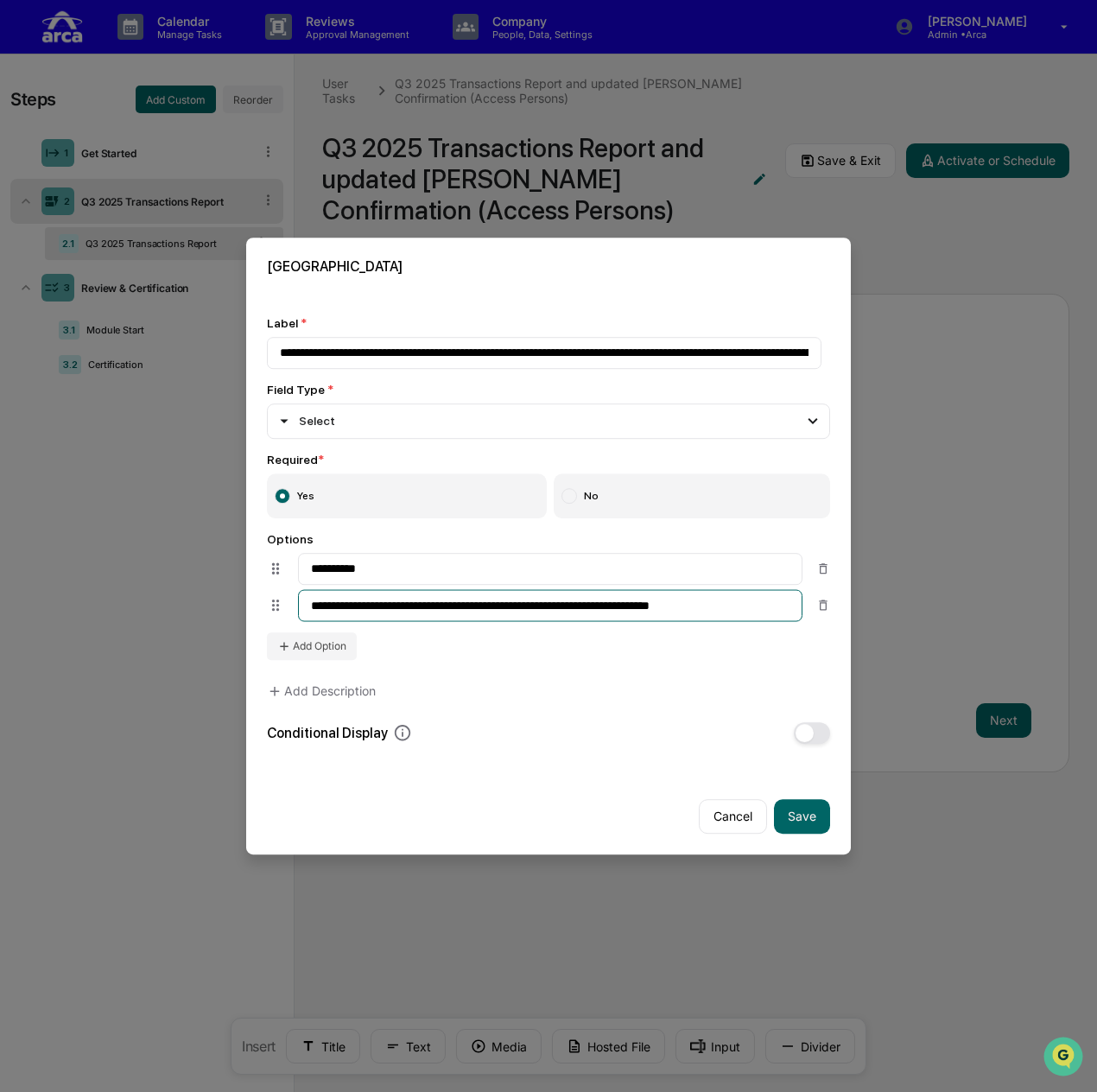
drag, startPoint x: 371, startPoint y: 604, endPoint x: 335, endPoint y: 602, distance: 36.1
click at [335, 602] on input "**********" at bounding box center [550, 605] width 505 height 32
type input "**********"
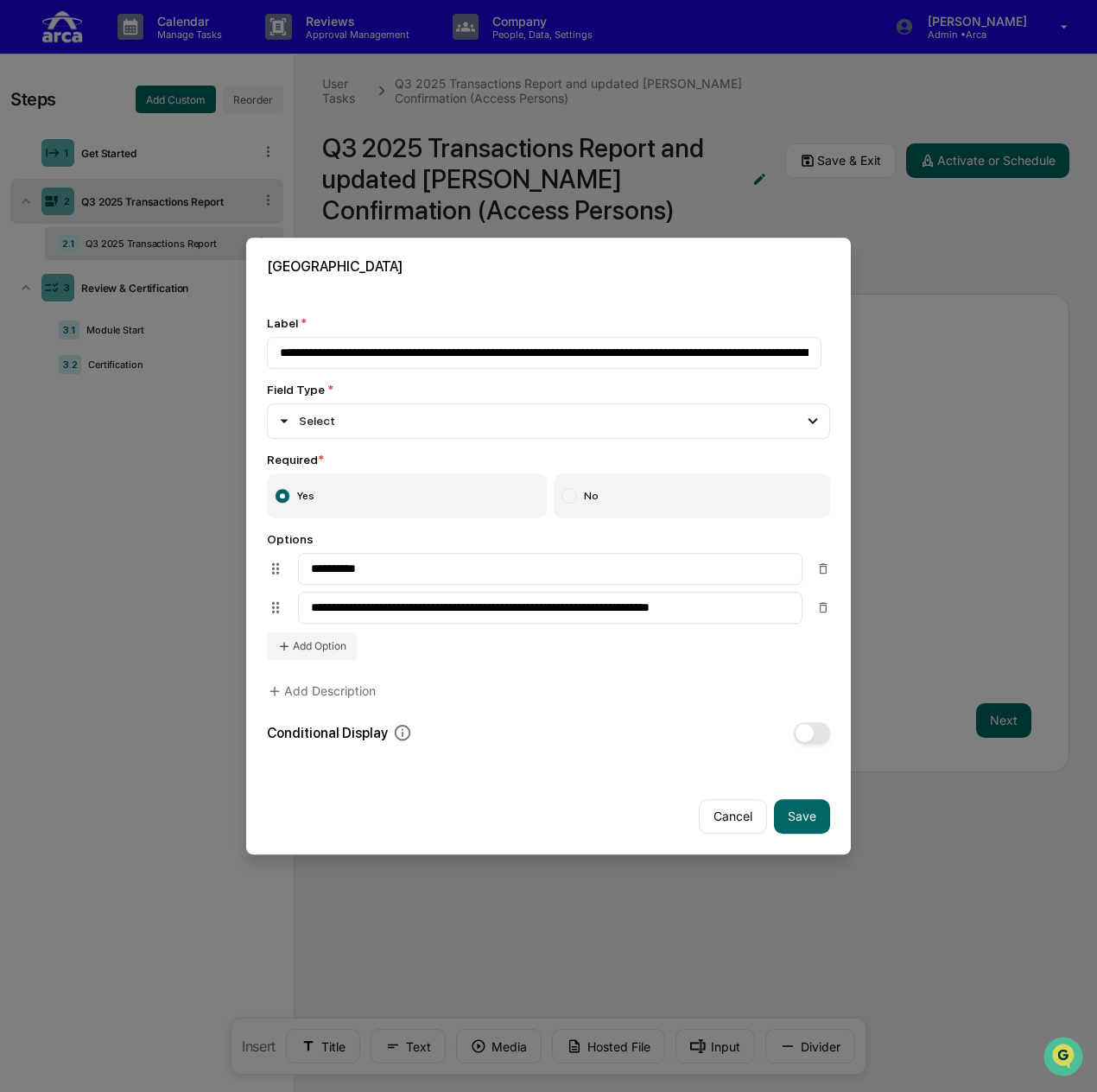
click at [608, 644] on div "**********" at bounding box center [548, 595] width 563 height 128
click at [795, 726] on span "button" at bounding box center [804, 733] width 18 height 18
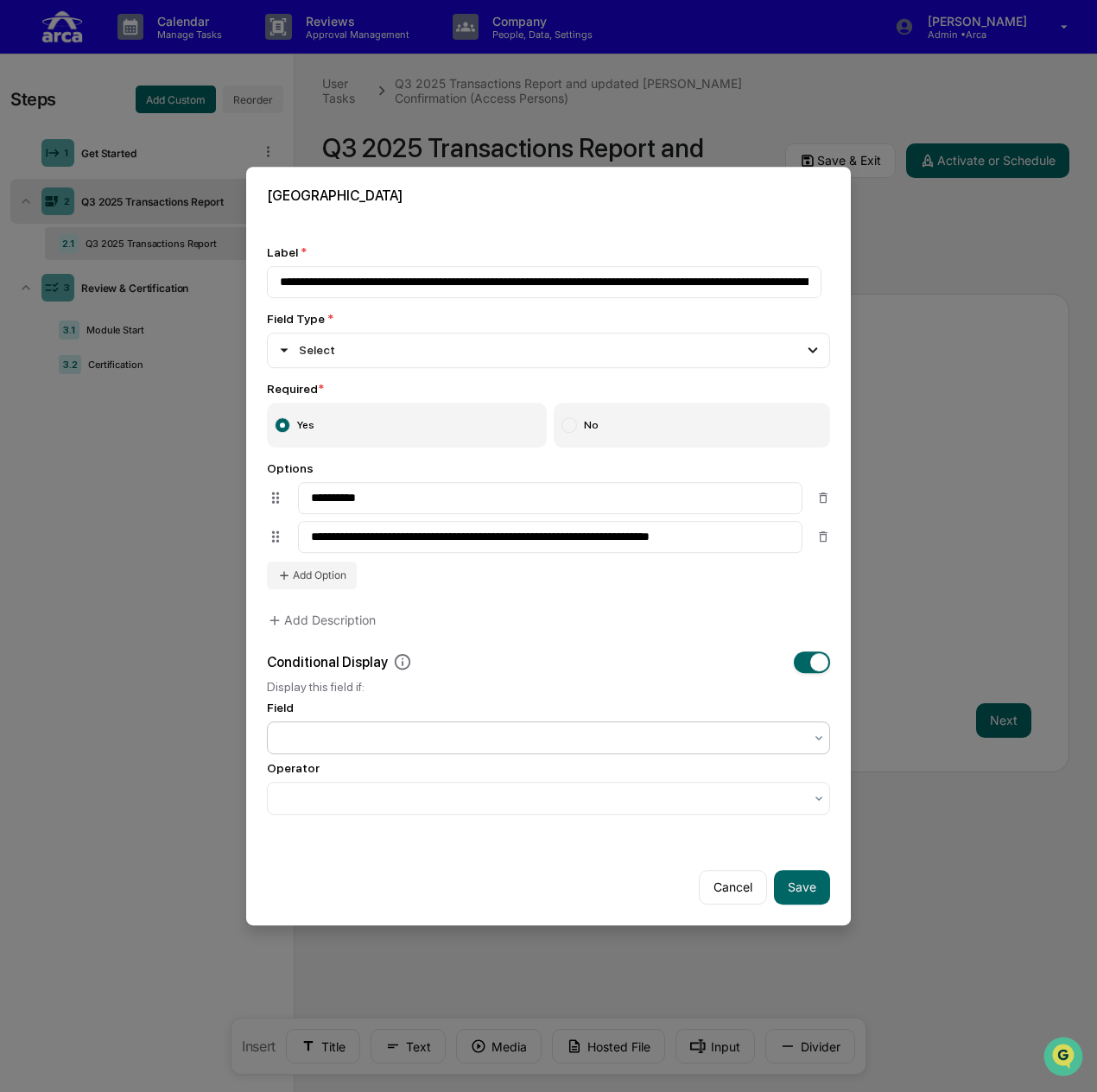
click at [507, 729] on div at bounding box center [541, 737] width 523 height 17
click at [480, 801] on div at bounding box center [541, 798] width 523 height 17
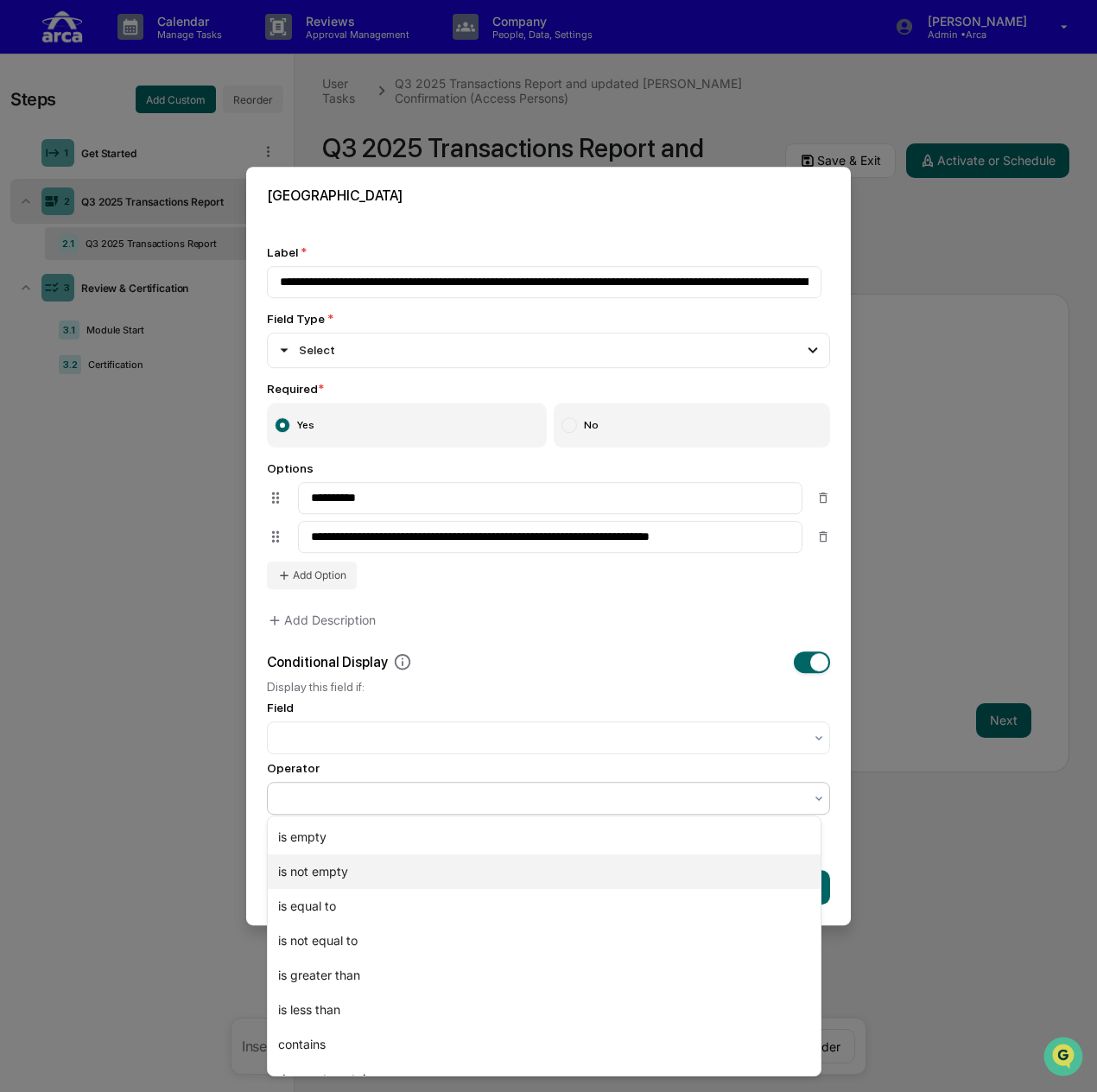
click at [439, 875] on div "is not empty" at bounding box center [544, 871] width 553 height 35
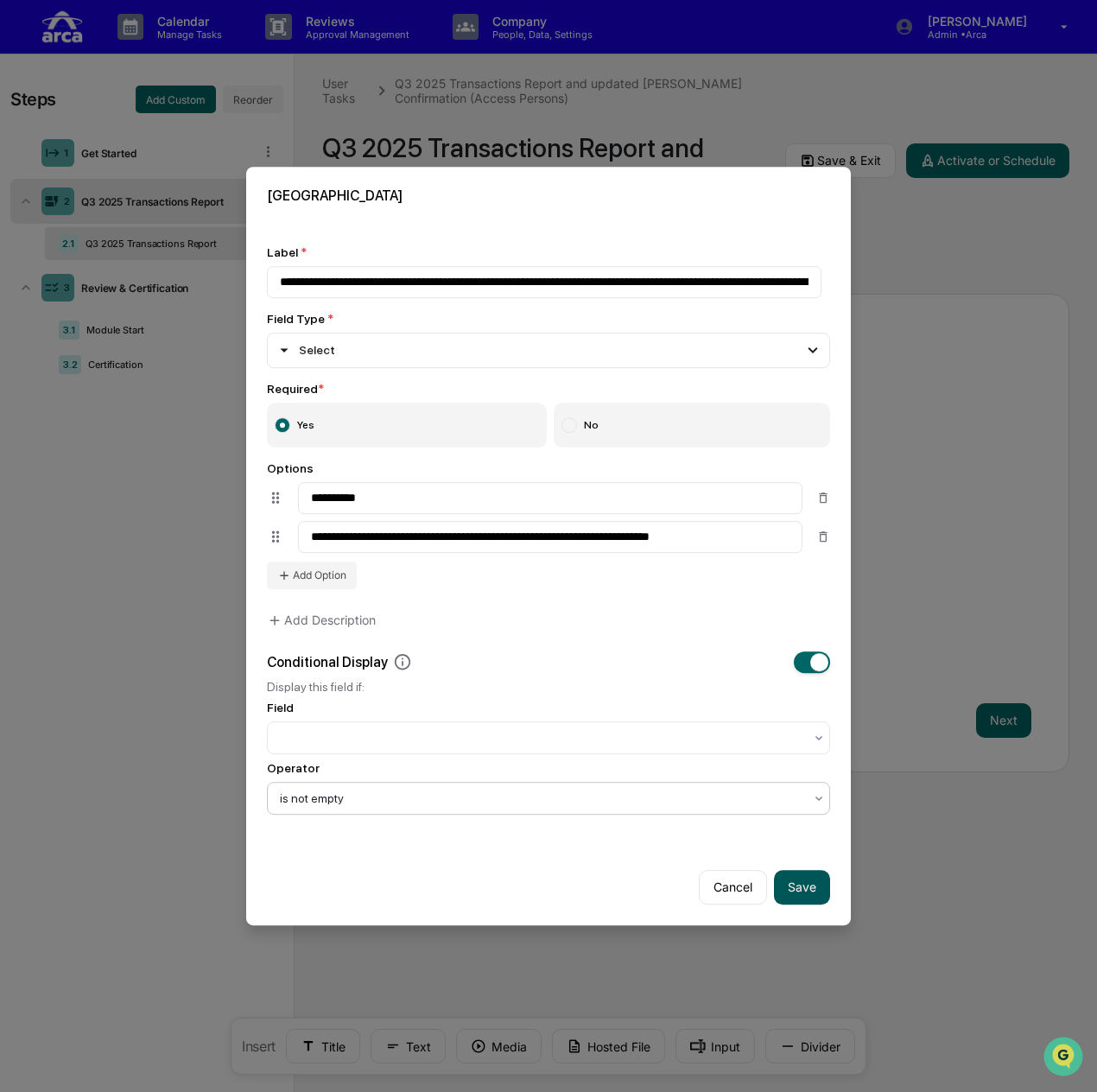
click at [791, 882] on button "Save" at bounding box center [802, 887] width 56 height 35
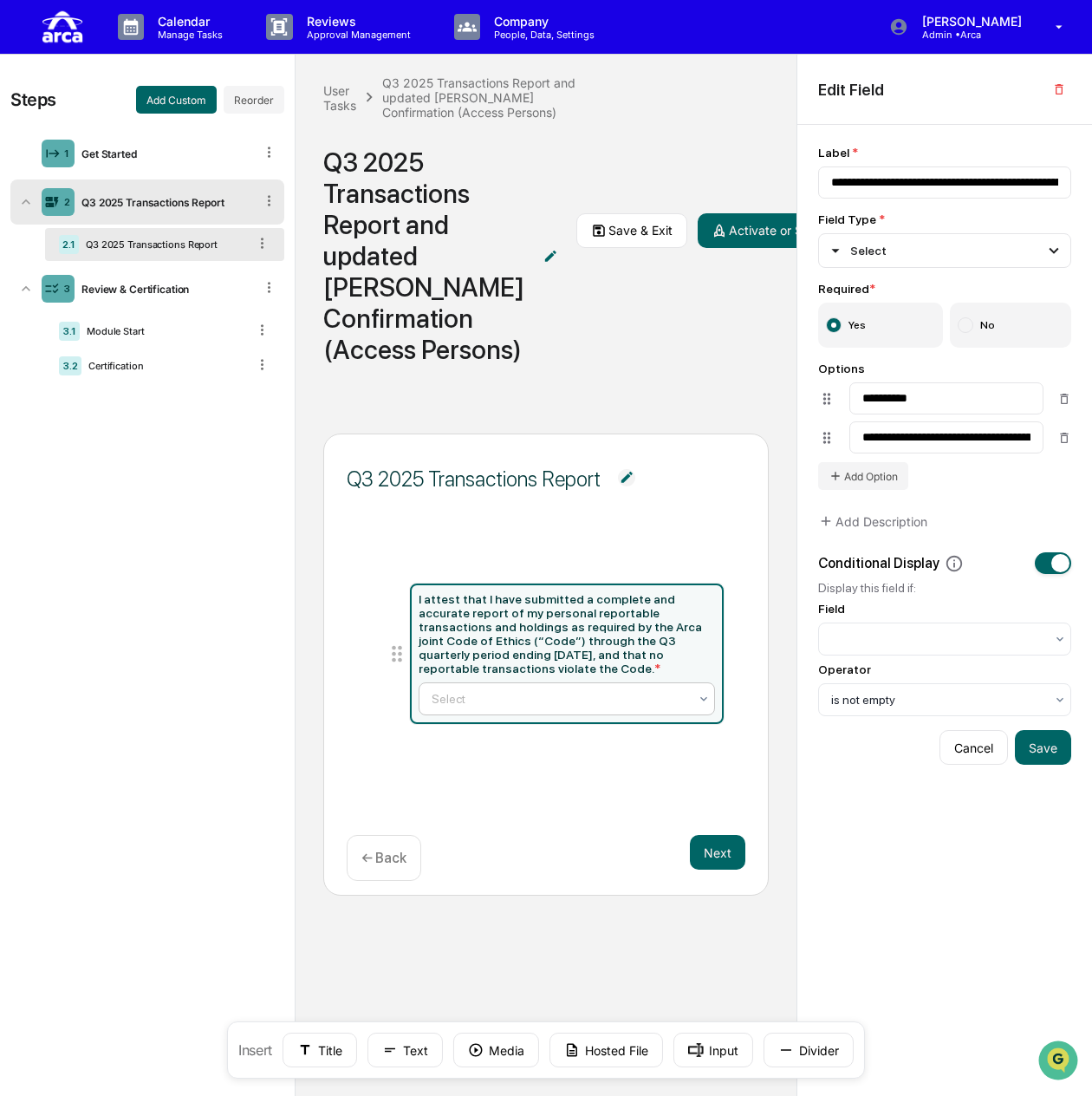
click at [499, 711] on div "Select" at bounding box center [560, 698] width 275 height 24
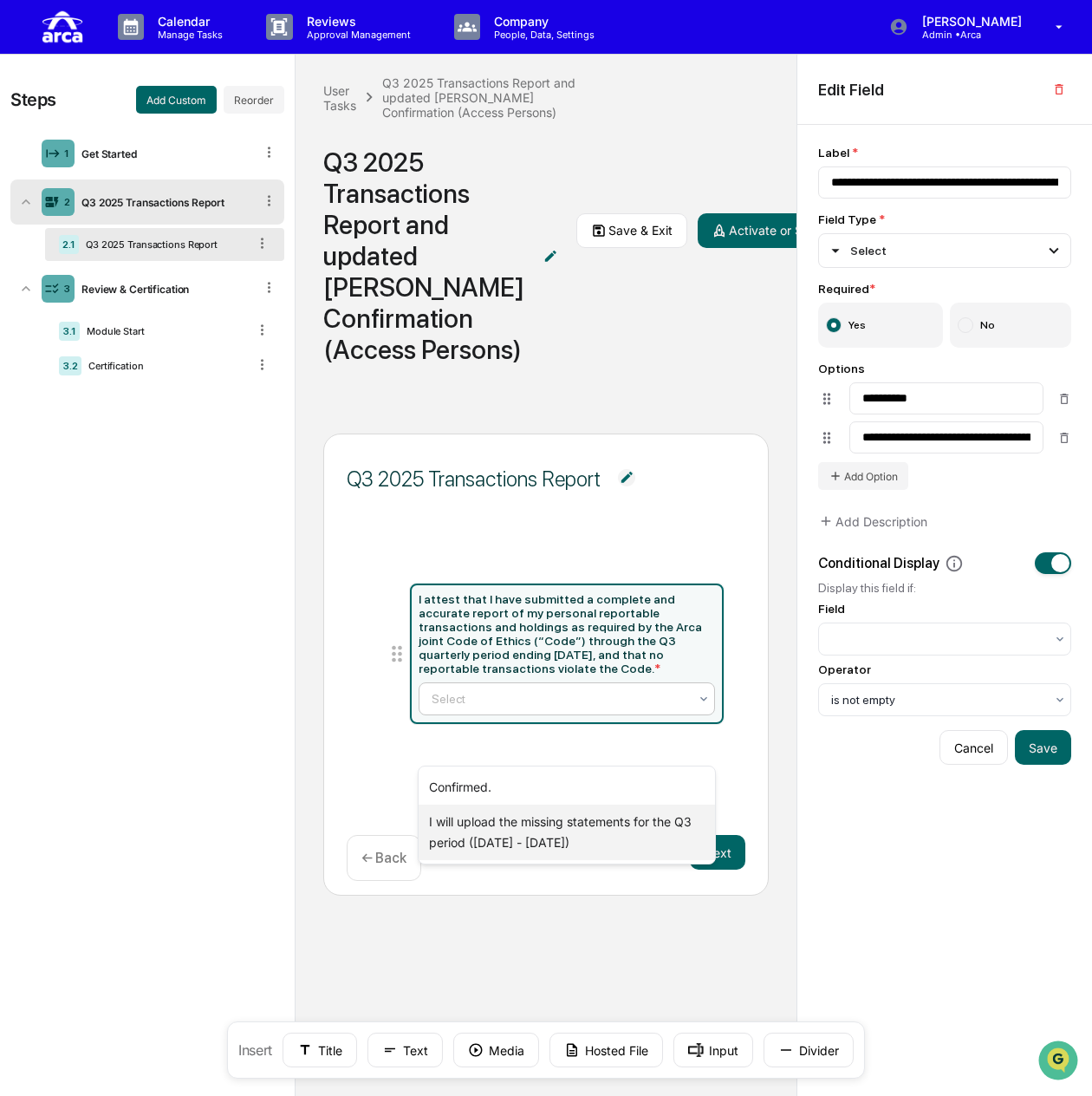
click at [514, 831] on div "I will upload the missing statements for the Q3 period ([DATE] - [DATE])" at bounding box center [567, 833] width 297 height 56
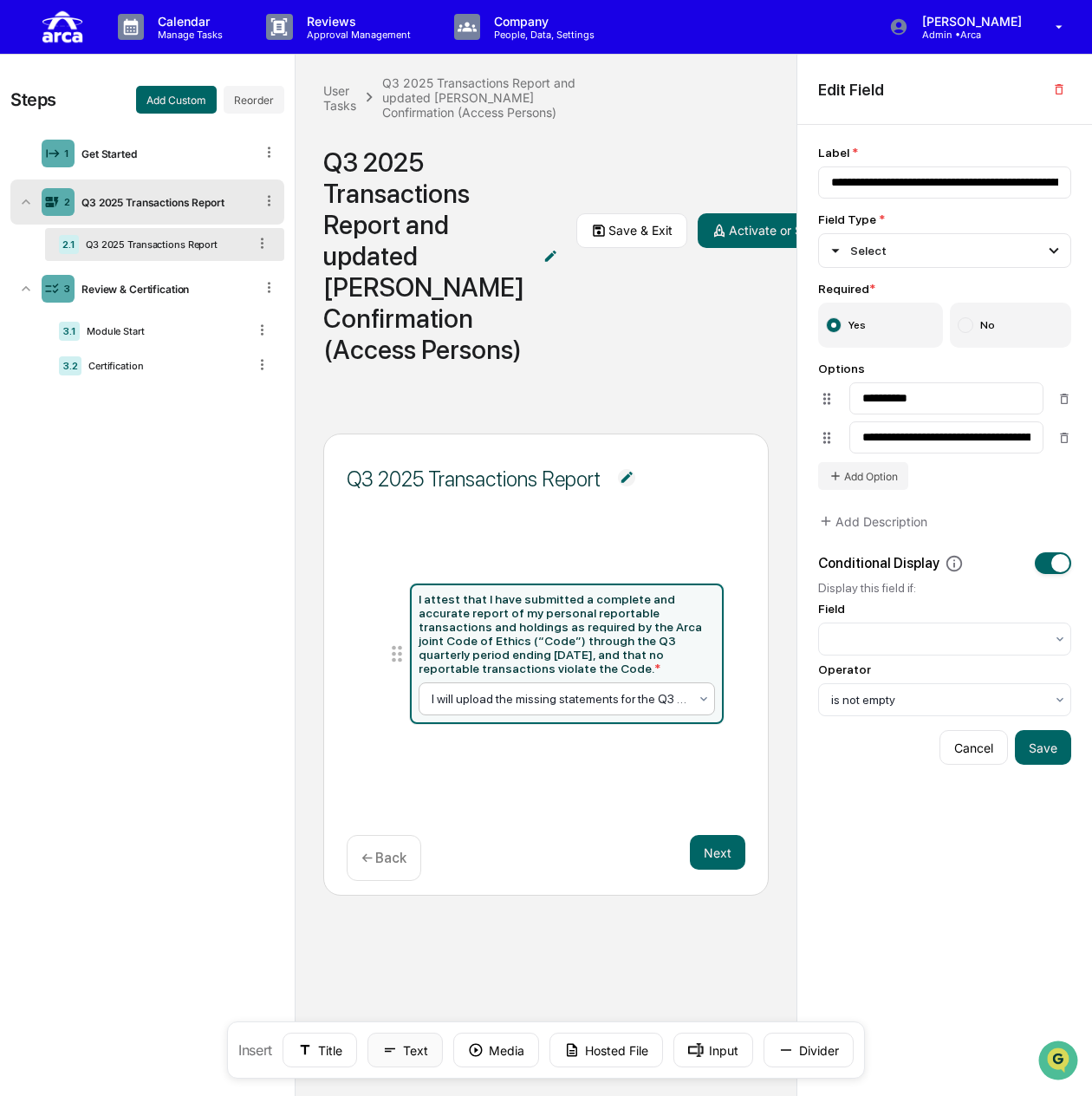
click at [421, 1052] on button "Text" at bounding box center [405, 1049] width 75 height 35
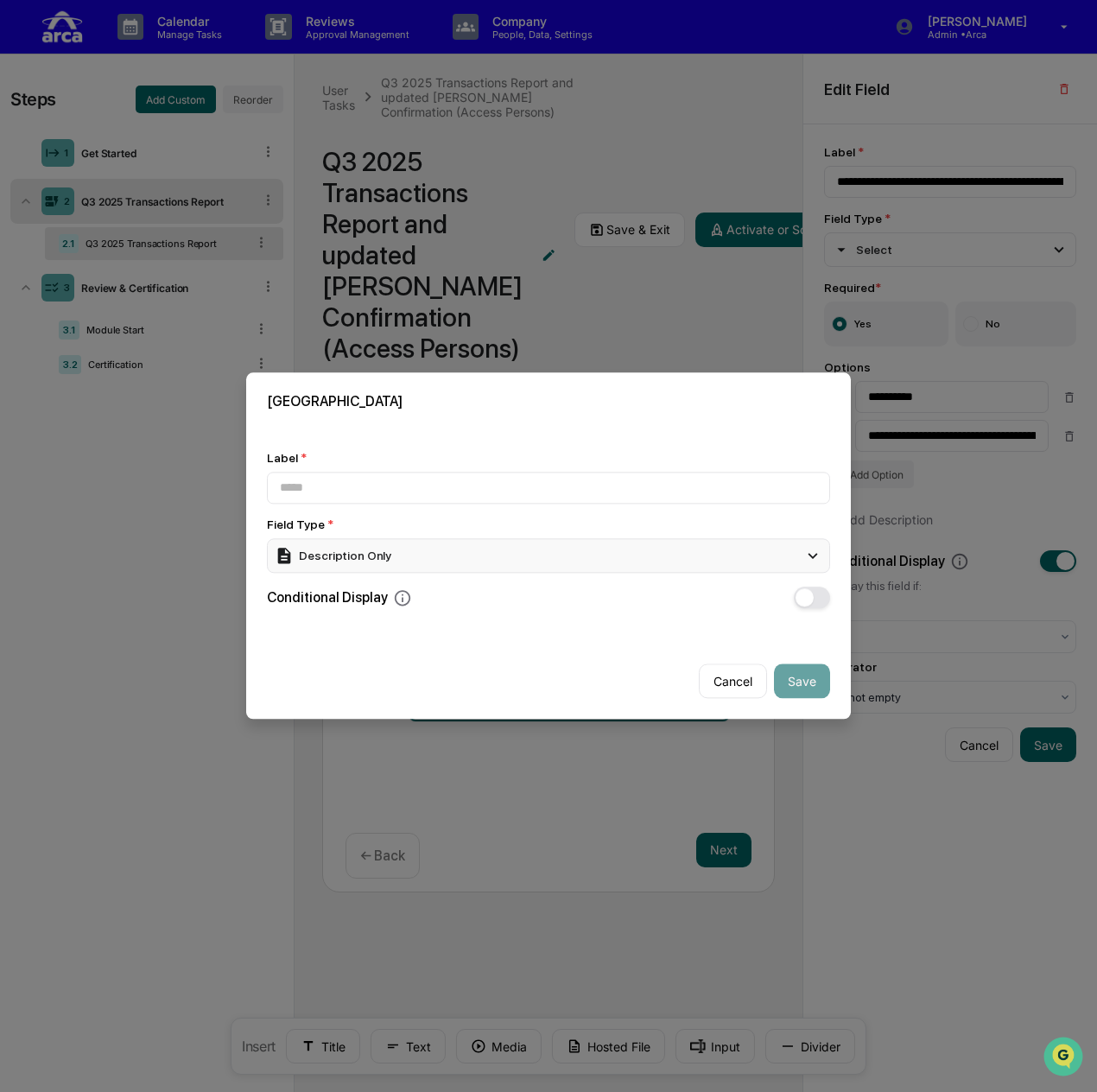
click at [404, 545] on div "Description Only" at bounding box center [548, 555] width 563 height 35
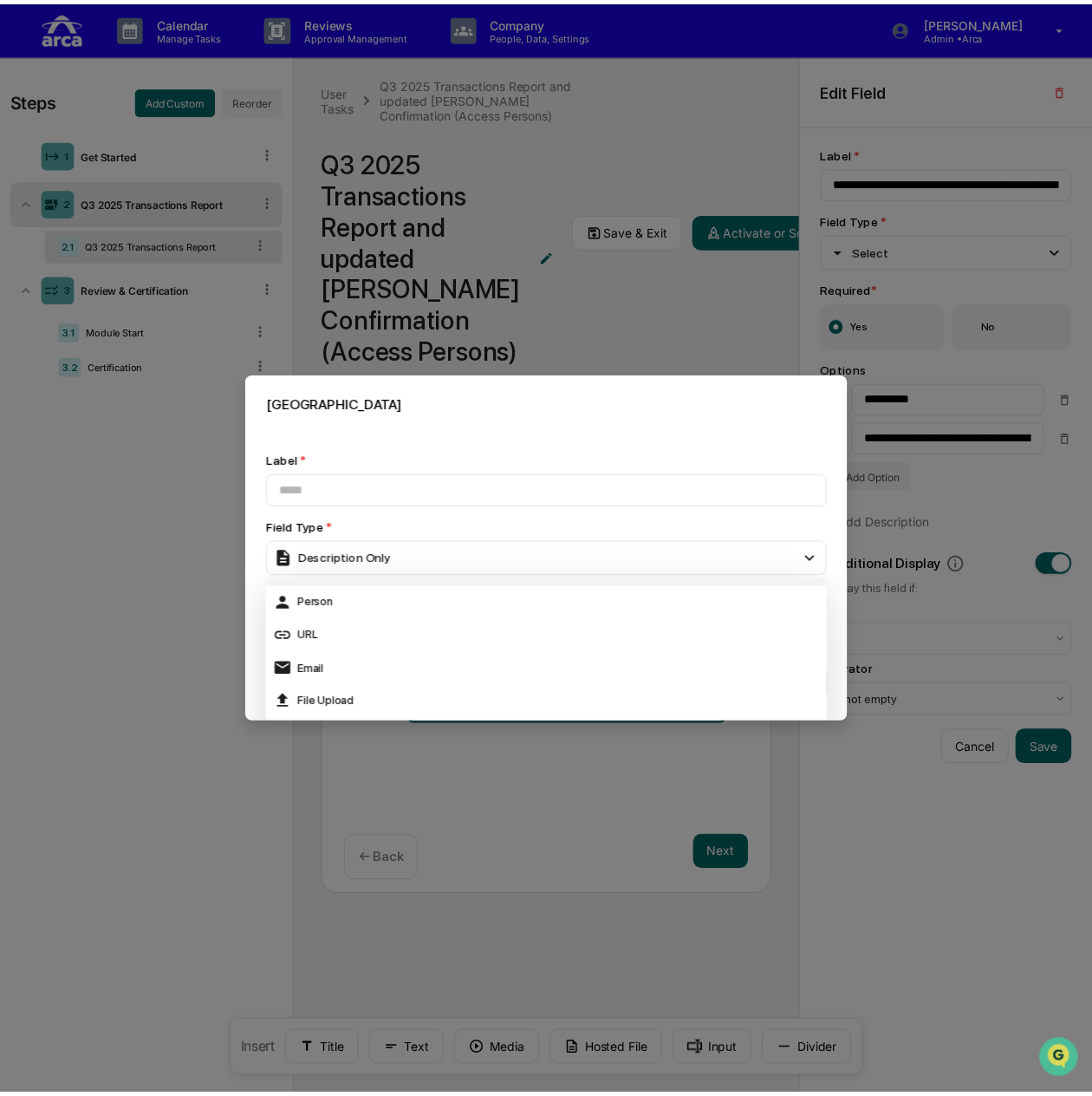
scroll to position [260, 0]
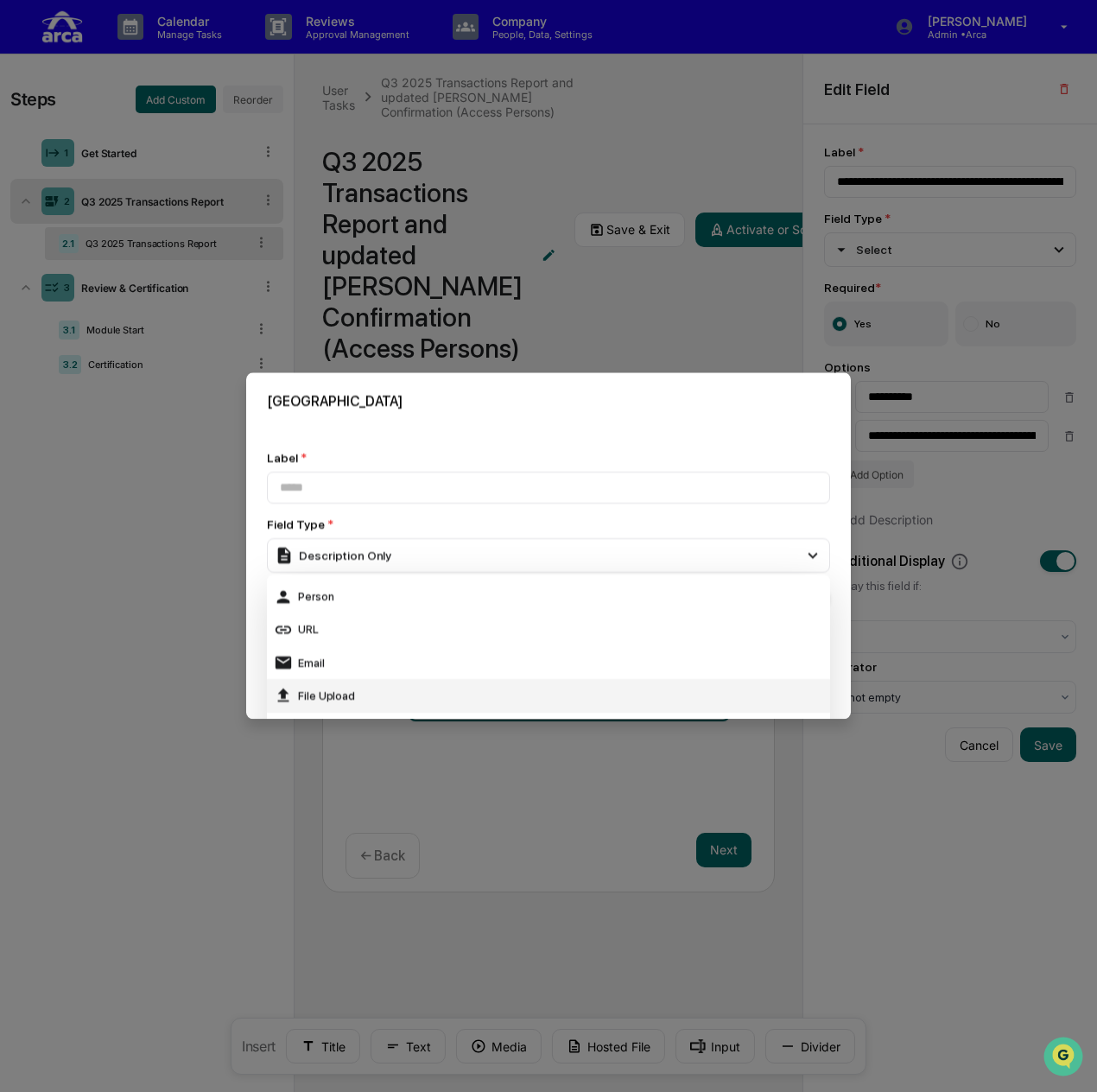
click at [426, 690] on div "File Upload" at bounding box center [548, 695] width 549 height 19
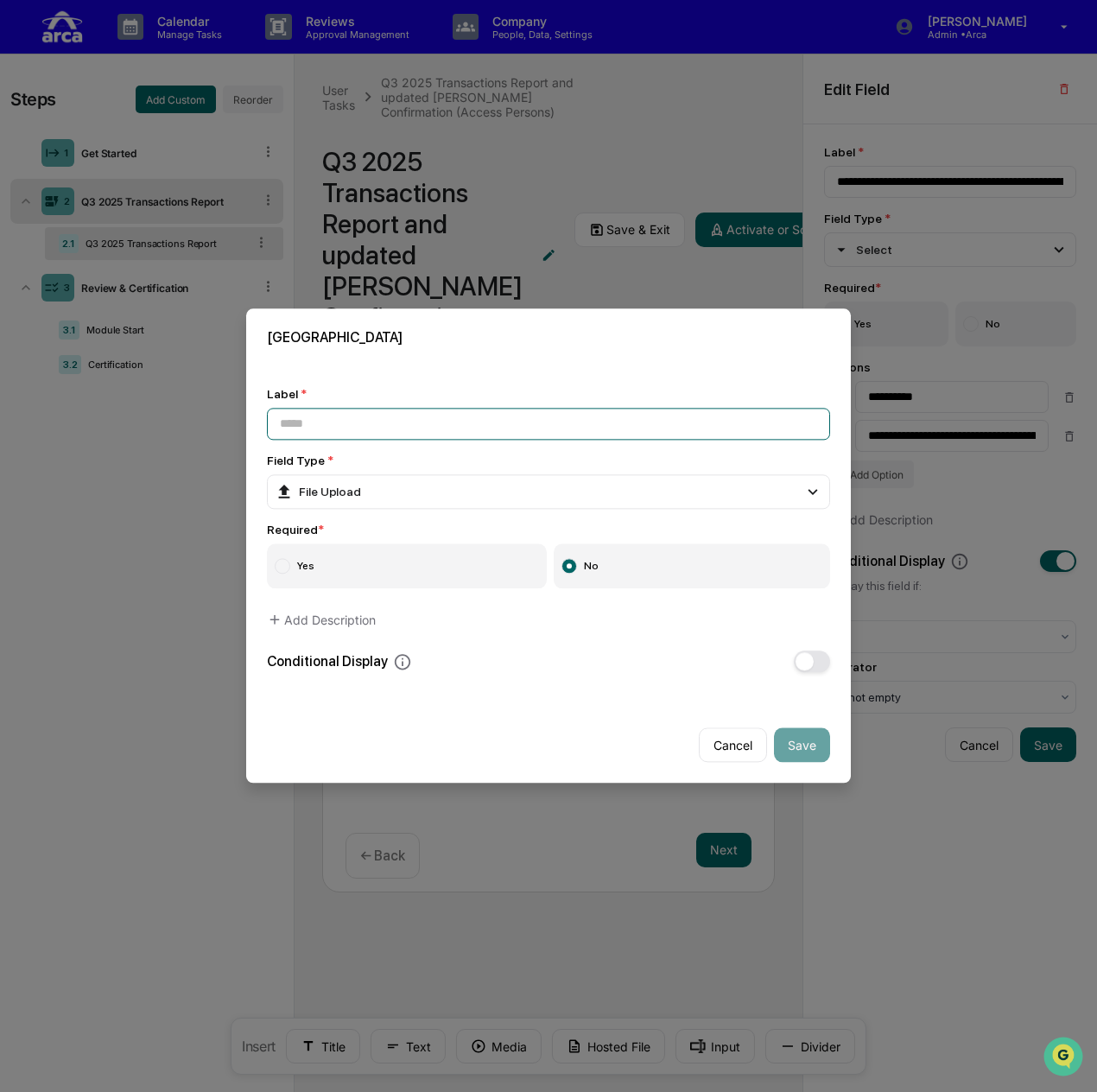
click at [407, 421] on input at bounding box center [548, 423] width 563 height 32
type input "**********"
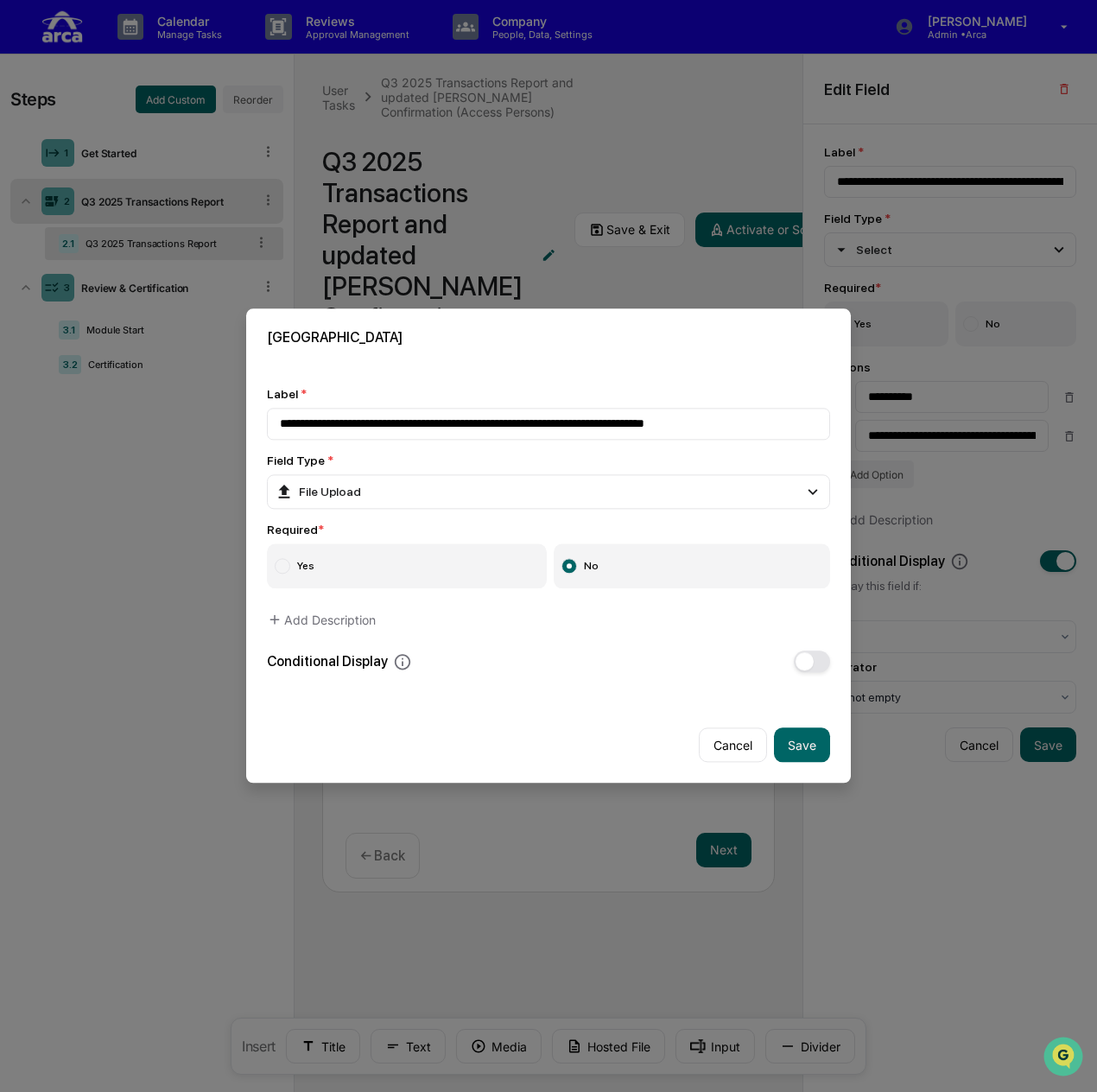
click at [570, 454] on div "Field Type *" at bounding box center [548, 460] width 563 height 13
click at [437, 569] on label "Yes" at bounding box center [406, 567] width 280 height 45
click at [641, 554] on label "No" at bounding box center [693, 567] width 277 height 45
click at [787, 738] on button "Save" at bounding box center [802, 745] width 56 height 35
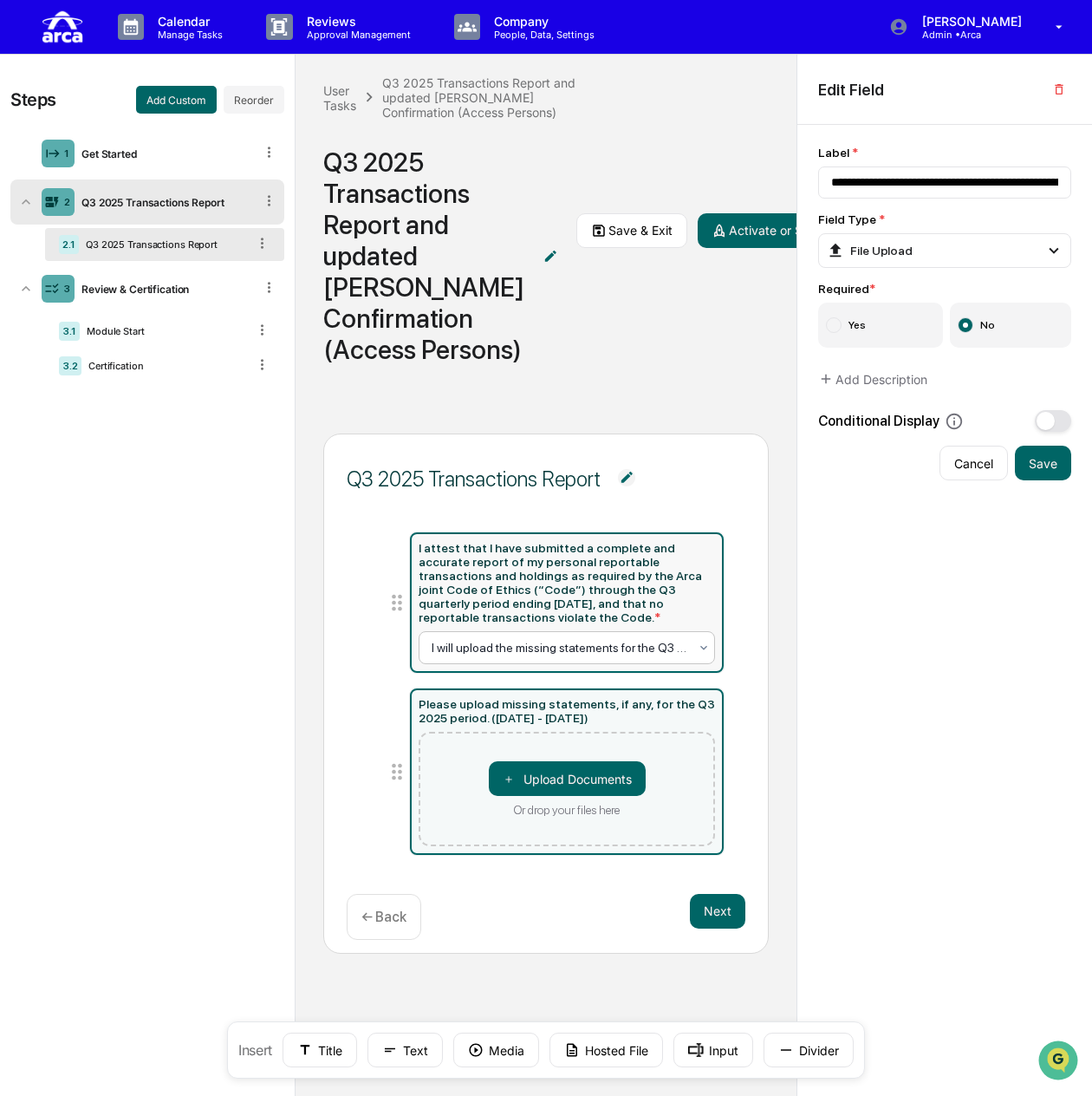
click at [656, 656] on div at bounding box center [560, 647] width 258 height 17
type input "**********"
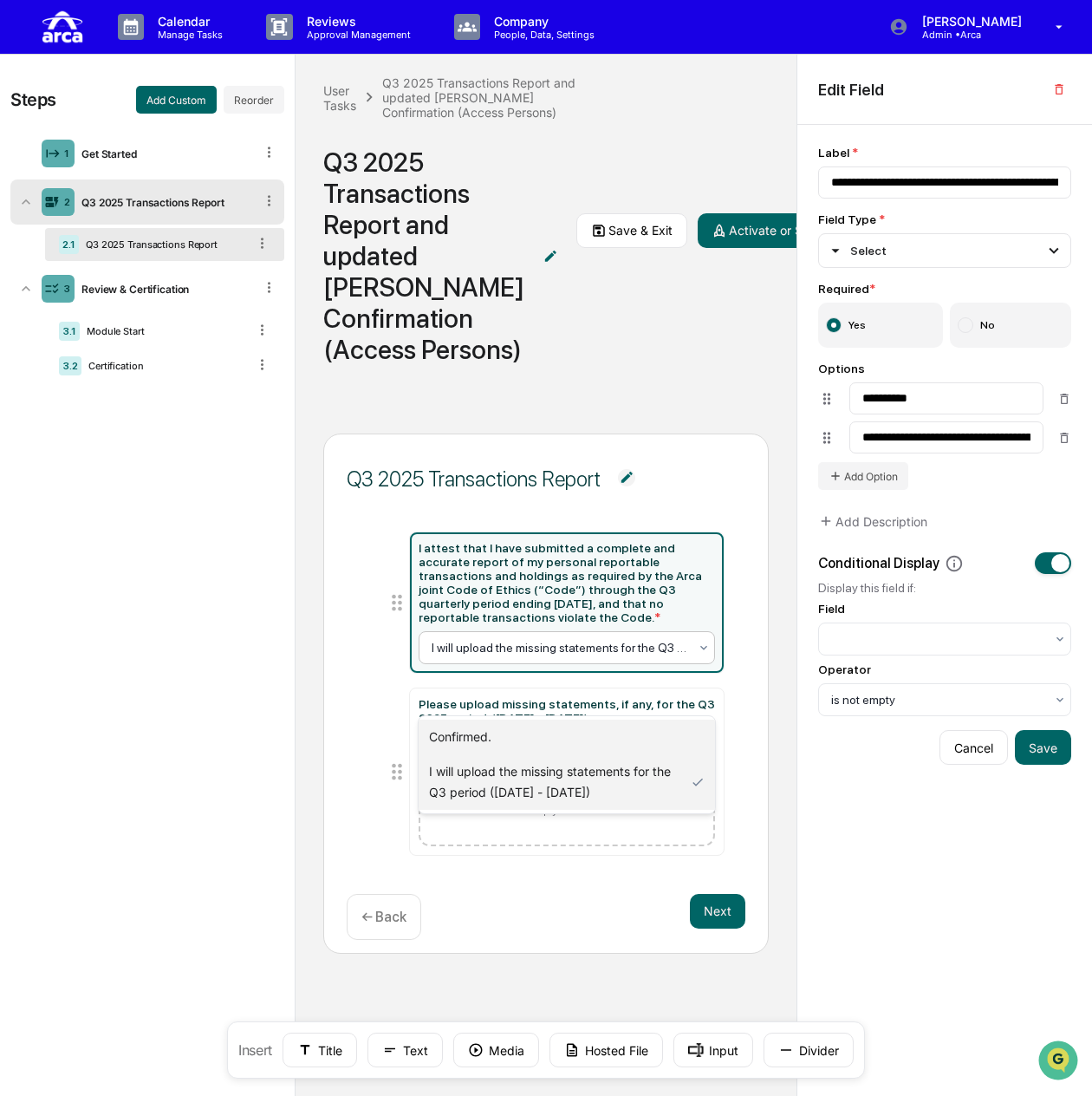
click at [571, 738] on div "Confirmed." at bounding box center [567, 737] width 297 height 35
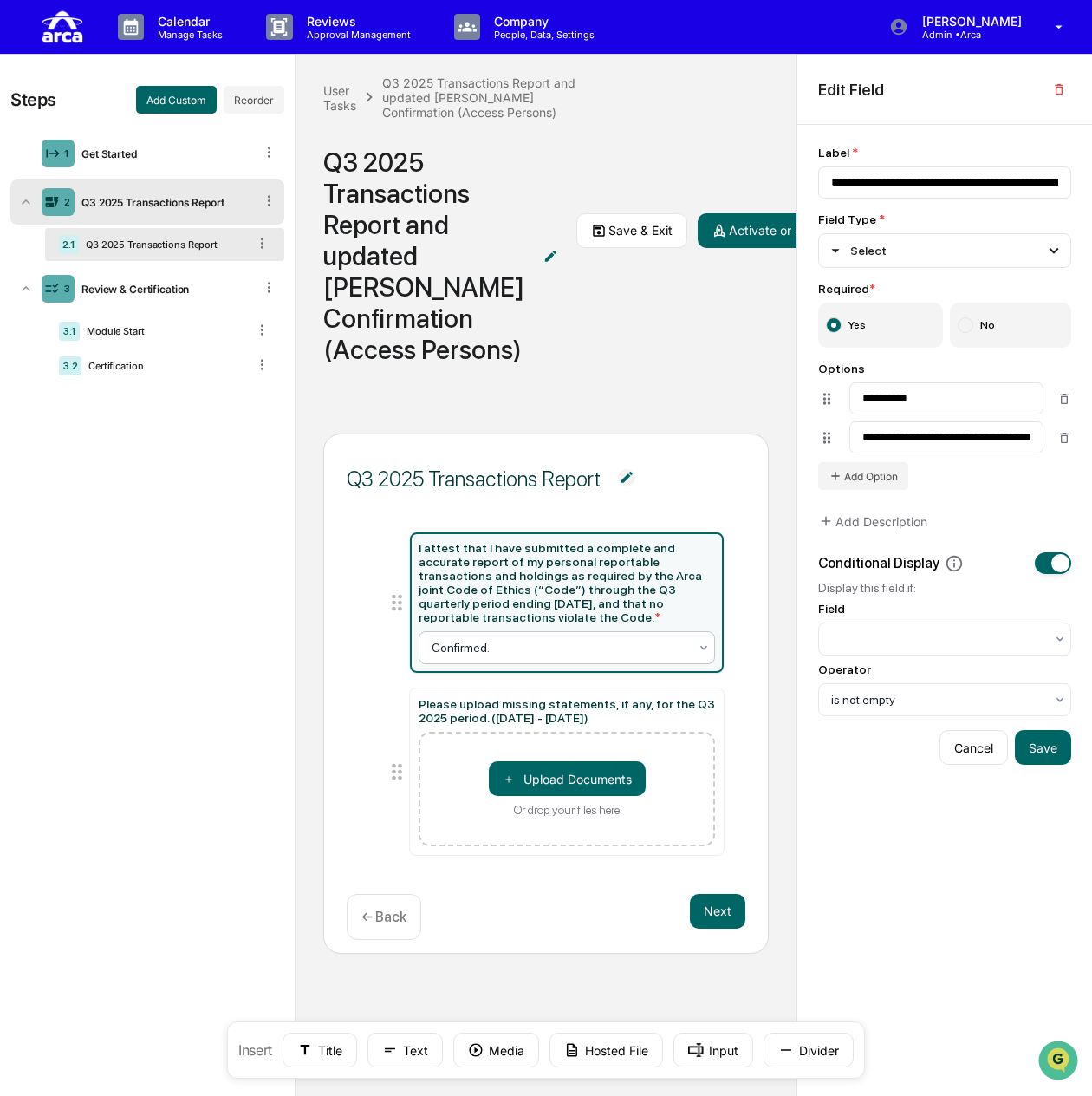
click at [602, 656] on div at bounding box center [560, 647] width 258 height 17
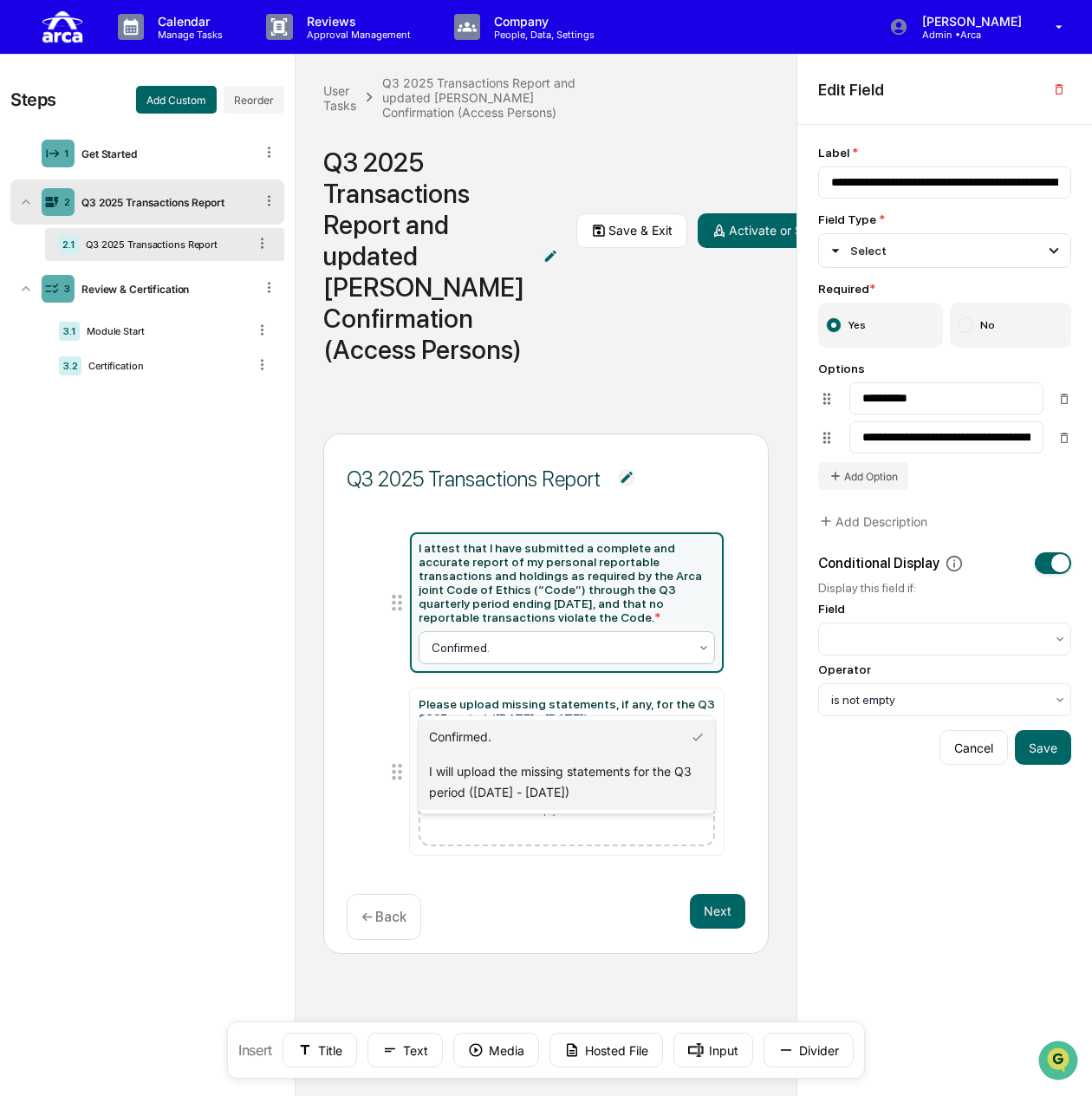
click at [589, 778] on div "I will upload the missing statements for the Q3 period ([DATE] - [DATE])" at bounding box center [567, 782] width 297 height 56
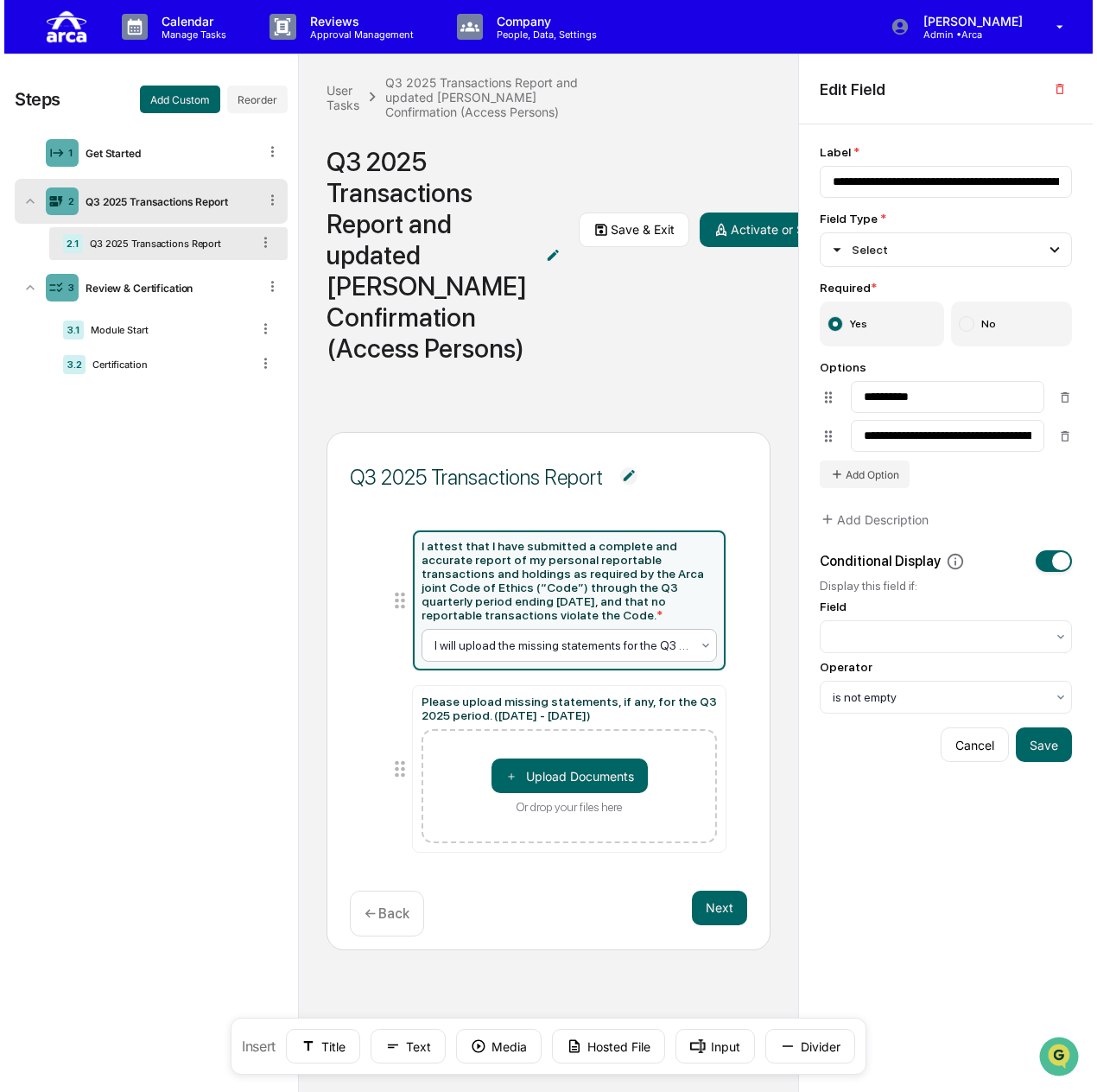
scroll to position [0, 0]
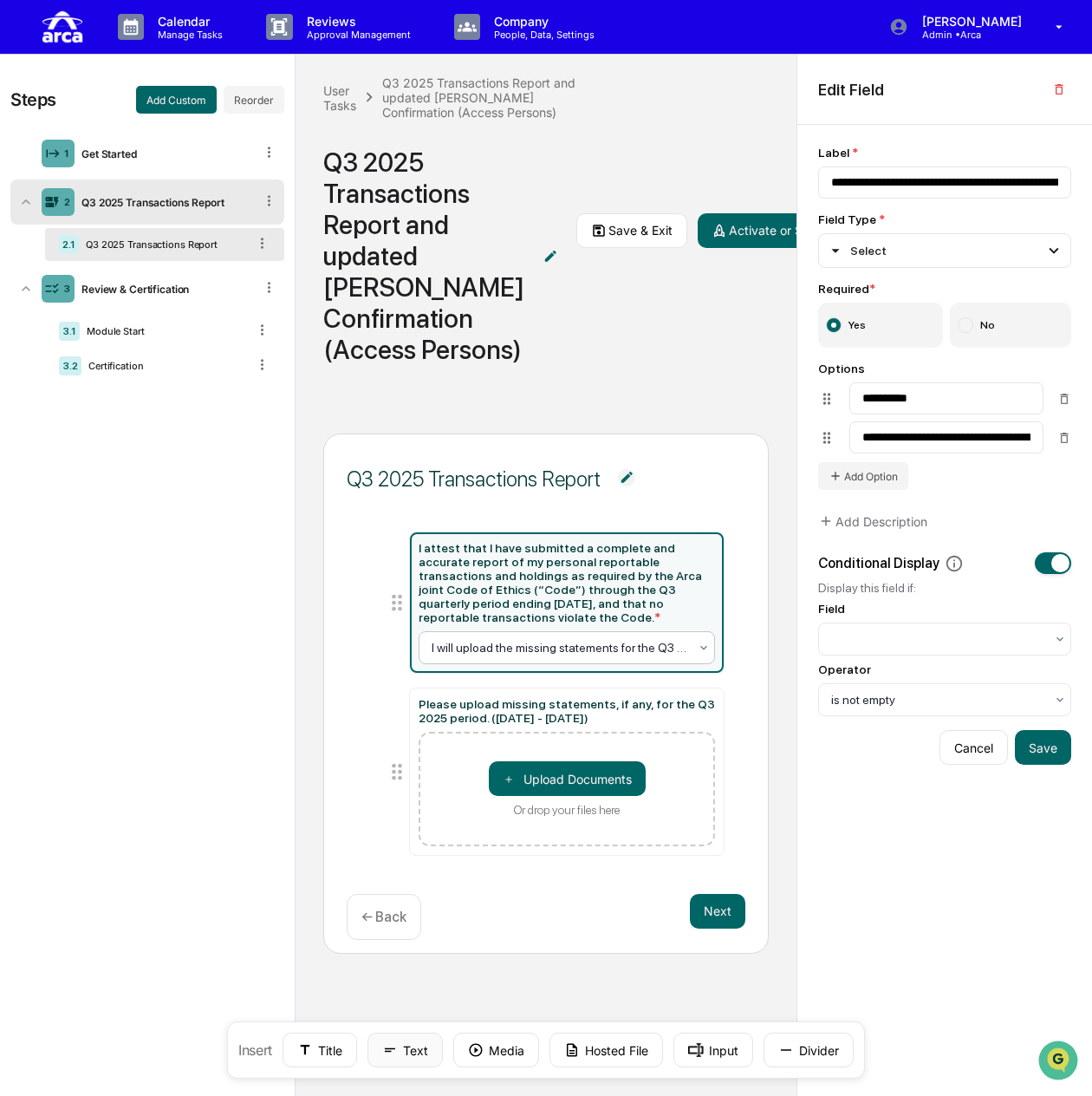
click at [410, 1053] on button "Text" at bounding box center [405, 1049] width 75 height 35
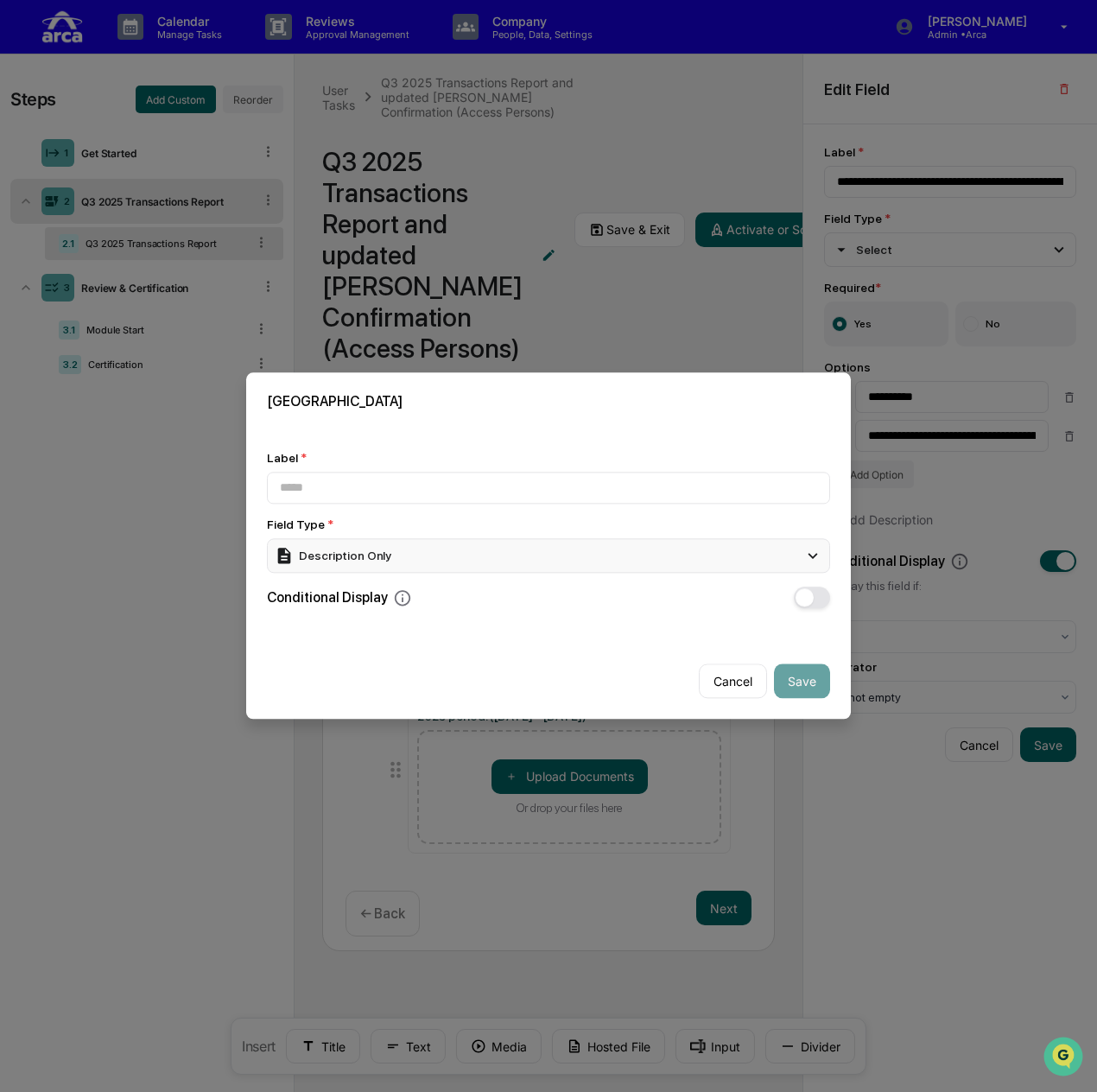
click at [446, 555] on div "Description Only" at bounding box center [548, 555] width 563 height 35
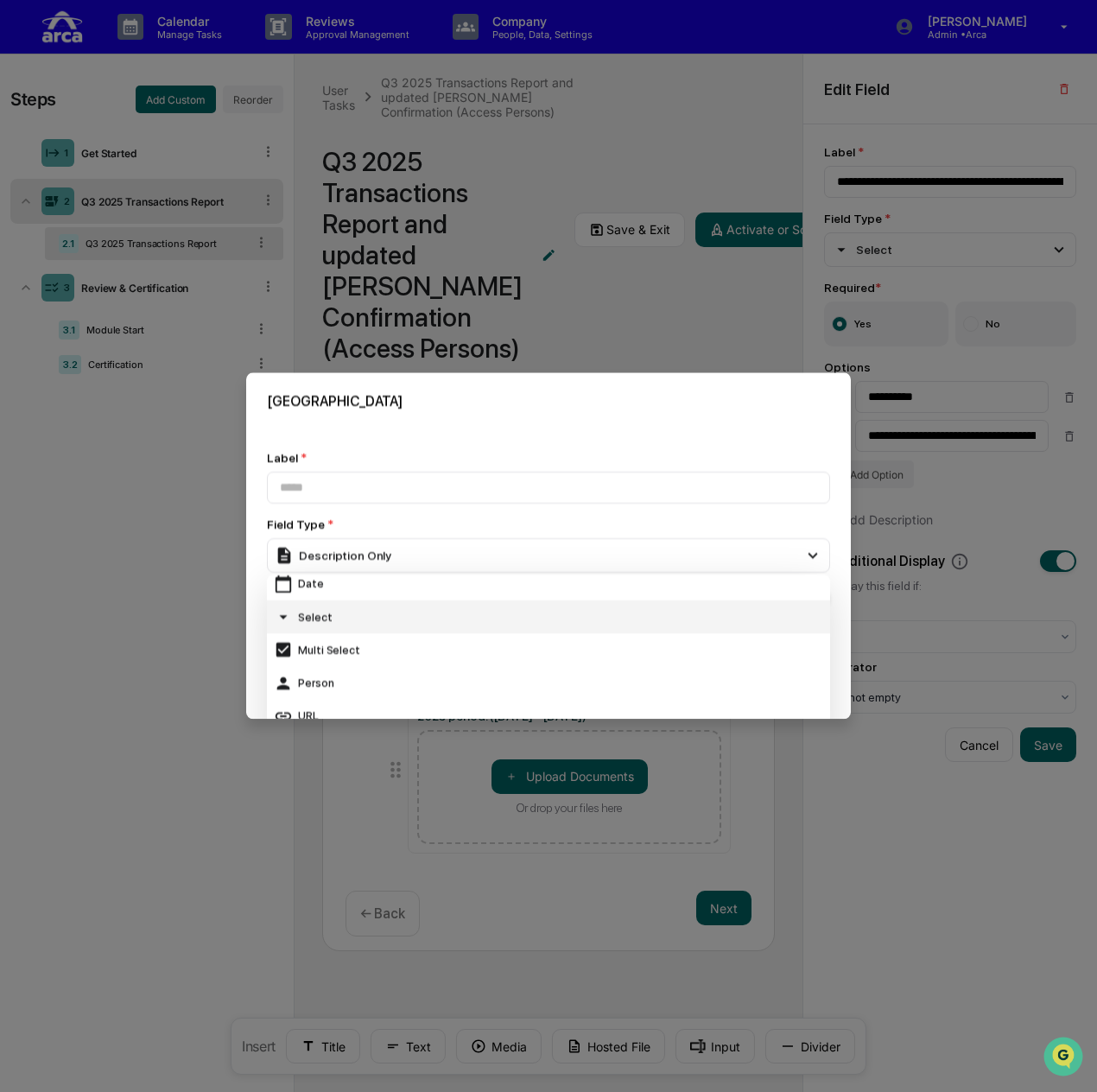
click at [440, 618] on div "Select" at bounding box center [548, 616] width 549 height 19
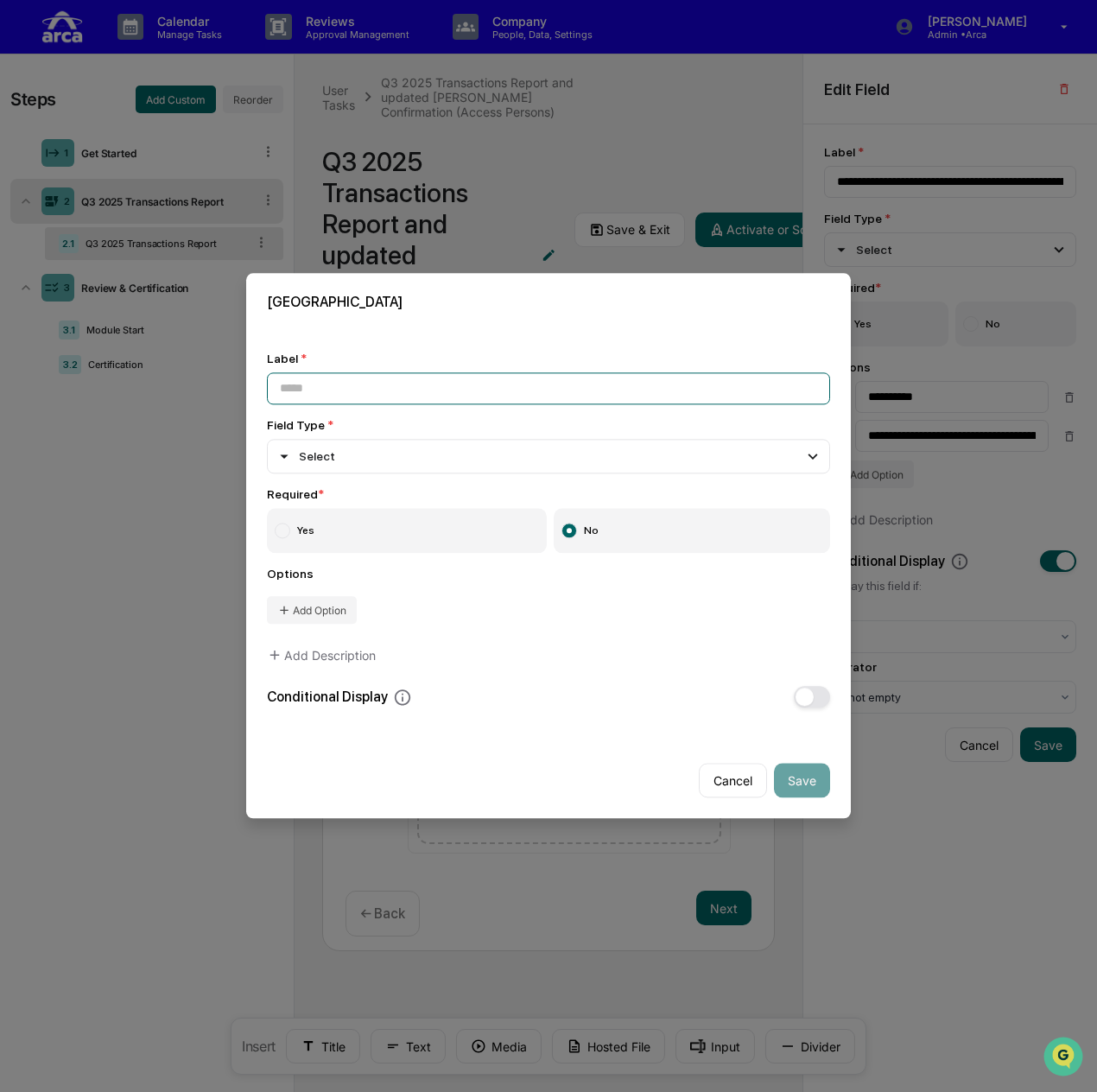
click at [444, 383] on input at bounding box center [548, 388] width 563 height 32
click at [400, 372] on input at bounding box center [548, 388] width 563 height 32
paste input "**********"
type input "**********"
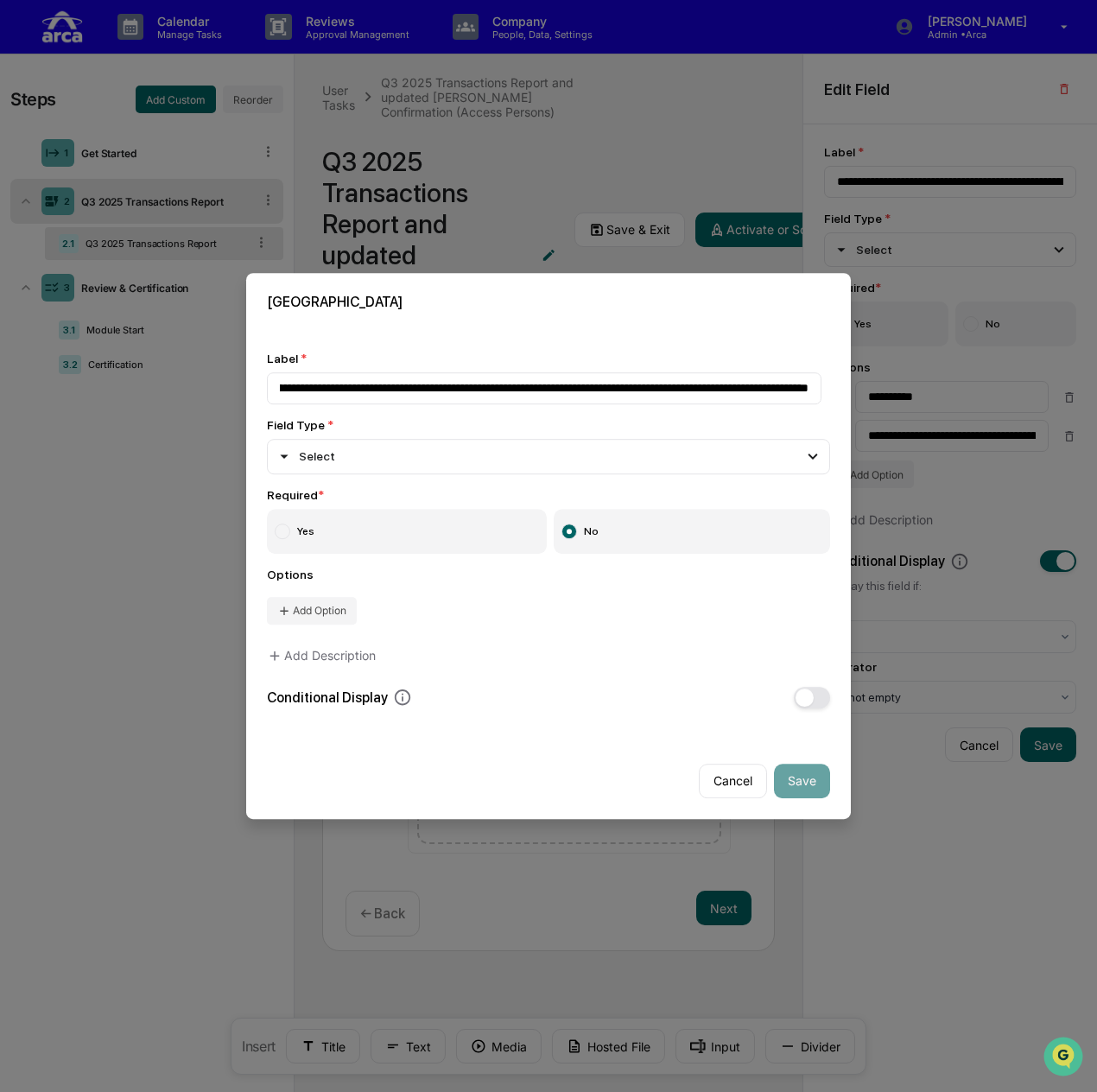
click at [356, 523] on label "Yes" at bounding box center [406, 531] width 280 height 45
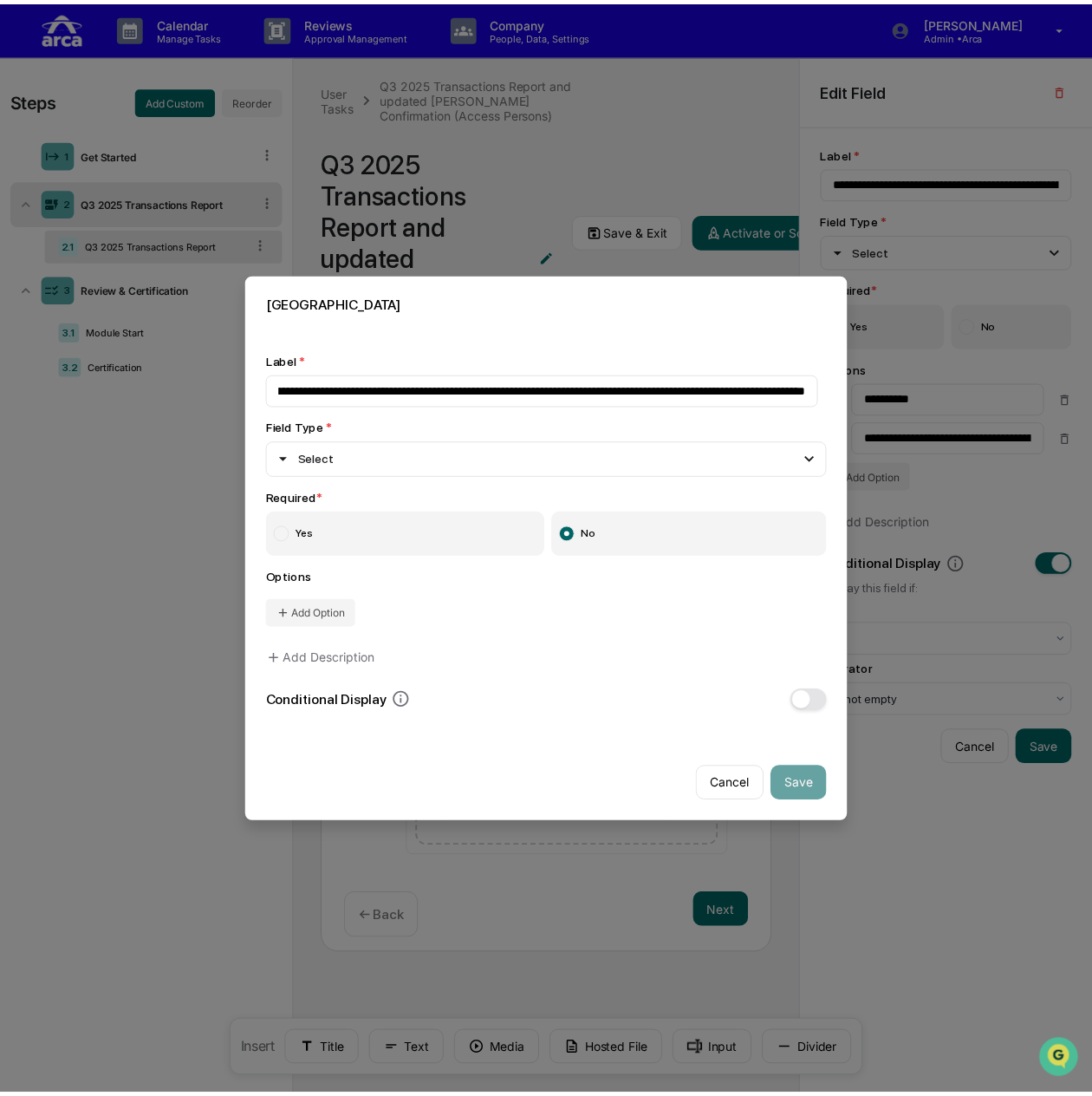
scroll to position [0, 0]
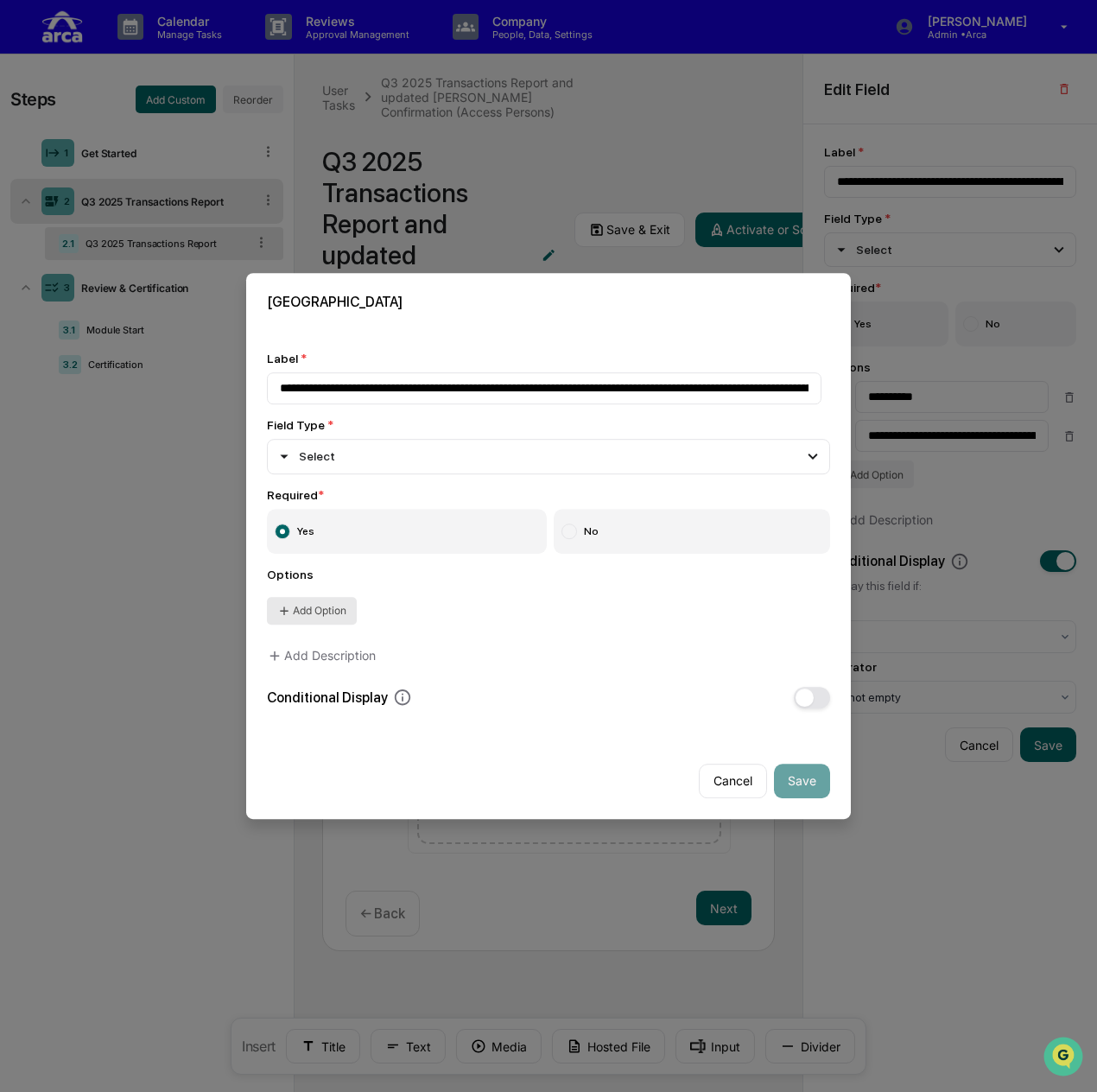
click at [323, 606] on button "Add Option" at bounding box center [311, 610] width 89 height 28
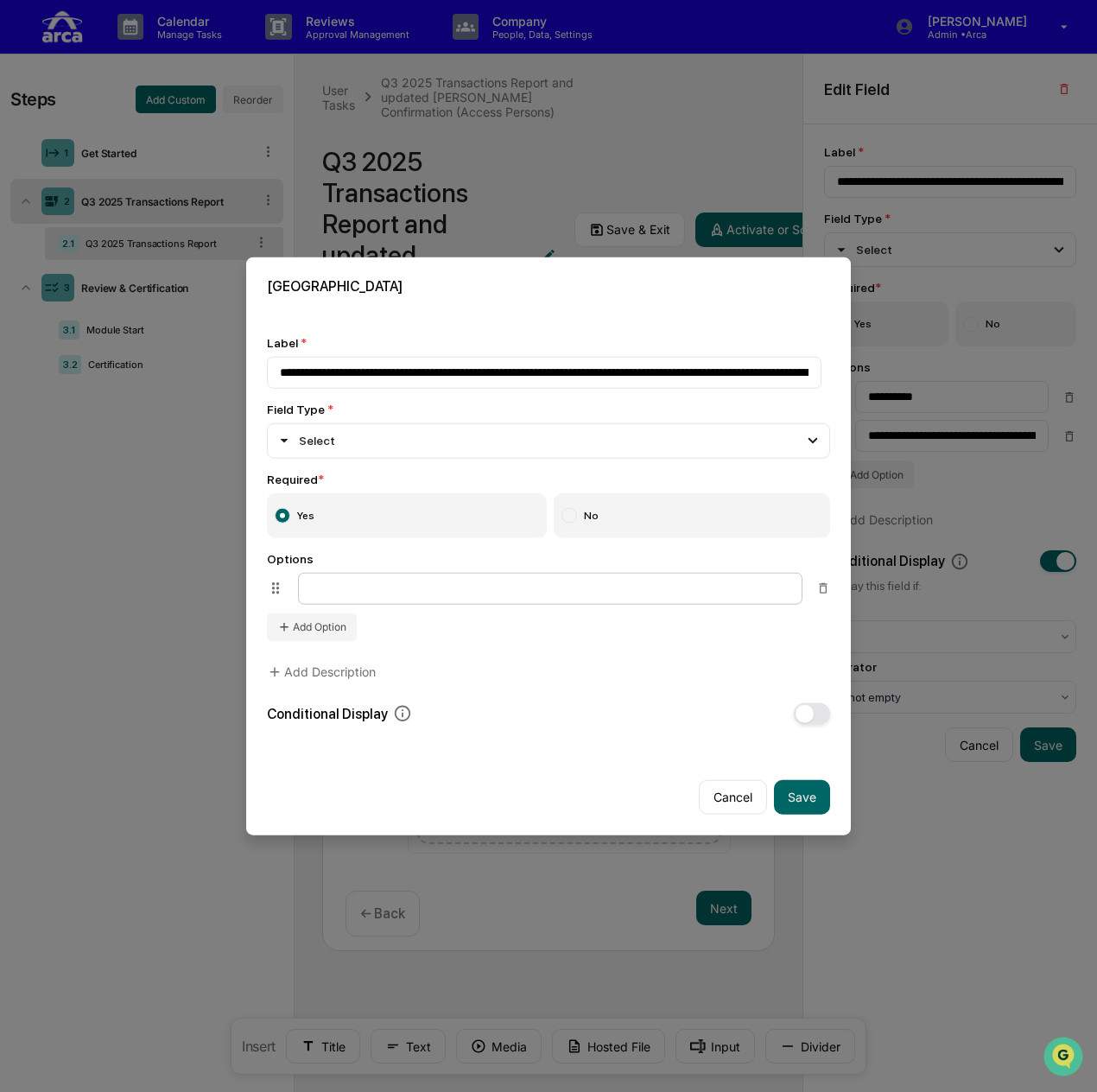
type input "*"
type input "**********"
click at [791, 798] on button "Save" at bounding box center [802, 796] width 56 height 35
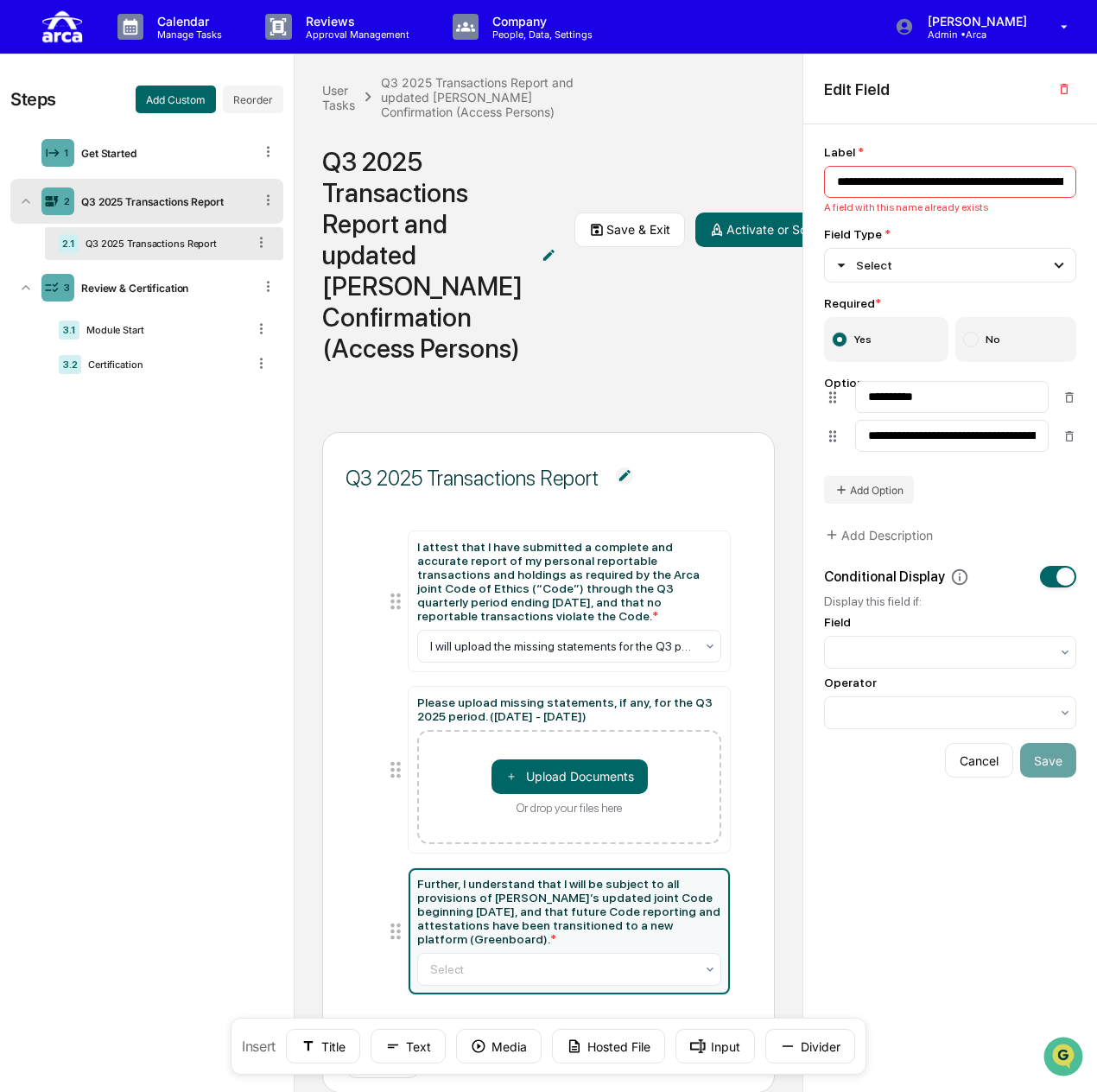
type input "**********"
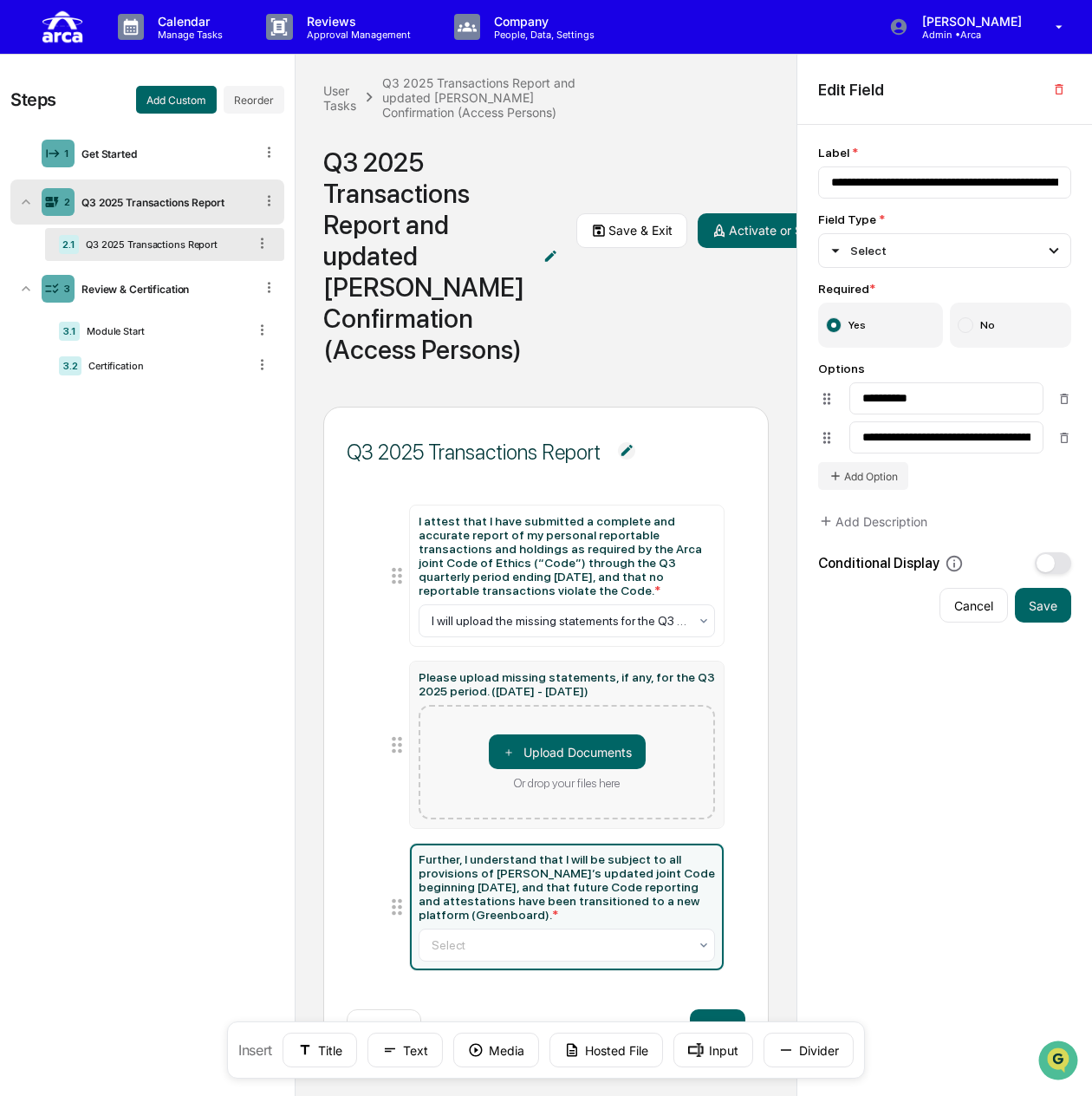
scroll to position [76, 0]
click at [728, 1012] on button "Next" at bounding box center [718, 1026] width 56 height 35
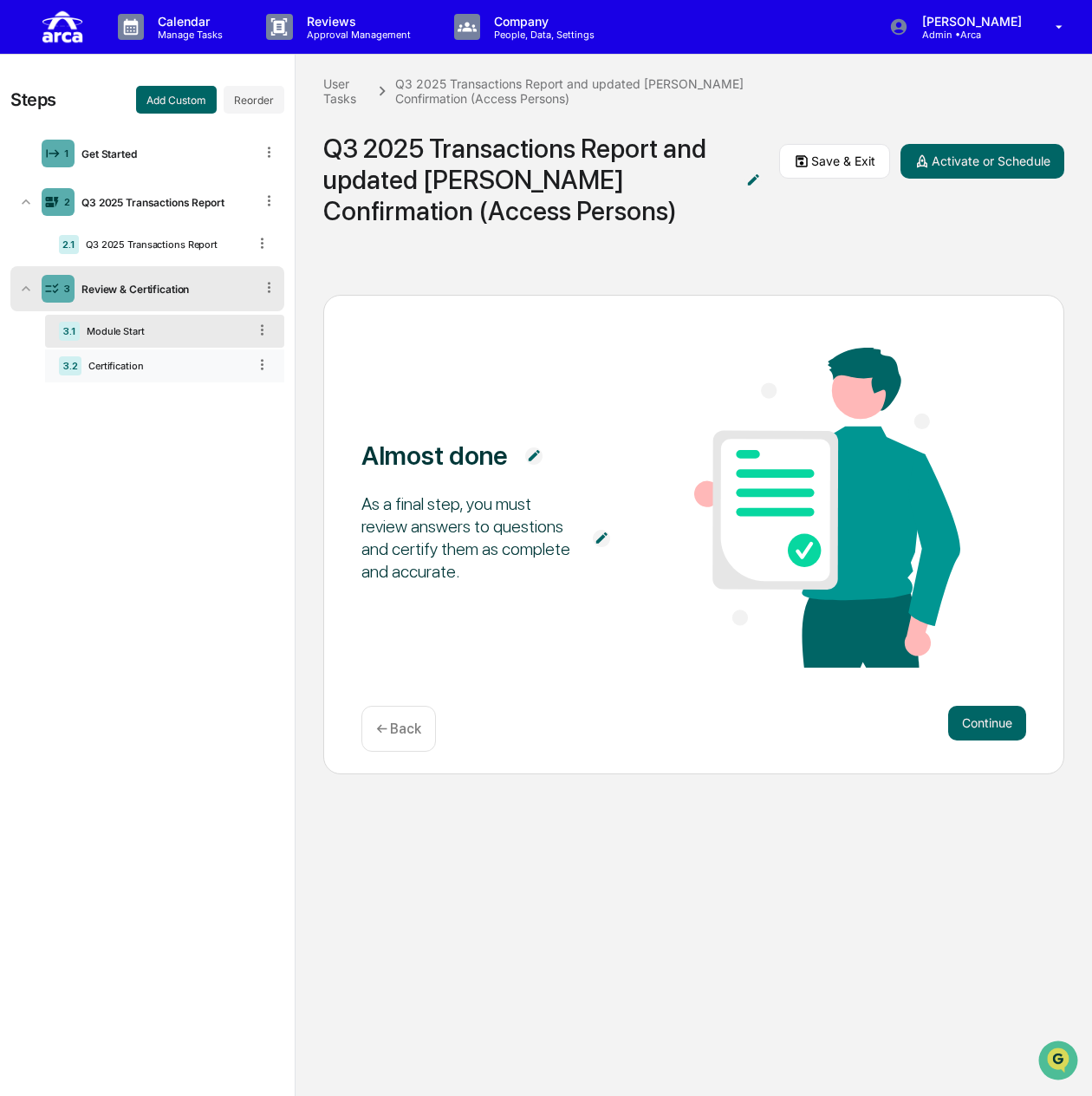
click at [113, 367] on div "Certification" at bounding box center [164, 366] width 165 height 13
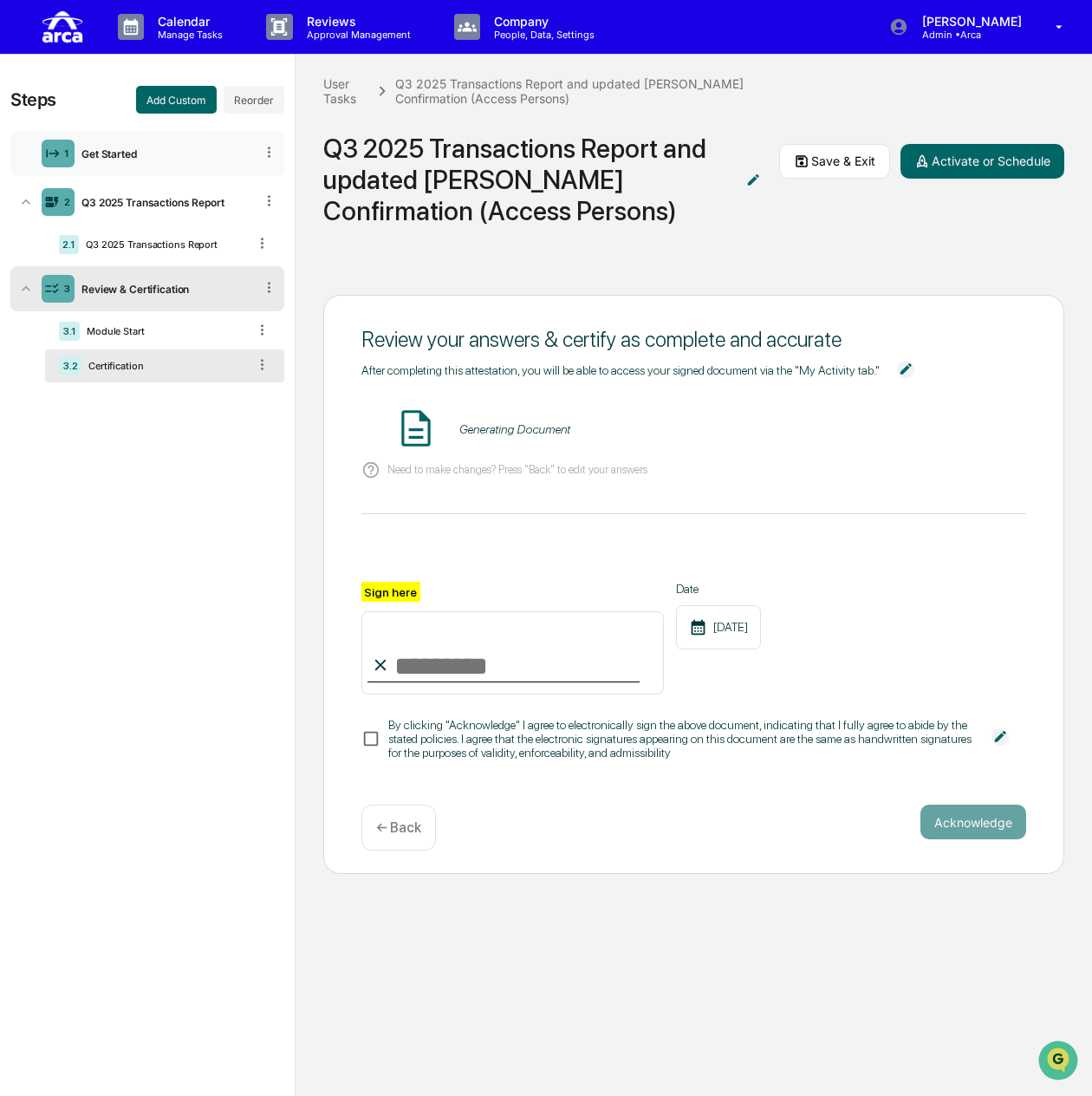
click at [121, 149] on div "Get Started" at bounding box center [164, 154] width 180 height 13
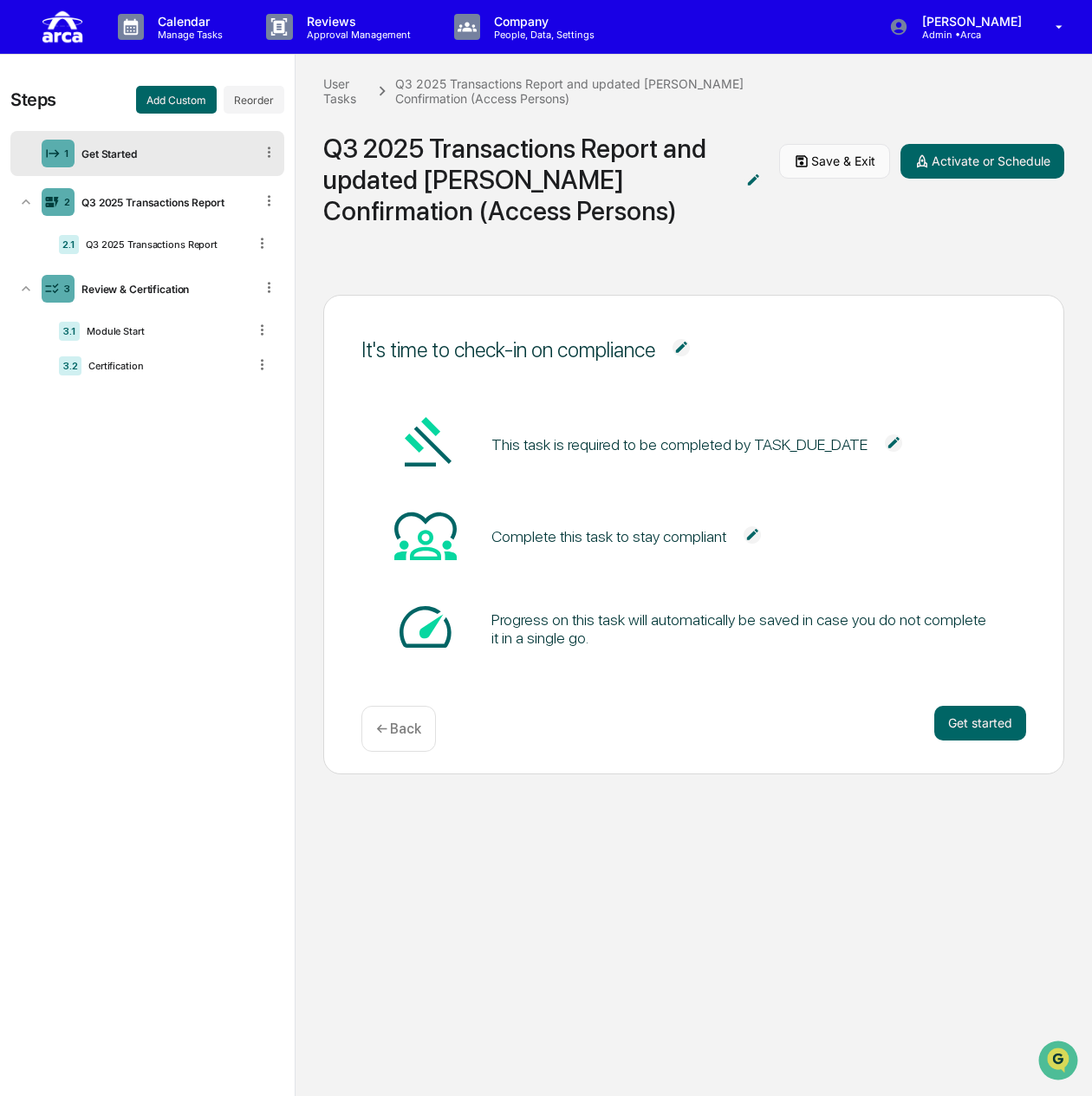
click at [833, 161] on button "Save & Exit" at bounding box center [835, 161] width 111 height 35
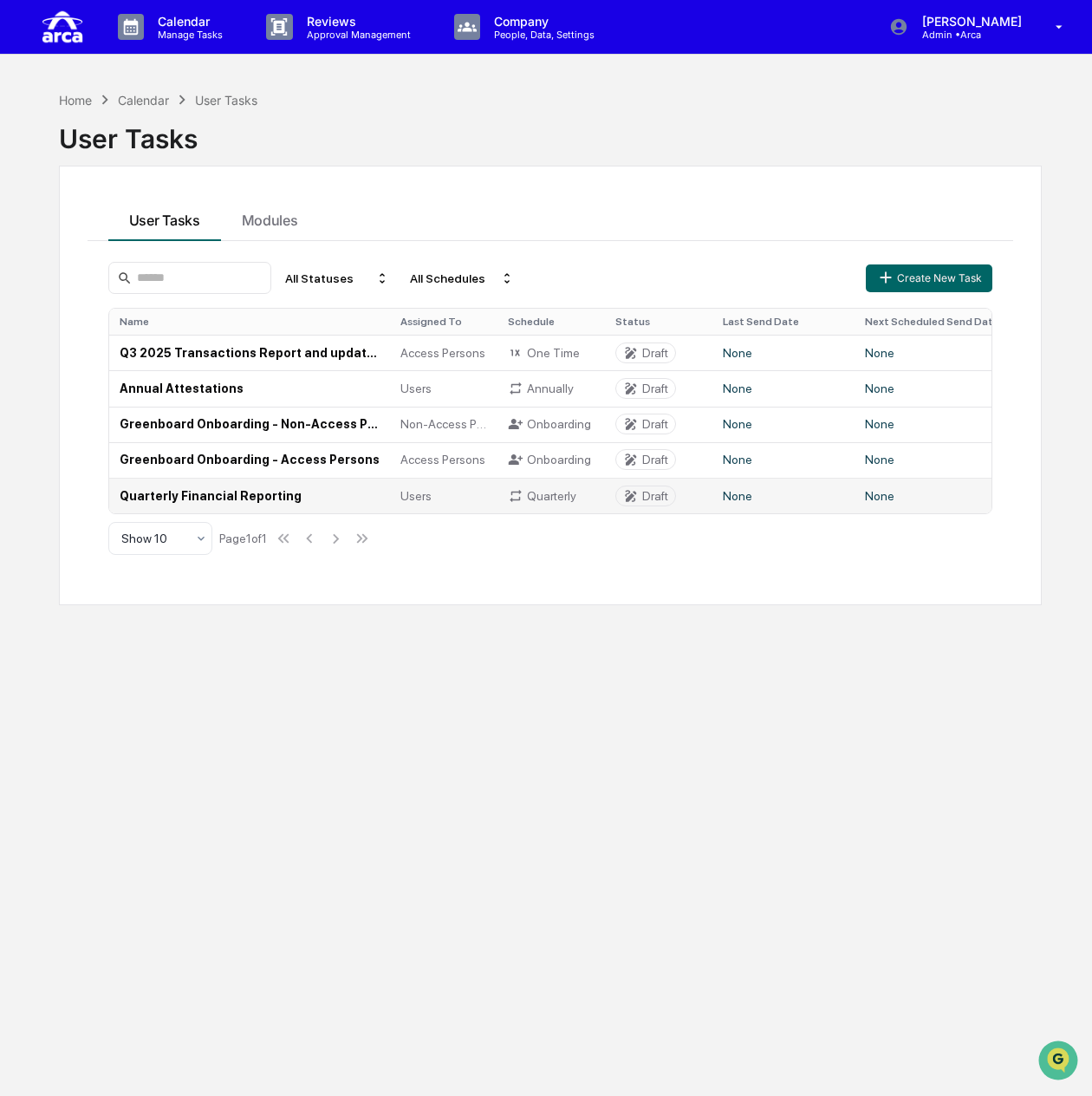
click at [238, 497] on td "Quarterly Financial Reporting" at bounding box center [250, 496] width 281 height 36
click at [642, 493] on div "Draft" at bounding box center [655, 495] width 26 height 13
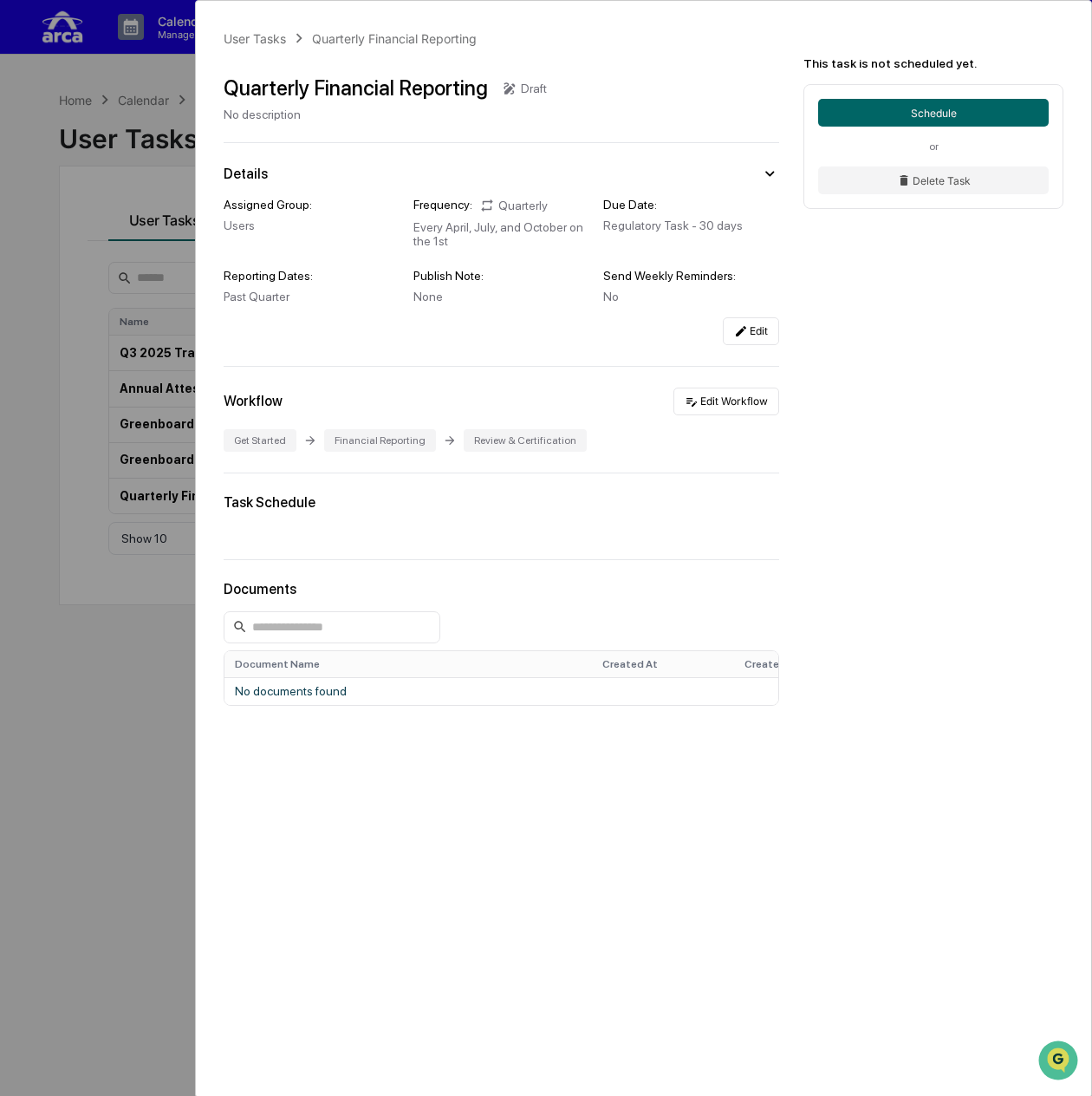
click at [119, 335] on div "User Tasks Quarterly Financial Reporting Quarterly Financial Reporting Draft No…" at bounding box center [546, 548] width 1092 height 1096
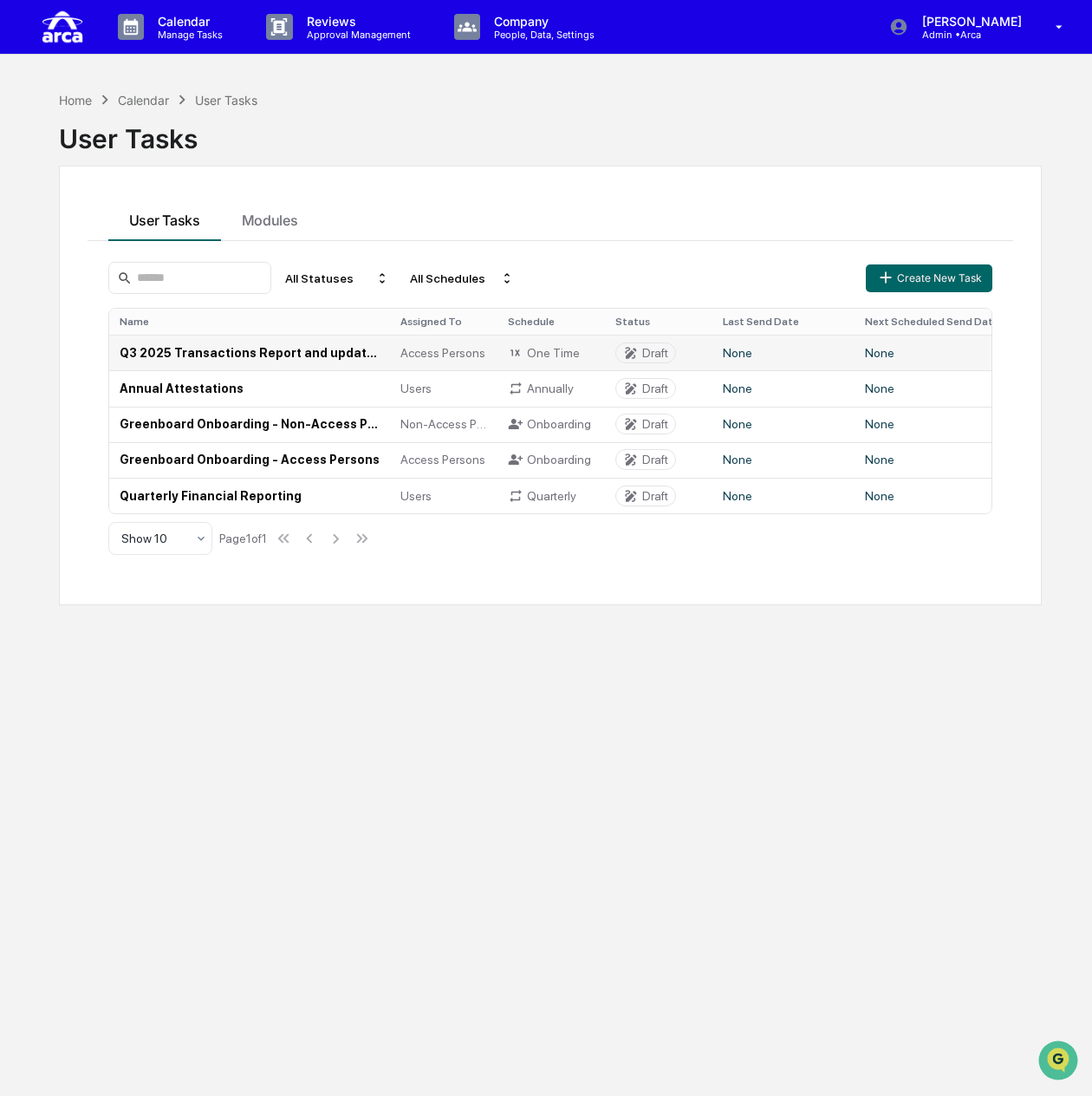
click at [198, 347] on td "Q3 2025 Transactions Report and updated [PERSON_NAME] Confirmation (Access Pers…" at bounding box center [250, 352] width 281 height 36
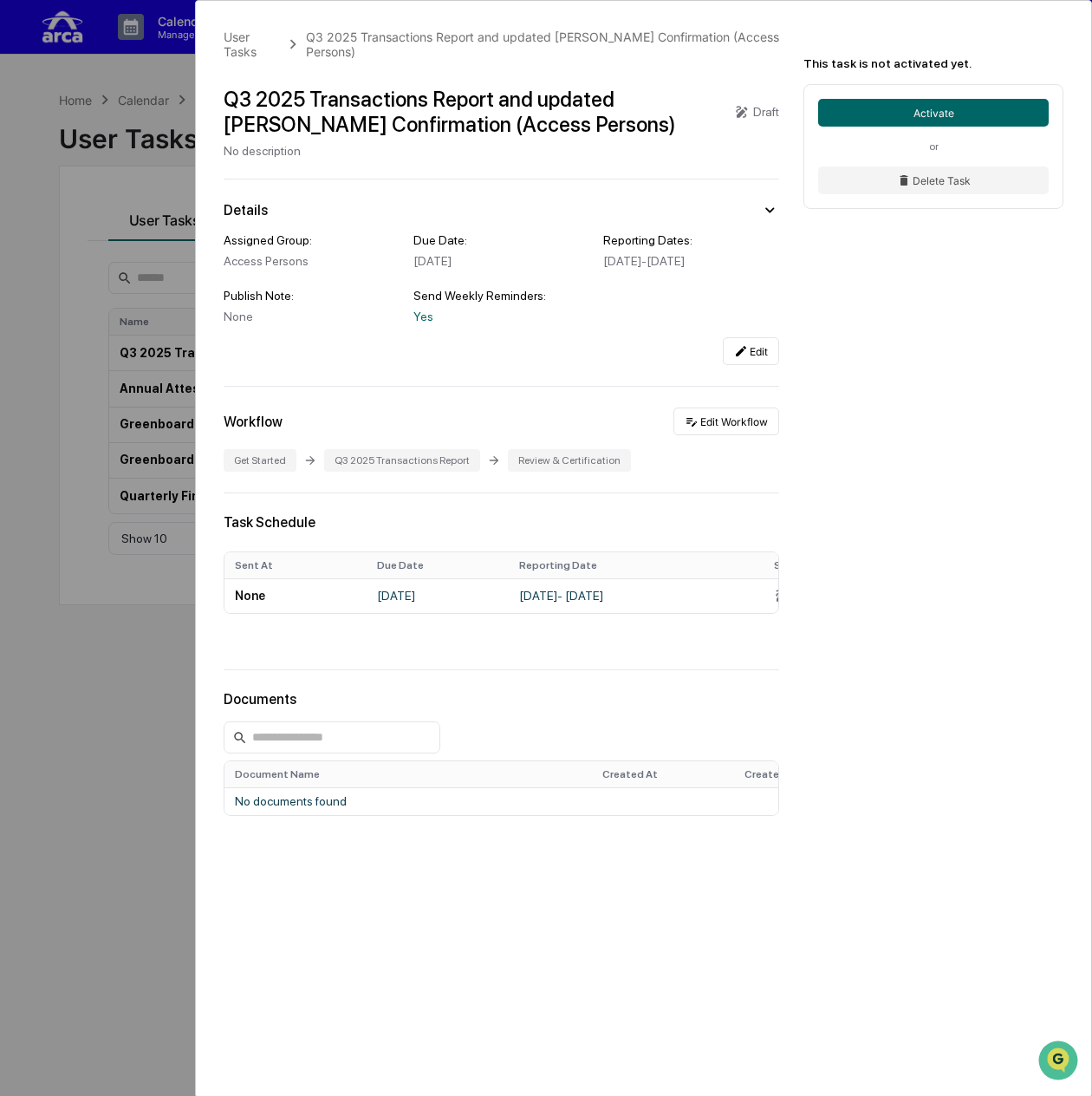
click at [108, 178] on div "User Tasks Q3 2025 Transactions Report and updated [PERSON_NAME] Confirmation (…" at bounding box center [546, 548] width 1092 height 1096
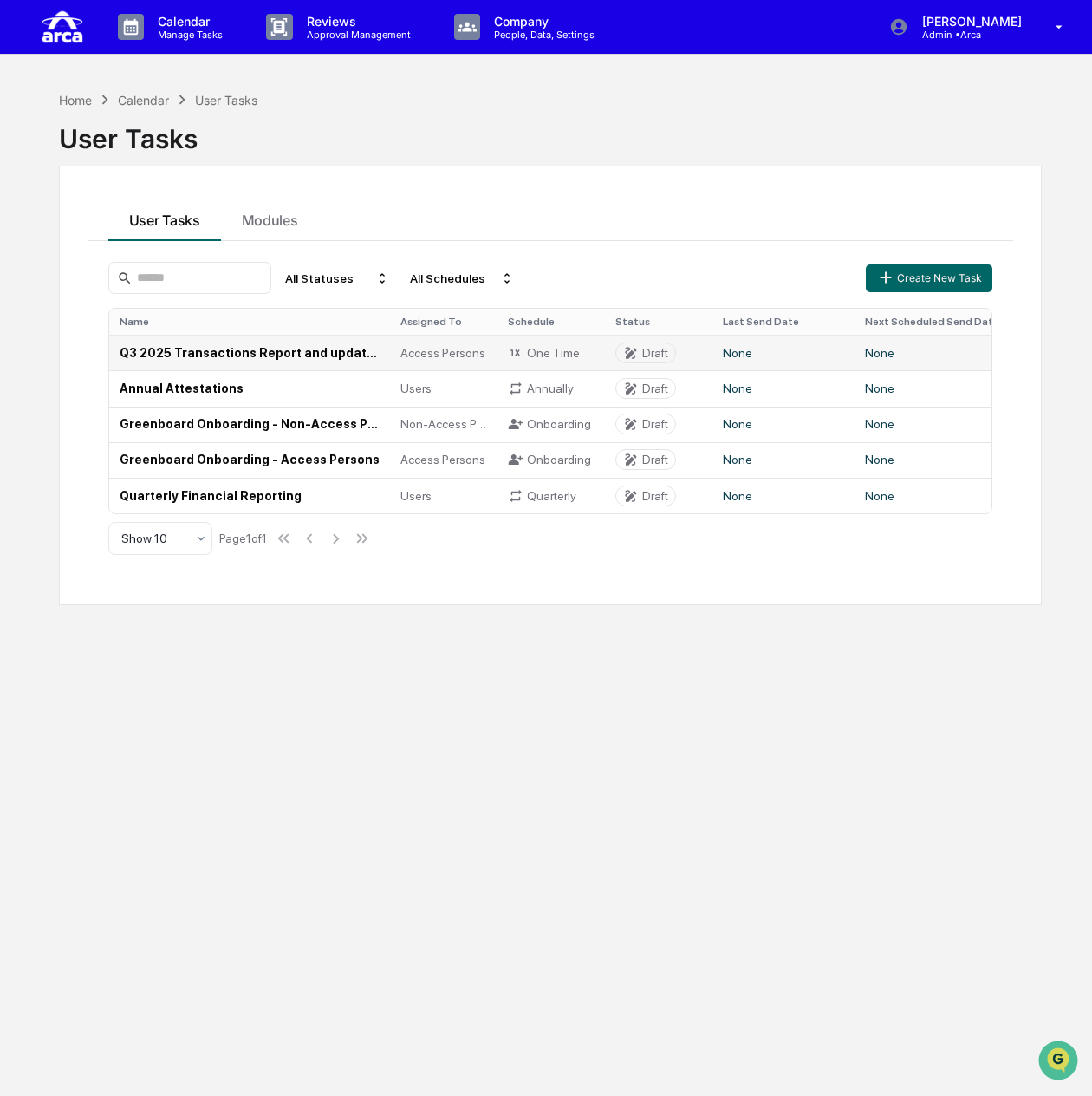
click at [273, 356] on td "Q3 2025 Transactions Report and updated [PERSON_NAME] Confirmation (Access Pers…" at bounding box center [250, 352] width 281 height 36
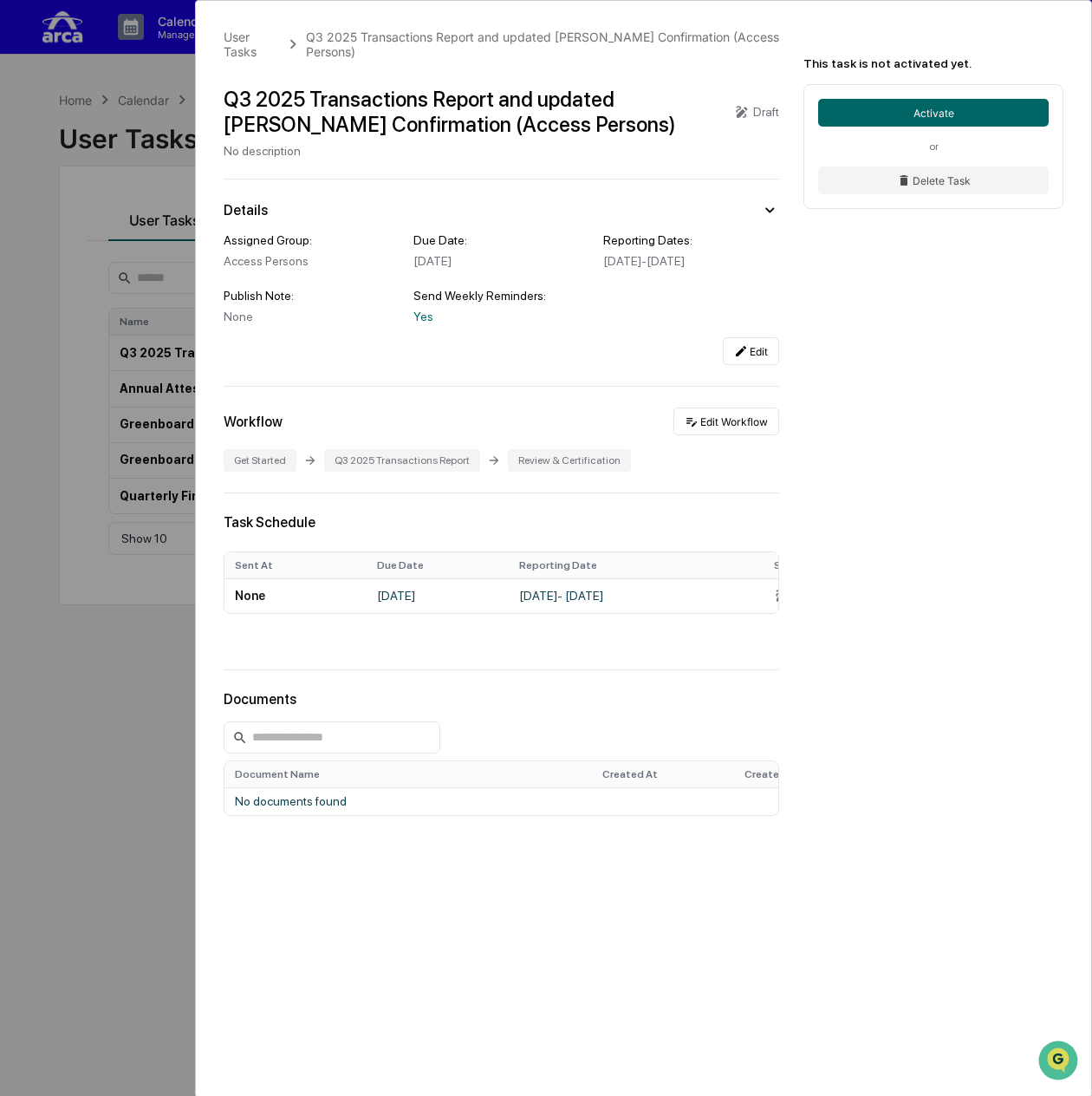
click at [72, 714] on div "User Tasks Q3 2025 Transactions Report and updated [PERSON_NAME] Confirmation (…" at bounding box center [546, 548] width 1092 height 1096
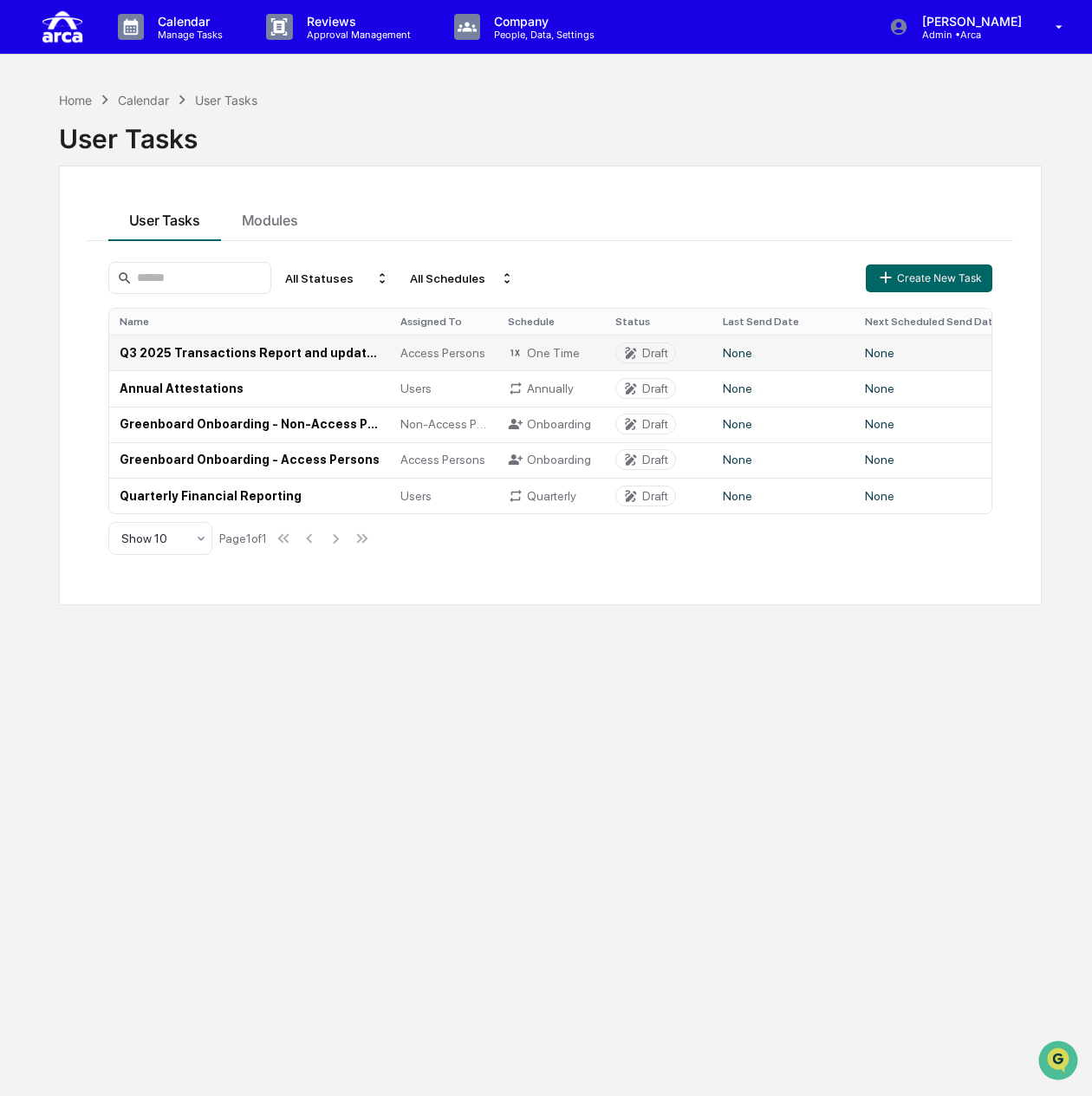
click at [171, 358] on td "Q3 2025 Transactions Report and updated [PERSON_NAME] Confirmation (Access Pers…" at bounding box center [250, 352] width 281 height 36
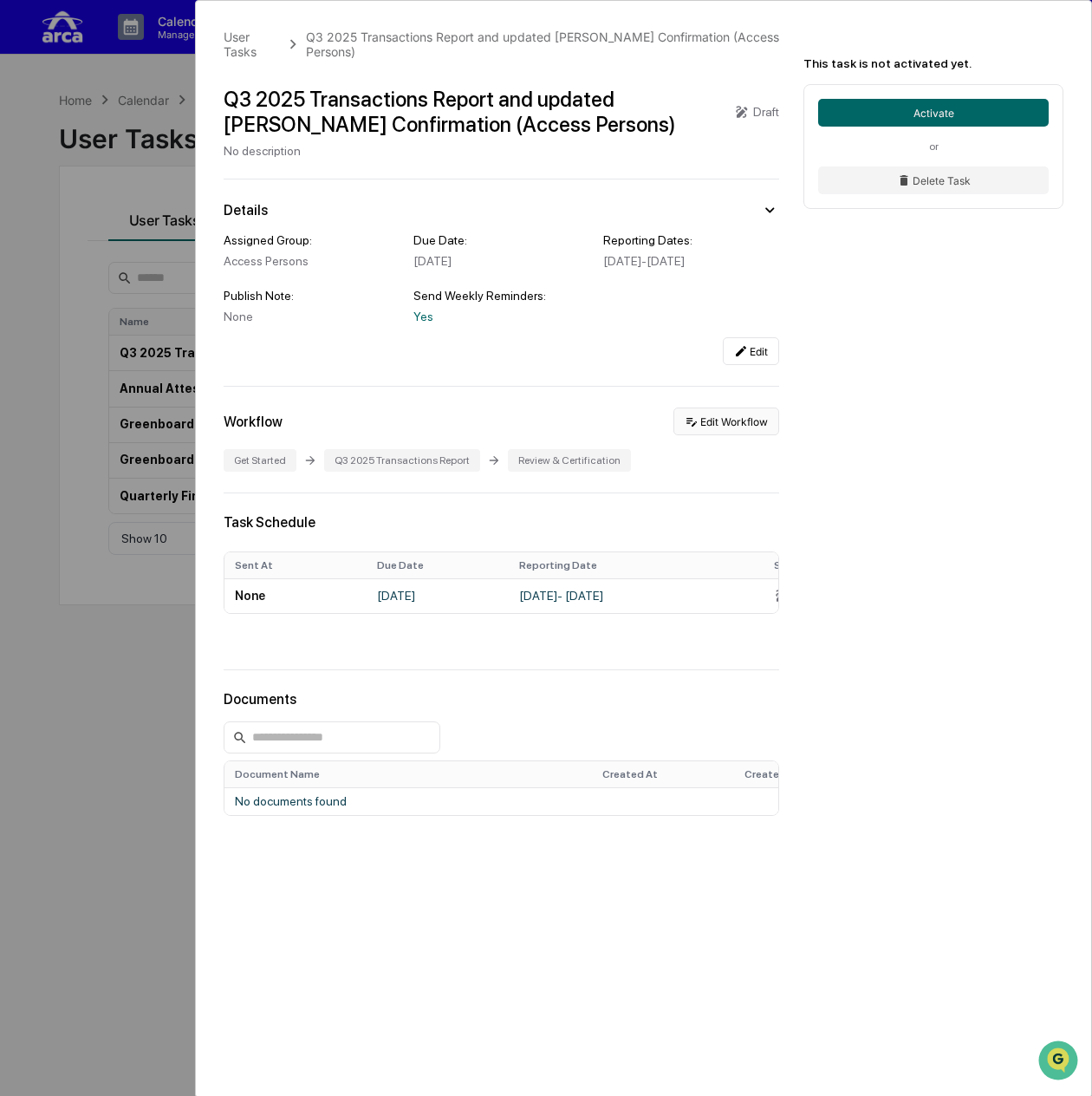
click at [746, 425] on button "Edit Workflow" at bounding box center [727, 421] width 106 height 28
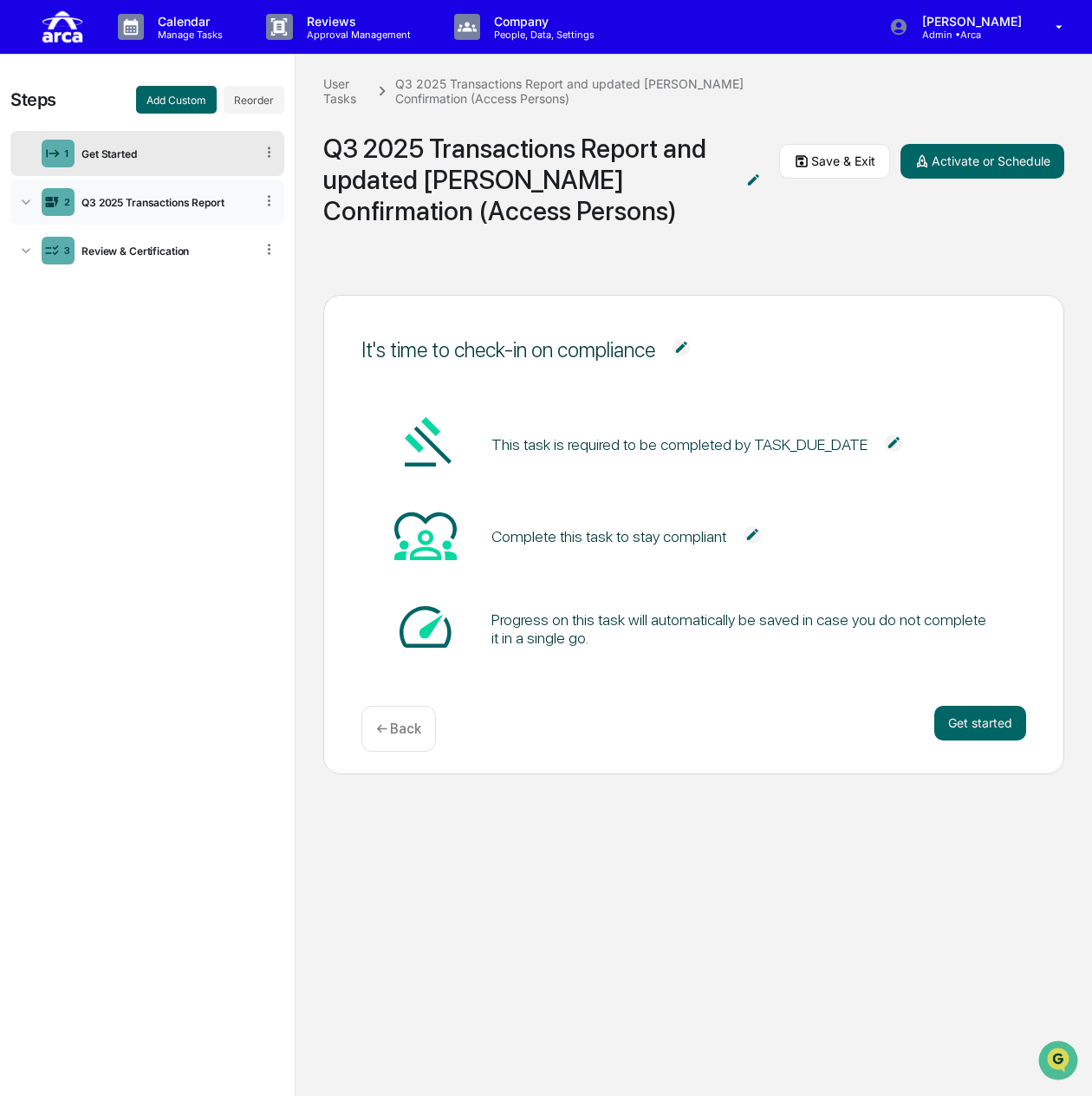
click at [162, 203] on div "Q3 2025 Transactions Report" at bounding box center [164, 202] width 180 height 13
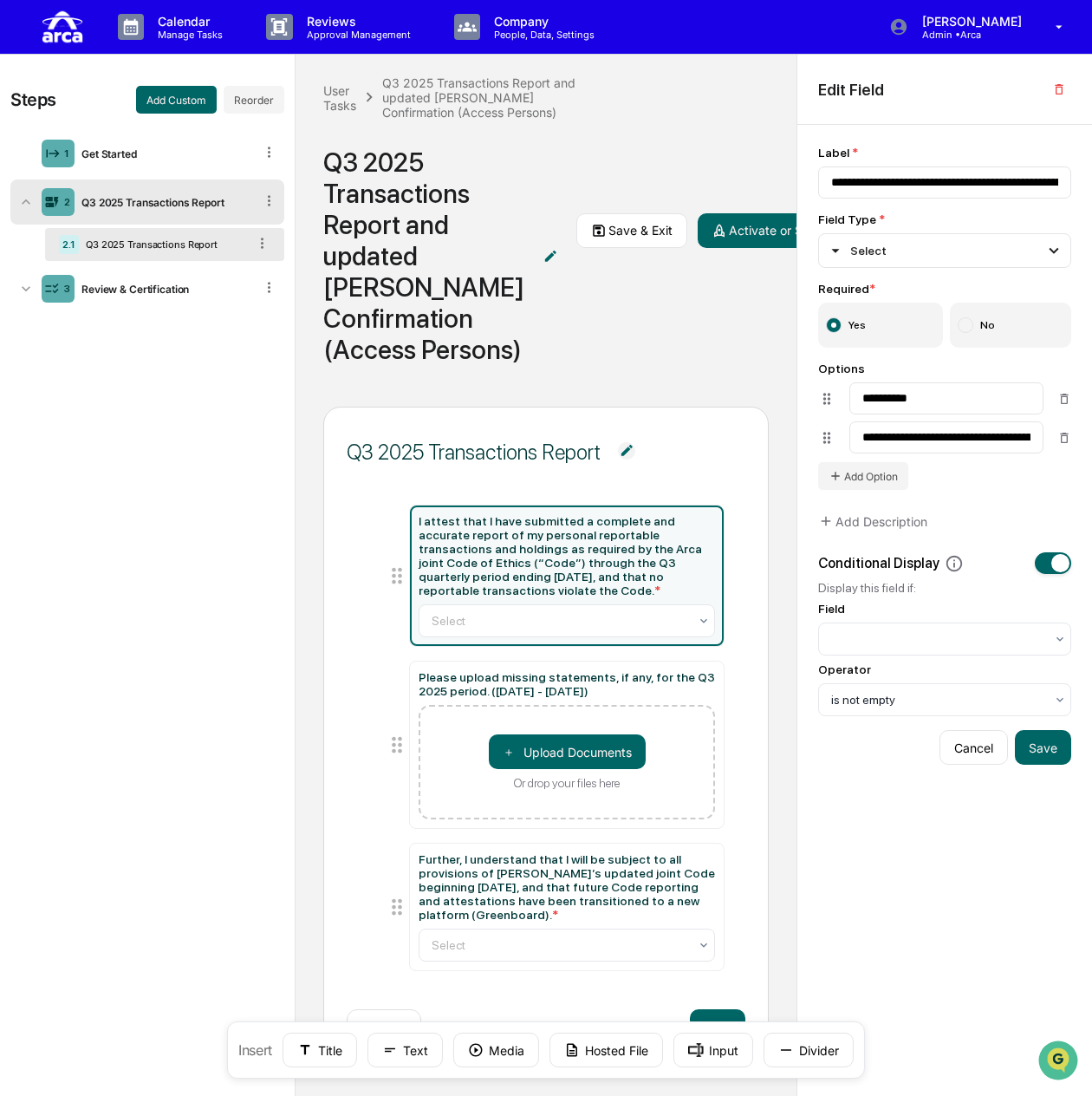
scroll to position [76, 0]
click at [657, 617] on div at bounding box center [560, 620] width 258 height 17
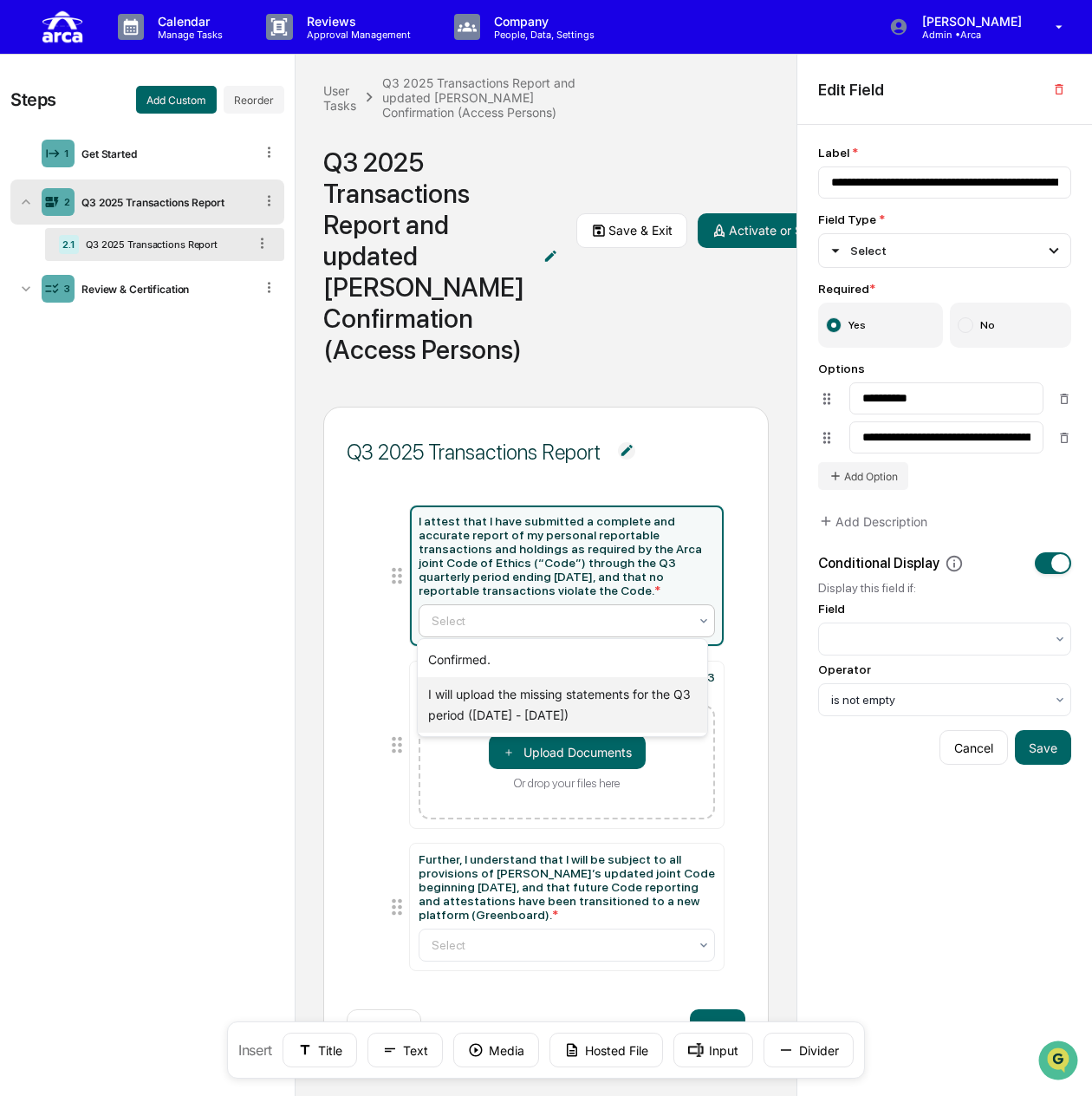
click at [617, 708] on div "I will upload the missing statements for the Q3 period ([DATE] - [DATE])" at bounding box center [562, 705] width 289 height 56
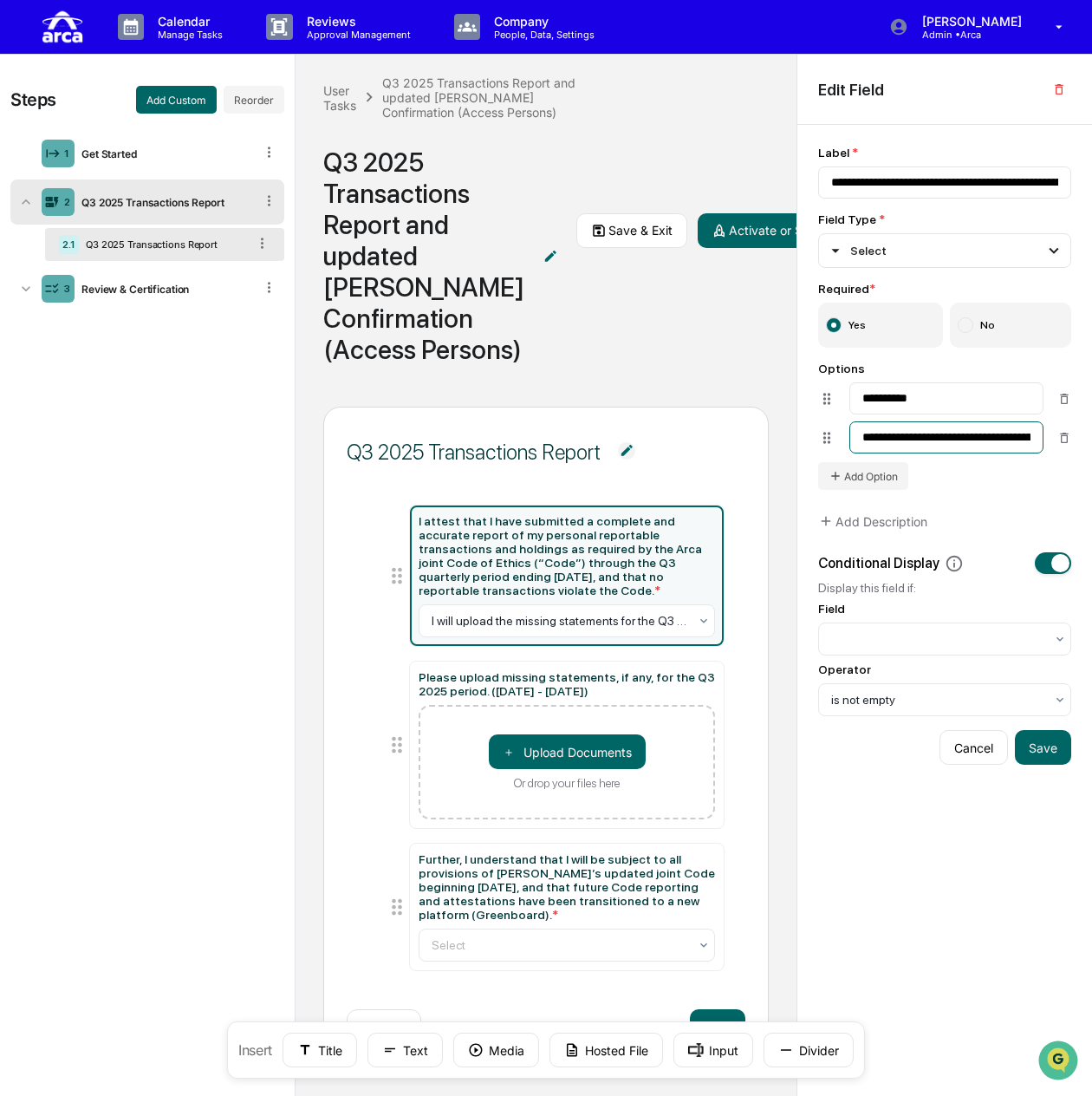
click at [859, 438] on input "**********" at bounding box center [947, 438] width 194 height 32
type input "**********"
click at [710, 371] on div "User Tasks Q3 2025 Transactions Report and updated [PERSON_NAME] Confirmation (…" at bounding box center [546, 230] width 501 height 351
click at [714, 134] on div "User Tasks Q3 2025 Transactions Report and updated [PERSON_NAME] Confirmation (…" at bounding box center [546, 230] width 501 height 351
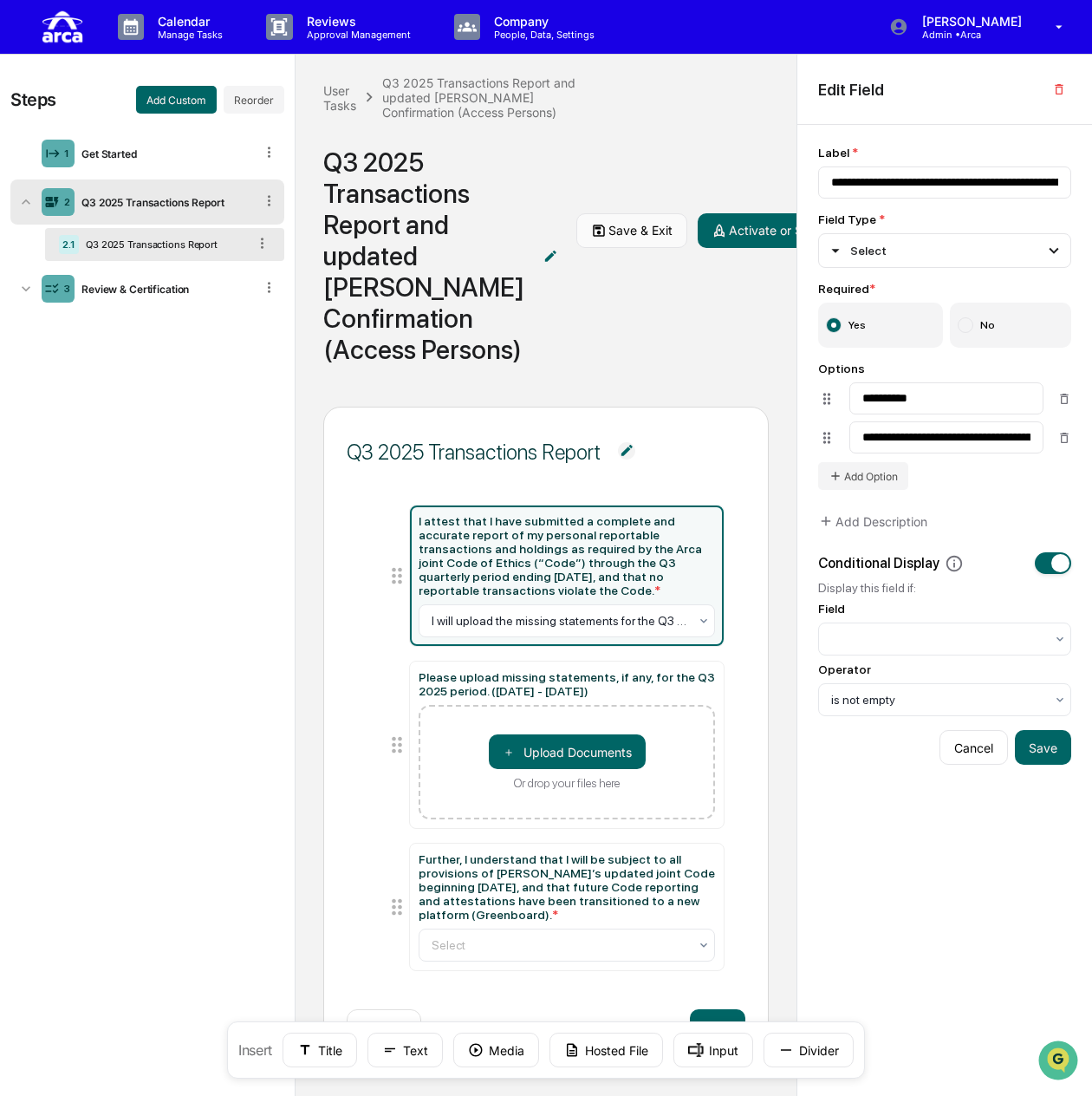
click at [577, 248] on button "Save & Exit" at bounding box center [632, 230] width 111 height 35
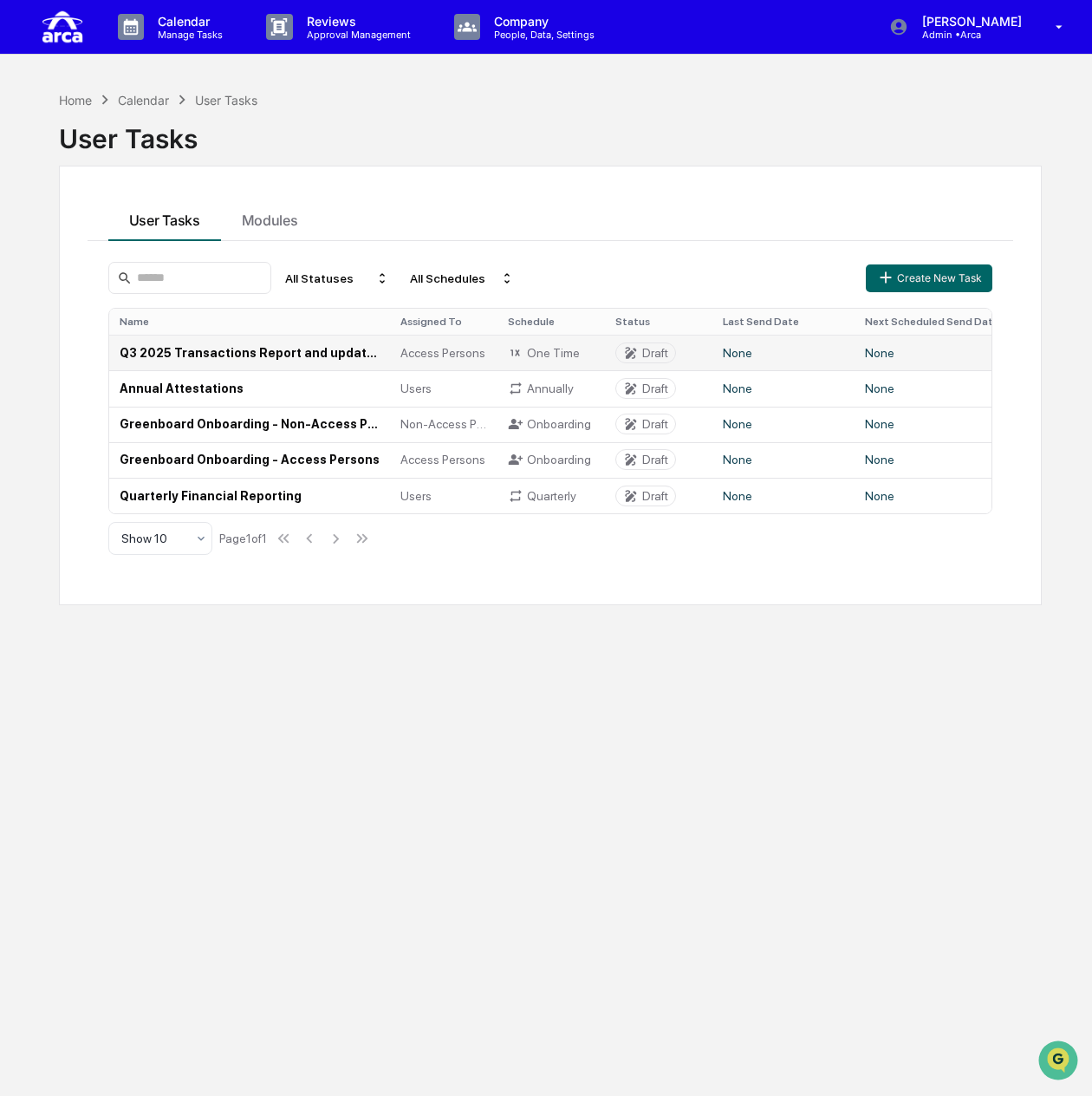
click at [459, 346] on span "Access Persons" at bounding box center [443, 352] width 85 height 13
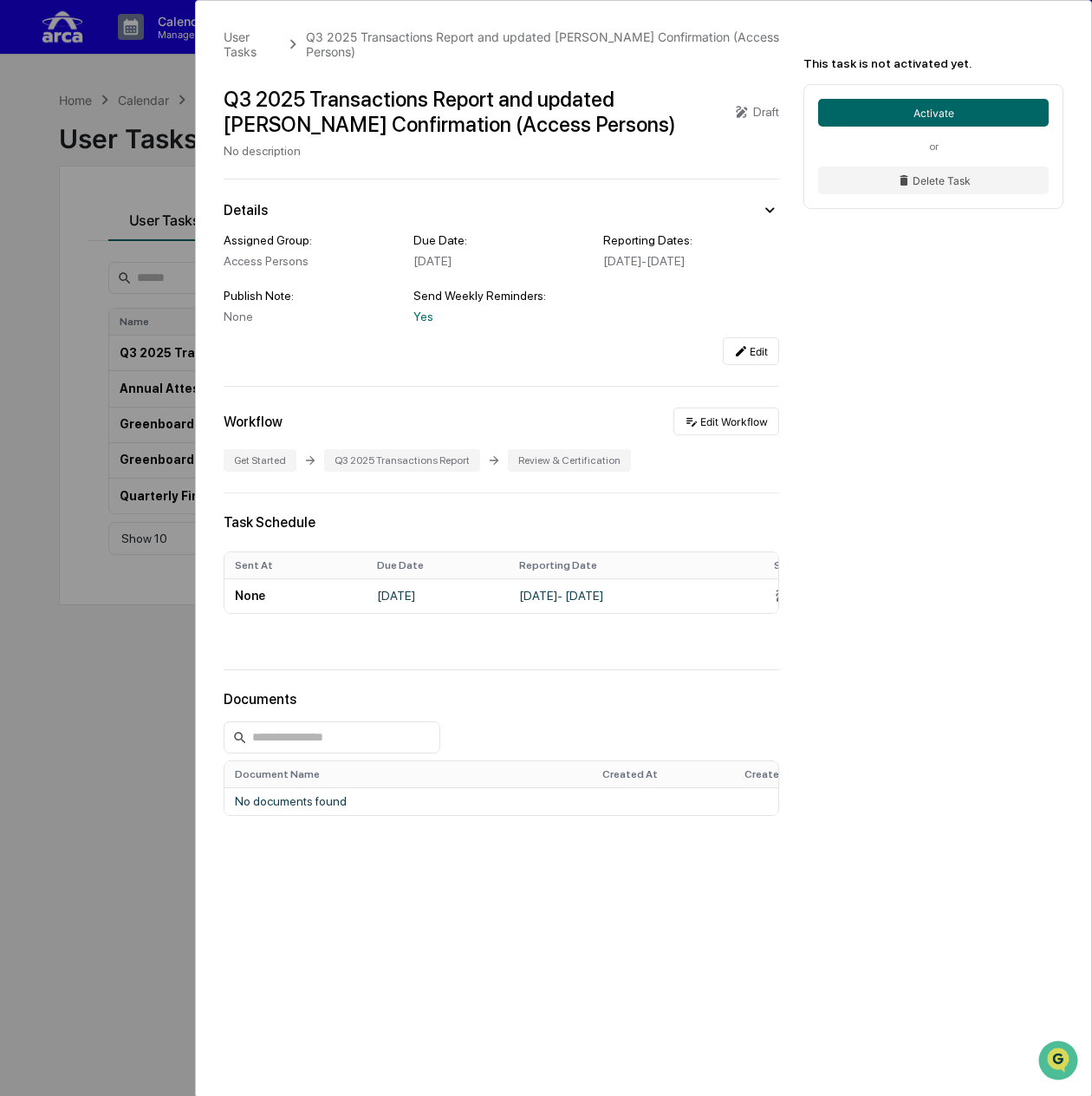
click at [770, 200] on icon at bounding box center [769, 209] width 19 height 19
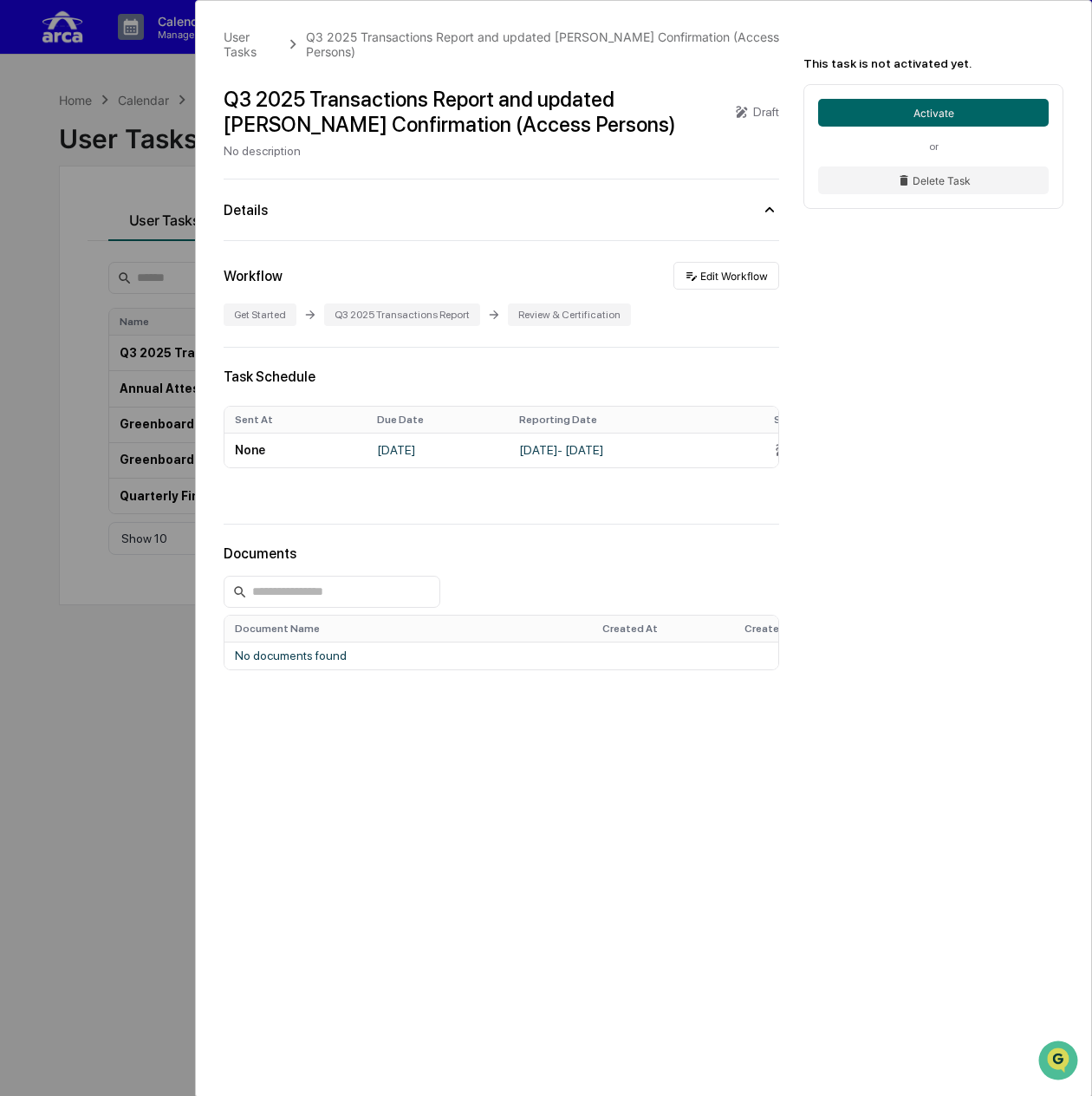
click at [770, 208] on icon at bounding box center [770, 210] width 9 height 5
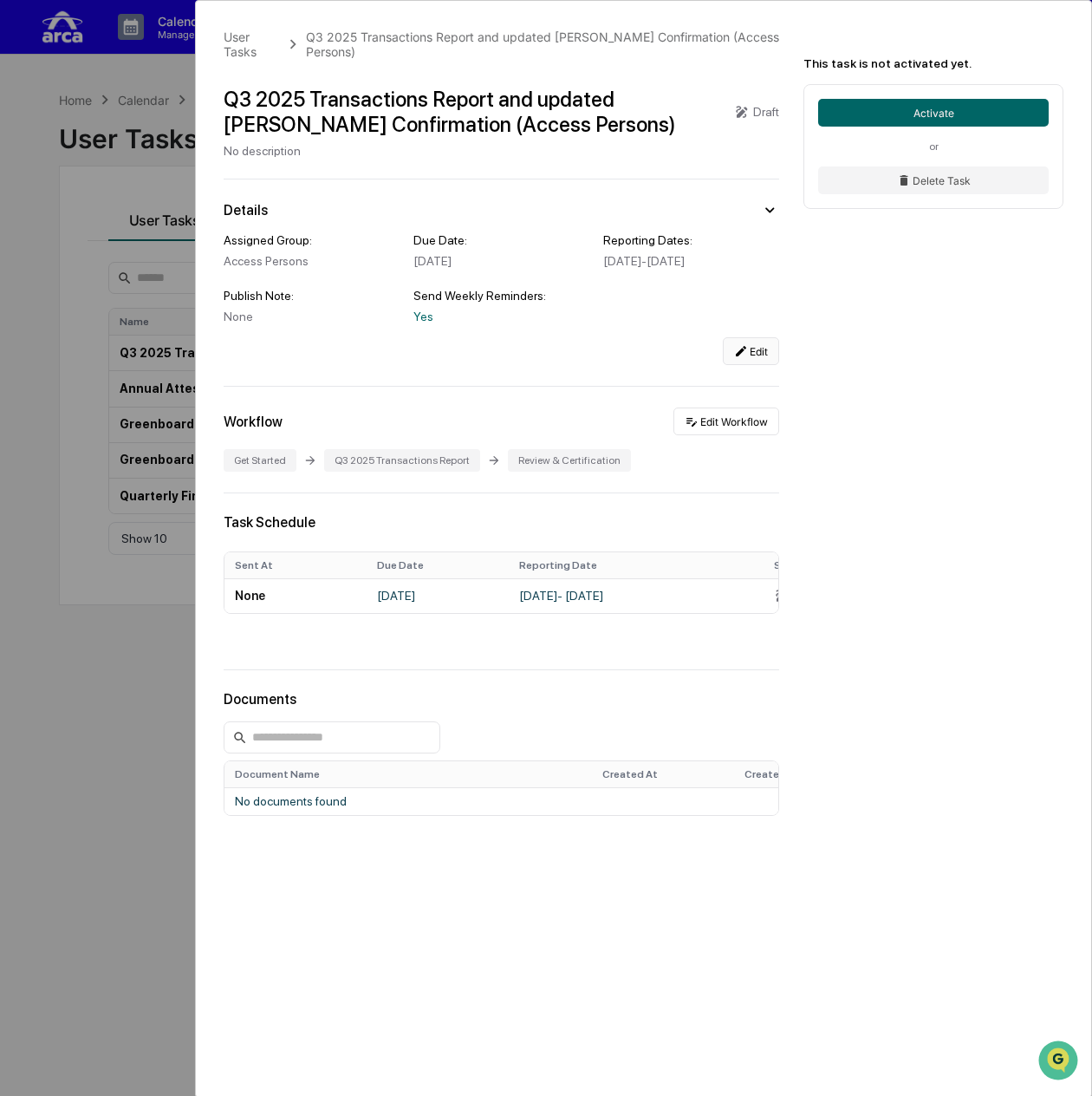
click at [742, 357] on icon at bounding box center [741, 351] width 11 height 11
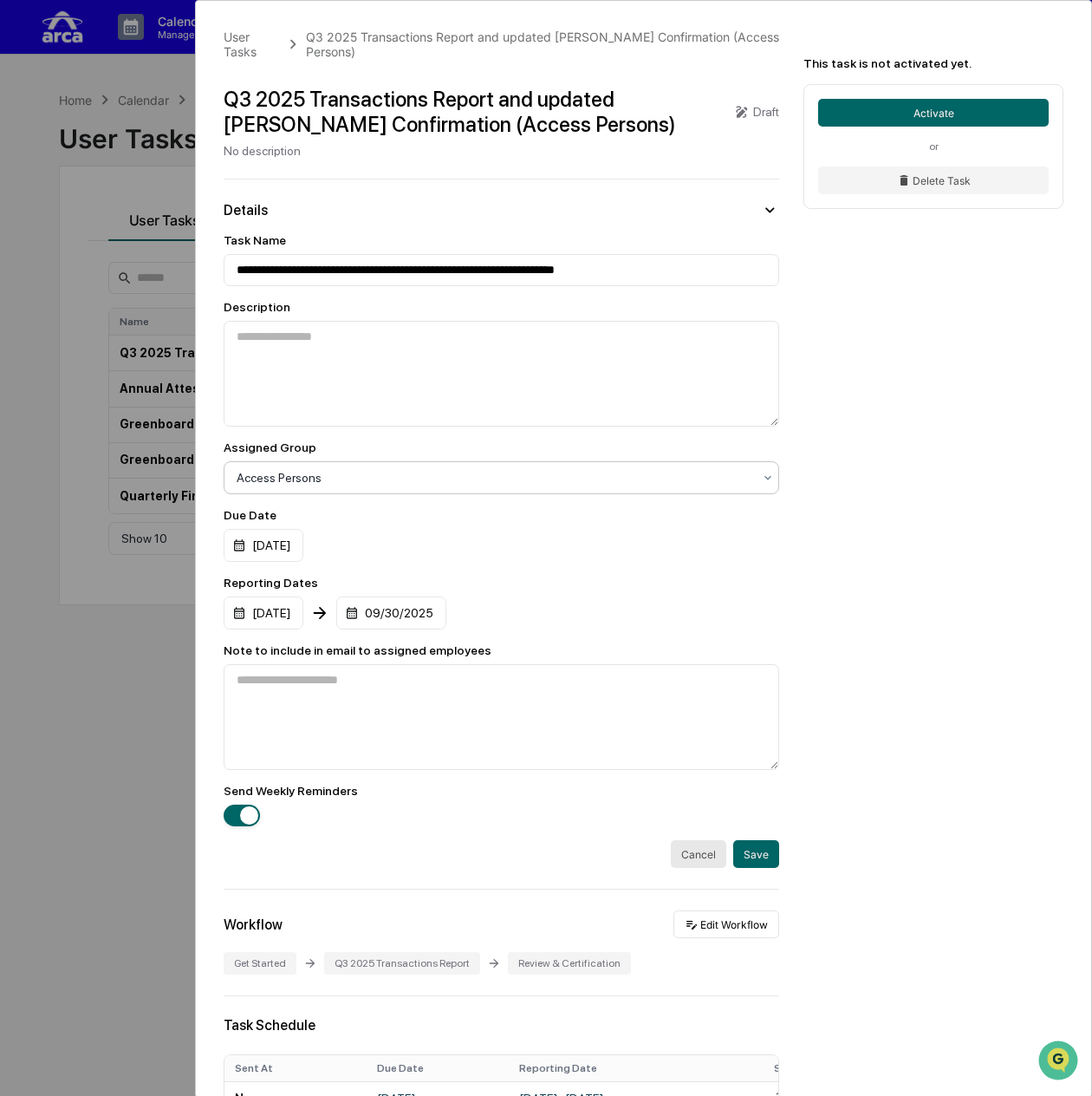
click at [330, 469] on div at bounding box center [494, 477] width 515 height 17
click at [1025, 629] on div "**********" at bounding box center [643, 749] width 895 height 1498
click at [839, 551] on div "**********" at bounding box center [643, 749] width 895 height 1498
click at [671, 851] on button "Cancel" at bounding box center [699, 853] width 56 height 28
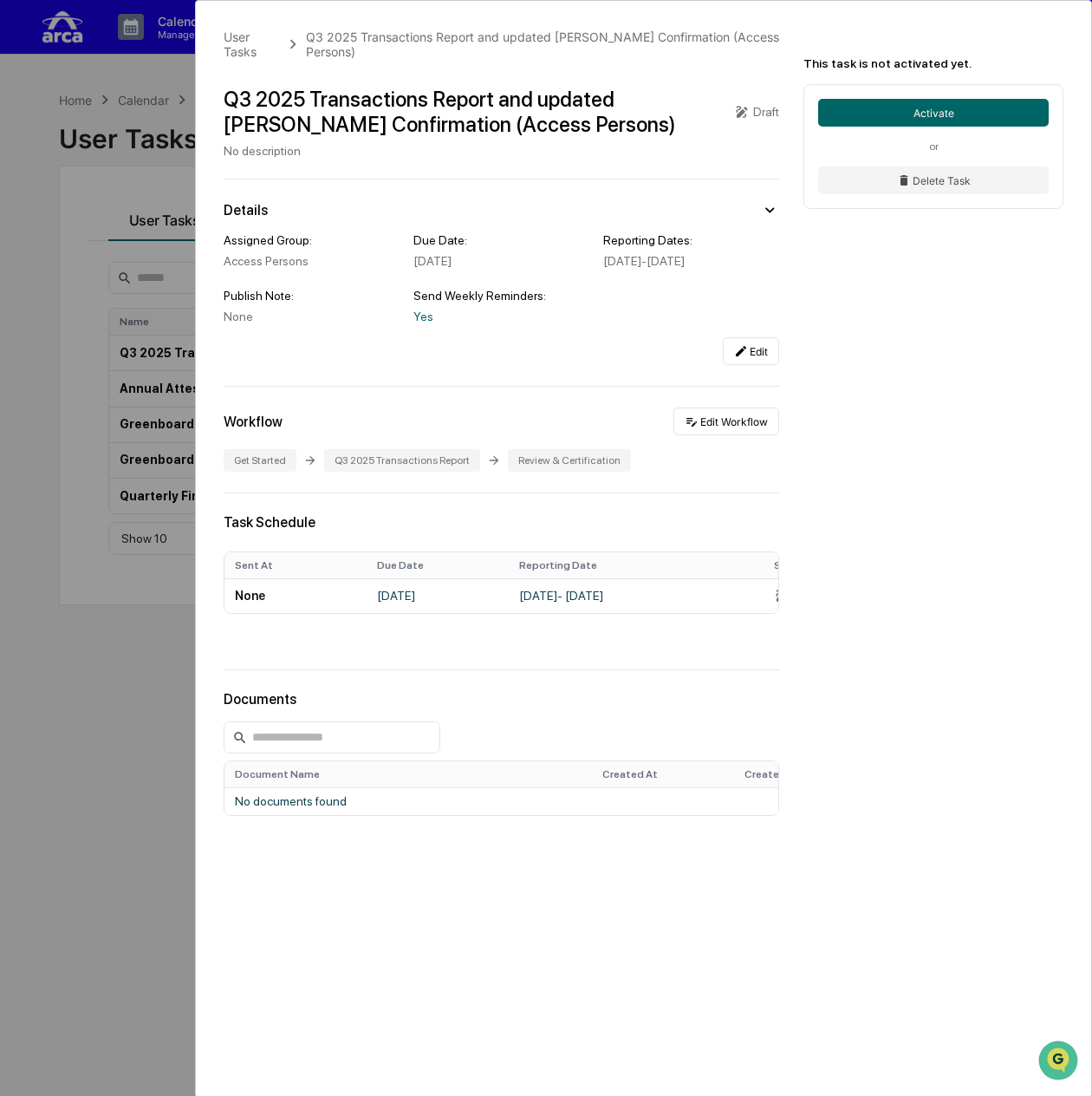
click at [31, 169] on div "User Tasks Q3 2025 Transactions Report and updated [PERSON_NAME] Confirmation (…" at bounding box center [546, 548] width 1092 height 1096
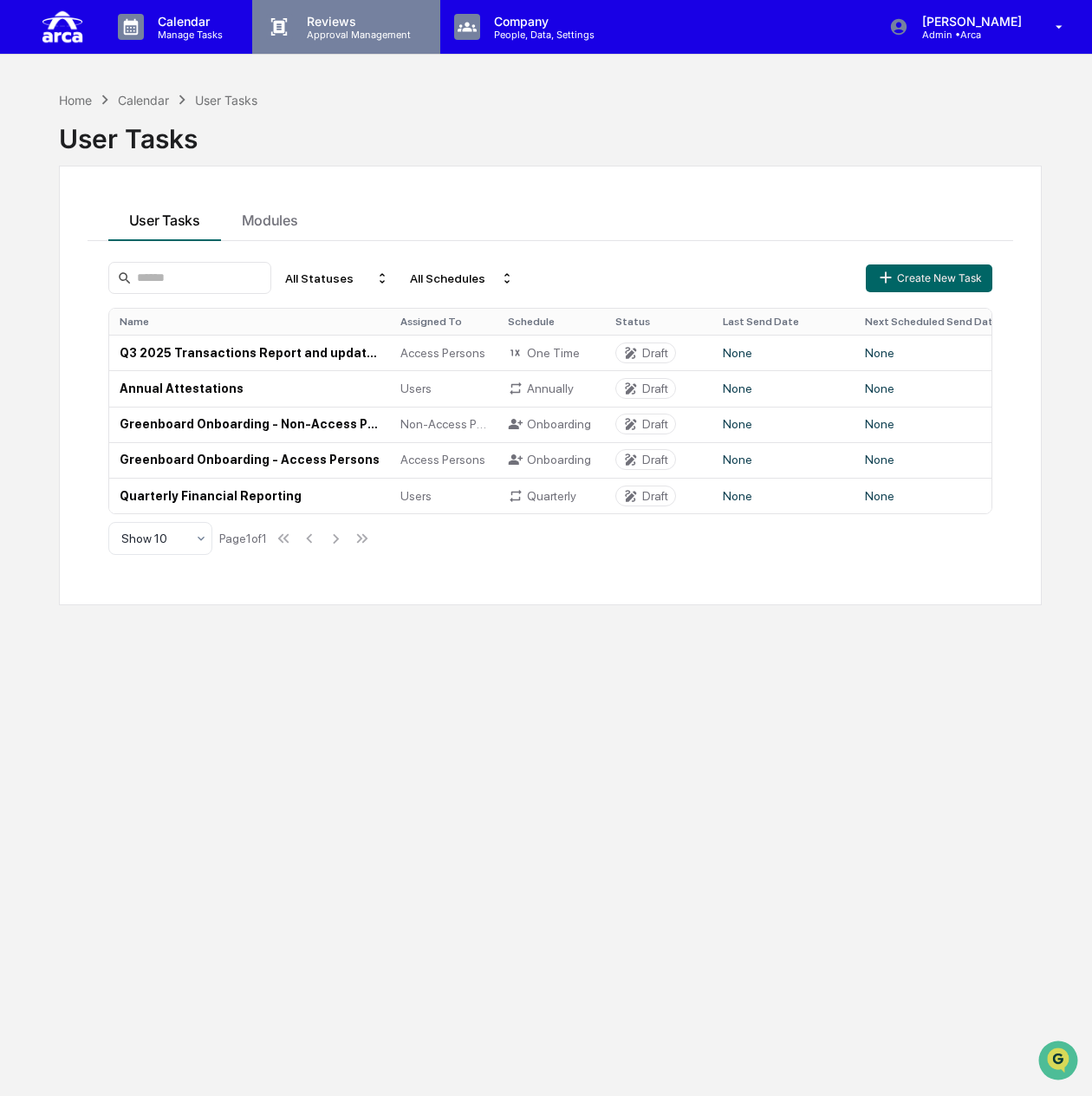
click at [306, 26] on p "Reviews" at bounding box center [356, 21] width 127 height 14
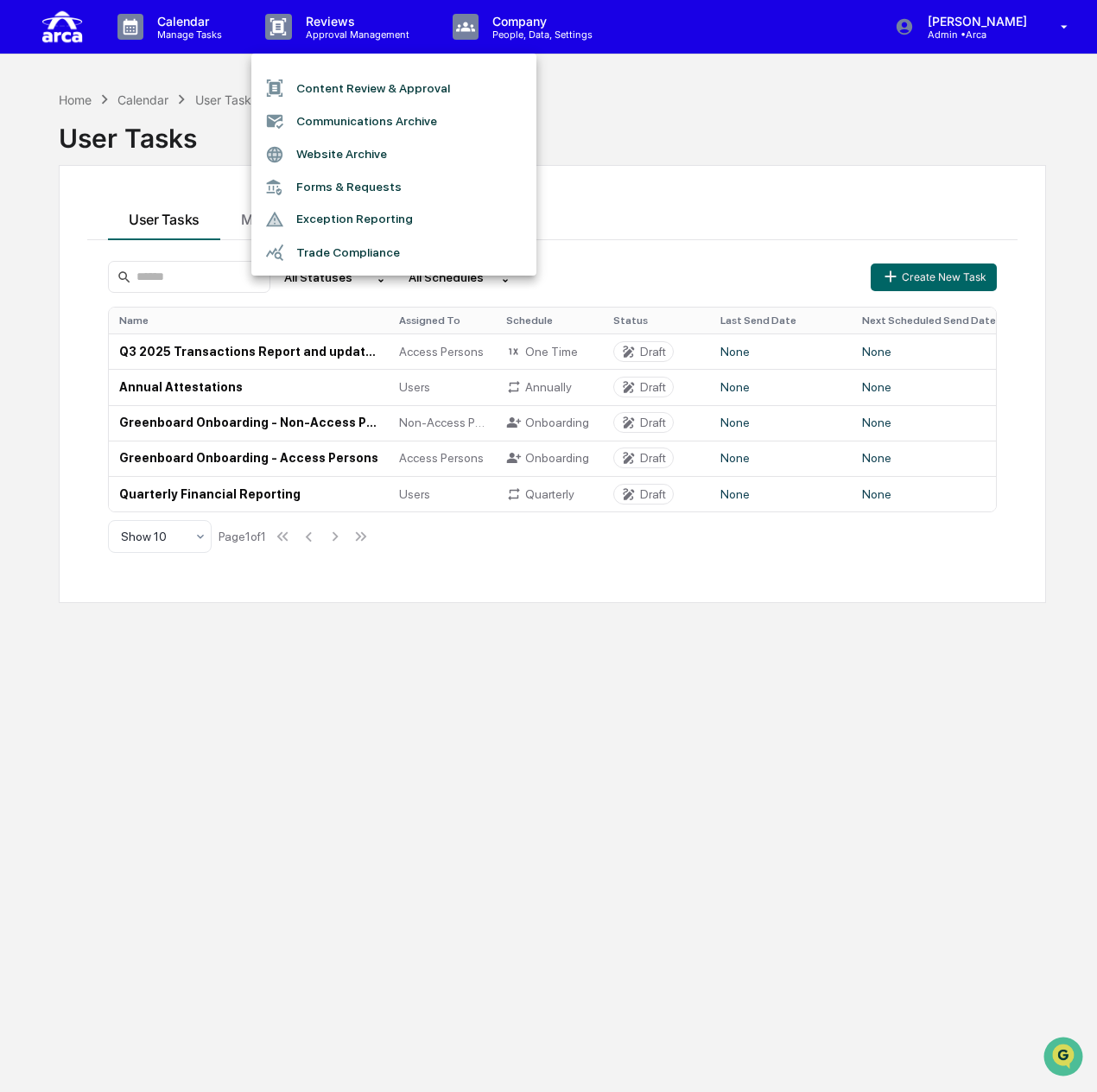
click at [501, 30] on div at bounding box center [548, 546] width 1097 height 1092
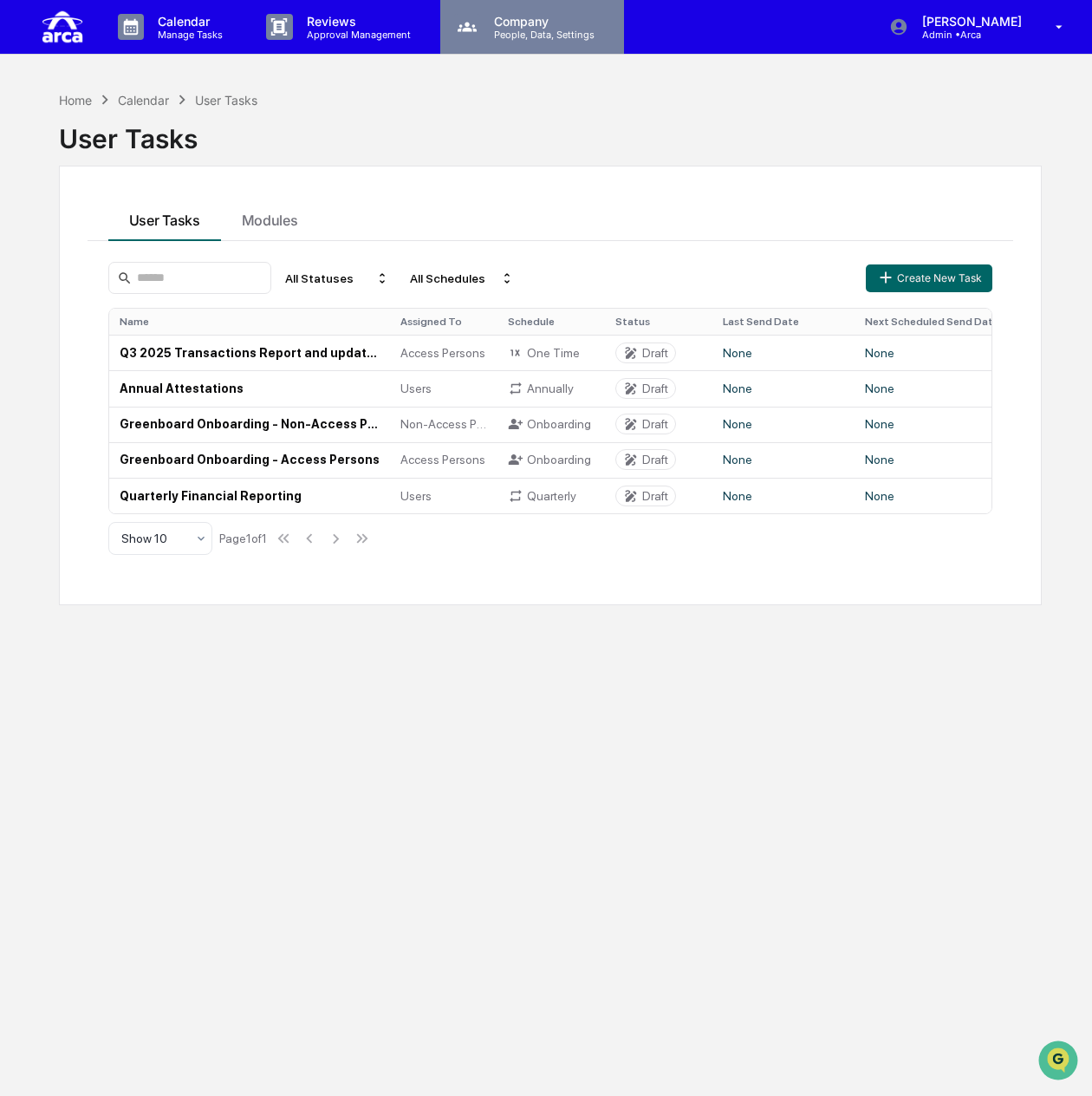
click at [497, 29] on p "People, Data, Settings" at bounding box center [542, 35] width 123 height 13
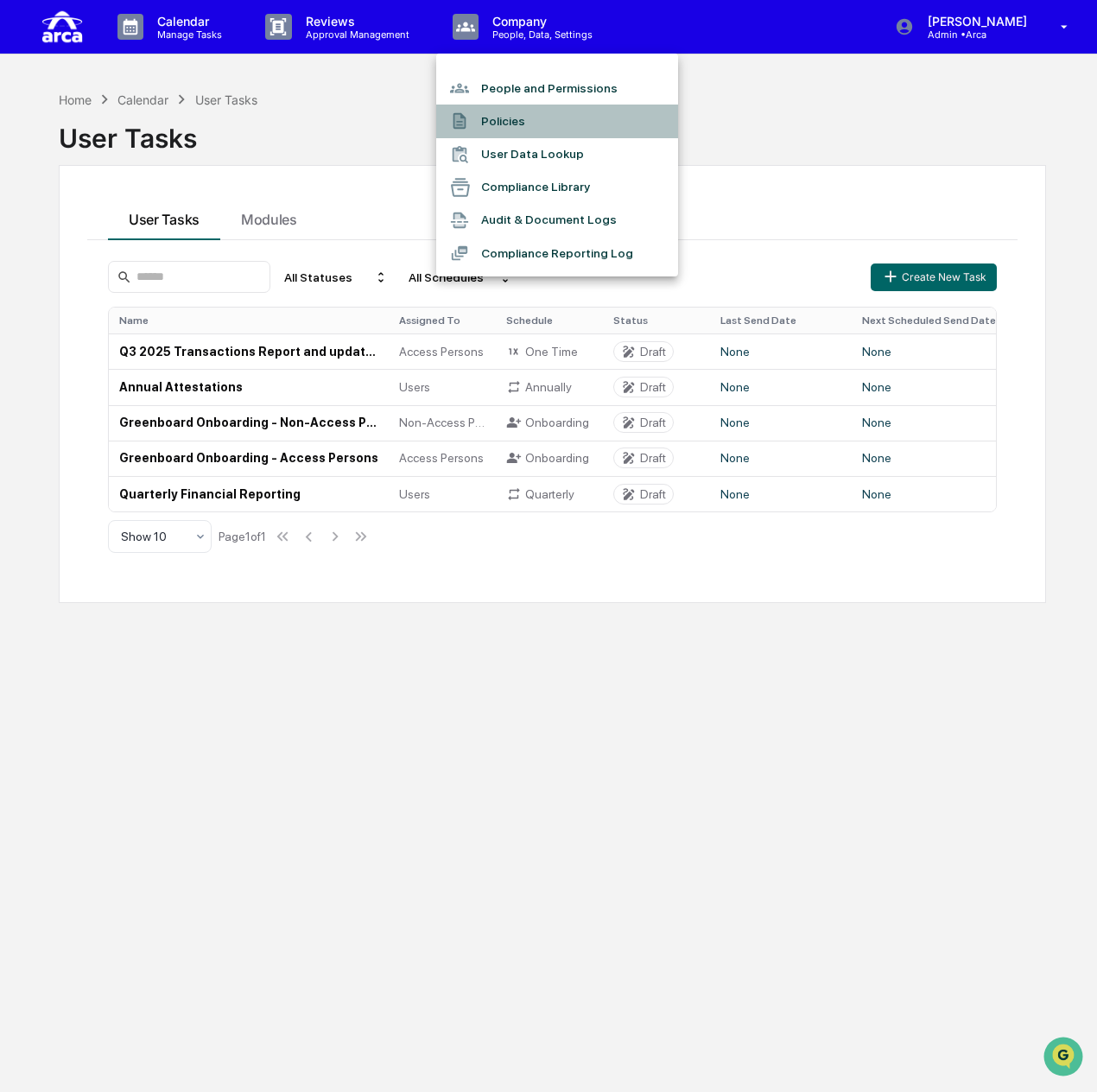
click at [506, 110] on li "Policies" at bounding box center [557, 121] width 242 height 33
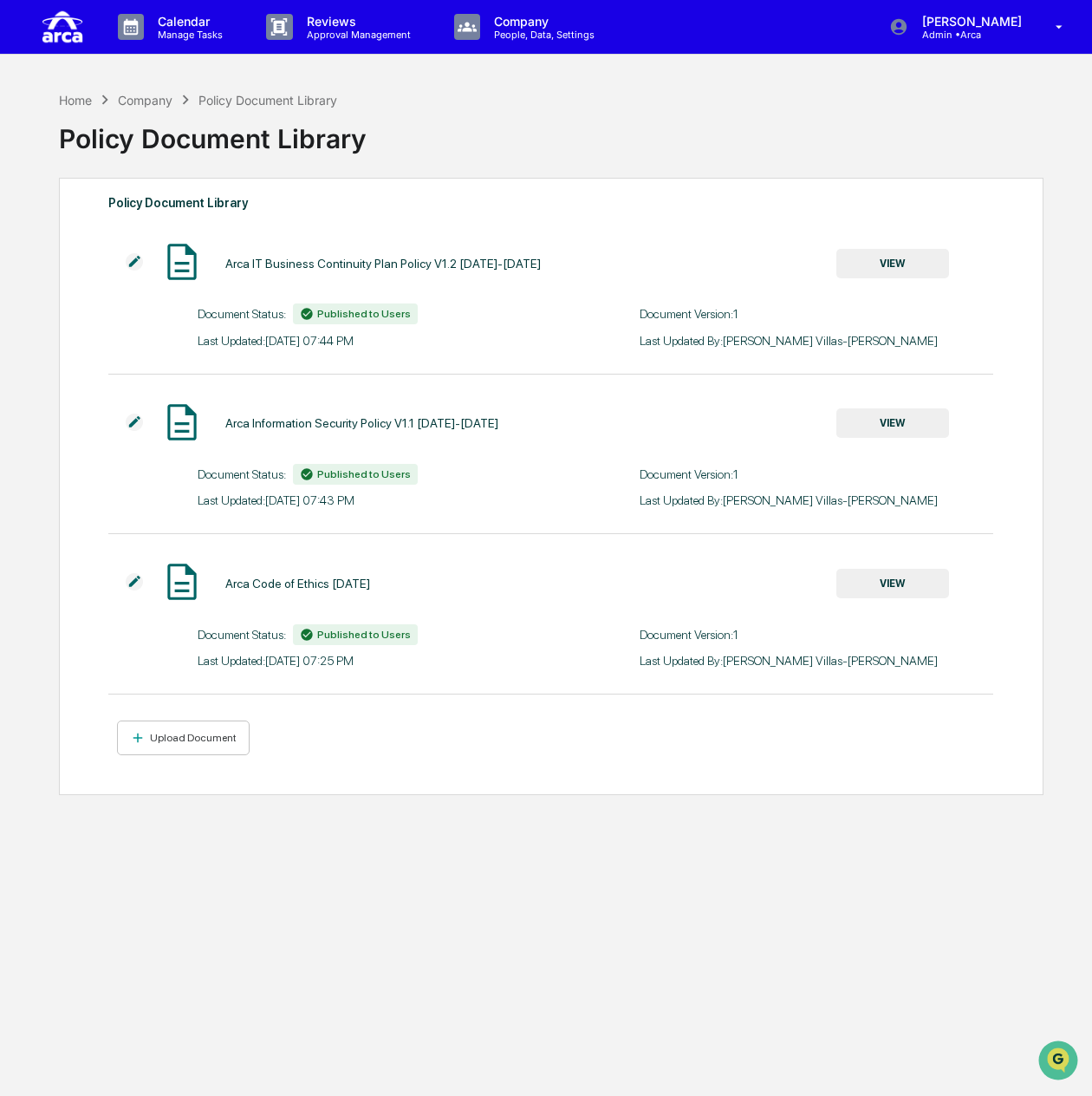
click at [250, 587] on div "Arca Code of Ethics [DATE]" at bounding box center [297, 583] width 145 height 13
click at [173, 738] on div "Upload Document" at bounding box center [191, 738] width 90 height 13
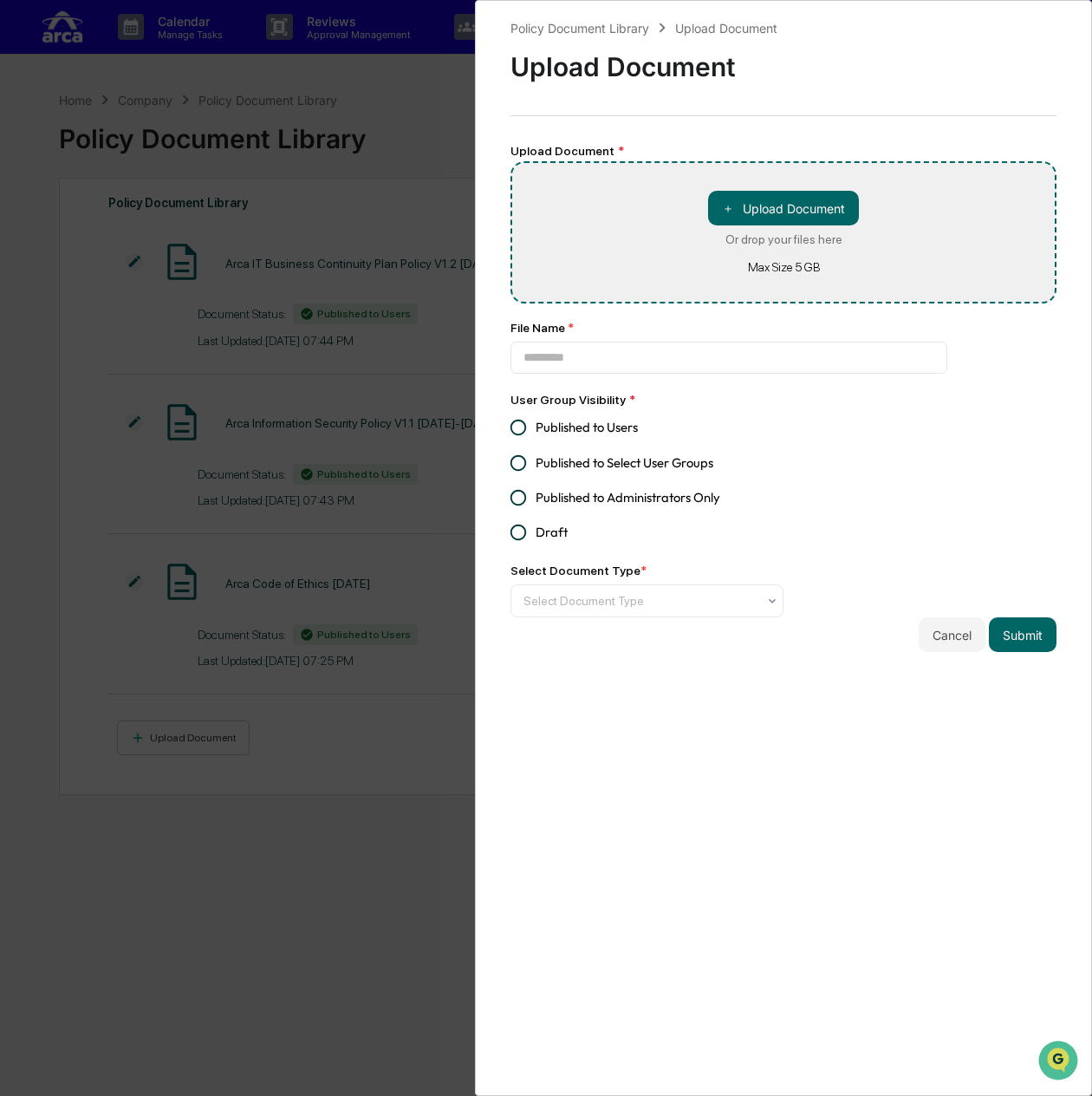
type input "**********"
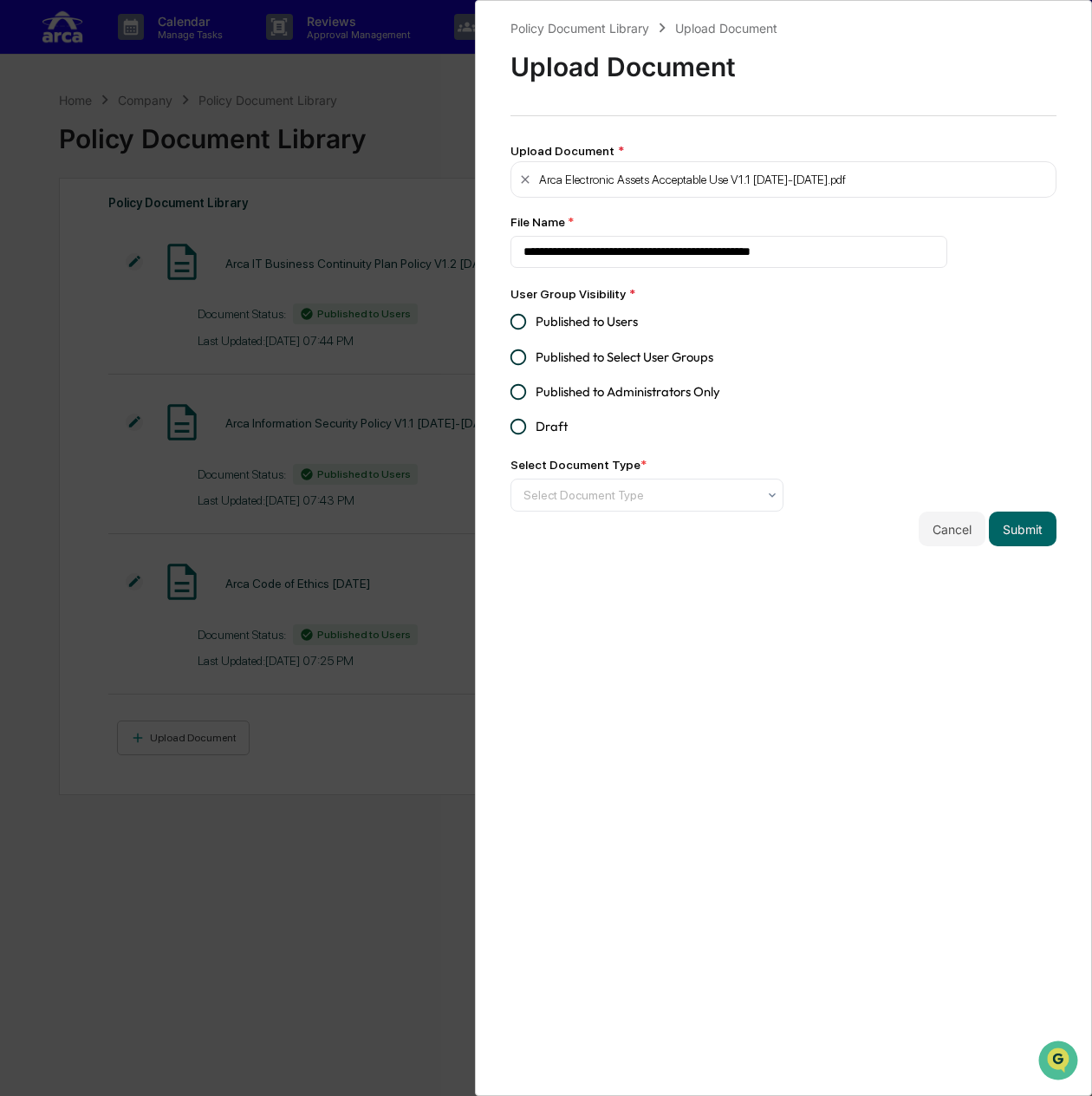
click at [586, 320] on span "Published to Users" at bounding box center [586, 321] width 102 height 19
click at [1025, 533] on button "Submit" at bounding box center [1022, 528] width 67 height 35
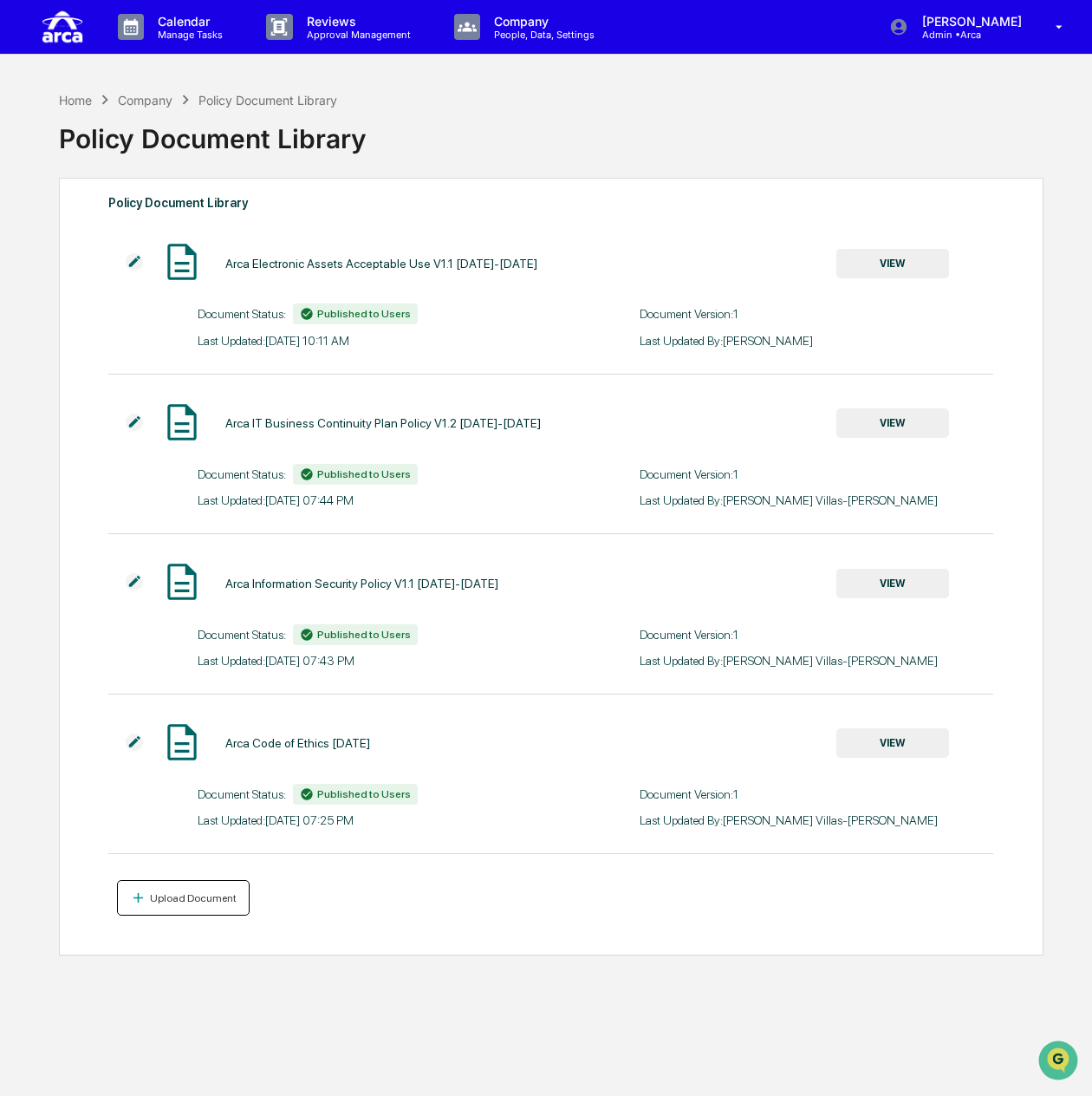
click at [173, 904] on div "Upload Document" at bounding box center [191, 898] width 90 height 13
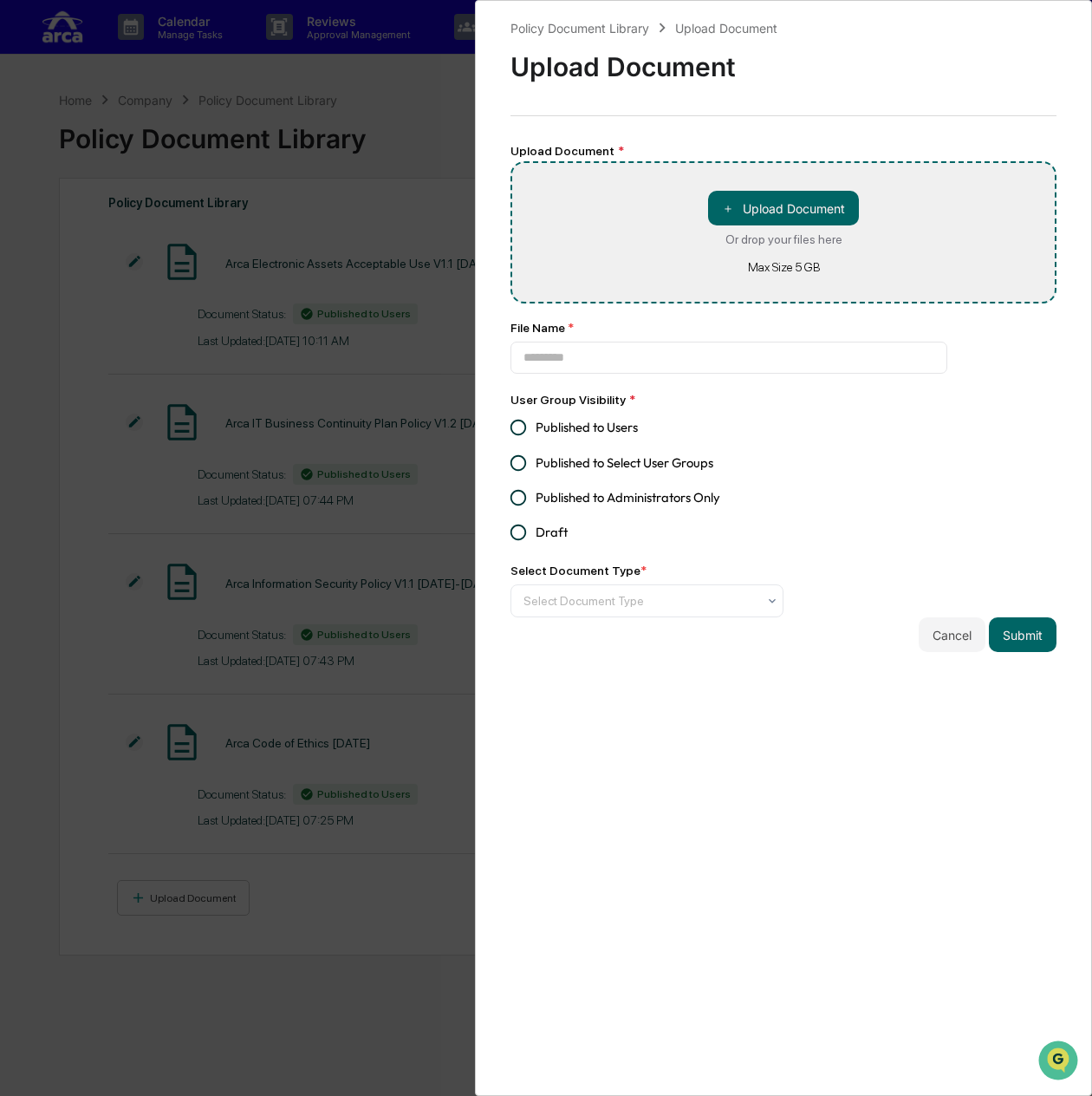
type input "**********"
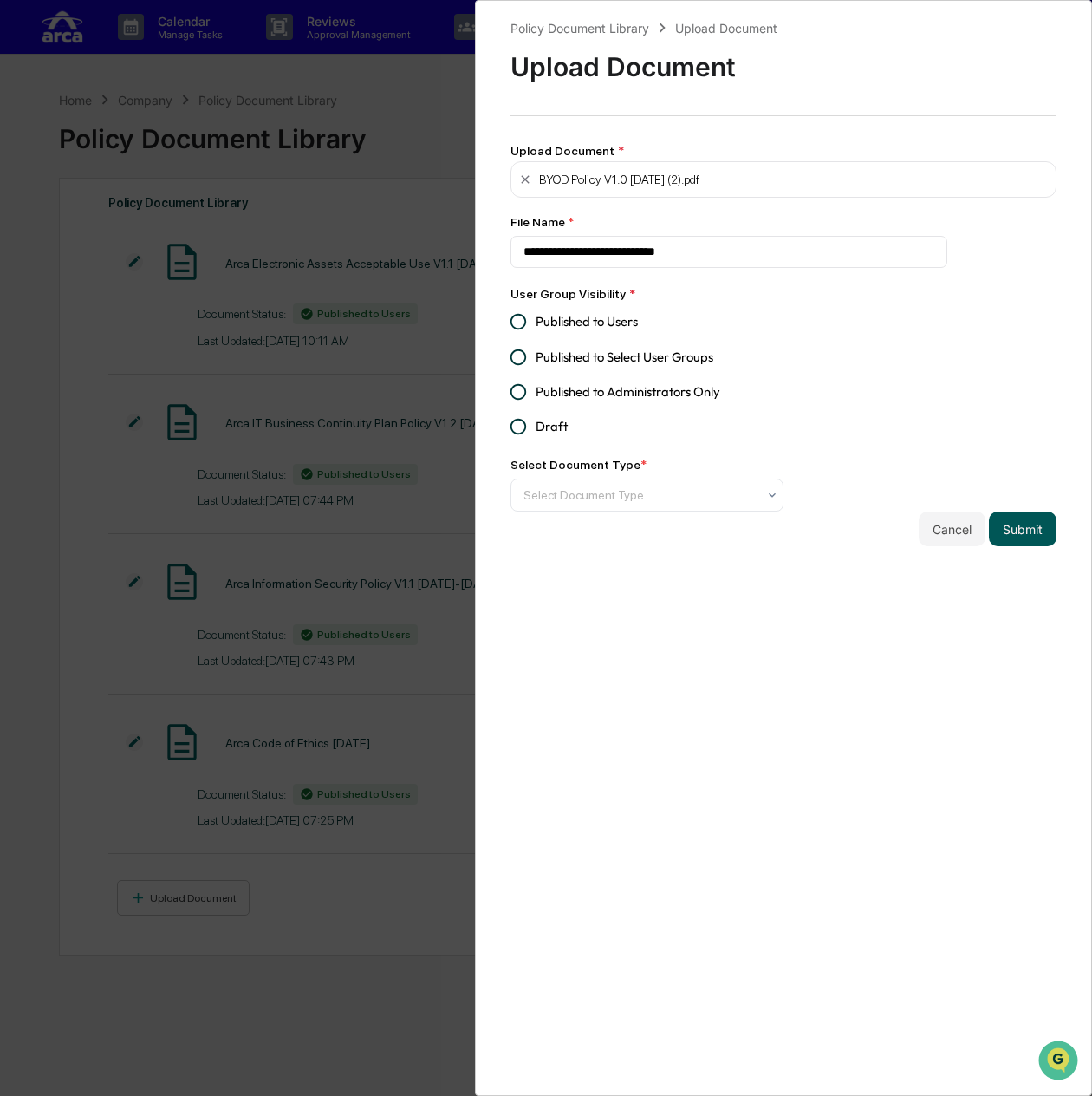
click at [1026, 536] on button "Submit" at bounding box center [1022, 528] width 67 height 35
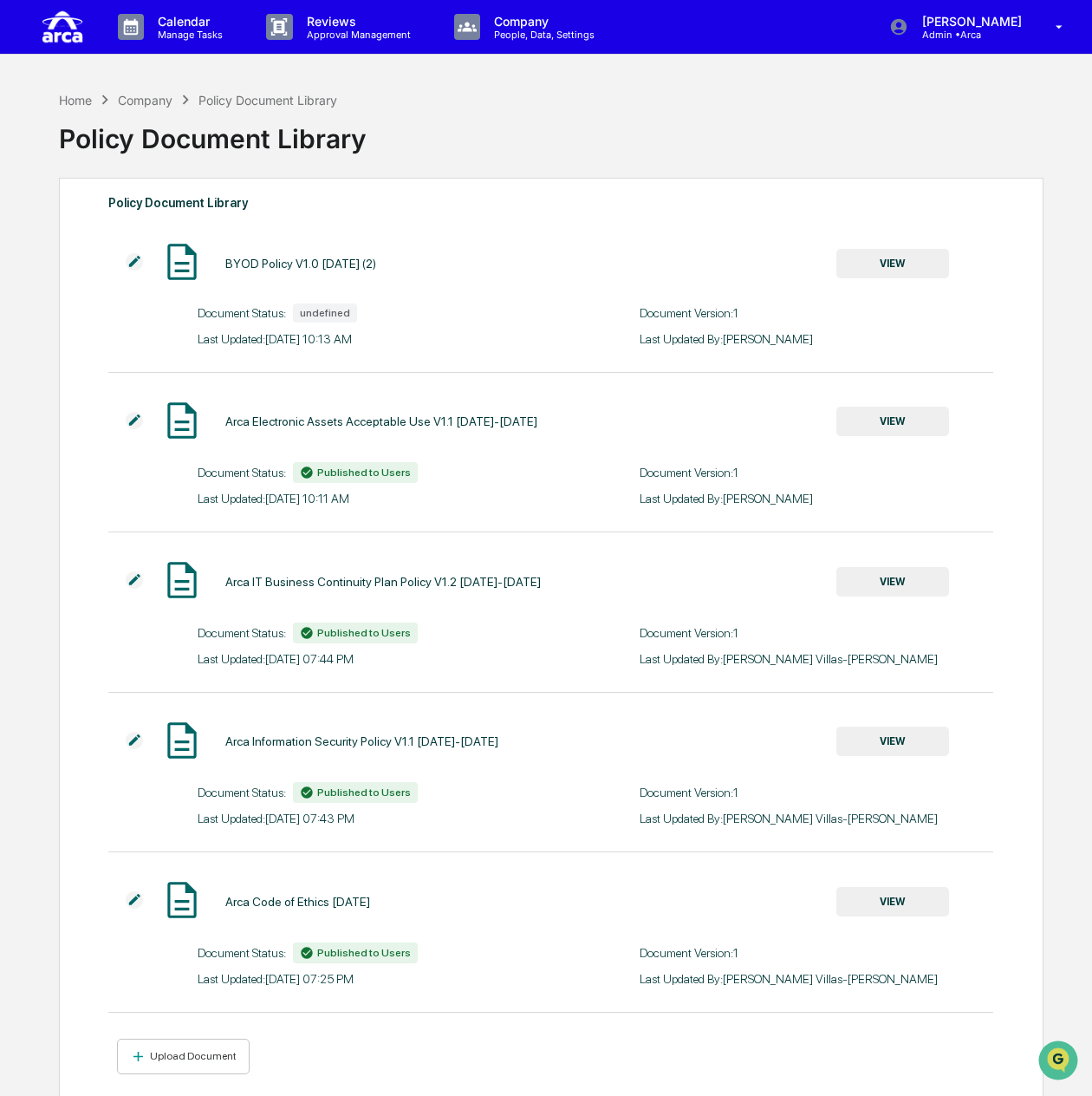
click at [886, 261] on button "VIEW" at bounding box center [892, 263] width 112 height 30
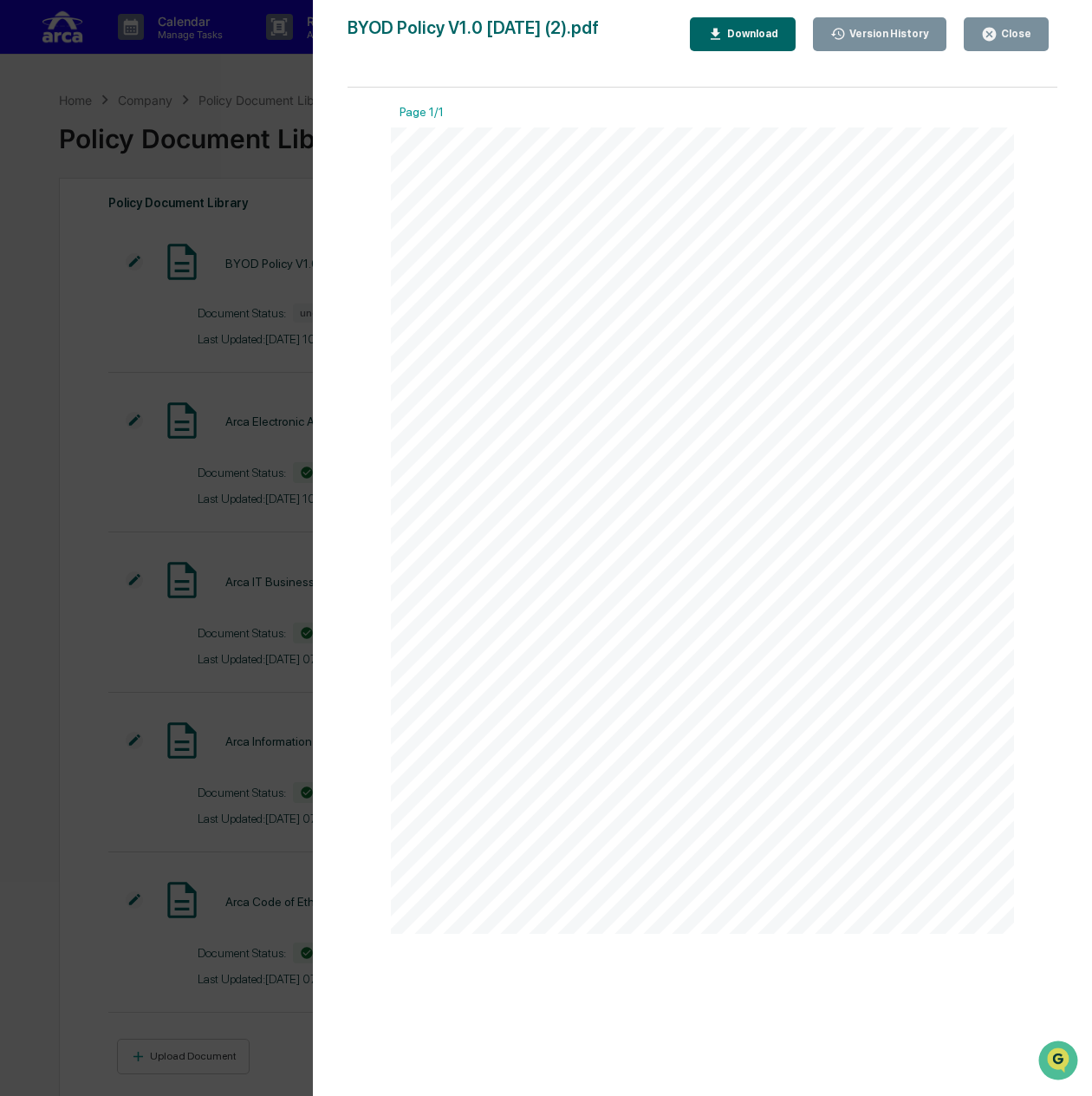
click at [989, 41] on icon "button" at bounding box center [989, 34] width 16 height 16
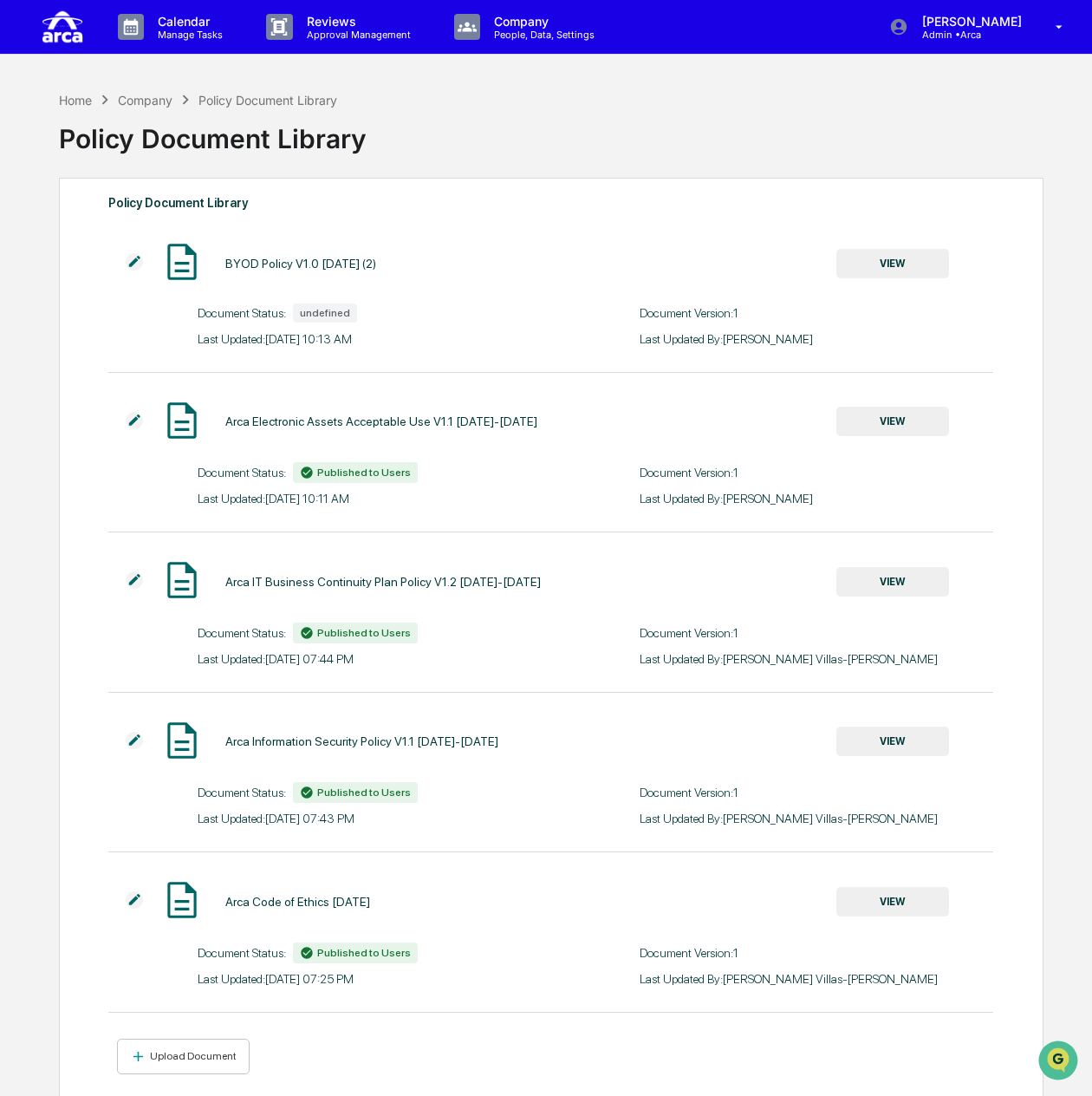
click at [136, 262] on img at bounding box center [134, 261] width 17 height 17
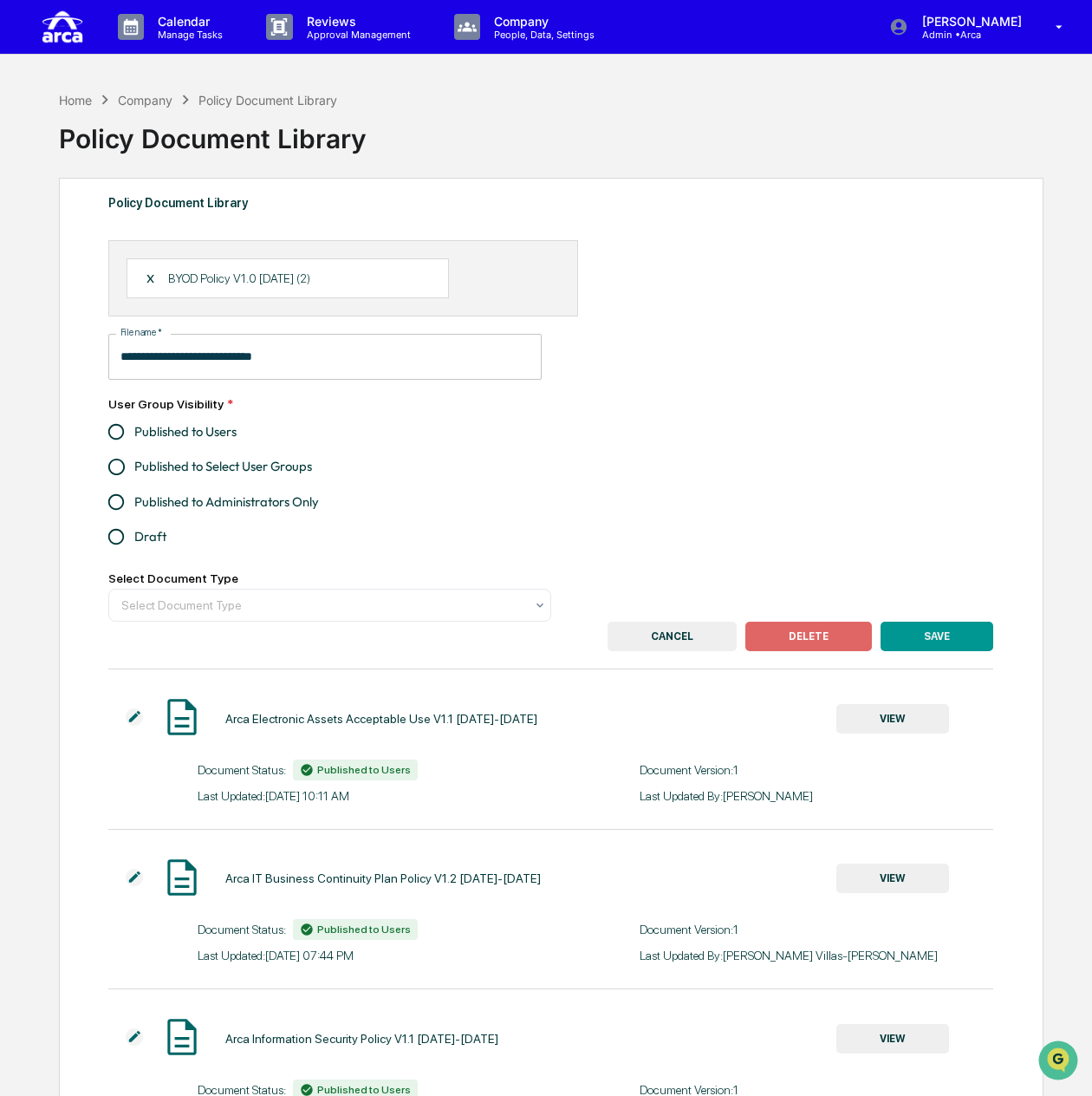
click at [213, 433] on span "Published to Users" at bounding box center [186, 431] width 102 height 19
click at [938, 641] on button "SAVE" at bounding box center [936, 636] width 112 height 30
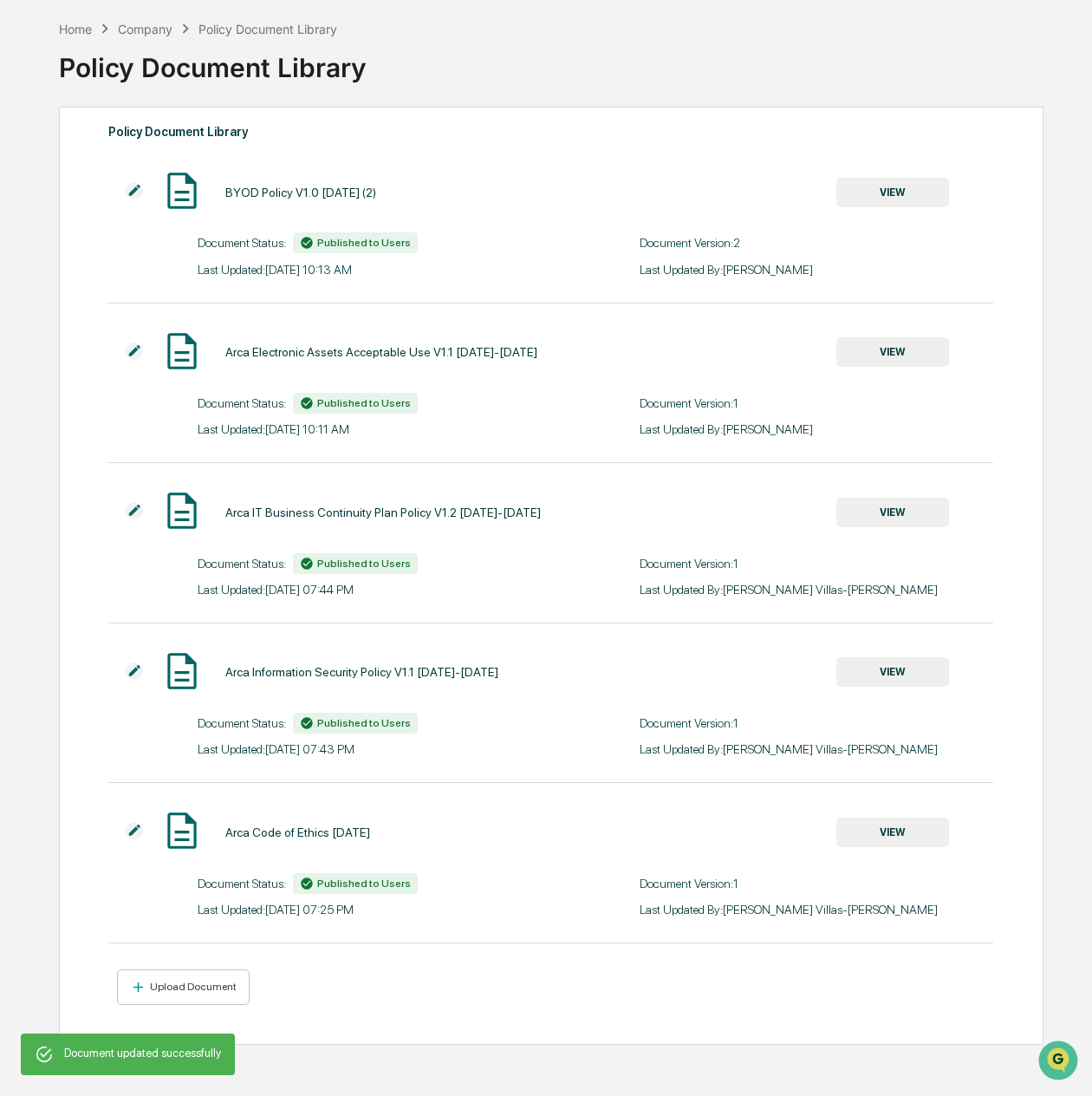
scroll to position [82, 0]
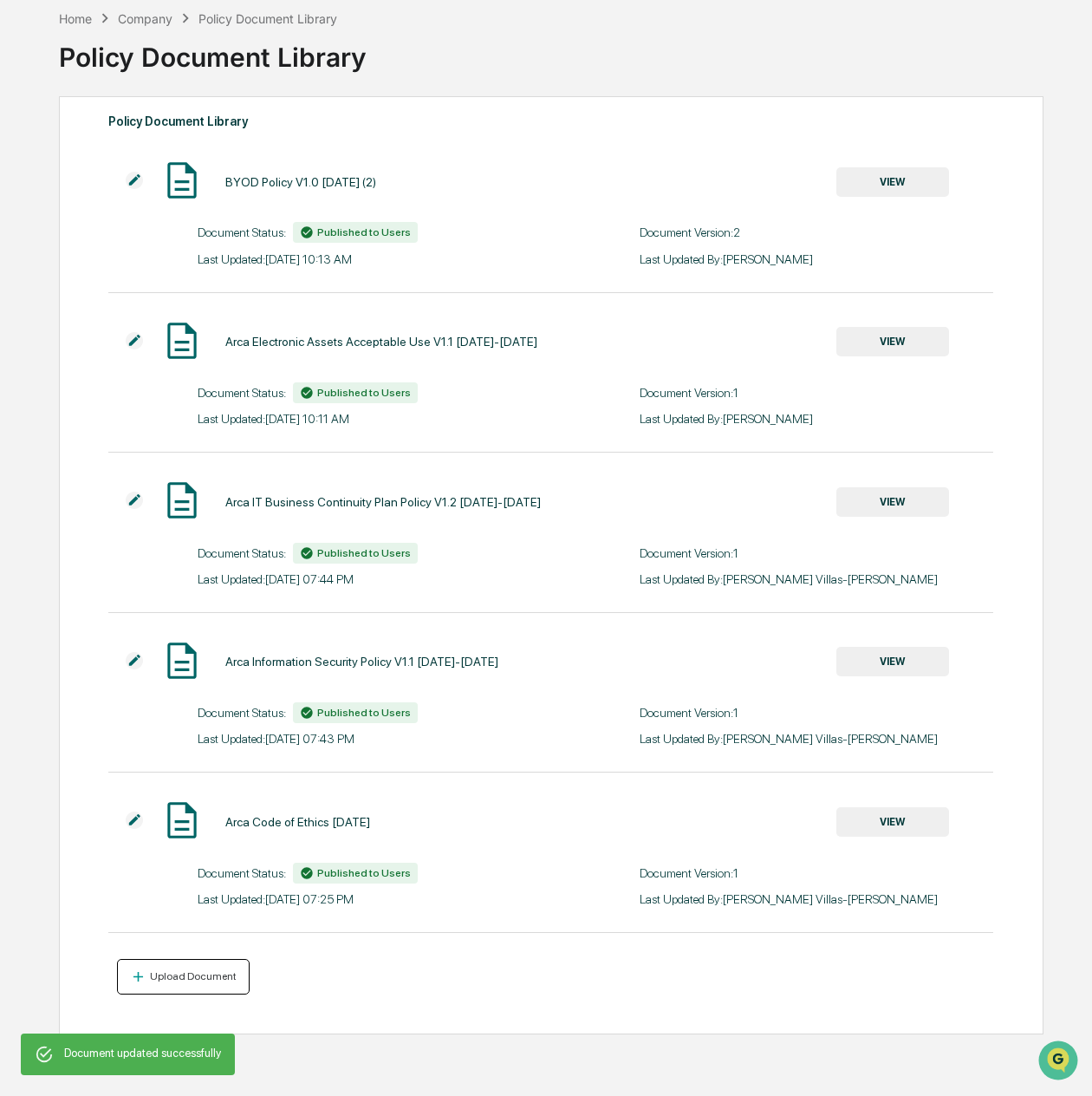
click at [170, 978] on div "Upload Document" at bounding box center [191, 977] width 90 height 13
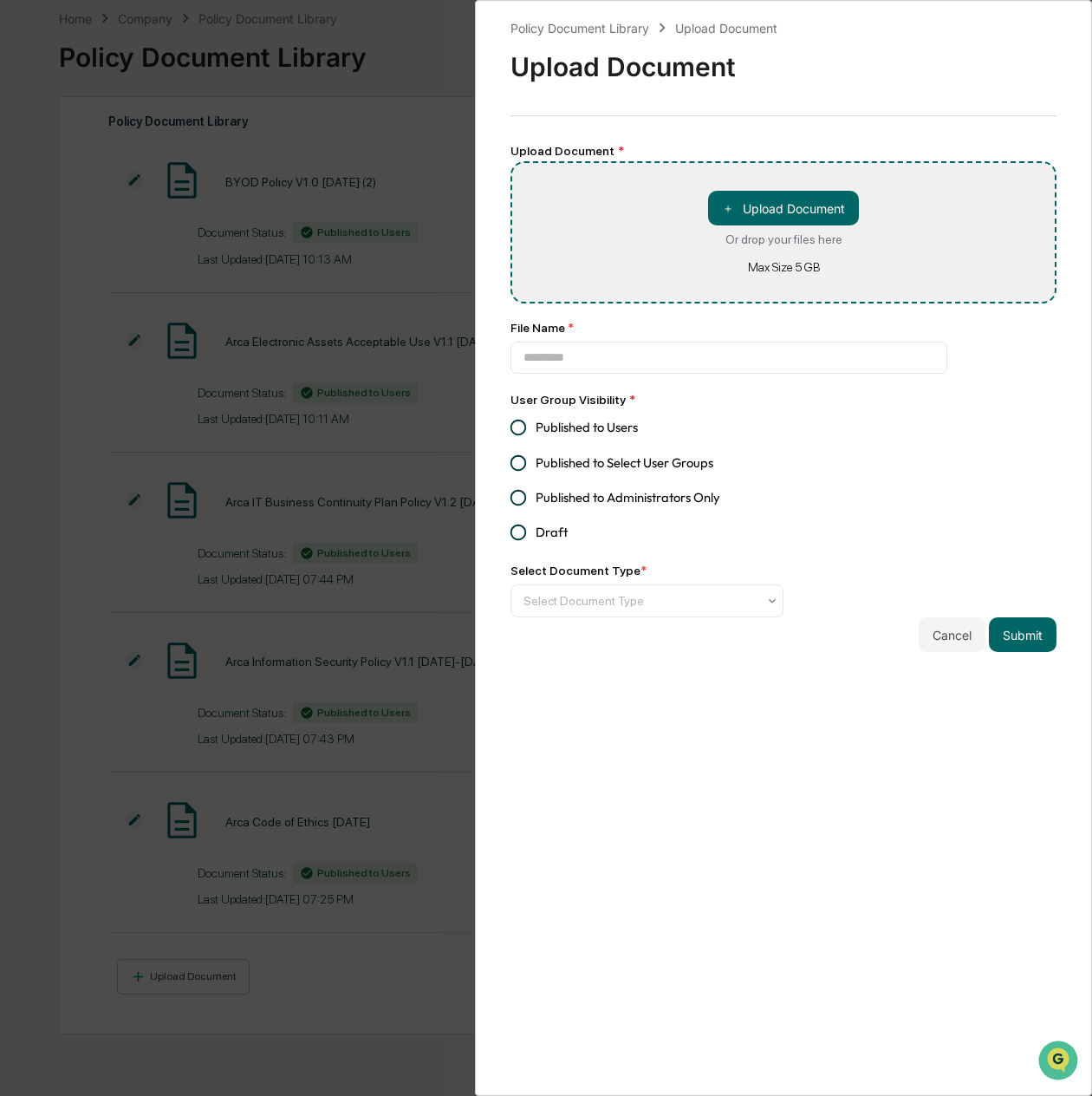
type input "**********"
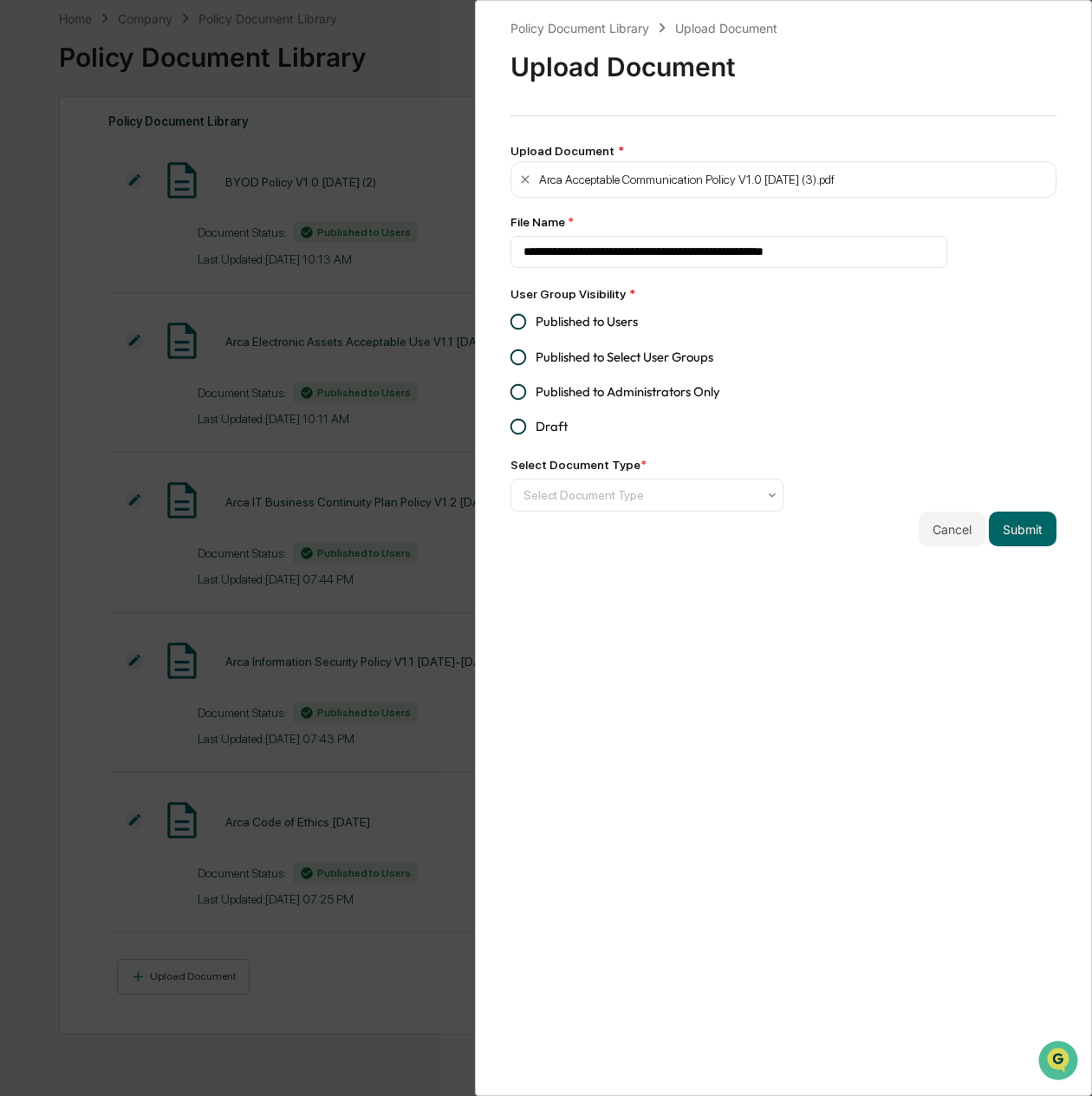
click at [582, 313] on span "Published to Users" at bounding box center [586, 321] width 102 height 19
click at [1017, 521] on button "Submit" at bounding box center [1022, 528] width 67 height 35
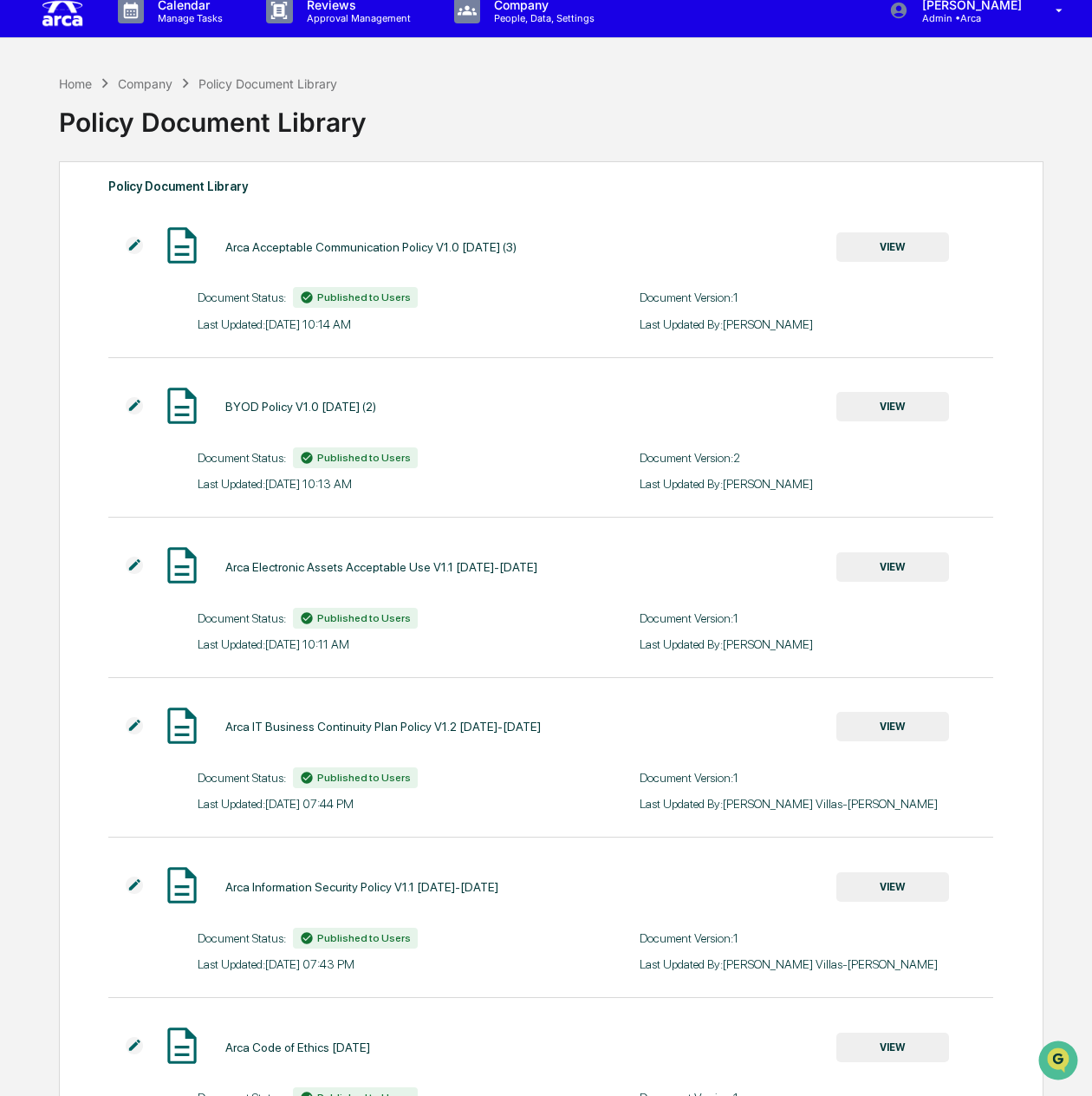
scroll to position [0, 0]
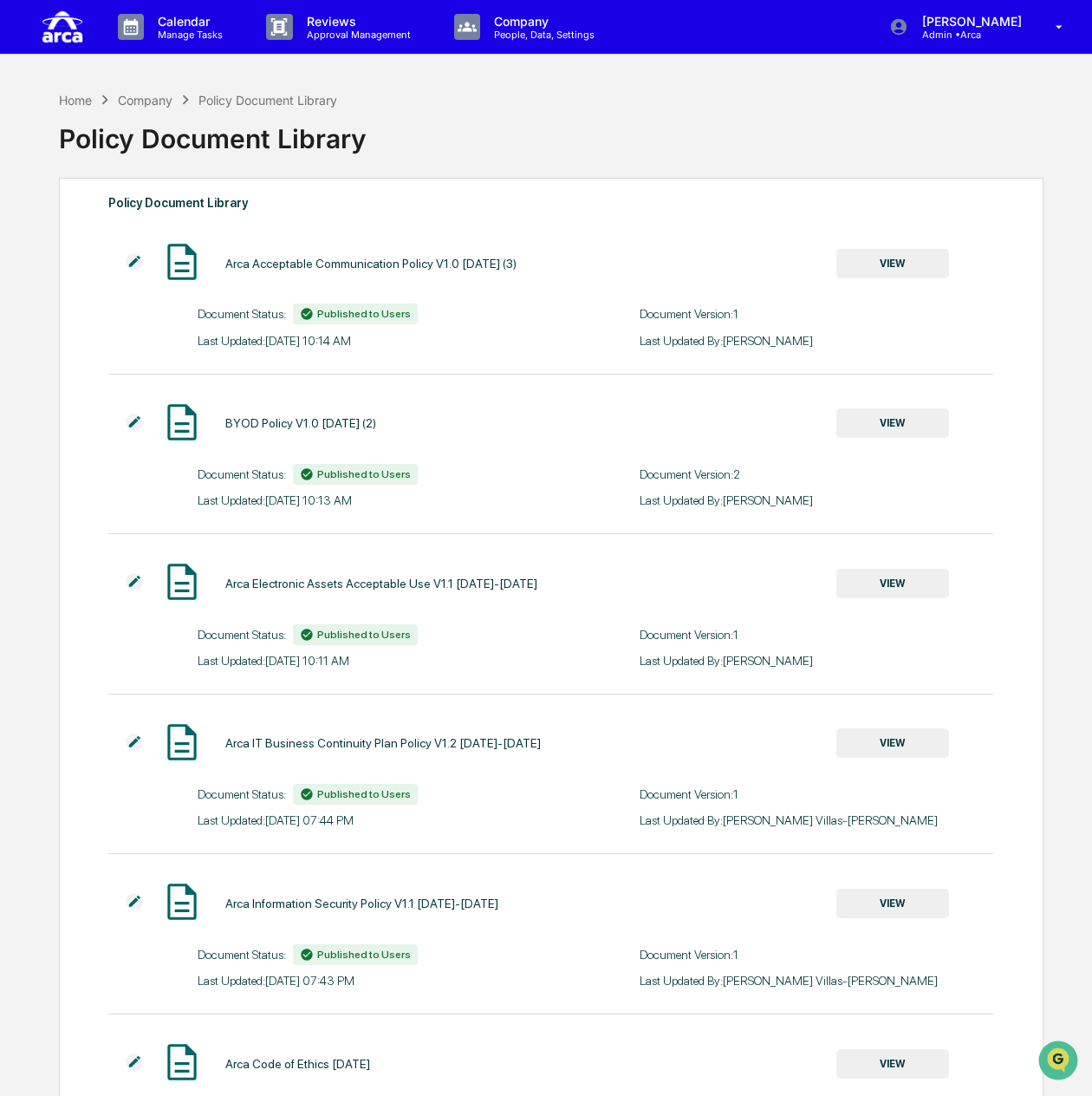
click at [48, 39] on img at bounding box center [62, 26] width 41 height 39
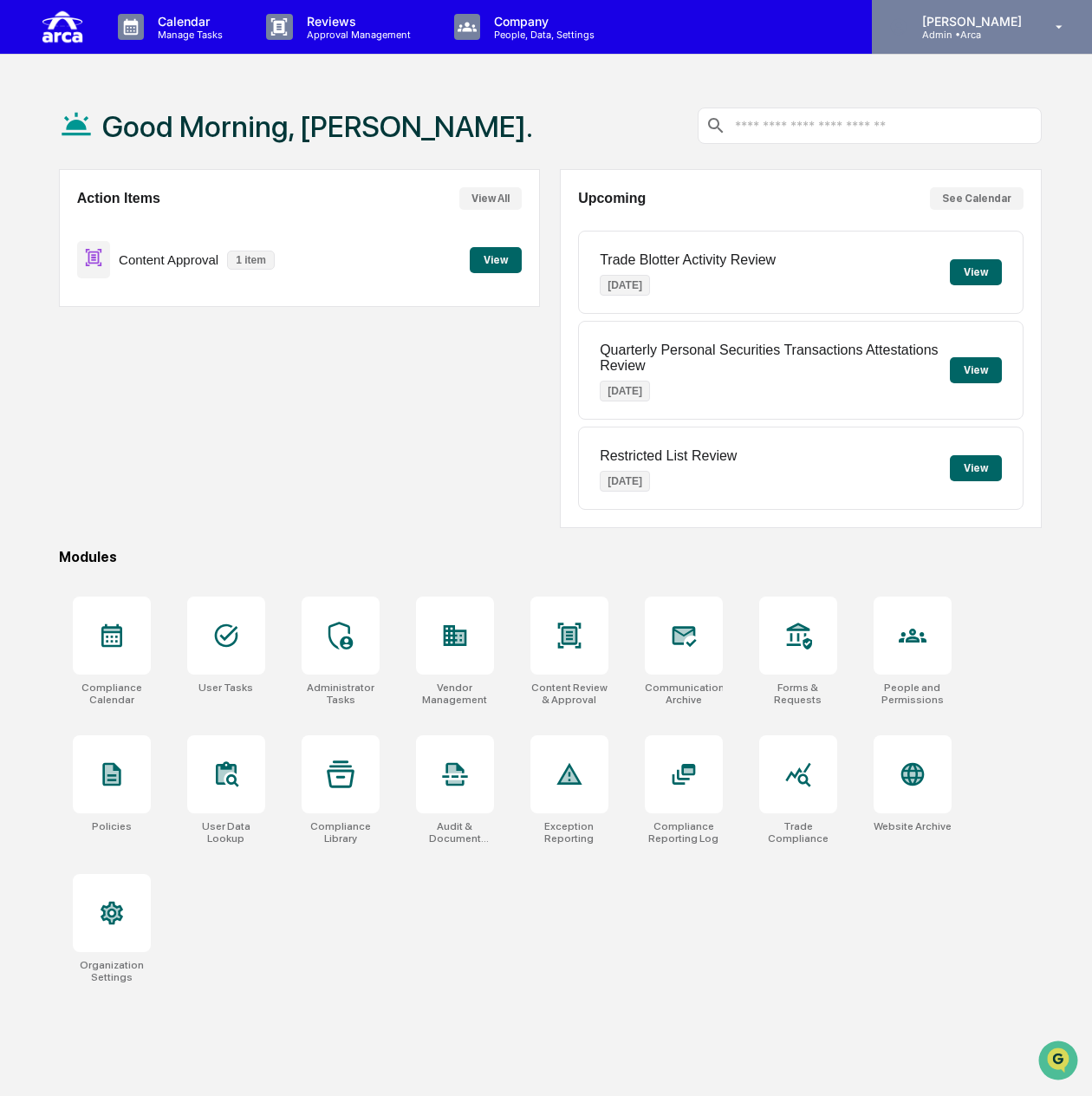
click at [980, 29] on p "Admin • Arca" at bounding box center [969, 35] width 122 height 13
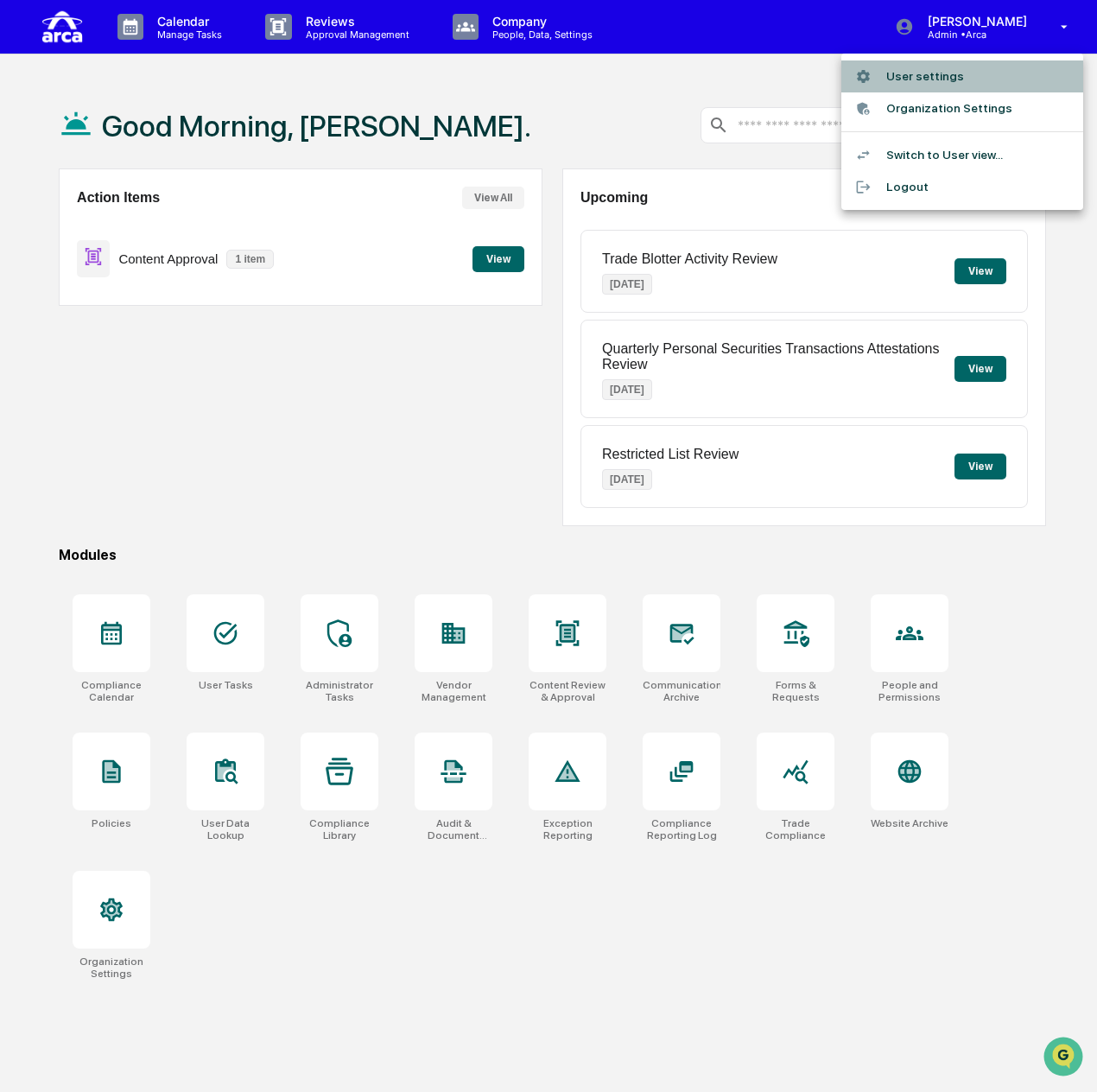
click at [946, 78] on li "User settings" at bounding box center [962, 77] width 242 height 32
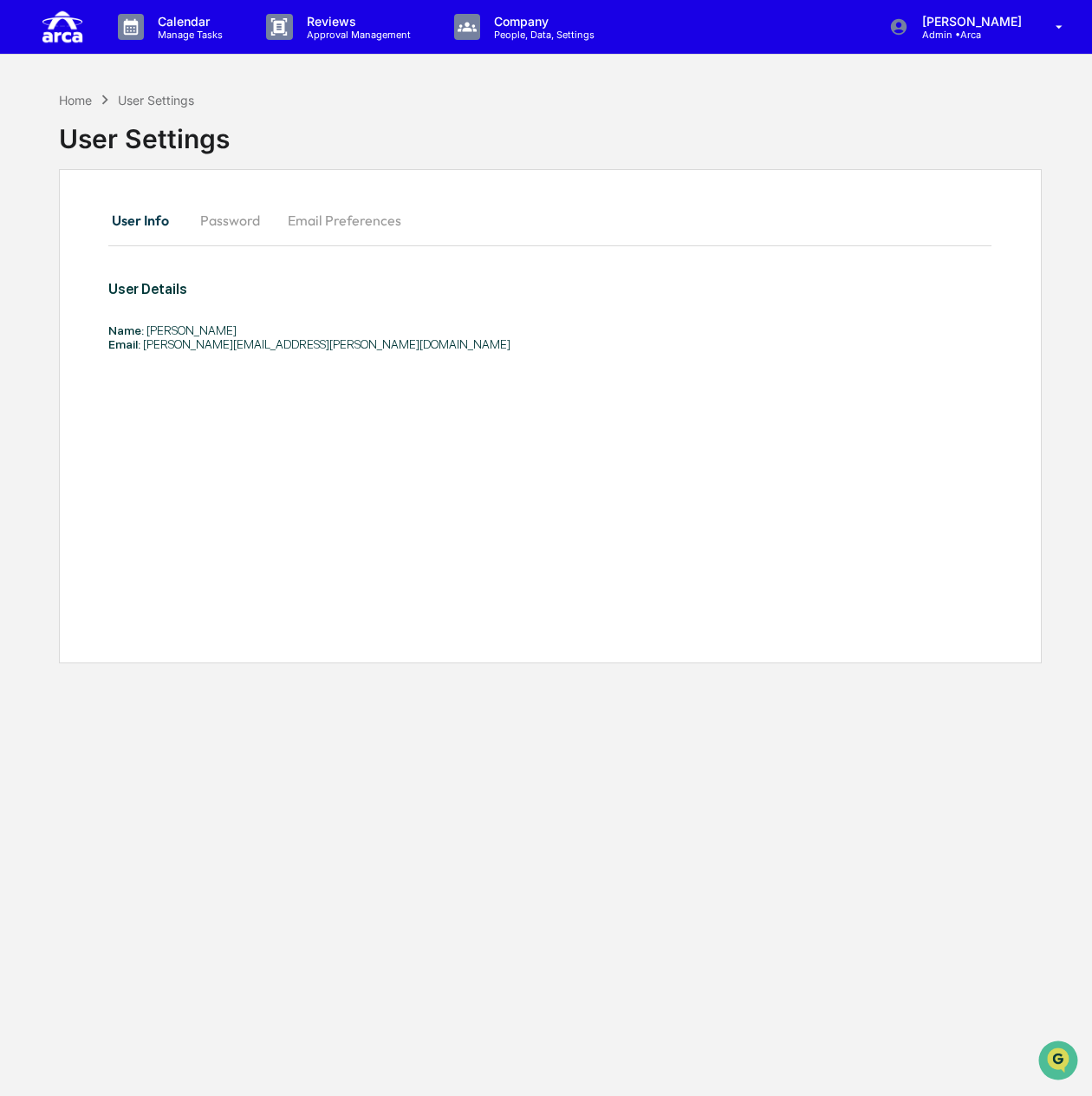
click at [250, 218] on button "Password" at bounding box center [229, 220] width 87 height 41
click at [317, 223] on button "Email Preferences" at bounding box center [344, 220] width 141 height 41
click at [158, 223] on button "User Info" at bounding box center [147, 220] width 78 height 41
click at [998, 24] on p "[PERSON_NAME]" at bounding box center [969, 21] width 122 height 14
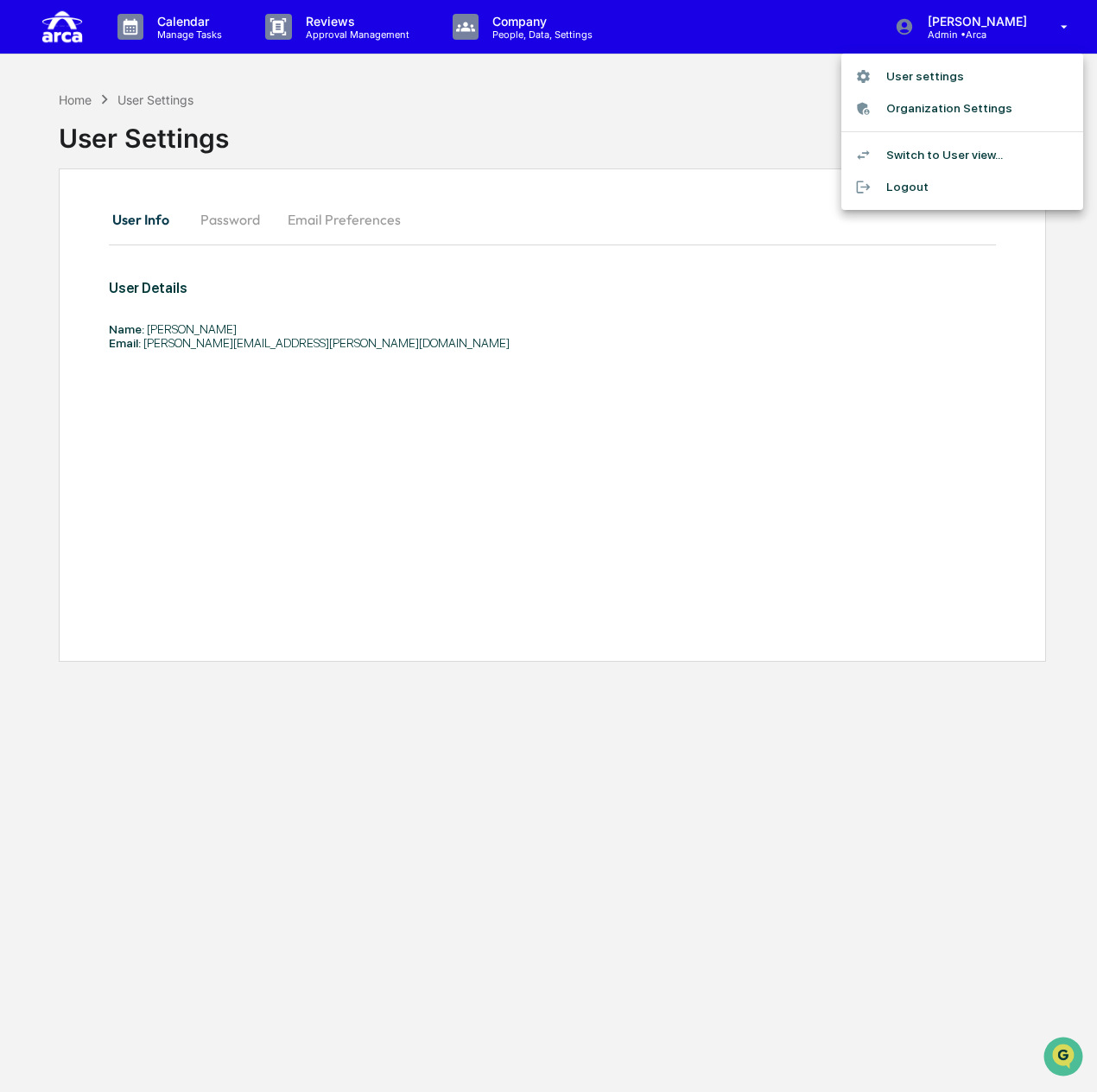
click at [965, 163] on li "Switch to User view..." at bounding box center [962, 155] width 242 height 32
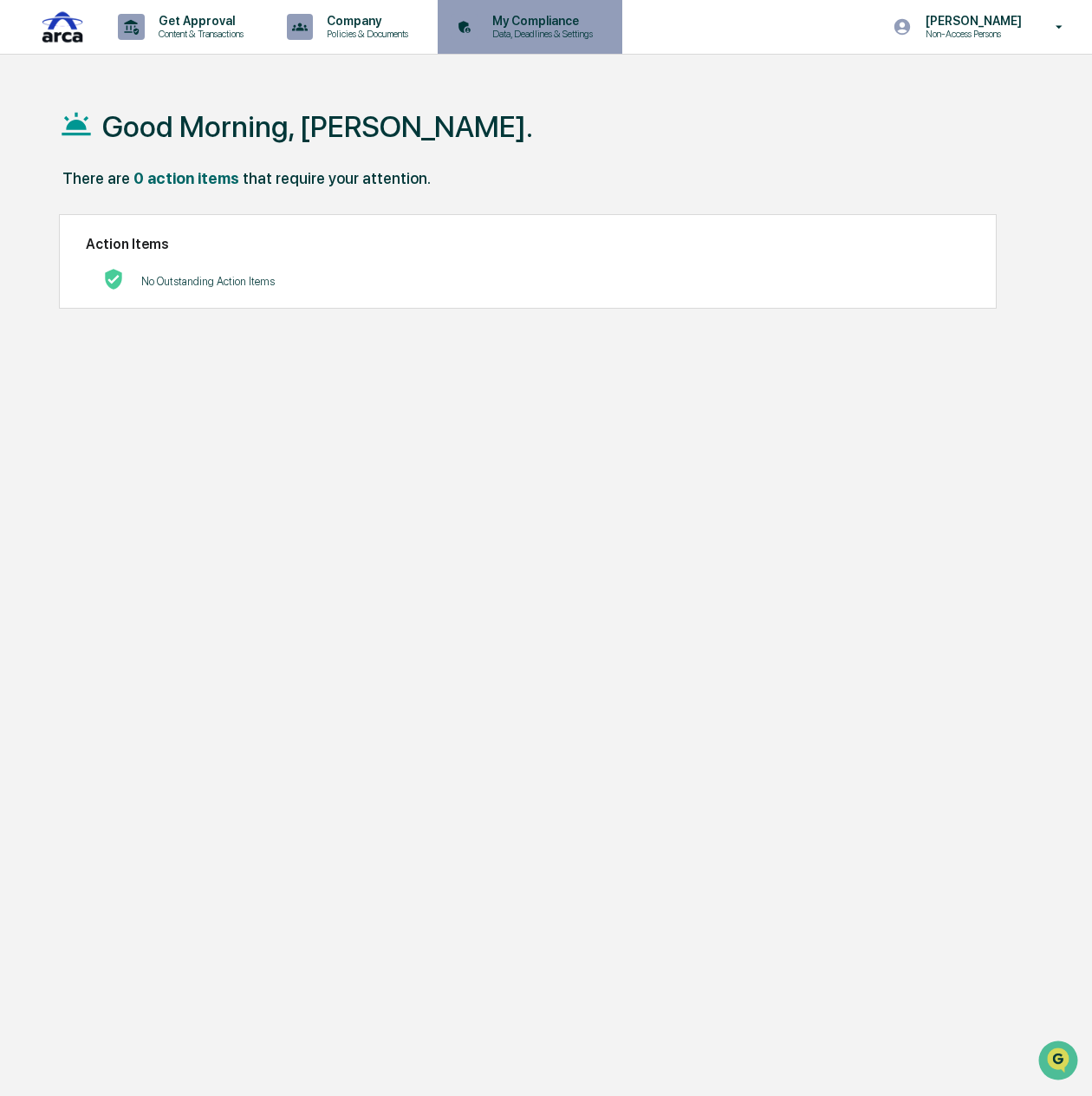
click at [539, 46] on div "My Compliance Data, Deadlines & Settings" at bounding box center [528, 27] width 167 height 54
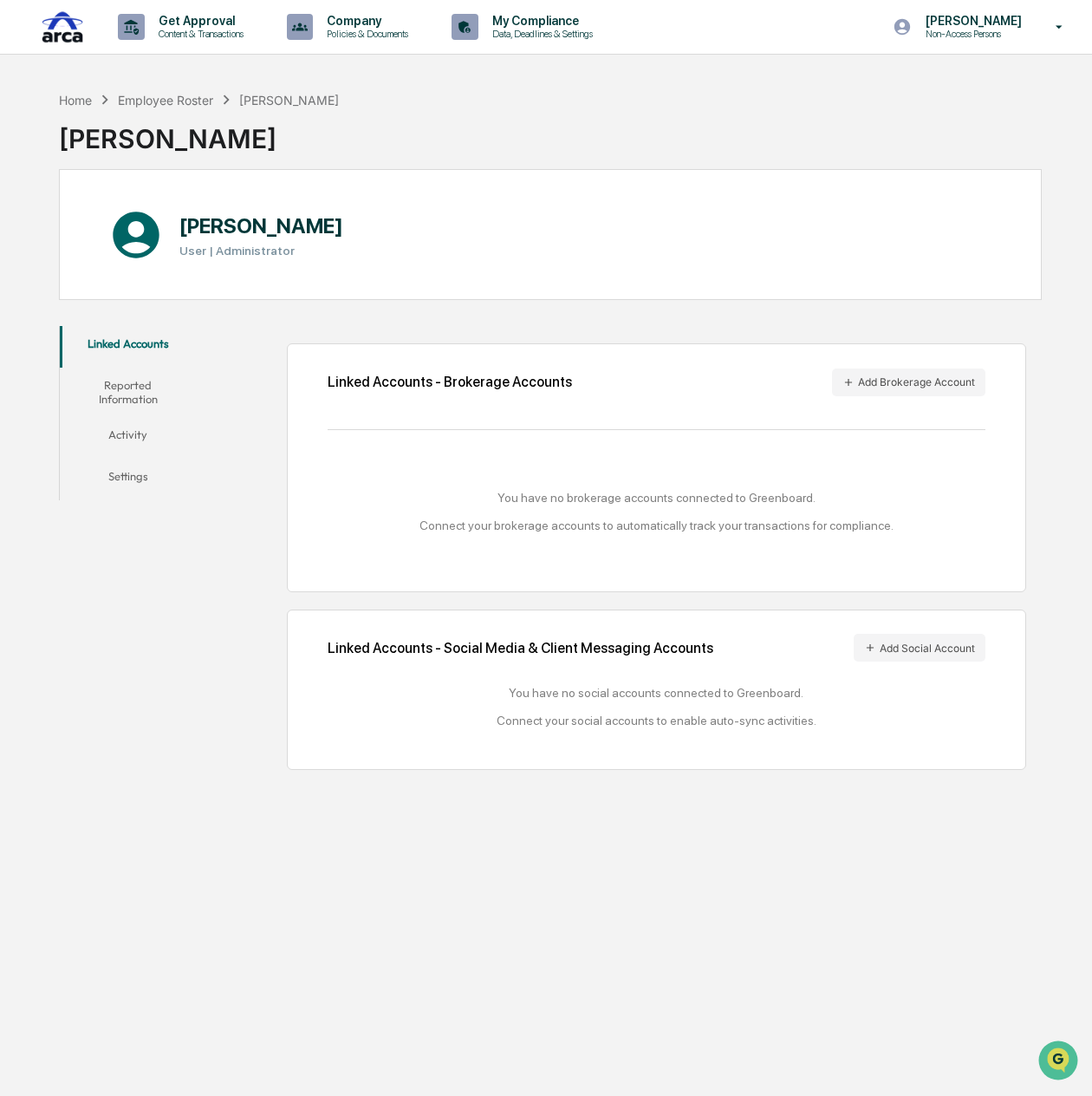
click at [136, 384] on button "Reported Information" at bounding box center [128, 392] width 136 height 49
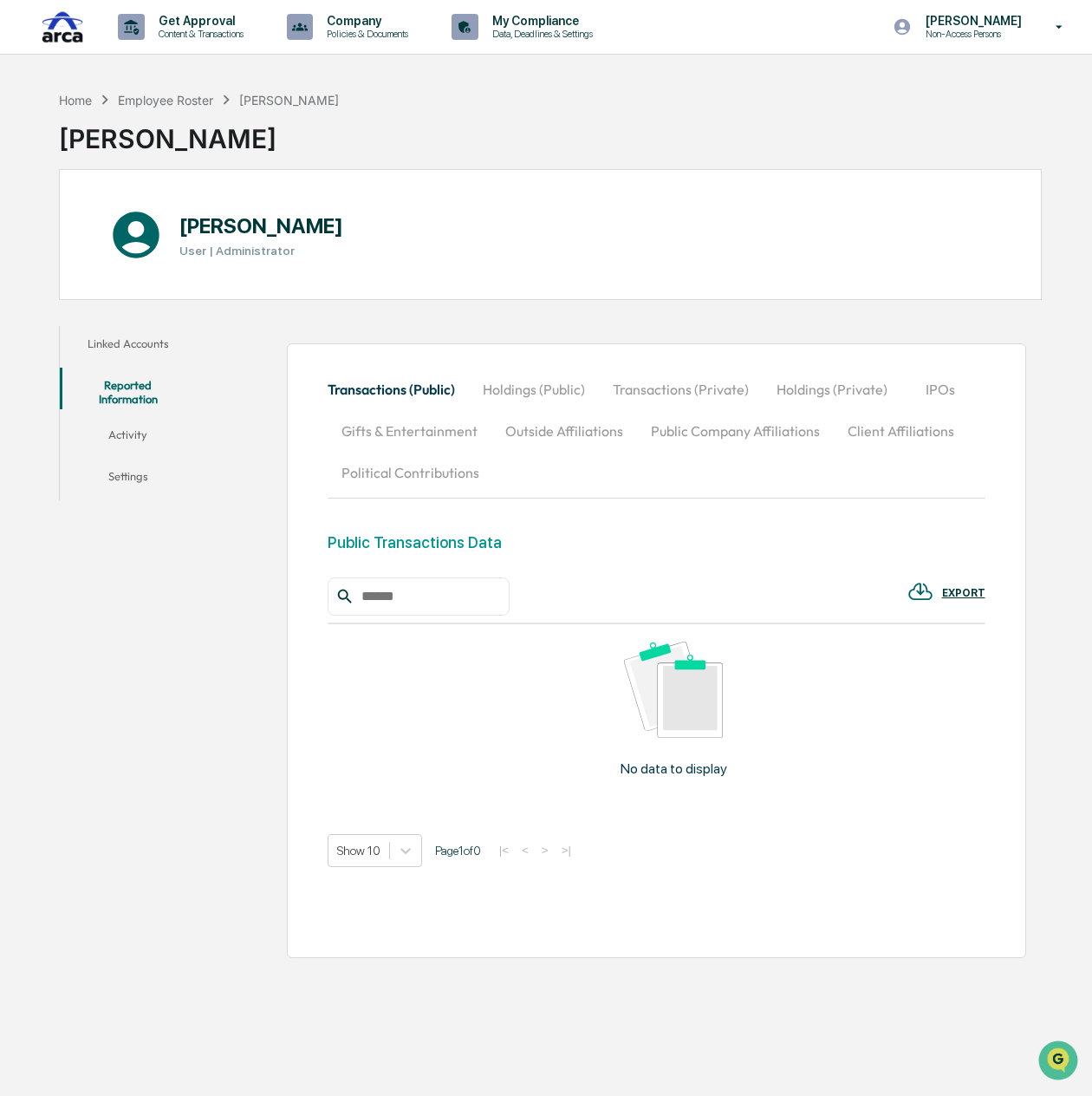
click at [556, 384] on button "Holdings (Public)" at bounding box center [533, 389] width 130 height 41
click at [707, 391] on button "Transactions (Private)" at bounding box center [682, 389] width 163 height 41
click at [833, 391] on button "Holdings (Private)" at bounding box center [832, 389] width 138 height 41
click at [938, 389] on button "IPOs" at bounding box center [941, 389] width 78 height 41
click at [410, 434] on button "Gifts & Entertainment" at bounding box center [410, 430] width 163 height 41
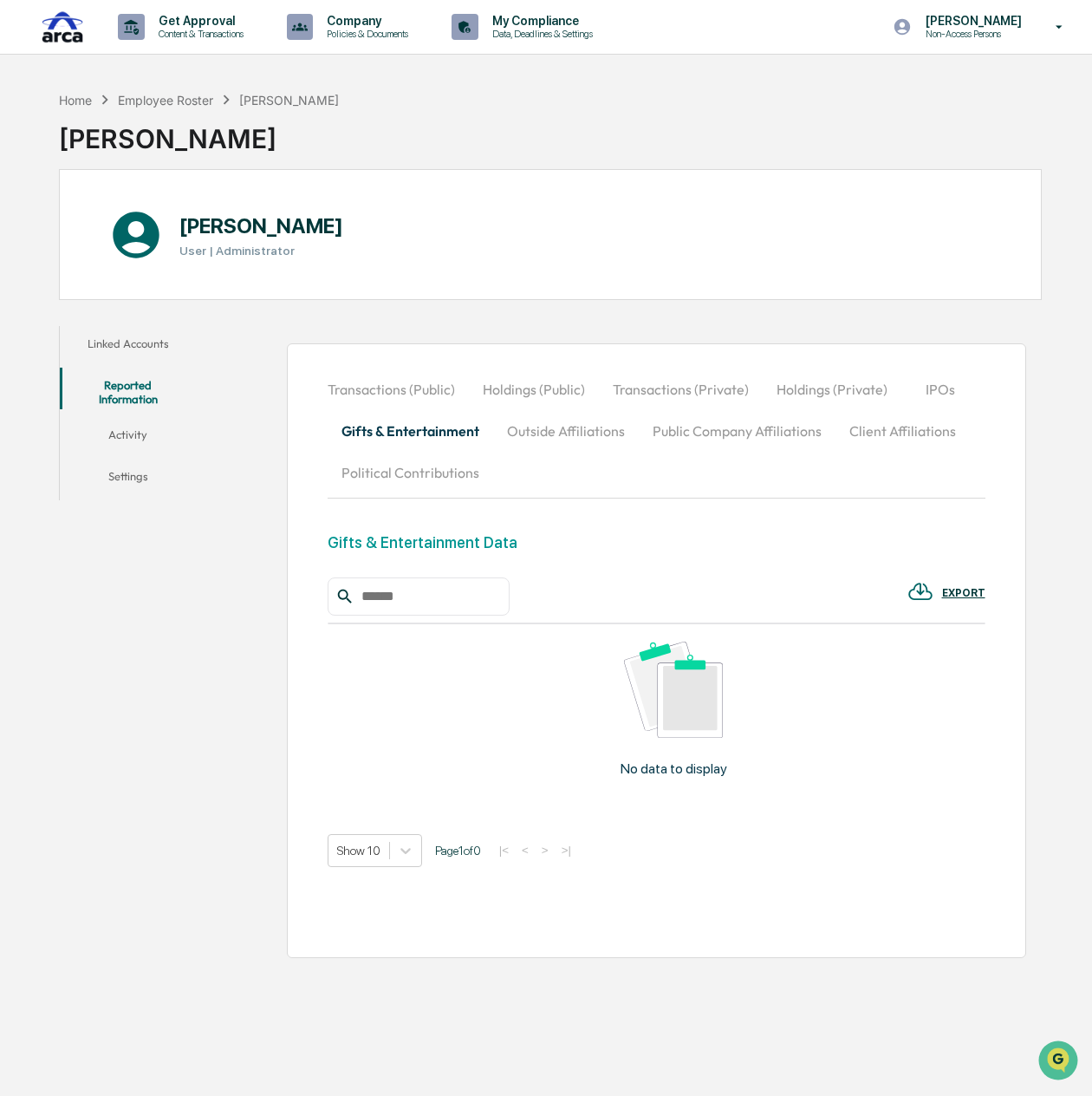
click at [553, 433] on button "Outside Affiliations" at bounding box center [566, 430] width 145 height 41
click at [715, 434] on button "Public Company Affiliations" at bounding box center [735, 430] width 197 height 41
click at [894, 431] on button "Client Affiliations" at bounding box center [901, 430] width 135 height 41
click at [454, 473] on button "Political Contributions" at bounding box center [410, 473] width 165 height 41
click at [134, 423] on button "Activity" at bounding box center [128, 438] width 136 height 41
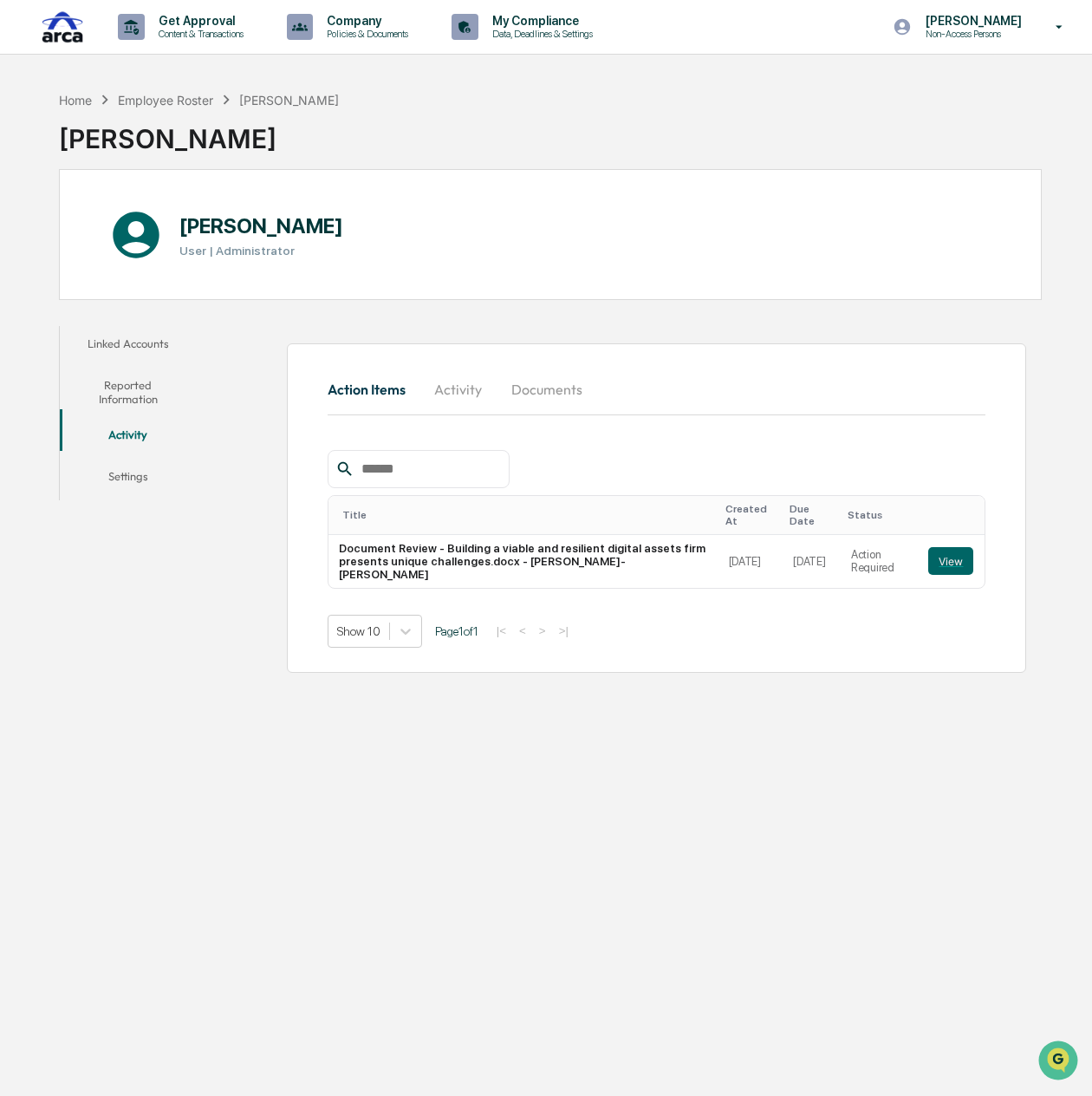
click at [449, 395] on button "Activity" at bounding box center [458, 389] width 78 height 41
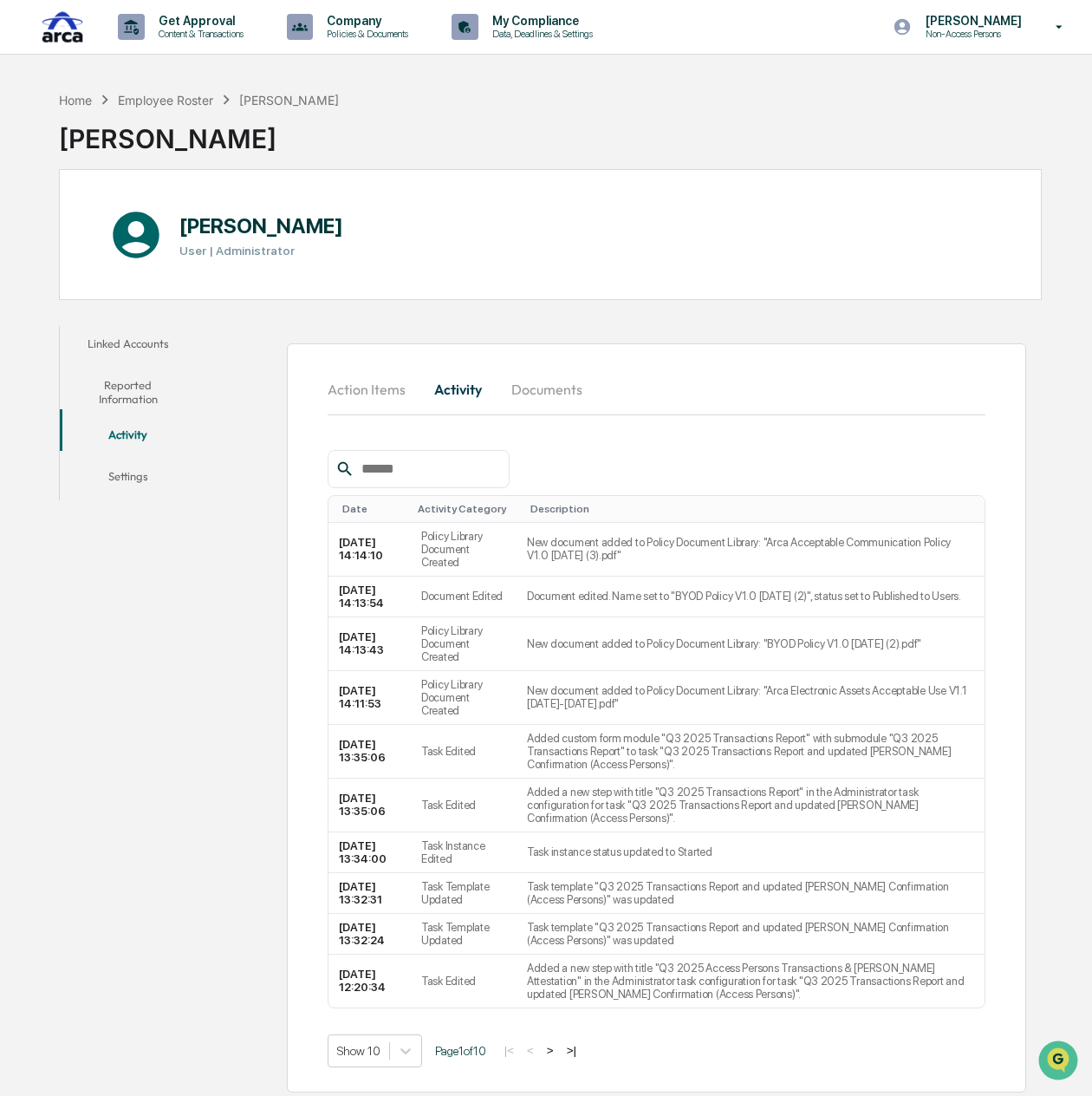
click at [544, 398] on button "Documents" at bounding box center [547, 389] width 99 height 41
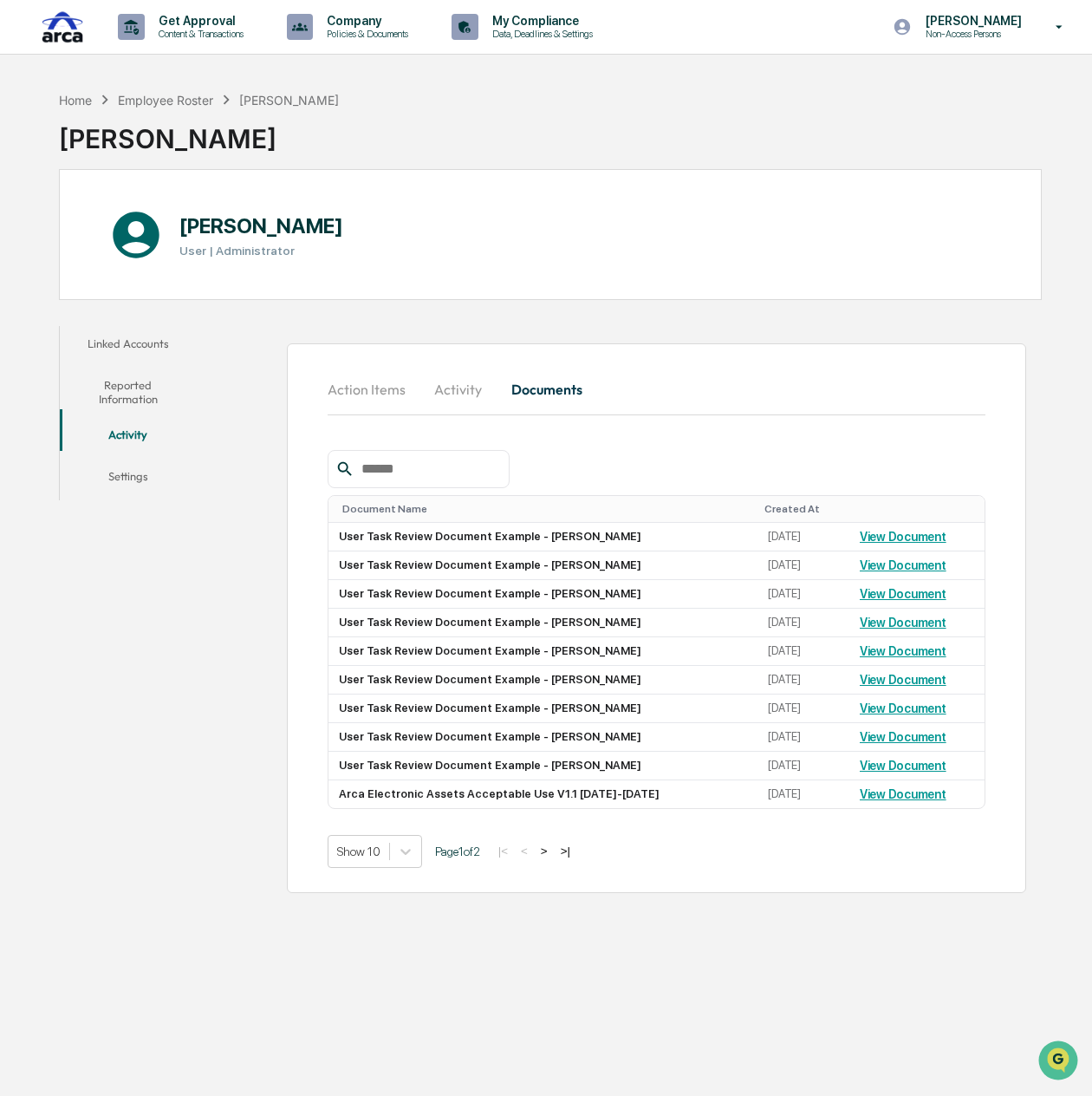
click at [99, 465] on button "Settings" at bounding box center [128, 479] width 136 height 41
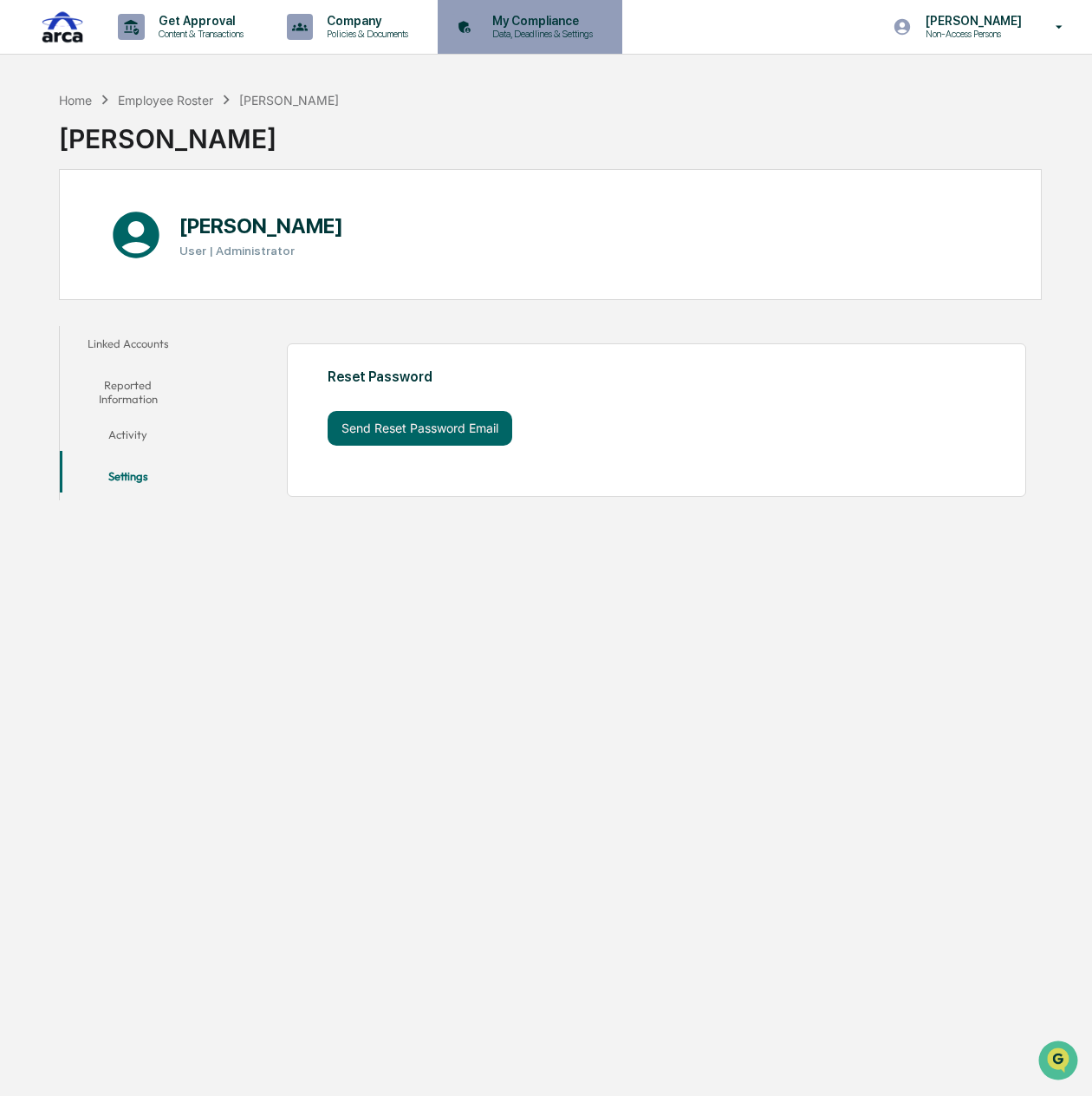
click at [548, 27] on p "My Compliance" at bounding box center [540, 20] width 123 height 13
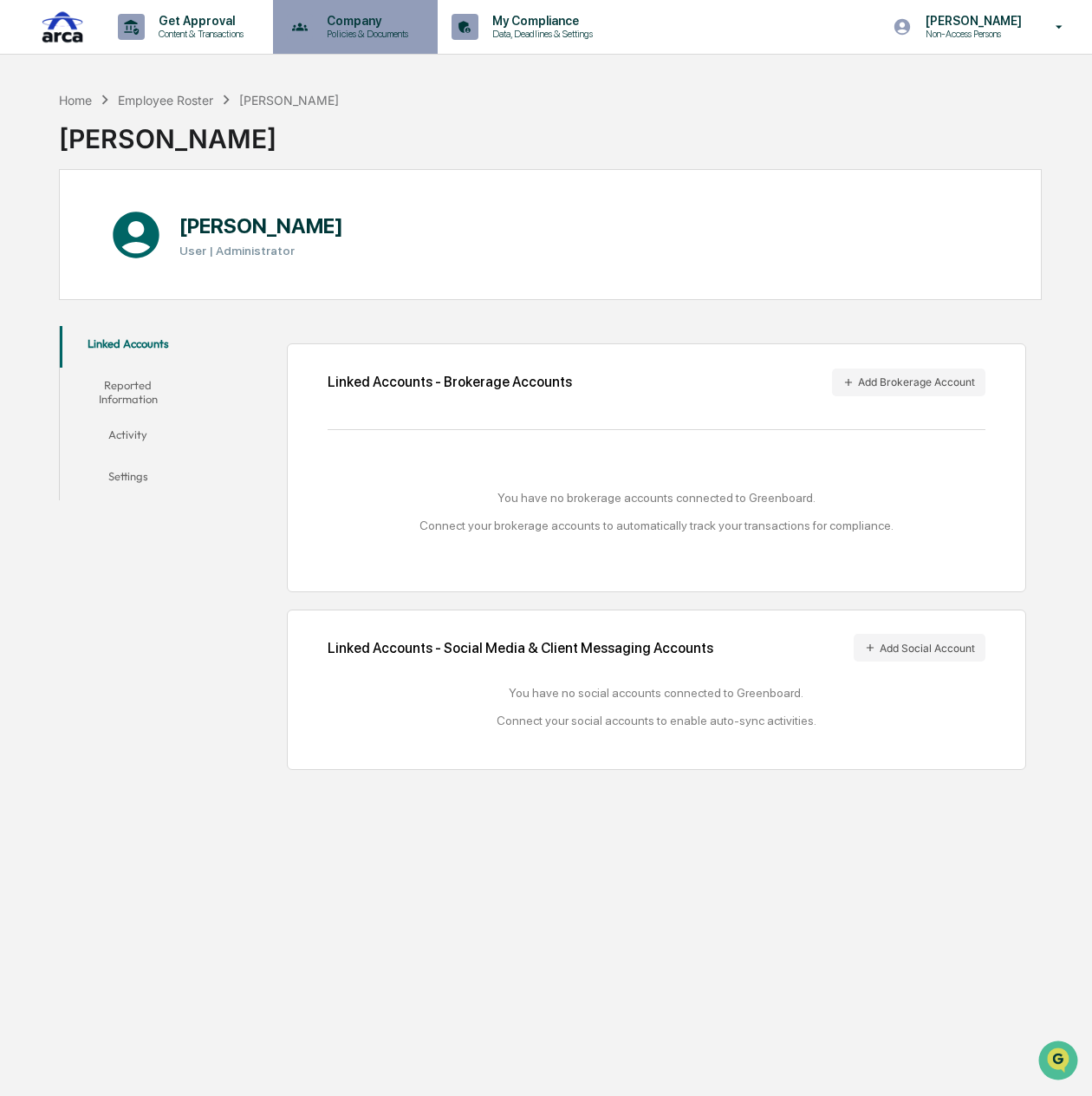
click at [374, 31] on p "Policies & Documents" at bounding box center [365, 34] width 104 height 13
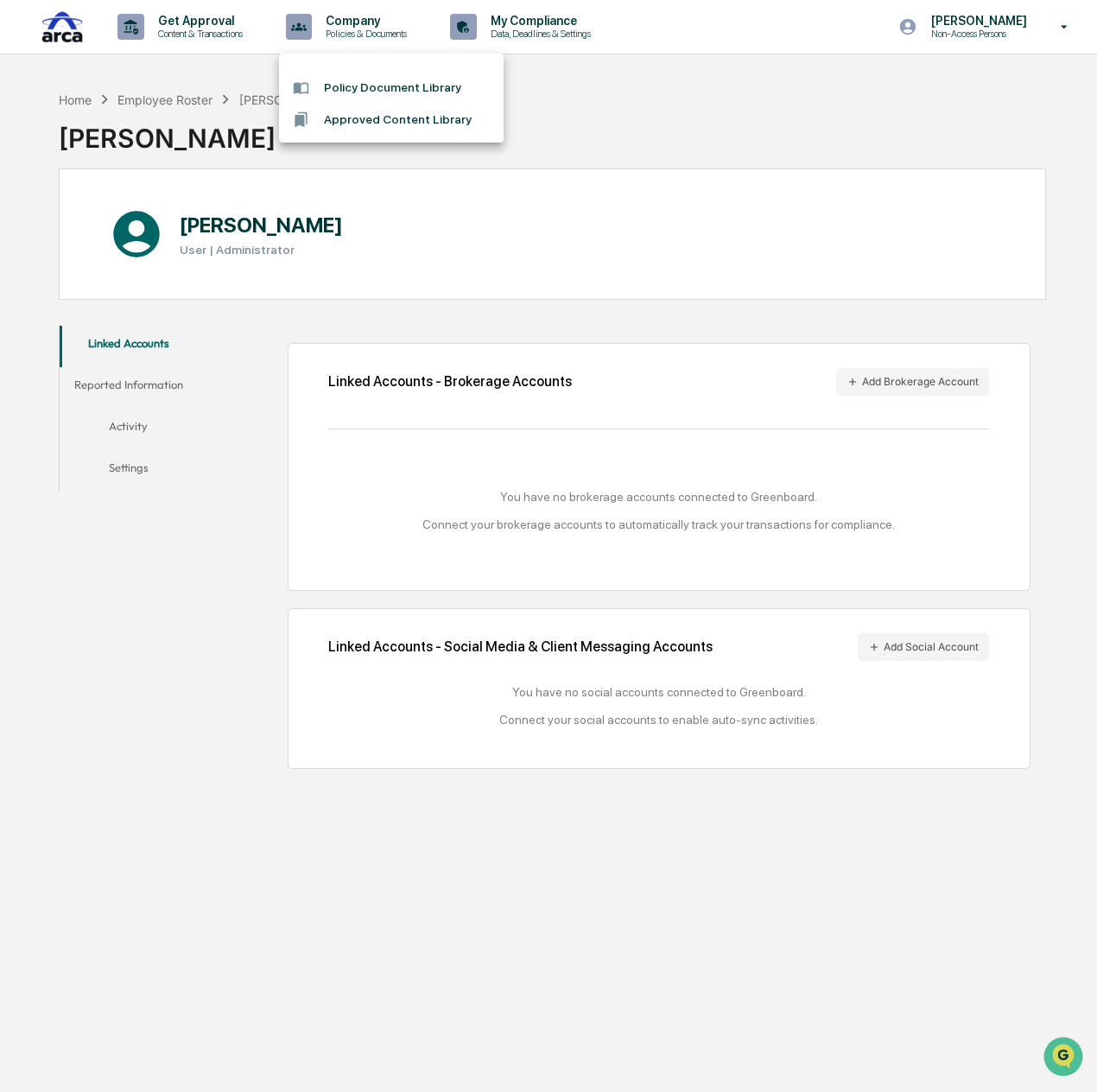
click at [370, 87] on li "Policy Document Library" at bounding box center [391, 88] width 225 height 32
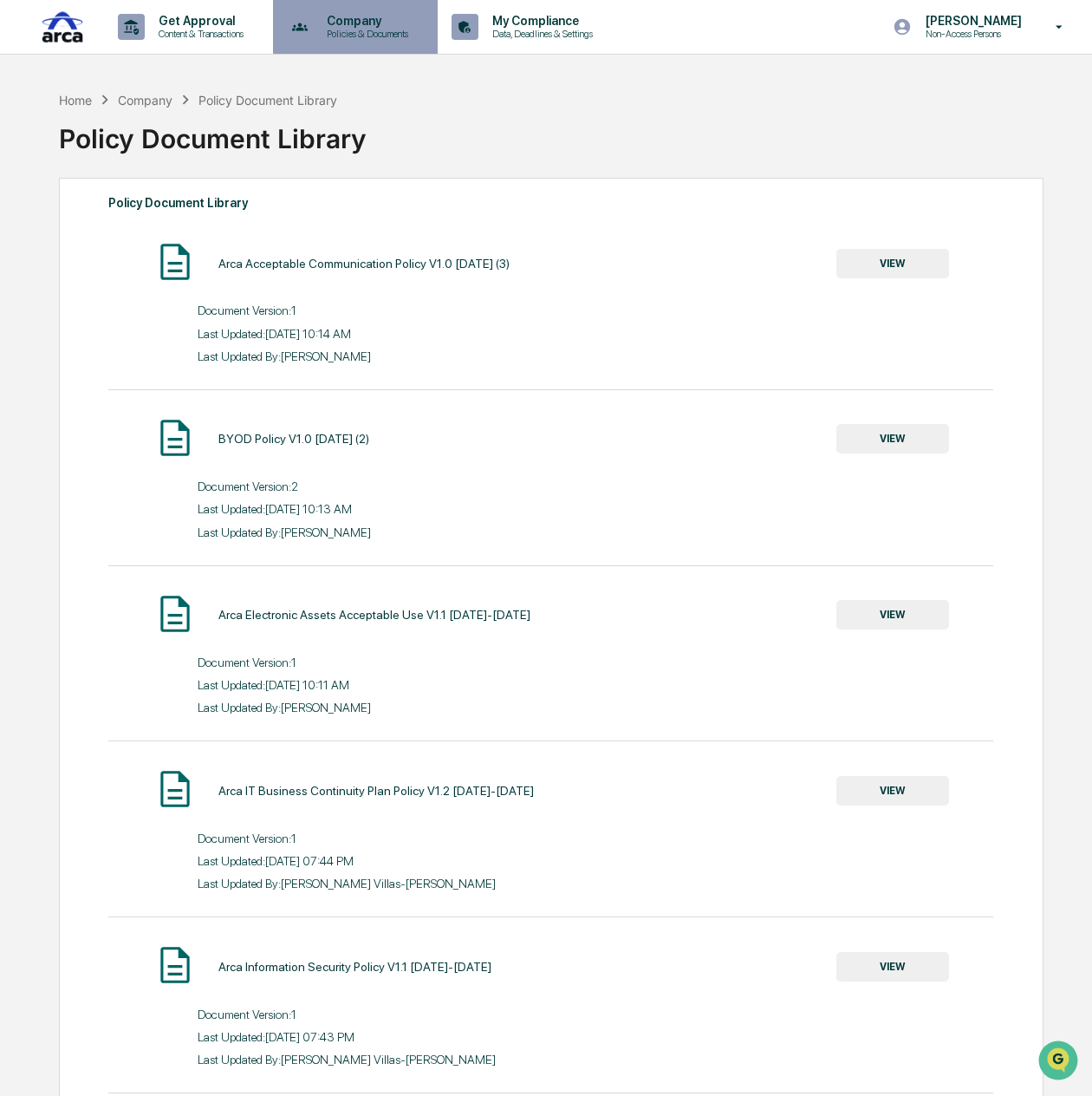
click at [344, 34] on p "Policies & Documents" at bounding box center [365, 34] width 104 height 13
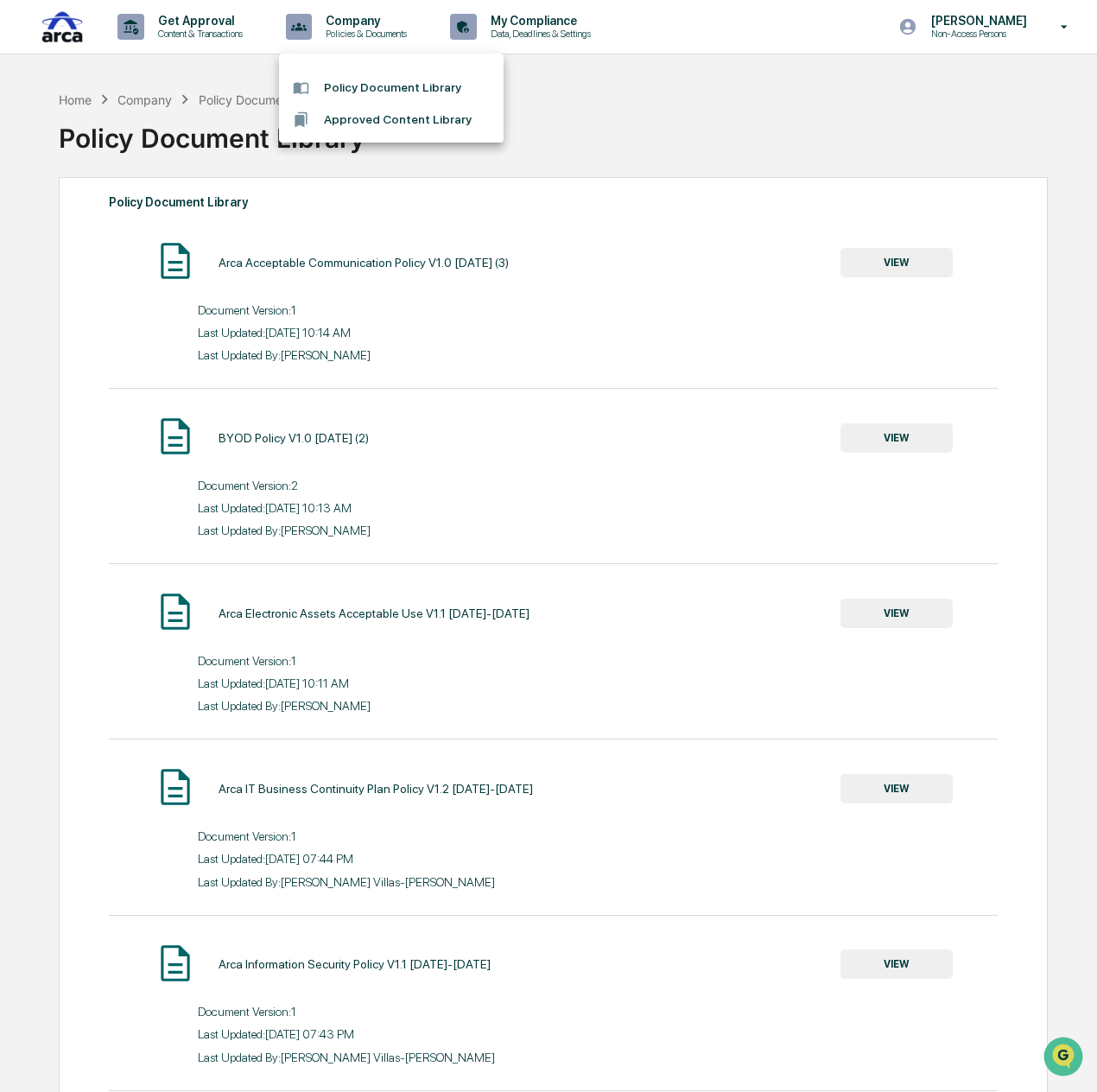
click at [370, 118] on li "Approved Content Library" at bounding box center [391, 120] width 225 height 32
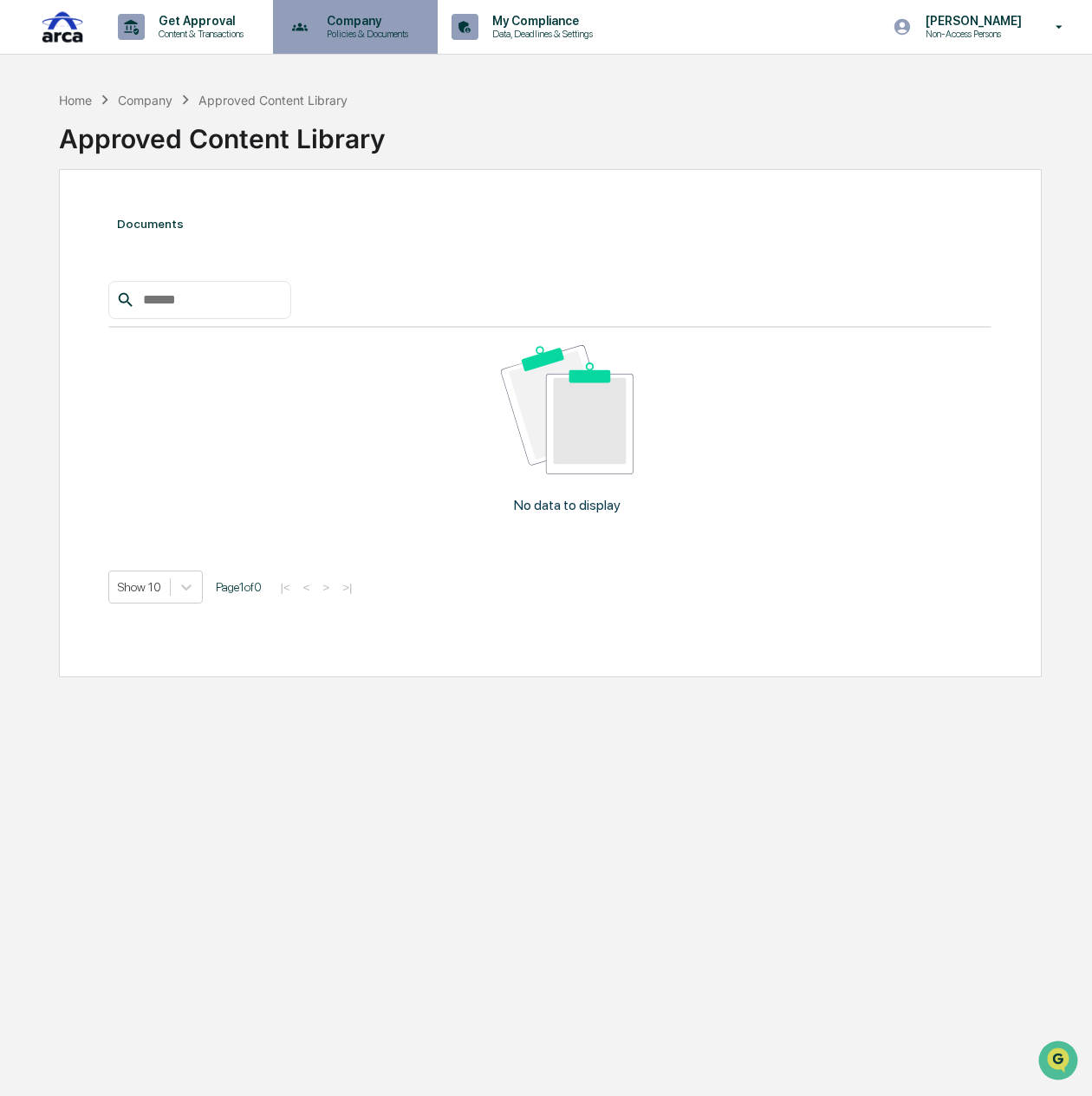
click at [347, 23] on p "Company" at bounding box center [365, 20] width 104 height 13
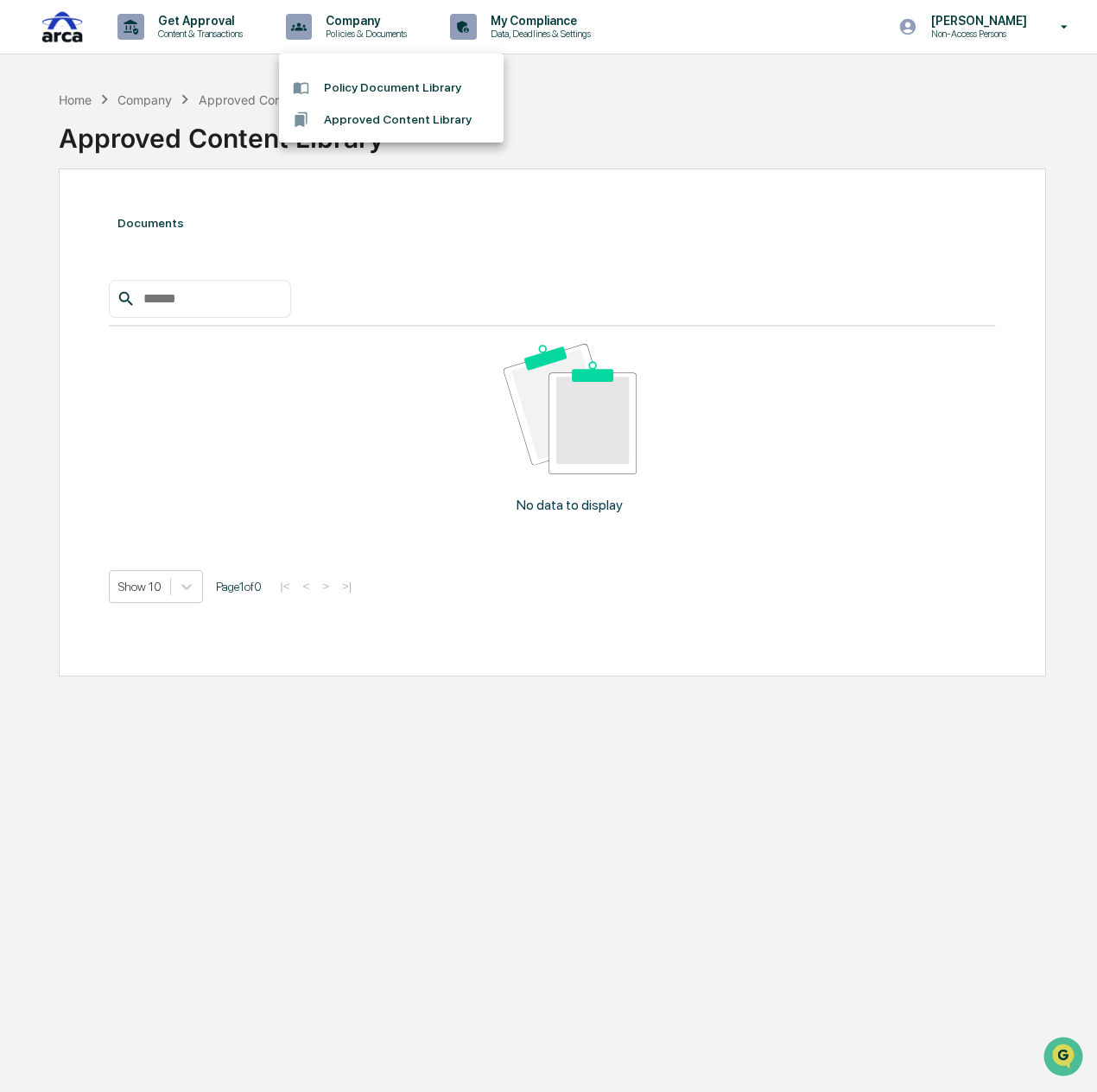
click at [378, 90] on li "Policy Document Library" at bounding box center [391, 88] width 225 height 32
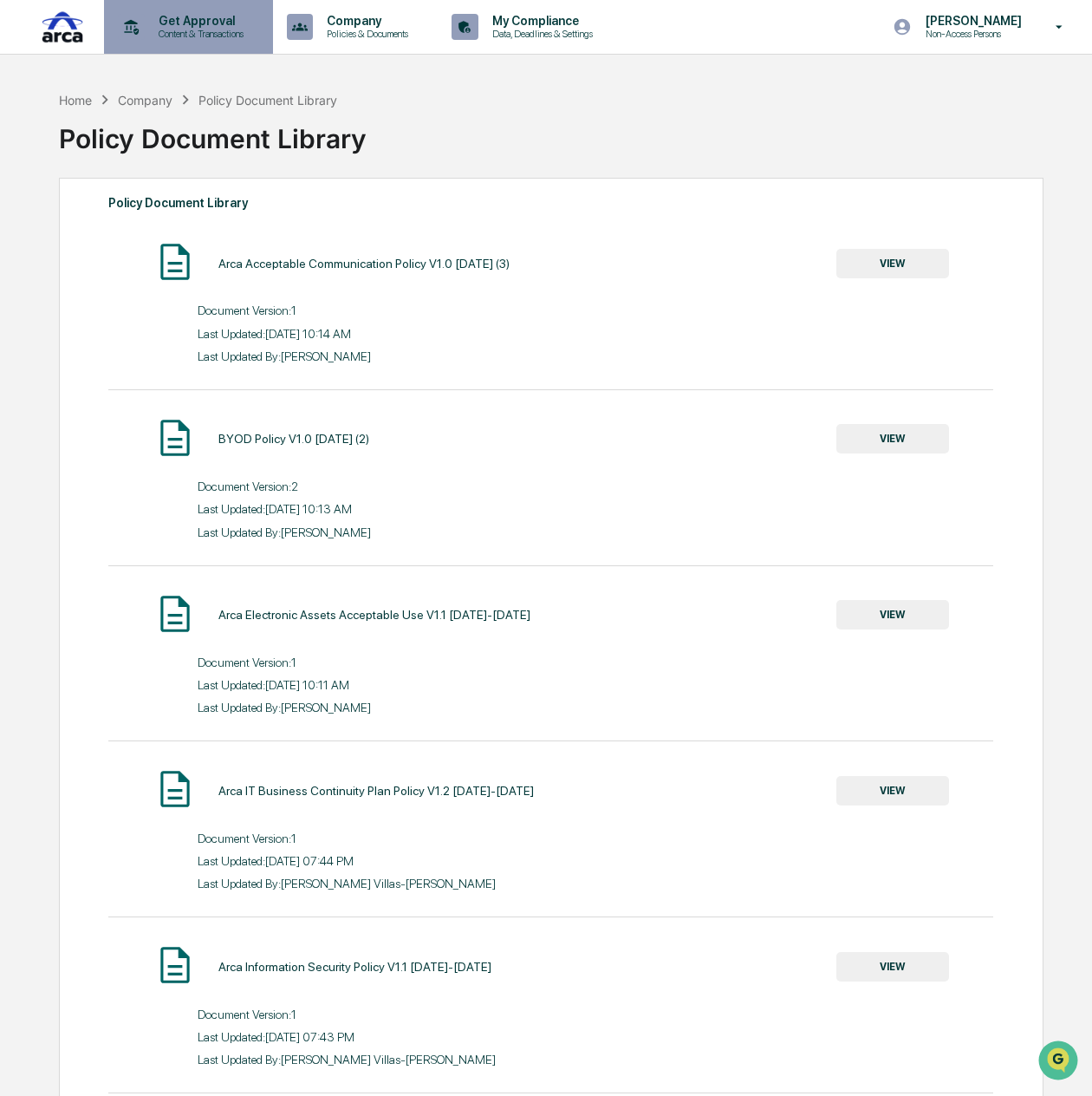
click at [196, 34] on p "Content & Transactions" at bounding box center [198, 34] width 108 height 13
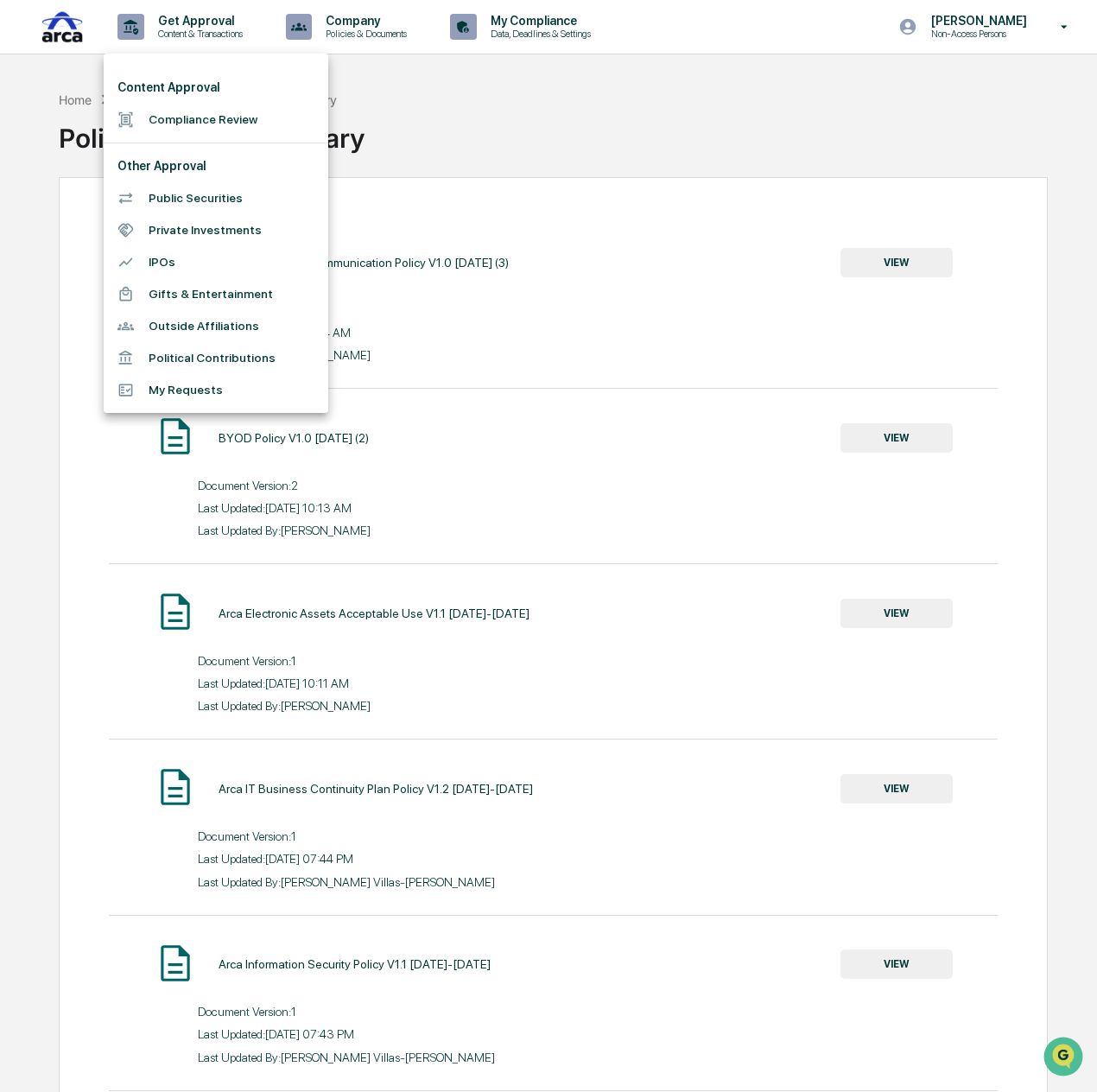
click at [199, 115] on li "Compliance Review" at bounding box center [216, 120] width 225 height 32
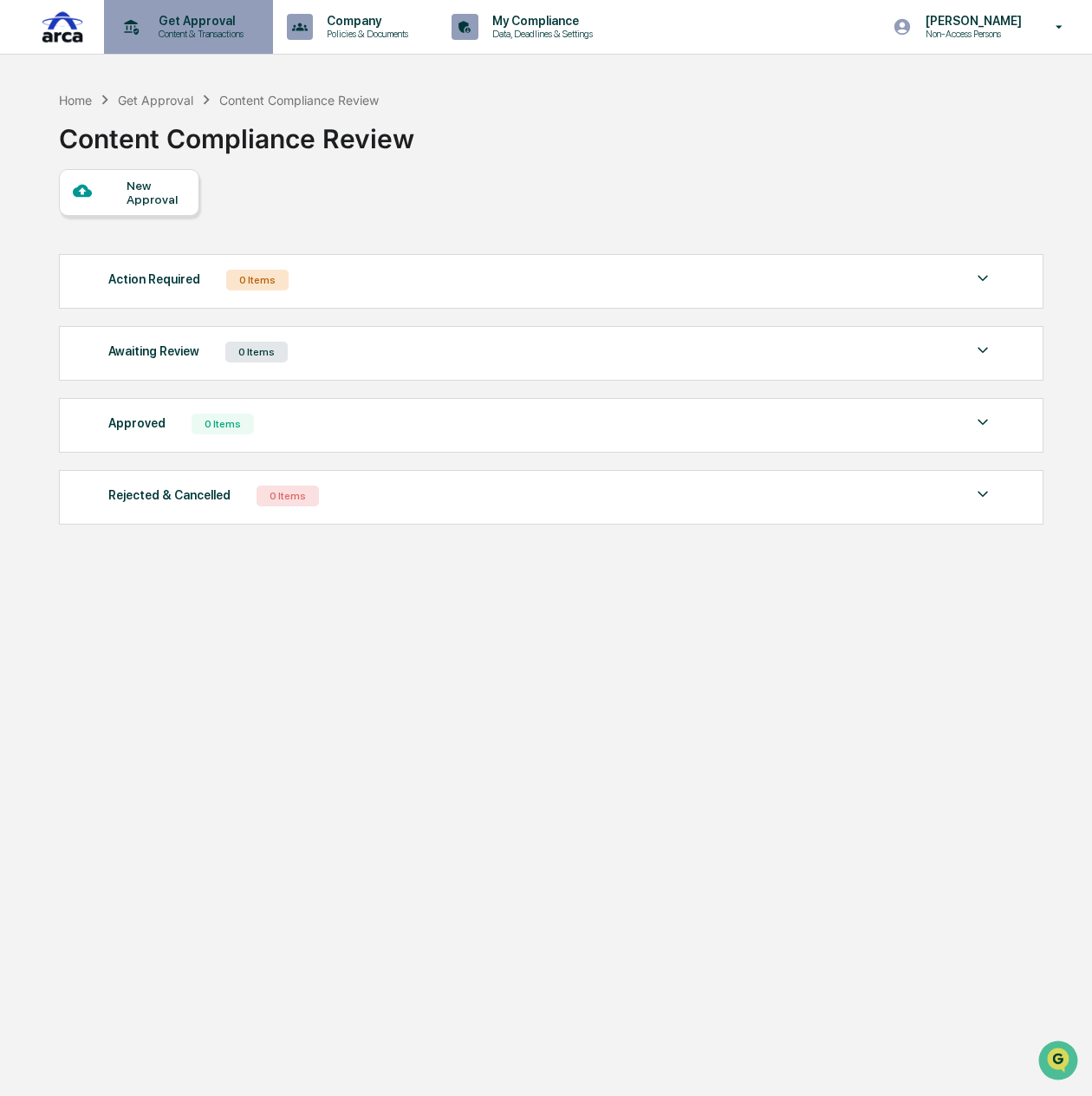
click at [168, 34] on p "Content & Transactions" at bounding box center [198, 34] width 108 height 13
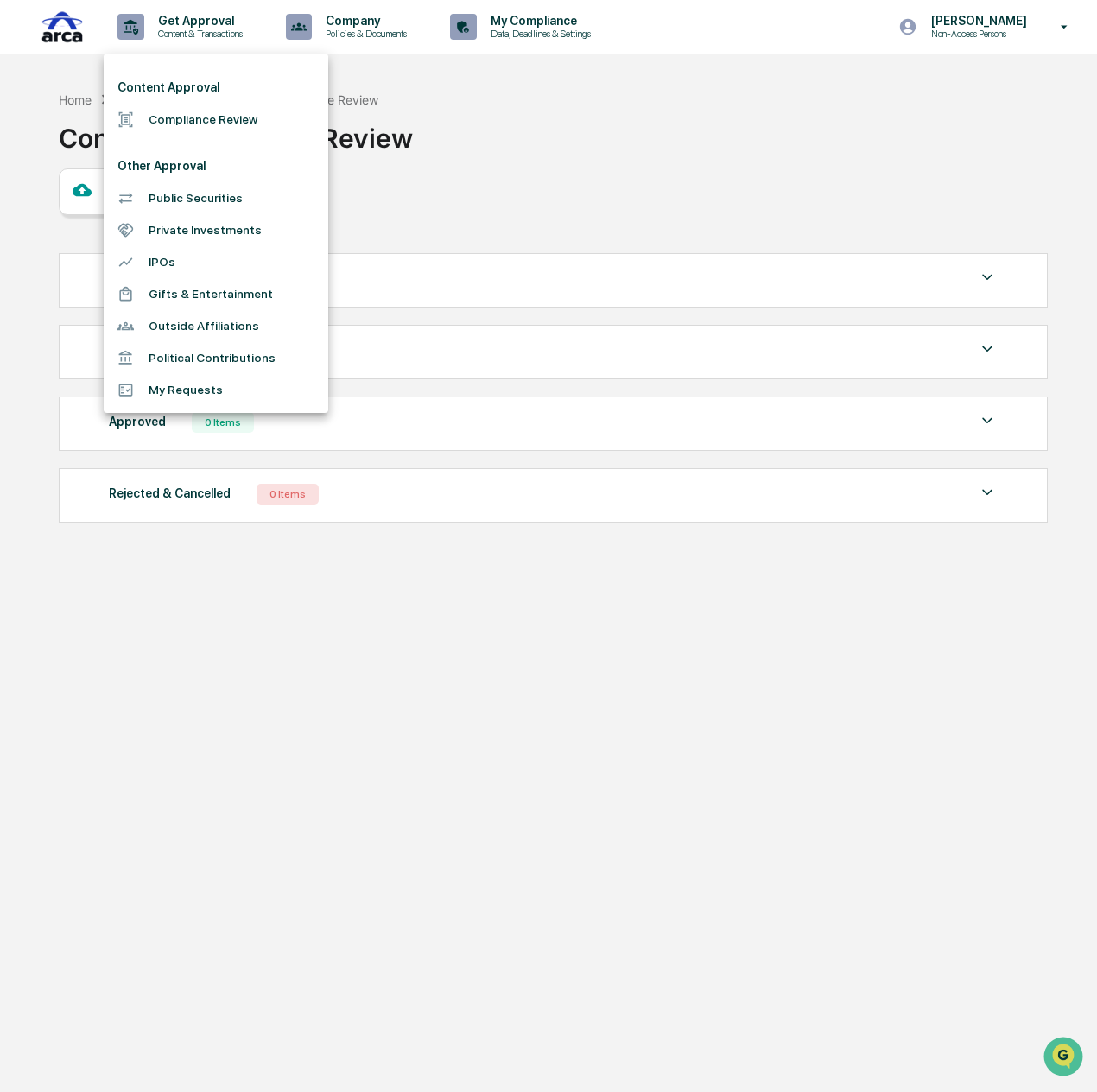
click at [541, 37] on div at bounding box center [548, 546] width 1097 height 1092
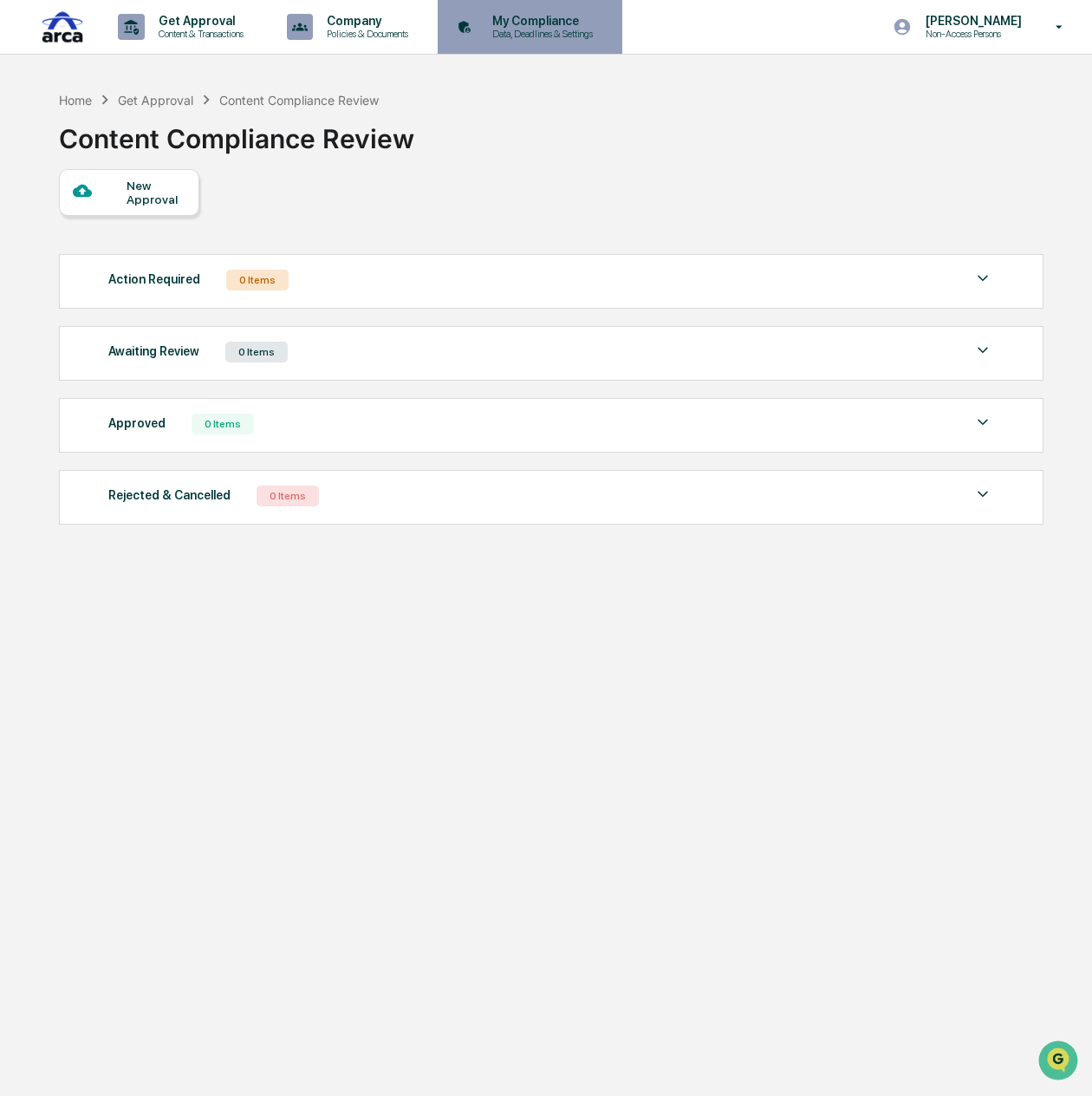
click at [543, 31] on p "Data, Deadlines & Settings" at bounding box center [540, 34] width 123 height 13
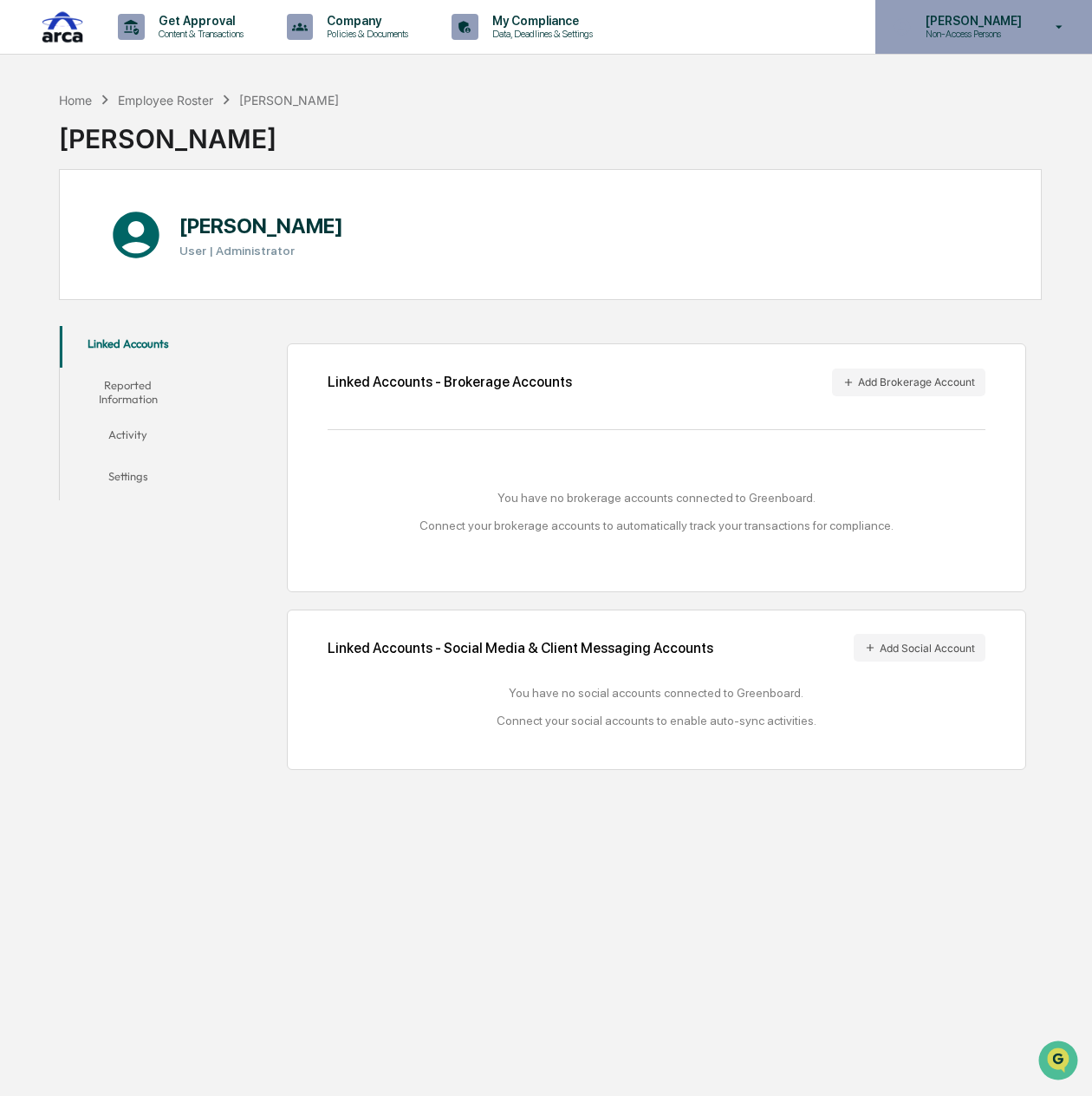
click at [1013, 36] on p "Non-Access Persons" at bounding box center [971, 34] width 119 height 13
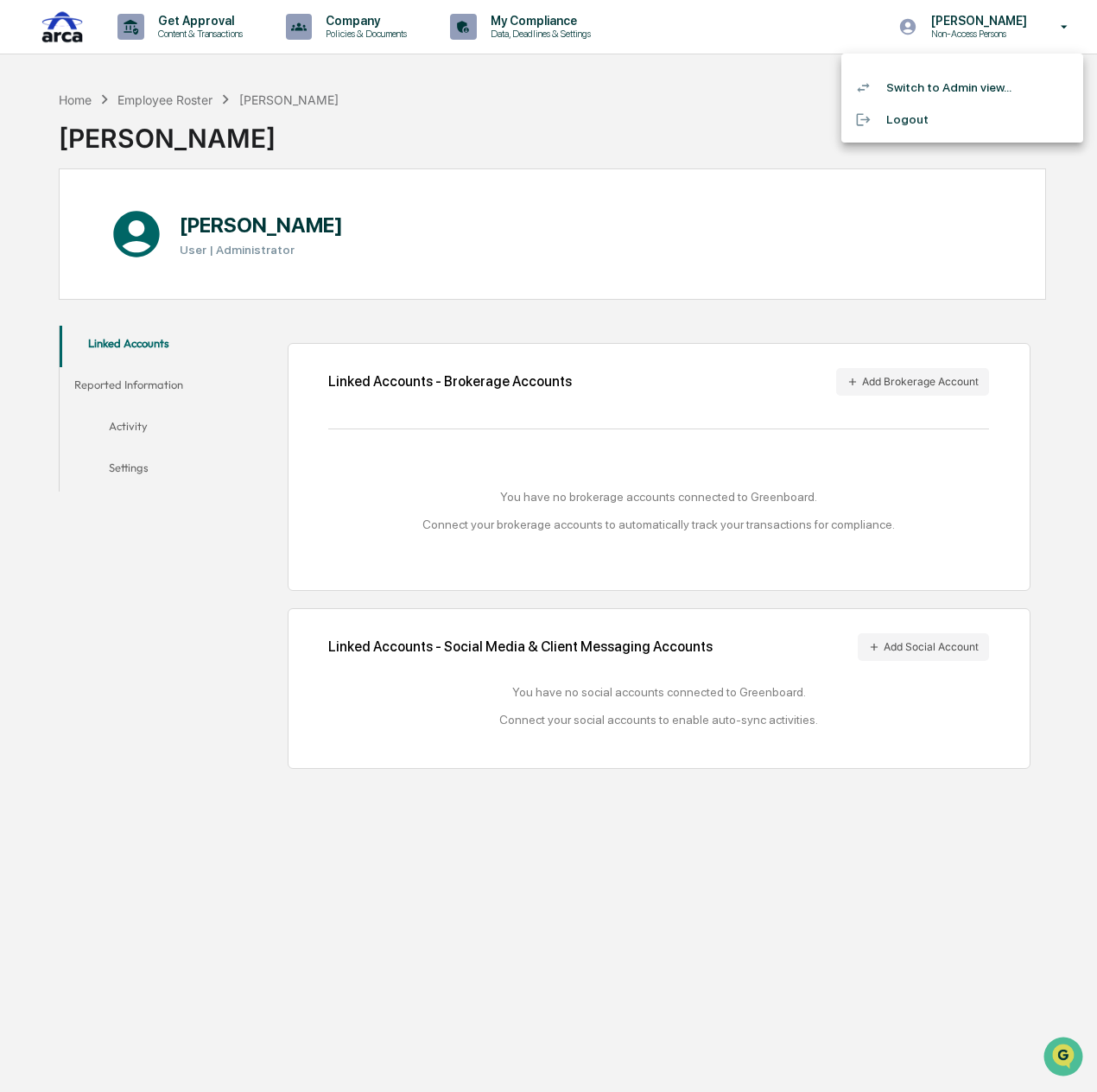
click at [608, 84] on div at bounding box center [548, 546] width 1097 height 1092
